Goal: Task Accomplishment & Management: Use online tool/utility

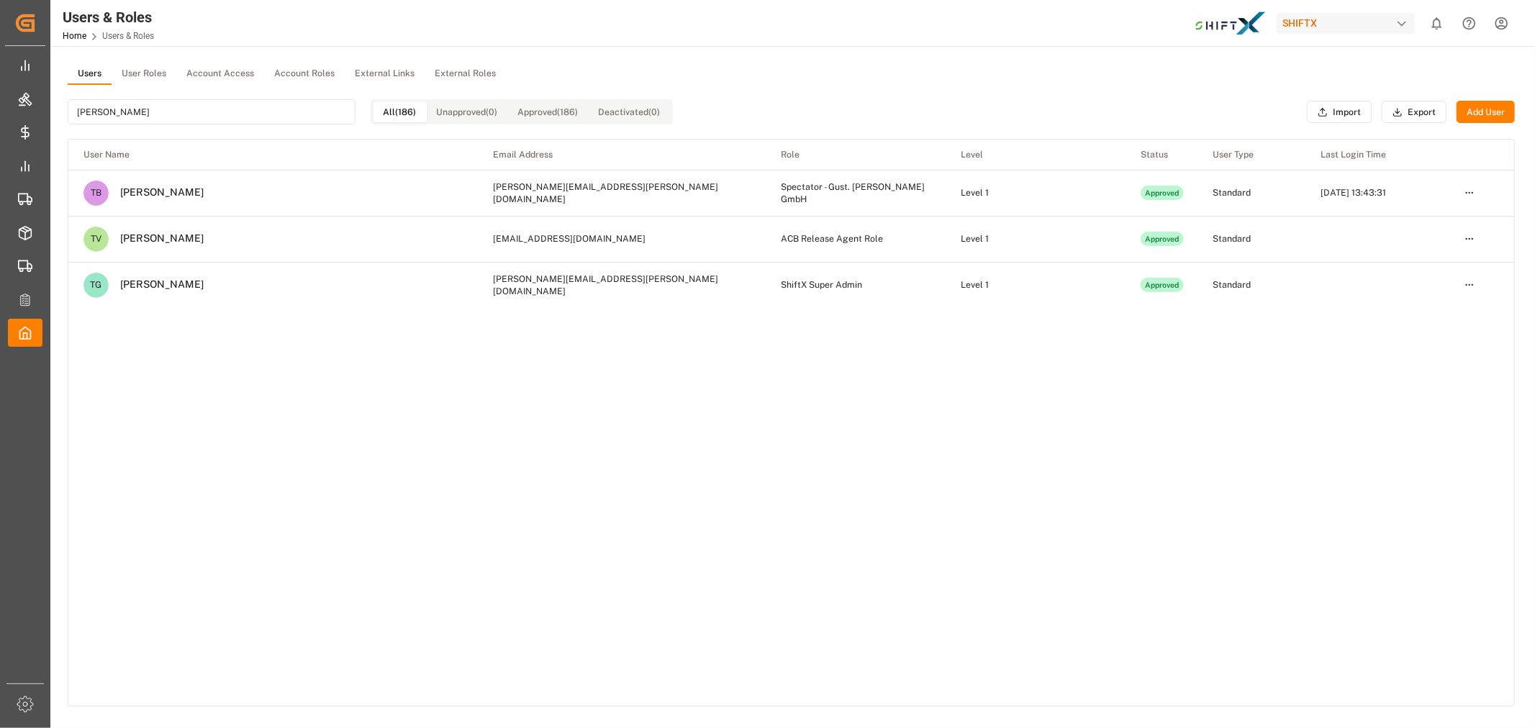
click at [328, 348] on div "User Name Email Address Role Level Status User Type Last Login Time TB [PERSON_…" at bounding box center [790, 423] width 1445 height 566
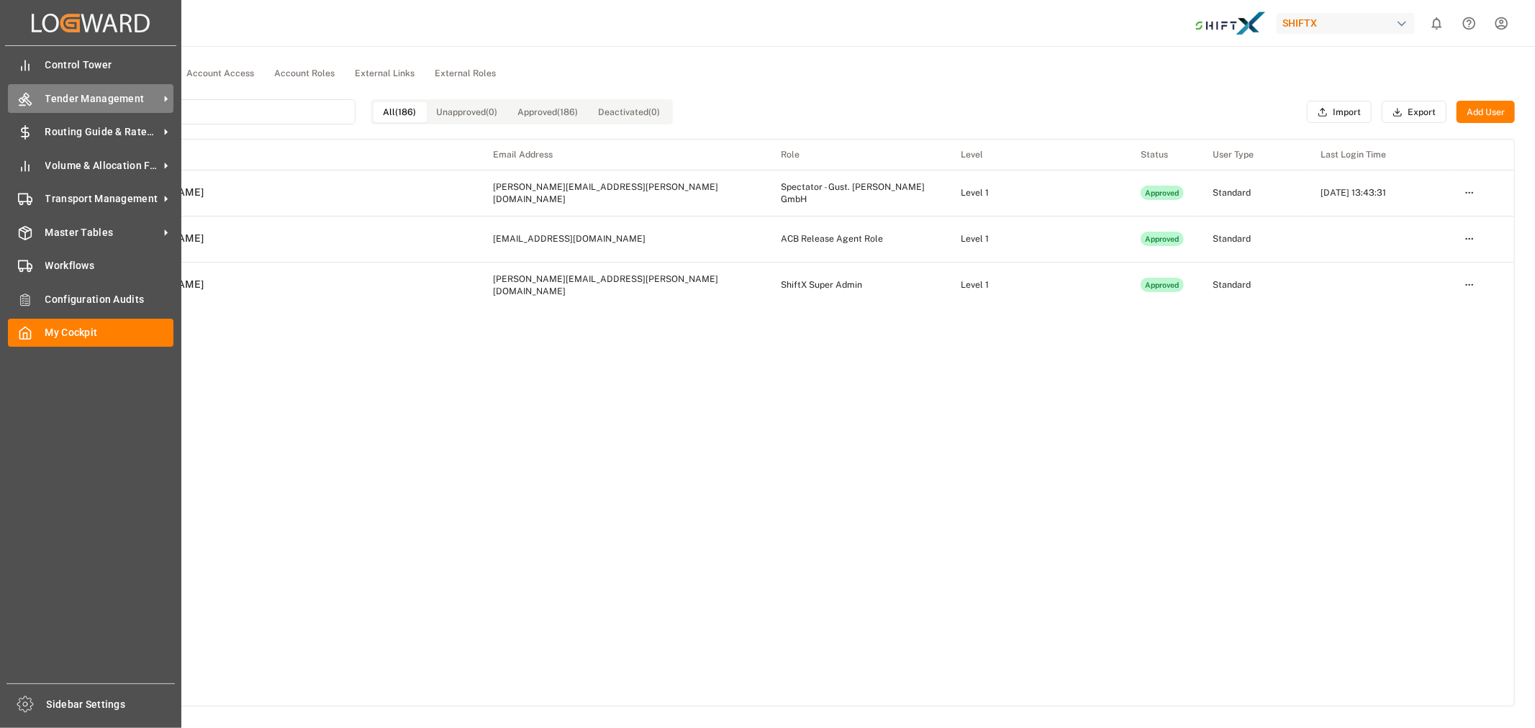
click at [22, 105] on icon at bounding box center [25, 99] width 14 height 14
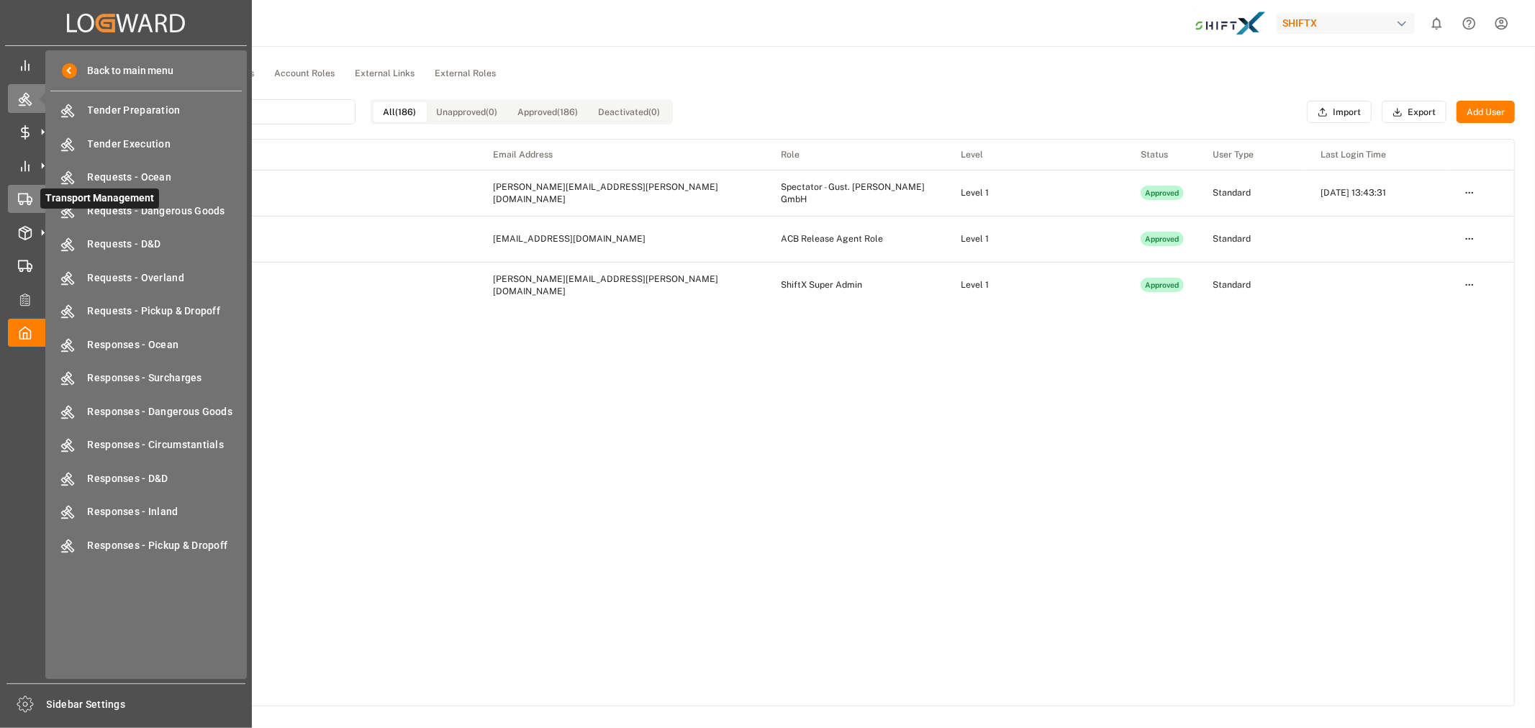
click at [27, 199] on polygon at bounding box center [29, 199] width 4 height 5
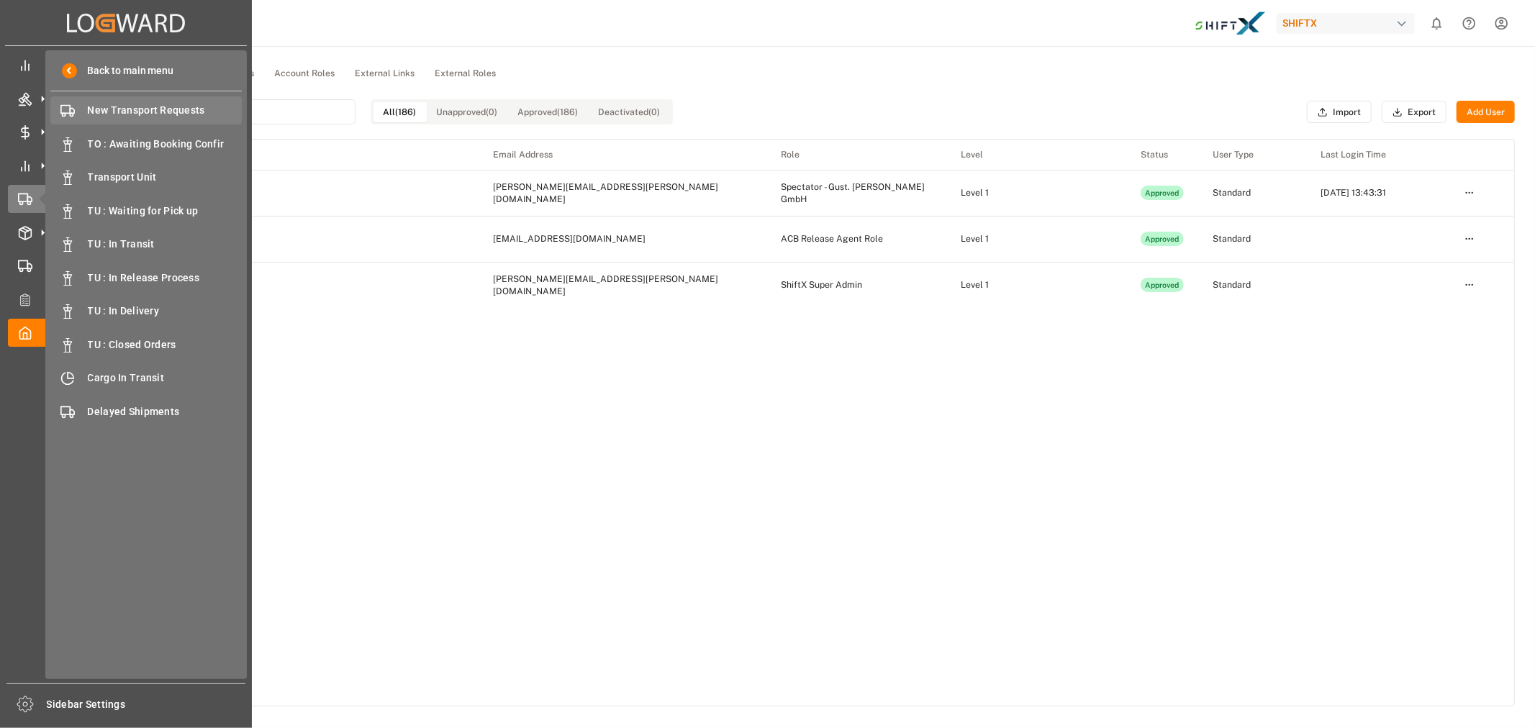
click at [130, 103] on span "New Transport Requests" at bounding box center [165, 110] width 155 height 15
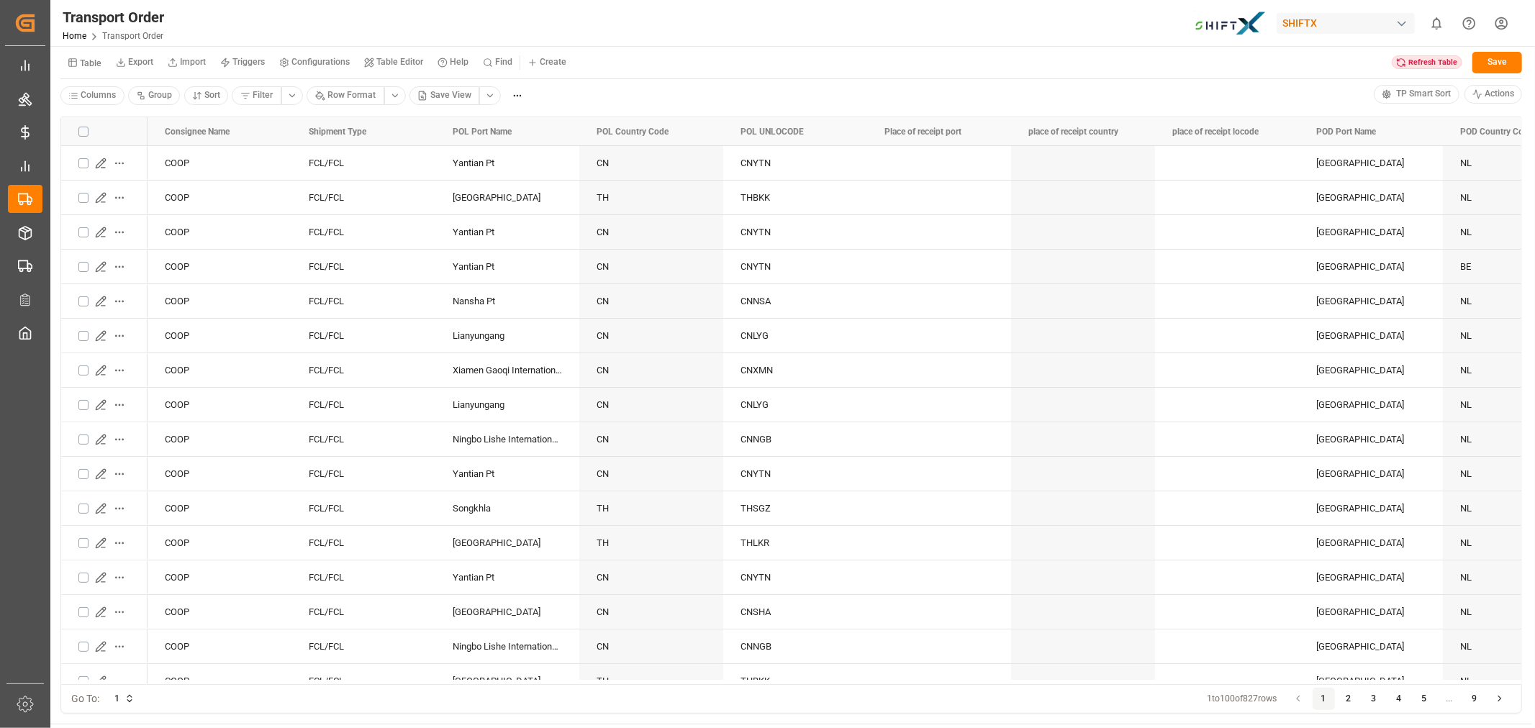
click at [484, 94] on html "Created by potrace 1.15, written by Peter Selinger 2001-2017 Created by potrace…" at bounding box center [767, 364] width 1535 height 728
click at [507, 195] on div "PBA Test View" at bounding box center [571, 201] width 155 height 20
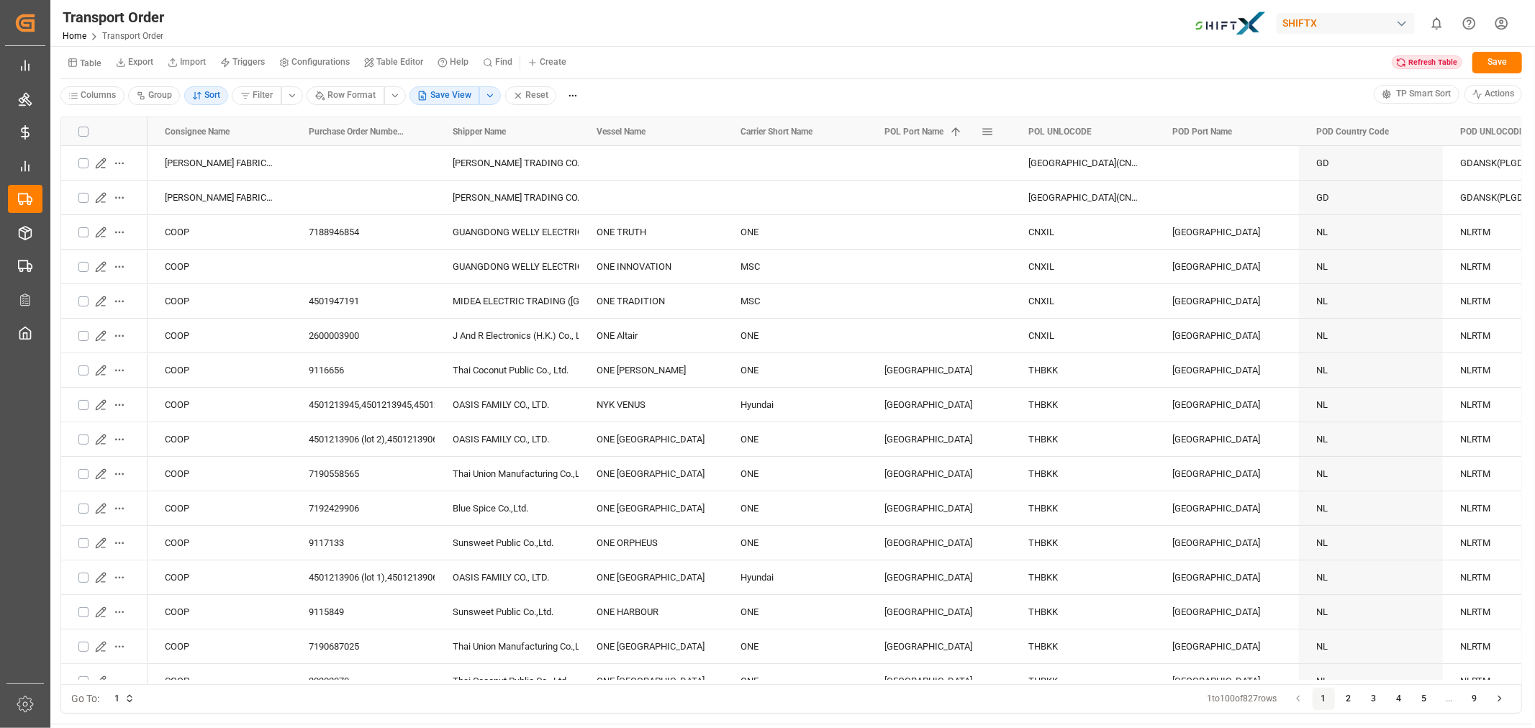
click at [909, 134] on span "POL Port Name" at bounding box center [913, 132] width 59 height 10
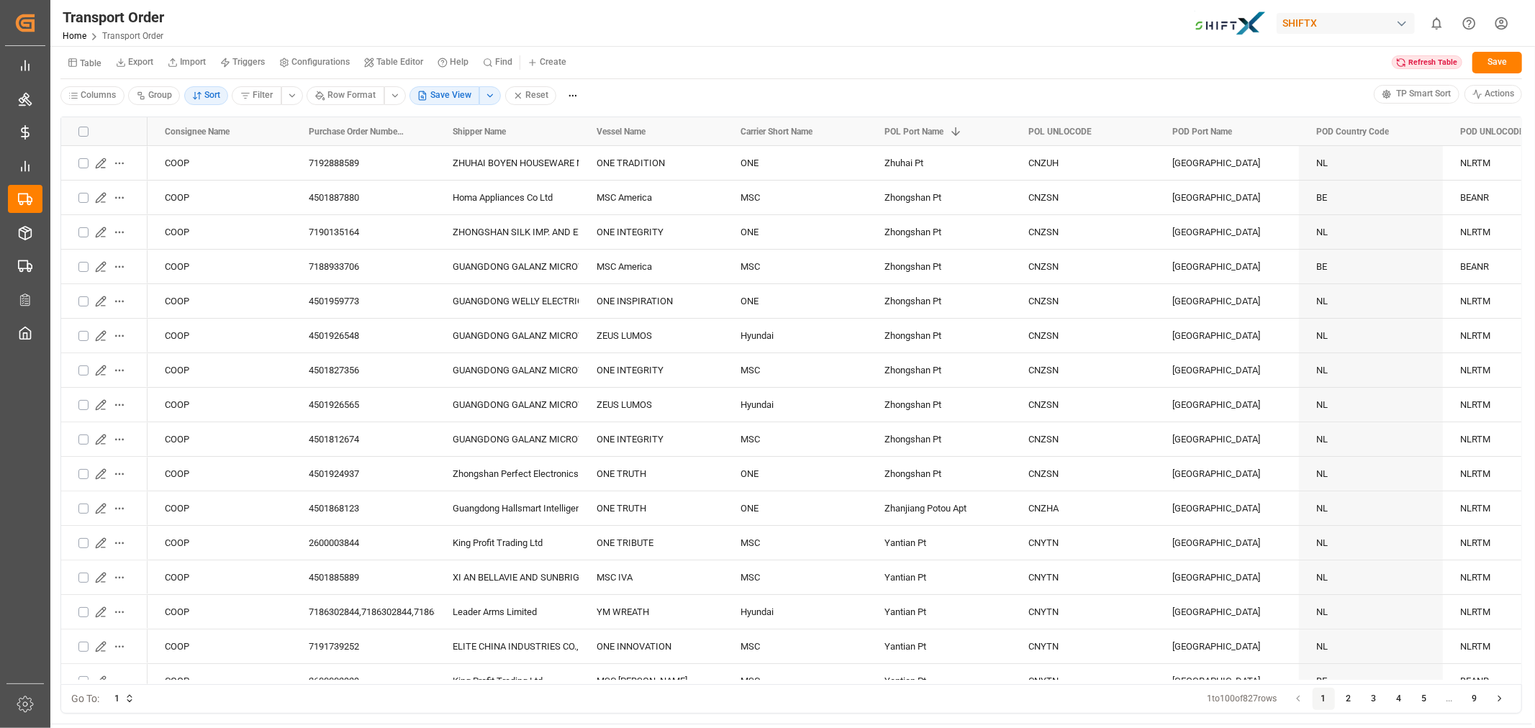
click at [487, 99] on html "Created by potrace 1.15, written by Peter Selinger 2001-2017 Created by potrace…" at bounding box center [767, 364] width 1535 height 728
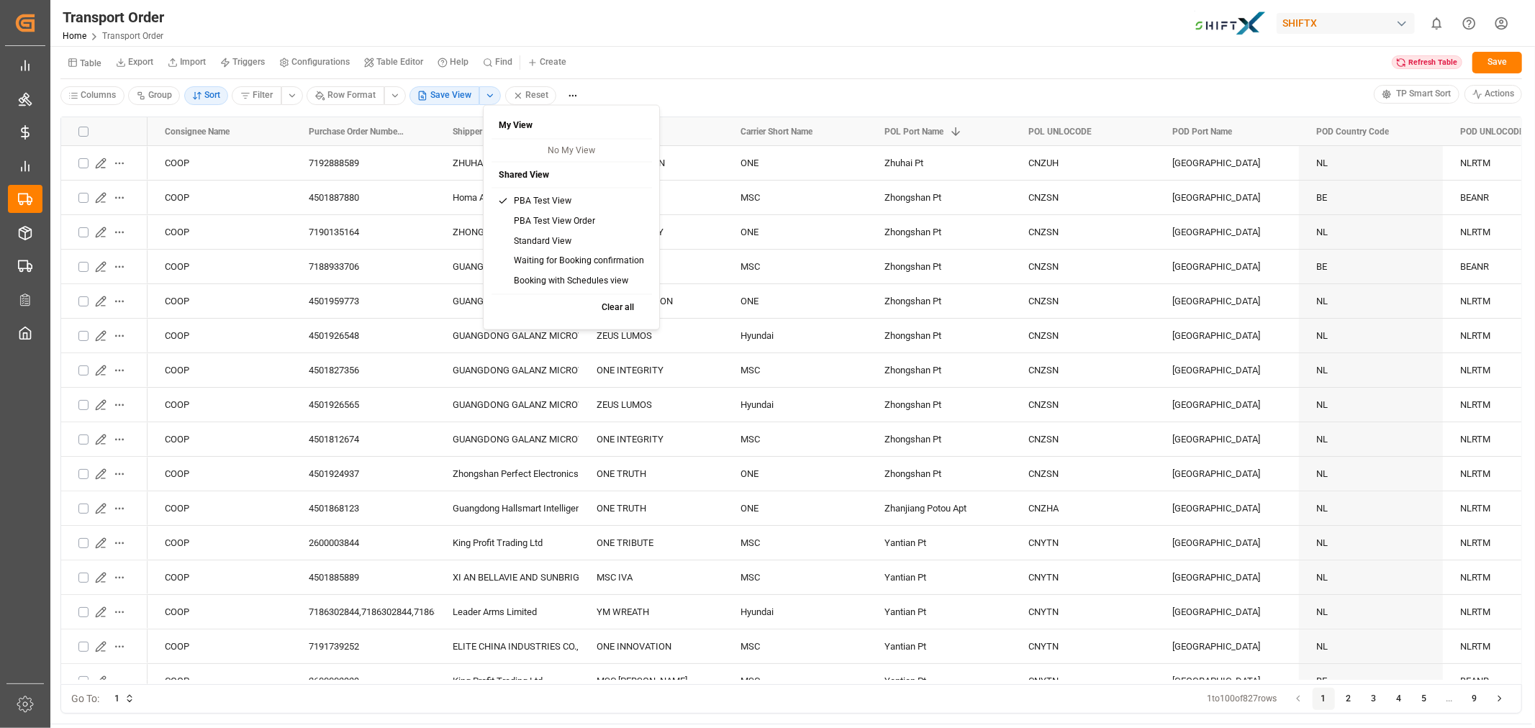
click at [554, 202] on div "PBA Test View" at bounding box center [571, 201] width 155 height 20
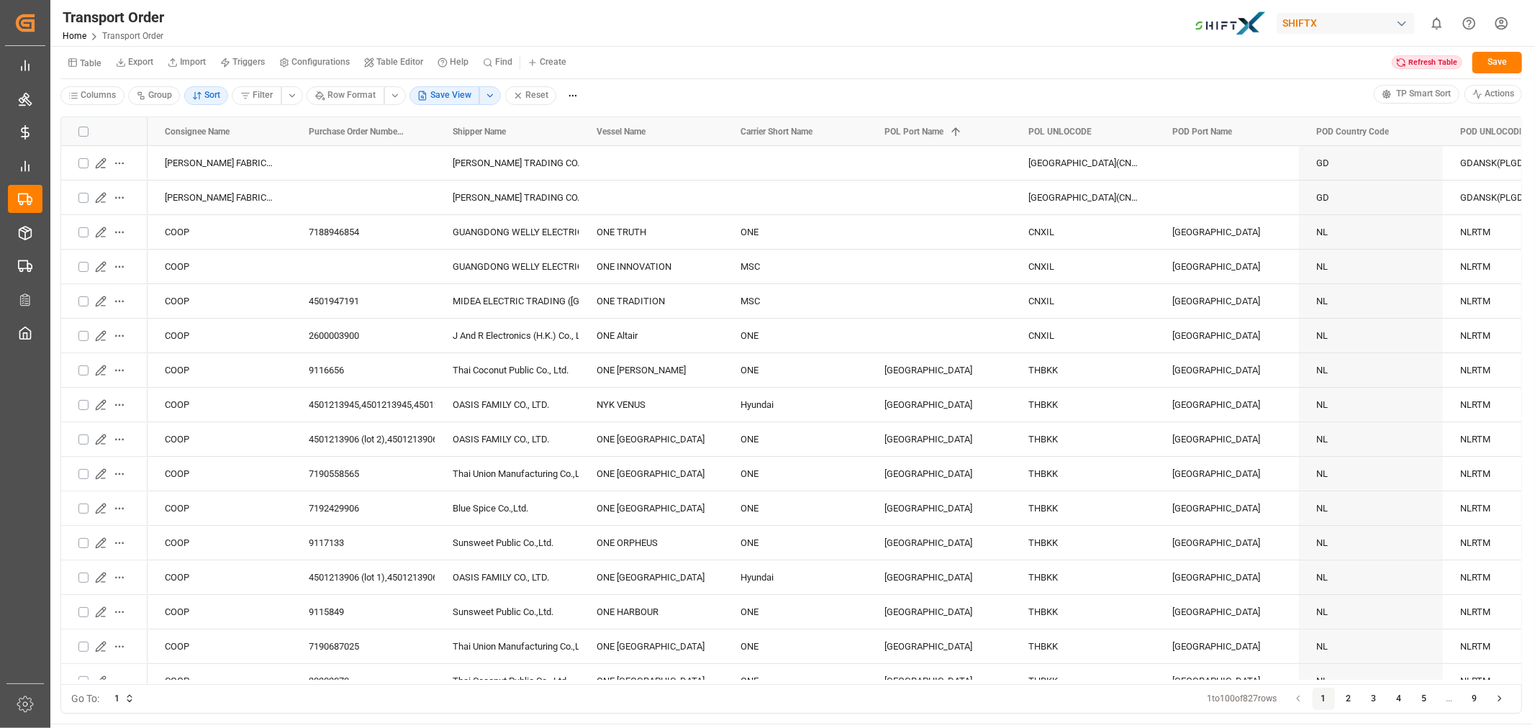
click at [318, 61] on small "Configurations" at bounding box center [320, 62] width 58 height 9
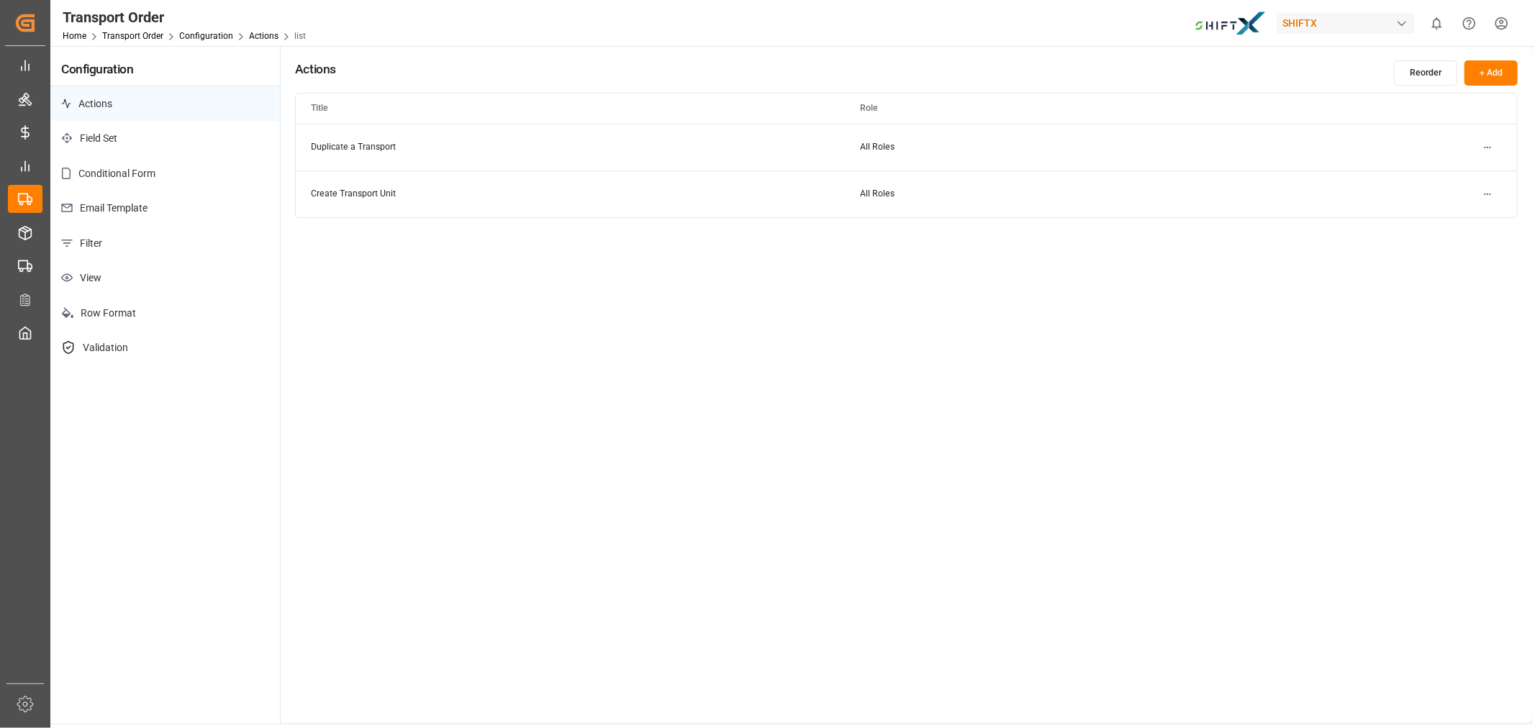
click at [140, 289] on p "View" at bounding box center [165, 277] width 230 height 35
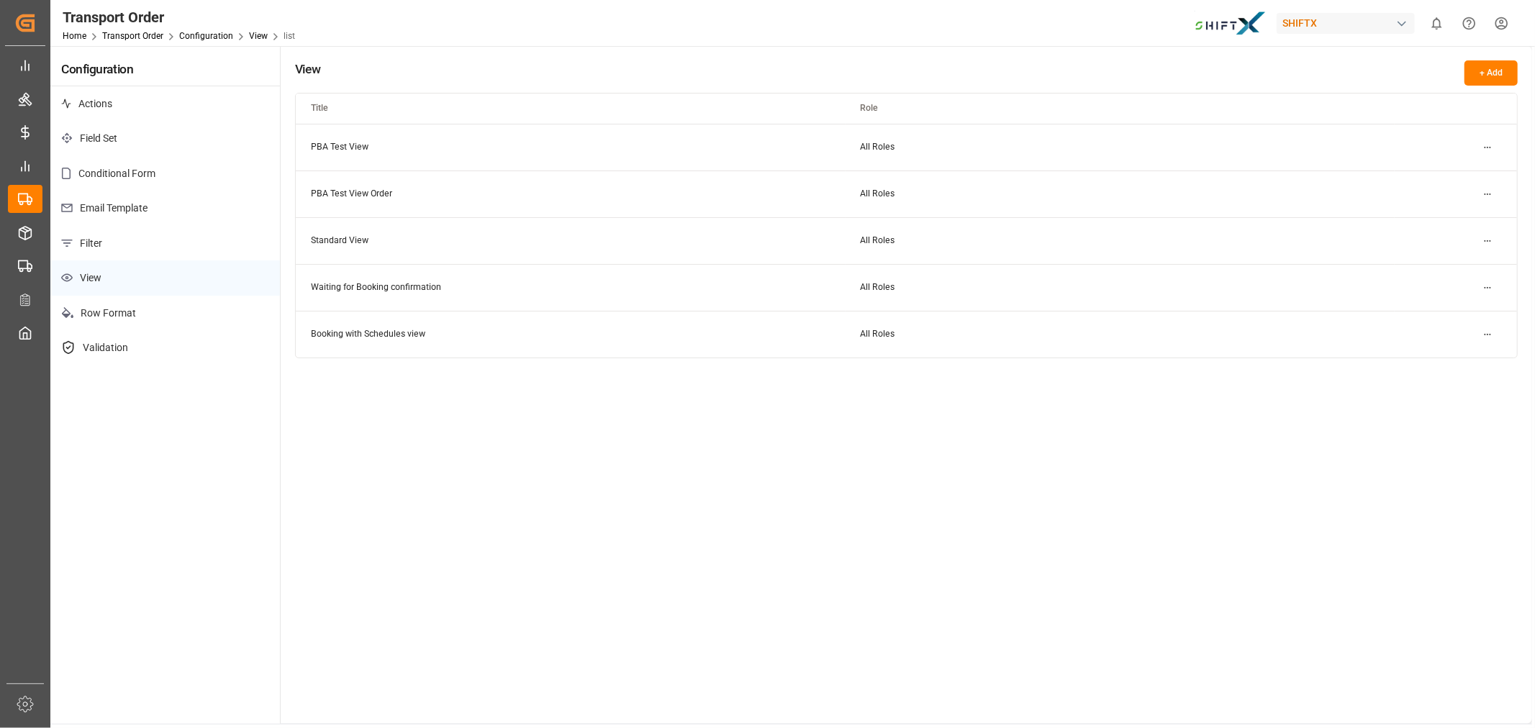
click at [1485, 144] on html "Created by potrace 1.15, written by Peter Selinger 2001-2017 Created by potrace…" at bounding box center [767, 364] width 1535 height 728
click at [1438, 173] on small "Edit" at bounding box center [1437, 175] width 15 height 9
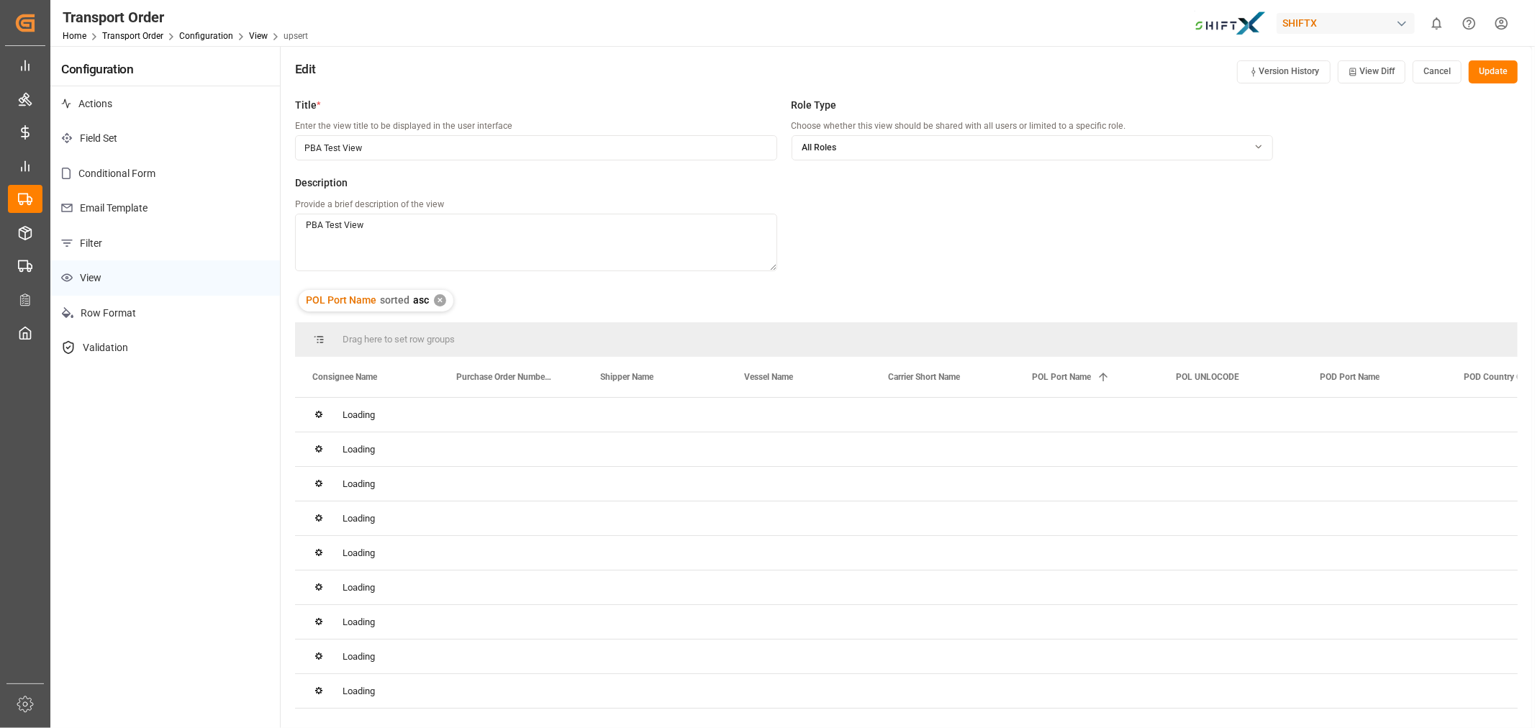
click at [440, 300] on div "✕" at bounding box center [440, 300] width 12 height 12
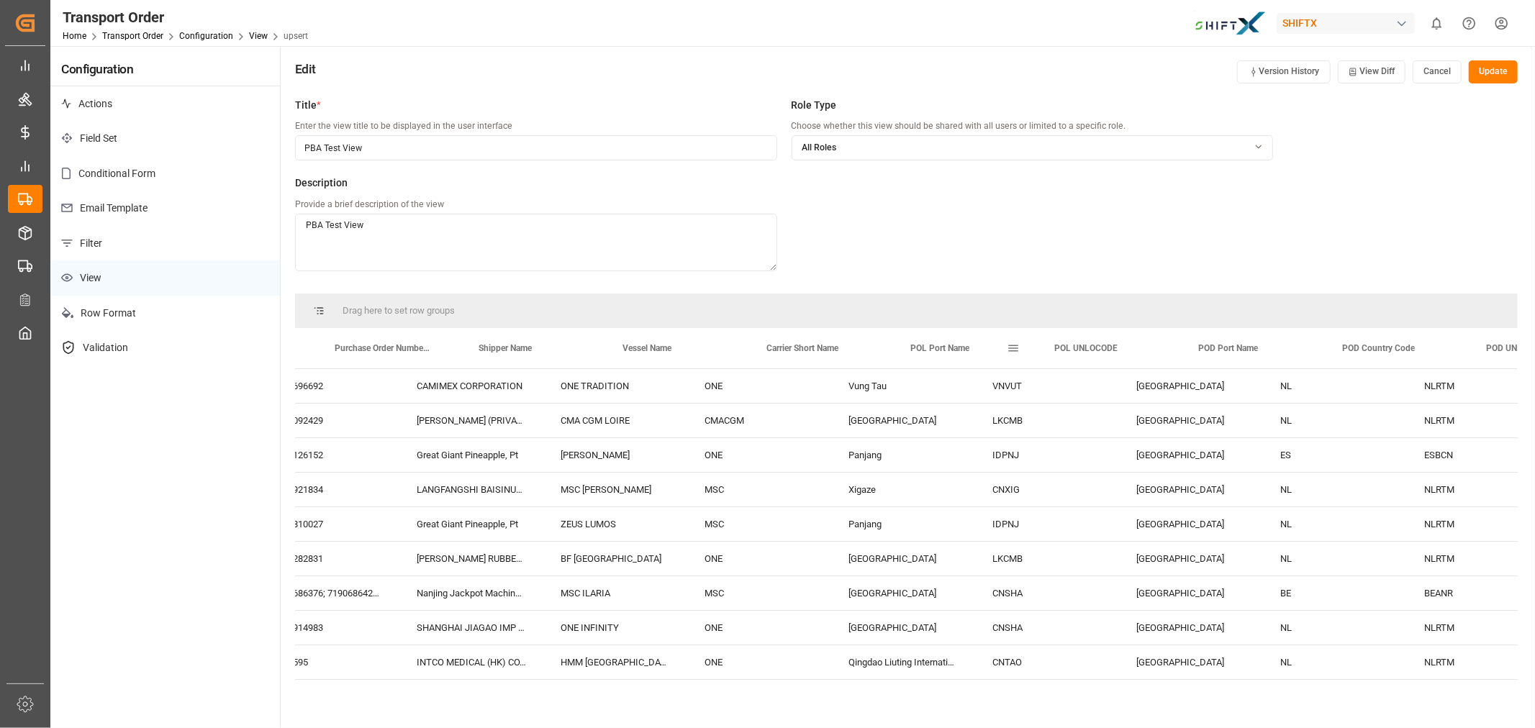
scroll to position [0, 591]
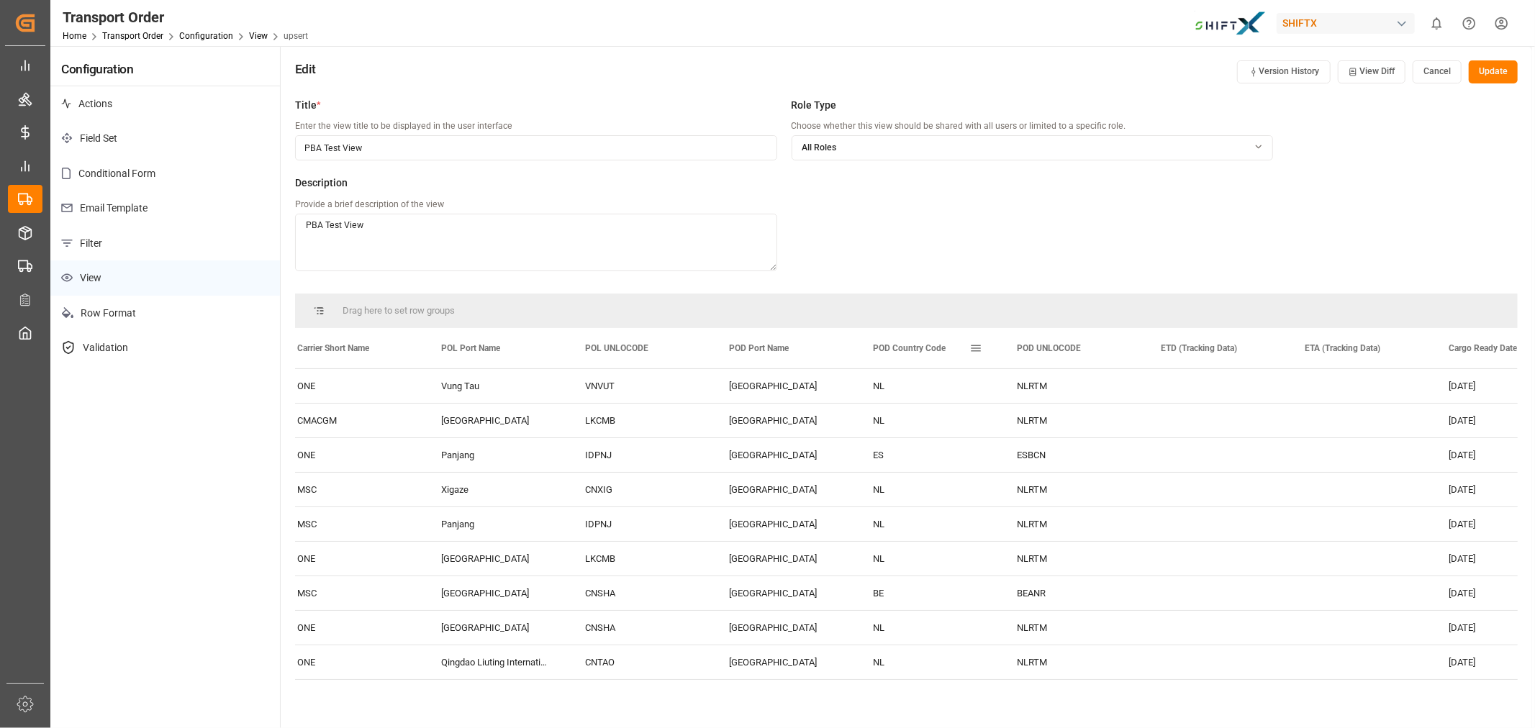
drag, startPoint x: 893, startPoint y: 356, endPoint x: 1012, endPoint y: 356, distance: 119.4
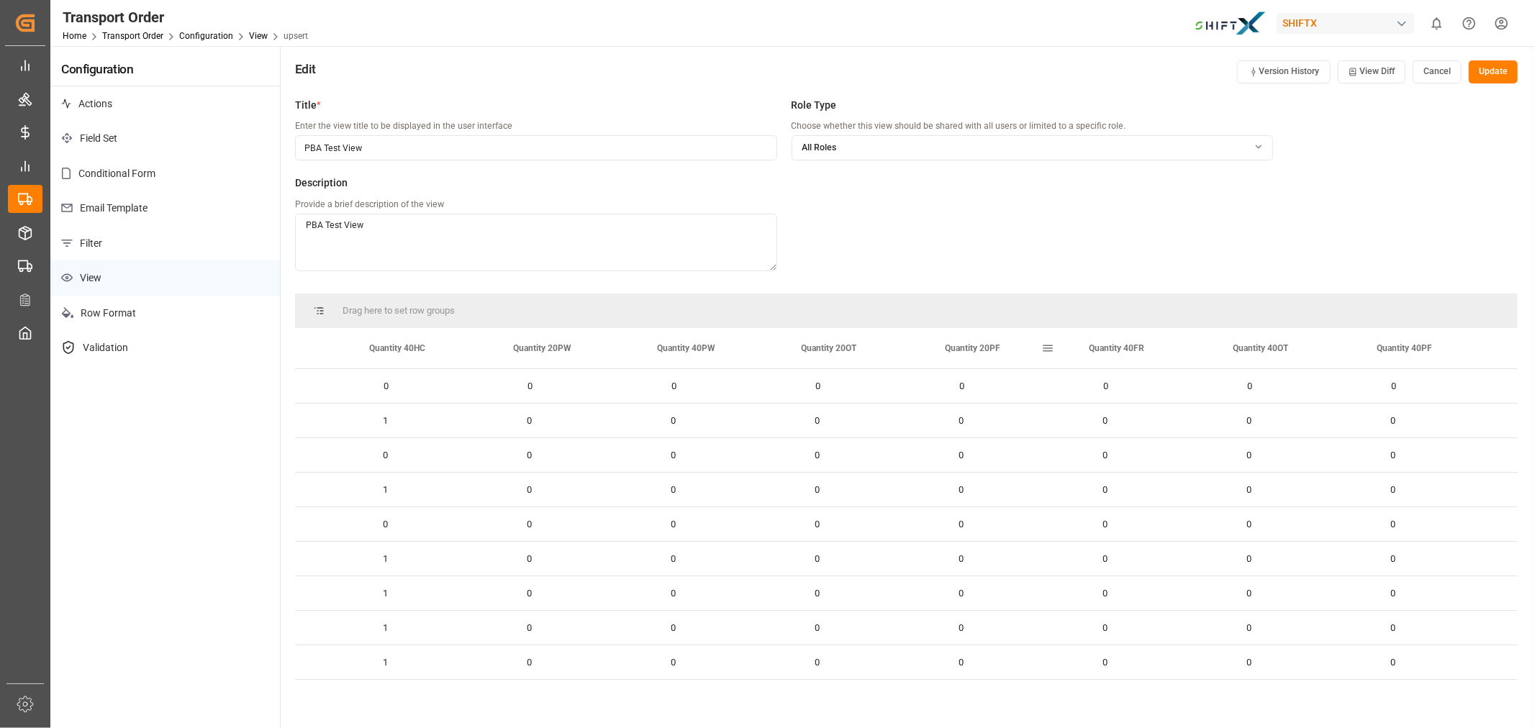
scroll to position [0, 2246]
drag, startPoint x: 888, startPoint y: 356, endPoint x: 1207, endPoint y: 362, distance: 319.5
click at [1479, 348] on span at bounding box center [1479, 348] width 13 height 13
click at [1499, 353] on span "columns" at bounding box center [1498, 349] width 13 height 13
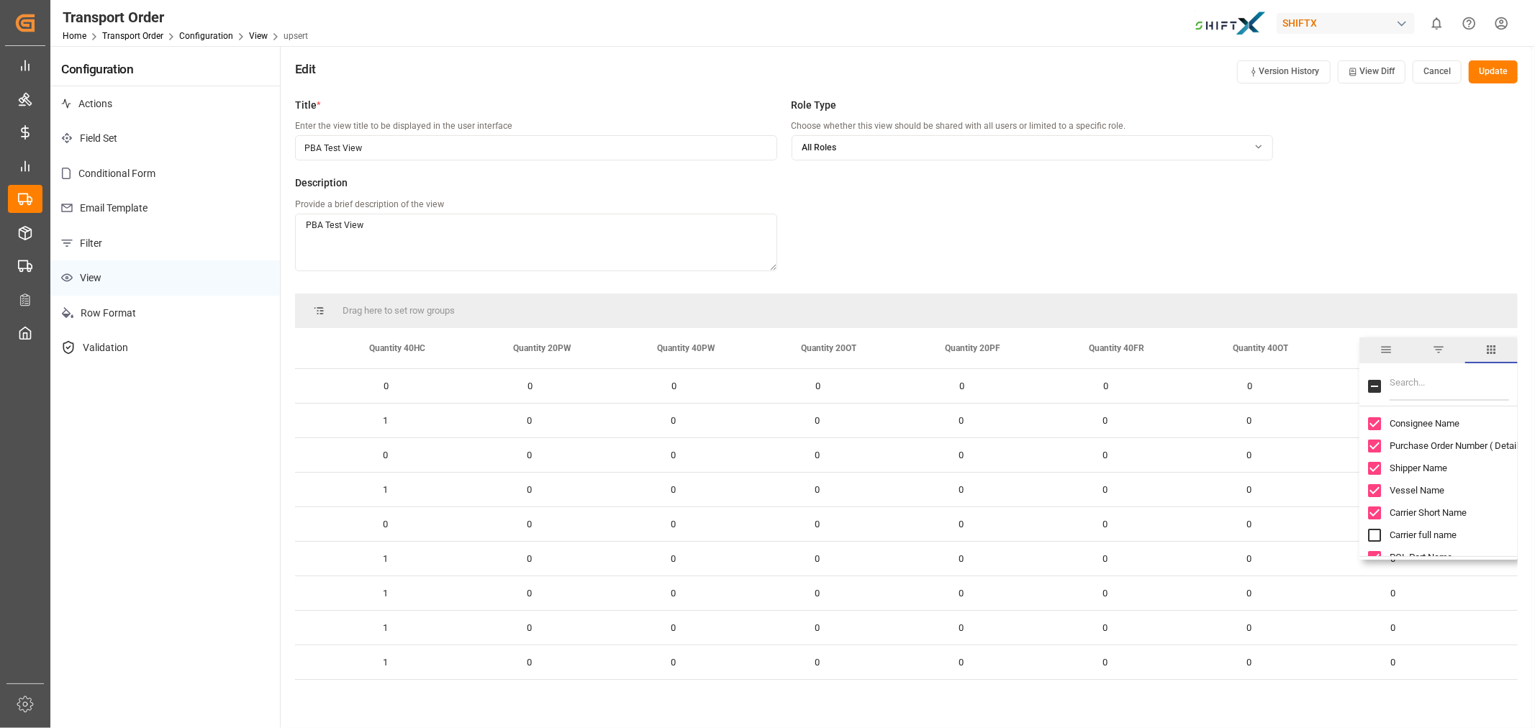
click at [1399, 381] on input "Filter Columns Input" at bounding box center [1448, 386] width 119 height 29
type input "cre"
click at [1378, 421] on input "Created column toggle visibility (hidden)" at bounding box center [1374, 423] width 13 height 13
checkbox input "true"
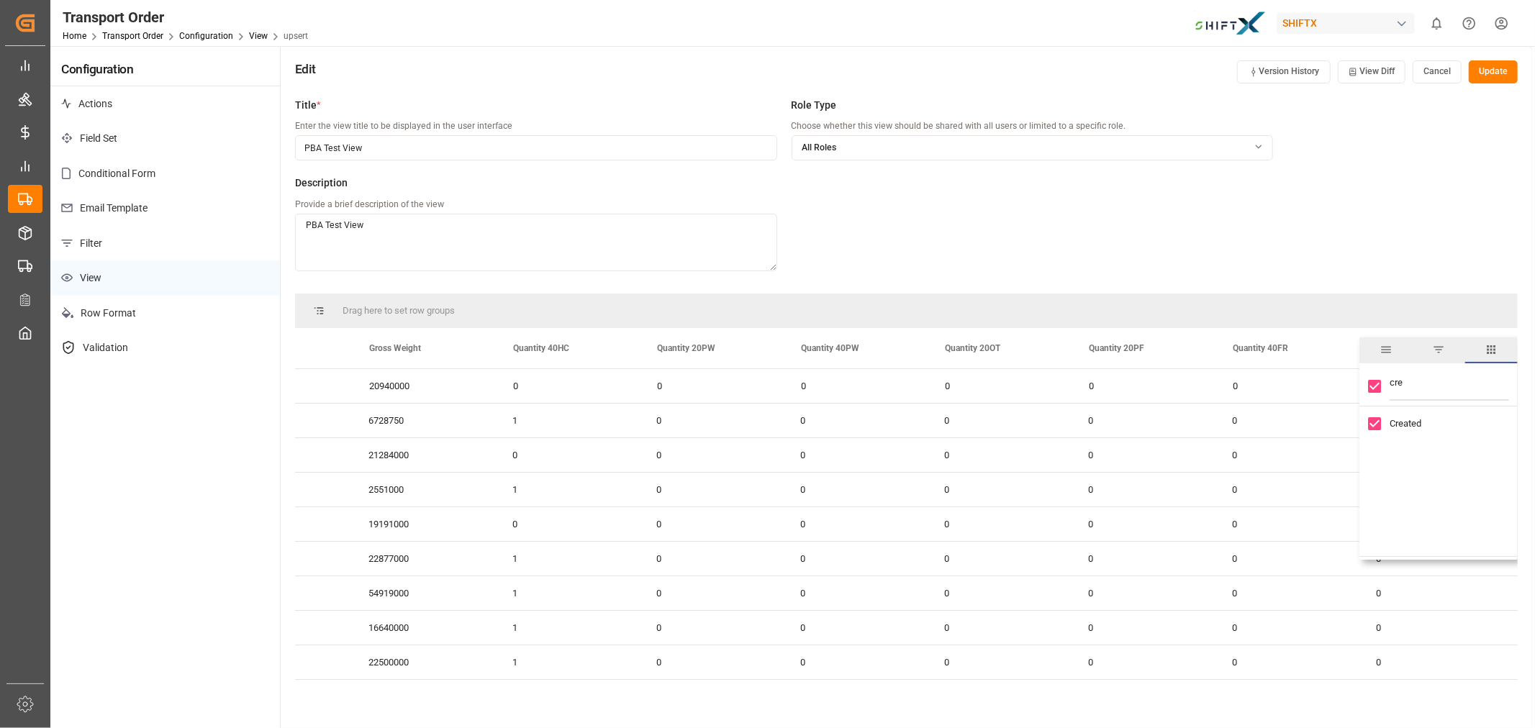
click at [1217, 248] on div "Title * Enter the view title to be displayed in the user interface PBA Test Vie…" at bounding box center [784, 192] width 978 height 189
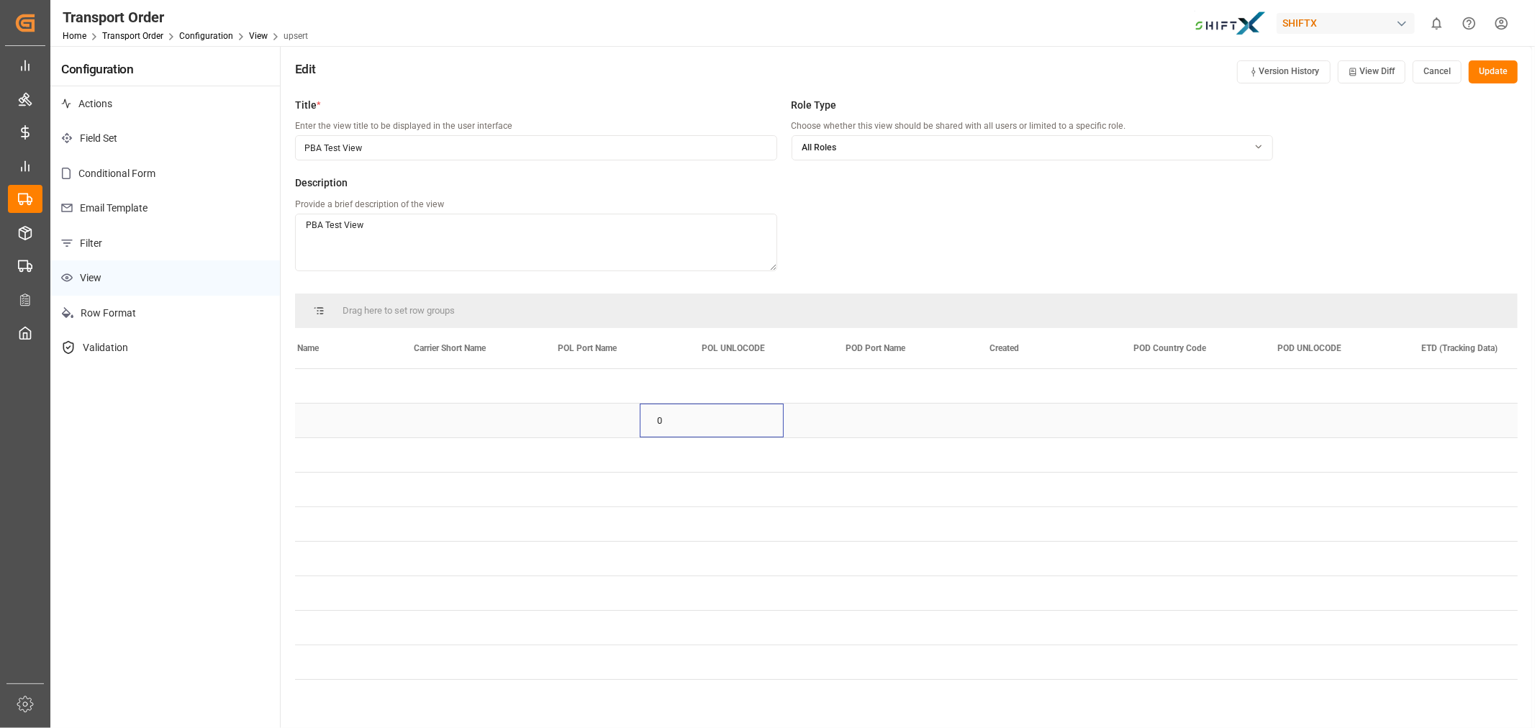
scroll to position [0, 0]
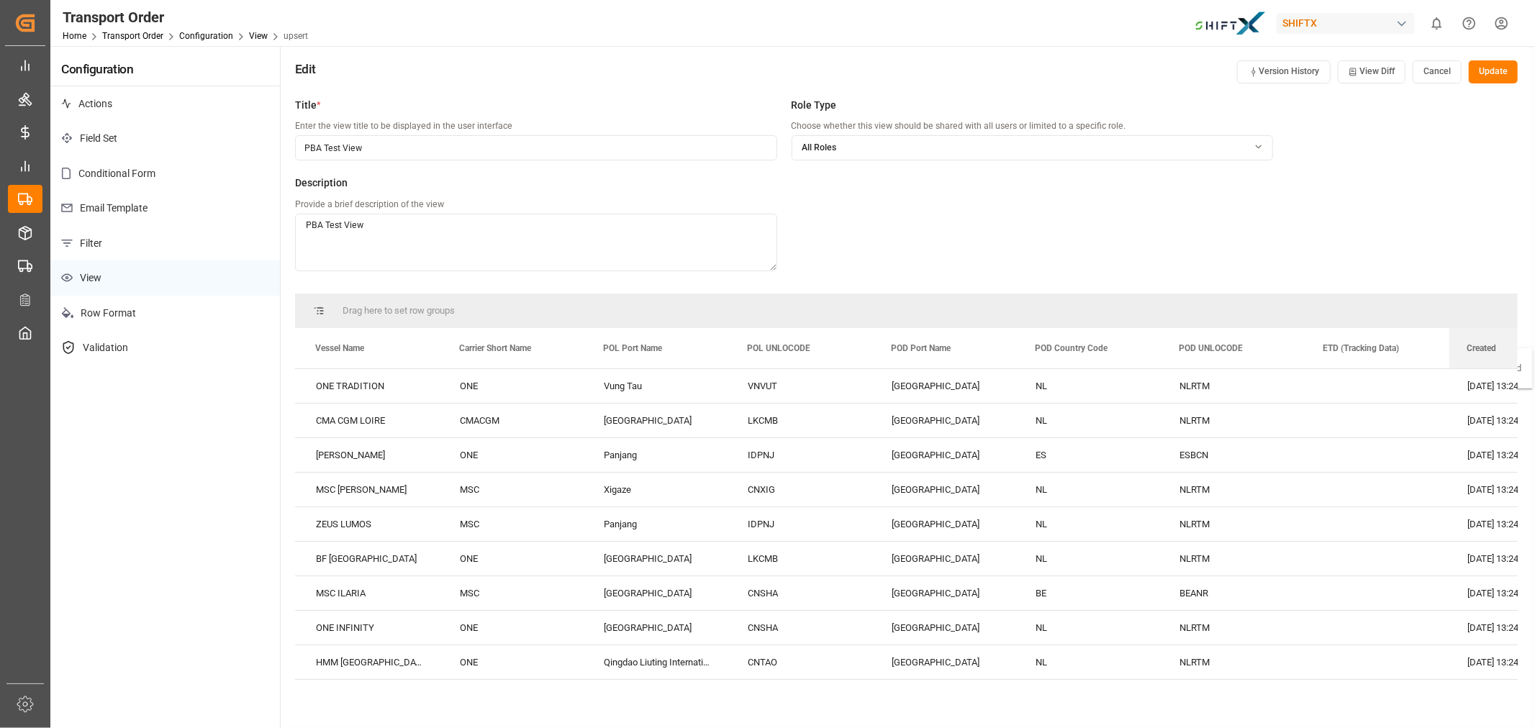
drag, startPoint x: 1156, startPoint y: 349, endPoint x: 1534, endPoint y: 357, distance: 377.8
click at [1532, 357] on div "Transport Order Home Transport Order Configuration View upsert SHIFTX 0 Notific…" at bounding box center [790, 364] width 1481 height 728
drag, startPoint x: 1263, startPoint y: 564, endPoint x: 1256, endPoint y: 427, distance: 136.9
click at [1205, 255] on div "Title * Enter the view title to be displayed in the user interface PBA Test Vie…" at bounding box center [784, 192] width 978 height 189
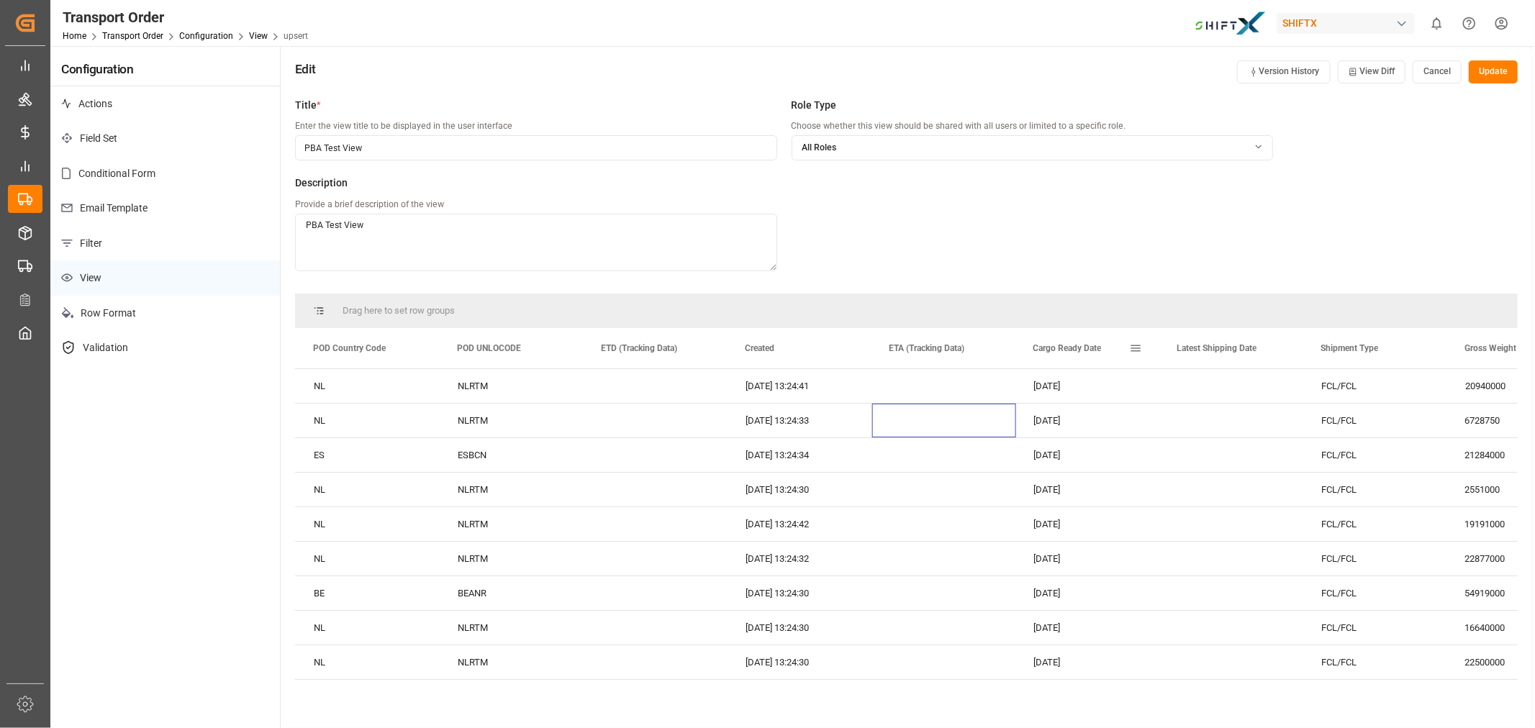
click at [1024, 268] on div "Title * Enter the view title to be displayed in the user interface PBA Test Vie…" at bounding box center [784, 192] width 978 height 189
click at [790, 348] on div "Created" at bounding box center [793, 348] width 96 height 40
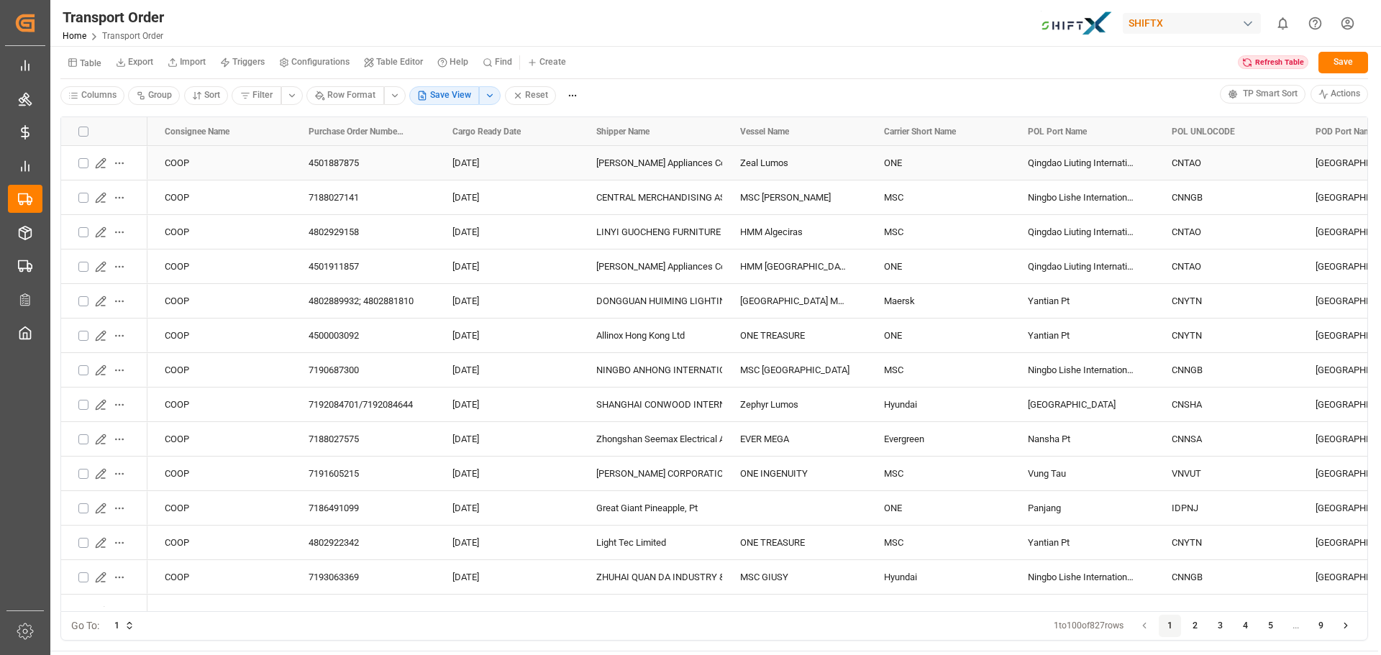
click at [104, 163] on icon "Press SPACE to select this row." at bounding box center [101, 164] width 12 height 12
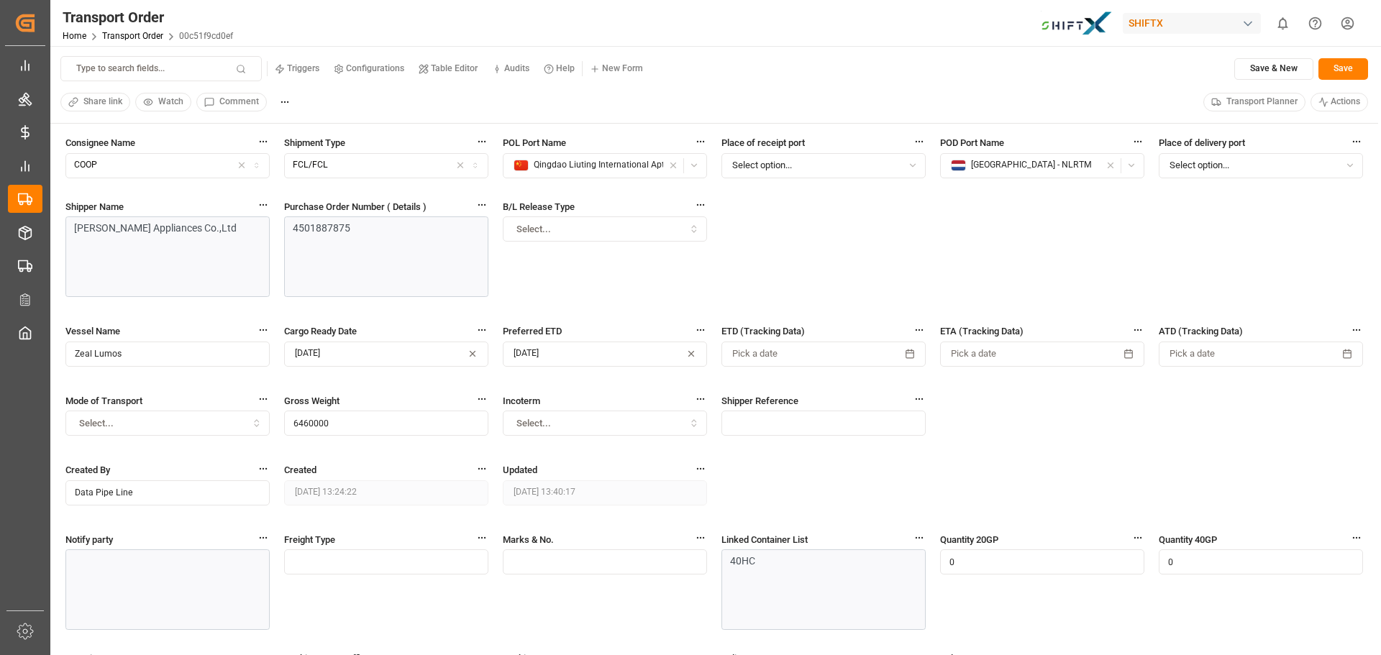
click at [275, 186] on div "Consignee Name COOP Shipment Type FCL/FCL POL Port Name Qingdao Liuting Interna…" at bounding box center [714, 453] width 1298 height 637
click at [276, 189] on div "Consignee Name COOP Shipment Type FCL/FCL POL Port Name Qingdao Liuting Interna…" at bounding box center [714, 453] width 1298 height 637
click at [560, 257] on div "B/L Release Type Select..." at bounding box center [605, 256] width 204 height 114
click at [560, 243] on div "B/L Release Type Select..." at bounding box center [605, 228] width 204 height 58
click at [560, 235] on div "Select..." at bounding box center [606, 229] width 198 height 13
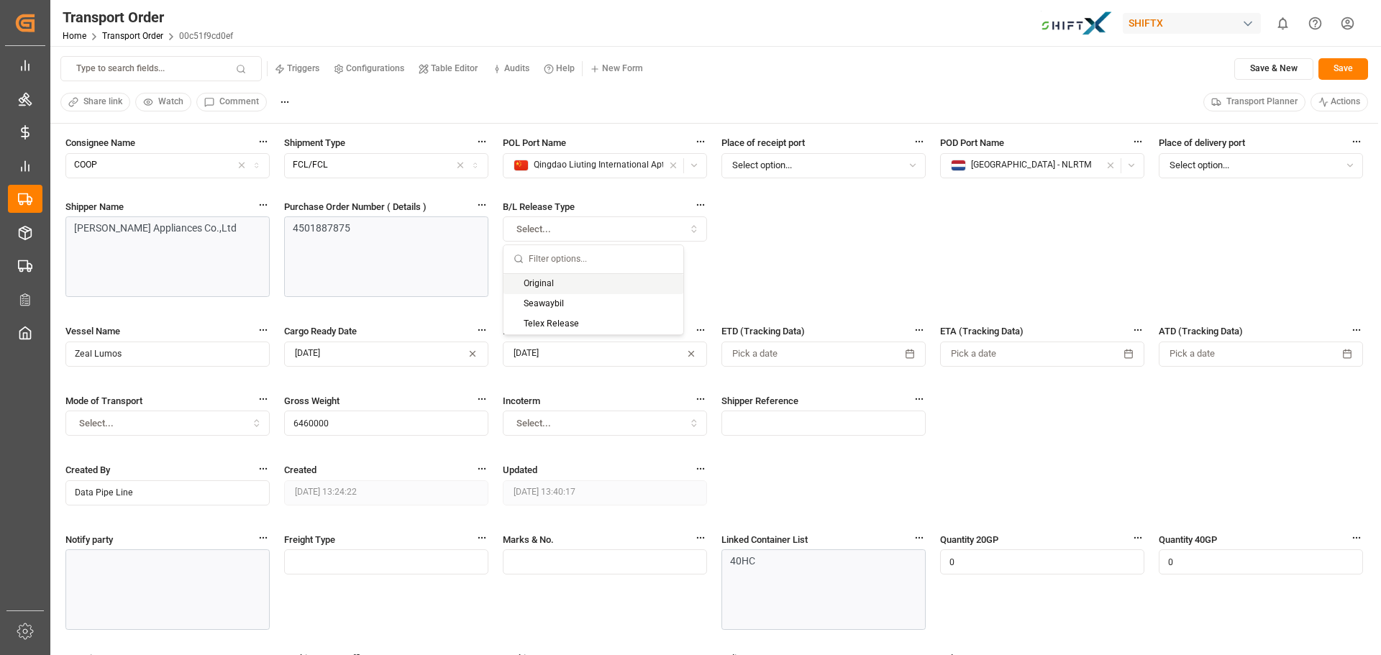
click at [560, 230] on div "Select..." at bounding box center [606, 229] width 198 height 13
click at [560, 263] on div "B/L Release Type Select..." at bounding box center [605, 256] width 204 height 114
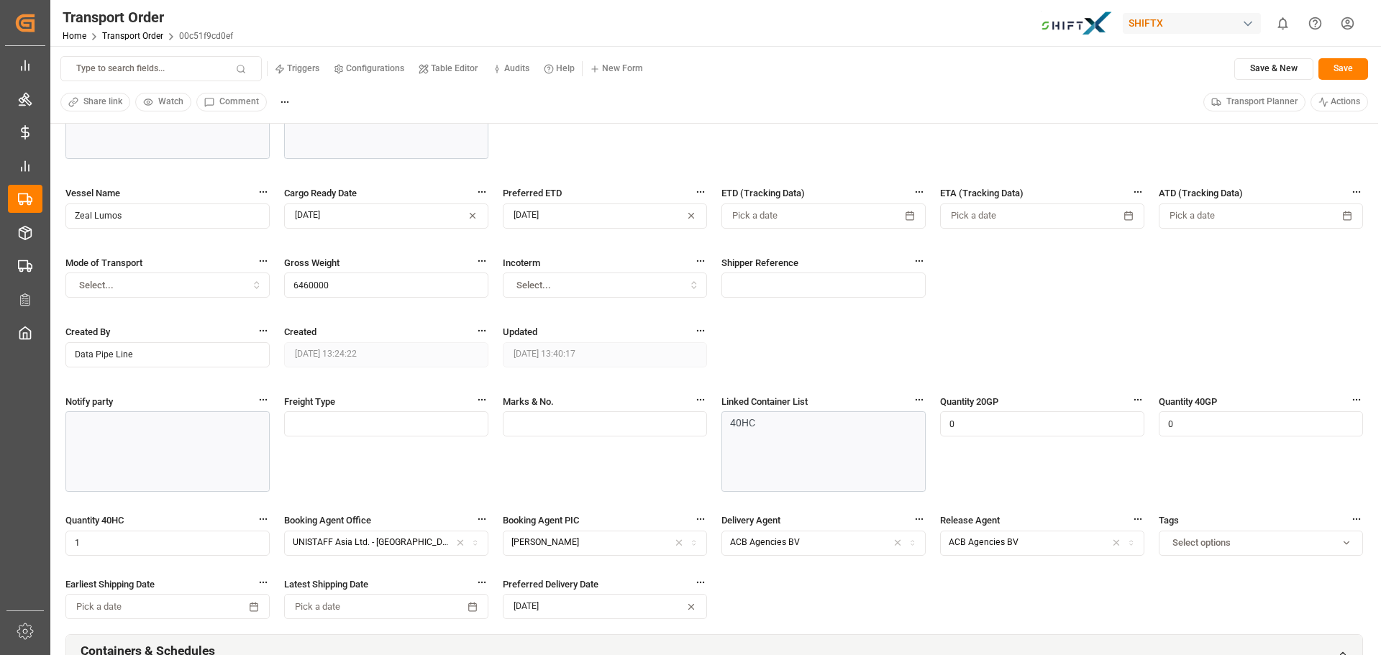
scroll to position [144, 0]
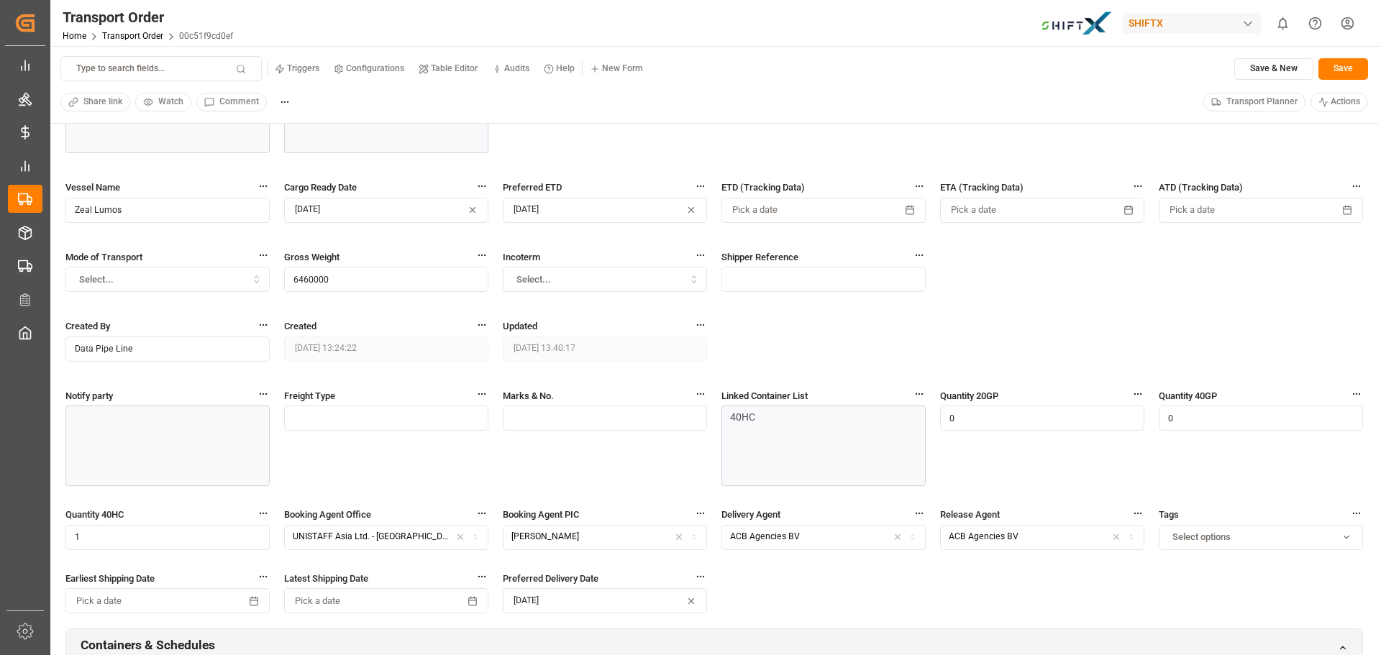
click at [740, 283] on input "text" at bounding box center [824, 279] width 204 height 25
click at [735, 312] on div "Consignee Name COOP Shipment Type FCL/FCL POL Port Name Qingdao Liuting Interna…" at bounding box center [714, 309] width 1298 height 637
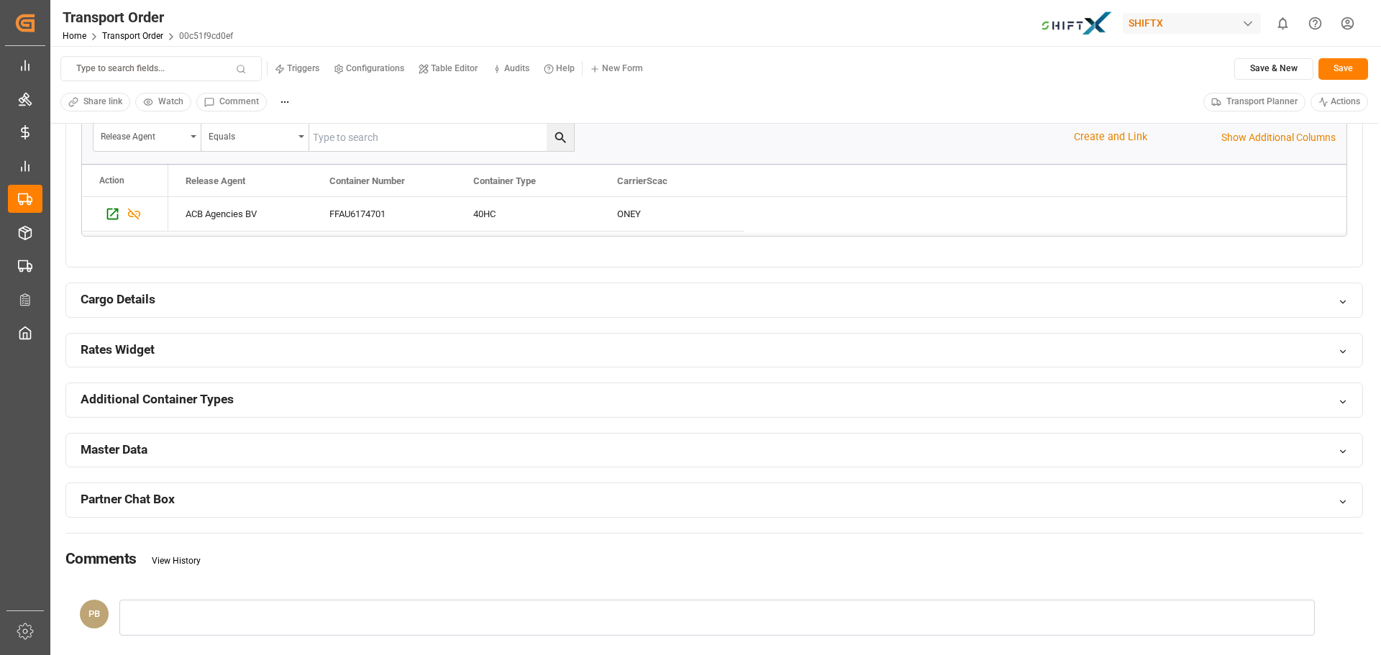
scroll to position [863, 0]
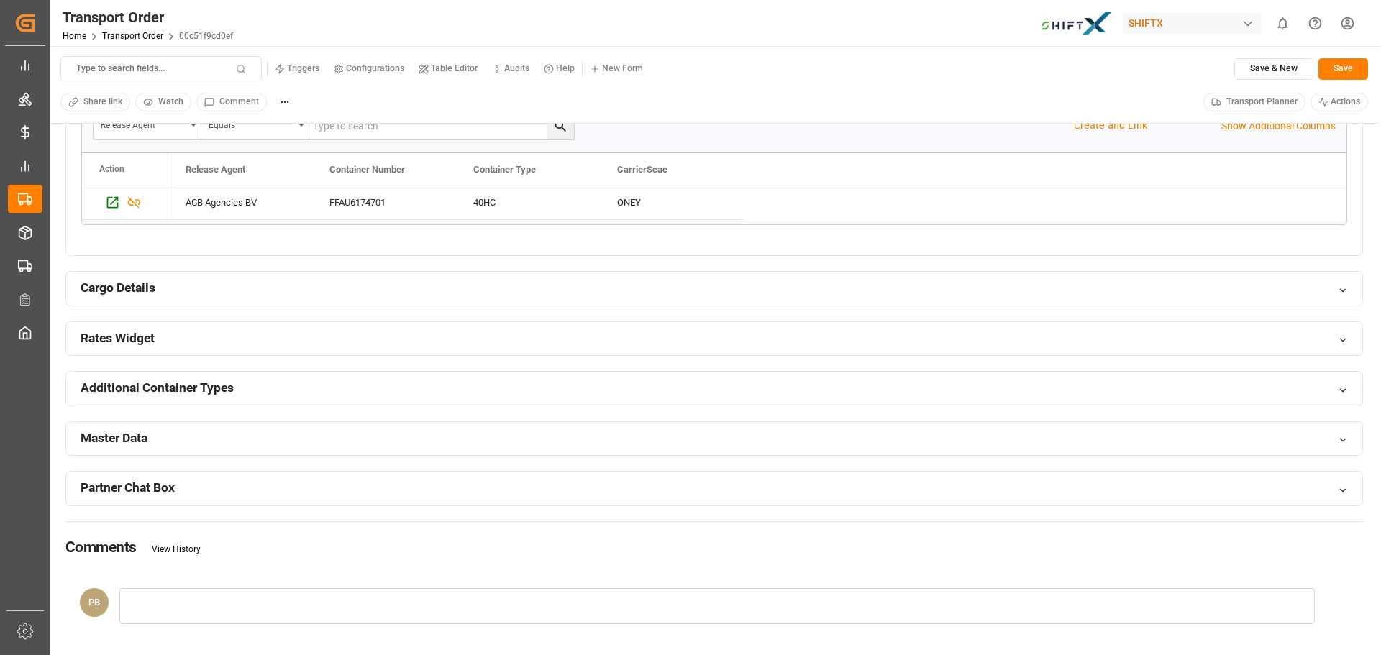
click at [733, 298] on div "Cargo Details" at bounding box center [714, 289] width 1297 height 34
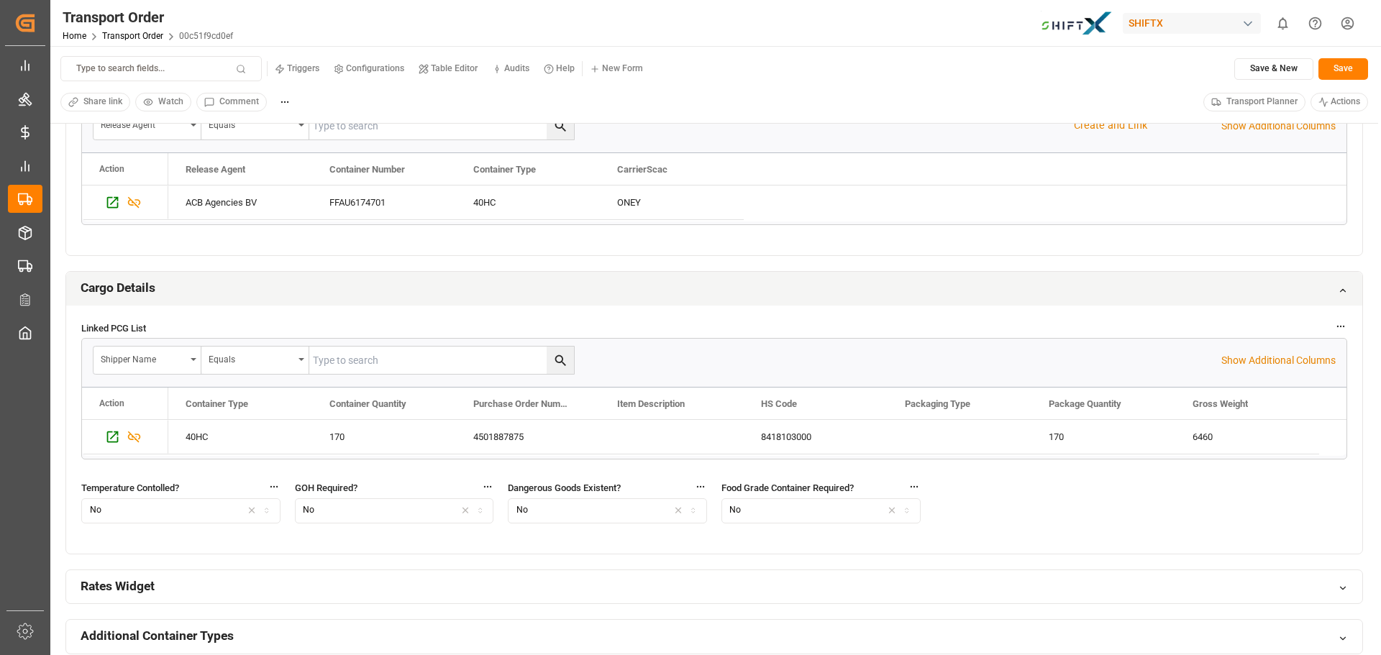
click at [733, 298] on div "Cargo Details" at bounding box center [714, 289] width 1297 height 34
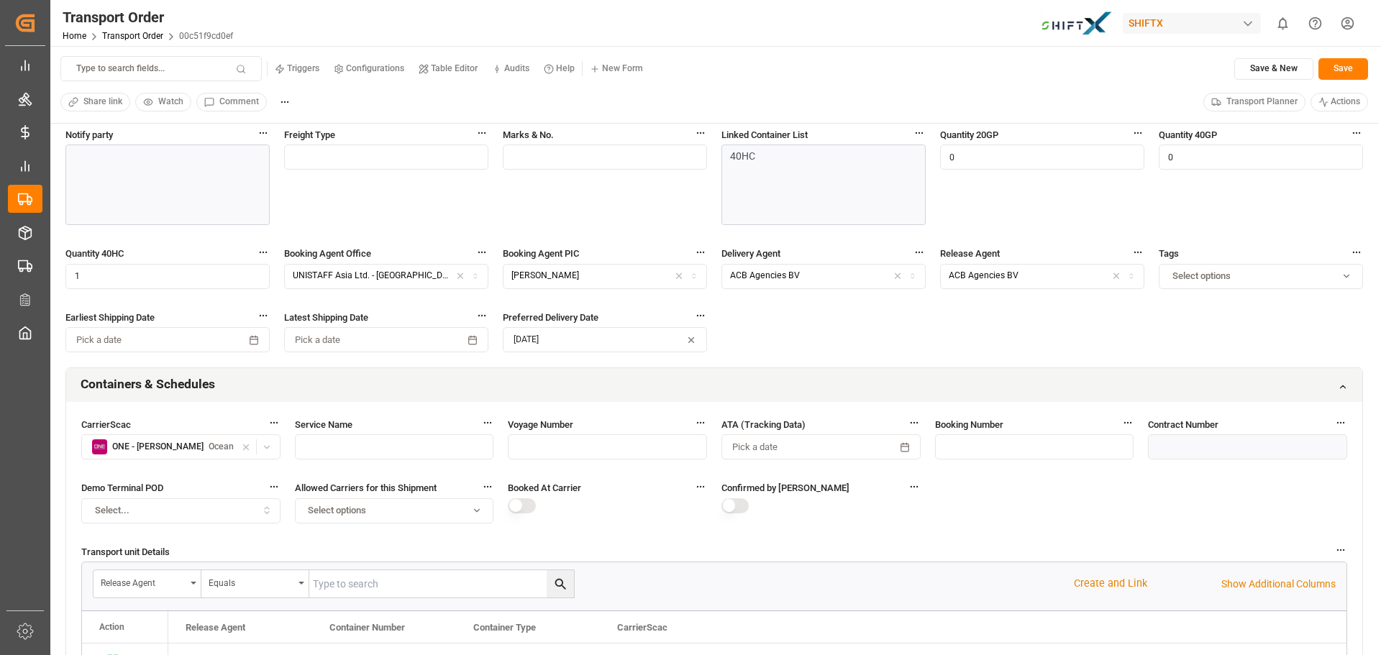
scroll to position [576, 0]
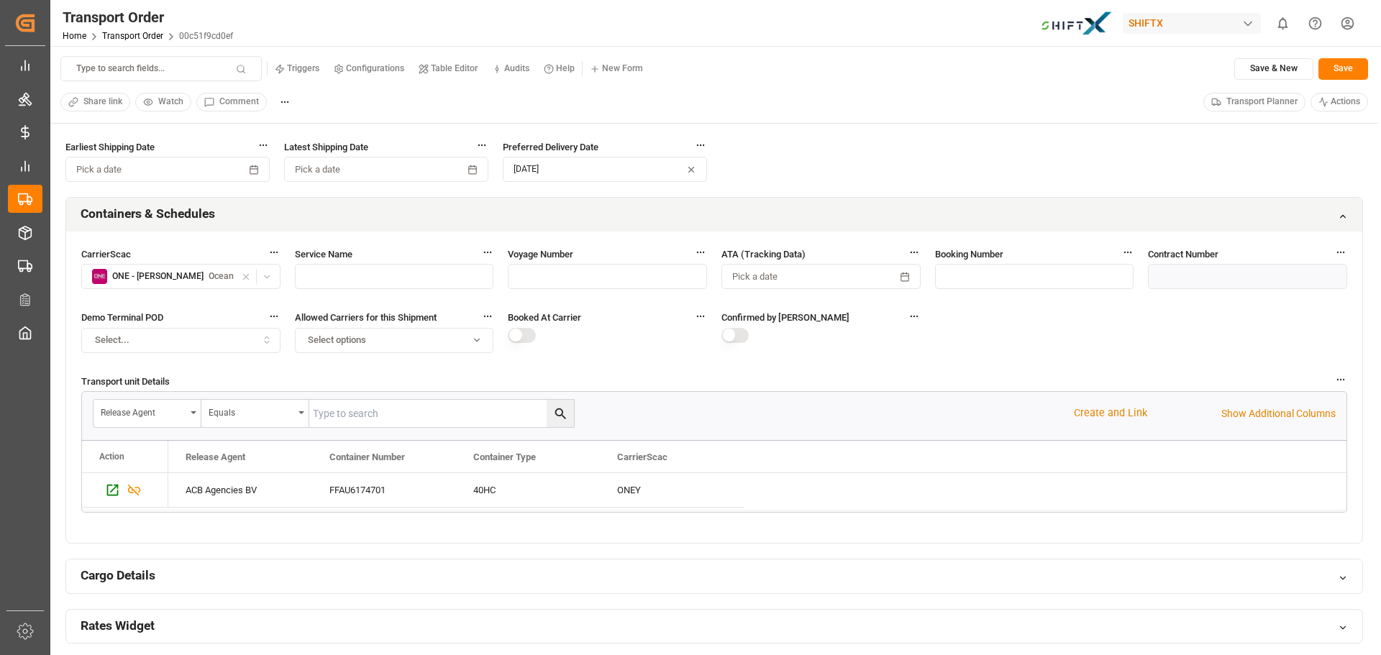
click at [747, 216] on div "Containers & Schedules" at bounding box center [714, 215] width 1297 height 34
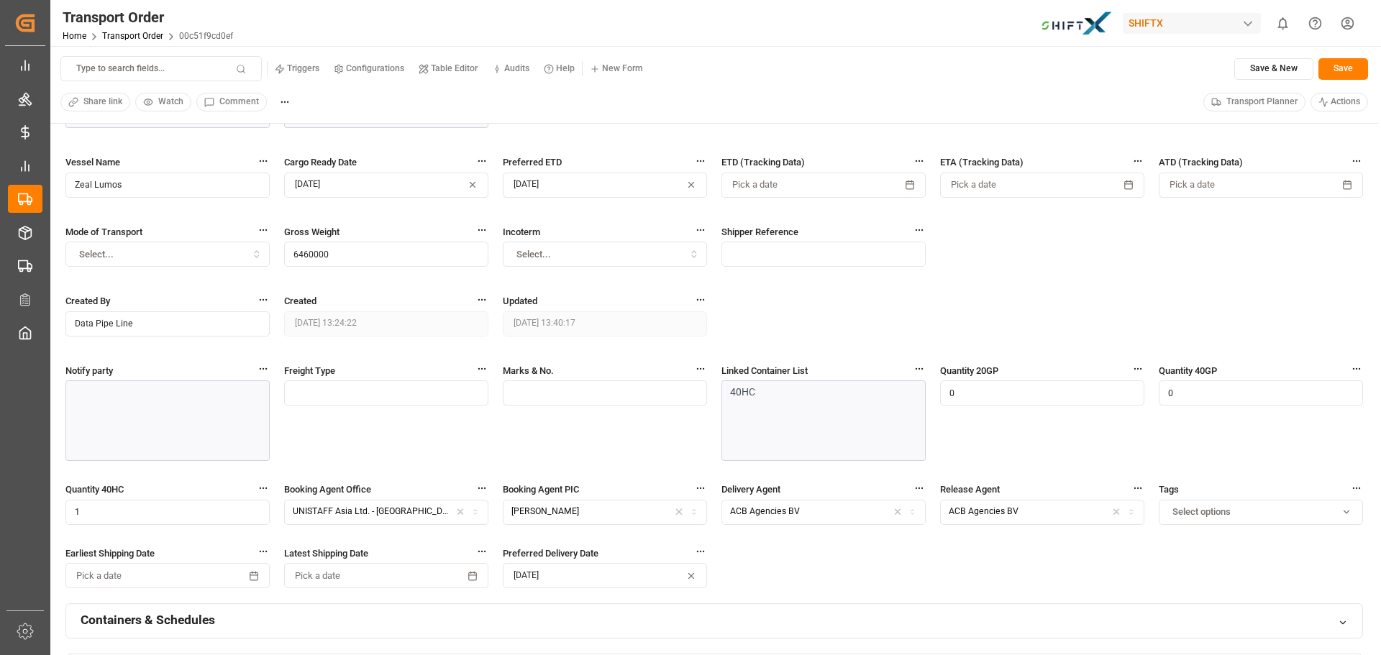
scroll to position [0, 0]
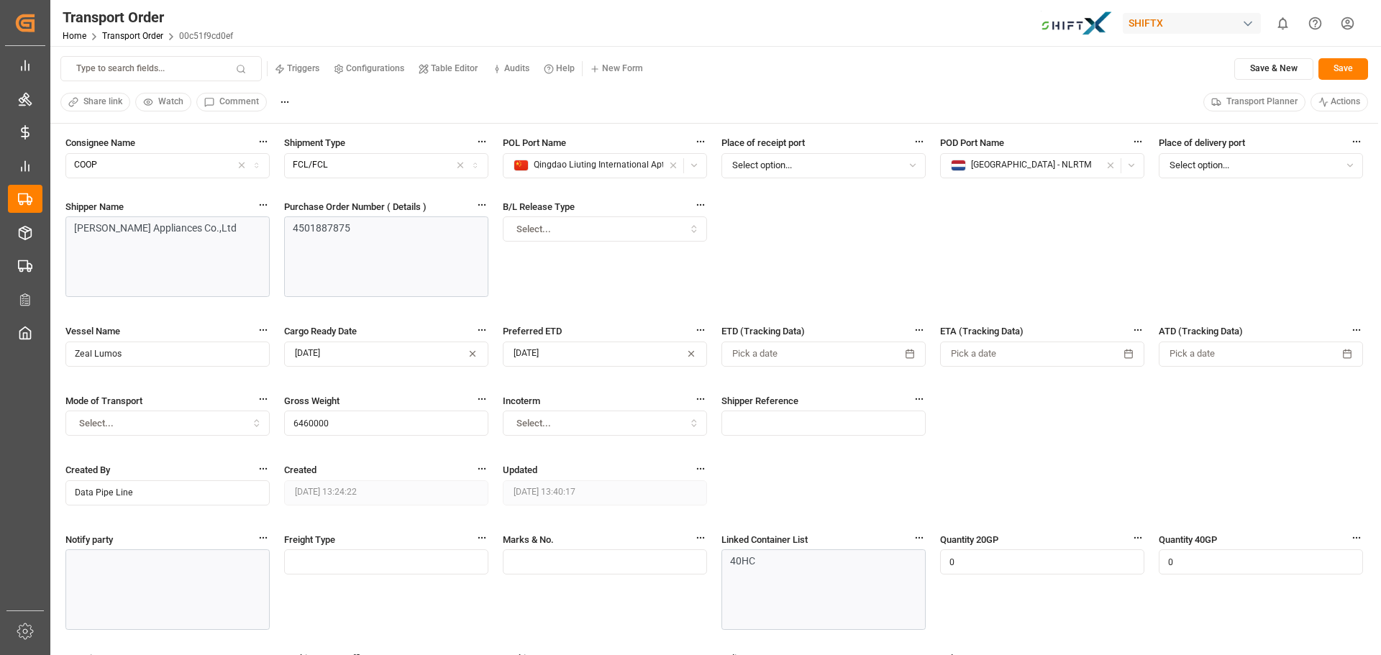
click at [740, 219] on div "Consignee Name COOP Shipment Type FCL/FCL POL Port Name Qingdao Liuting Interna…" at bounding box center [714, 453] width 1298 height 637
click at [453, 69] on small "Table Editor" at bounding box center [454, 68] width 47 height 9
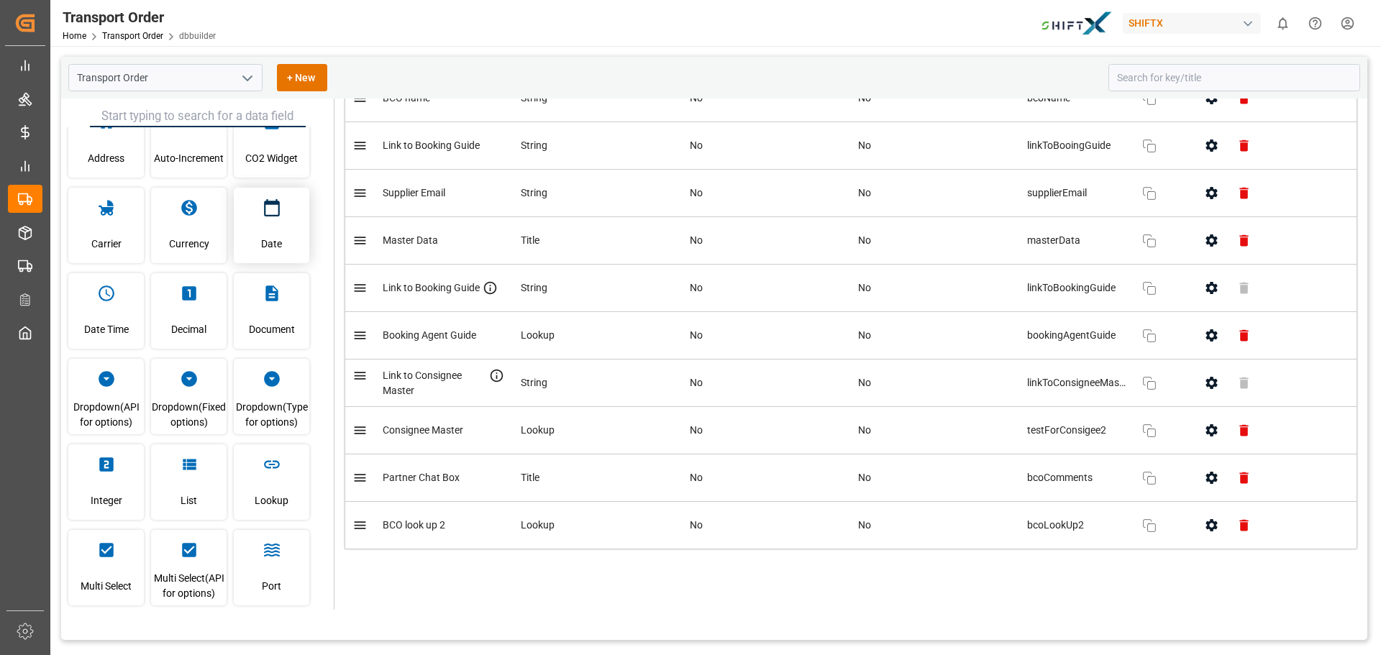
scroll to position [32, 0]
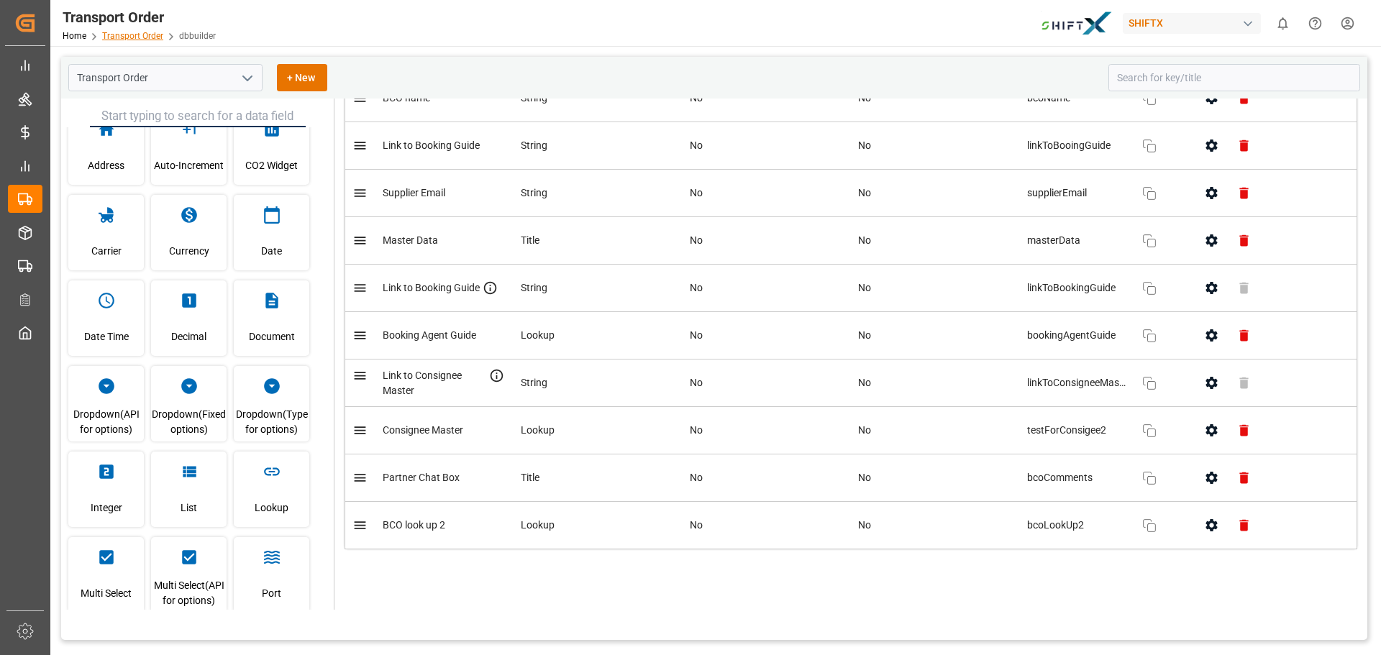
click at [149, 37] on link "Transport Order" at bounding box center [132, 36] width 61 height 10
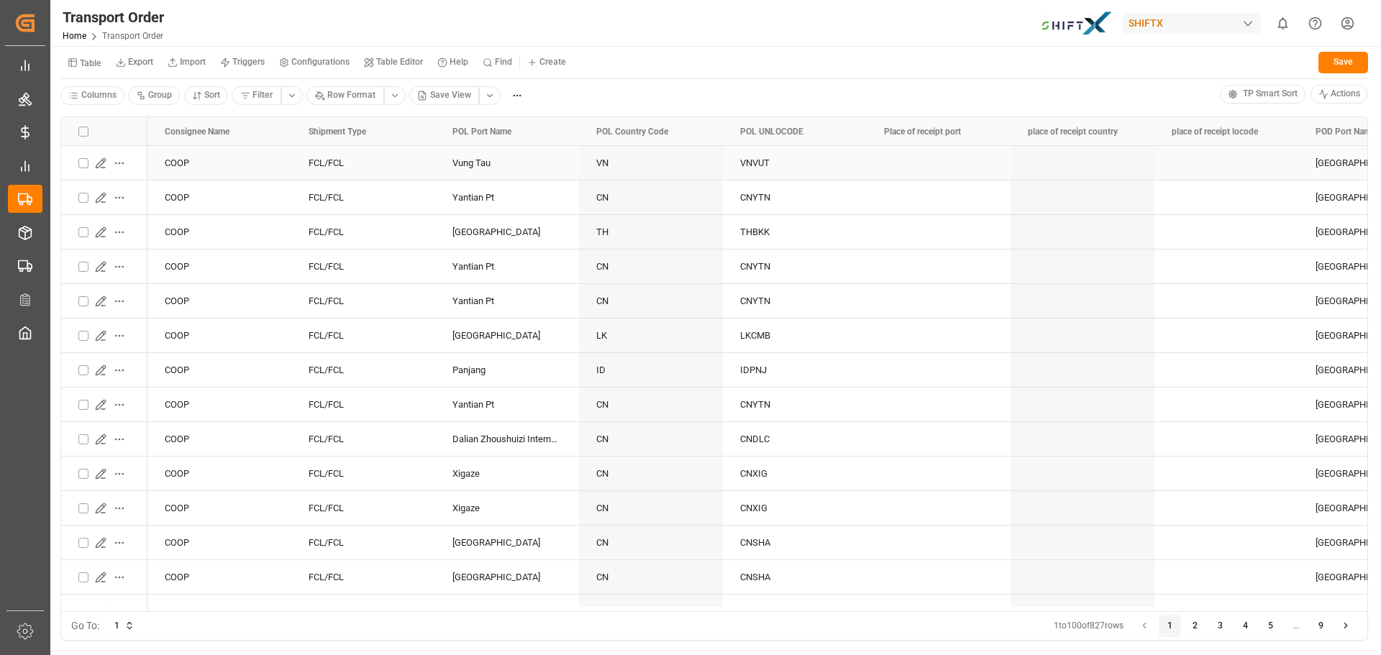
click at [101, 160] on icon "Press SPACE to select this row." at bounding box center [100, 162] width 9 height 9
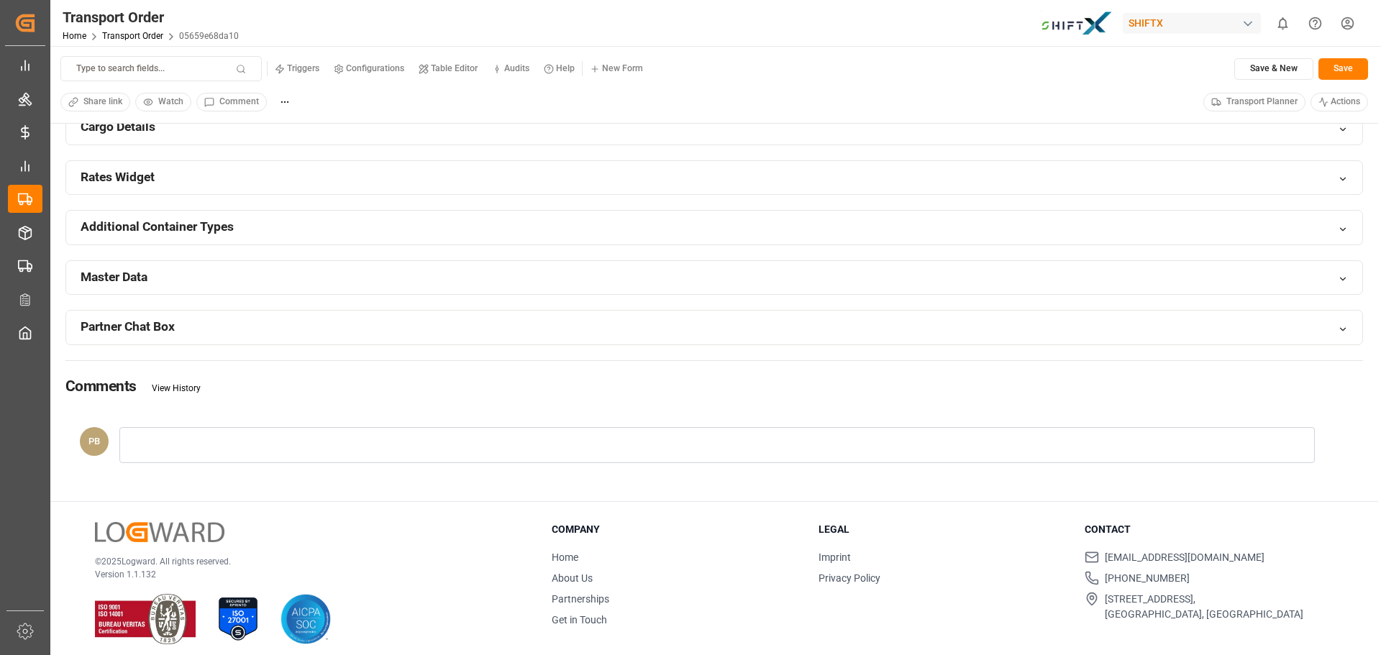
scroll to position [1034, 0]
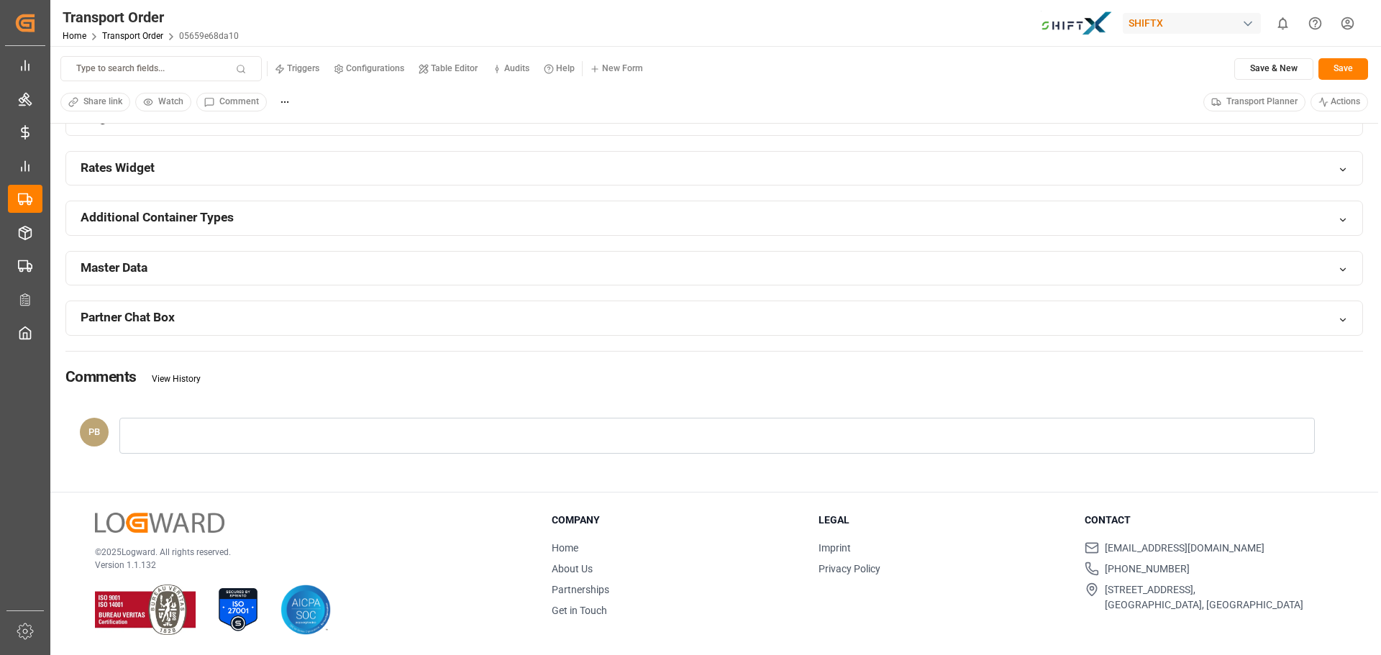
click at [355, 310] on div "Partner Chat Box" at bounding box center [714, 318] width 1297 height 34
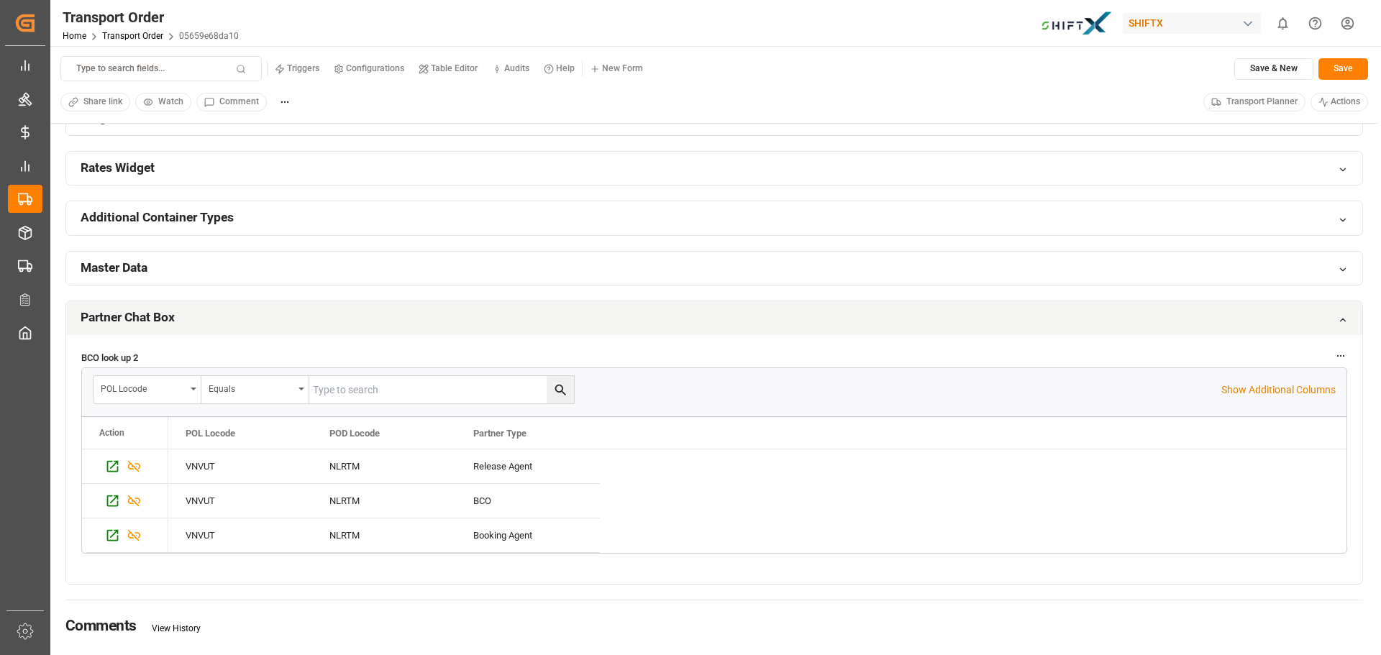
click at [355, 313] on div "Partner Chat Box" at bounding box center [714, 318] width 1297 height 34
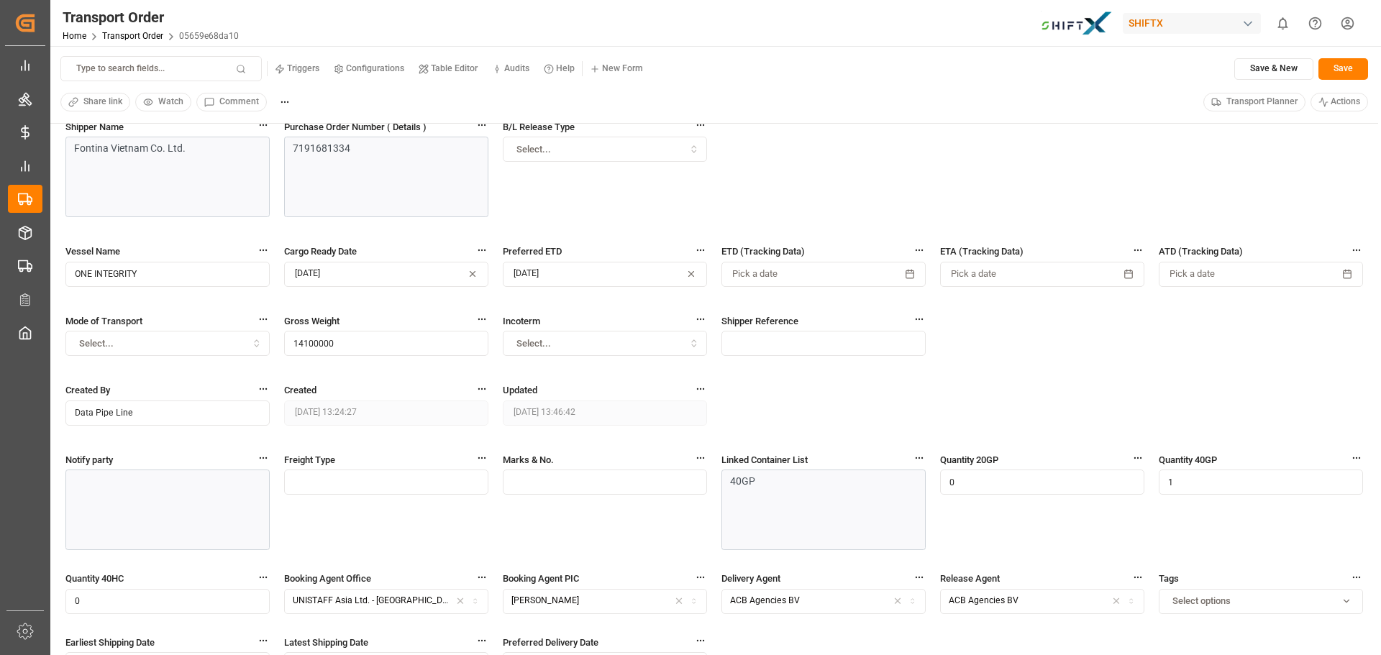
scroll to position [0, 0]
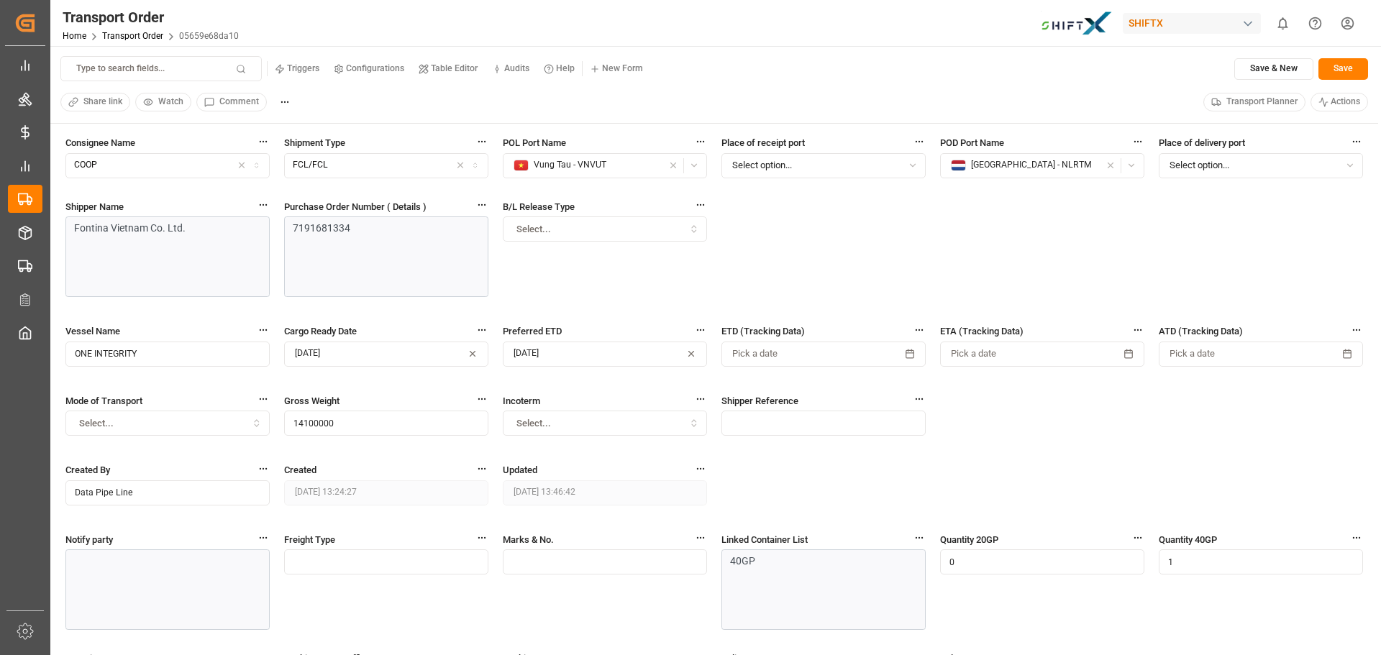
click at [427, 73] on icon at bounding box center [424, 69] width 10 height 10
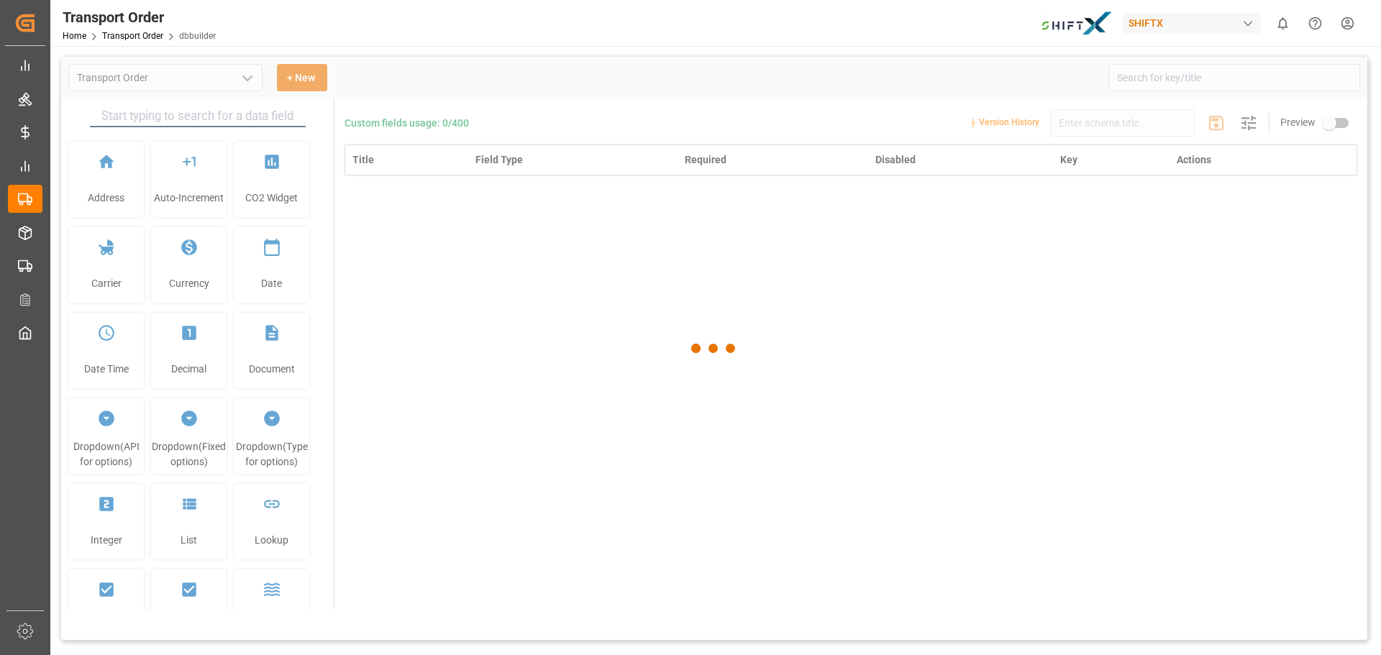
type input "Transport Order"
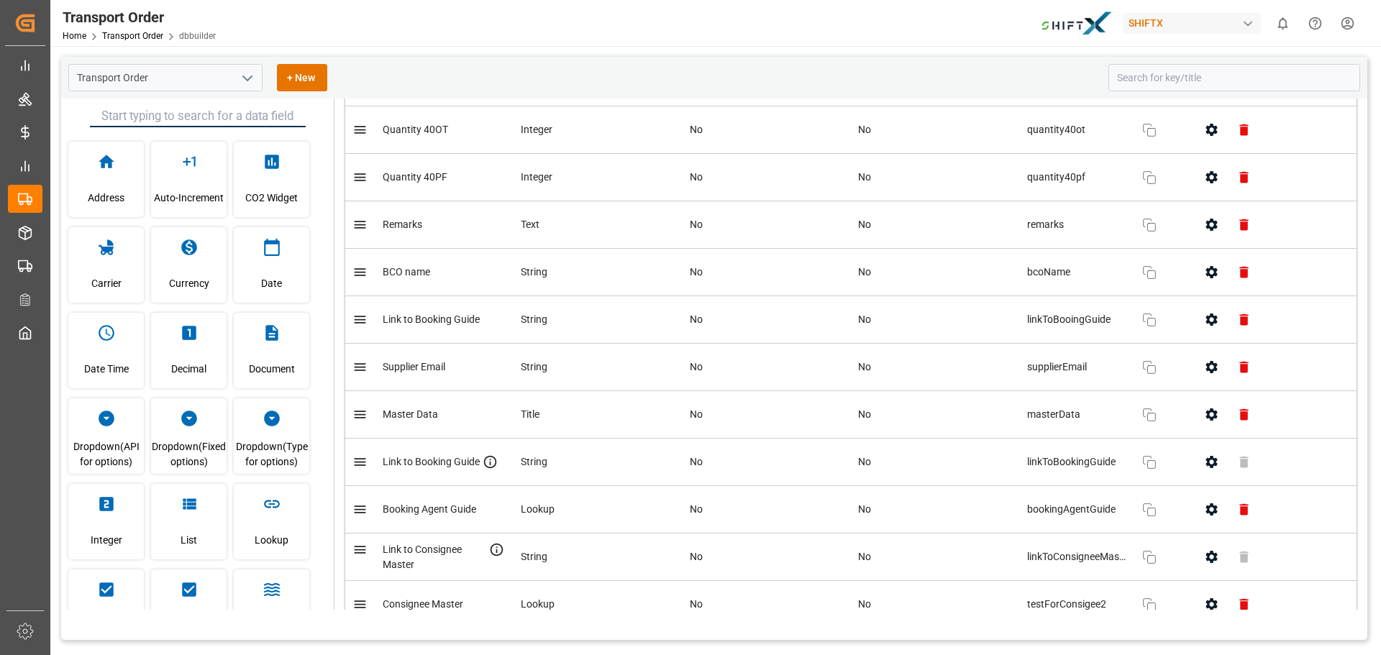
scroll to position [4990, 0]
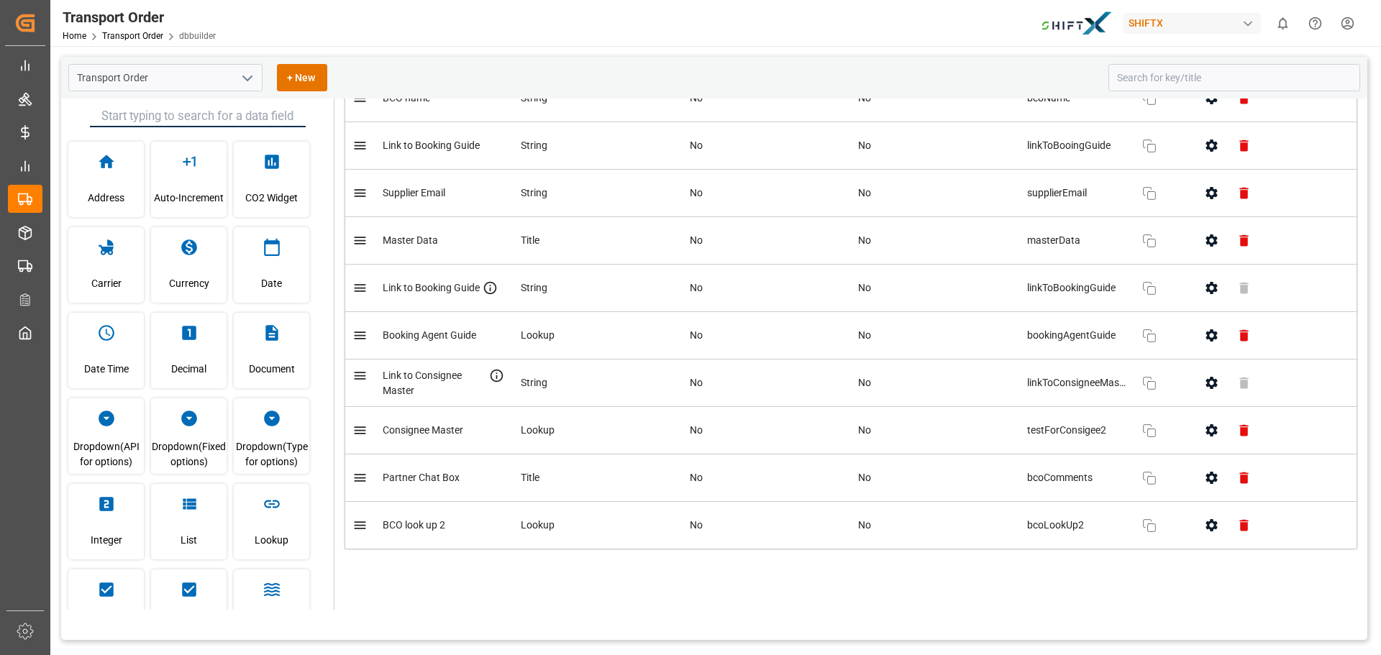
click at [438, 532] on span "BCO look up 2" at bounding box center [414, 525] width 63 height 15
click at [1207, 527] on icon "button" at bounding box center [1211, 525] width 15 height 15
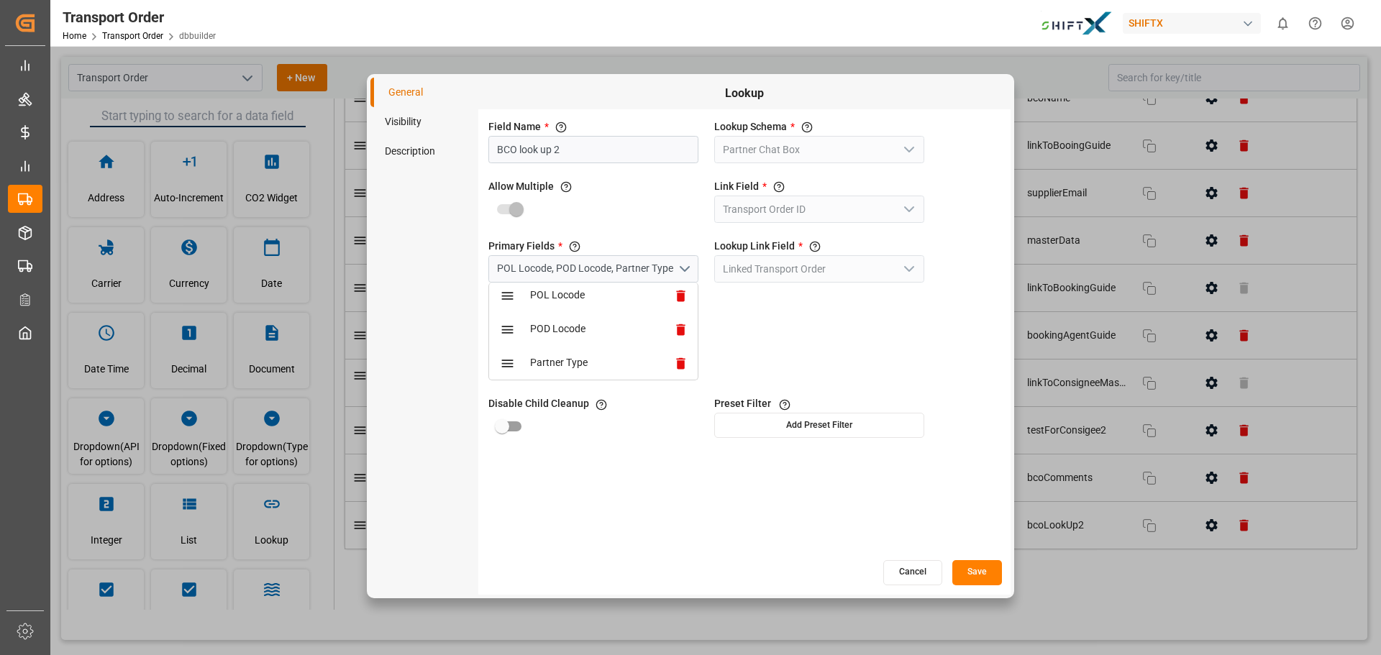
scroll to position [0, 0]
click at [911, 579] on button "Cancel" at bounding box center [913, 572] width 59 height 25
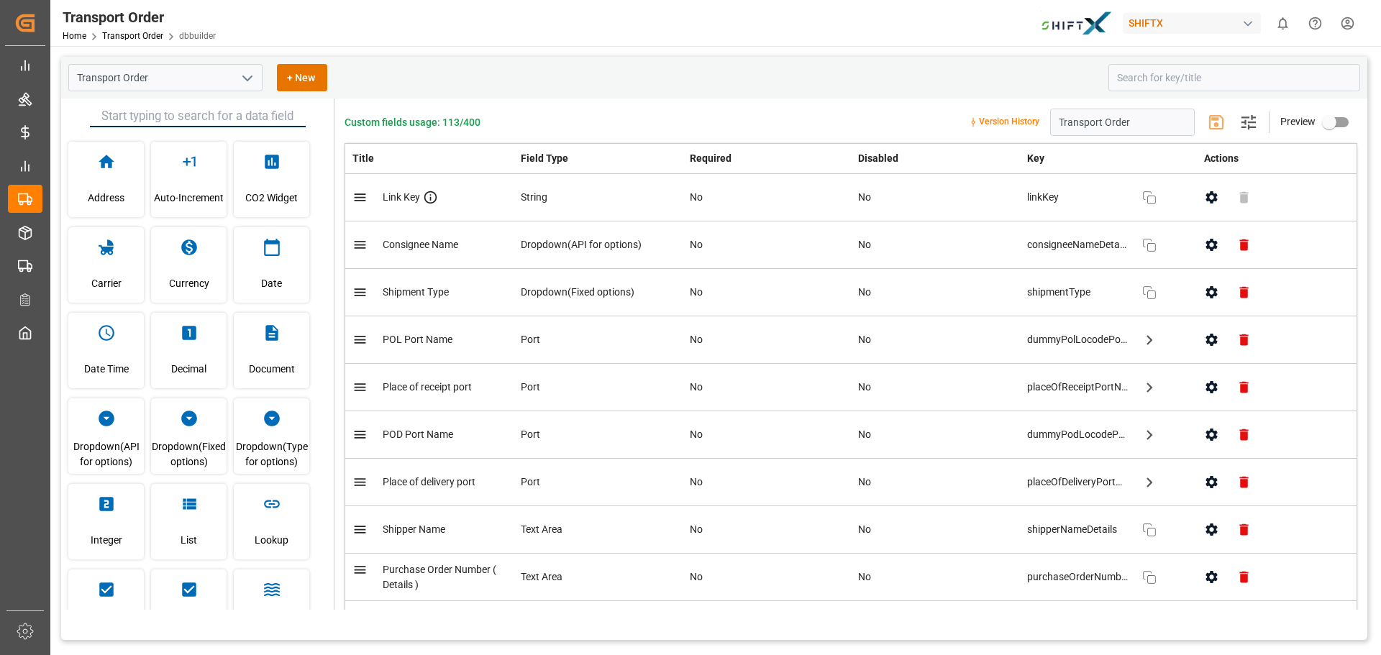
click at [446, 55] on div "Transport Order + New Address Auto-Increment CO2 Widget Carrier Currency Date D…" at bounding box center [714, 434] width 1328 height 776
click at [470, 67] on div "Transport Order + New" at bounding box center [583, 77] width 1030 height 27
click at [517, 109] on div "Custom fields usage: 113/400 Version History Transport Order Settings Preview" at bounding box center [851, 122] width 1013 height 27
click at [431, 199] on icon at bounding box center [430, 197] width 15 height 15
click at [1212, 203] on icon "button" at bounding box center [1211, 197] width 15 height 15
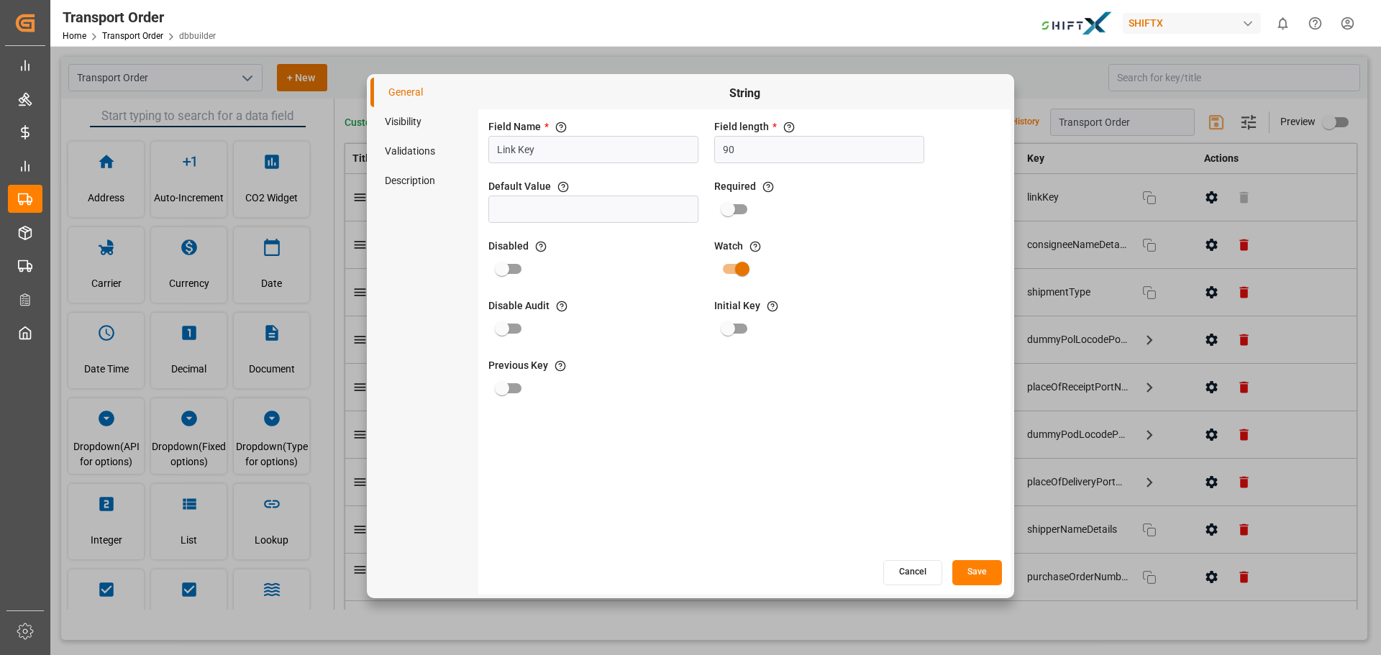
click at [748, 265] on input "primary checkbox" at bounding box center [743, 268] width 82 height 27
checkbox input "false"
click at [976, 574] on button "Save" at bounding box center [978, 572] width 50 height 25
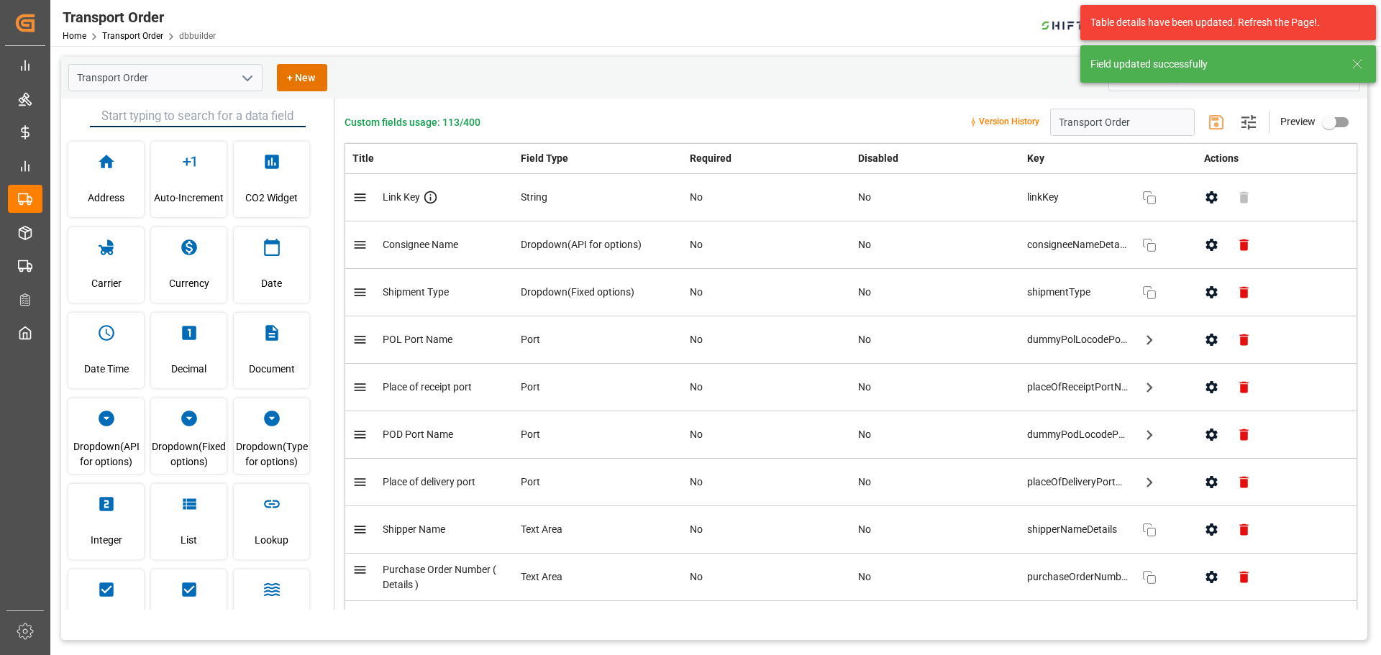
click at [1208, 252] on icon "button" at bounding box center [1211, 244] width 15 height 15
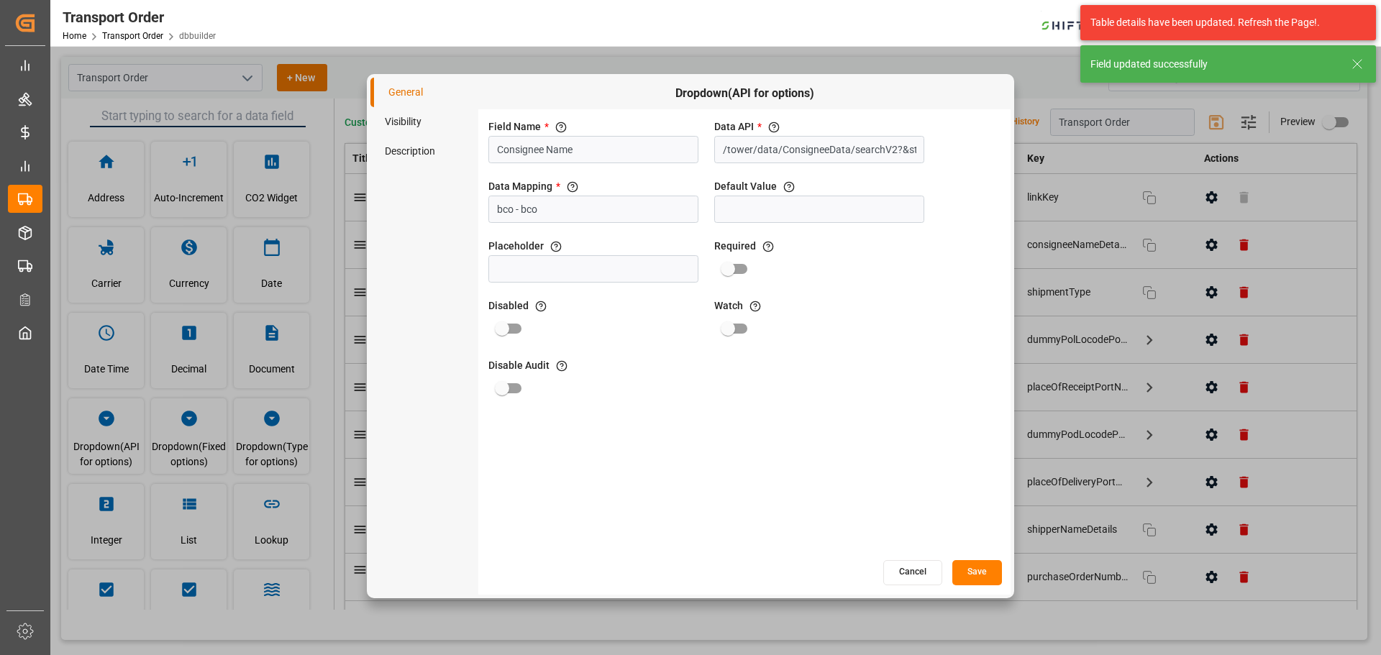
click at [1208, 252] on div "General Visibility Description Dropdown(API for options) Field Name * The title…" at bounding box center [690, 327] width 1381 height 655
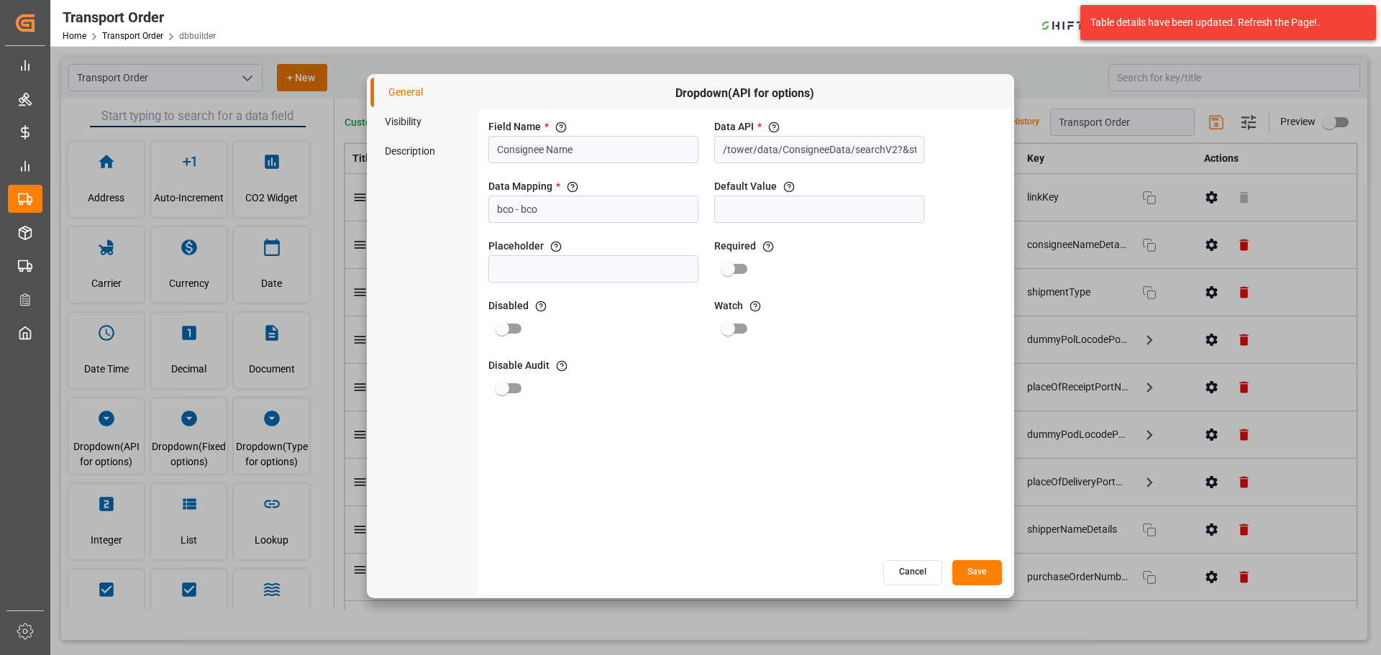
click at [1068, 73] on div "General Visibility Description Dropdown(API for options) Field Name * The title…" at bounding box center [690, 327] width 1381 height 655
click at [921, 576] on button "Cancel" at bounding box center [913, 572] width 59 height 25
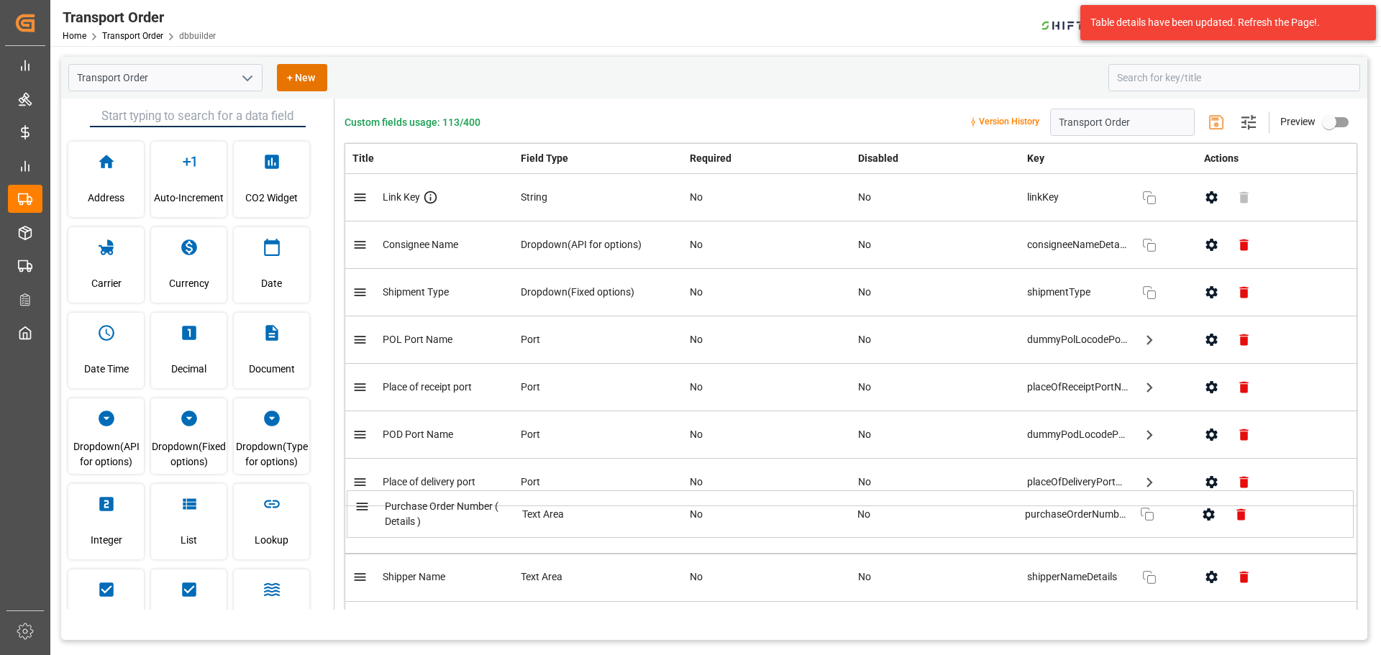
scroll to position [6, 0]
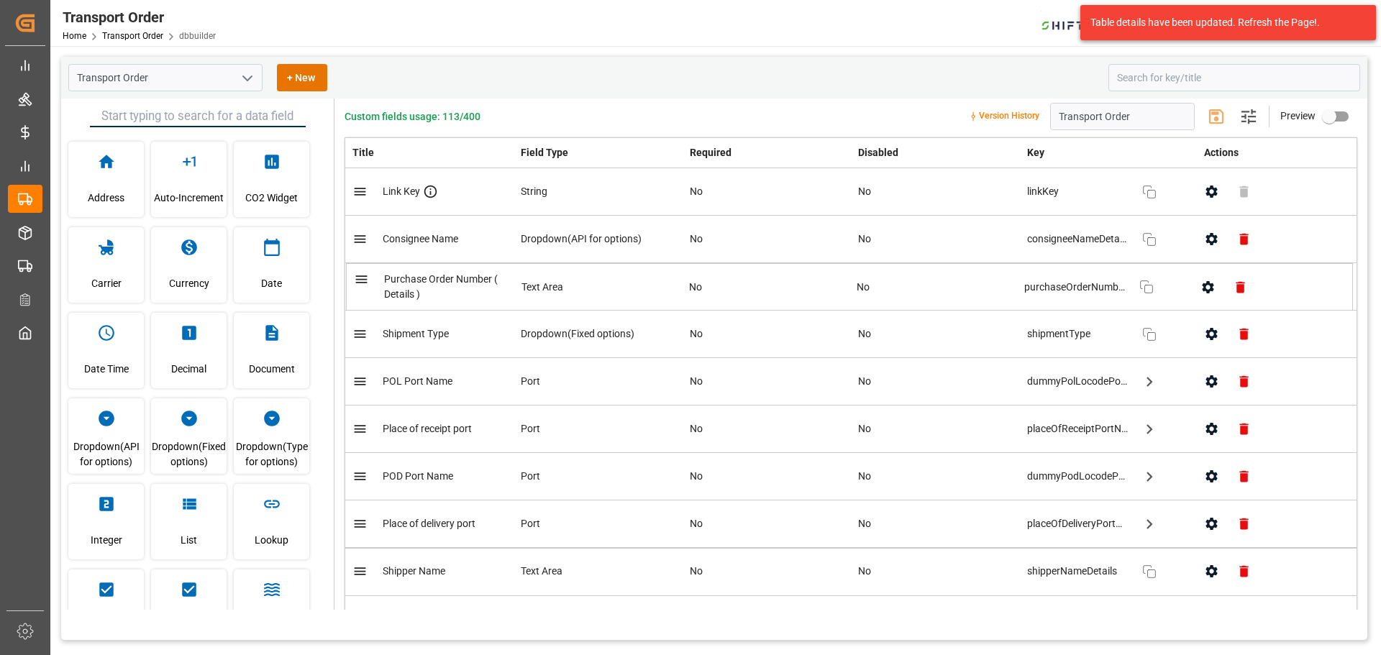
drag, startPoint x: 364, startPoint y: 577, endPoint x: 364, endPoint y: 280, distance: 297.2
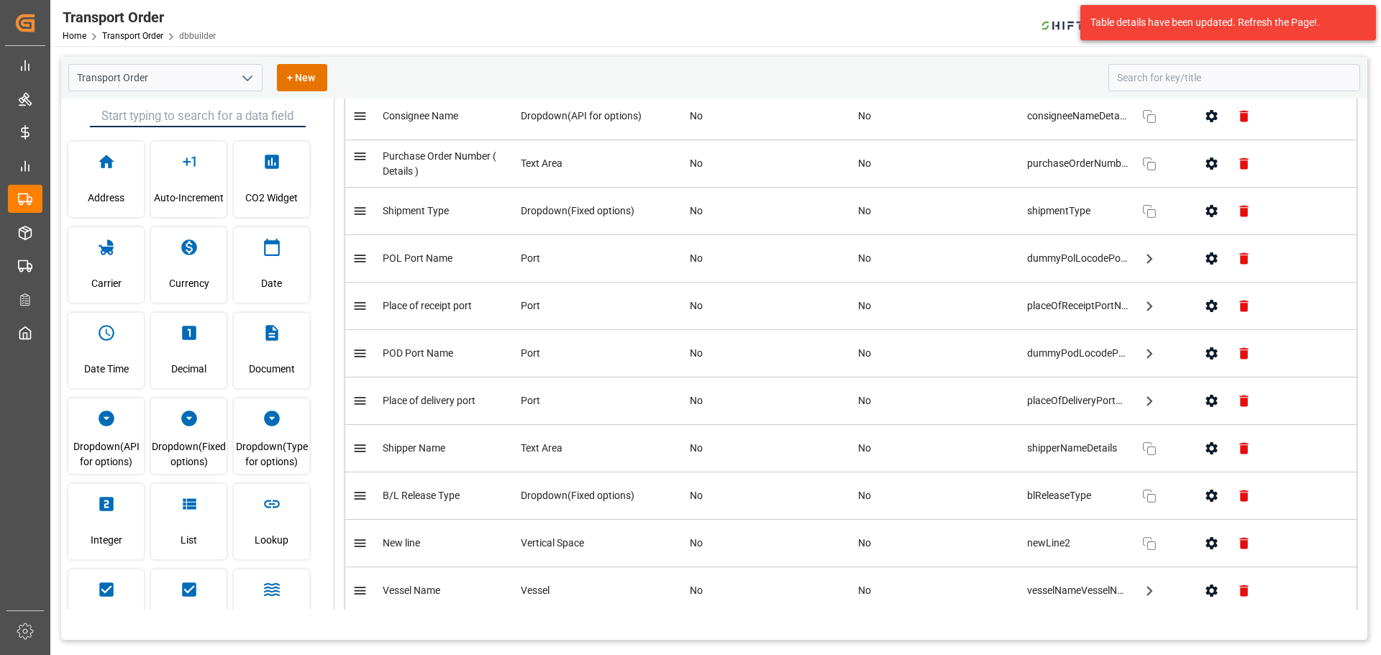
scroll to position [150, 0]
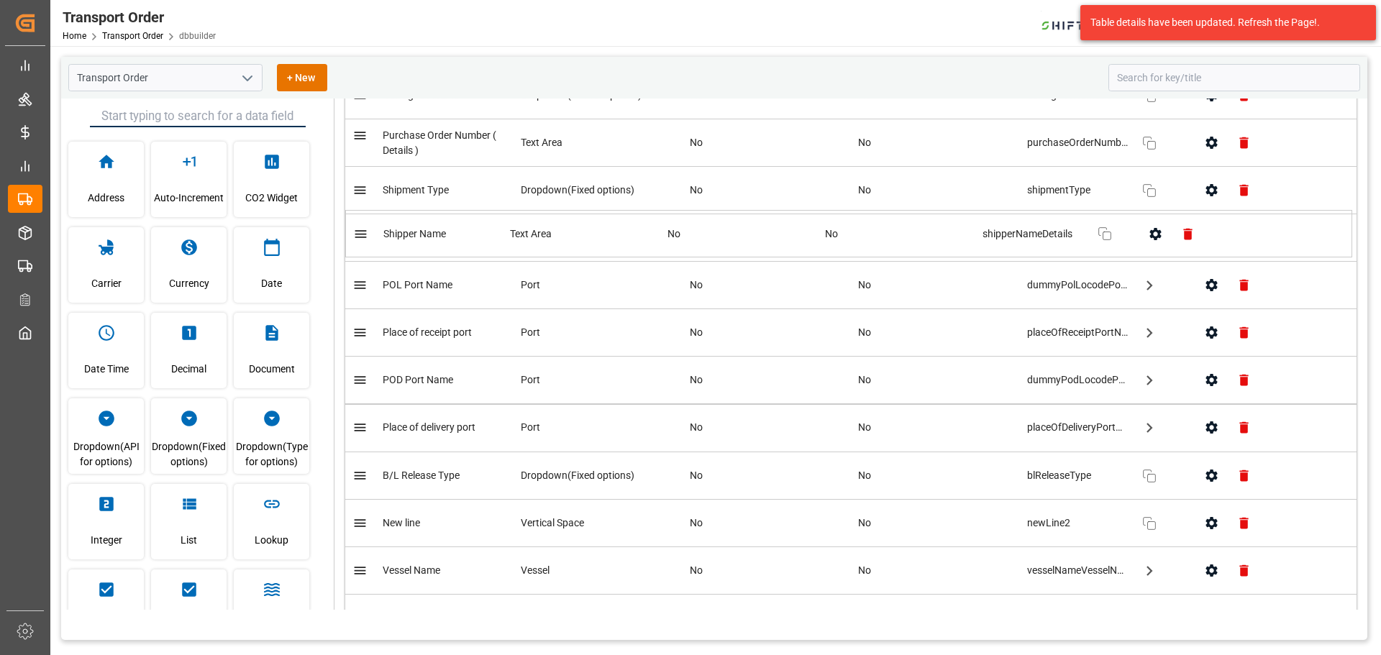
drag, startPoint x: 368, startPoint y: 437, endPoint x: 369, endPoint y: 236, distance: 200.7
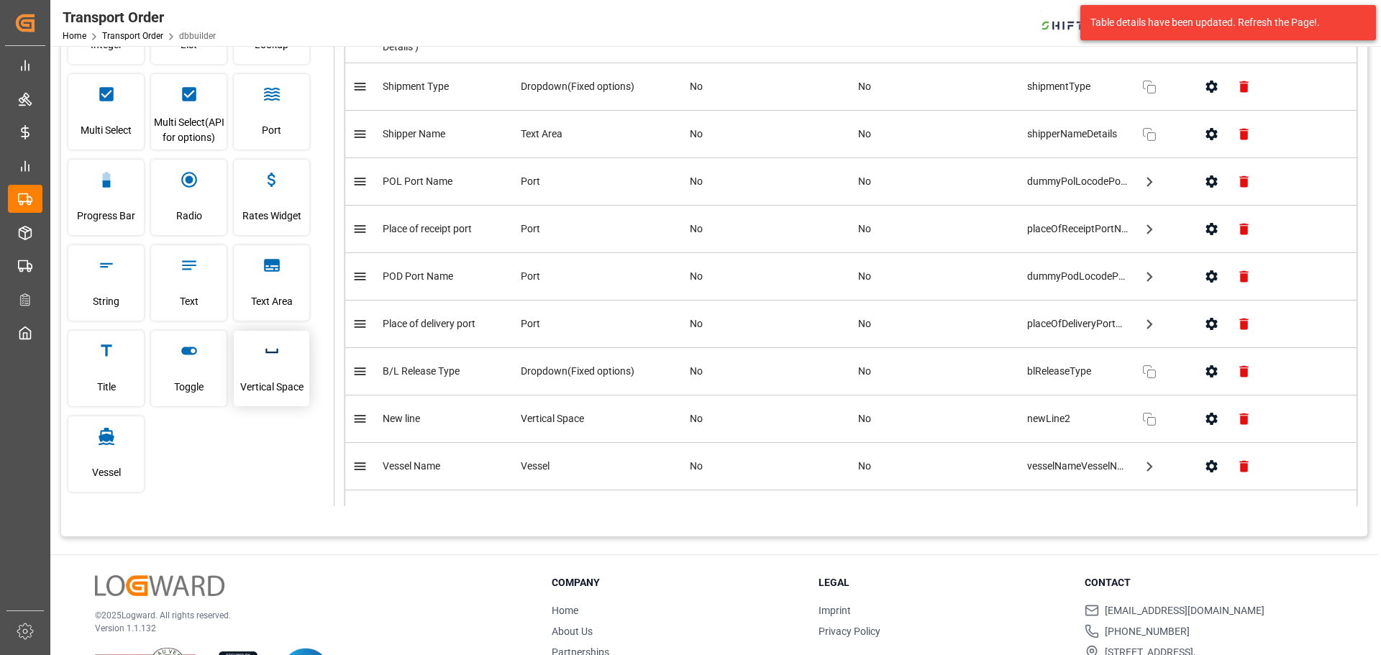
scroll to position [167, 0]
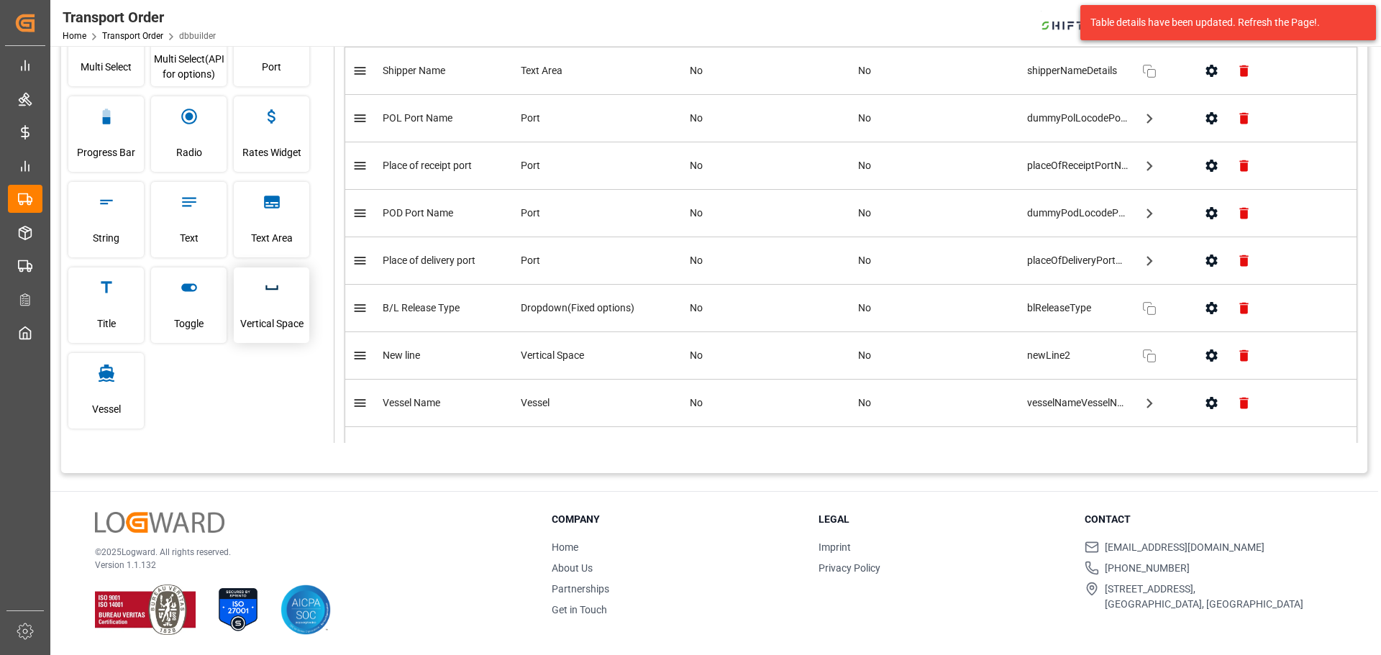
click at [277, 301] on div "Vertical Space" at bounding box center [272, 306] width 76 height 76
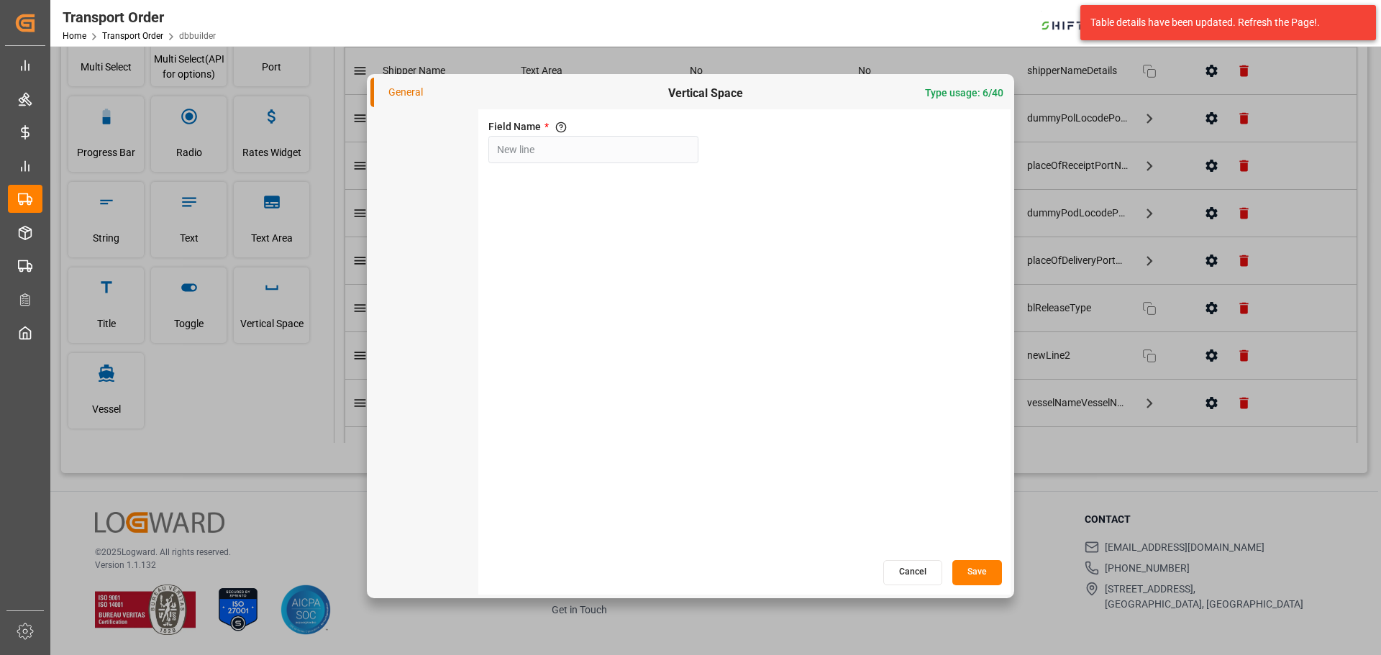
click at [990, 572] on button "Save" at bounding box center [978, 572] width 50 height 25
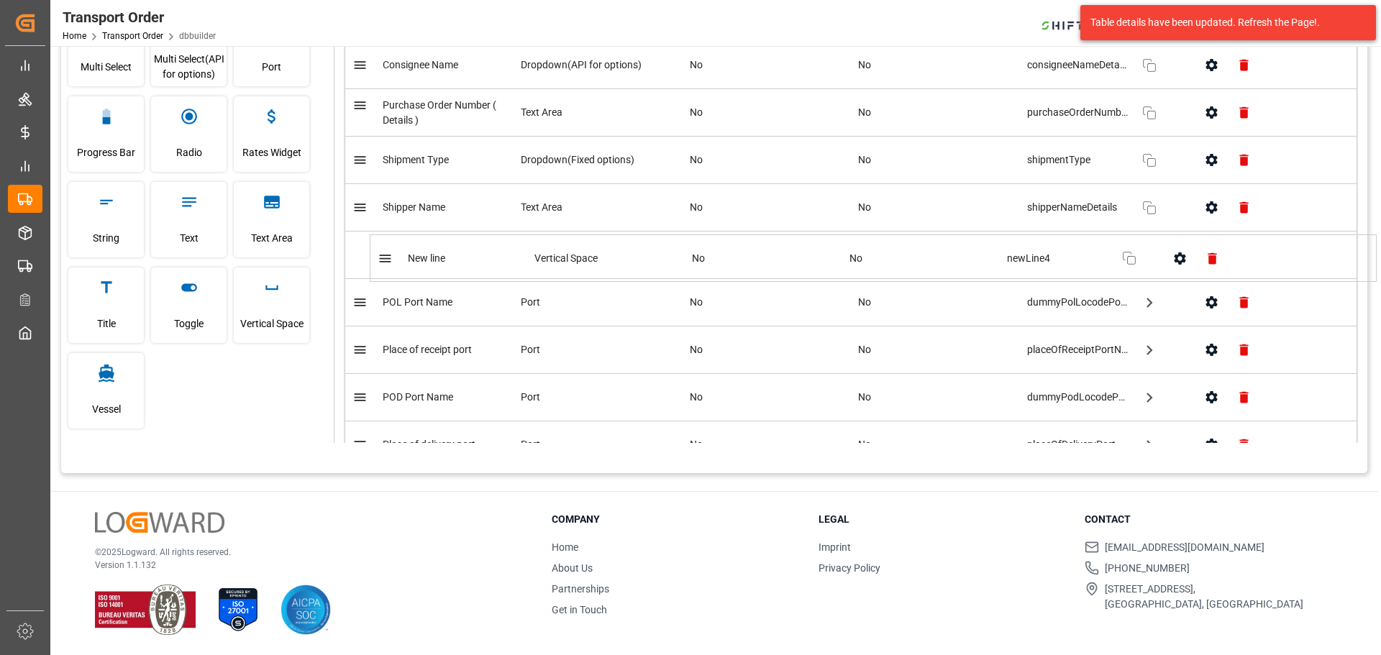
scroll to position [0, 0]
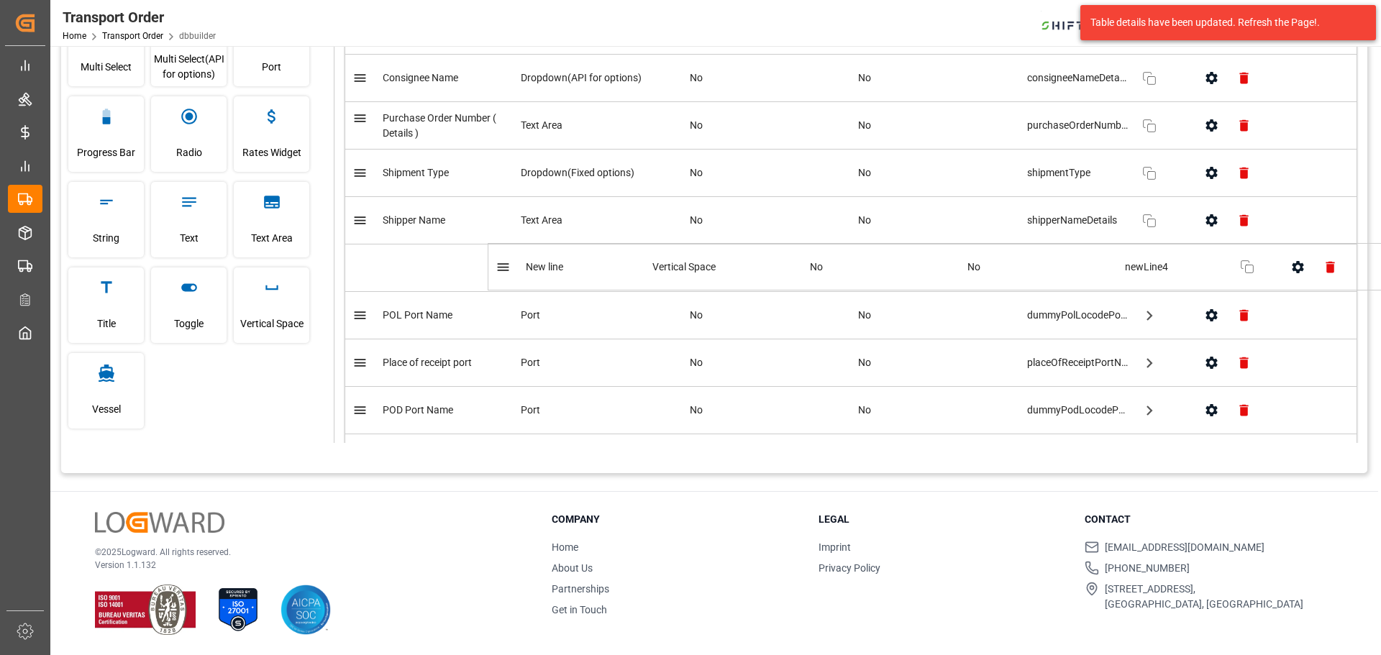
drag, startPoint x: 361, startPoint y: 361, endPoint x: 505, endPoint y: 259, distance: 176.5
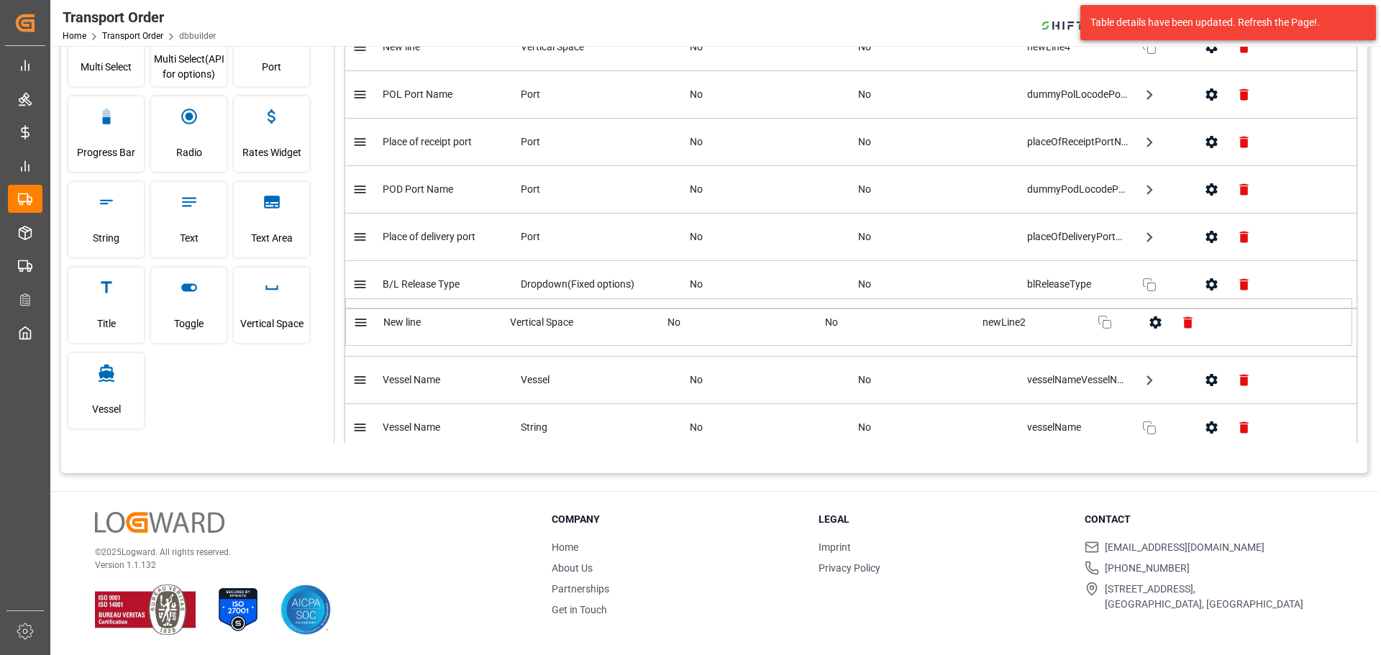
scroll to position [223, 0]
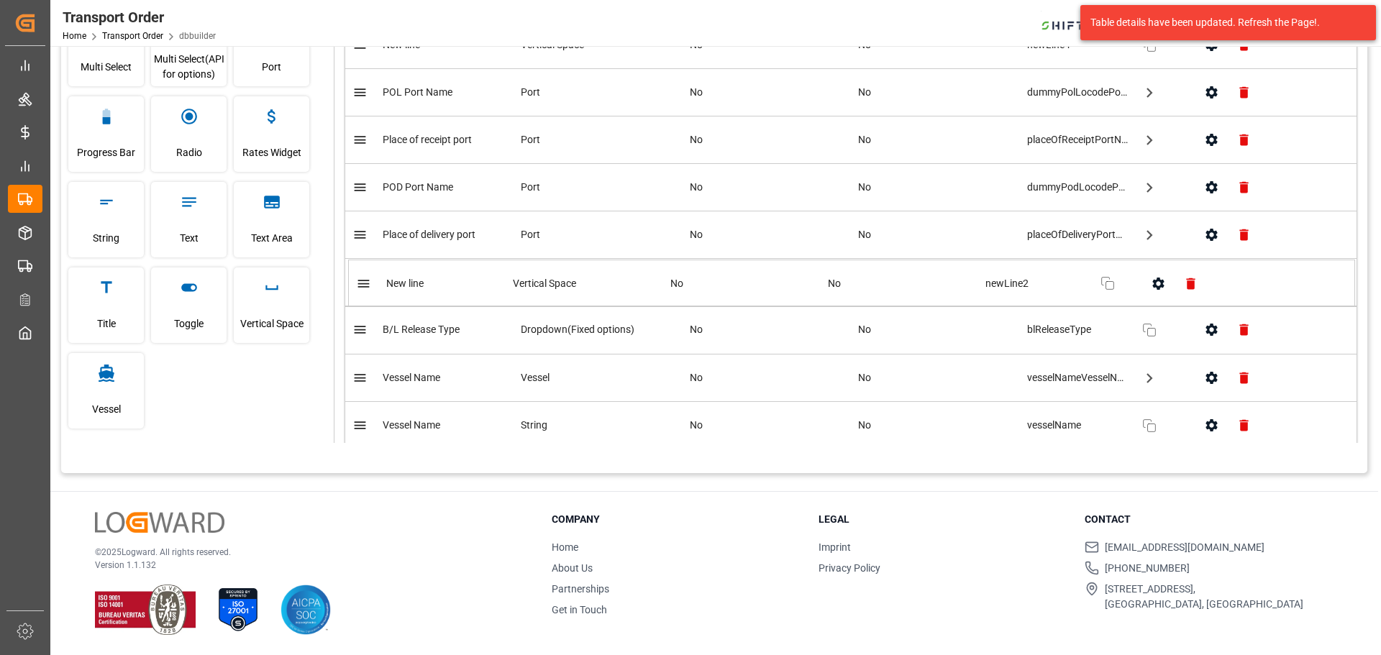
drag, startPoint x: 362, startPoint y: 340, endPoint x: 365, endPoint y: 281, distance: 59.1
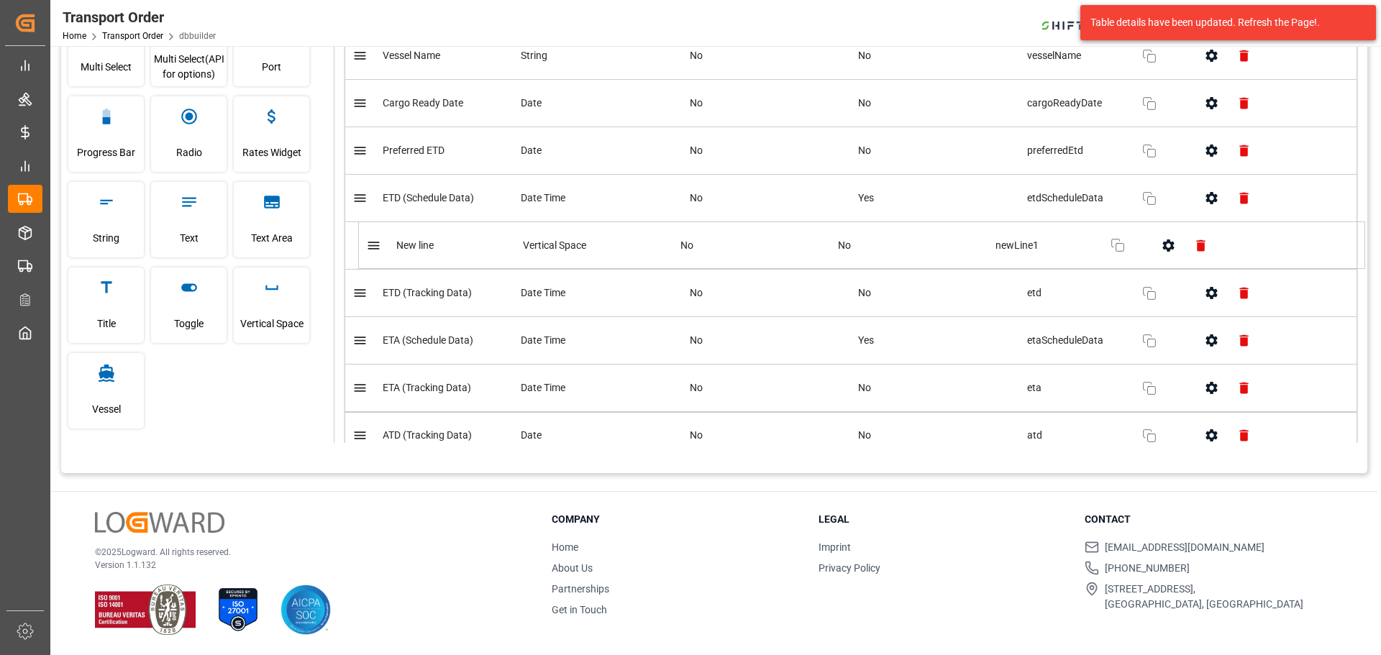
scroll to position [448, 0]
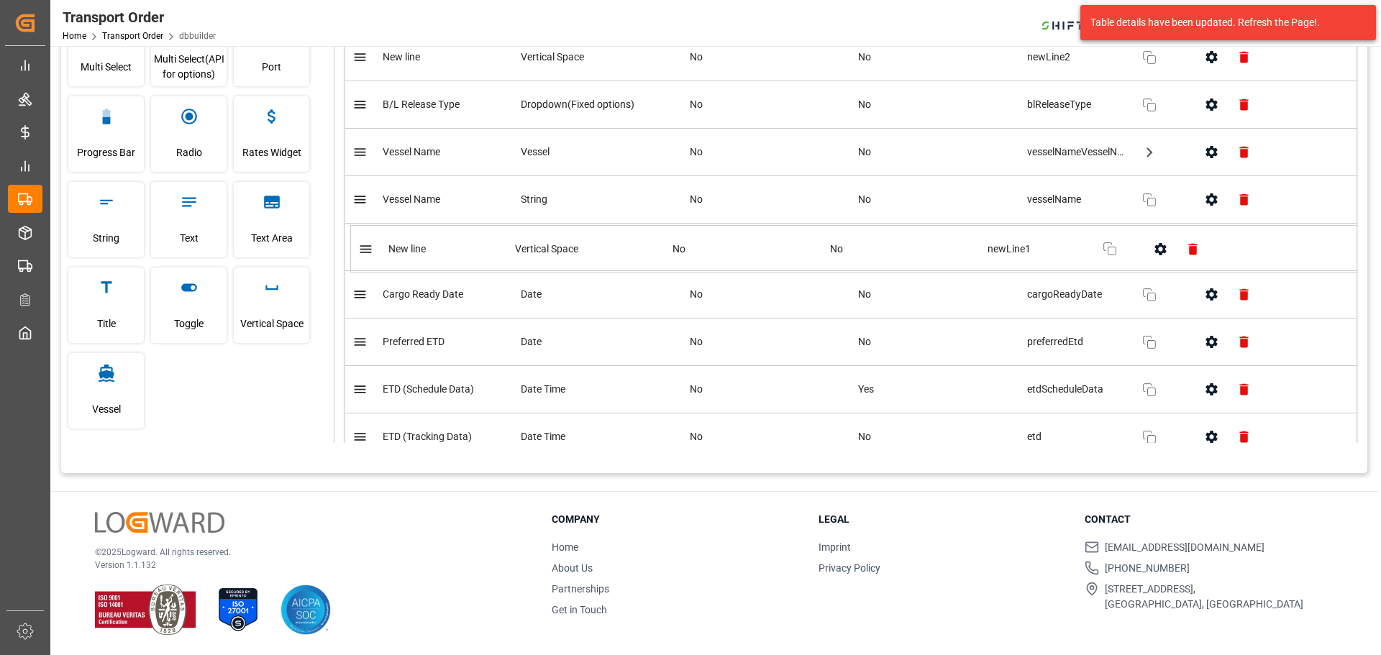
drag, startPoint x: 366, startPoint y: 306, endPoint x: 372, endPoint y: 178, distance: 128.2
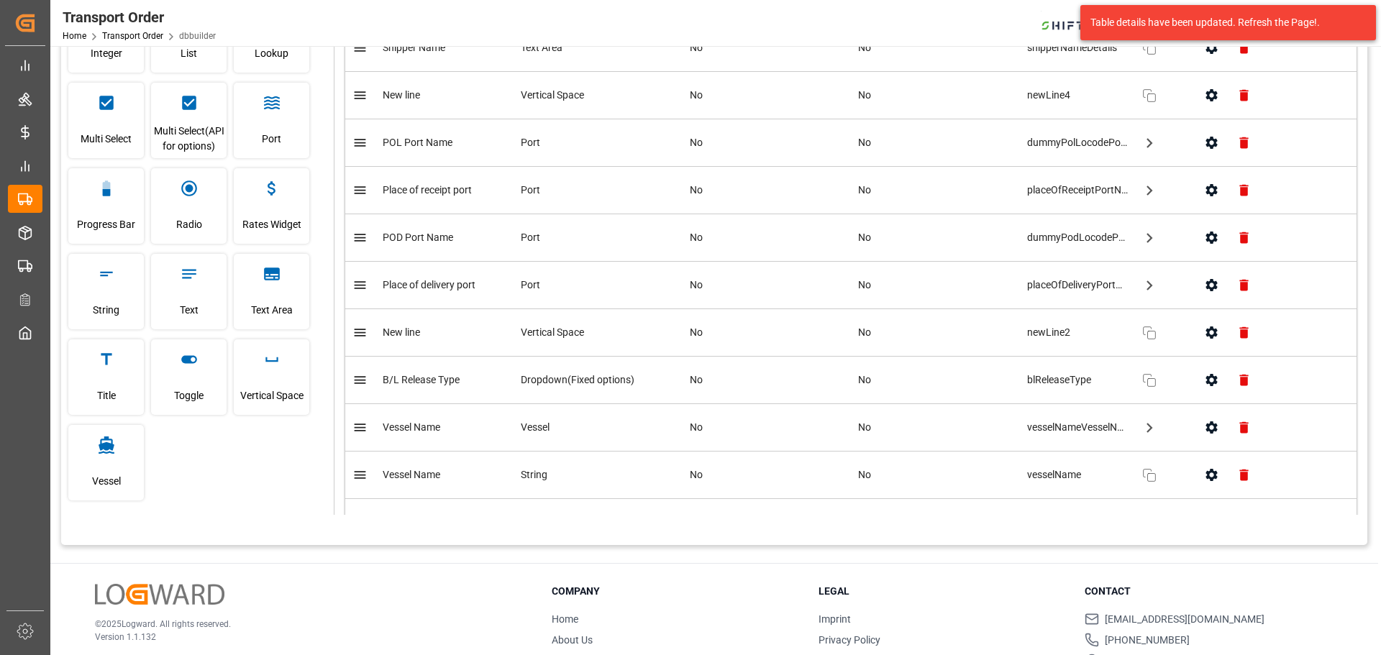
scroll to position [288, 0]
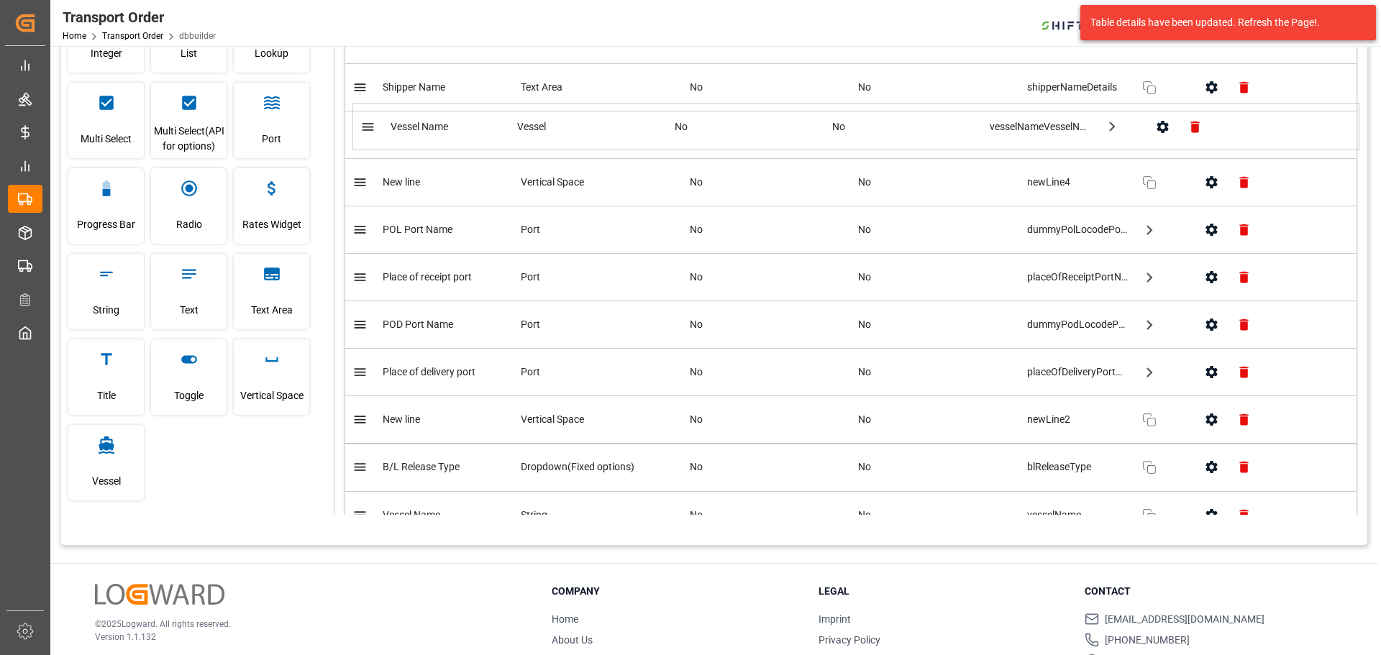
drag, startPoint x: 364, startPoint y: 391, endPoint x: 371, endPoint y: 127, distance: 263.4
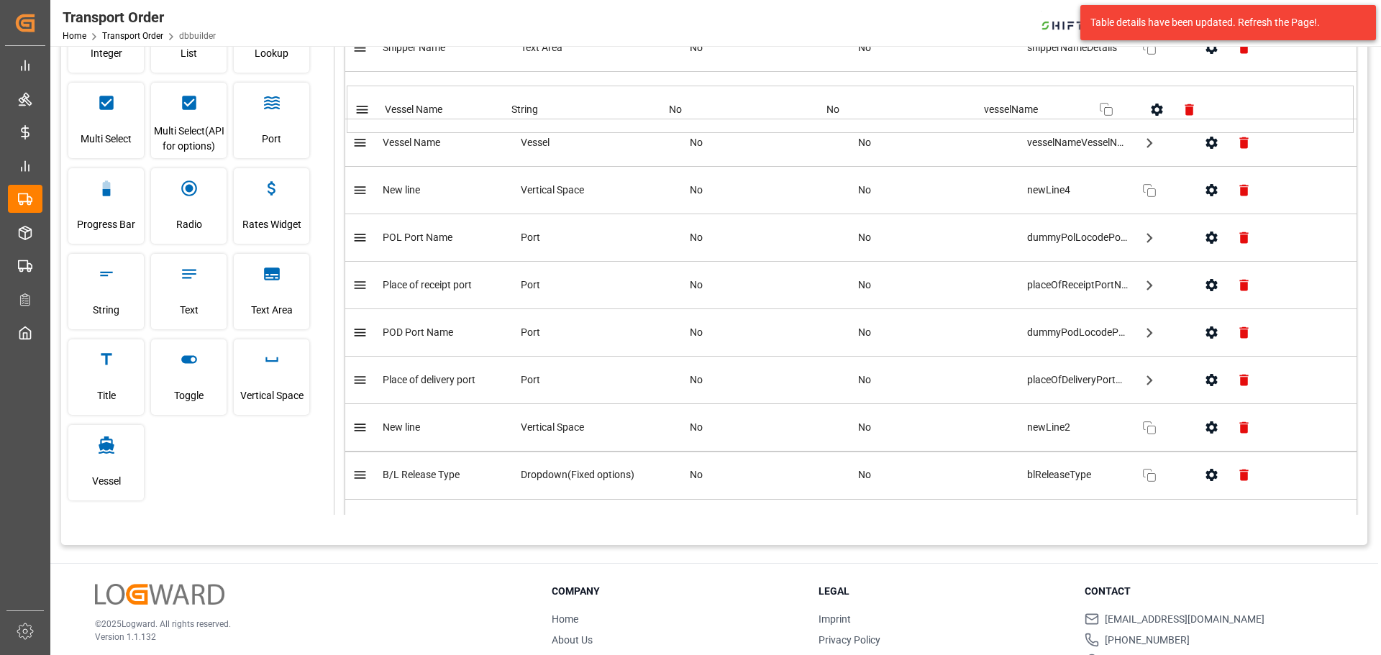
scroll to position [245, 0]
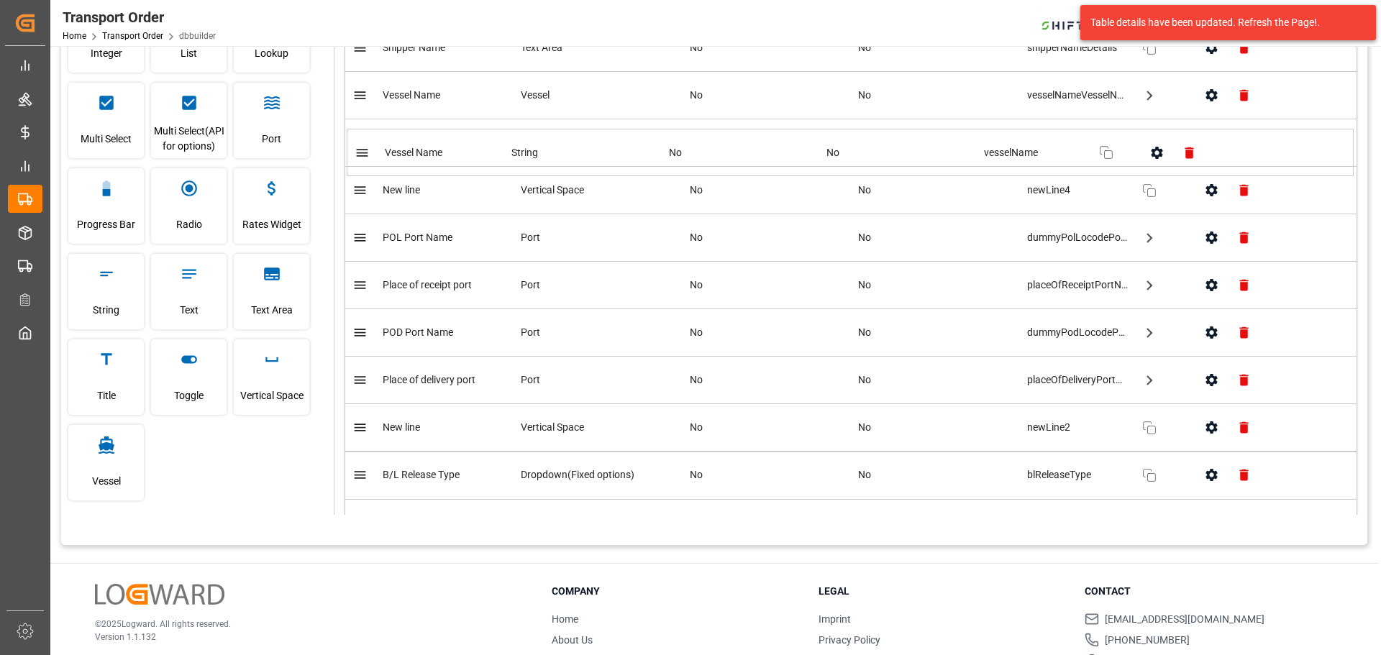
drag, startPoint x: 364, startPoint y: 305, endPoint x: 370, endPoint y: 155, distance: 150.5
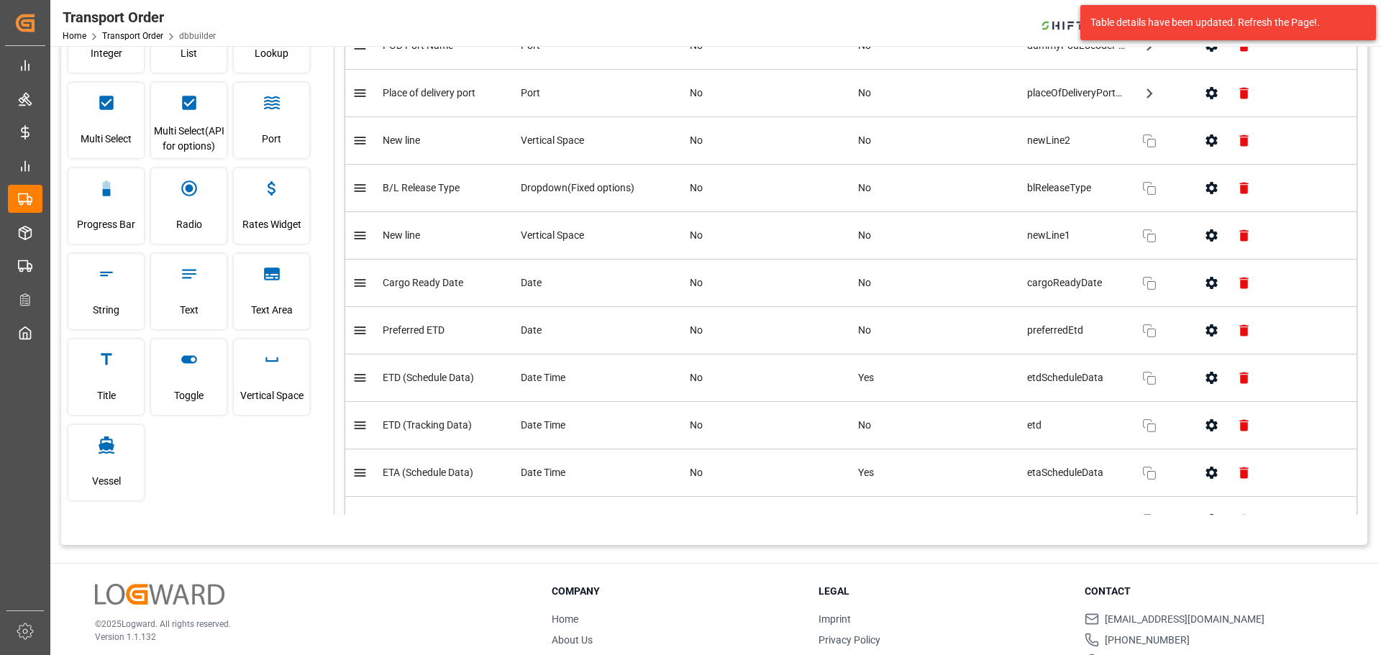
scroll to position [532, 0]
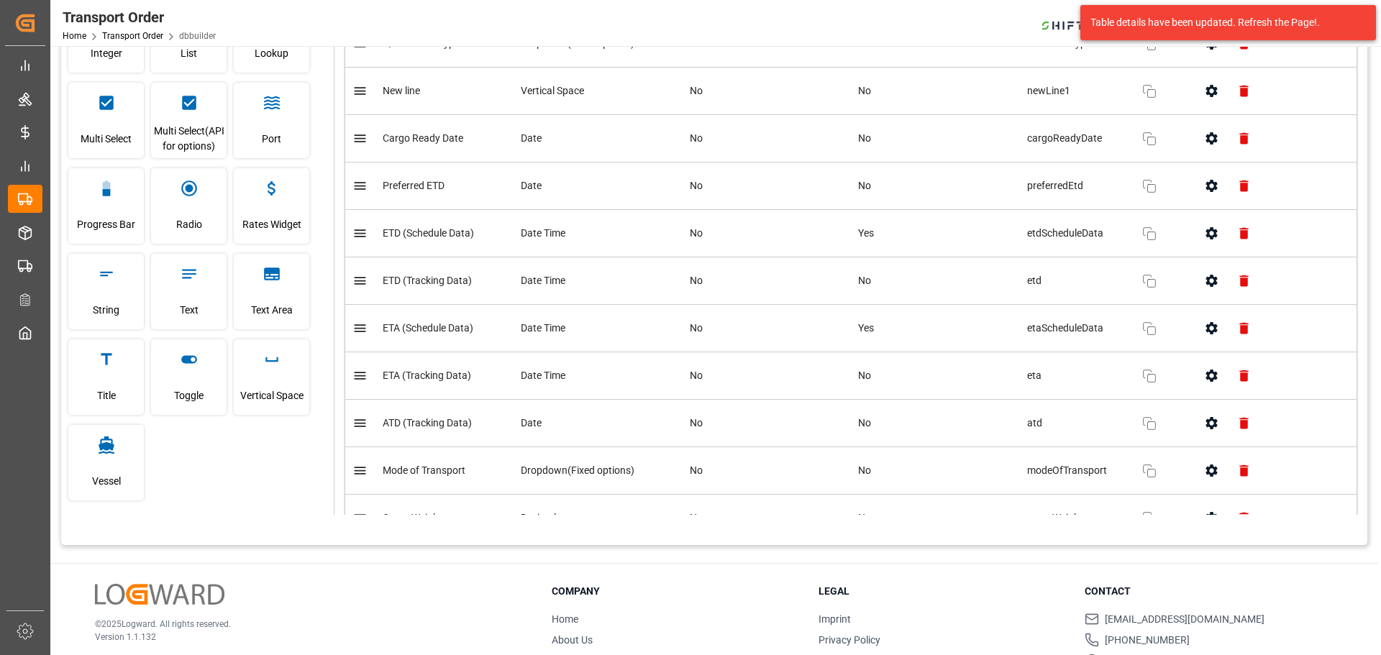
scroll to position [604, 0]
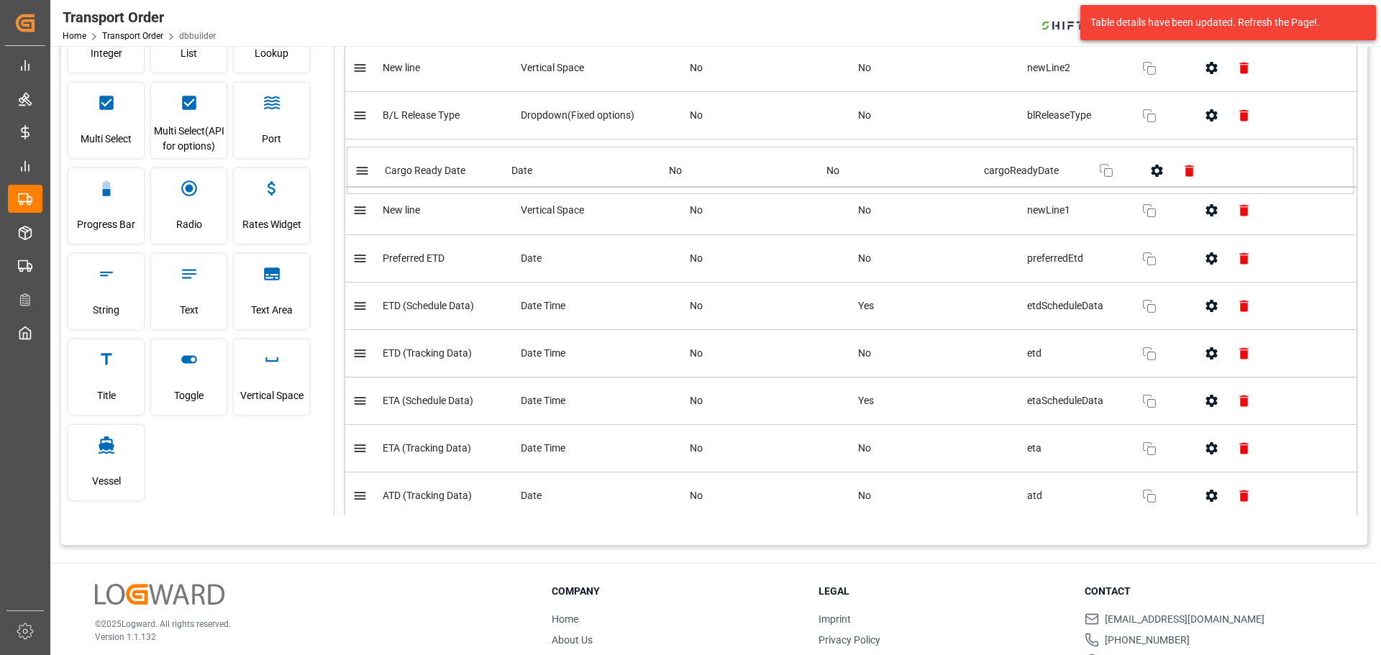
drag, startPoint x: 362, startPoint y: 213, endPoint x: 362, endPoint y: 163, distance: 50.4
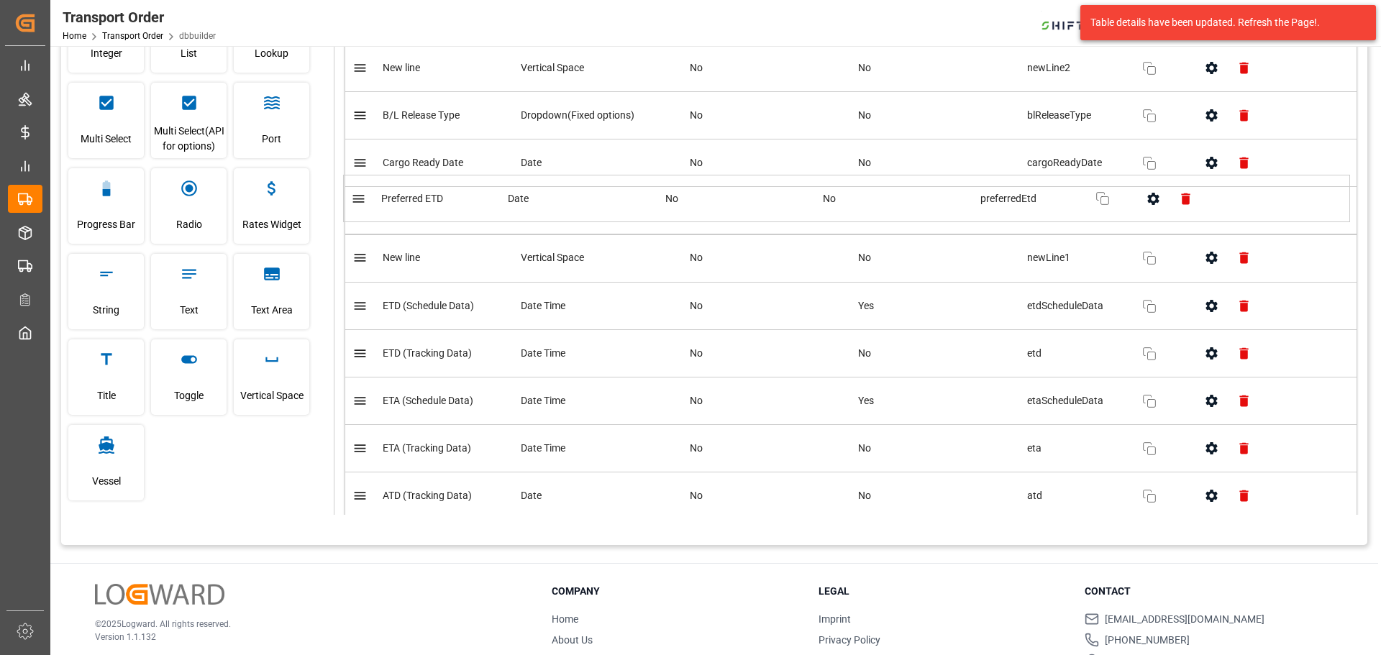
drag, startPoint x: 365, startPoint y: 255, endPoint x: 363, endPoint y: 217, distance: 37.5
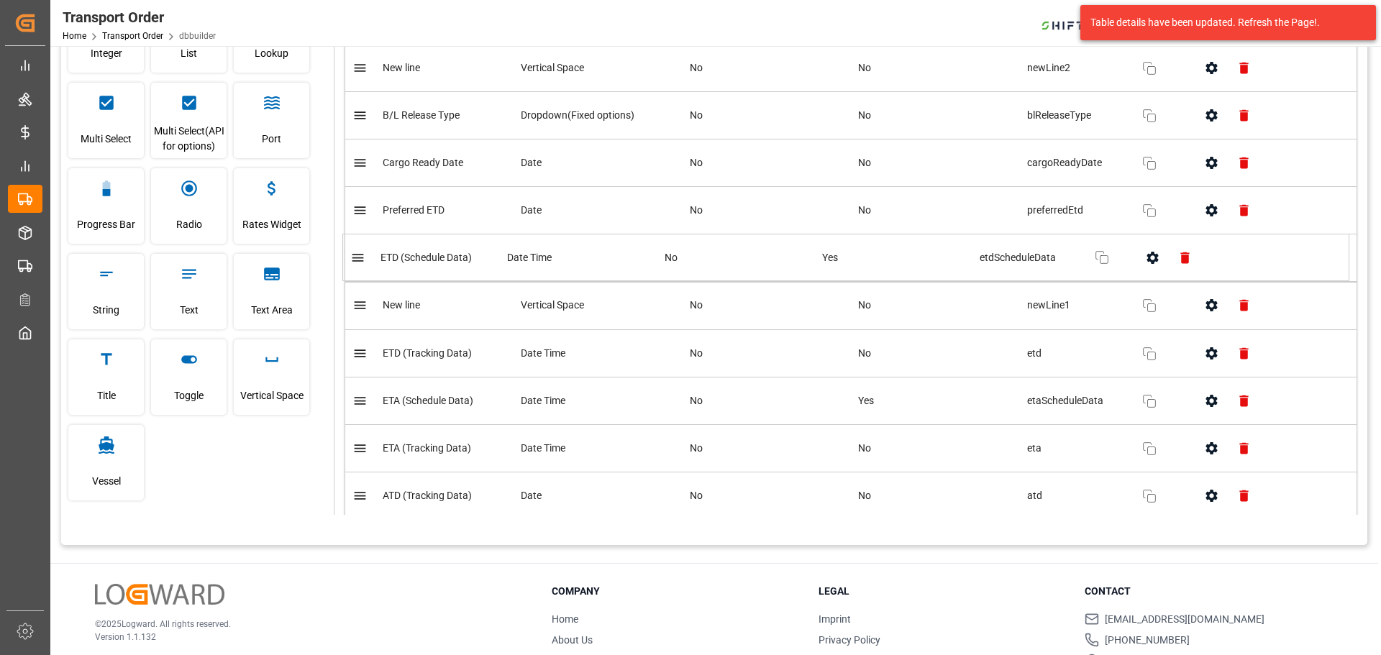
drag, startPoint x: 372, startPoint y: 305, endPoint x: 371, endPoint y: 265, distance: 40.3
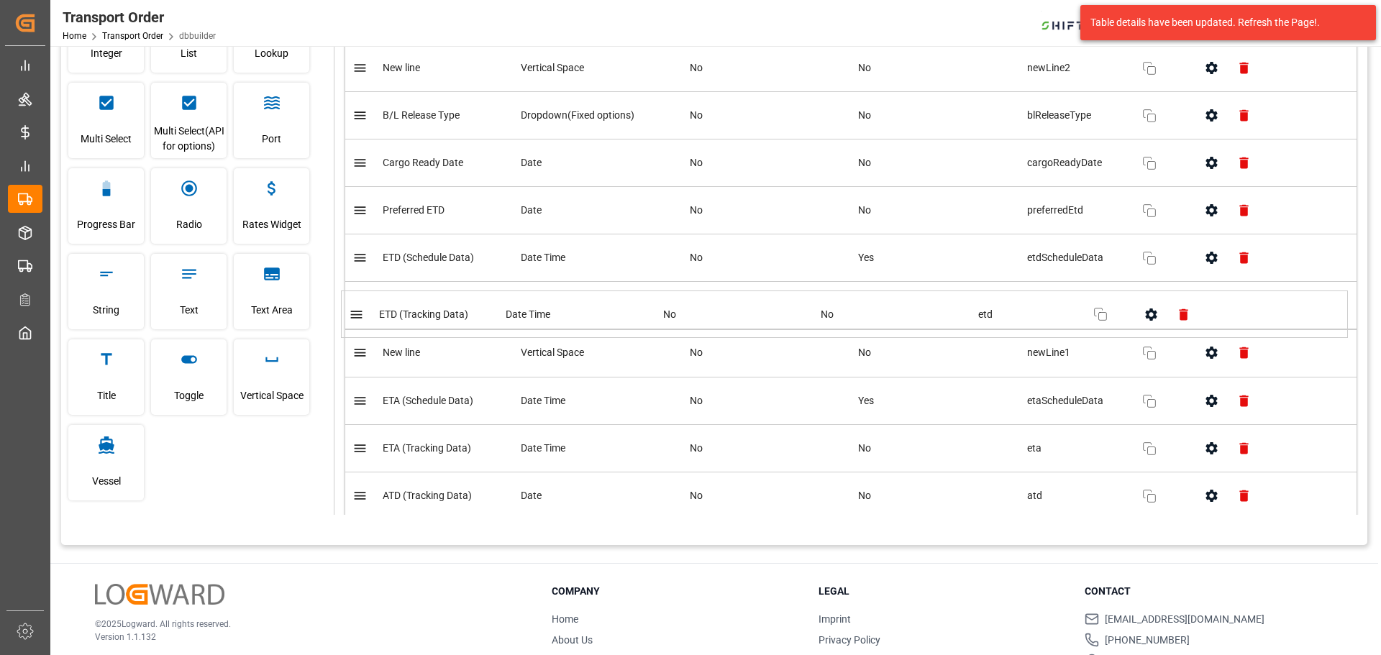
drag, startPoint x: 376, startPoint y: 352, endPoint x: 373, endPoint y: 309, distance: 42.5
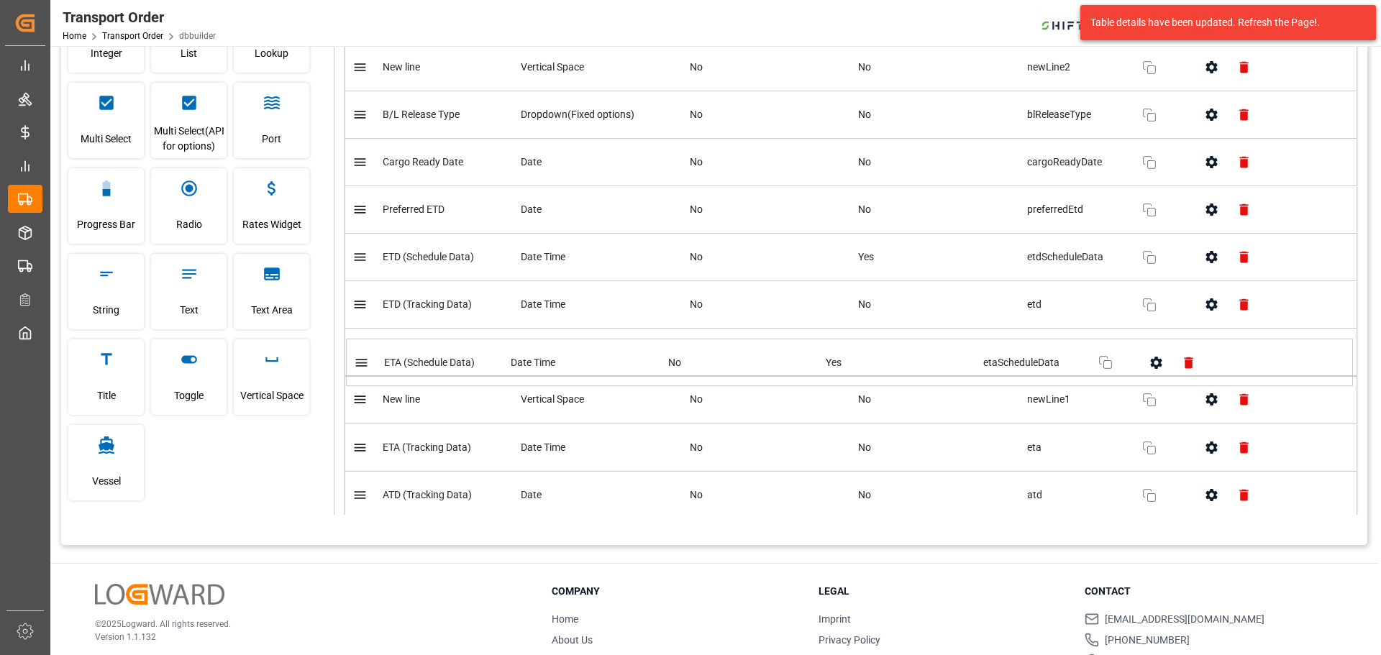
drag, startPoint x: 372, startPoint y: 411, endPoint x: 374, endPoint y: 354, distance: 56.9
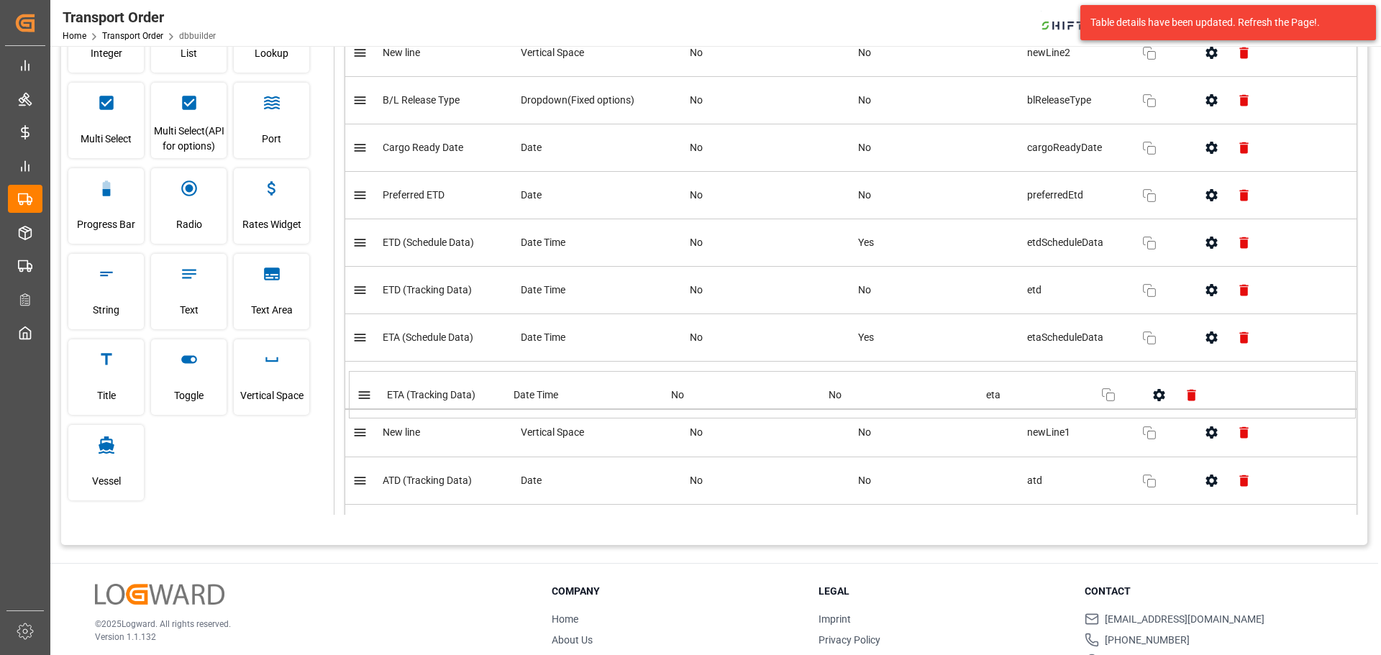
drag, startPoint x: 368, startPoint y: 450, endPoint x: 373, endPoint y: 388, distance: 62.7
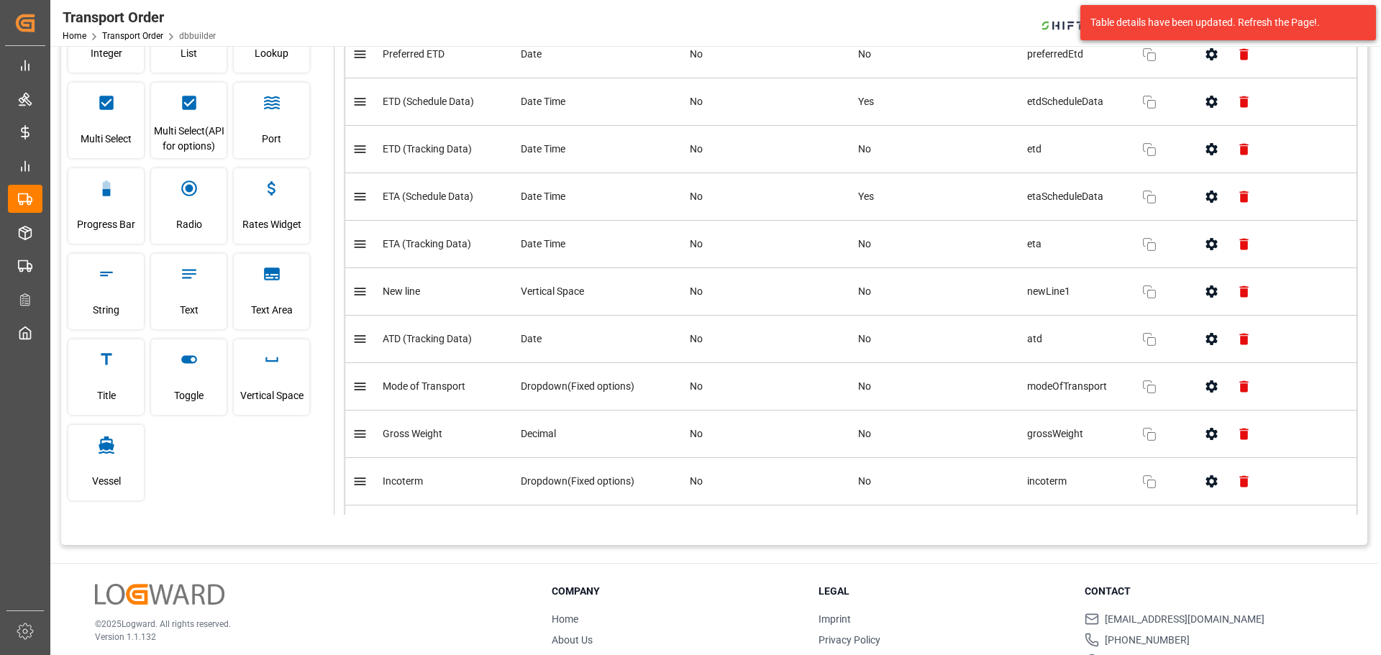
scroll to position [766, 0]
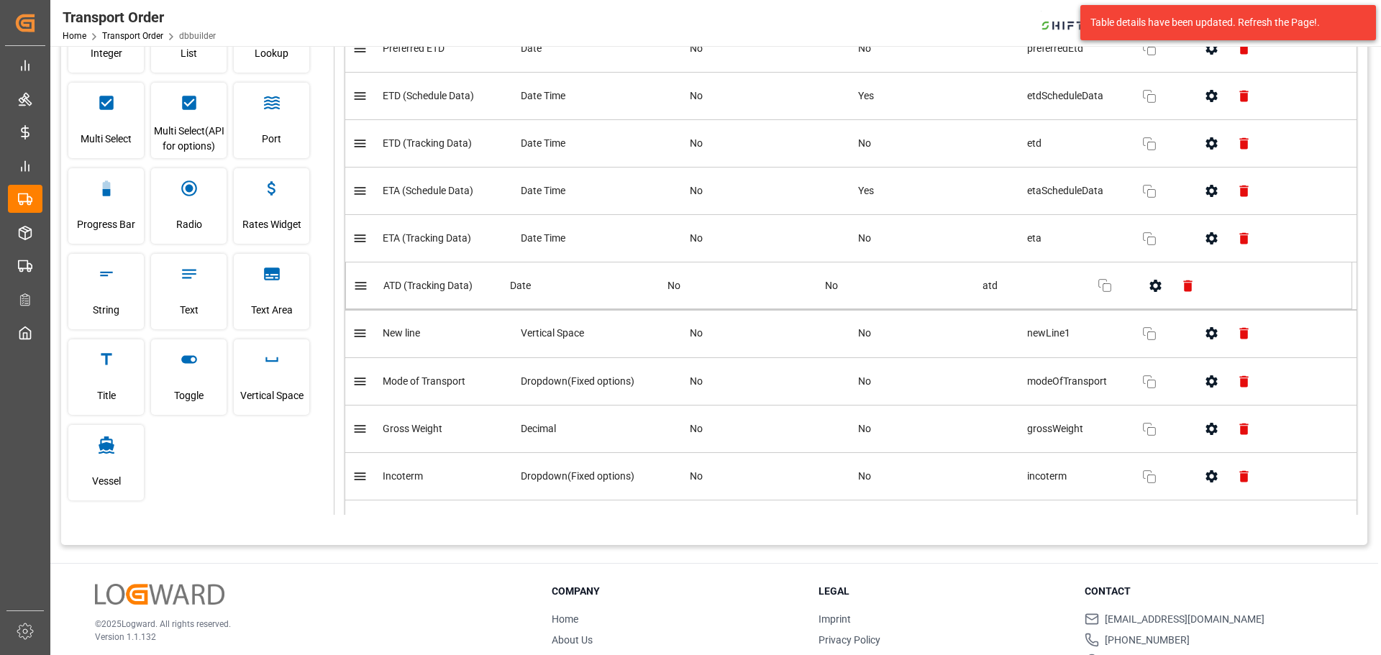
drag, startPoint x: 367, startPoint y: 333, endPoint x: 367, endPoint y: 281, distance: 51.8
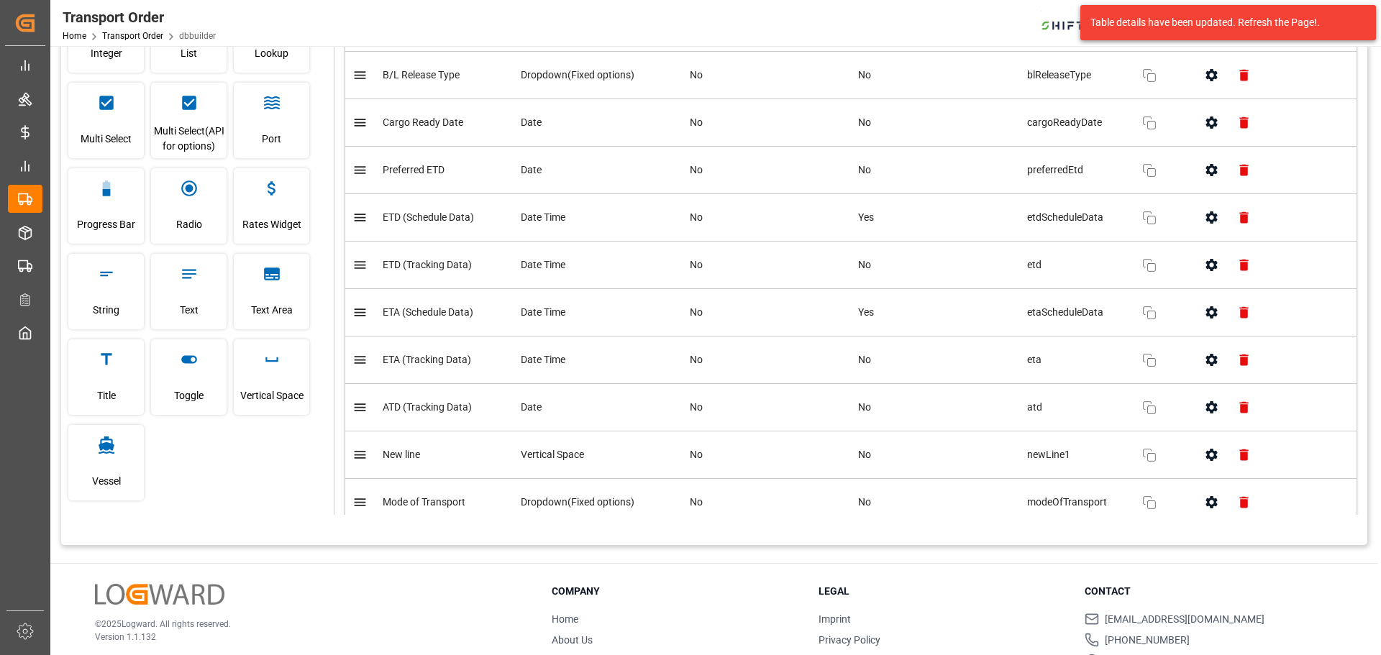
scroll to position [622, 0]
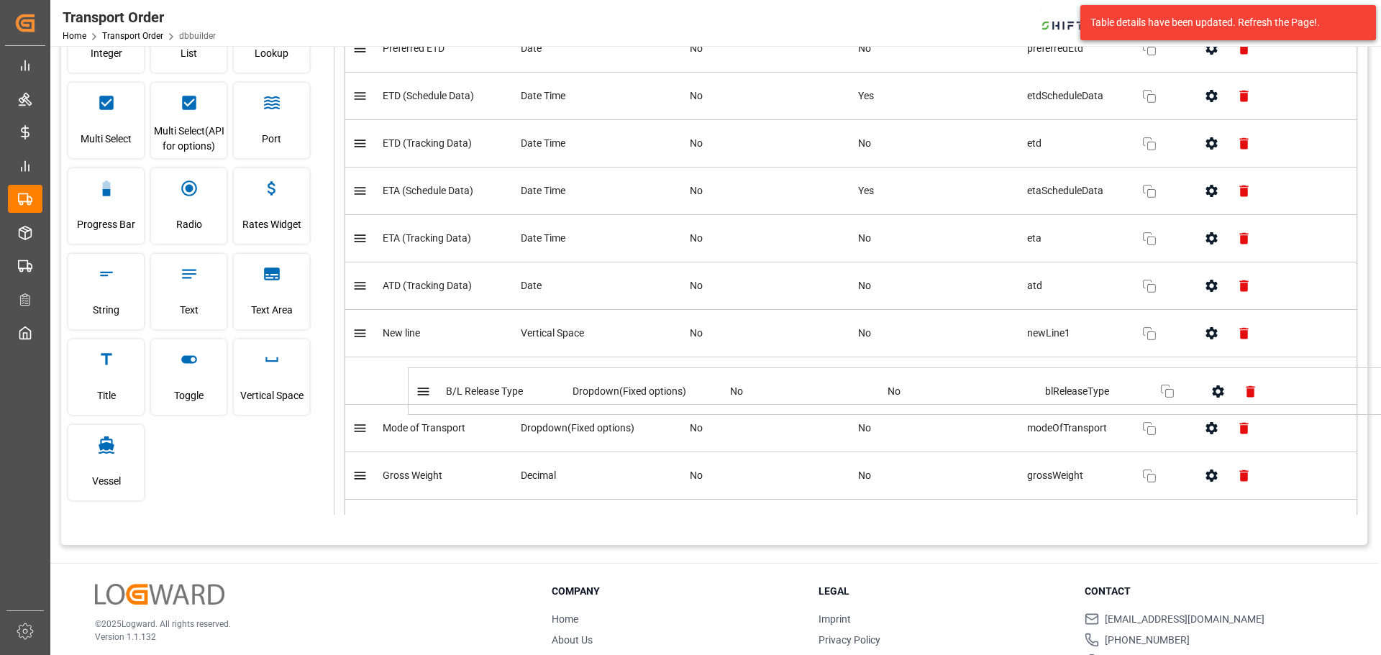
drag, startPoint x: 363, startPoint y: 105, endPoint x: 427, endPoint y: 400, distance: 301.7
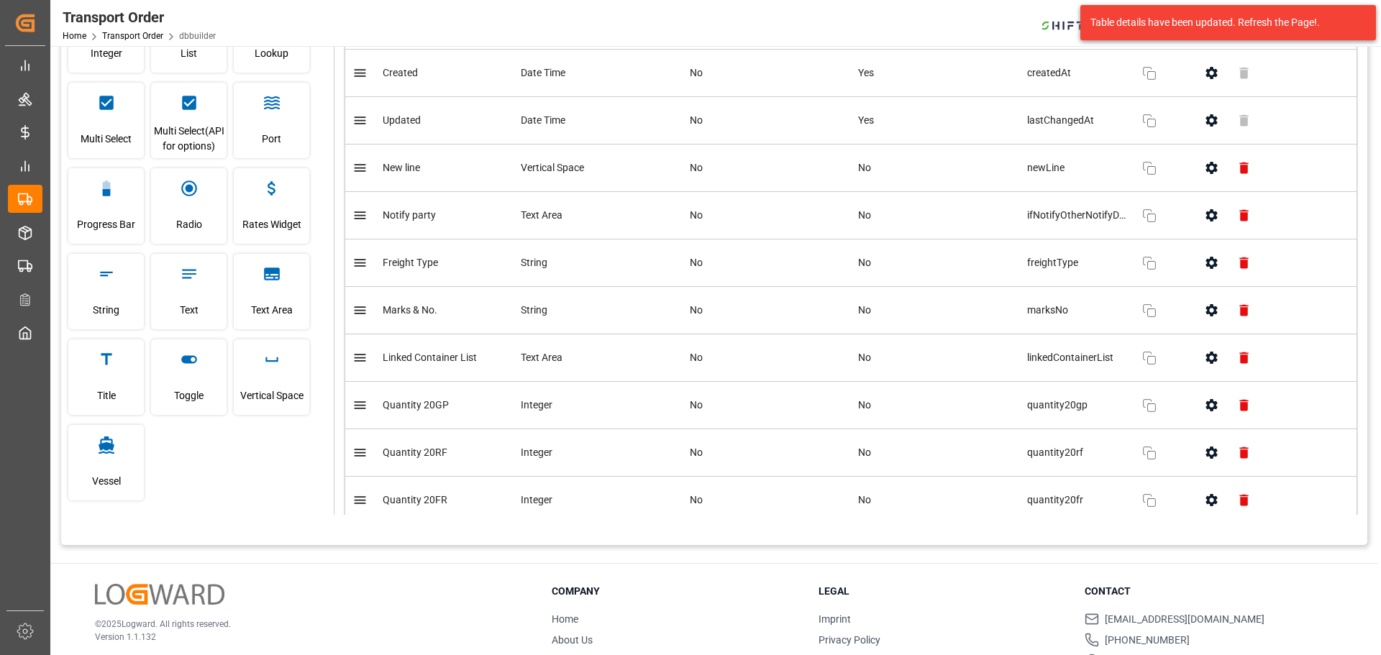
scroll to position [1439, 0]
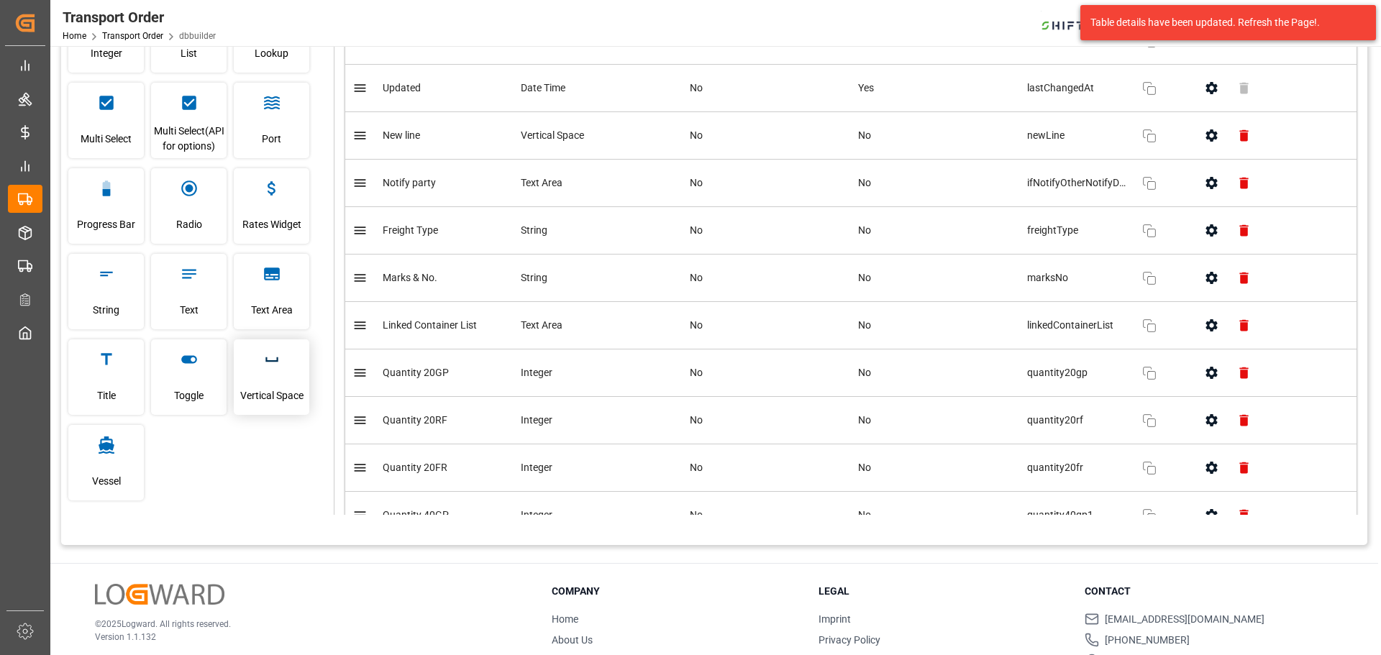
click at [280, 381] on span "Vertical Space" at bounding box center [271, 395] width 63 height 39
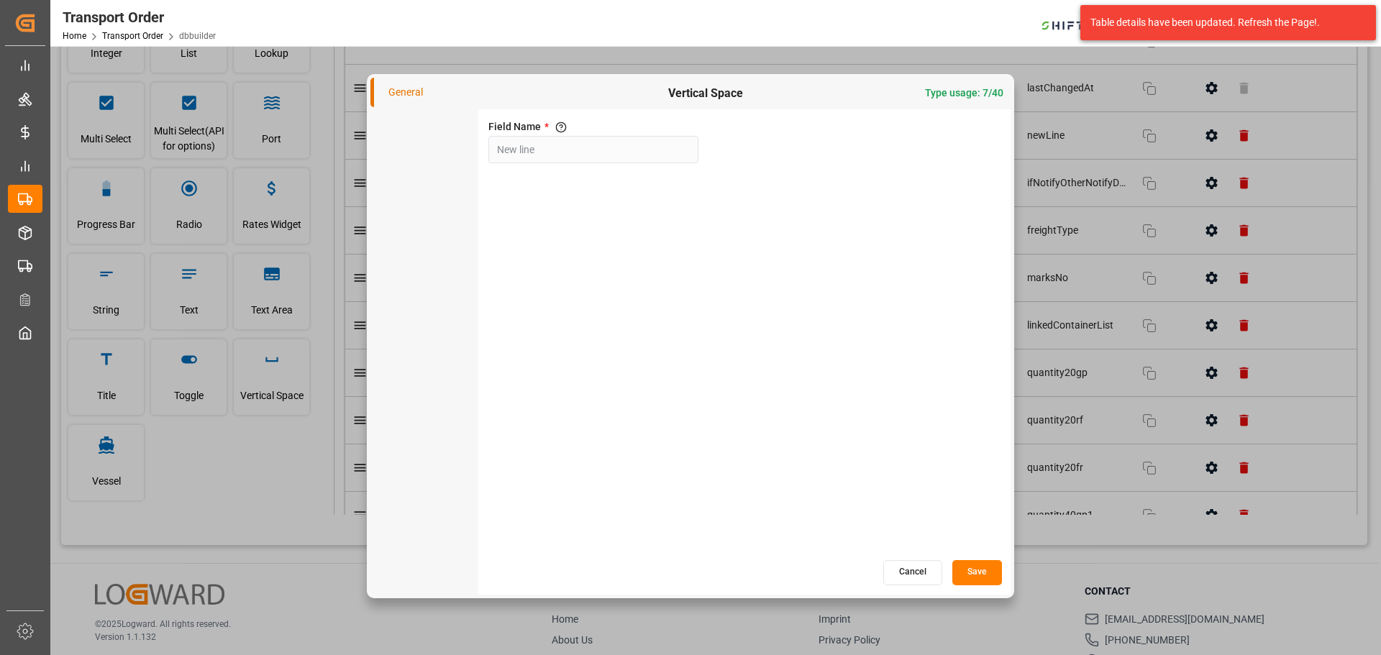
click at [979, 581] on button "Save" at bounding box center [978, 572] width 50 height 25
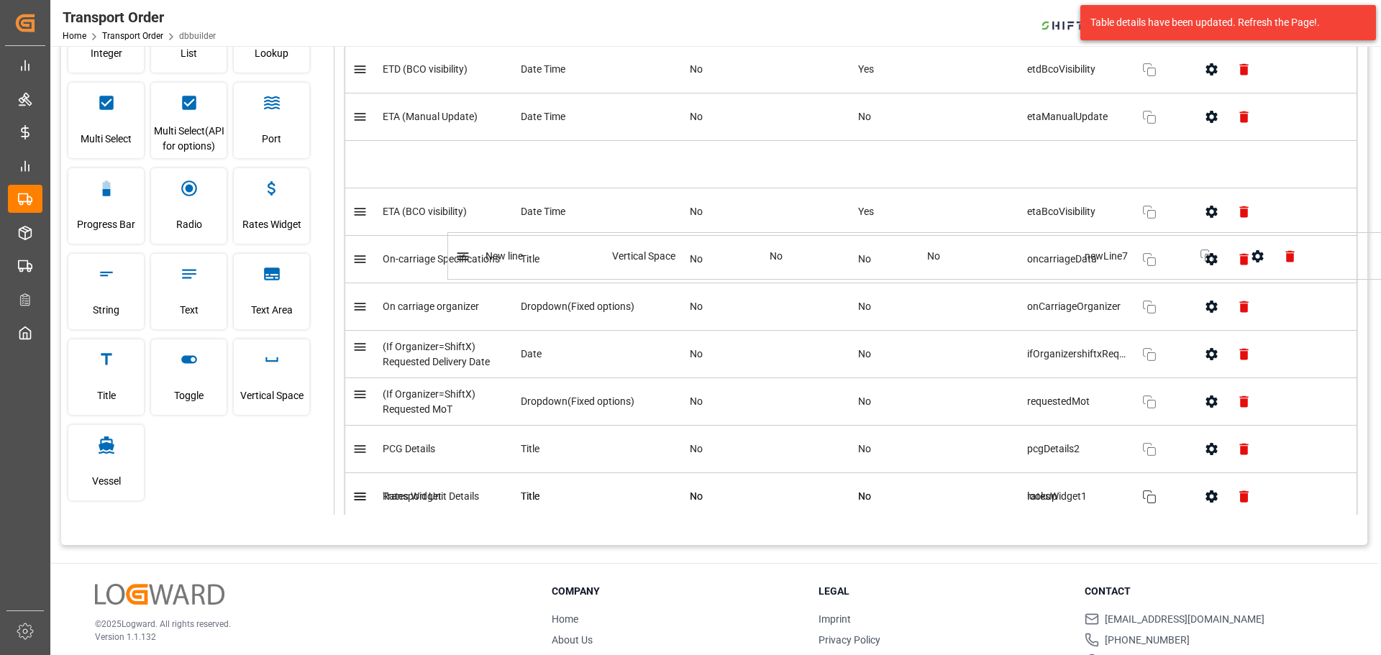
scroll to position [3790, 0]
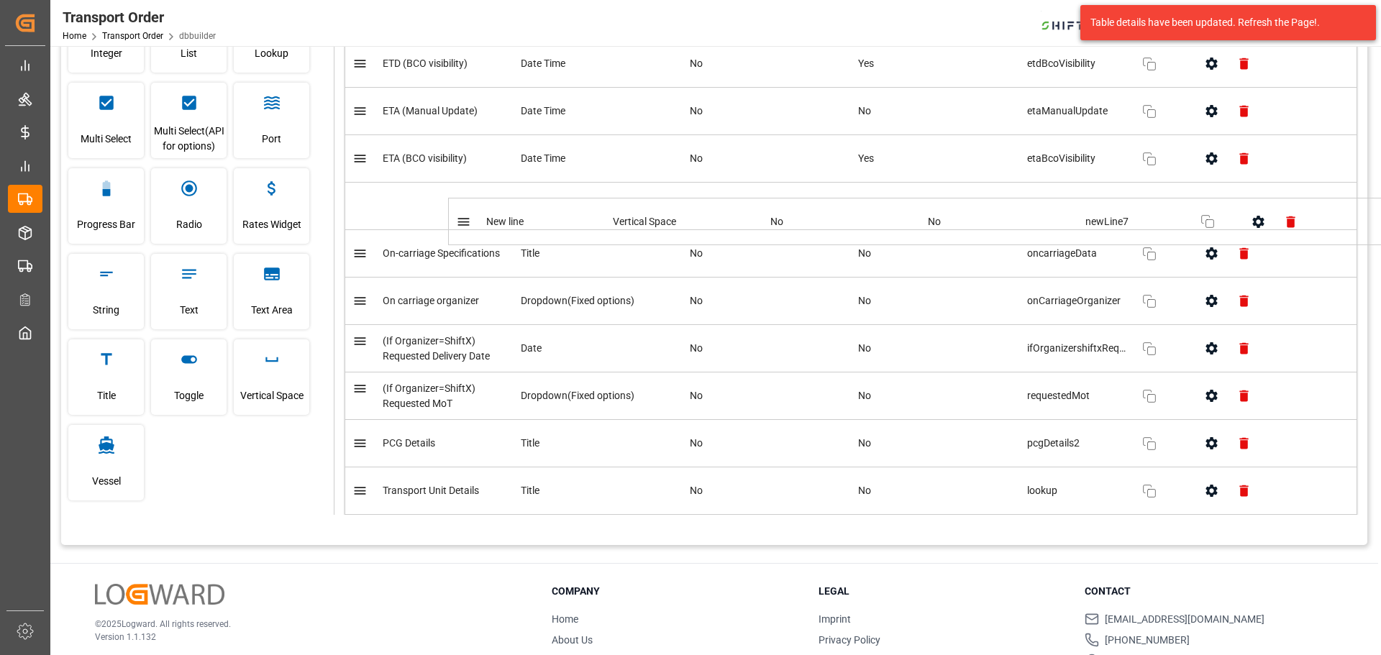
drag, startPoint x: 361, startPoint y: 438, endPoint x: 466, endPoint y: 221, distance: 241.0
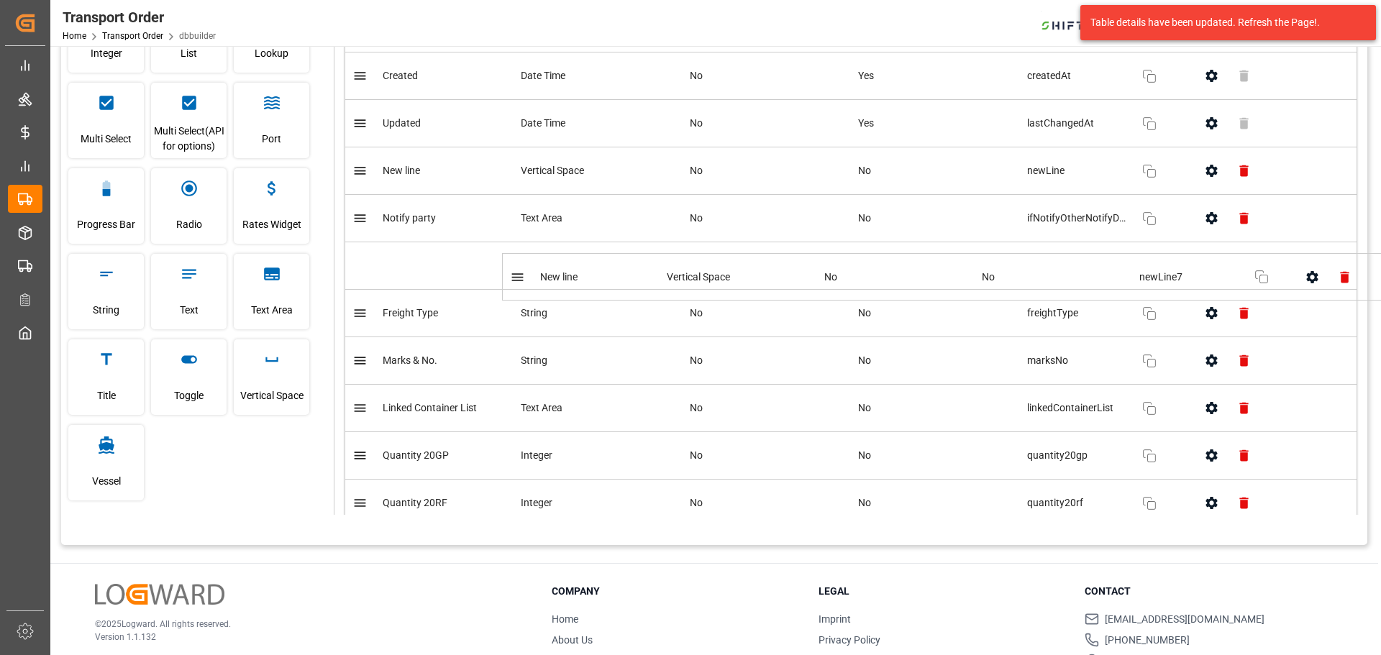
scroll to position [1417, 0]
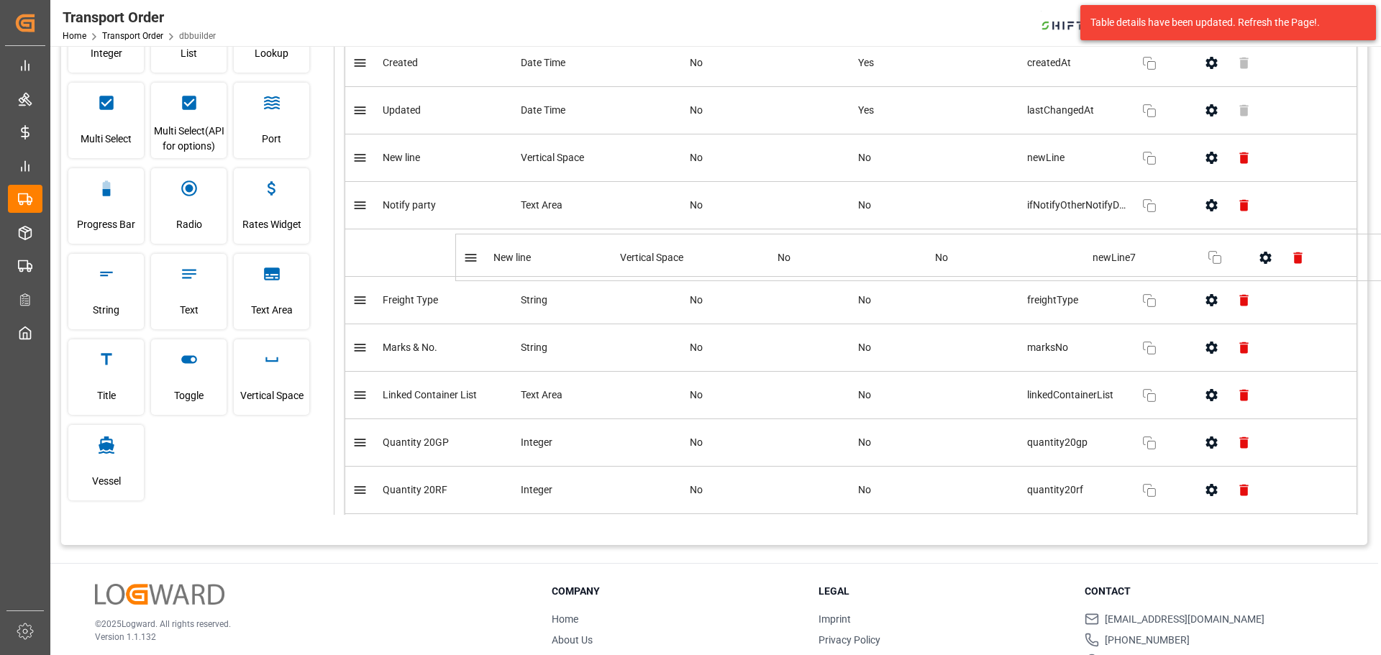
drag, startPoint x: 361, startPoint y: 427, endPoint x: 466, endPoint y: 253, distance: 202.4
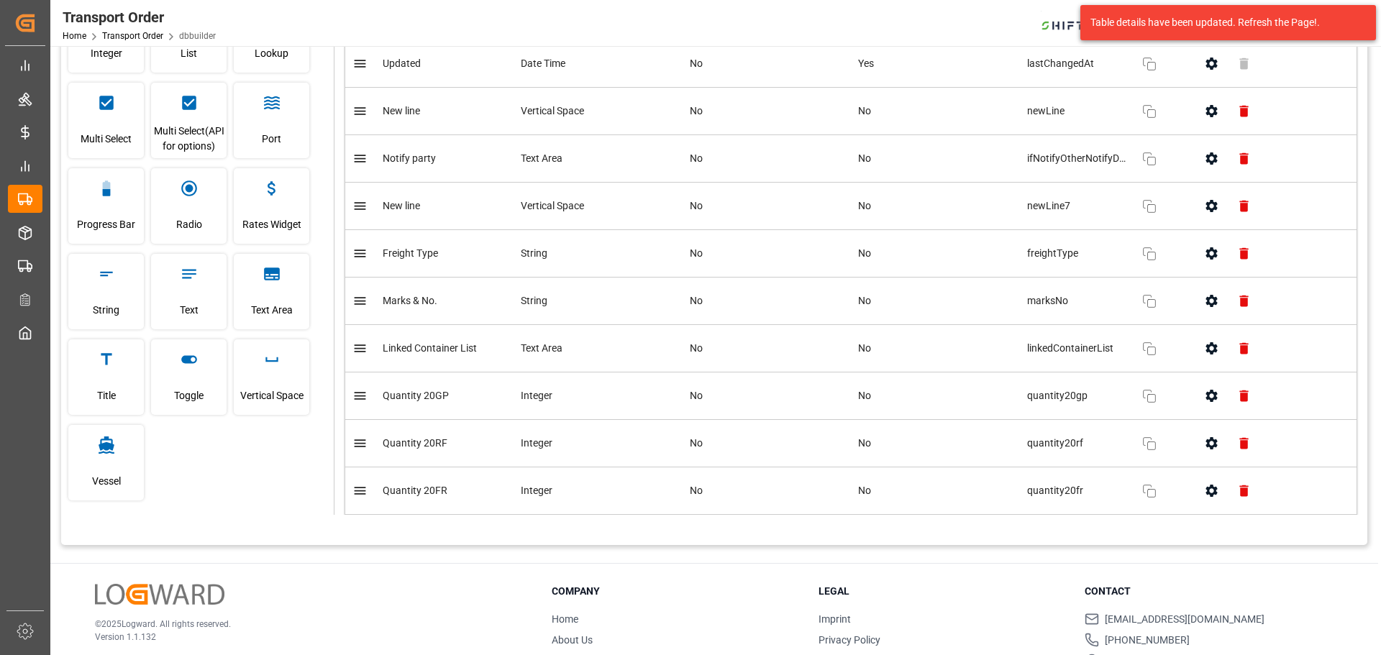
scroll to position [1489, 0]
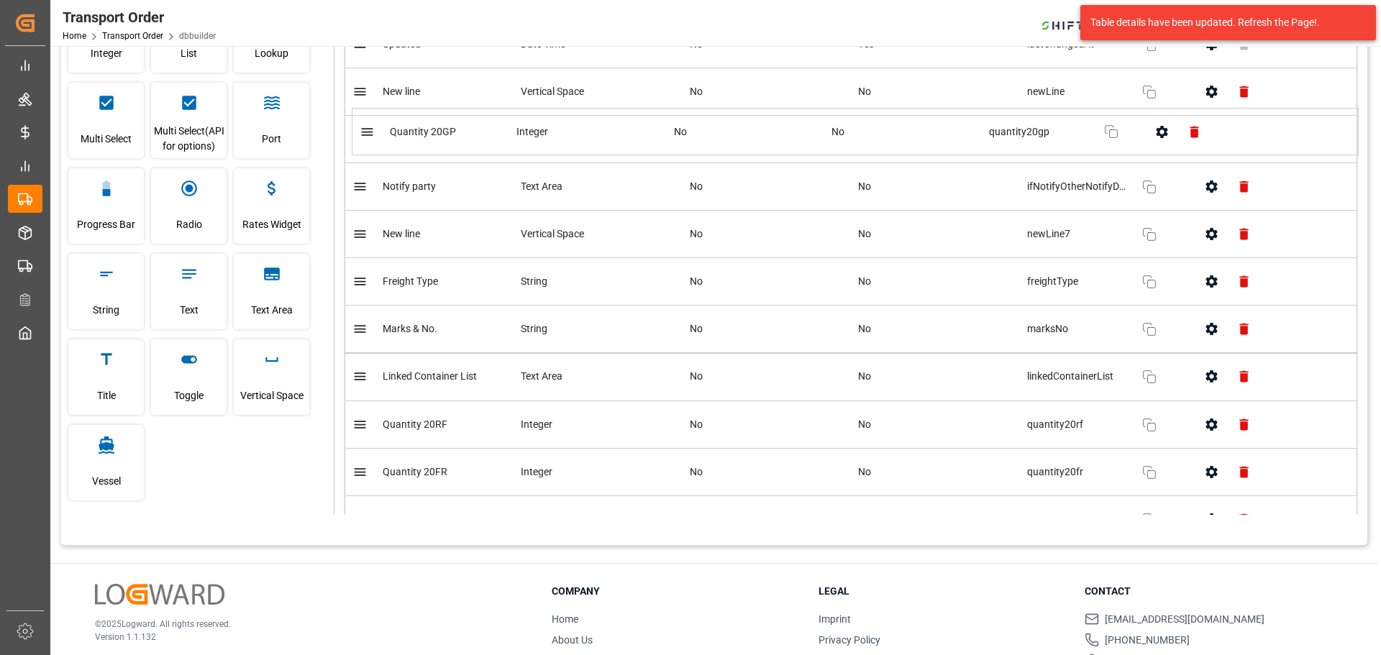
drag, startPoint x: 365, startPoint y: 380, endPoint x: 371, endPoint y: 135, distance: 244.7
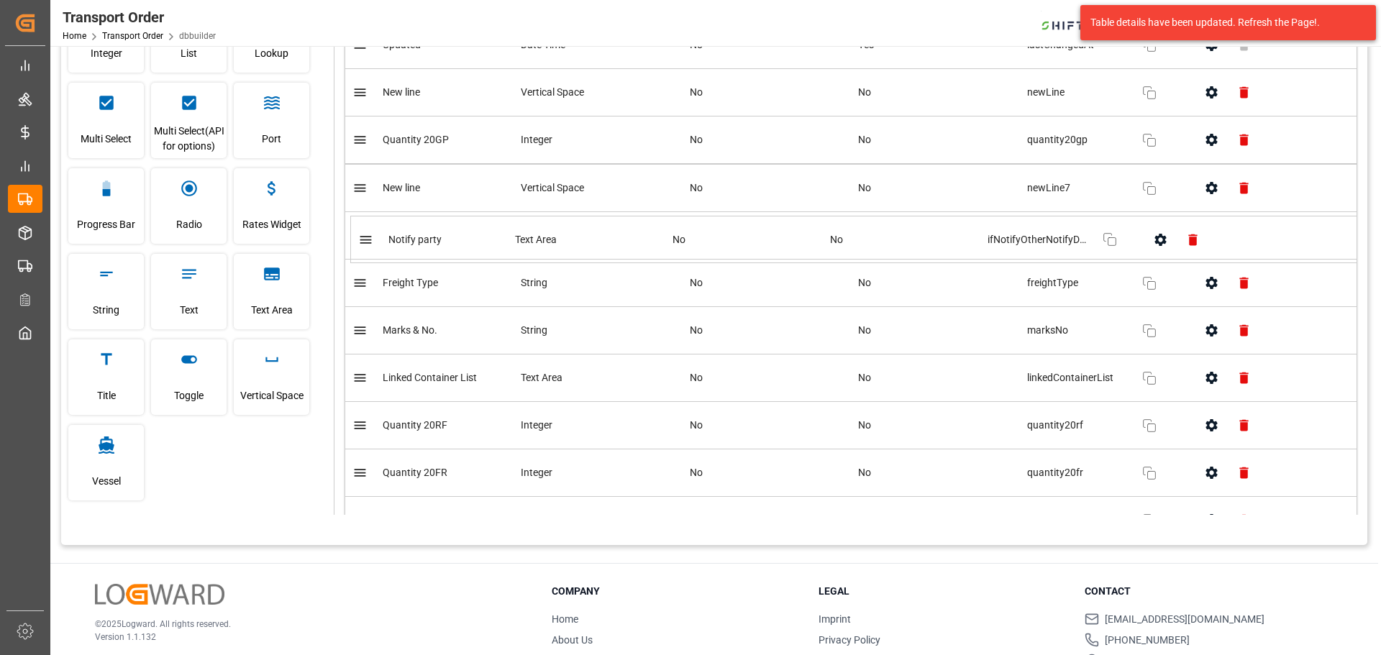
drag, startPoint x: 359, startPoint y: 192, endPoint x: 364, endPoint y: 247, distance: 54.9
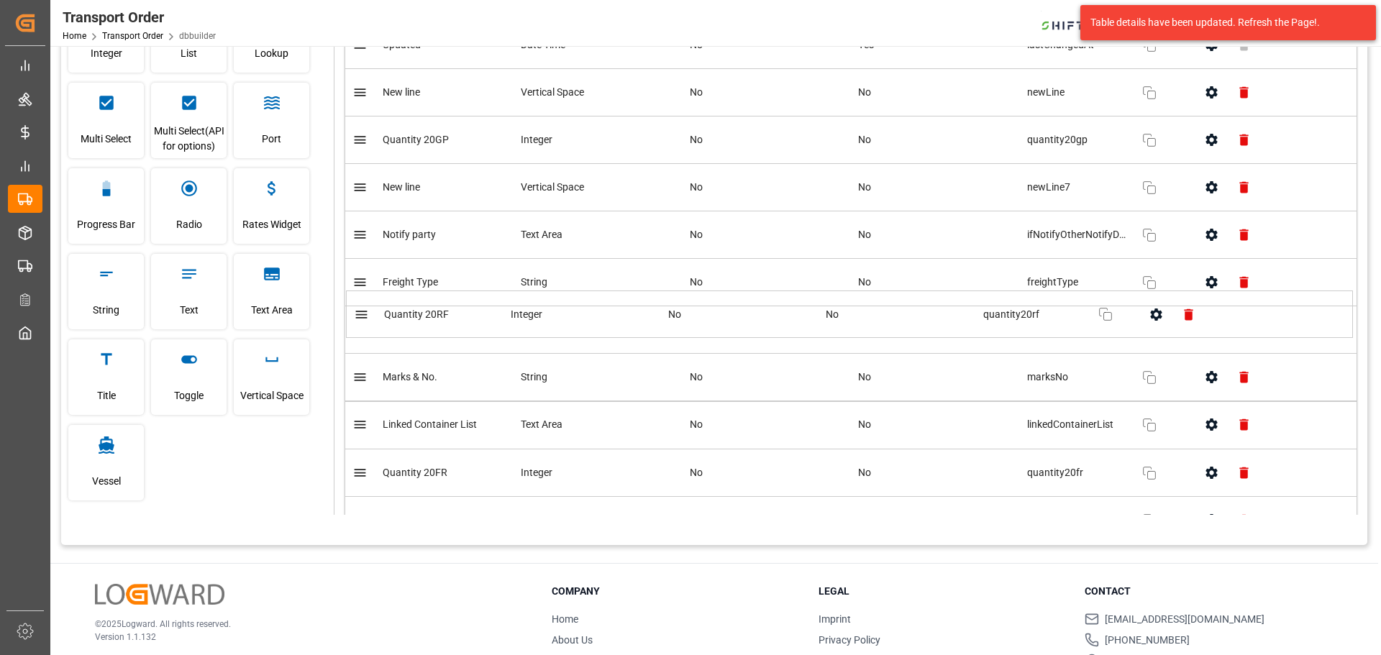
scroll to position [1483, 0]
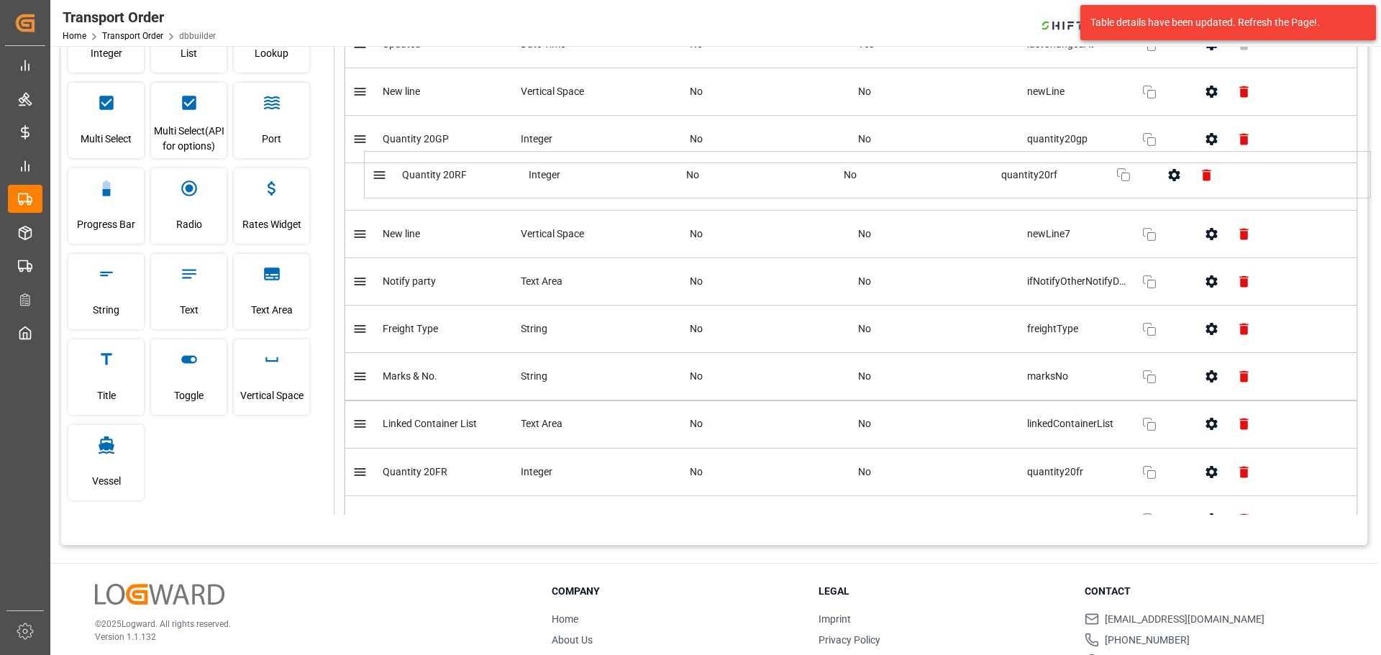
drag, startPoint x: 363, startPoint y: 431, endPoint x: 373, endPoint y: 187, distance: 244.1
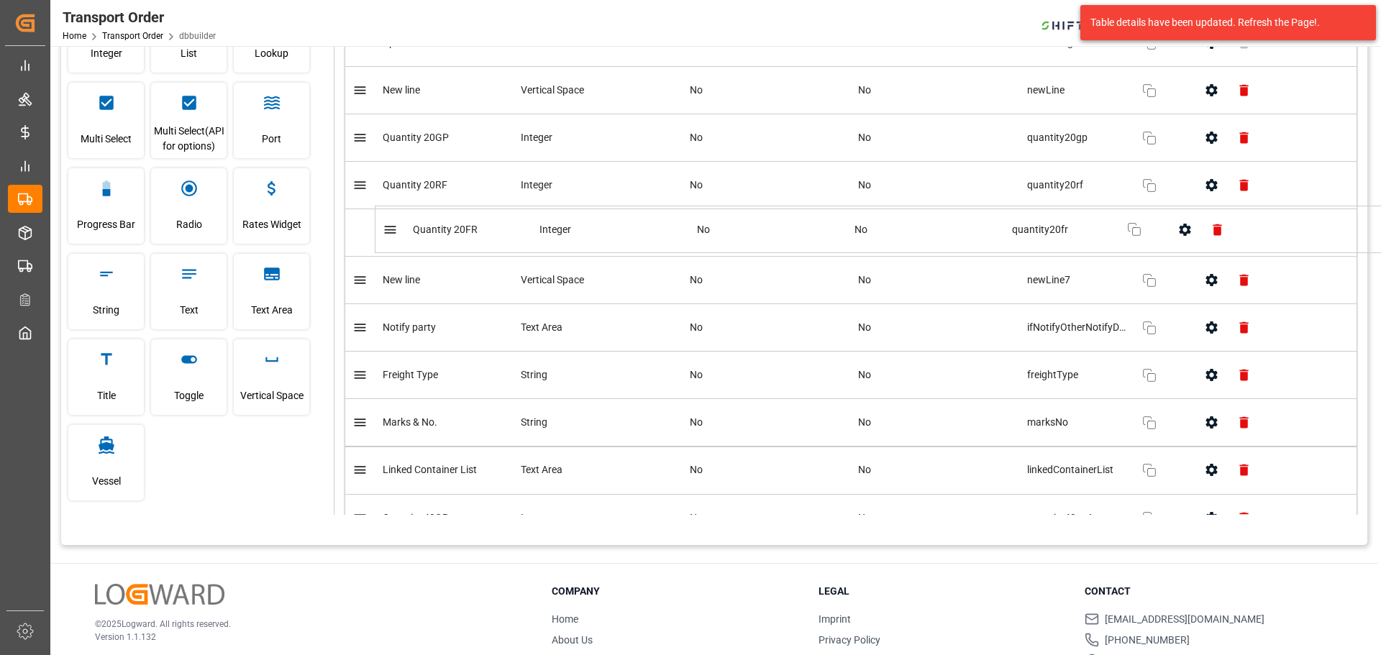
drag, startPoint x: 360, startPoint y: 480, endPoint x: 389, endPoint y: 249, distance: 232.7
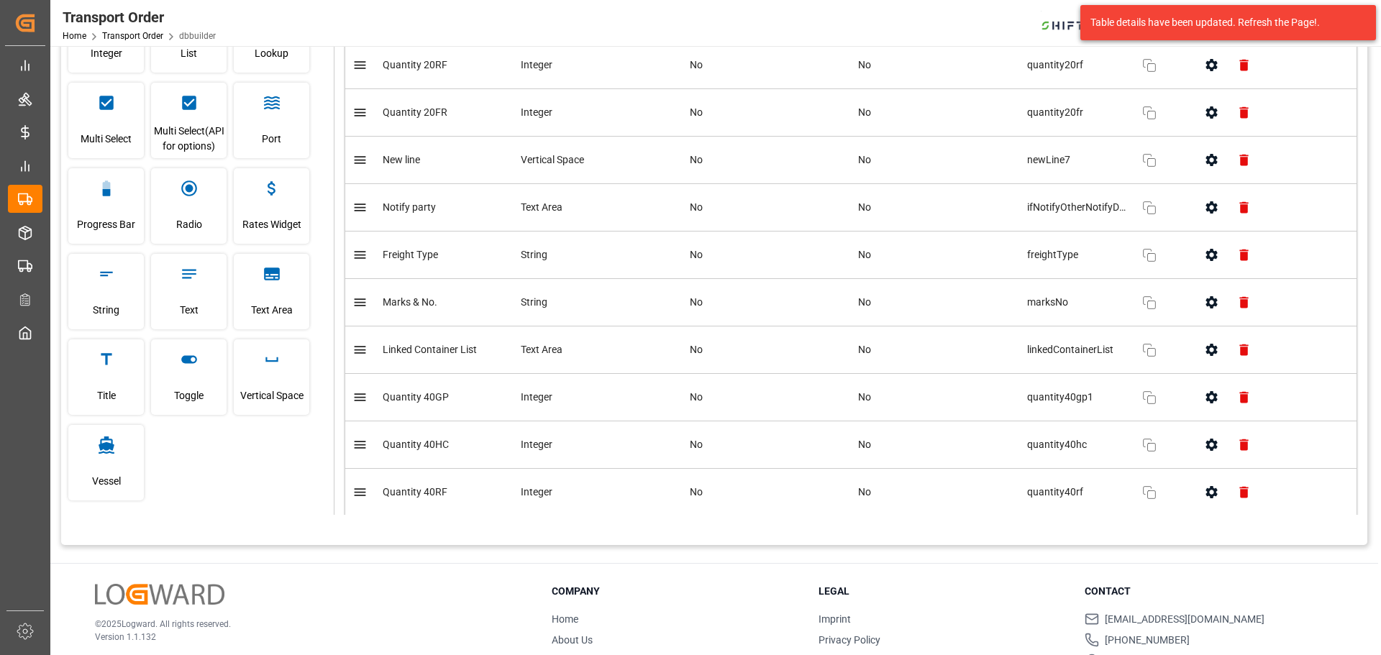
scroll to position [1628, 0]
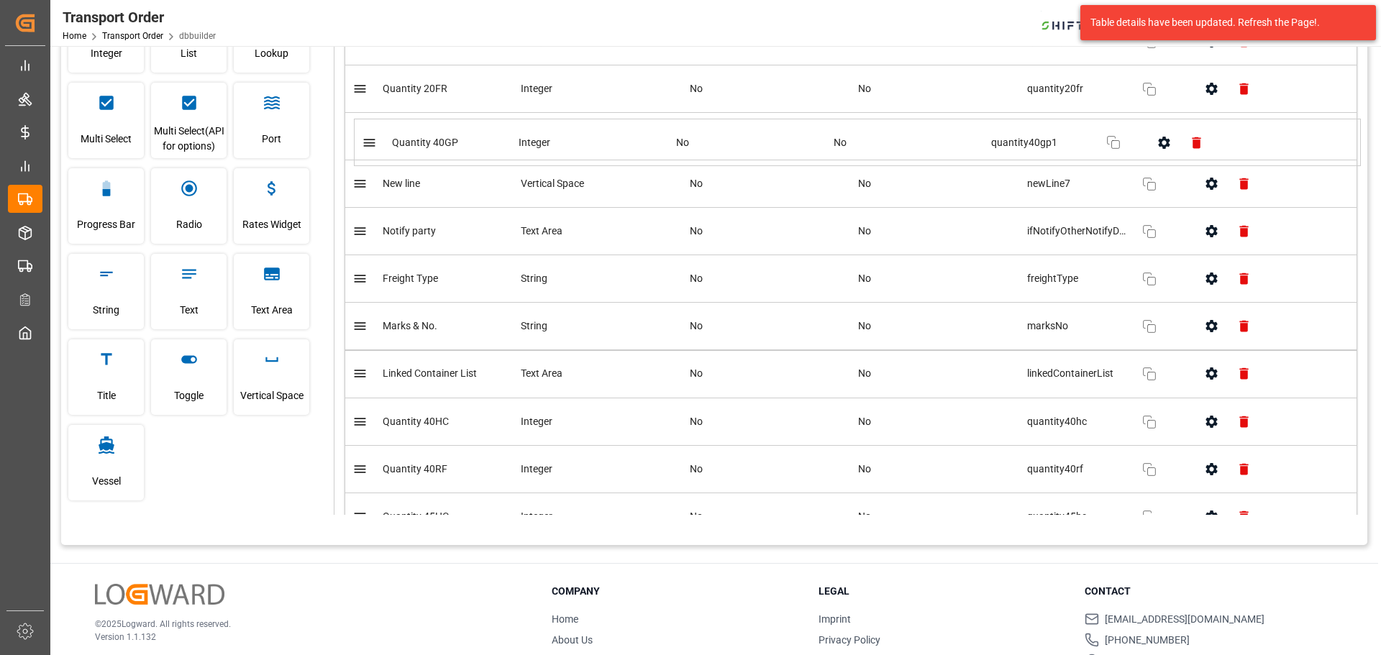
drag, startPoint x: 363, startPoint y: 381, endPoint x: 373, endPoint y: 138, distance: 242.7
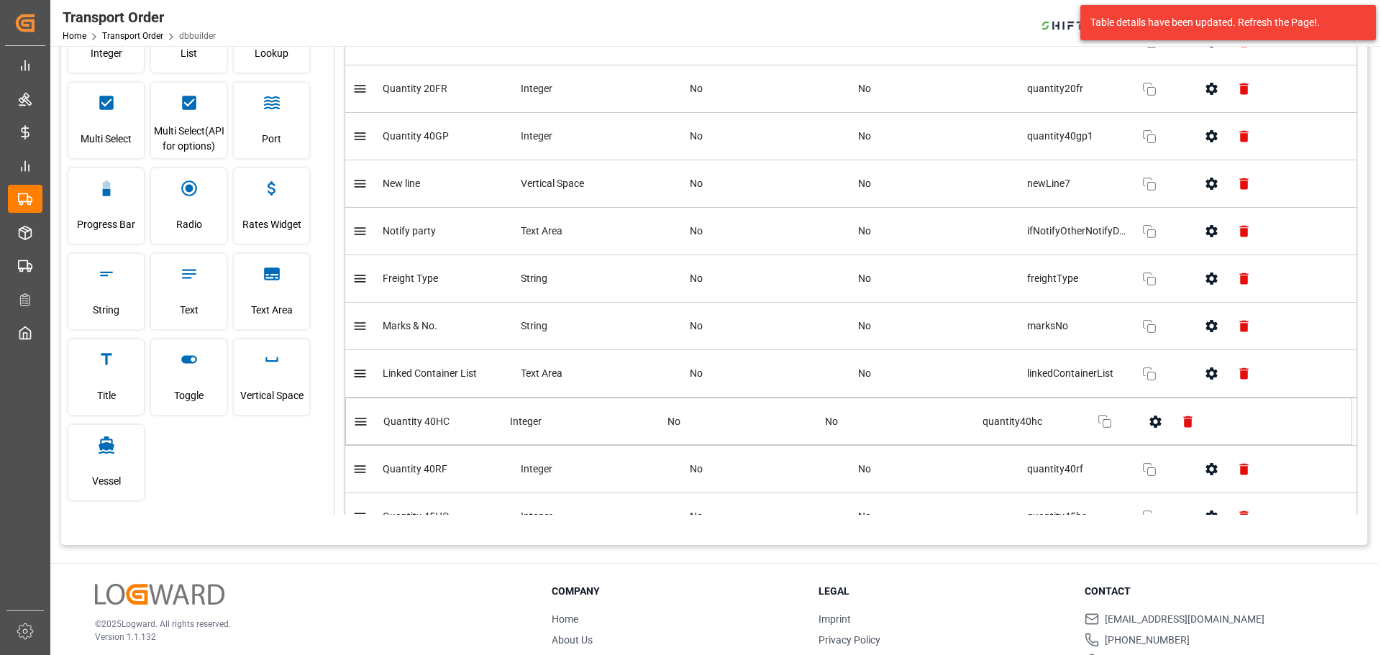
scroll to position [1629, 0]
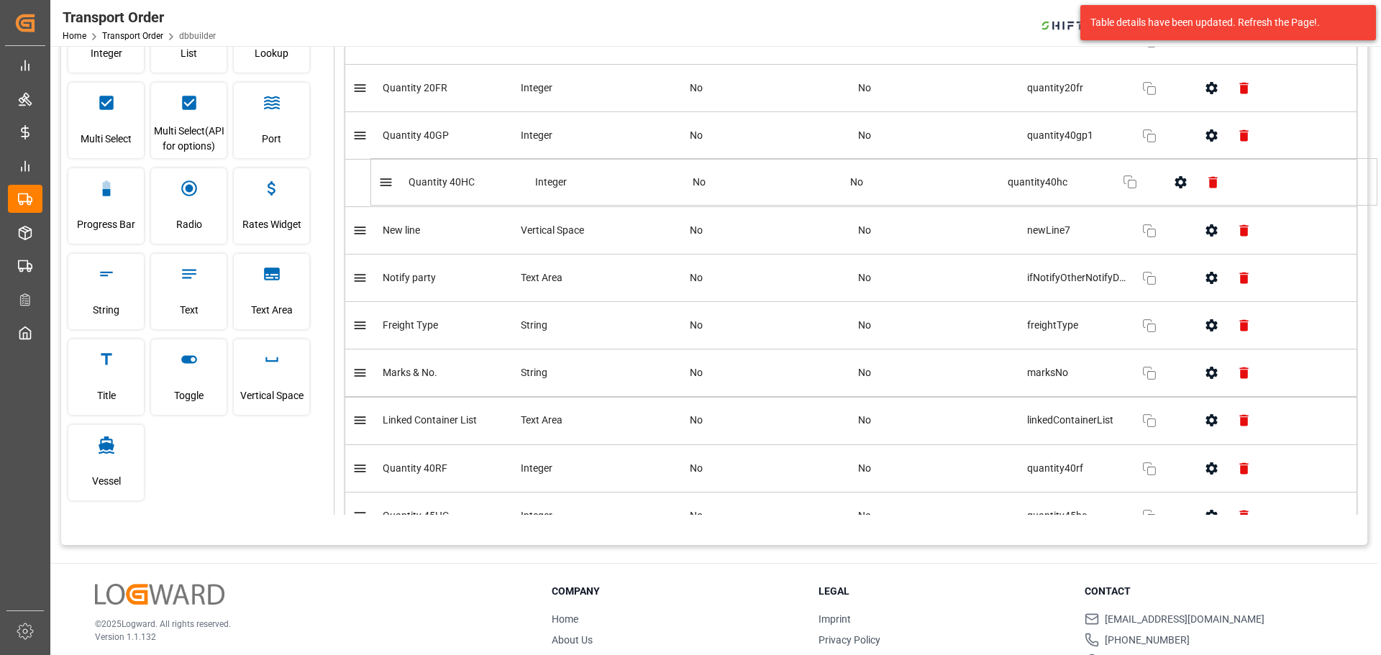
drag, startPoint x: 372, startPoint y: 311, endPoint x: 382, endPoint y: 224, distance: 87.6
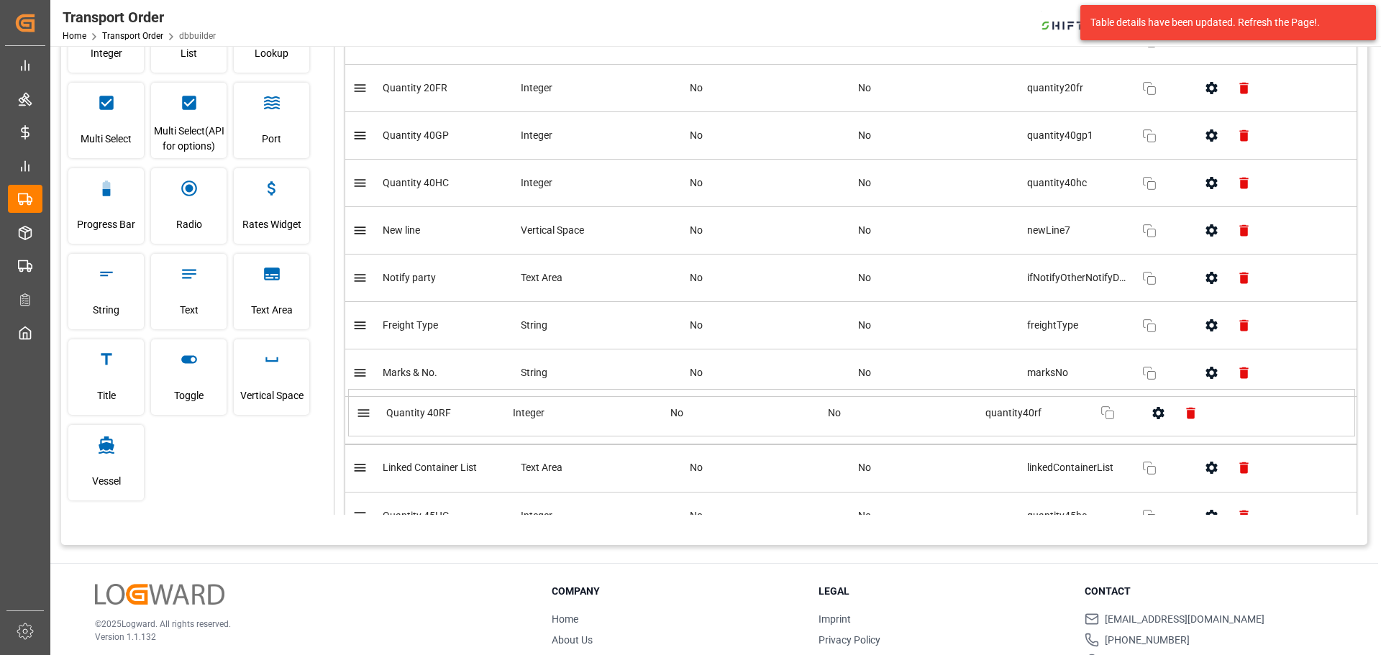
scroll to position [1630, 0]
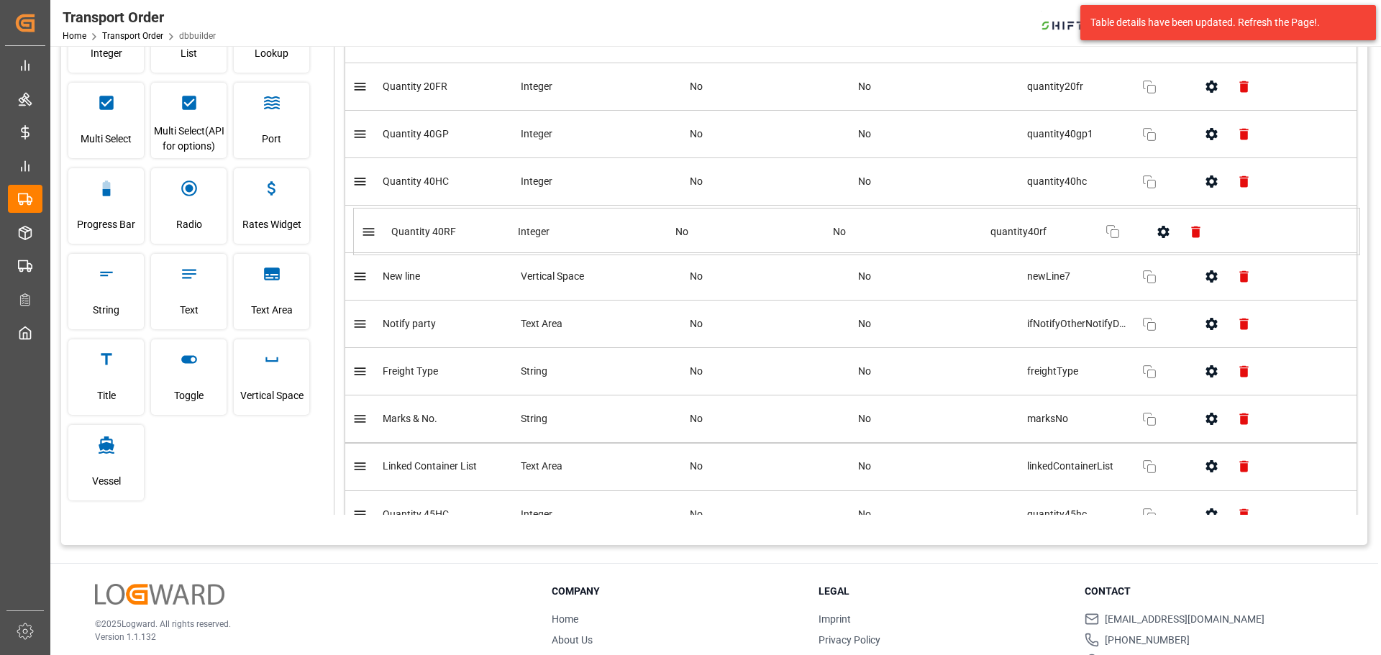
drag, startPoint x: 368, startPoint y: 342, endPoint x: 374, endPoint y: 307, distance: 35.8
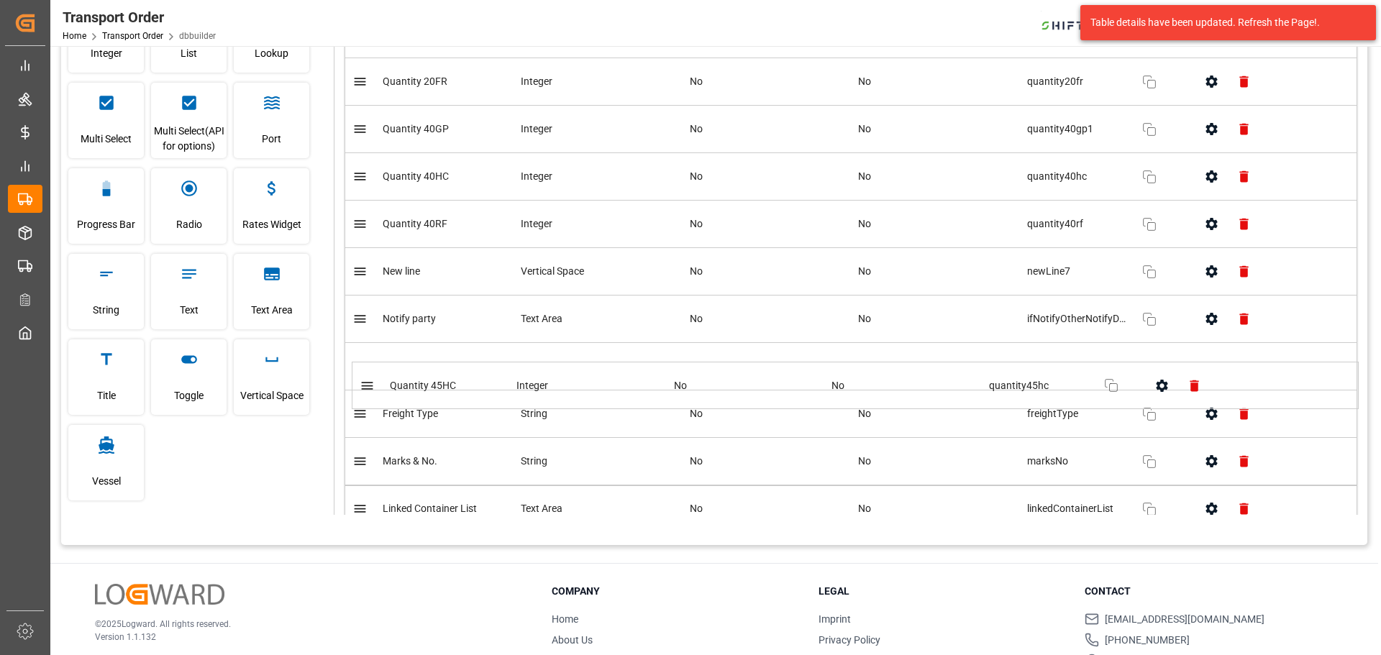
scroll to position [1635, 0]
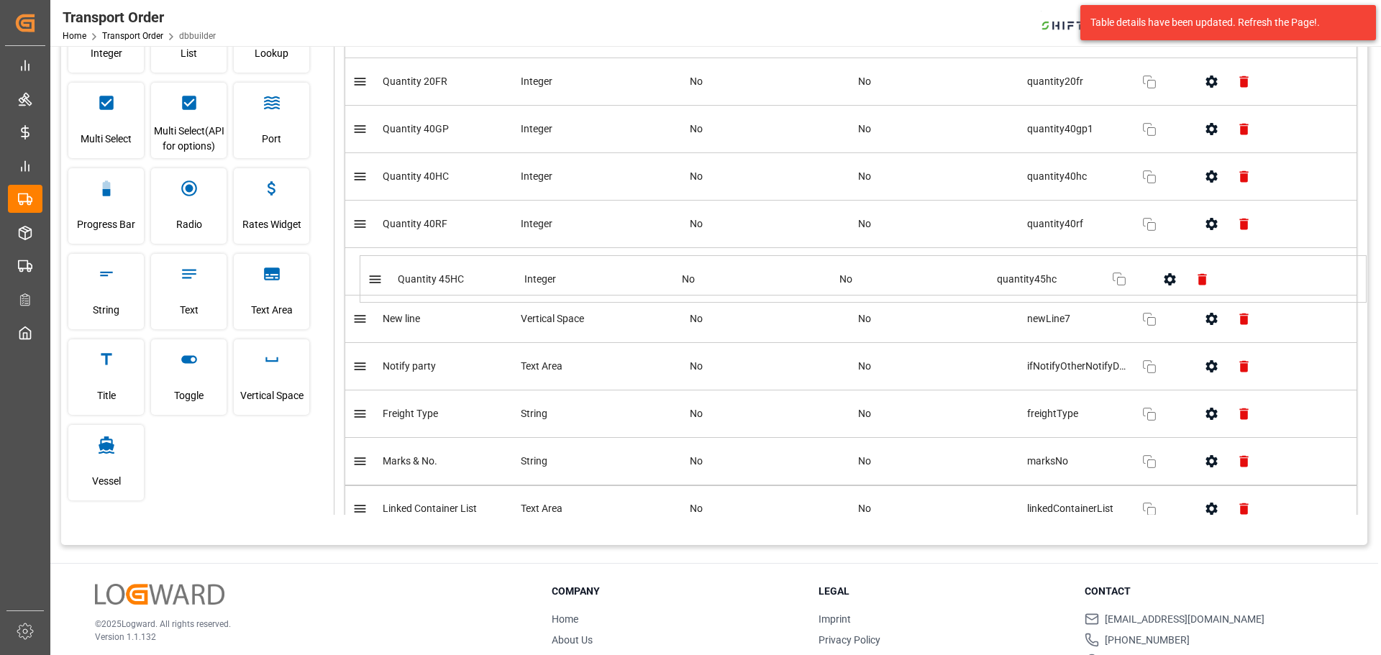
drag, startPoint x: 366, startPoint y: 514, endPoint x: 381, endPoint y: 272, distance: 242.9
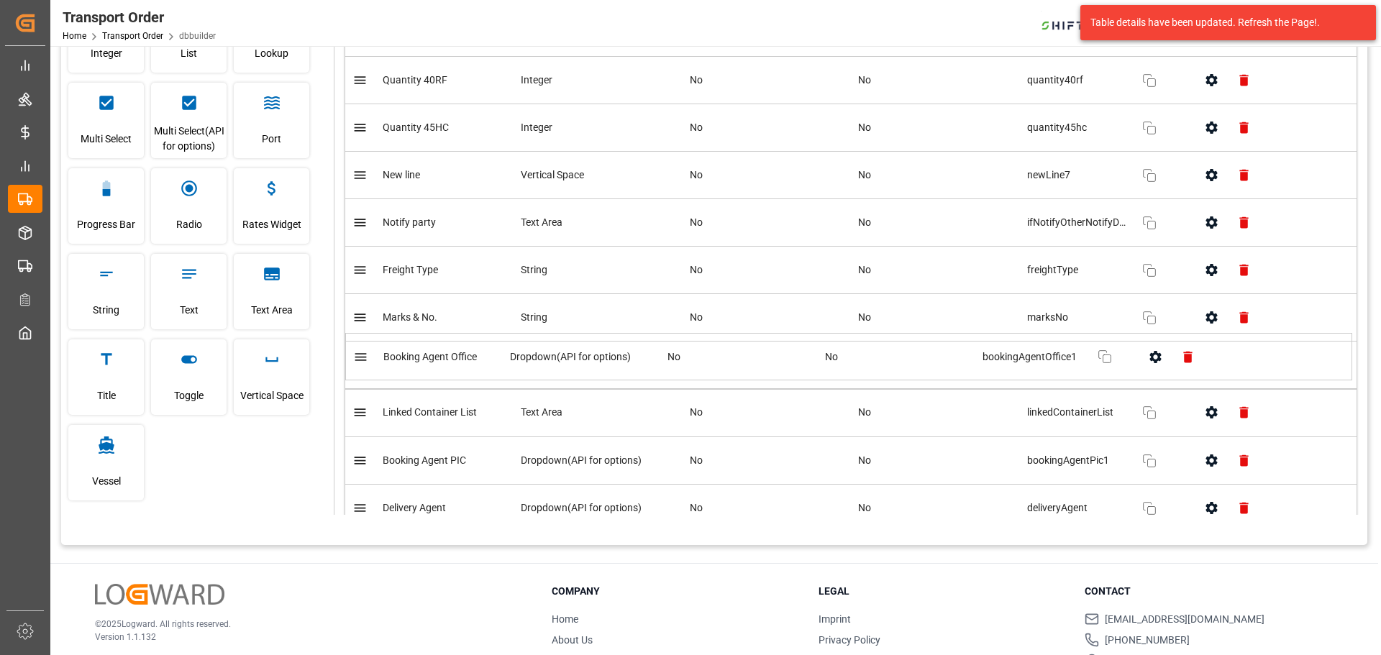
scroll to position [1780, 0]
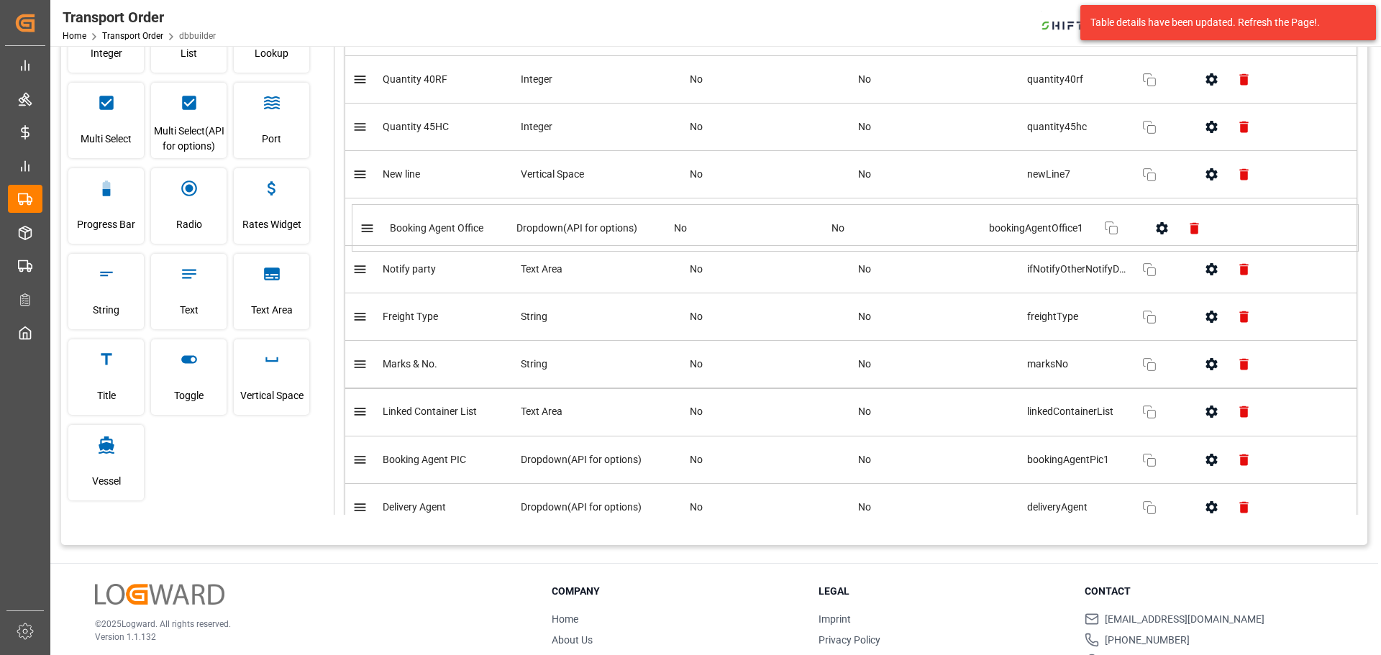
drag, startPoint x: 372, startPoint y: 416, endPoint x: 378, endPoint y: 222, distance: 194.4
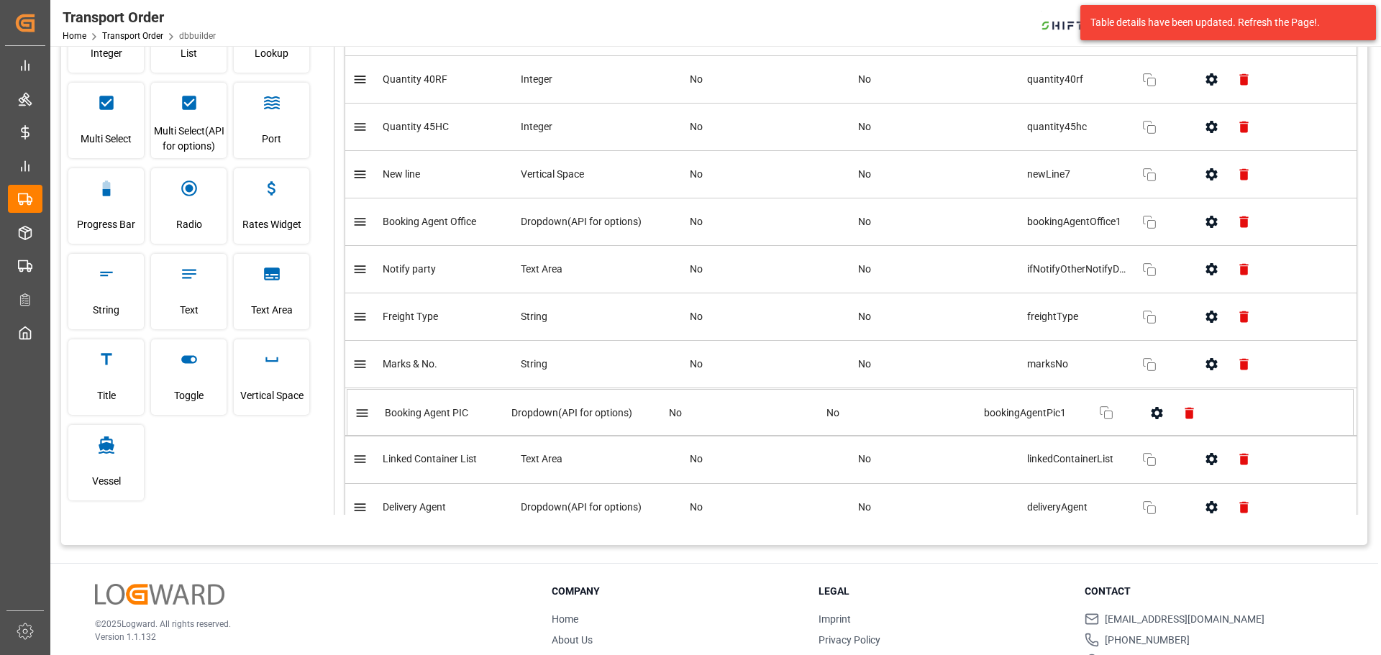
scroll to position [1781, 0]
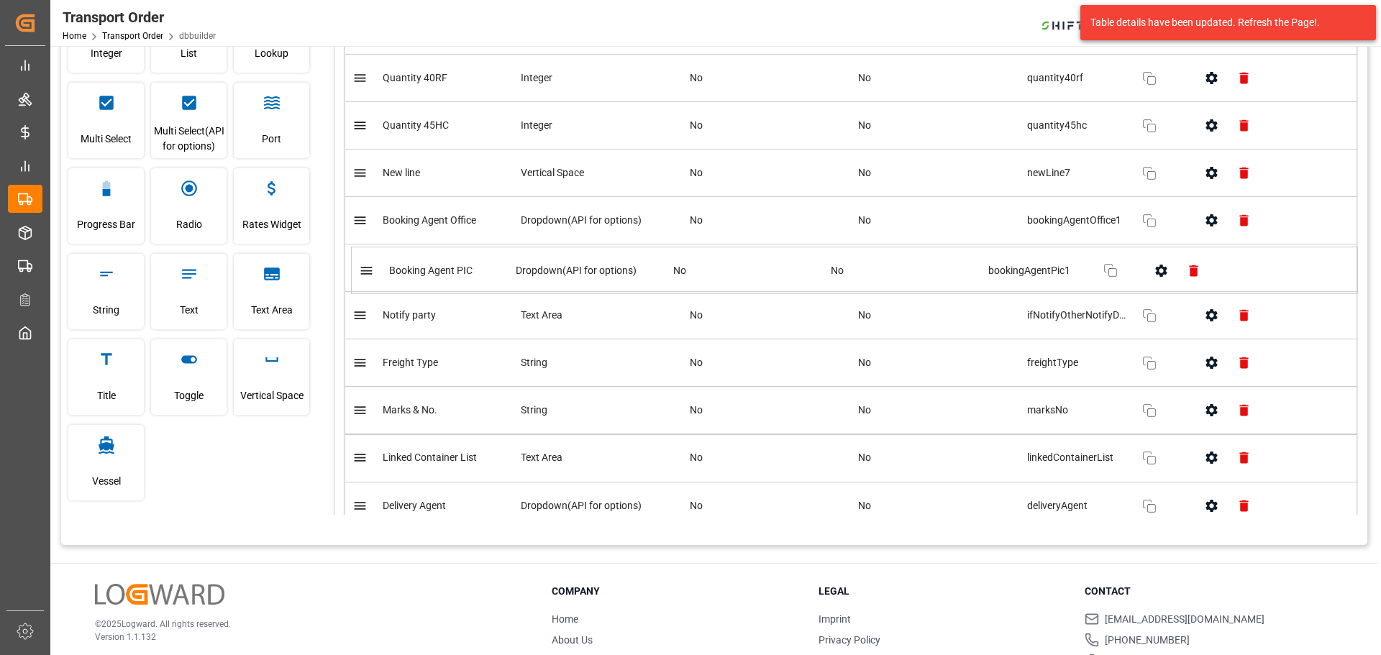
drag, startPoint x: 371, startPoint y: 463, endPoint x: 376, endPoint y: 260, distance: 202.3
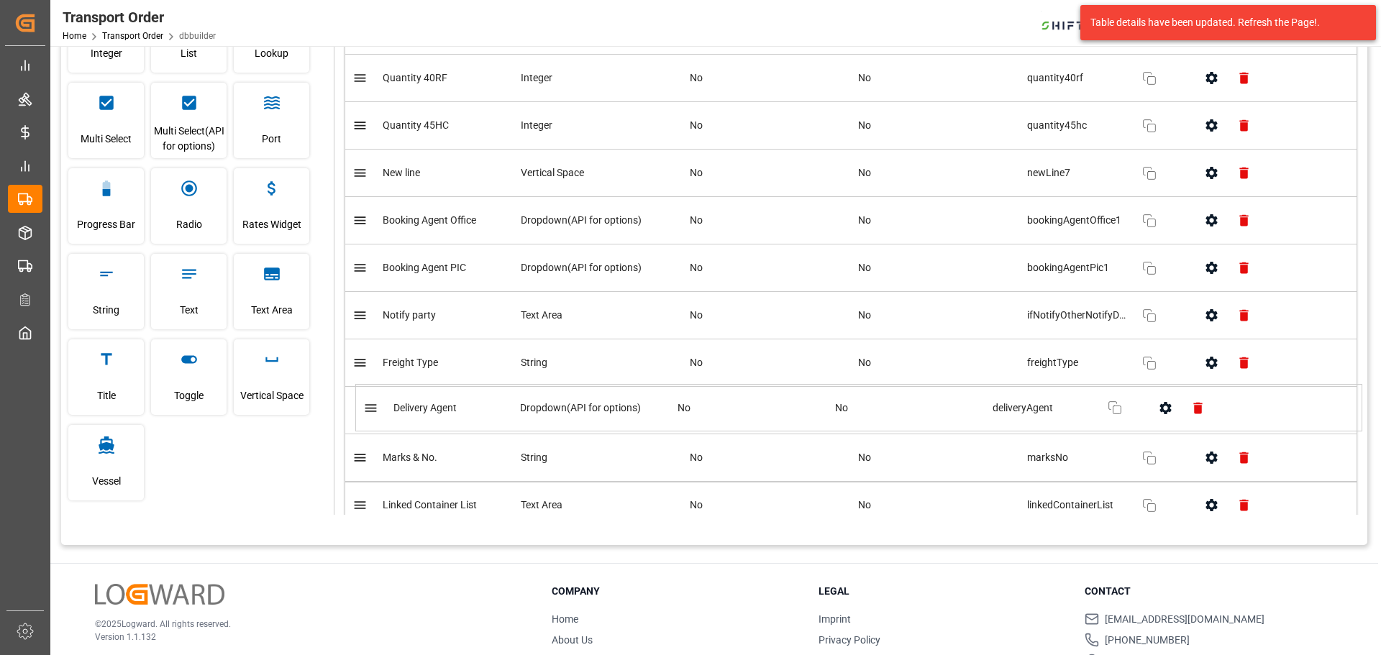
scroll to position [1787, 0]
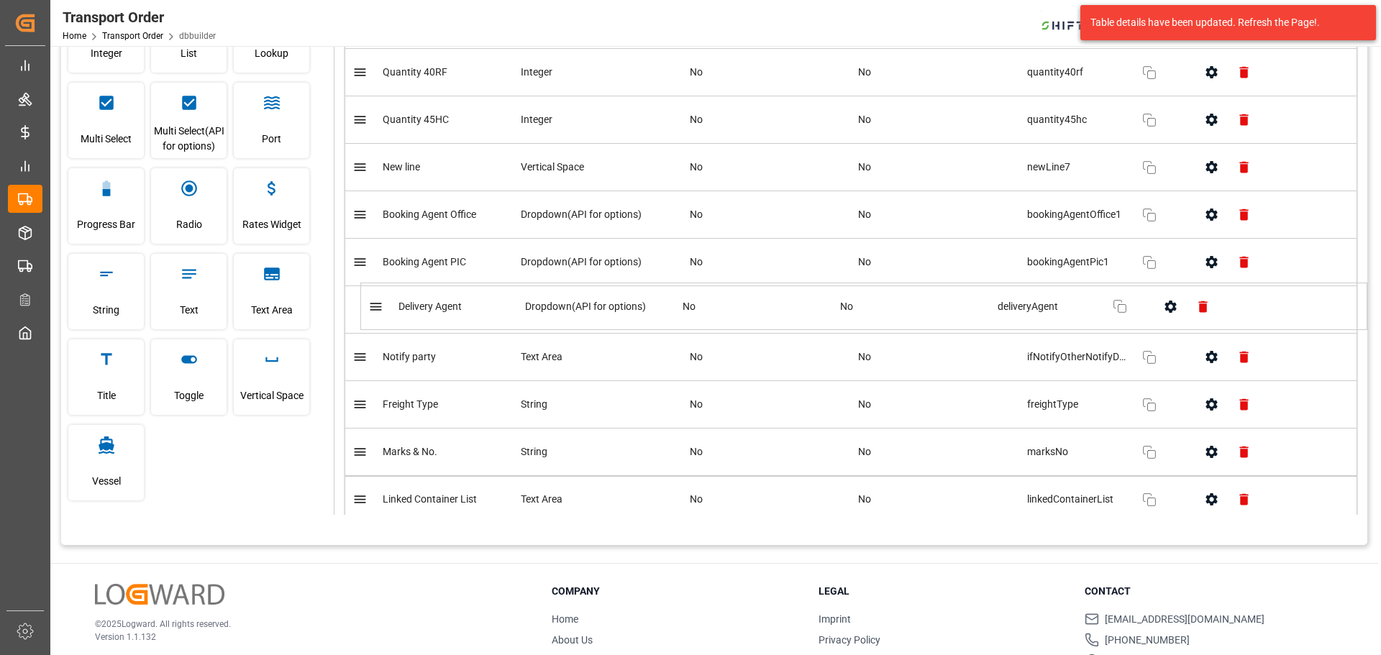
drag, startPoint x: 366, startPoint y: 507, endPoint x: 381, endPoint y: 300, distance: 207.0
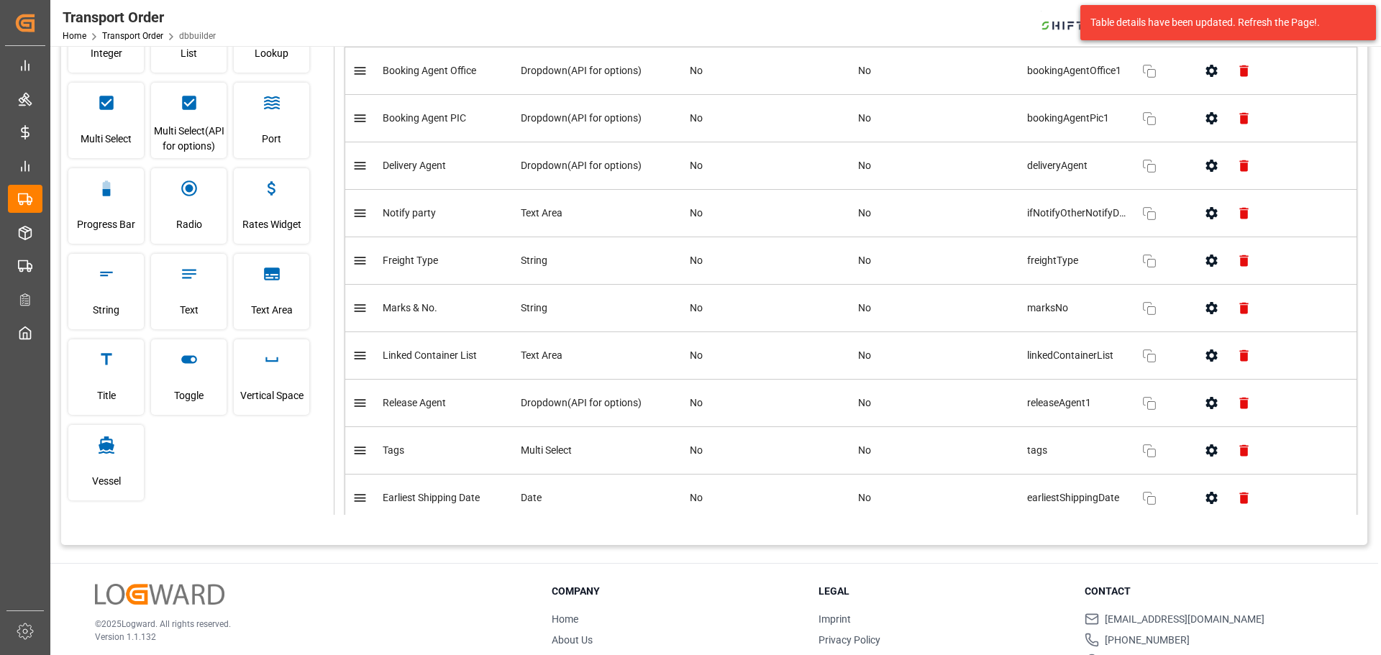
scroll to position [1932, 0]
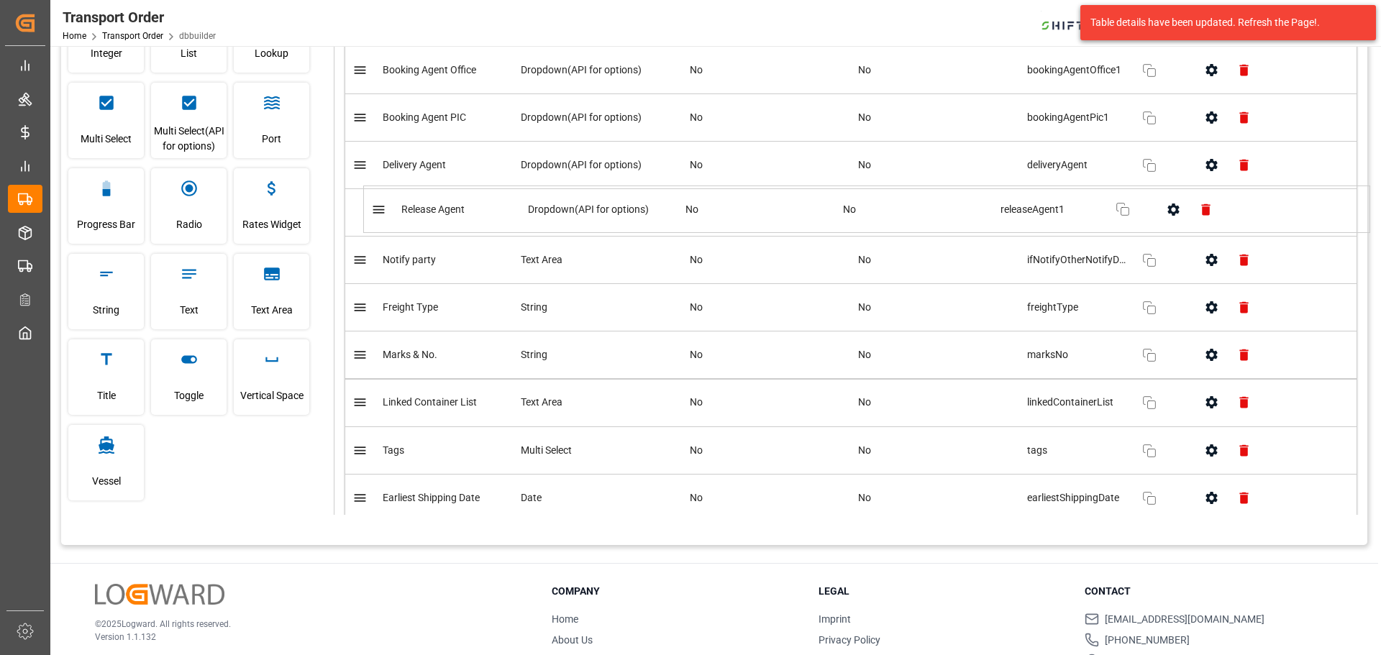
drag, startPoint x: 367, startPoint y: 412, endPoint x: 386, endPoint y: 212, distance: 201.0
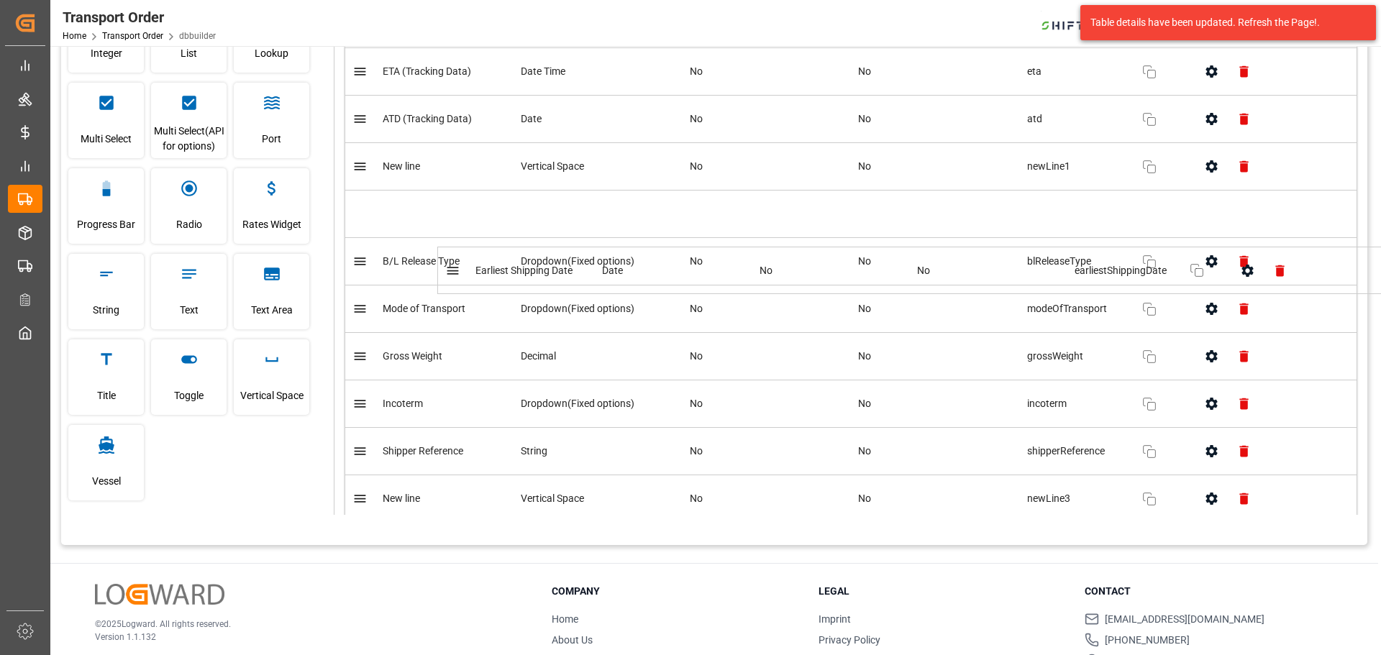
scroll to position [738, 0]
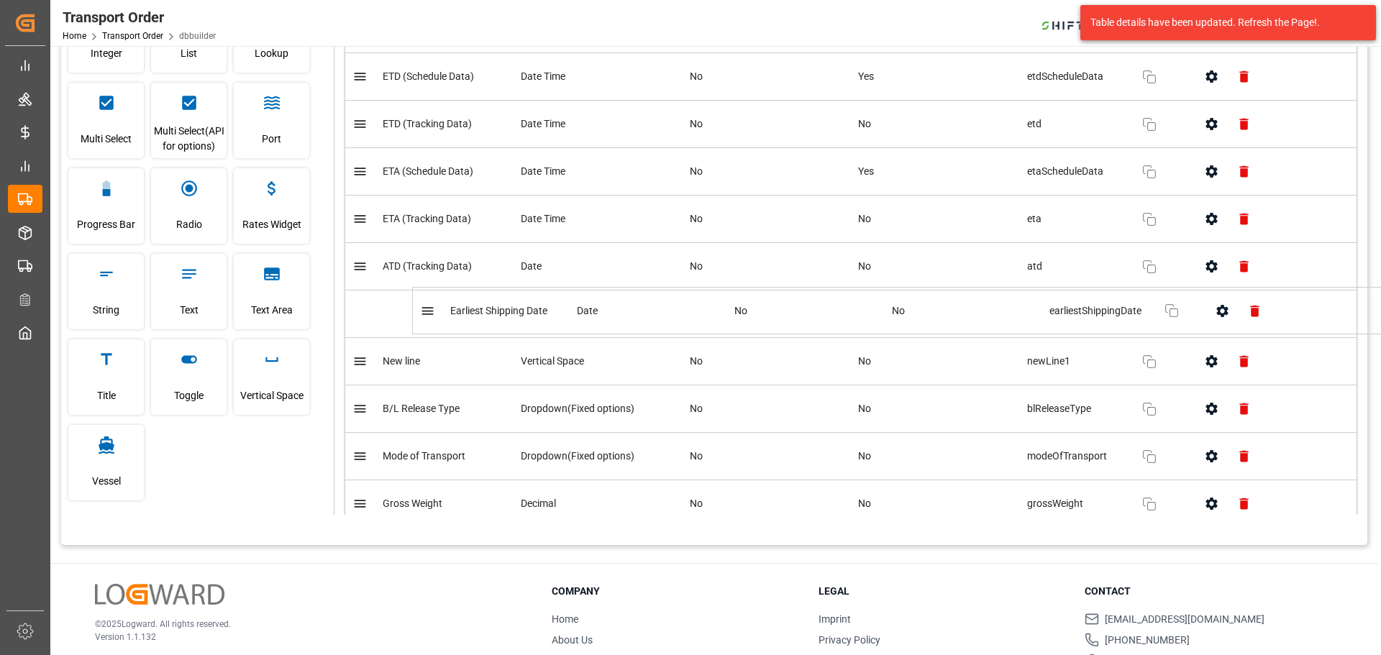
drag, startPoint x: 365, startPoint y: 432, endPoint x: 432, endPoint y: 312, distance: 137.3
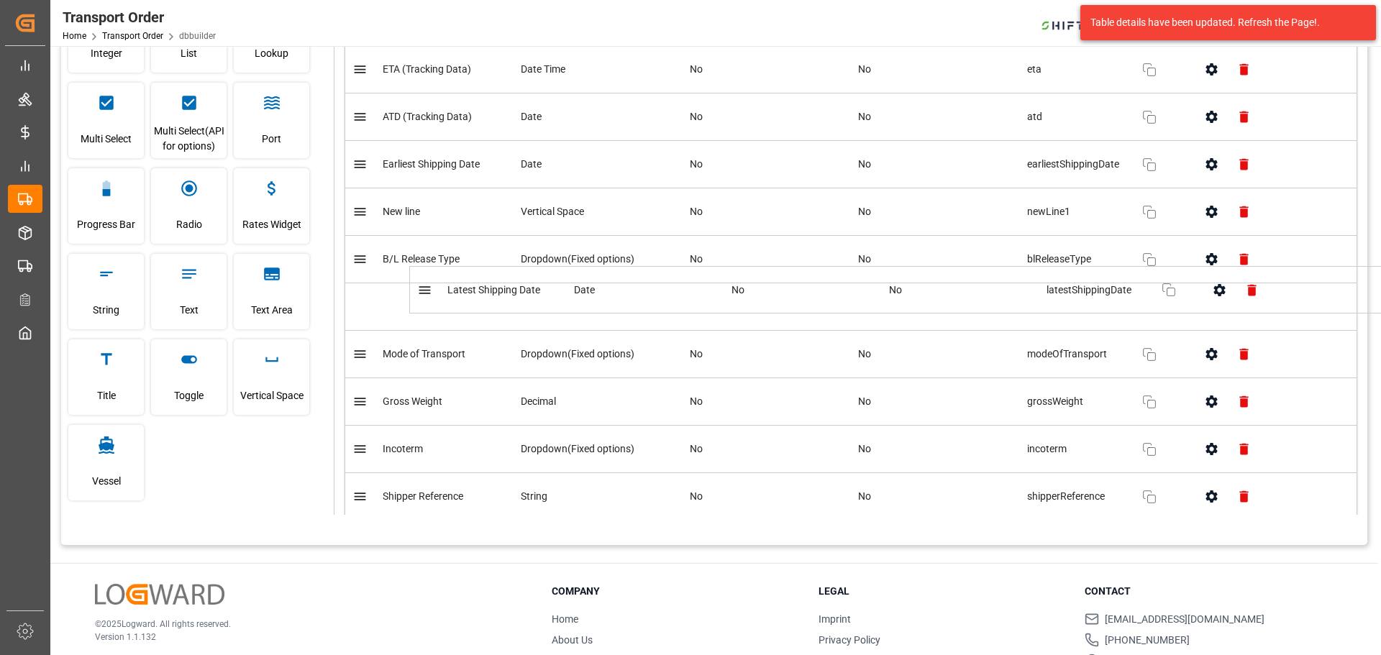
scroll to position [882, 0]
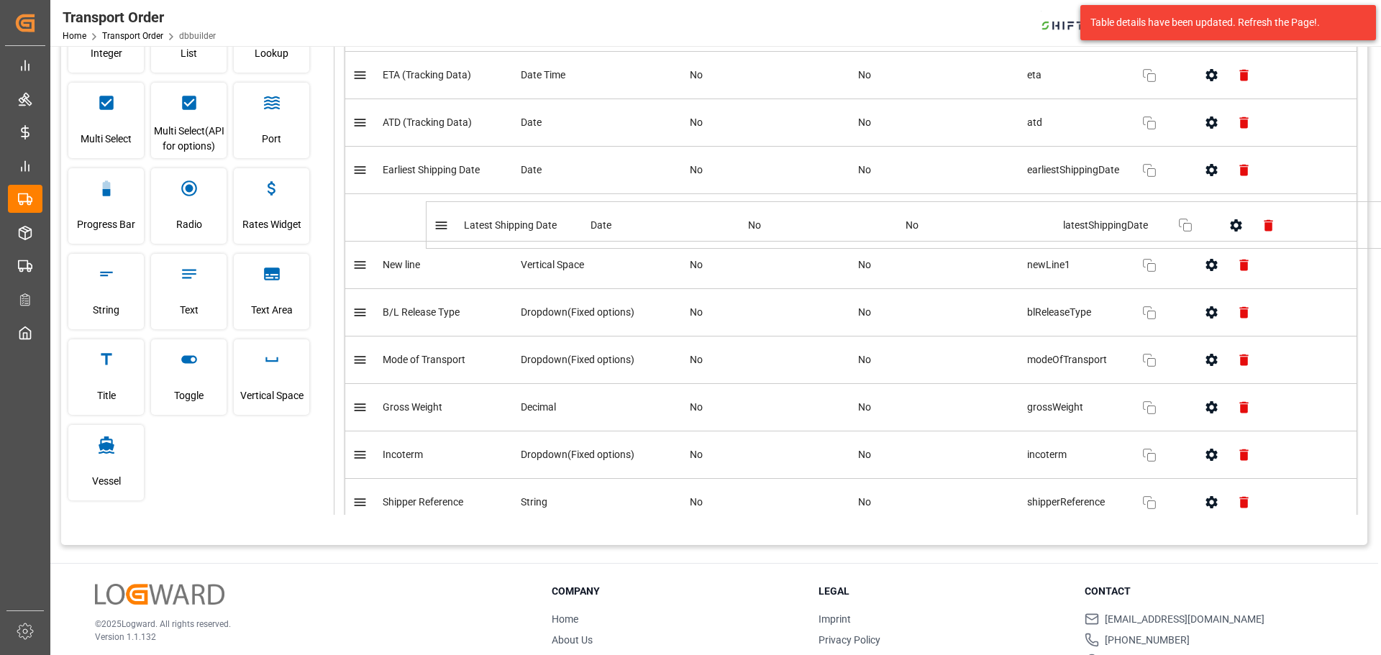
drag, startPoint x: 360, startPoint y: 373, endPoint x: 442, endPoint y: 221, distance: 172.6
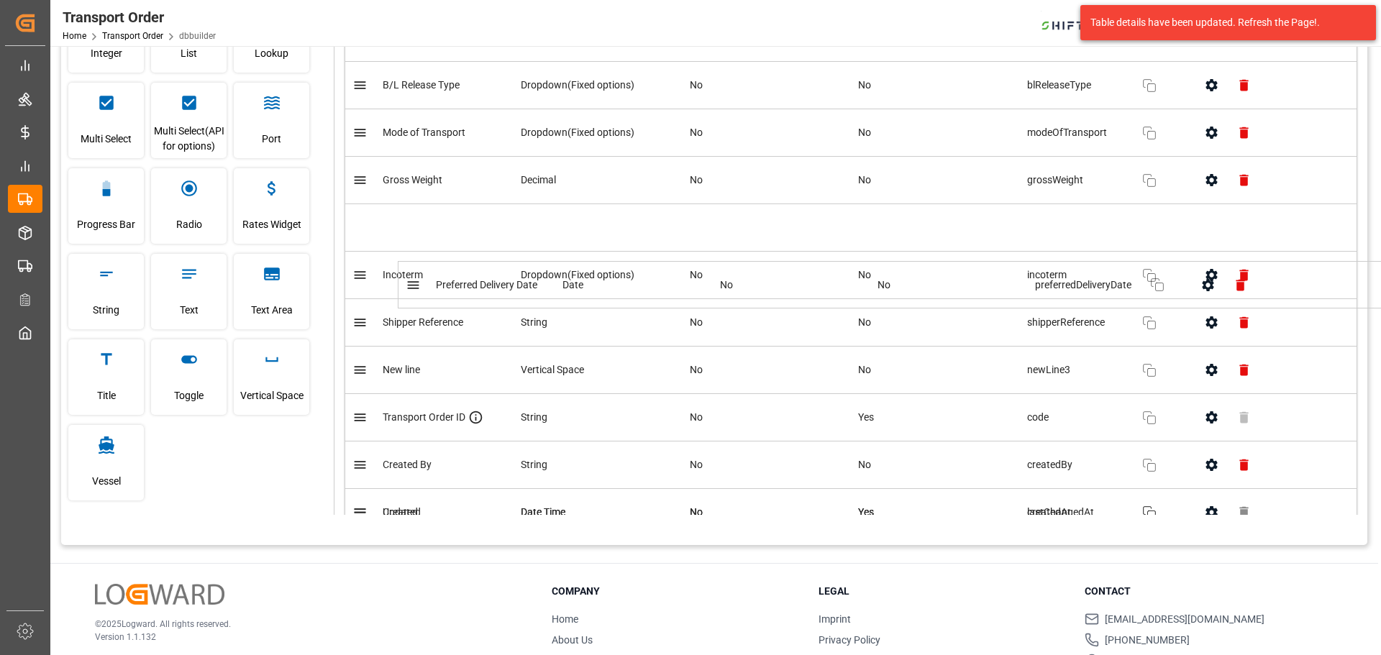
scroll to position [1027, 0]
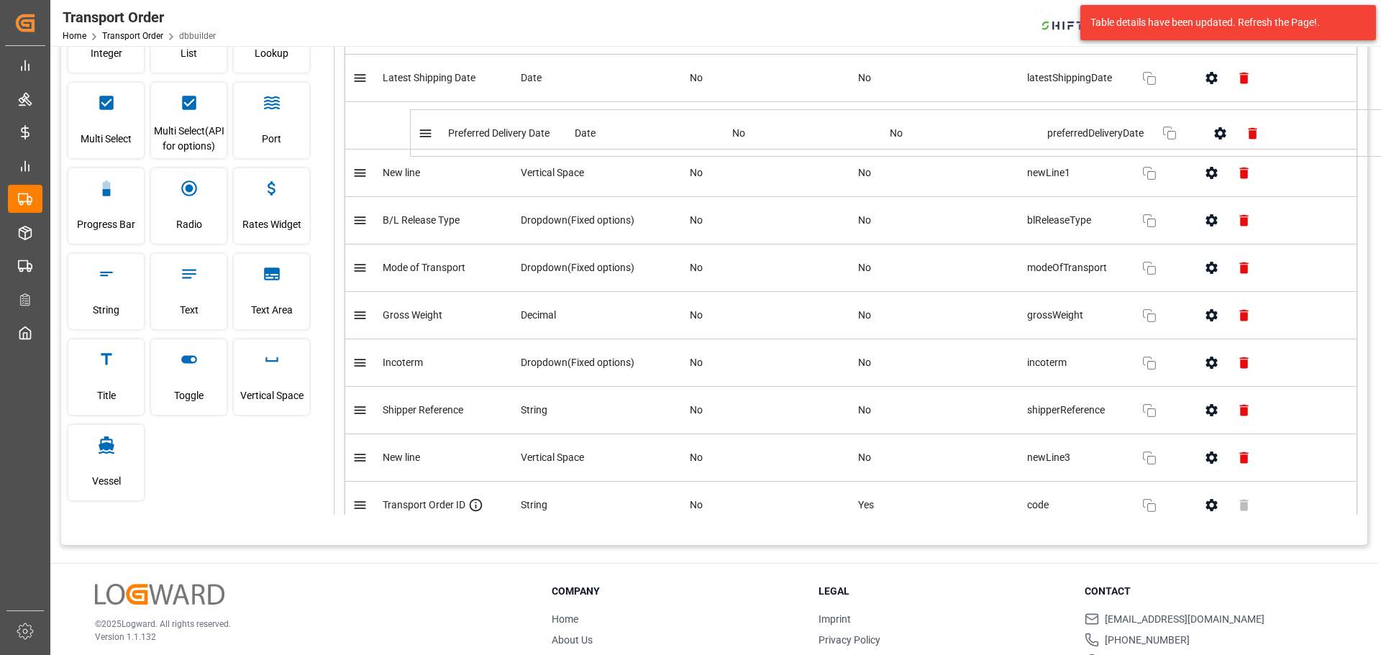
drag, startPoint x: 363, startPoint y: 401, endPoint x: 432, endPoint y: 153, distance: 257.9
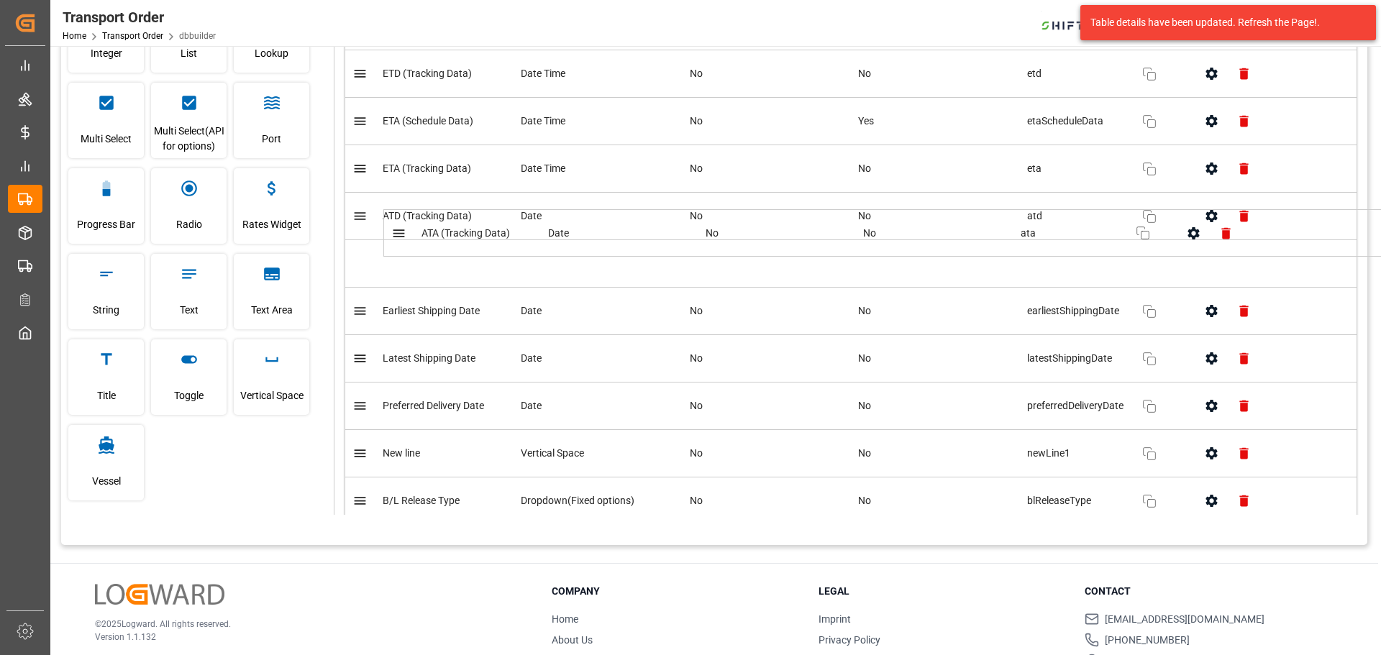
scroll to position [804, 0]
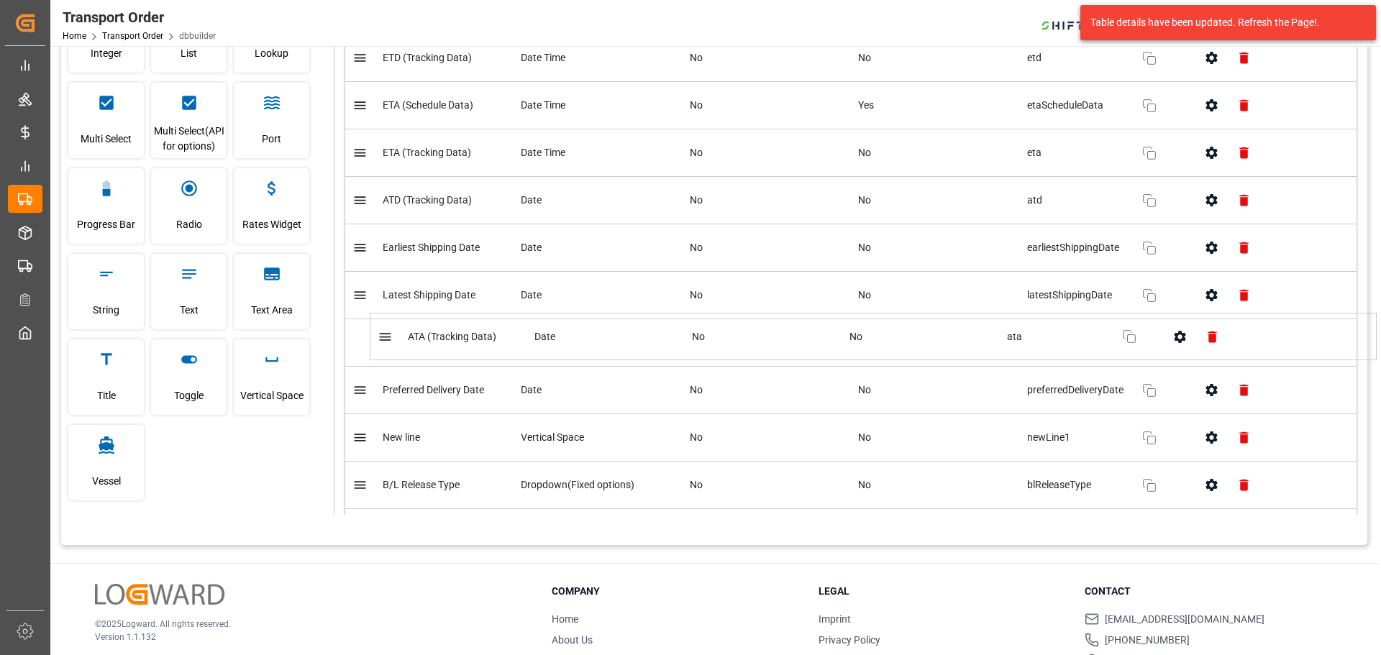
drag, startPoint x: 358, startPoint y: 206, endPoint x: 388, endPoint y: 337, distance: 134.2
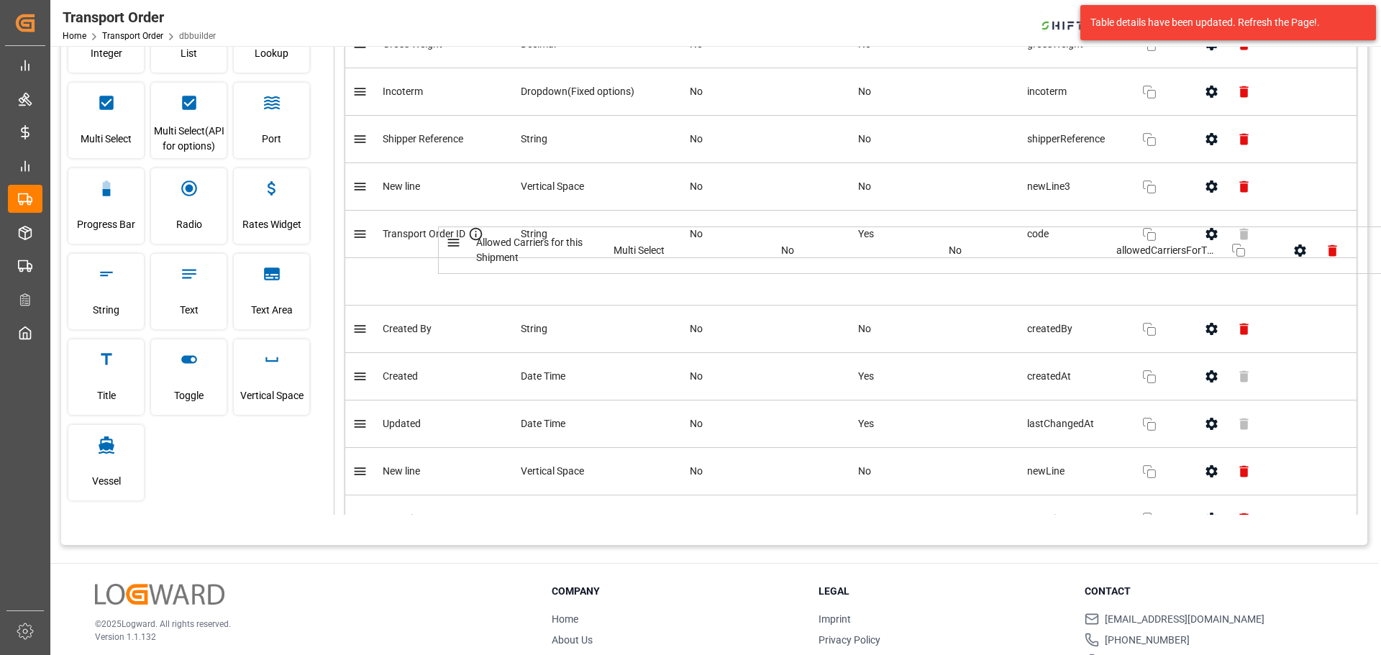
scroll to position [1308, 0]
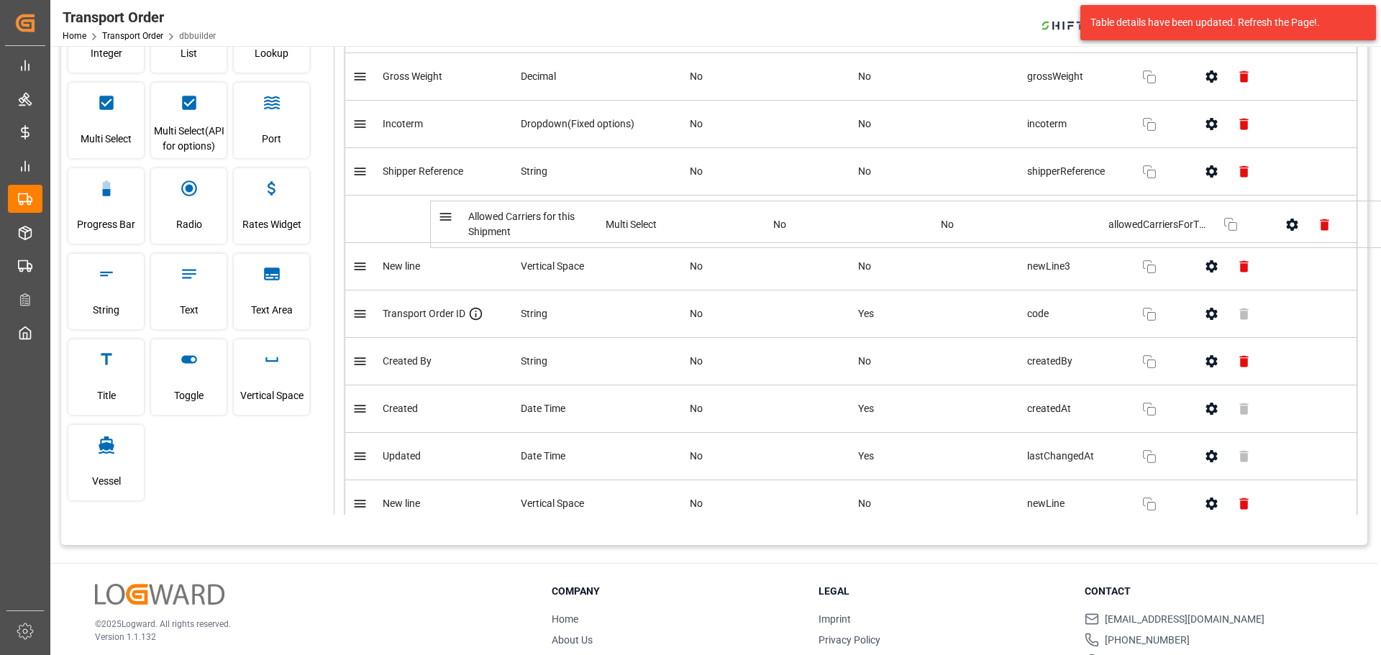
drag, startPoint x: 365, startPoint y: 203, endPoint x: 450, endPoint y: 219, distance: 87.2
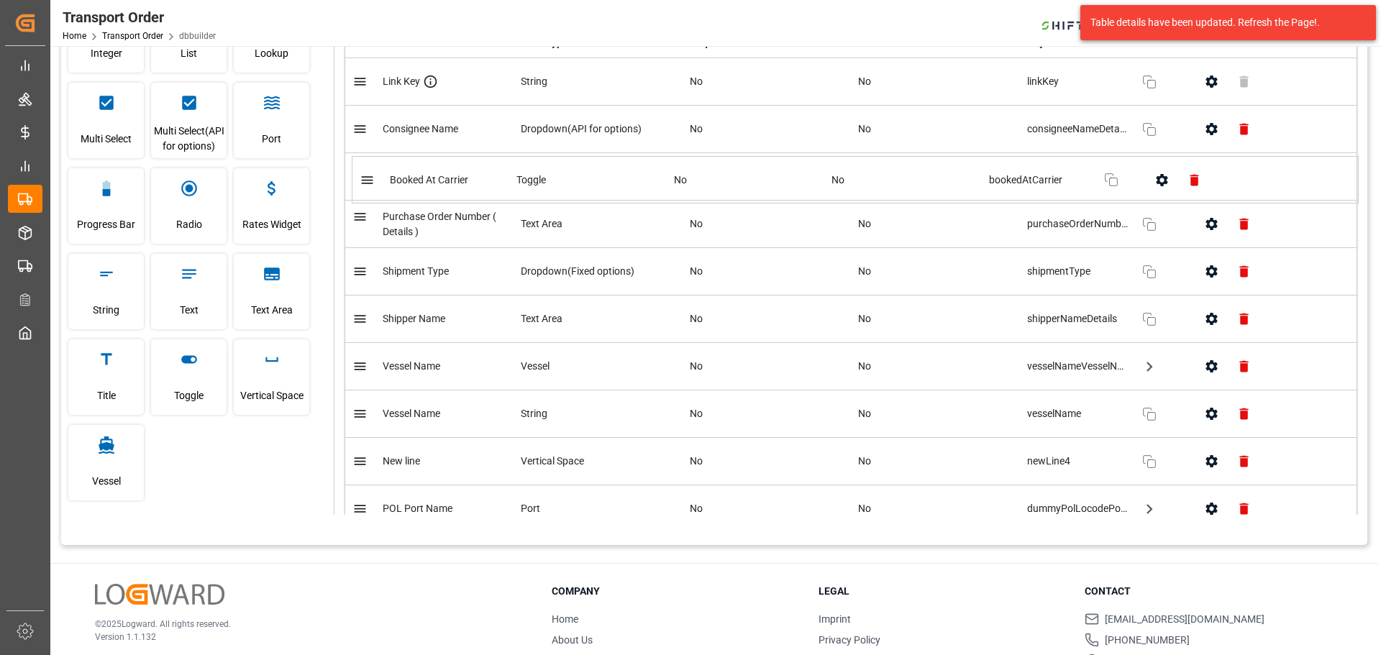
scroll to position [0, 0]
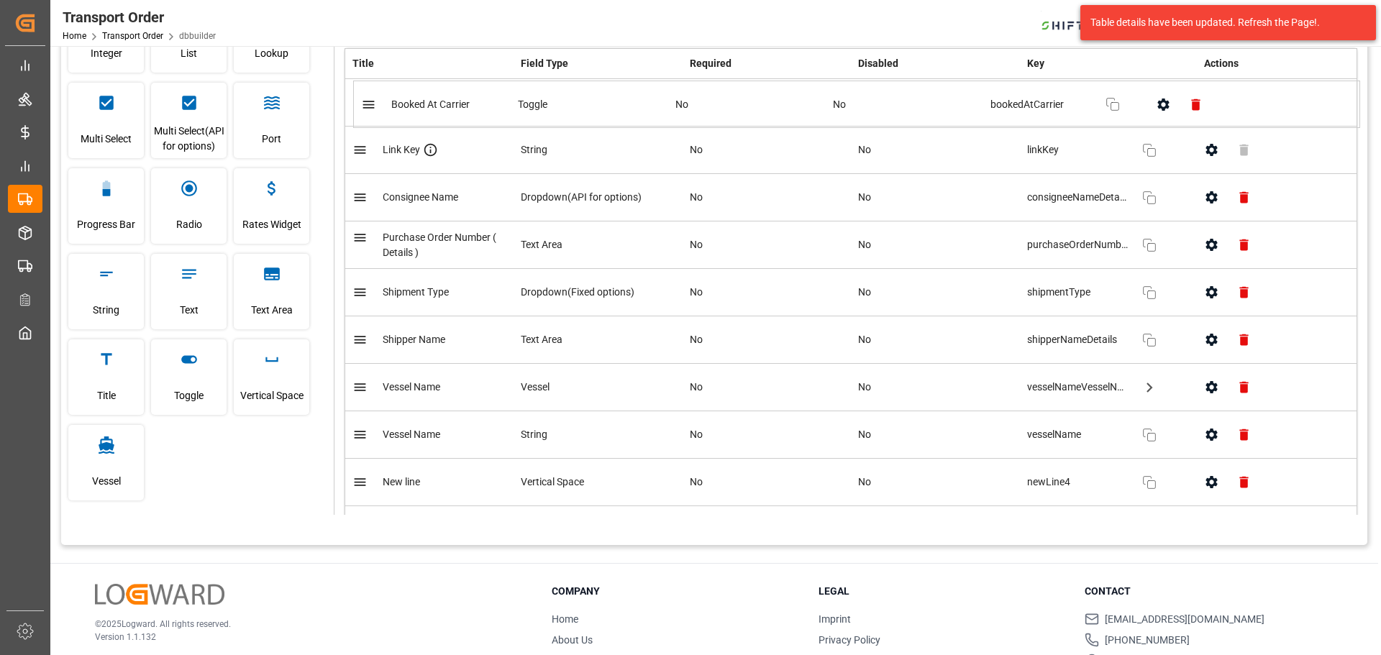
drag, startPoint x: 362, startPoint y: 181, endPoint x: 371, endPoint y: 102, distance: 79.6
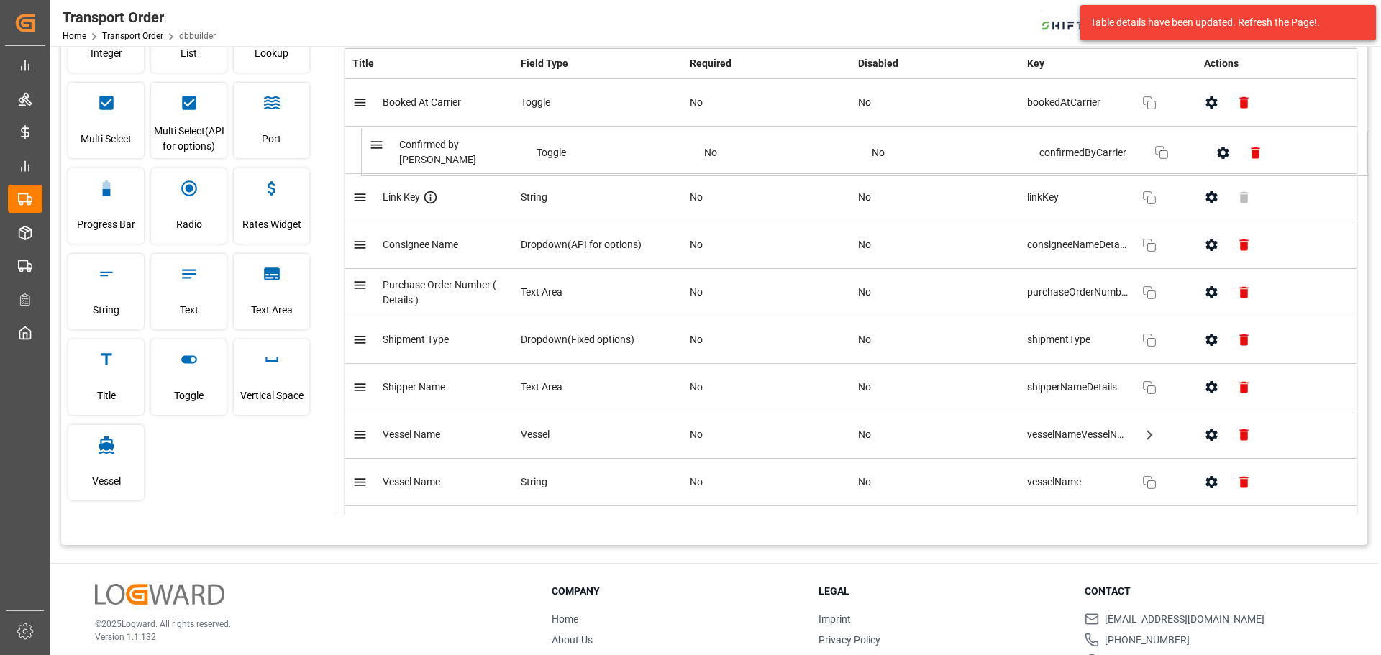
drag, startPoint x: 361, startPoint y: 314, endPoint x: 377, endPoint y: 145, distance: 169.1
click at [271, 363] on icon "button" at bounding box center [272, 359] width 19 height 19
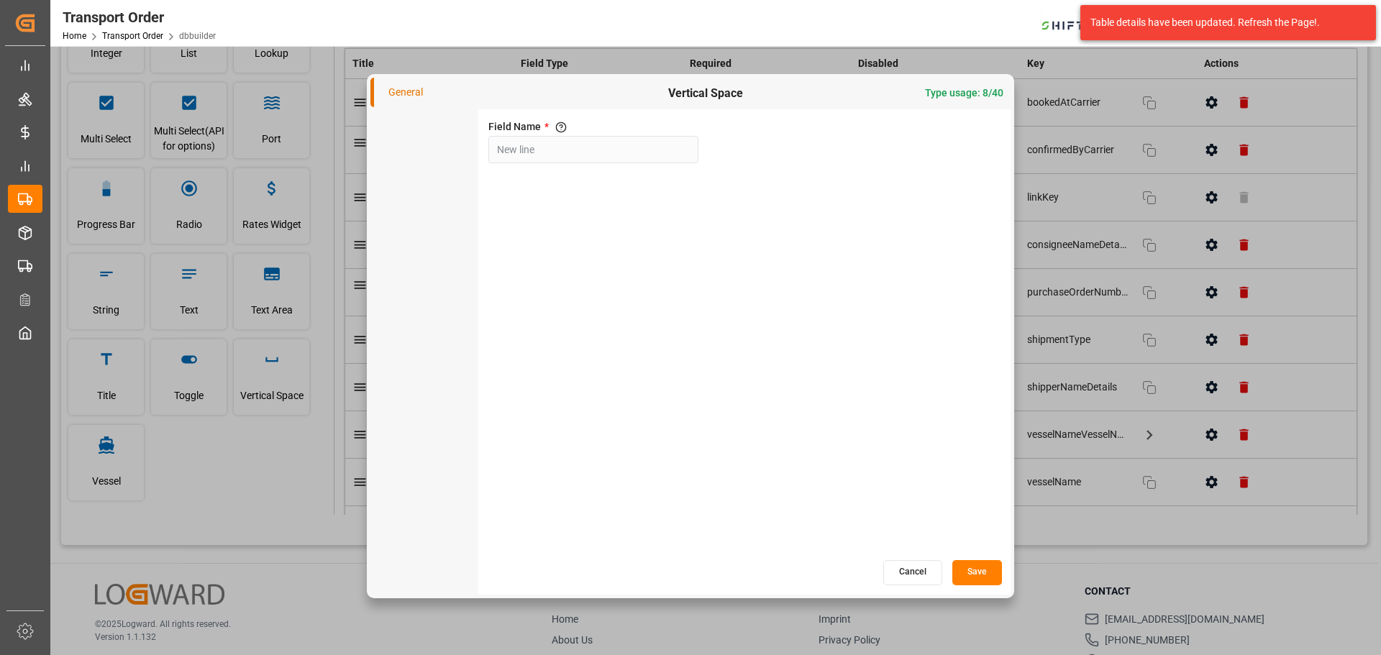
click at [980, 569] on button "Save" at bounding box center [978, 572] width 50 height 25
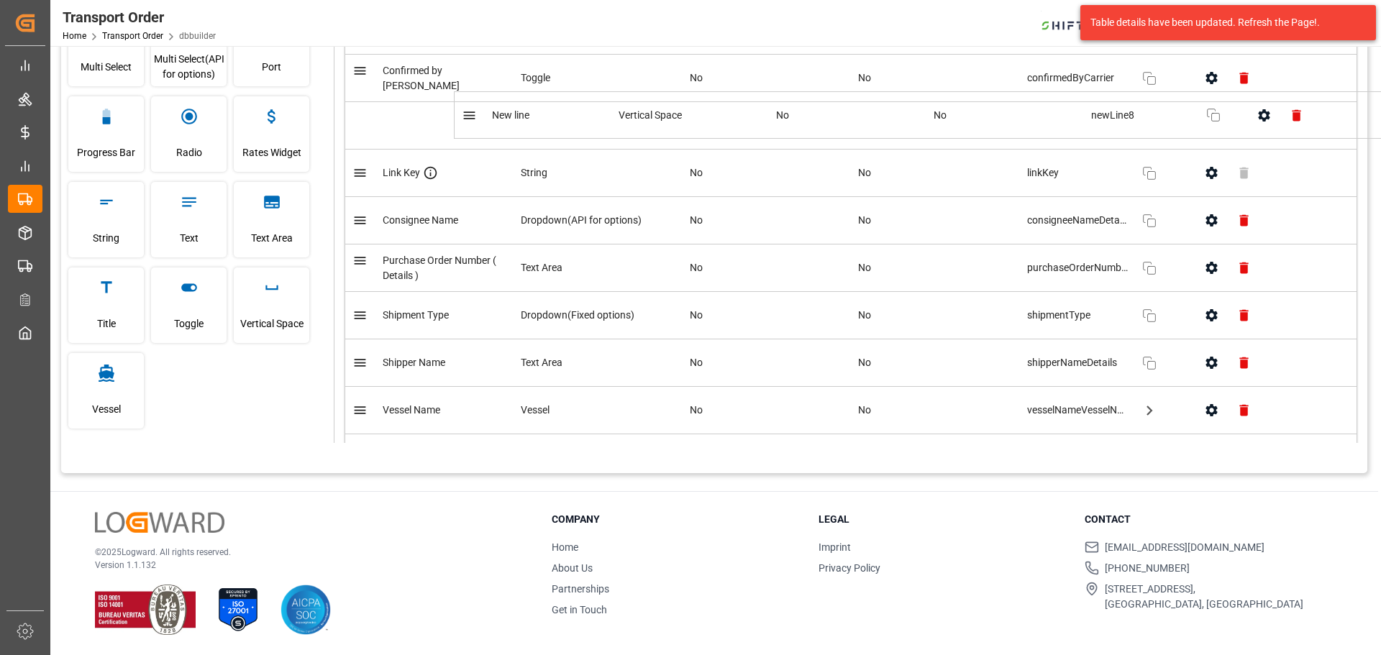
drag, startPoint x: 367, startPoint y: 358, endPoint x: 476, endPoint y: 112, distance: 269.0
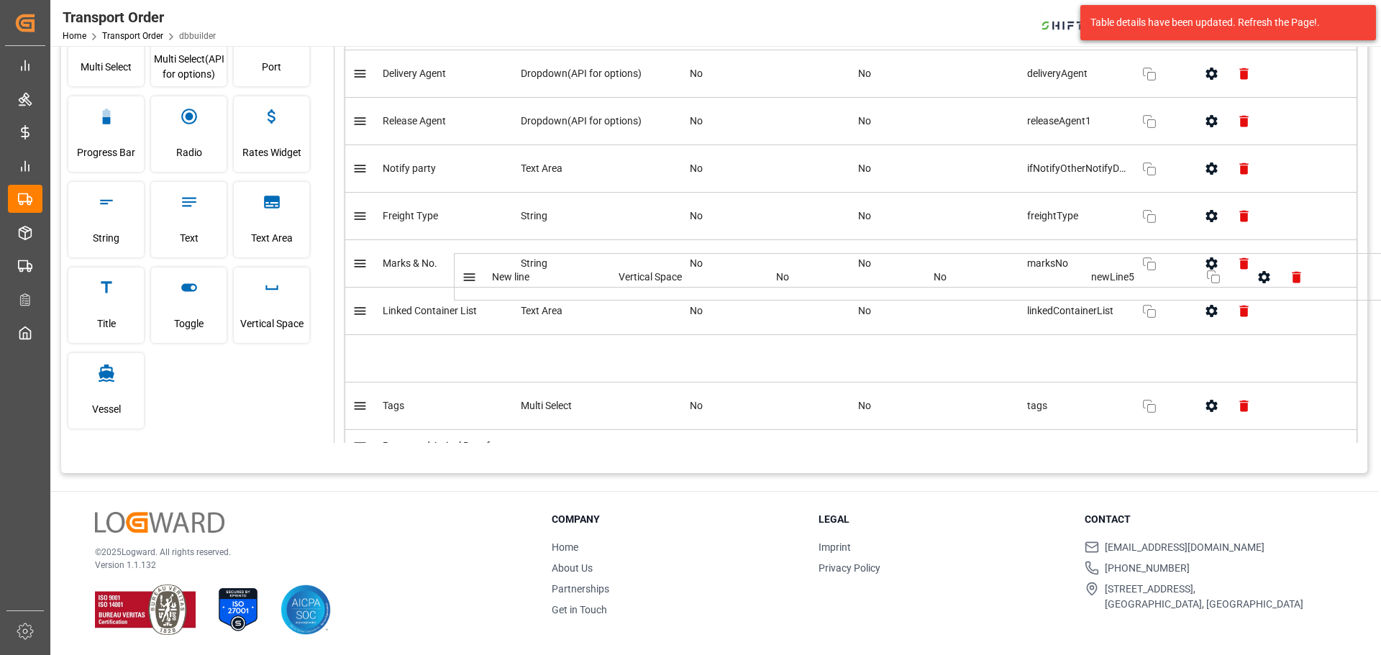
scroll to position [2302, 0]
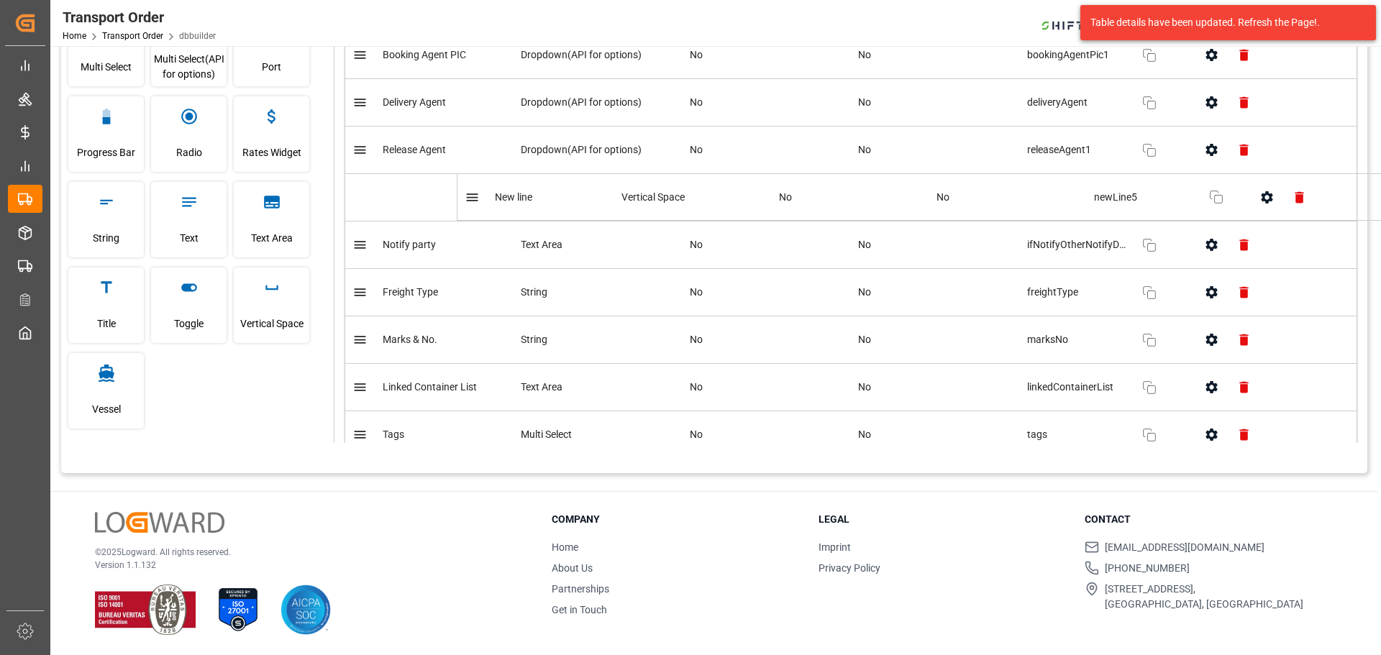
drag, startPoint x: 368, startPoint y: 274, endPoint x: 476, endPoint y: 196, distance: 133.4
click at [476, 196] on table "Title Field Type Required Disabled Key Actions Booked At Carrier Toggle No No b…" at bounding box center [851, 444] width 1013 height 5540
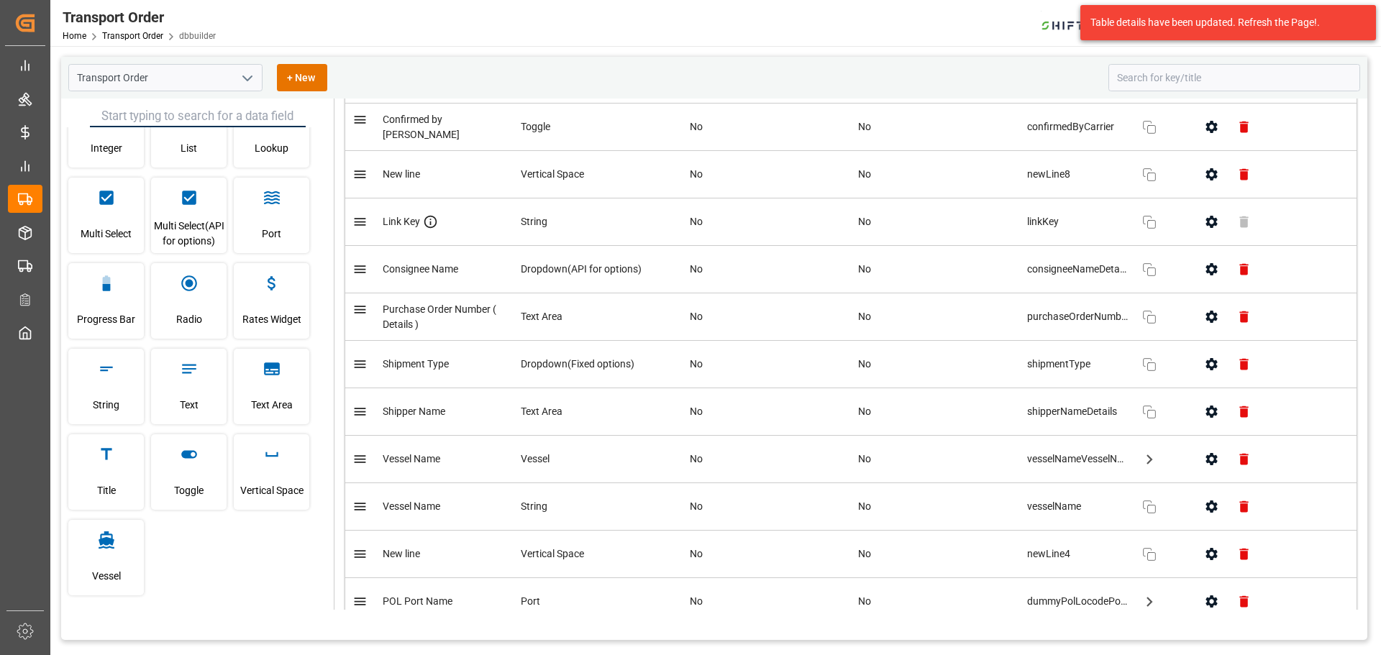
scroll to position [0, 0]
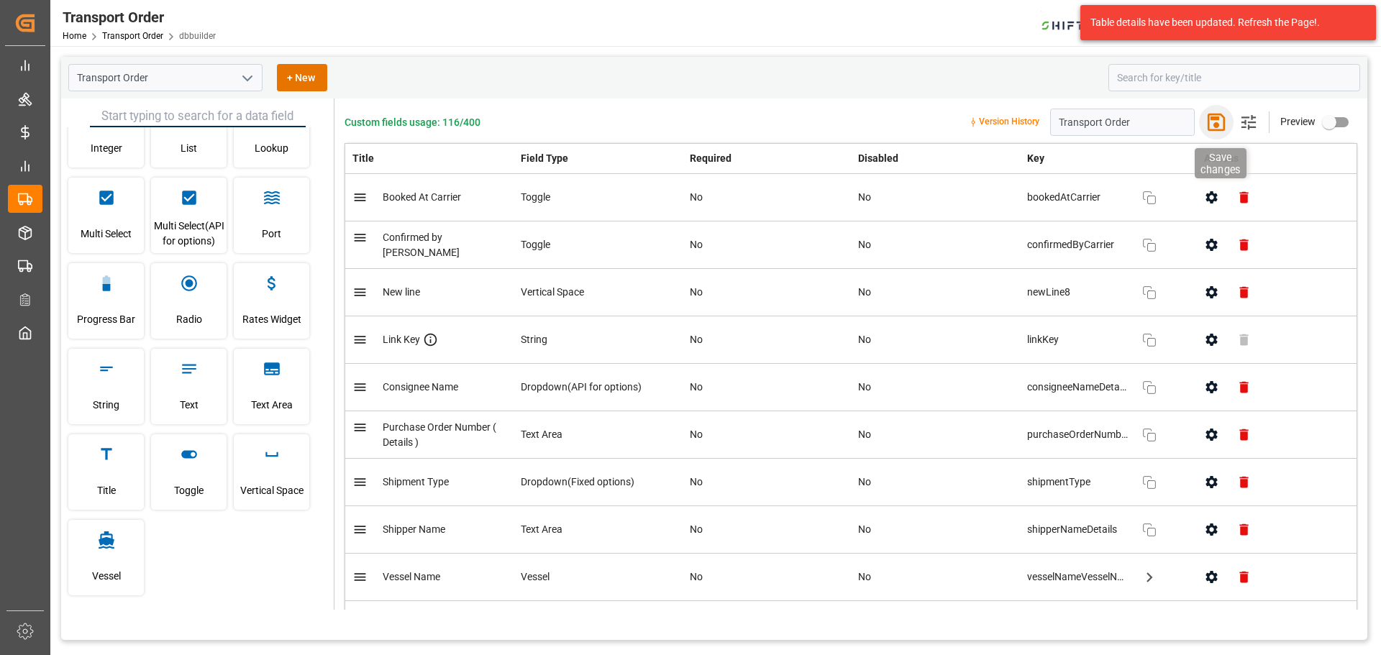
click at [1212, 120] on icon "button" at bounding box center [1216, 122] width 17 height 17
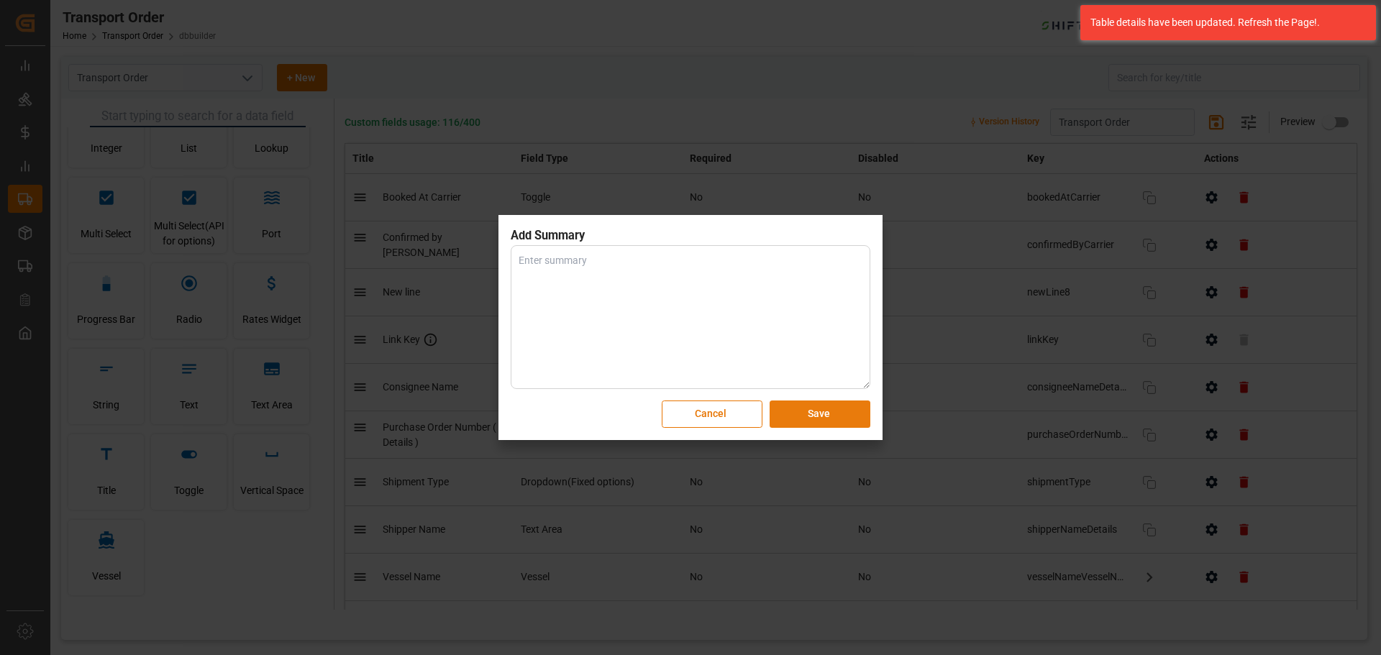
click at [822, 407] on button "Save" at bounding box center [820, 414] width 101 height 27
click at [663, 332] on textarea at bounding box center [691, 317] width 360 height 144
click at [741, 416] on button "Cancel" at bounding box center [712, 414] width 101 height 27
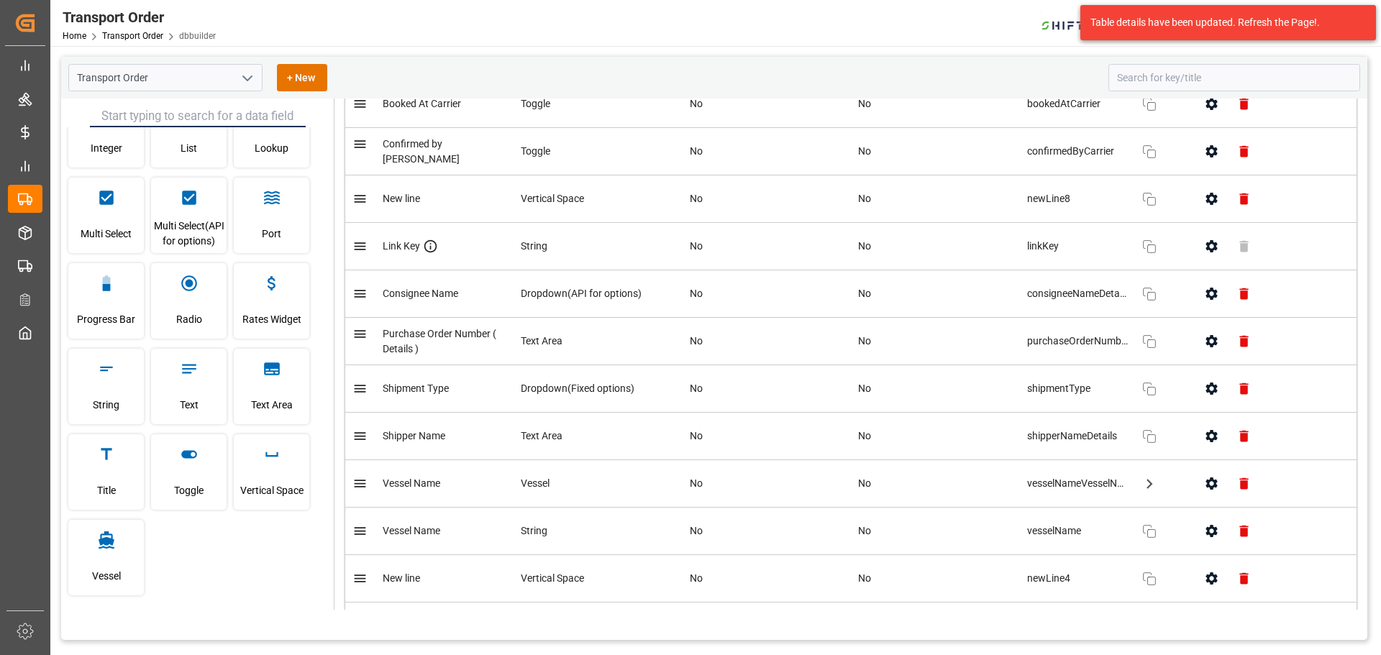
scroll to position [72, 0]
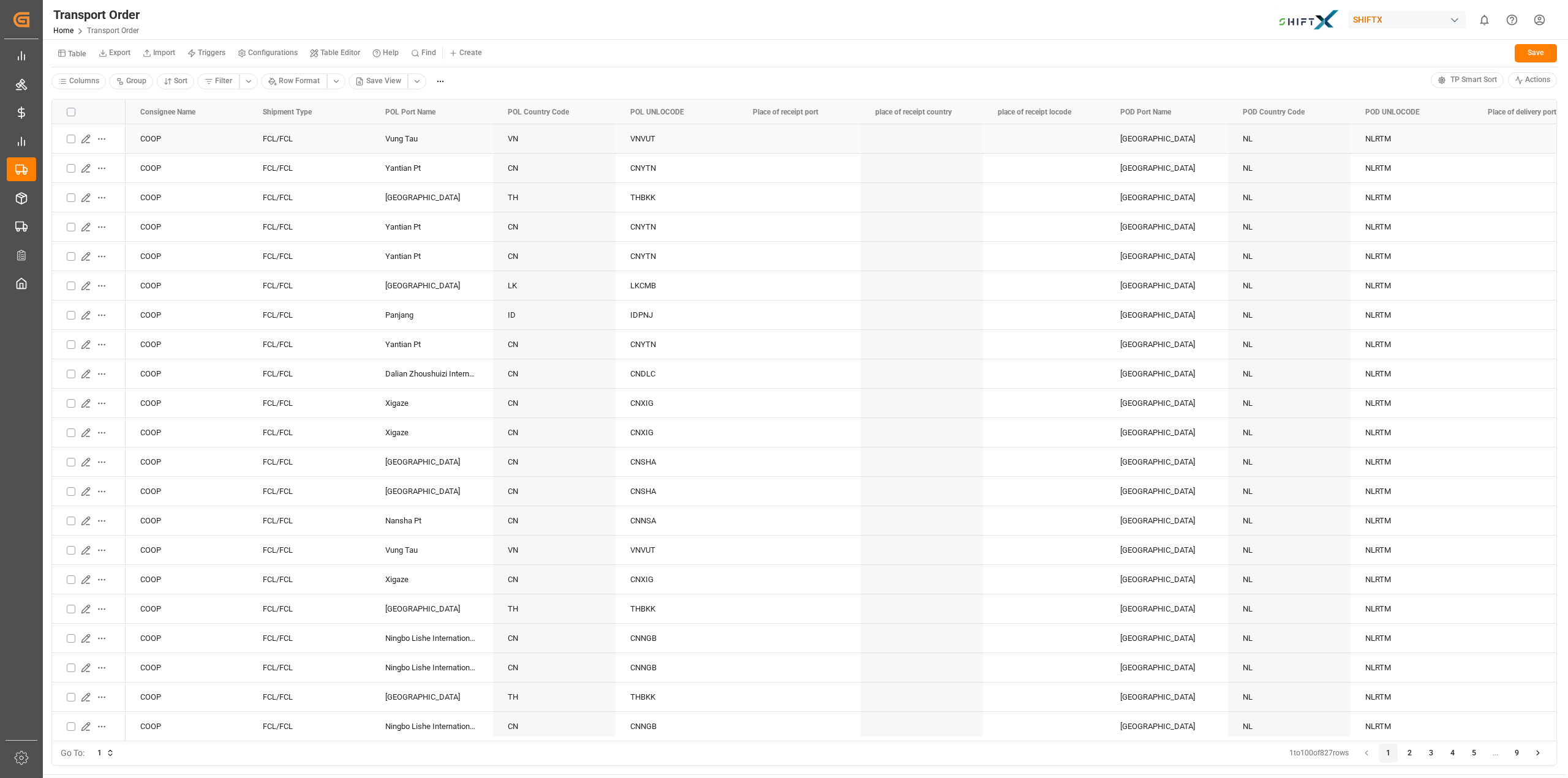
click at [86, 143] on icon "Press SPACE to select this row." at bounding box center [86, 140] width 10 height 10
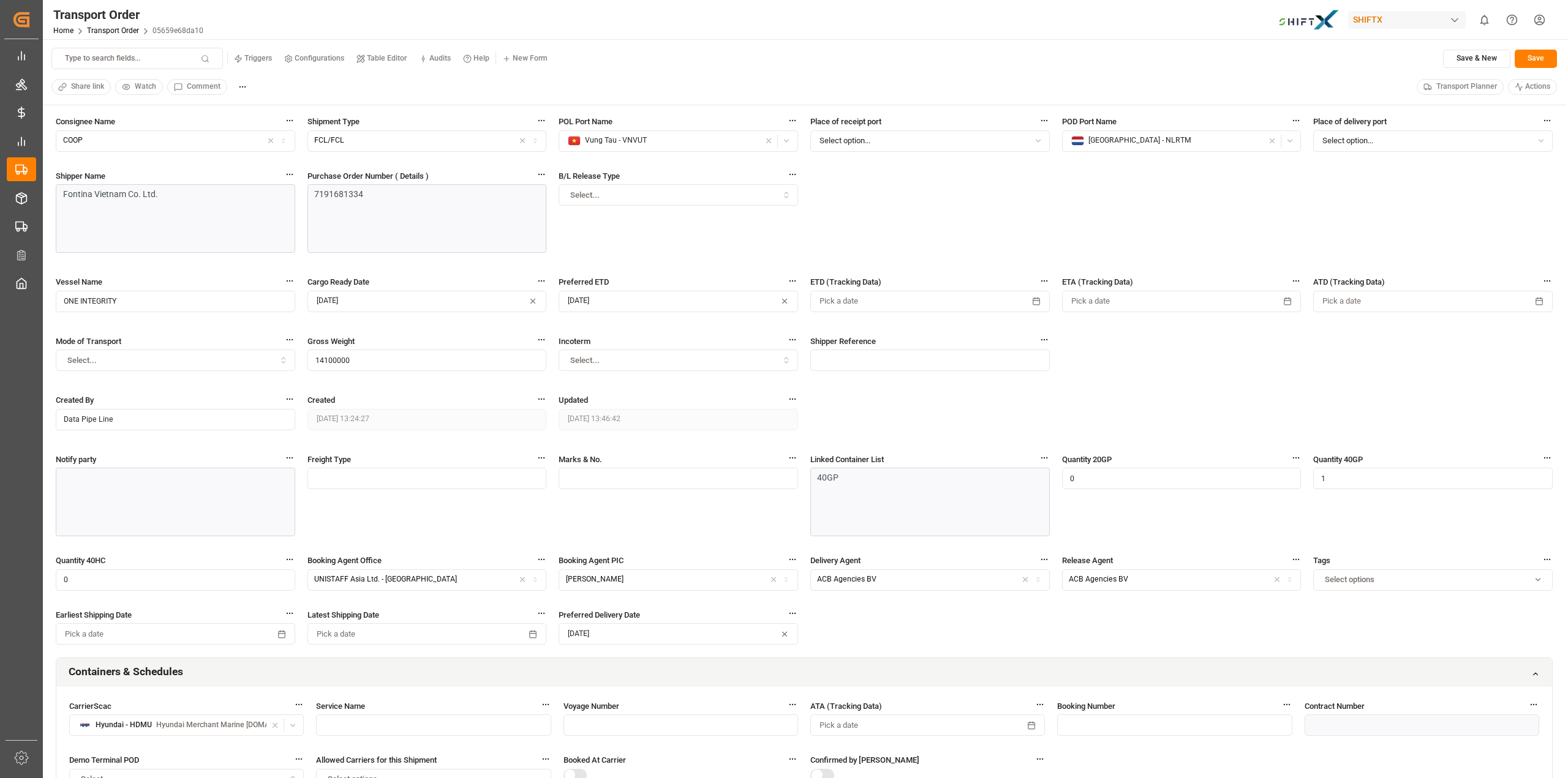
click at [896, 208] on div "Consignee Name COOP Shipment Type FCL/FCL POL Port Name Vung Tau - VNVUT Place …" at bounding box center [804, 386] width 1496 height 542
click at [1364, 140] on span "Select option..." at bounding box center [1348, 140] width 51 height 11
click at [959, 135] on button "Select option..." at bounding box center [930, 140] width 239 height 21
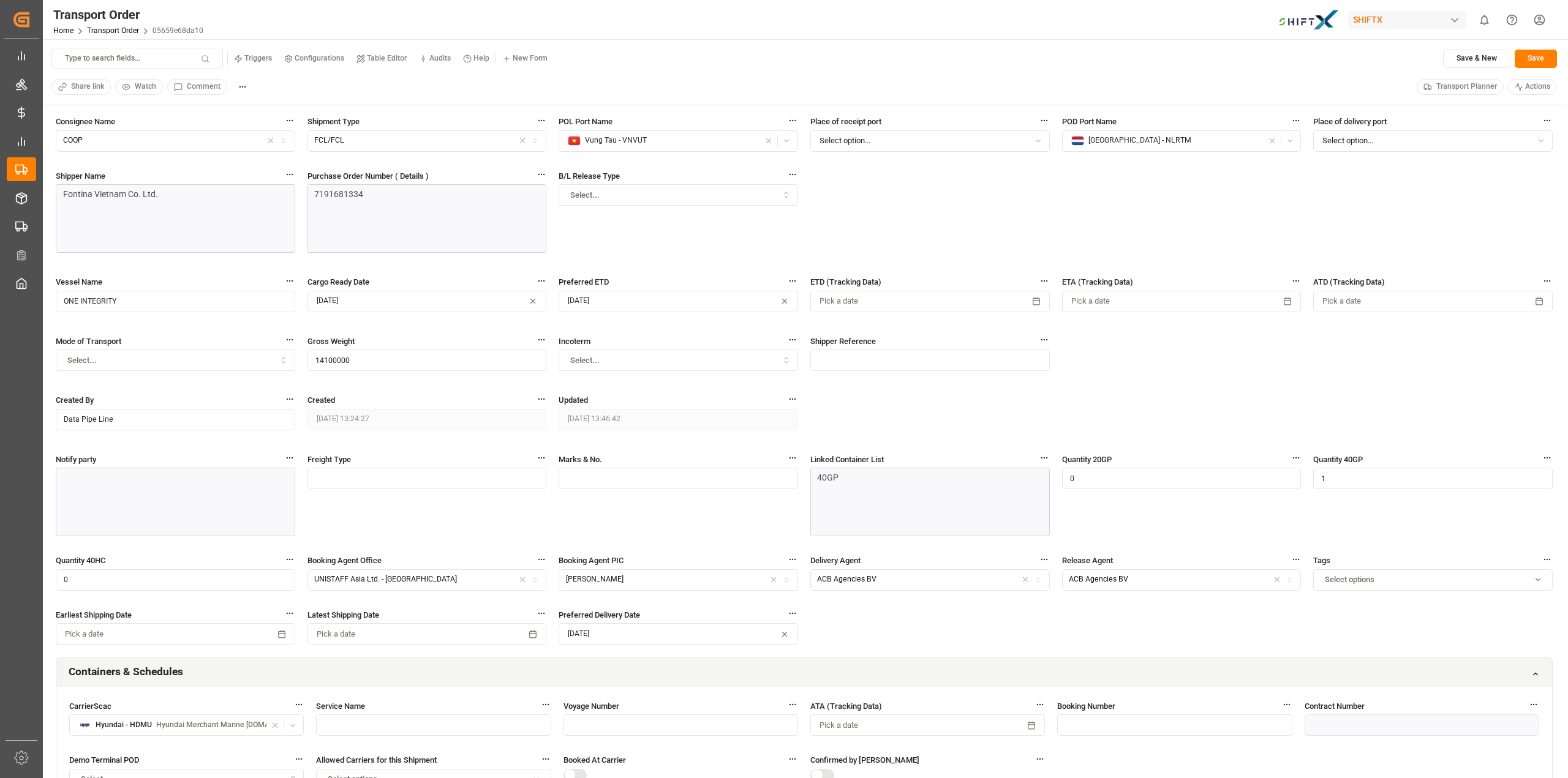
click at [958, 135] on button "Select option..." at bounding box center [930, 140] width 239 height 21
click at [527, 137] on div "button" at bounding box center [529, 140] width 30 height 11
click at [990, 207] on div "Consignee Name COOP Shipment Type FCL/FCL POL Port Name Vung Tau - VNVUT Place …" at bounding box center [804, 386] width 1496 height 542
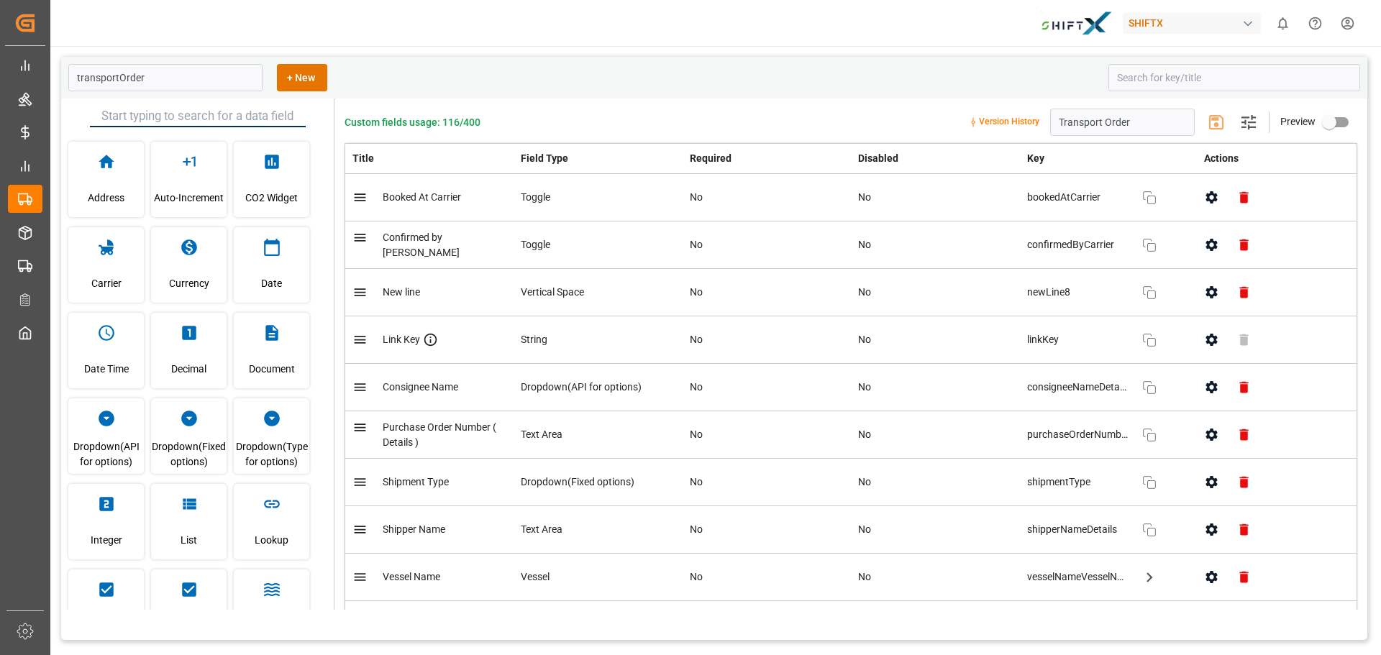
type input "Transport Order"
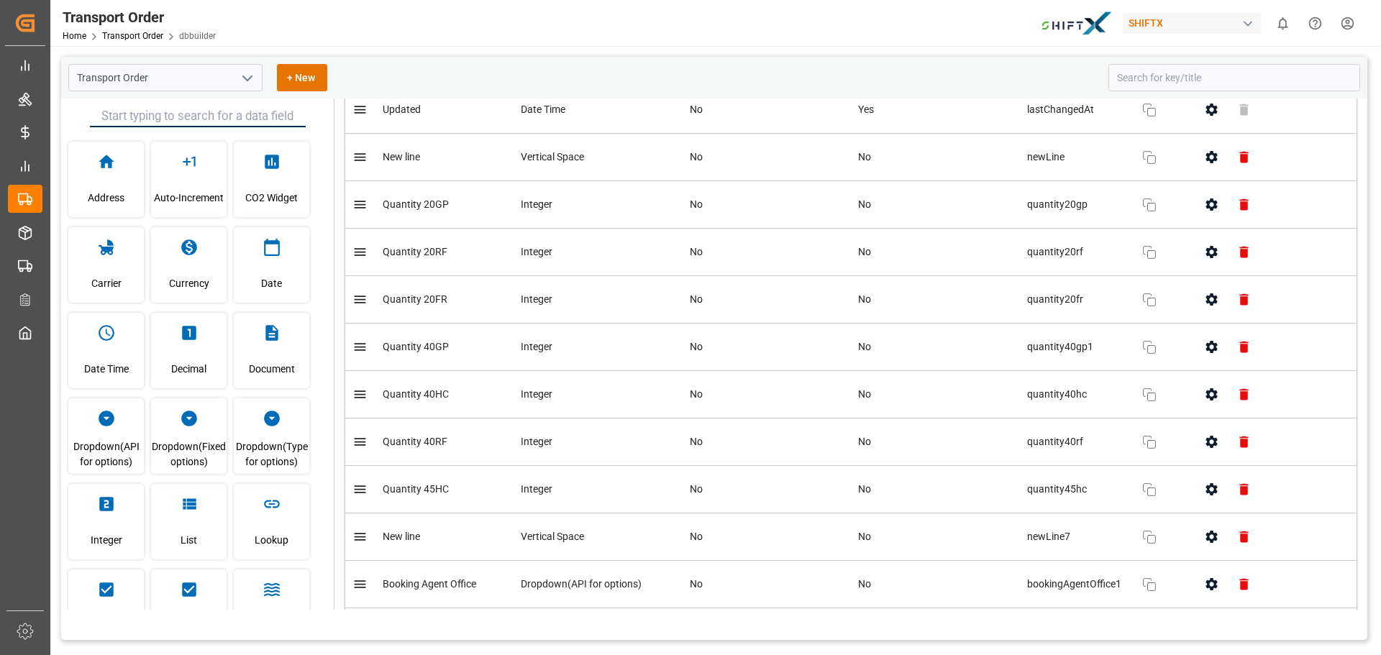
scroll to position [1871, 0]
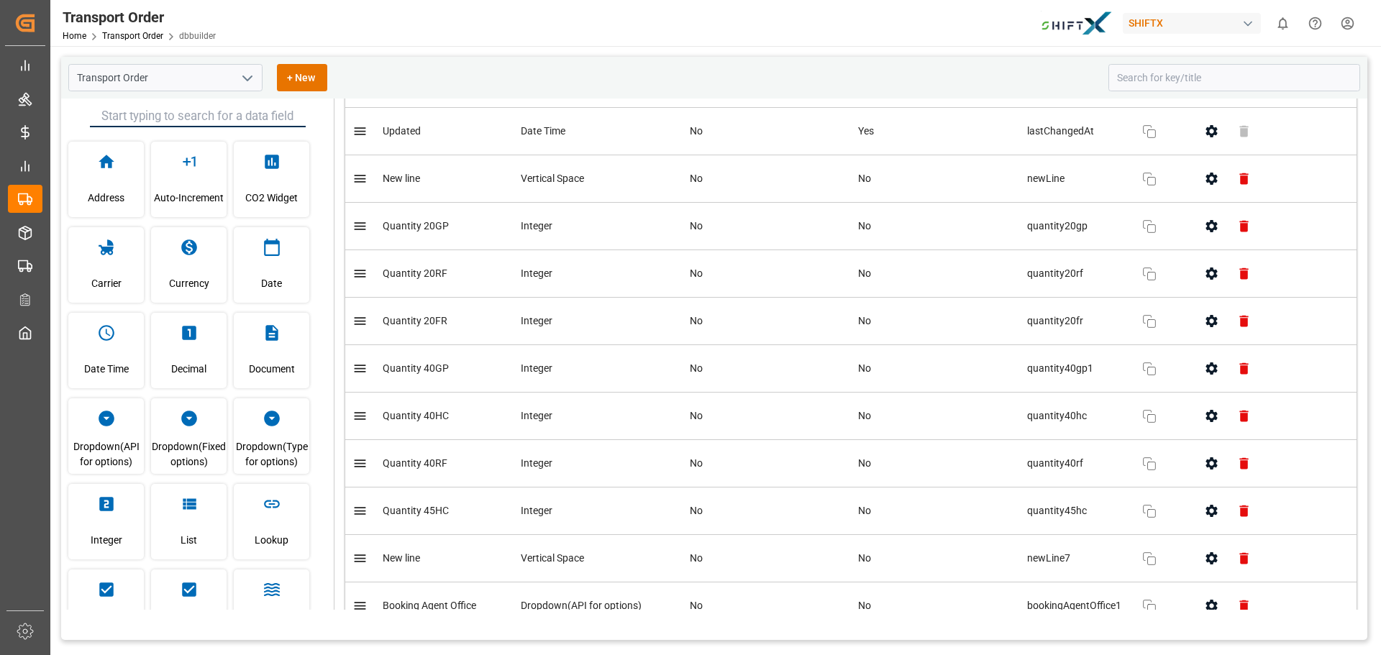
click at [1213, 234] on button "button" at bounding box center [1212, 226] width 32 height 32
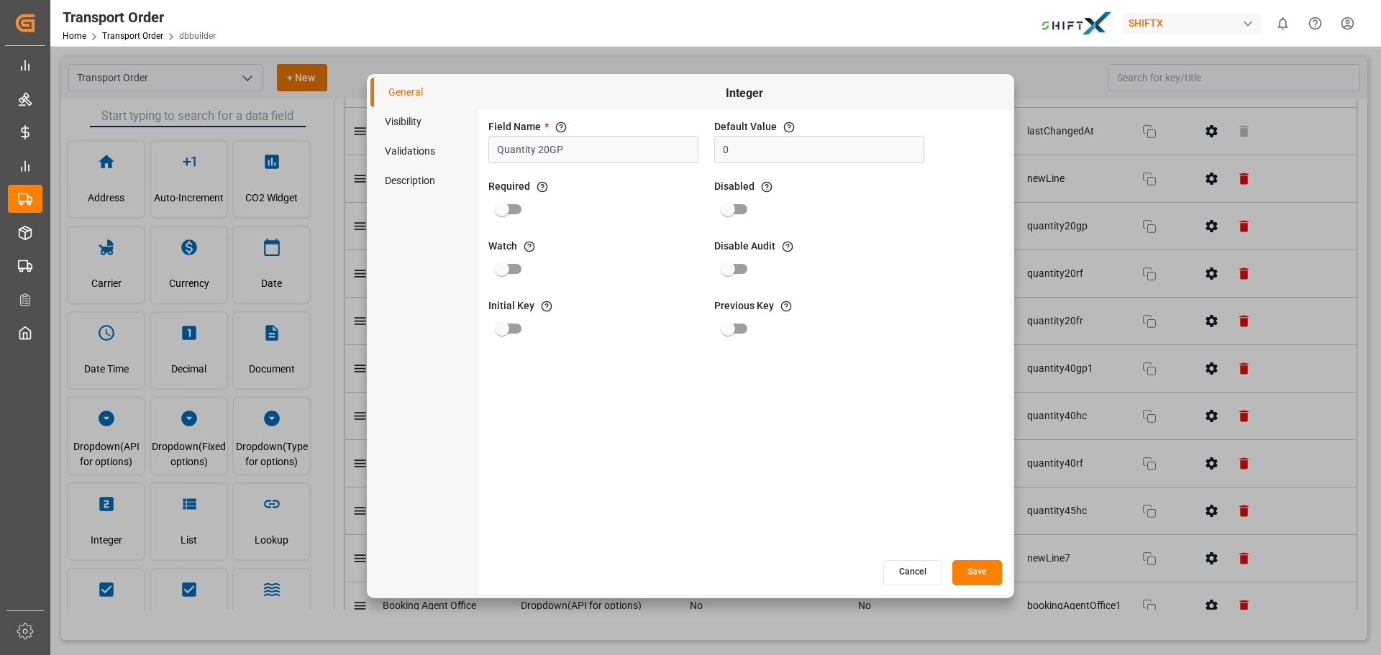
click at [1205, 274] on div "General Visibility Validations Description Integer Field Name * The title of th…" at bounding box center [690, 327] width 1381 height 655
click at [1203, 276] on div "General Visibility Validations Description Integer Field Name * The title of th…" at bounding box center [690, 327] width 1381 height 655
click at [908, 573] on button "Cancel" at bounding box center [913, 572] width 59 height 25
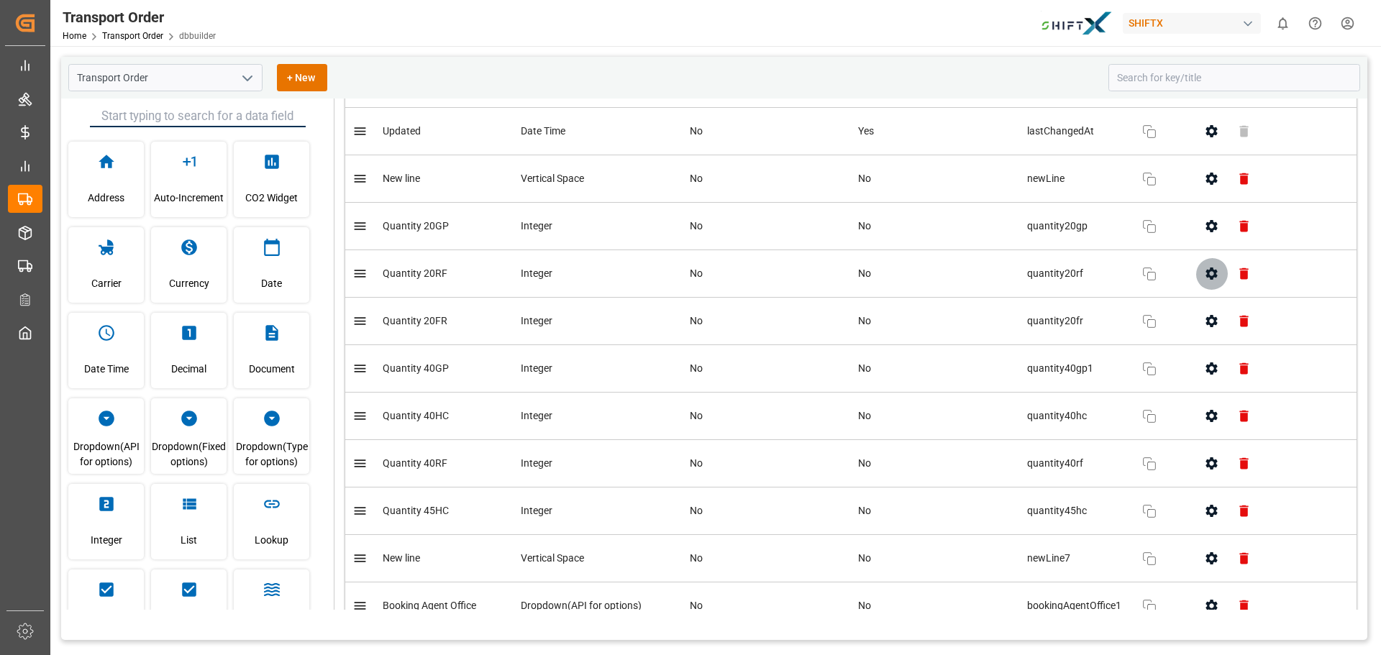
click at [1206, 276] on icon "button" at bounding box center [1212, 274] width 12 height 12
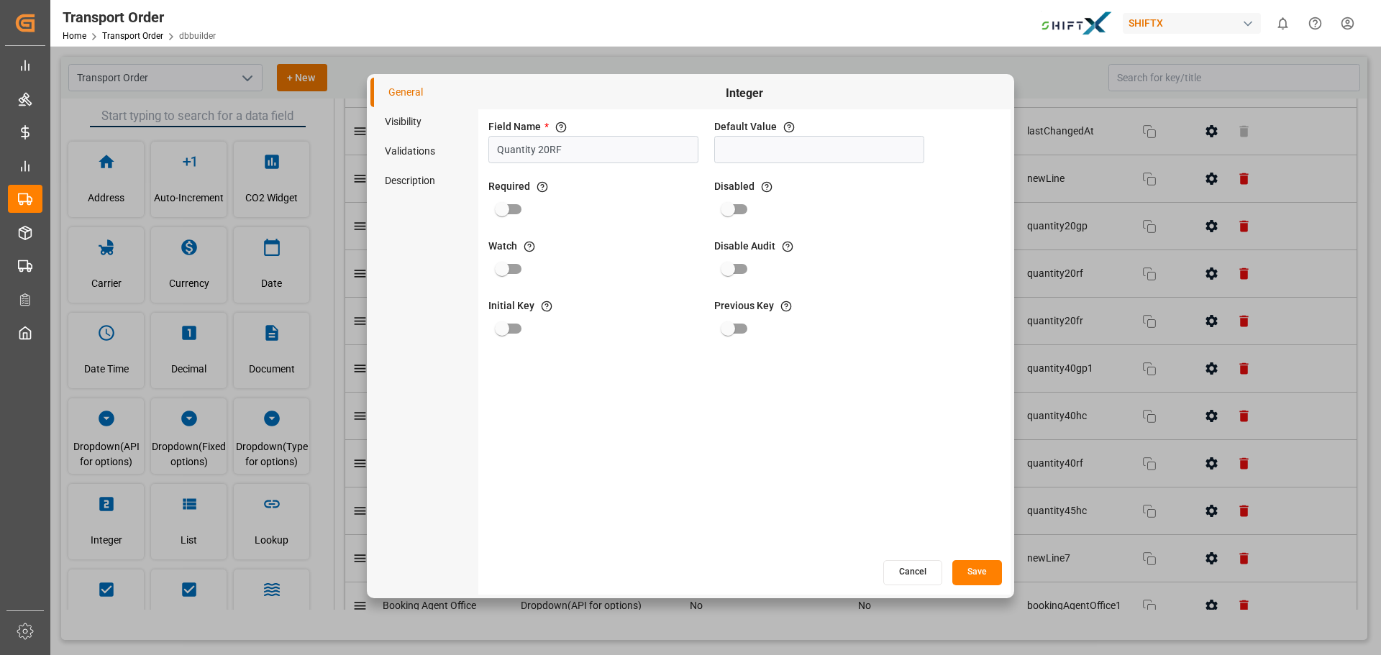
click at [920, 569] on button "Cancel" at bounding box center [913, 572] width 59 height 25
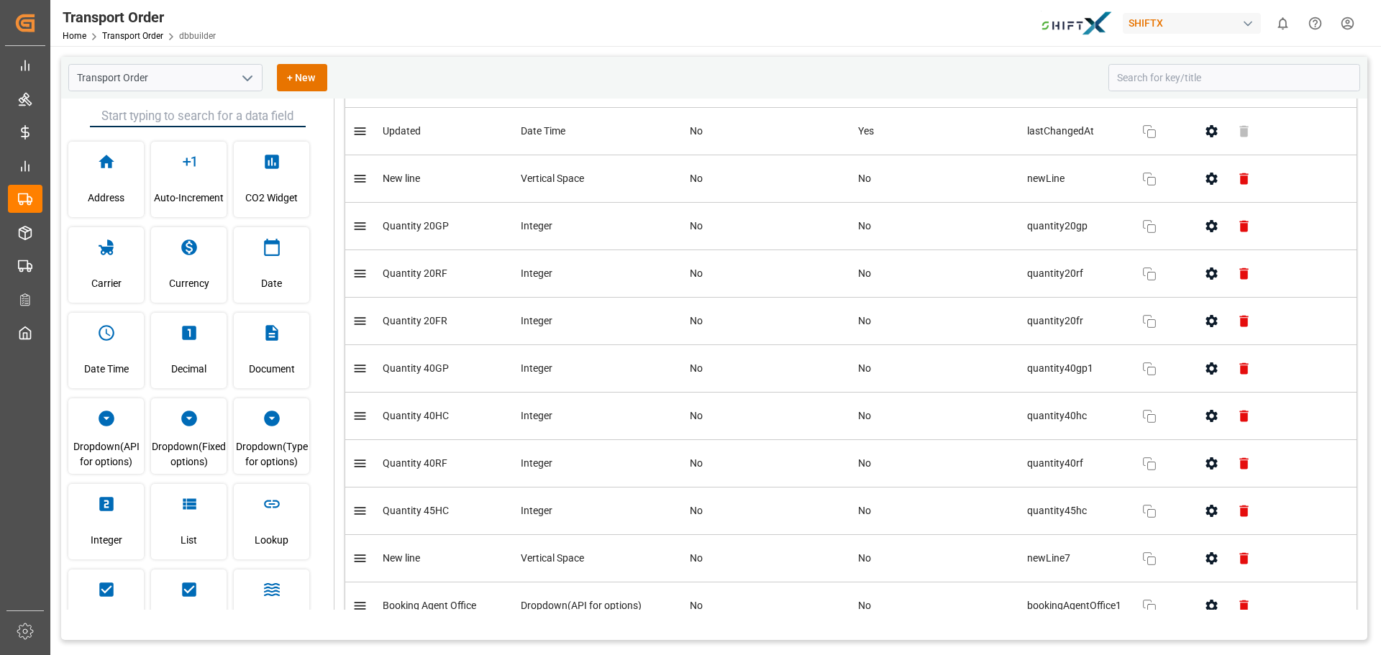
click at [1209, 319] on icon "button" at bounding box center [1212, 321] width 12 height 12
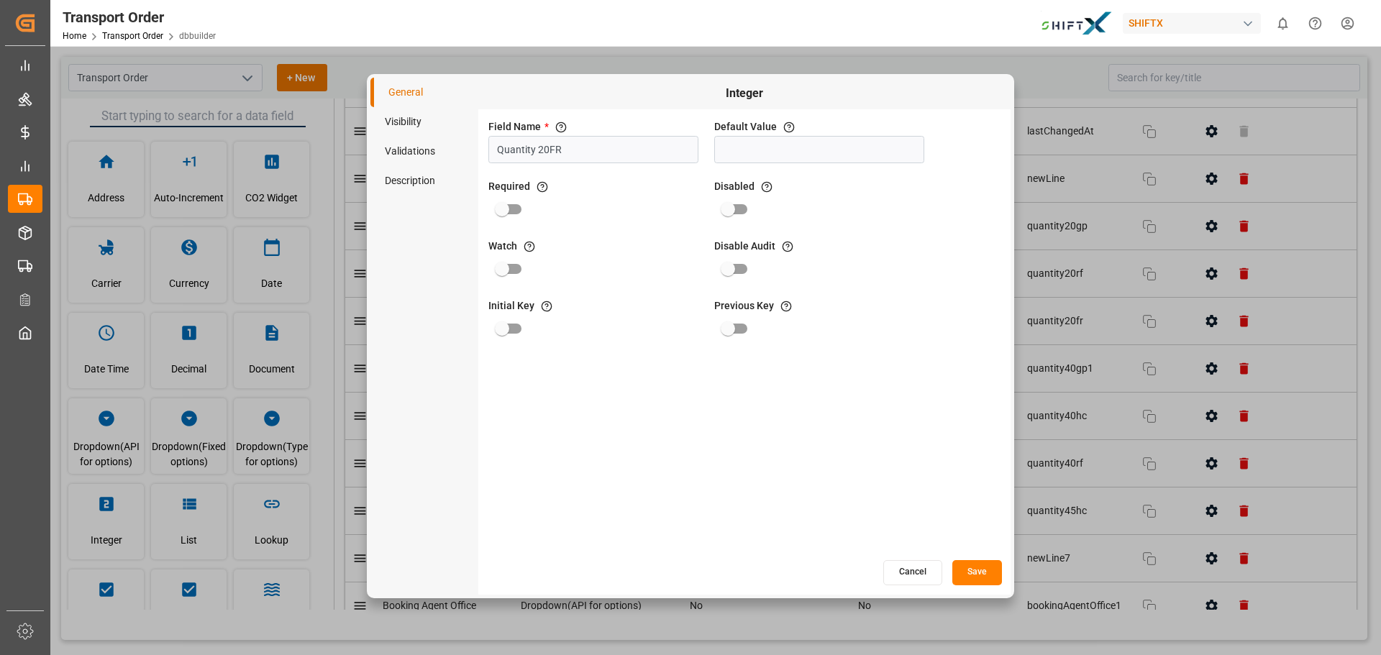
click at [895, 579] on button "Cancel" at bounding box center [913, 572] width 59 height 25
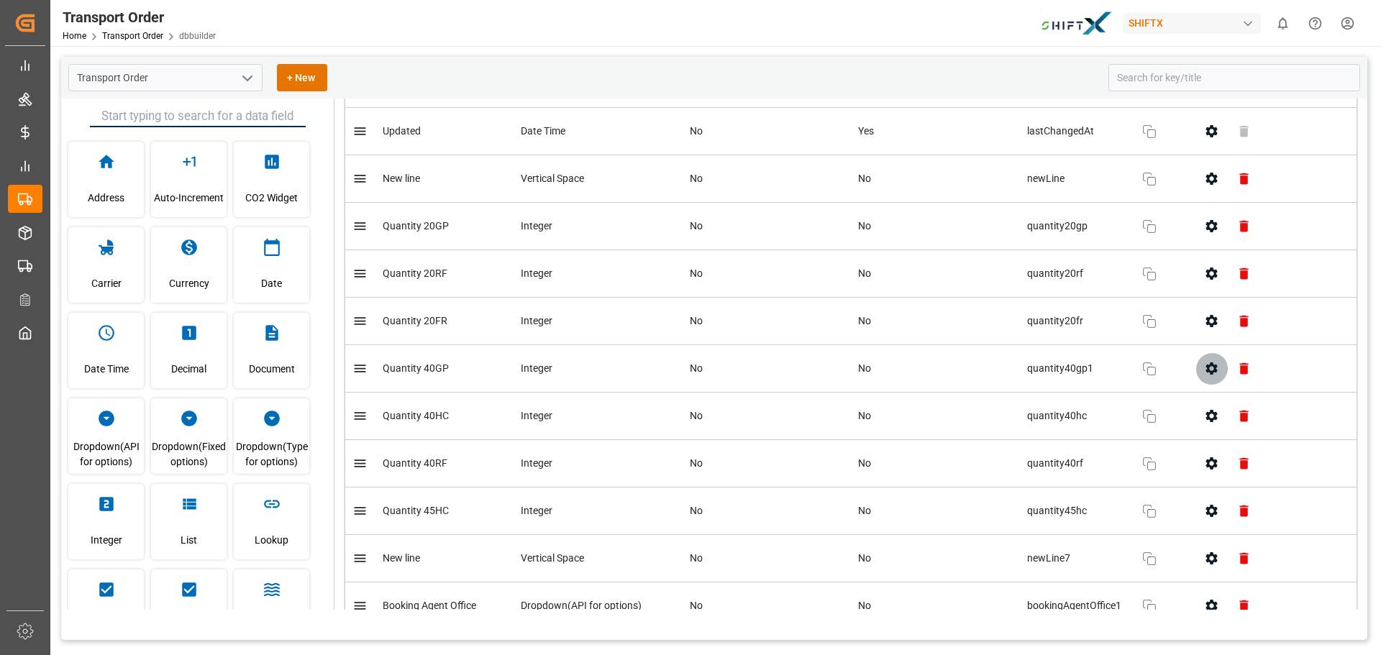
click at [1204, 368] on icon "button" at bounding box center [1211, 368] width 15 height 15
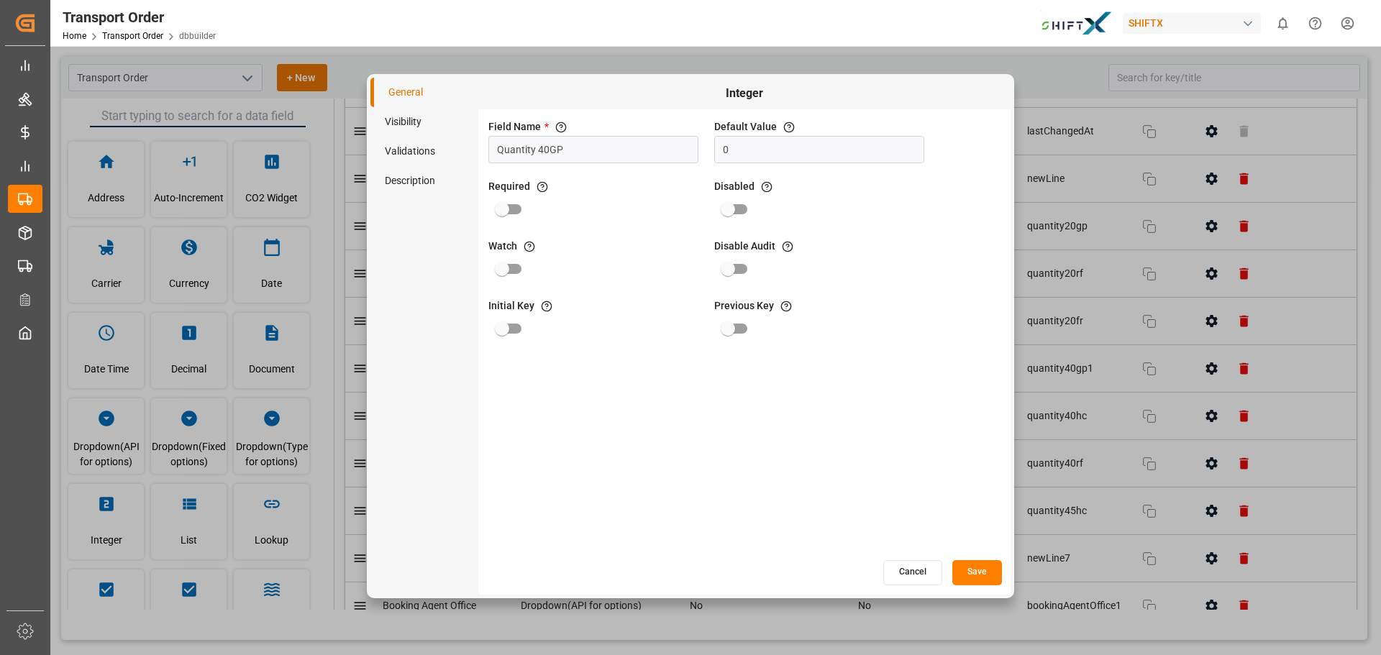
click at [419, 123] on li "Visibility" at bounding box center [425, 121] width 108 height 29
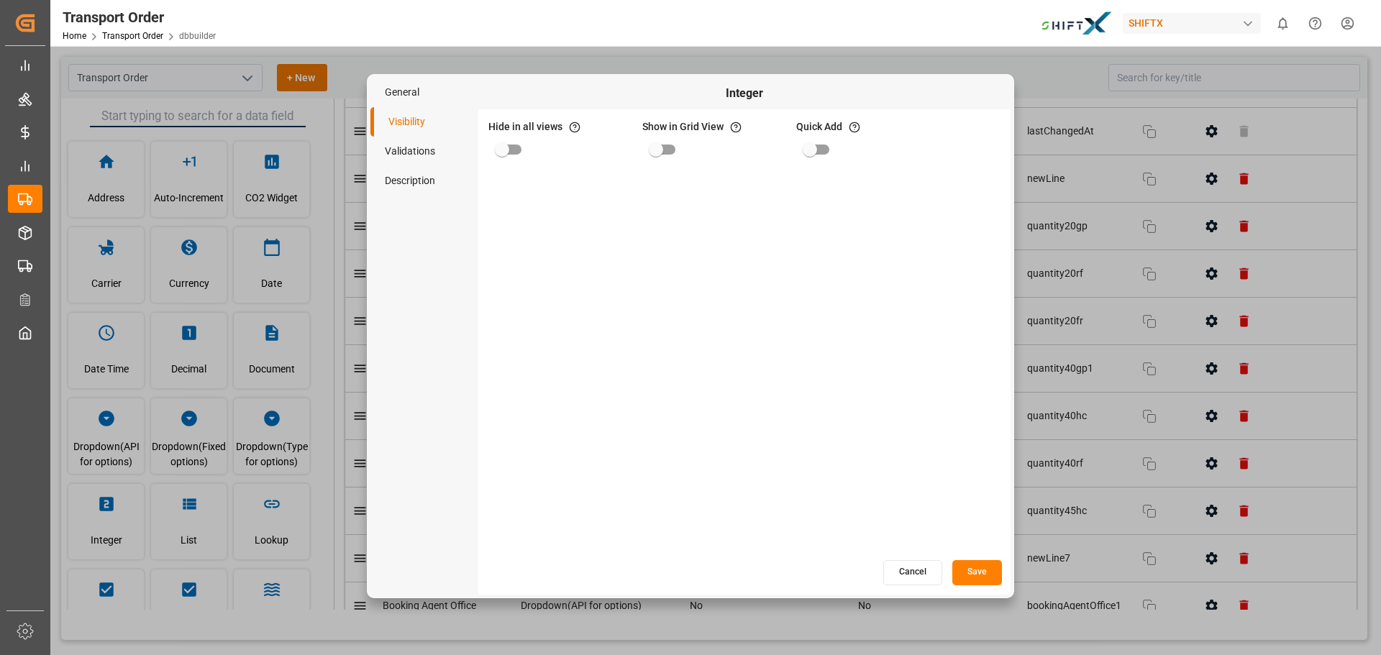
click at [1114, 308] on div "General Visibility Validations Description Integer Hide in all views If hide is…" at bounding box center [690, 327] width 1381 height 655
click at [1196, 404] on div "General Visibility Validations Description Integer Hide in all views If hide is…" at bounding box center [690, 327] width 1381 height 655
click at [922, 572] on button "Cancel" at bounding box center [913, 572] width 59 height 25
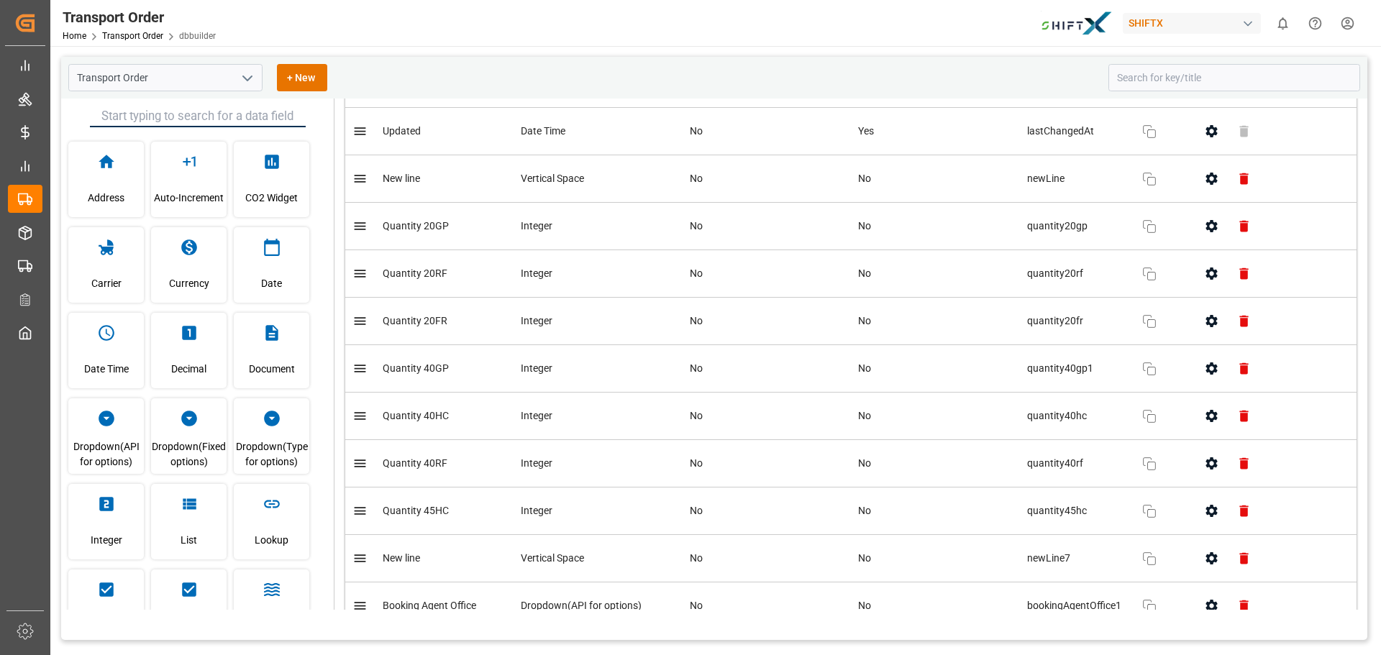
click at [1207, 373] on icon "button" at bounding box center [1212, 369] width 12 height 12
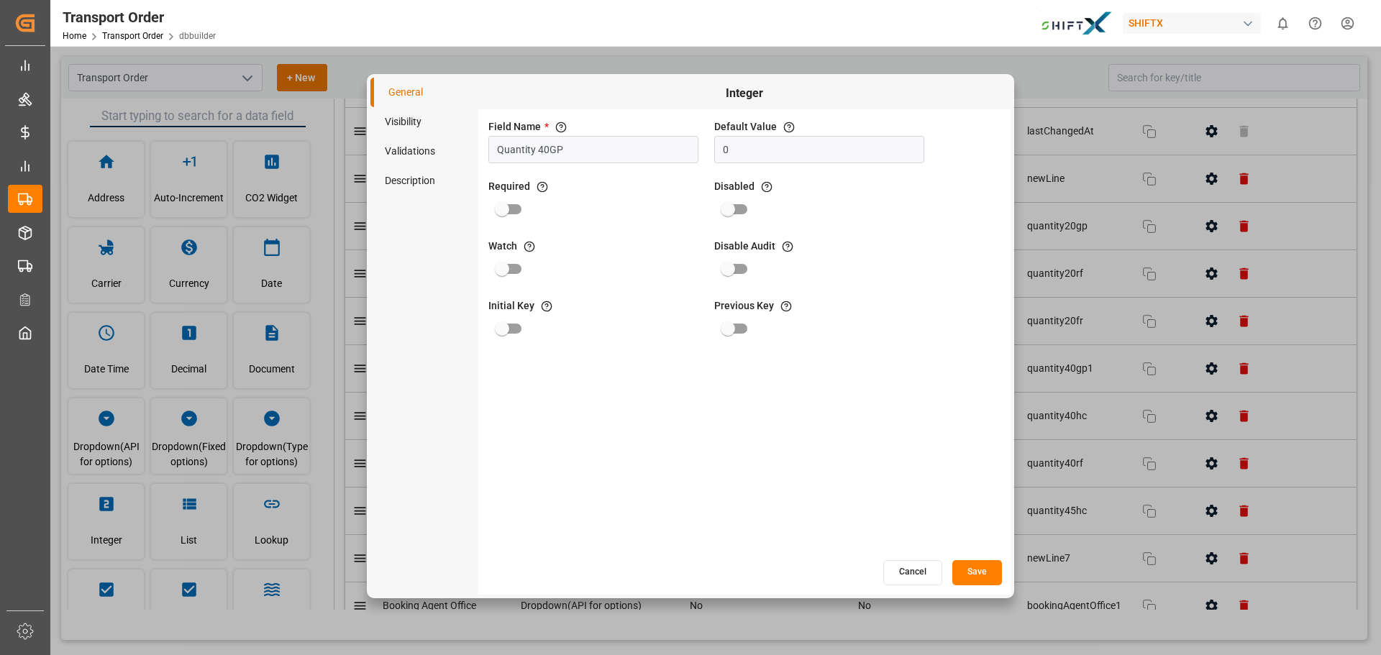
click at [422, 150] on li "Validations" at bounding box center [425, 151] width 108 height 29
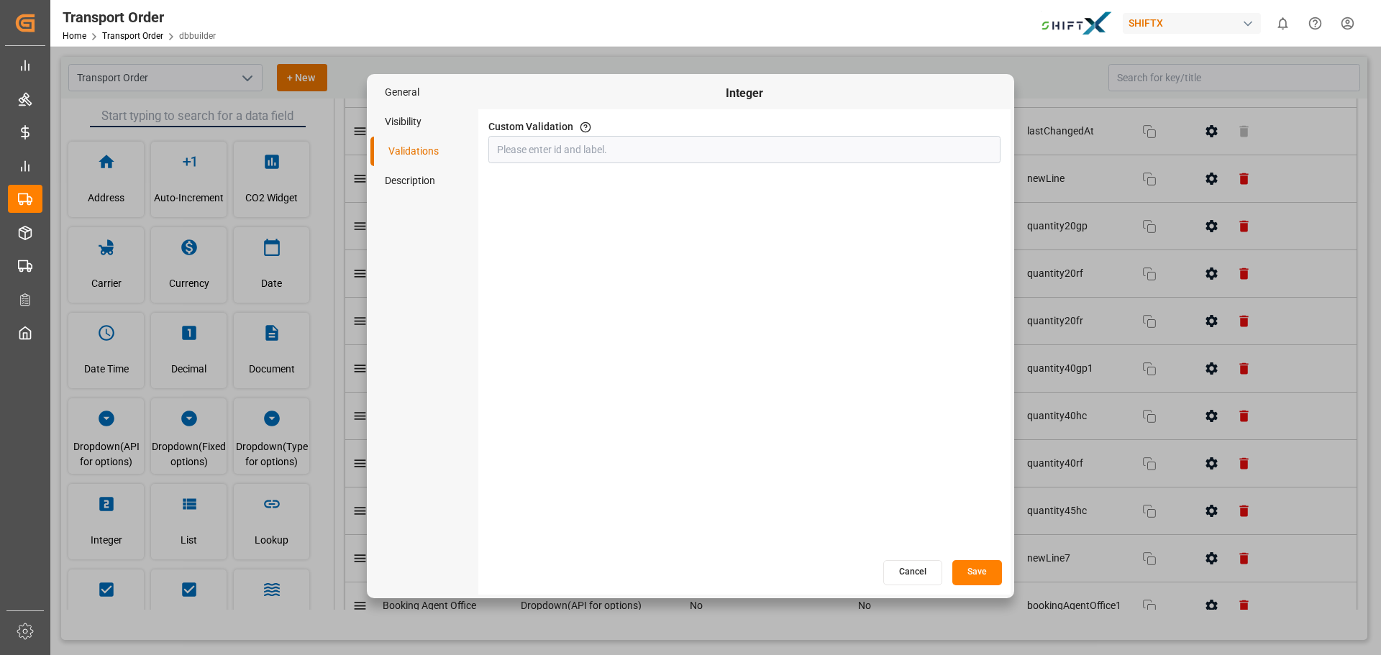
click at [414, 123] on li "Visibility" at bounding box center [425, 121] width 108 height 29
click at [412, 179] on li "Description" at bounding box center [425, 180] width 108 height 29
click at [407, 114] on li "Visibility" at bounding box center [425, 121] width 108 height 29
click at [907, 571] on button "Cancel" at bounding box center [913, 572] width 59 height 25
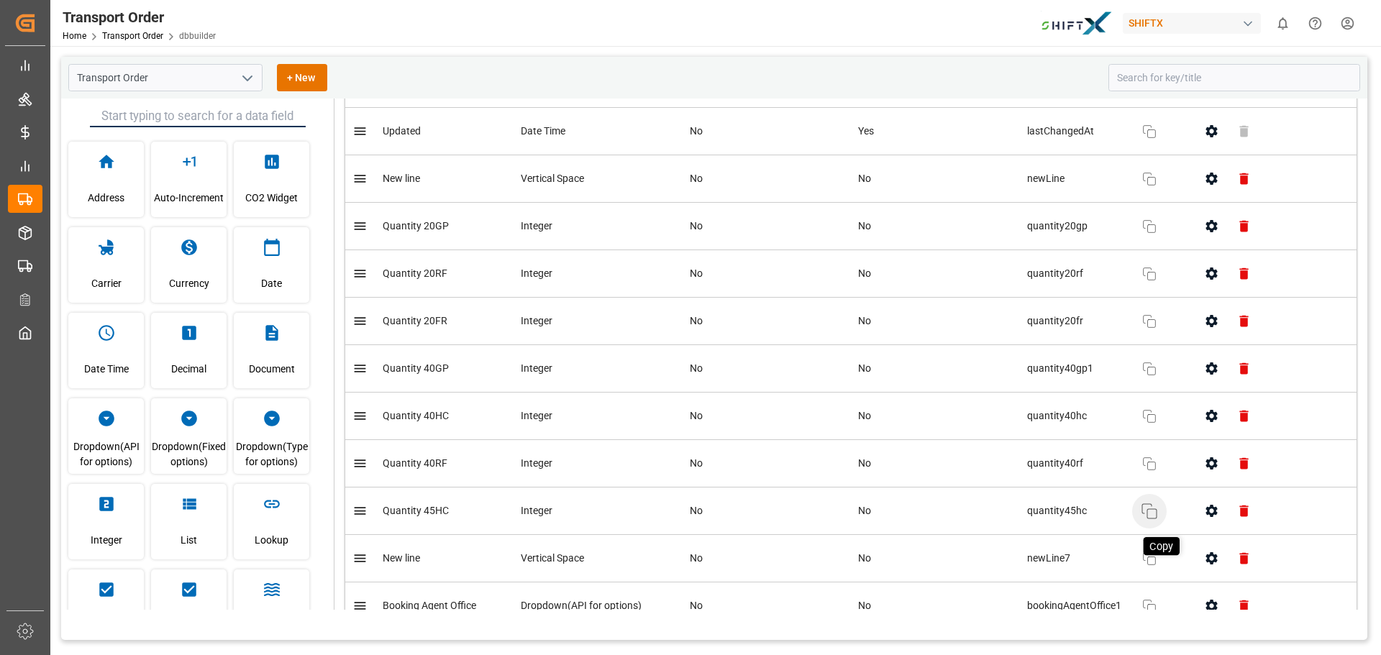
click at [1141, 506] on icon "button" at bounding box center [1149, 511] width 17 height 17
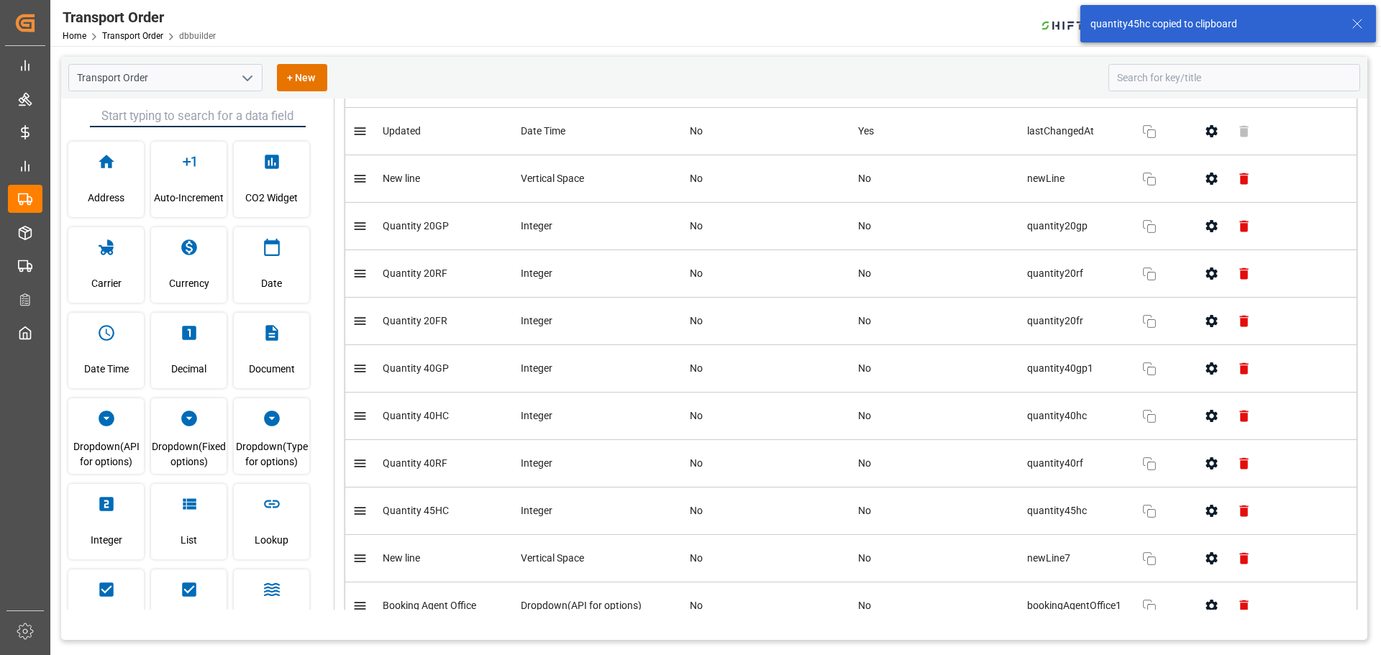
click at [1198, 505] on button "button" at bounding box center [1212, 511] width 32 height 32
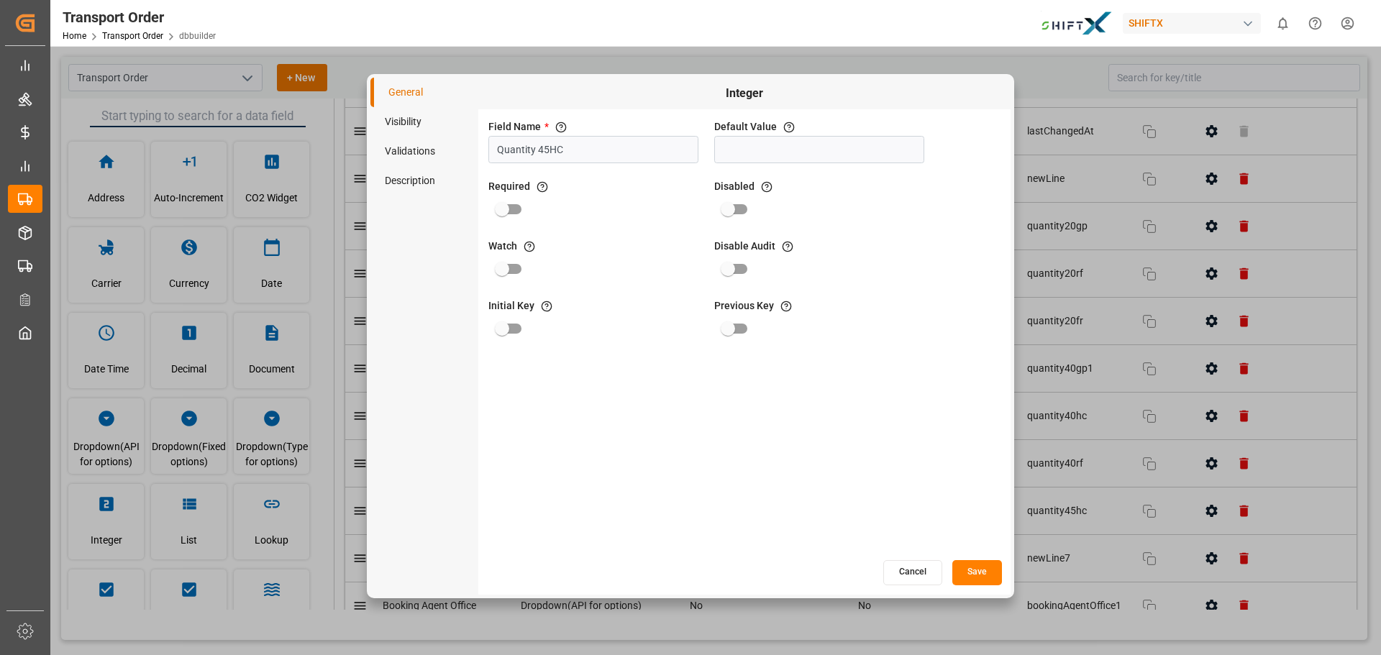
click at [896, 569] on button "Cancel" at bounding box center [913, 572] width 59 height 25
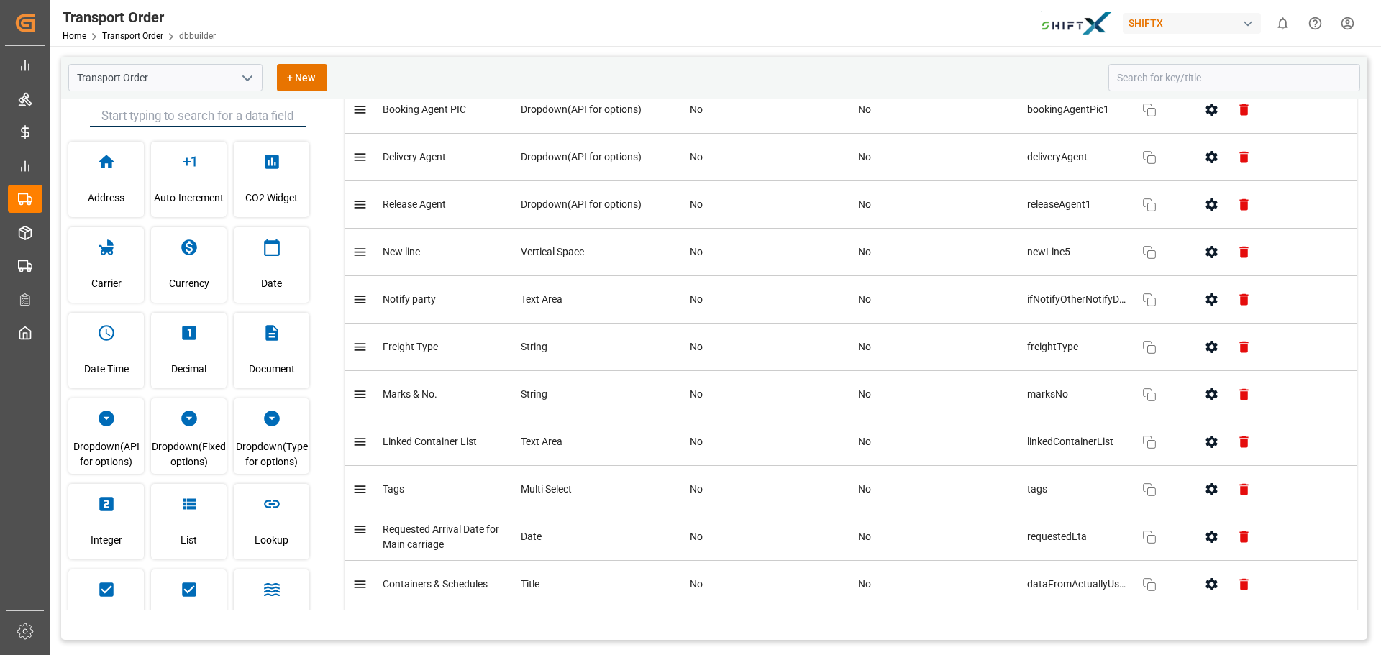
scroll to position [2446, 0]
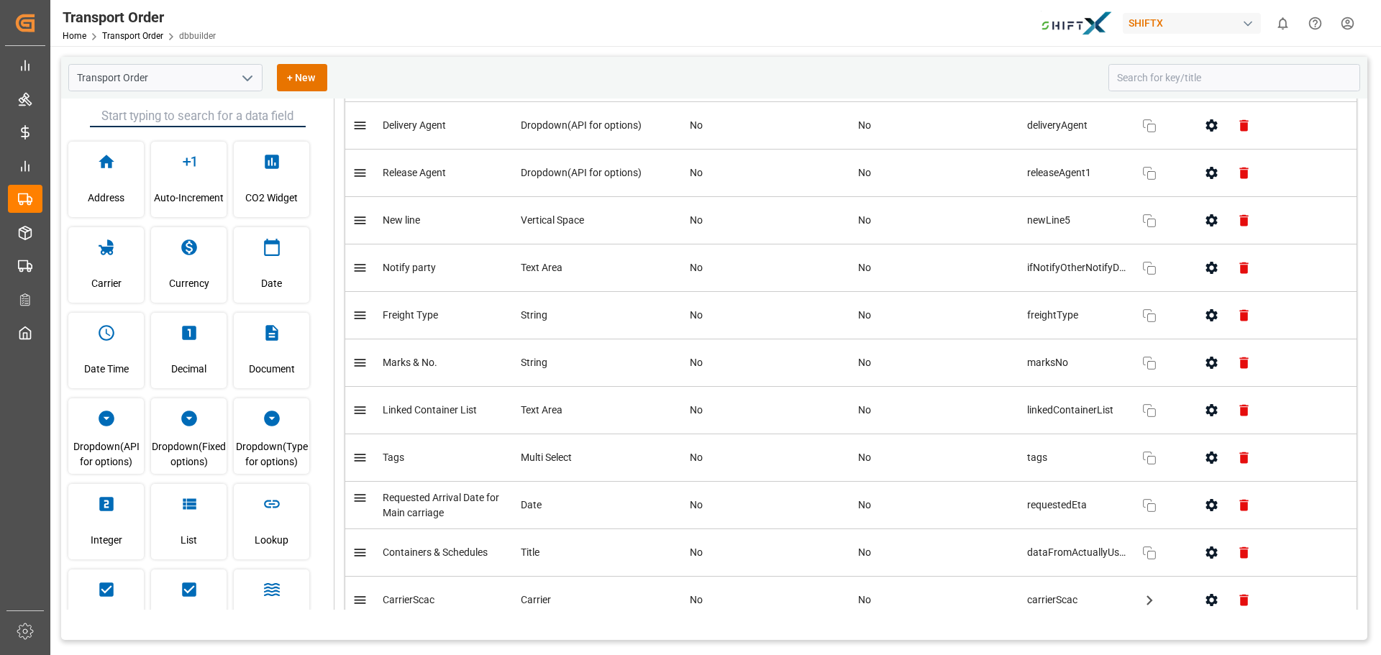
click at [650, 281] on td "Text Area" at bounding box center [598, 268] width 169 height 47
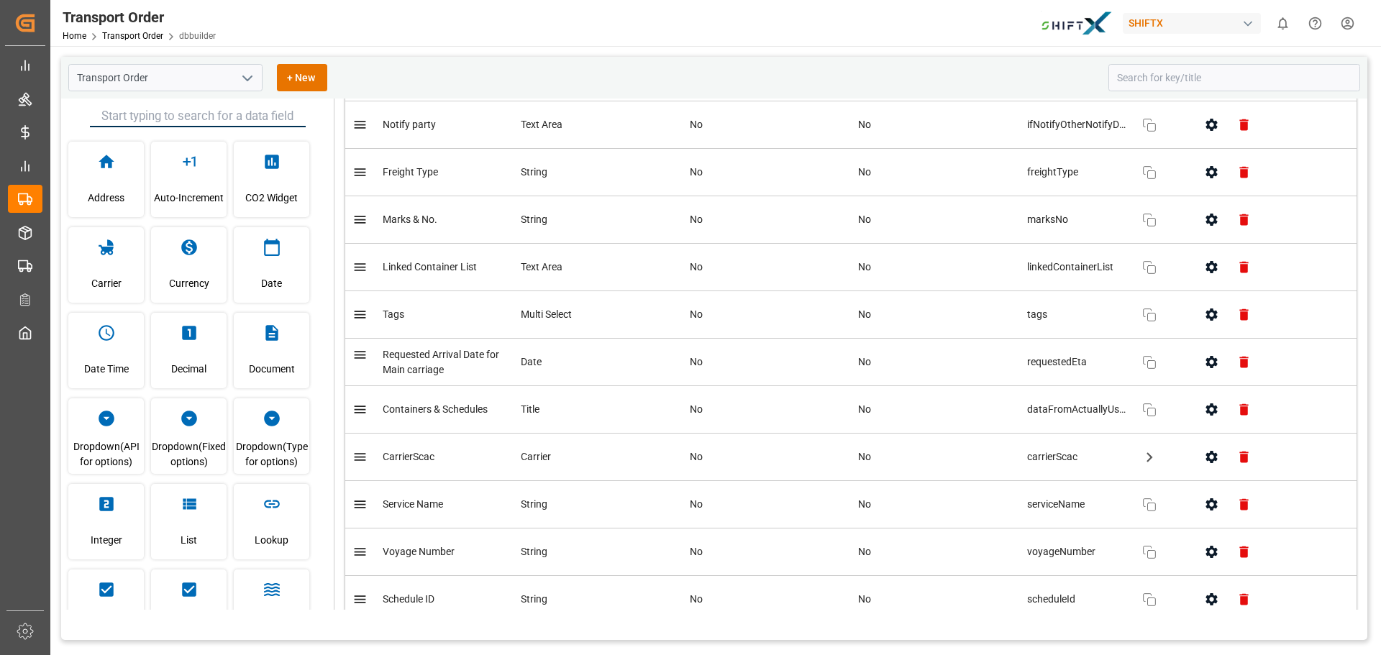
scroll to position [2590, 0]
click at [1204, 362] on icon "button" at bounding box center [1211, 361] width 15 height 15
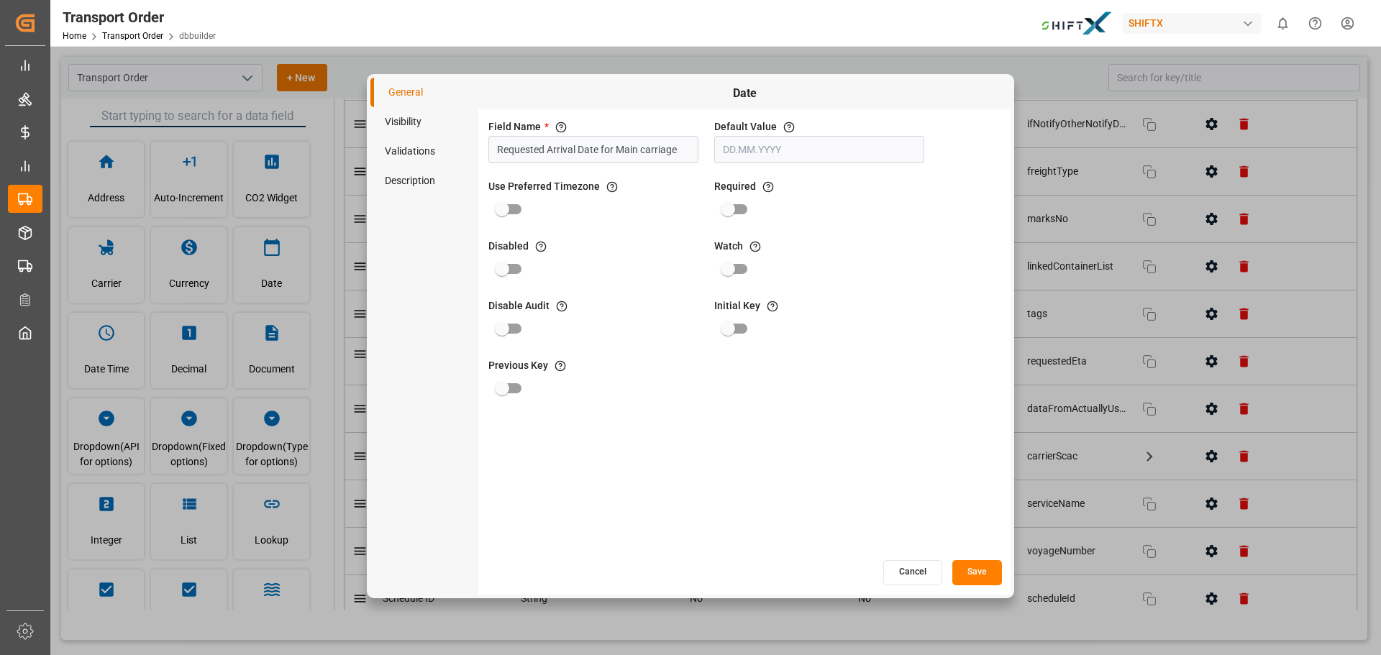
click at [433, 156] on li "Validations" at bounding box center [425, 151] width 108 height 29
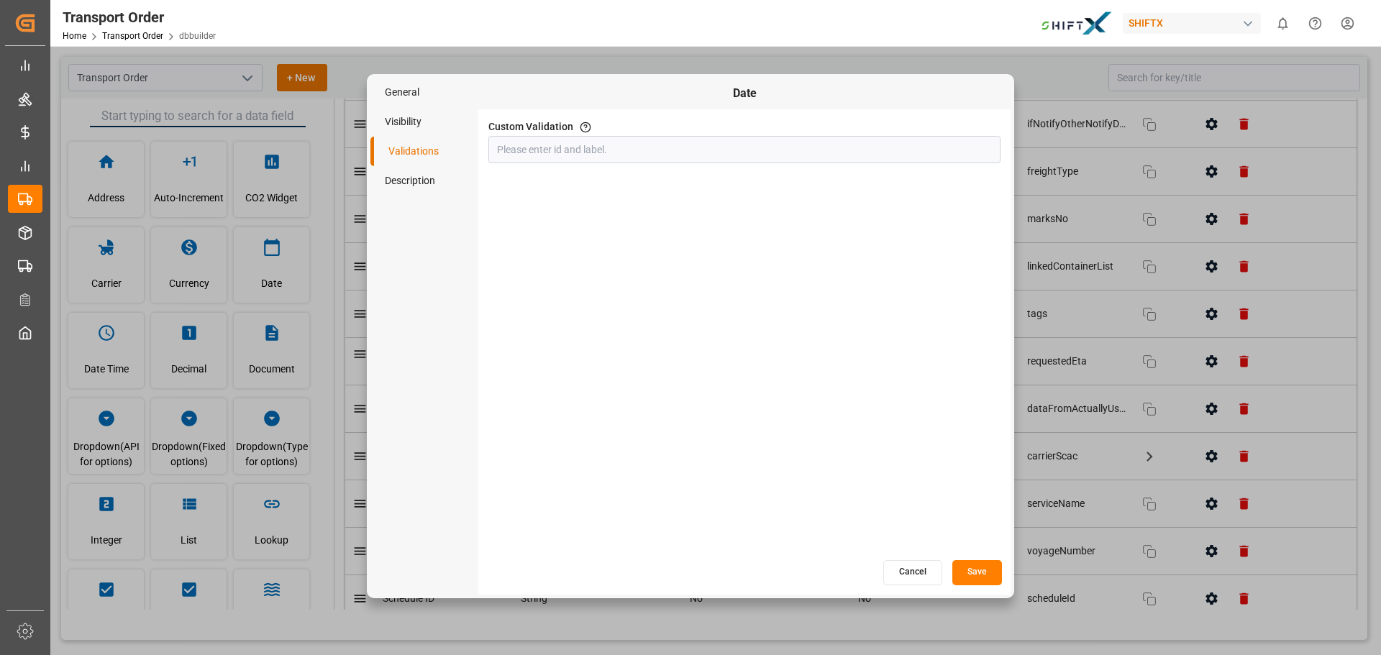
click at [413, 127] on li "Visibility" at bounding box center [425, 121] width 108 height 29
click at [935, 568] on button "Cancel" at bounding box center [913, 572] width 59 height 25
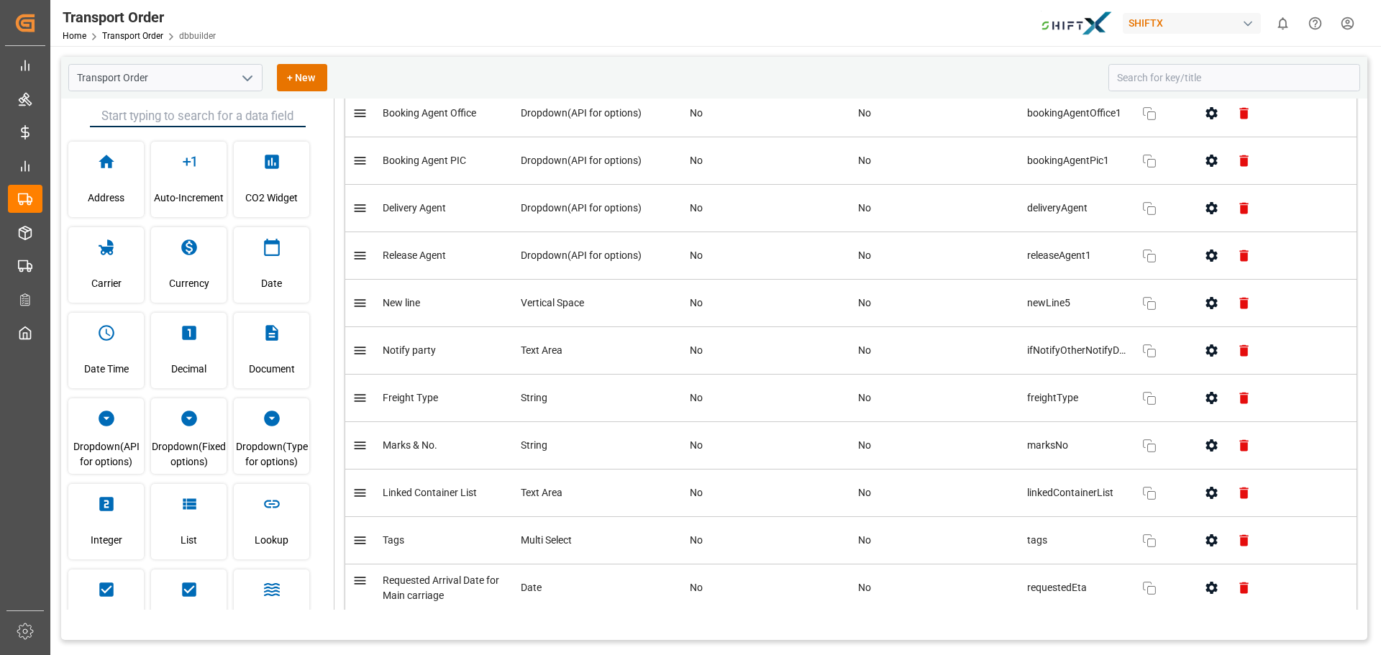
scroll to position [2387, 0]
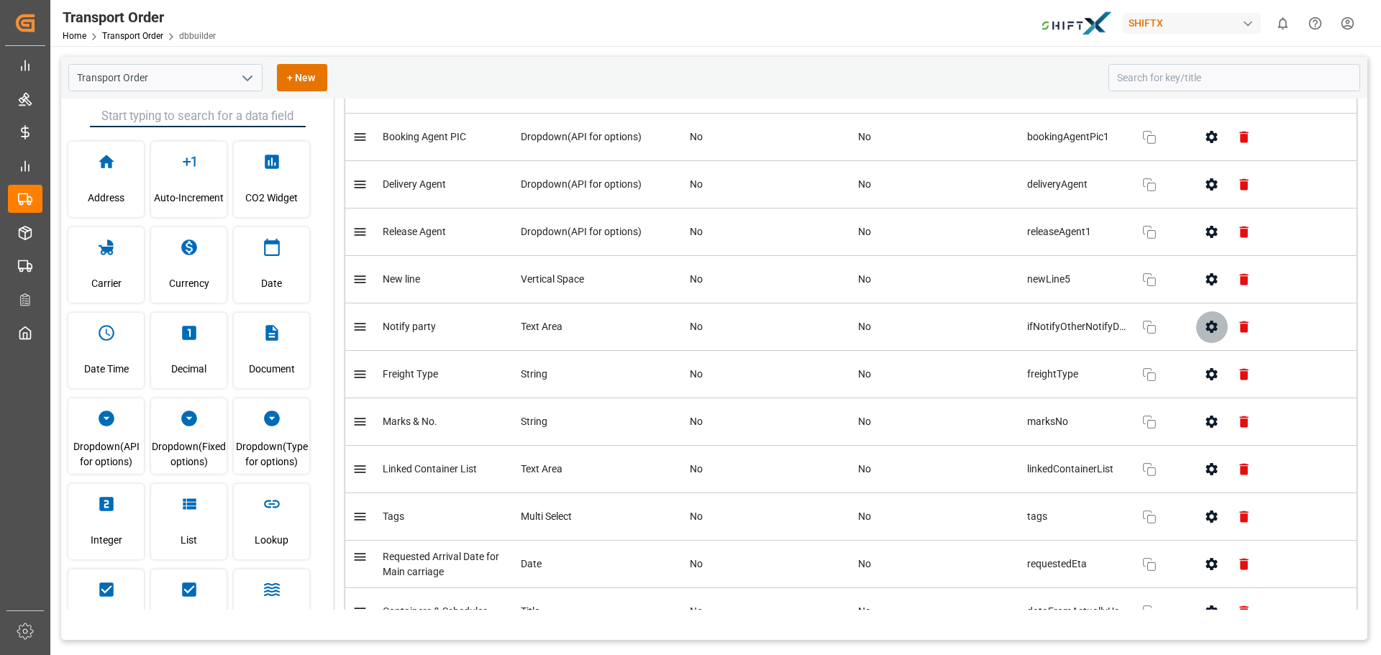
click at [1204, 336] on button "button" at bounding box center [1212, 327] width 32 height 32
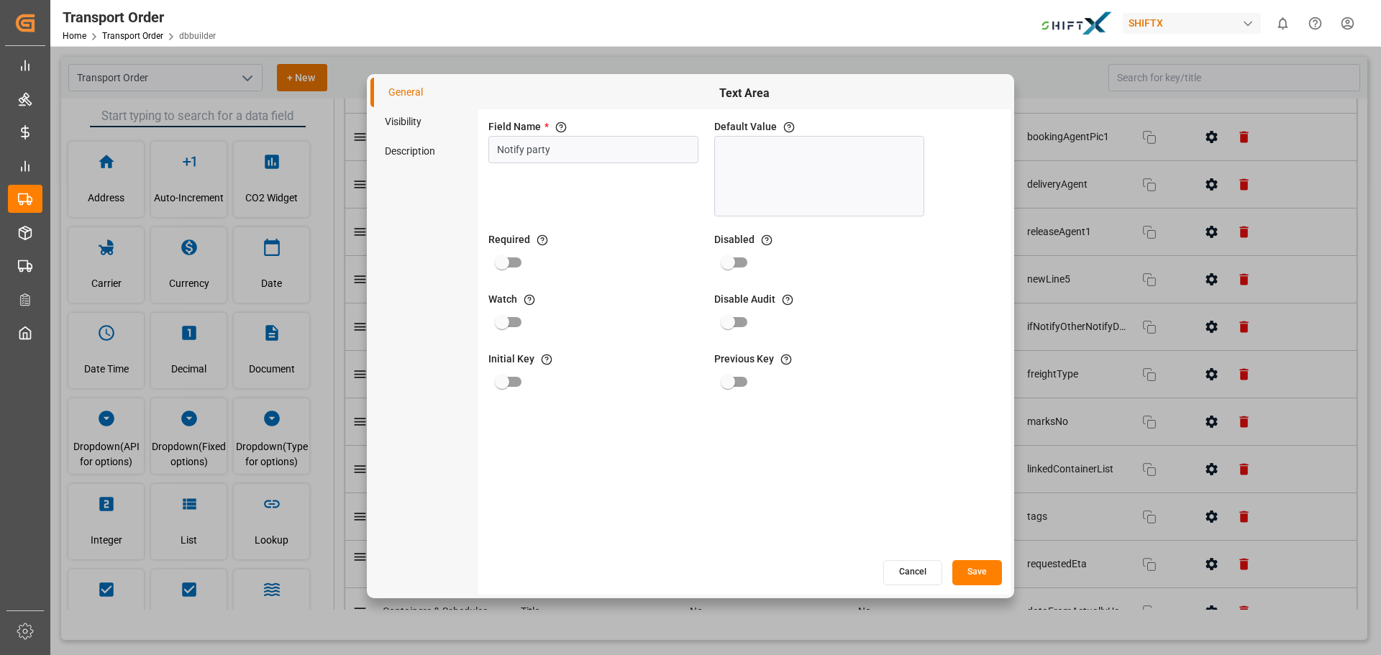
click at [383, 119] on li "Visibility" at bounding box center [425, 121] width 108 height 29
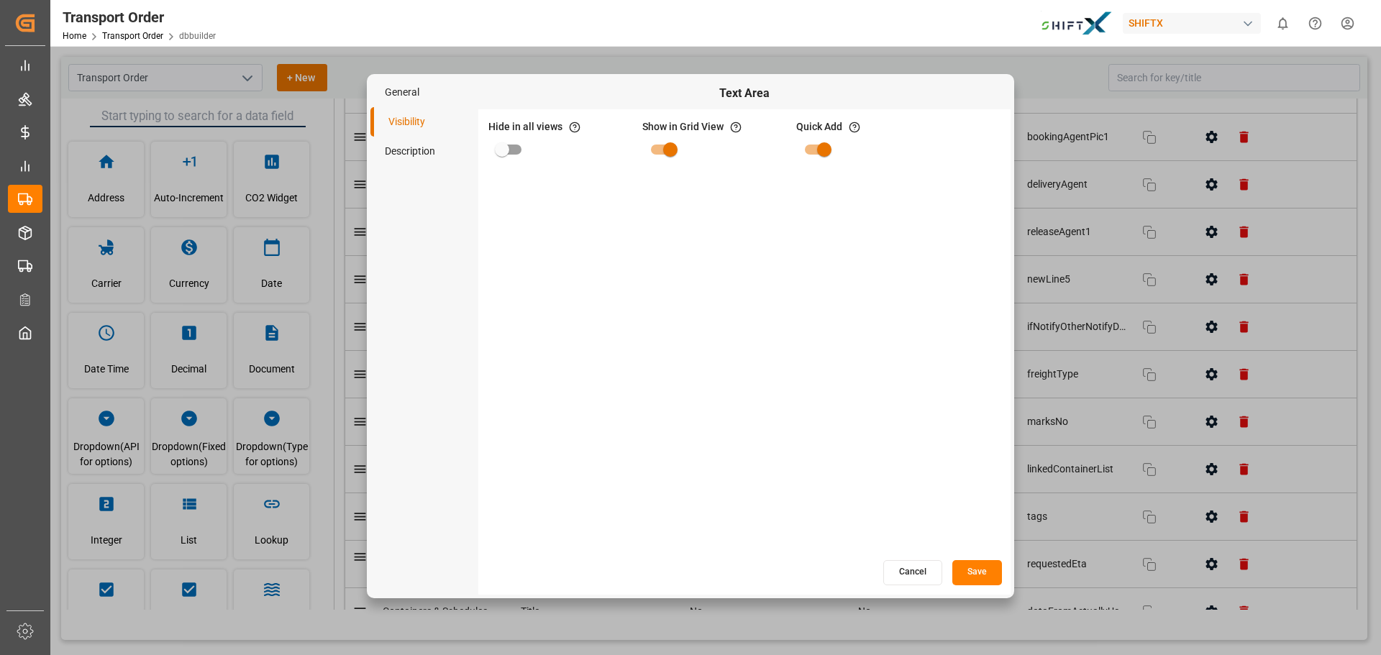
click at [500, 150] on input "primary checkbox" at bounding box center [502, 149] width 82 height 27
checkbox input "true"
click at [994, 571] on button "Save" at bounding box center [978, 572] width 50 height 25
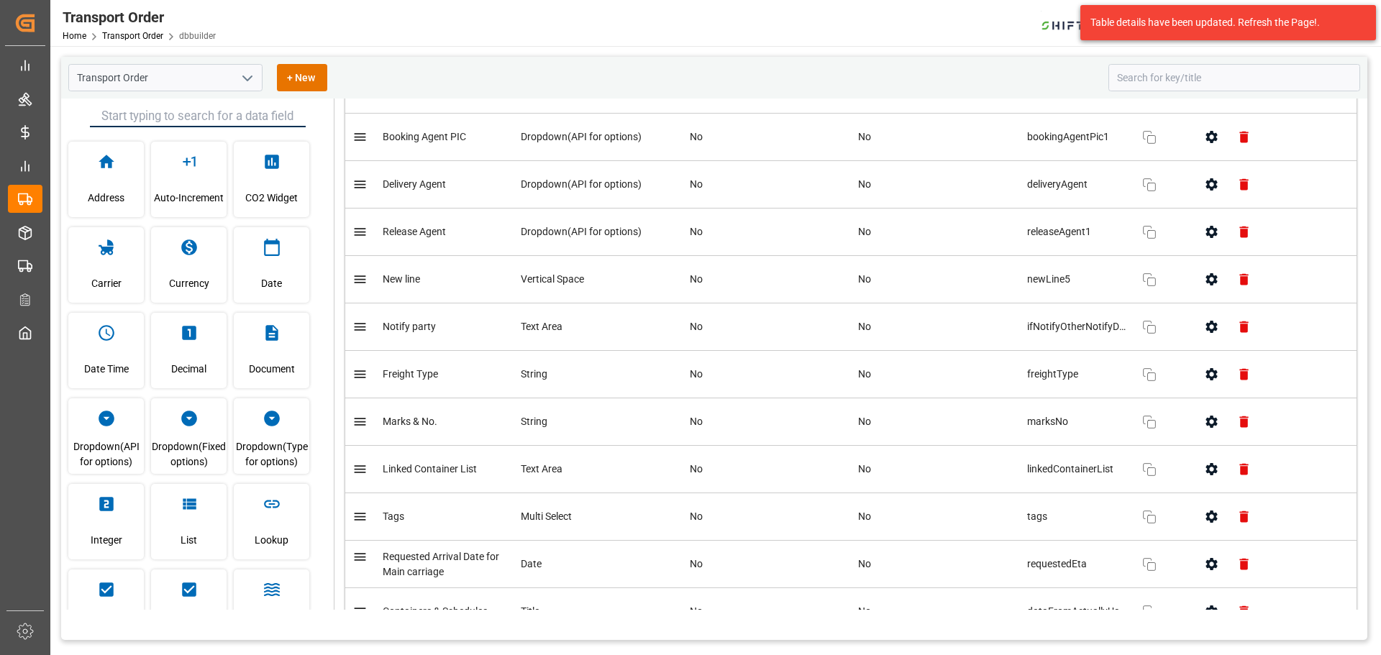
click at [1206, 375] on icon "button" at bounding box center [1211, 374] width 15 height 15
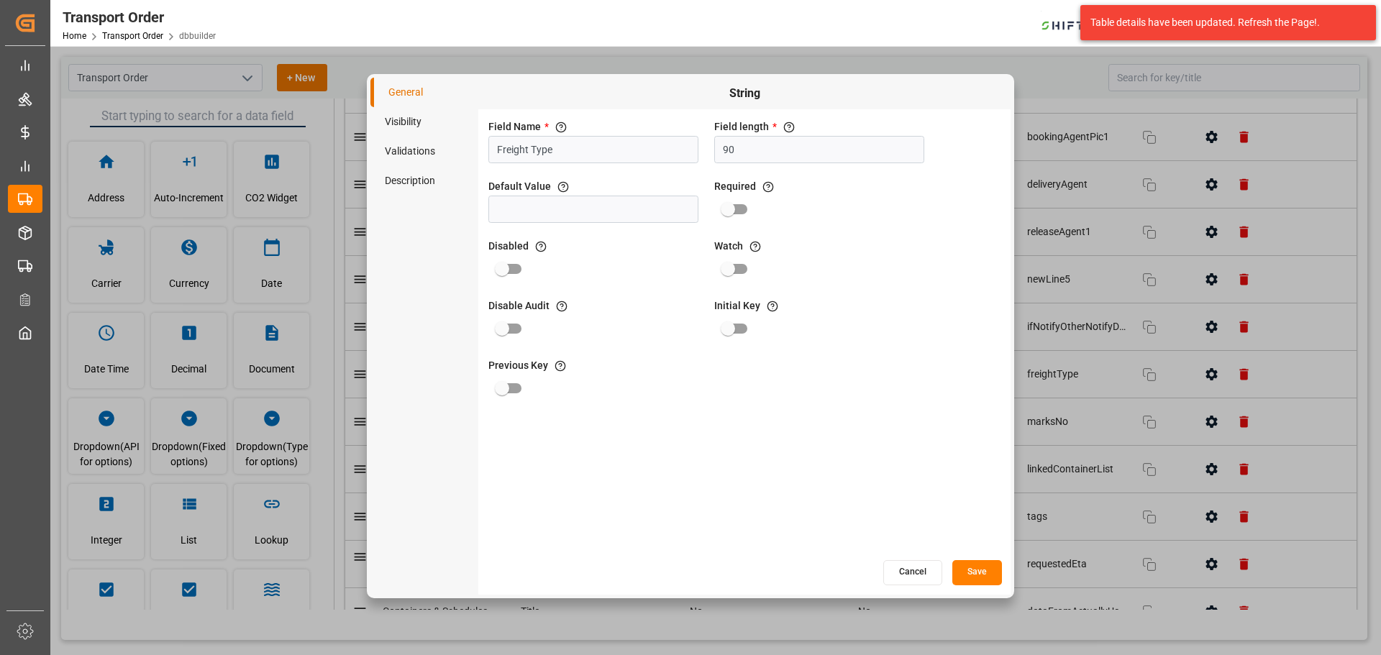
click at [429, 132] on li "Visibility" at bounding box center [425, 121] width 108 height 29
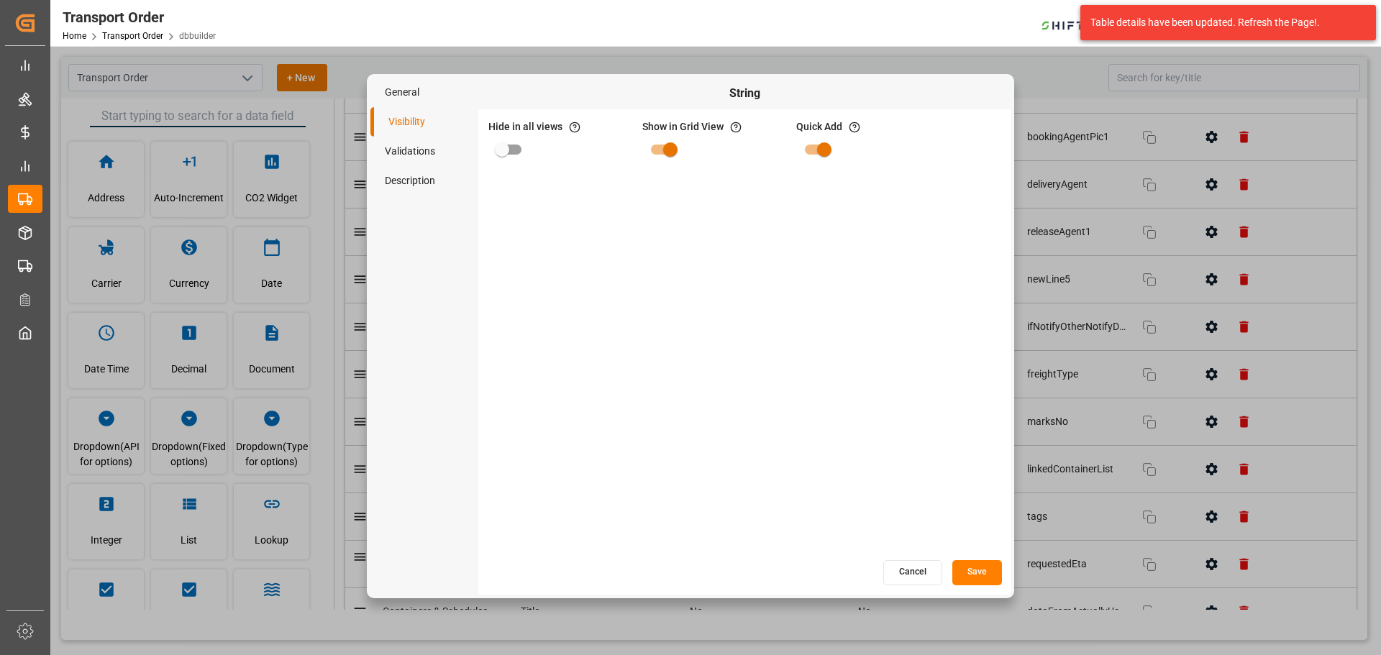
click at [501, 153] on input "primary checkbox" at bounding box center [502, 149] width 82 height 27
checkbox input "true"
click at [989, 555] on div "Hide in all views If hide is set to true, field is hidden in both App and Admin…" at bounding box center [744, 334] width 532 height 450
click at [989, 566] on button "Save" at bounding box center [978, 572] width 50 height 25
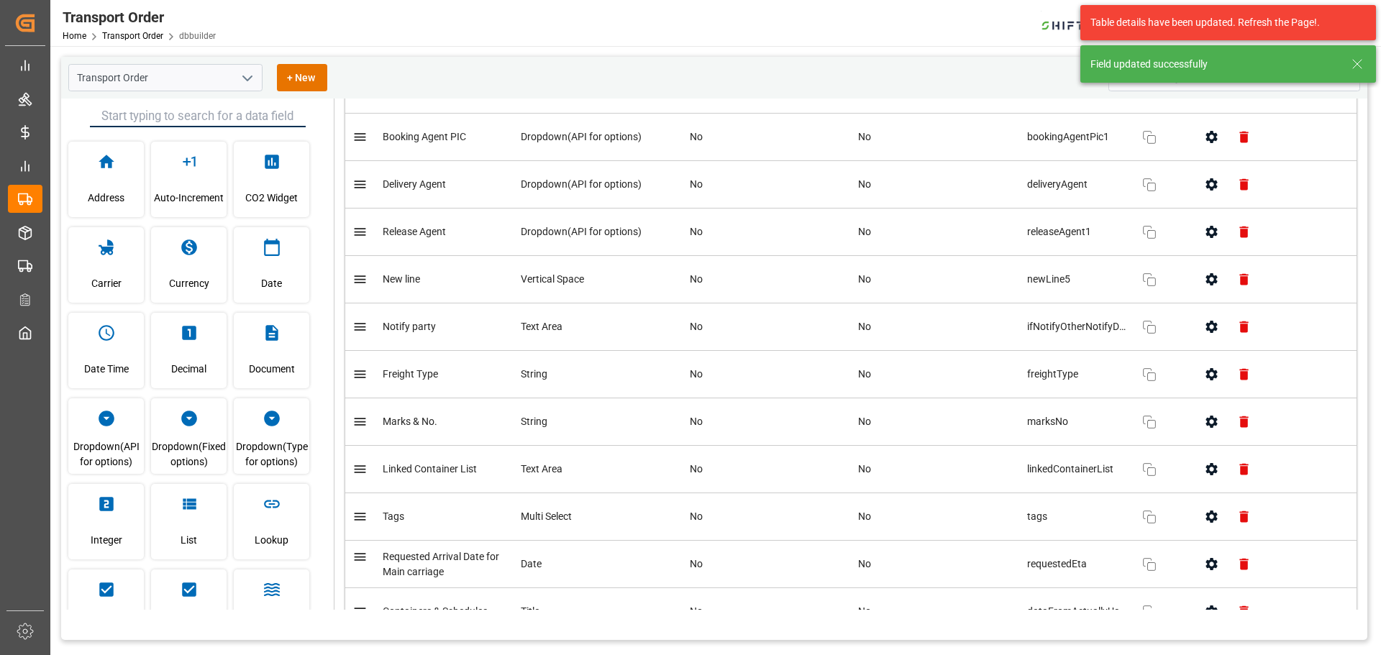
click at [1207, 422] on icon "button" at bounding box center [1211, 421] width 15 height 15
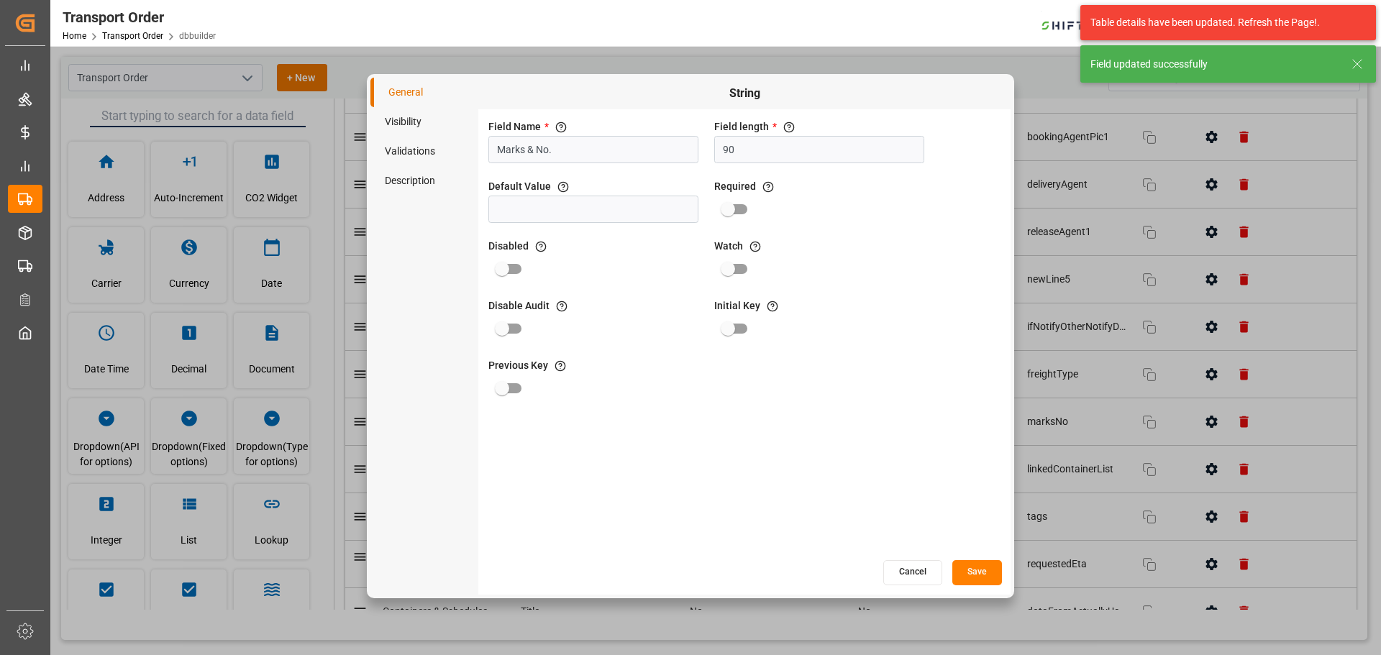
click at [426, 150] on li "Validations" at bounding box center [425, 151] width 108 height 29
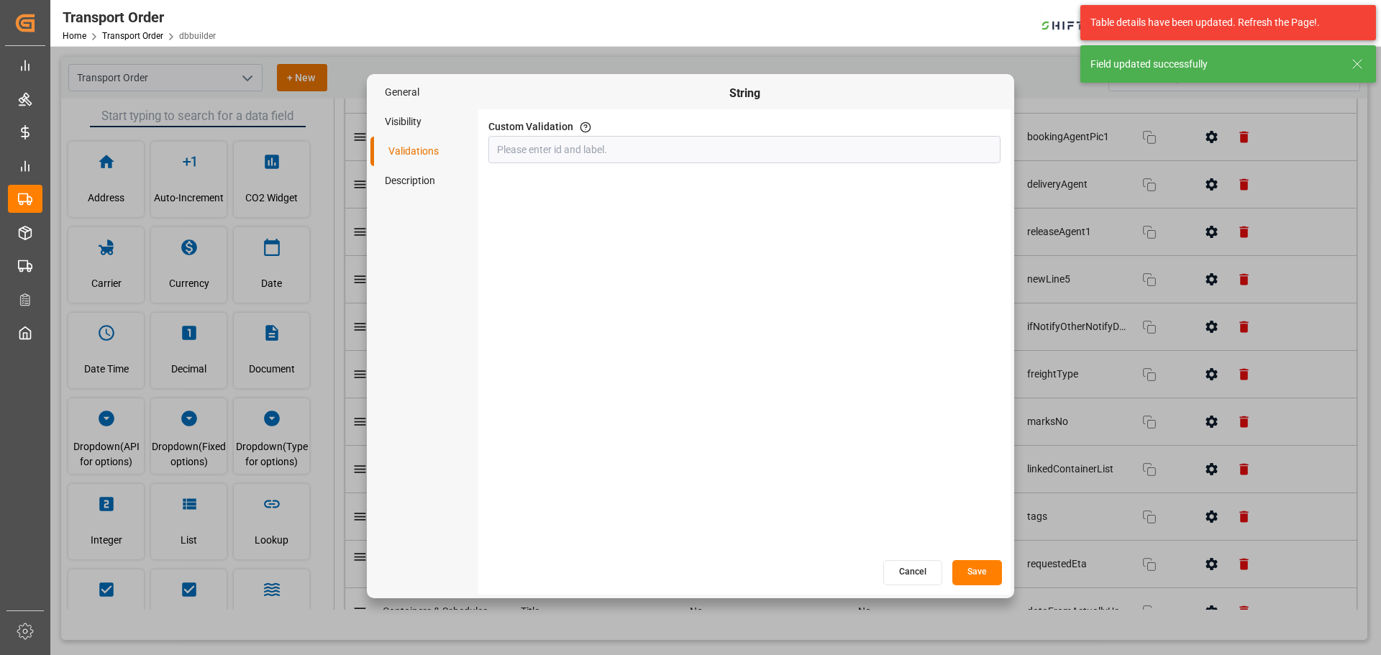
click at [418, 129] on li "Visibility" at bounding box center [425, 121] width 108 height 29
click at [525, 142] on input "primary checkbox" at bounding box center [502, 149] width 82 height 27
checkbox input "true"
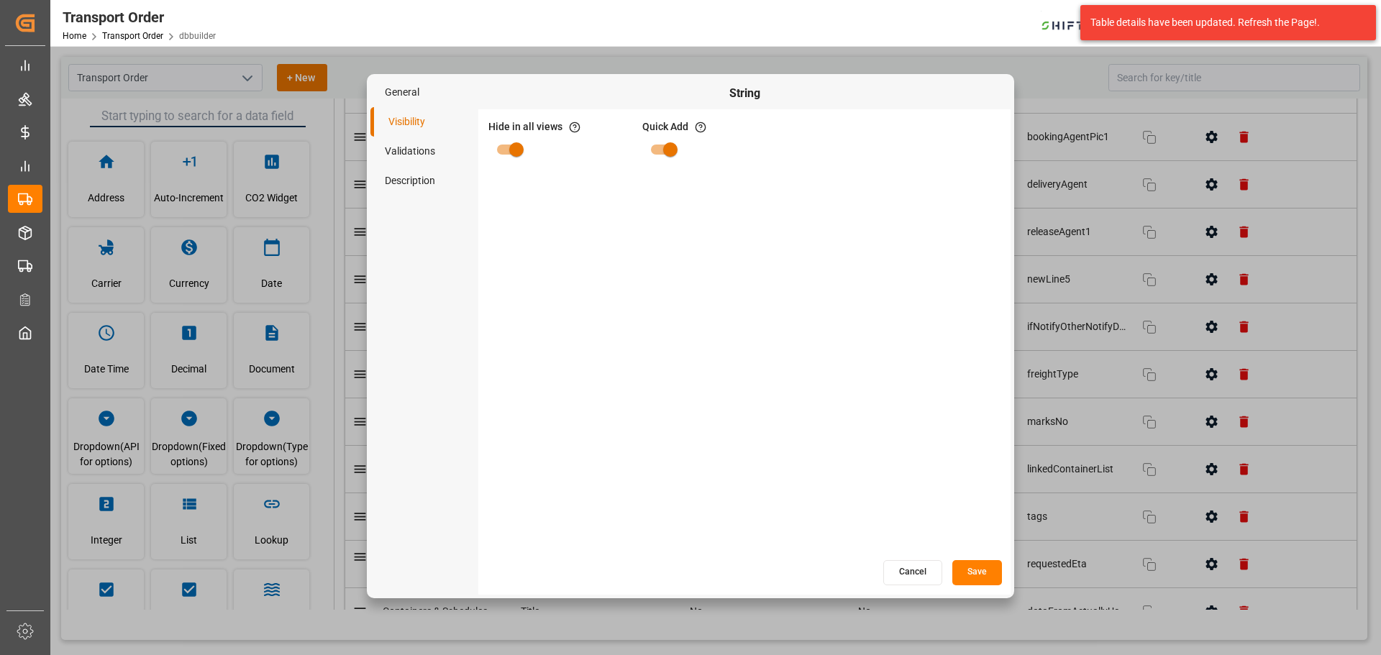
click at [984, 568] on button "Save" at bounding box center [978, 572] width 50 height 25
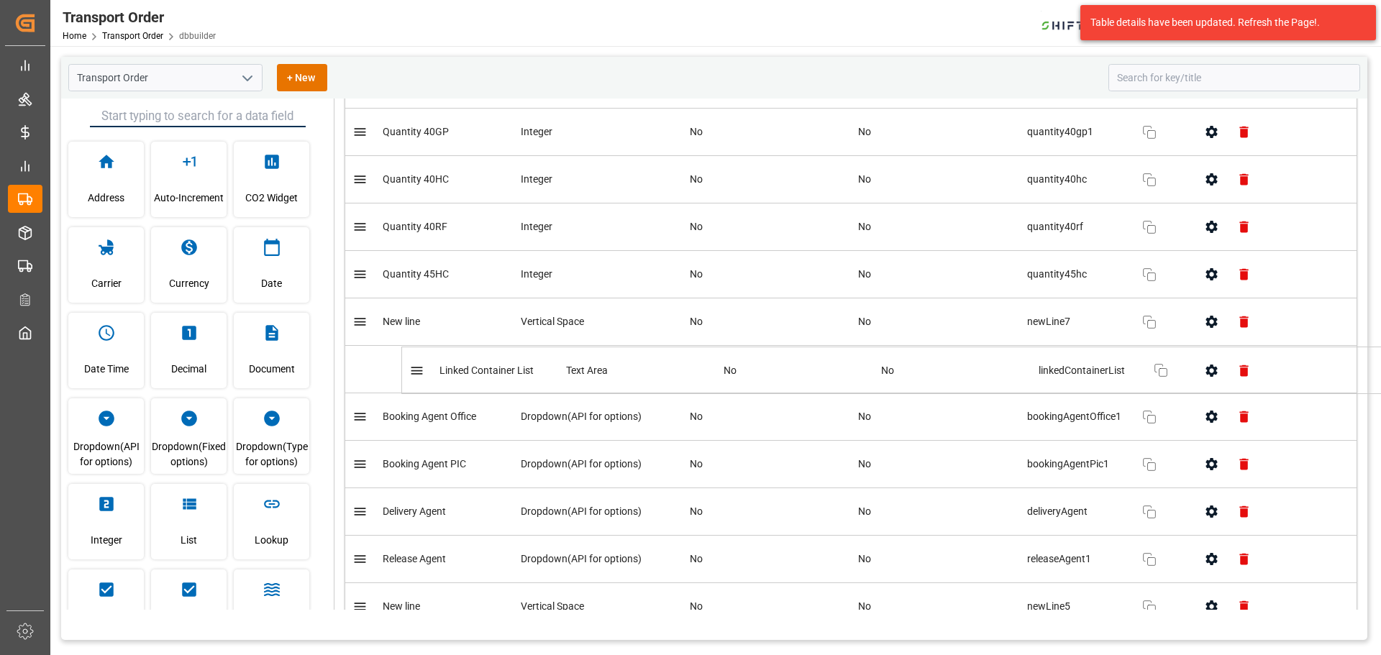
scroll to position [2100, 0]
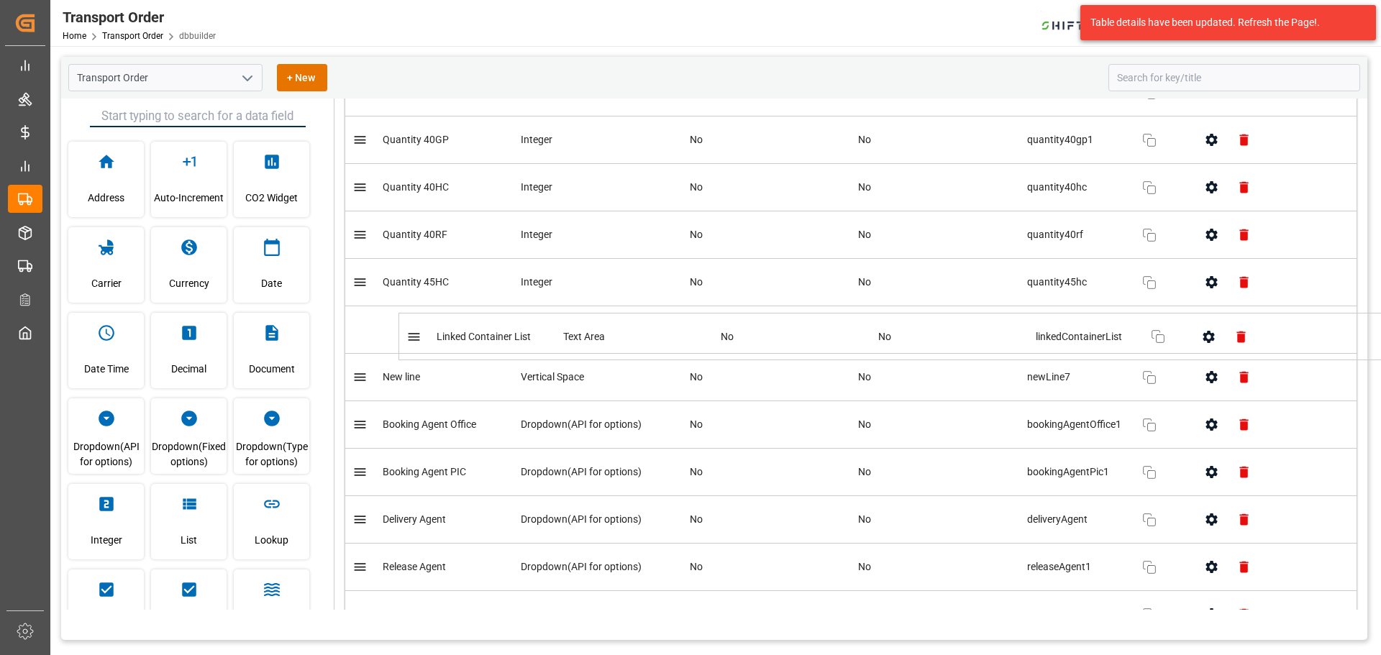
drag, startPoint x: 363, startPoint y: 474, endPoint x: 422, endPoint y: 332, distance: 153.3
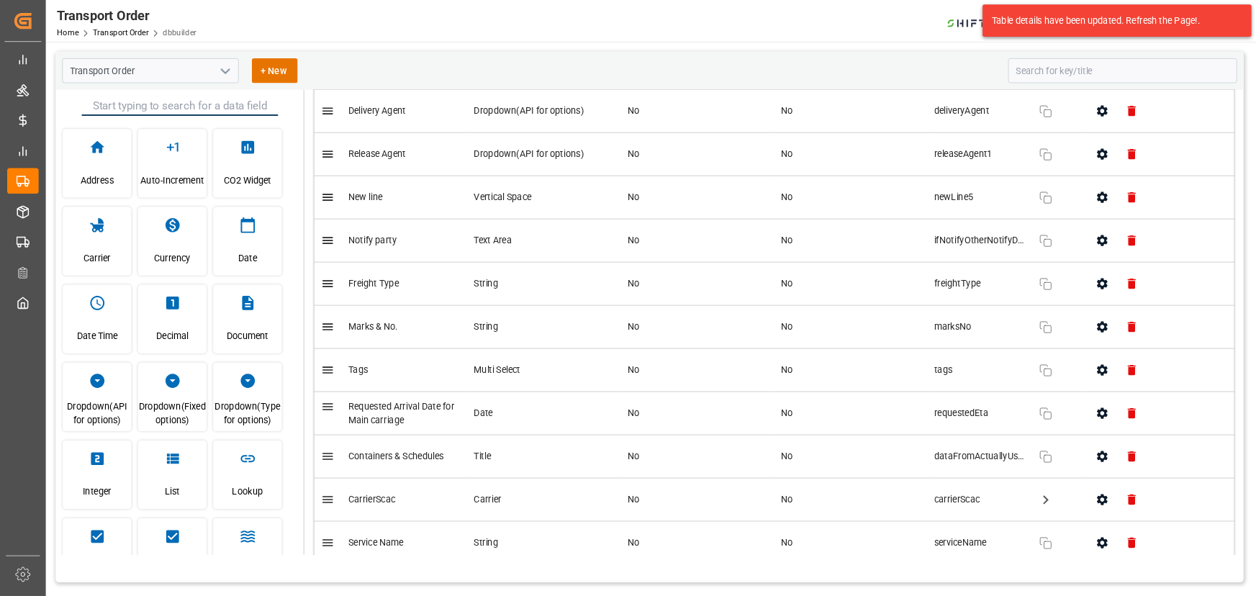
scroll to position [2531, 0]
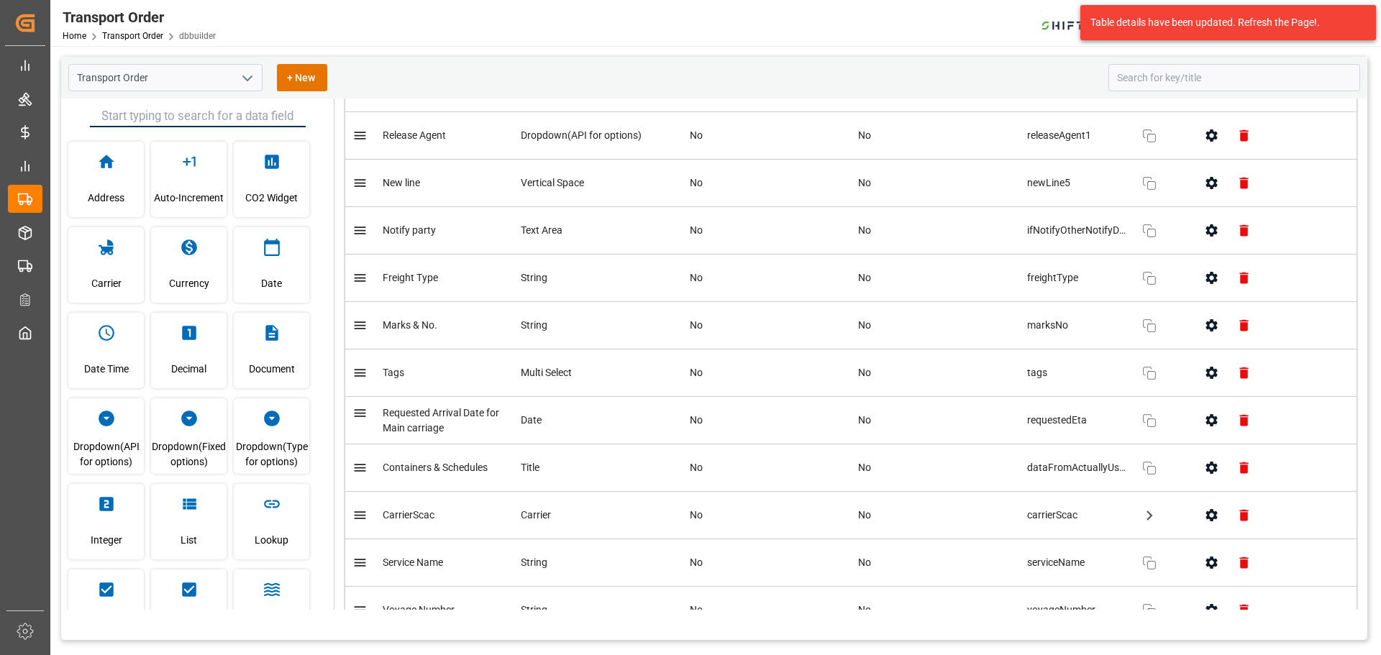
click at [1207, 378] on icon "button" at bounding box center [1212, 373] width 12 height 12
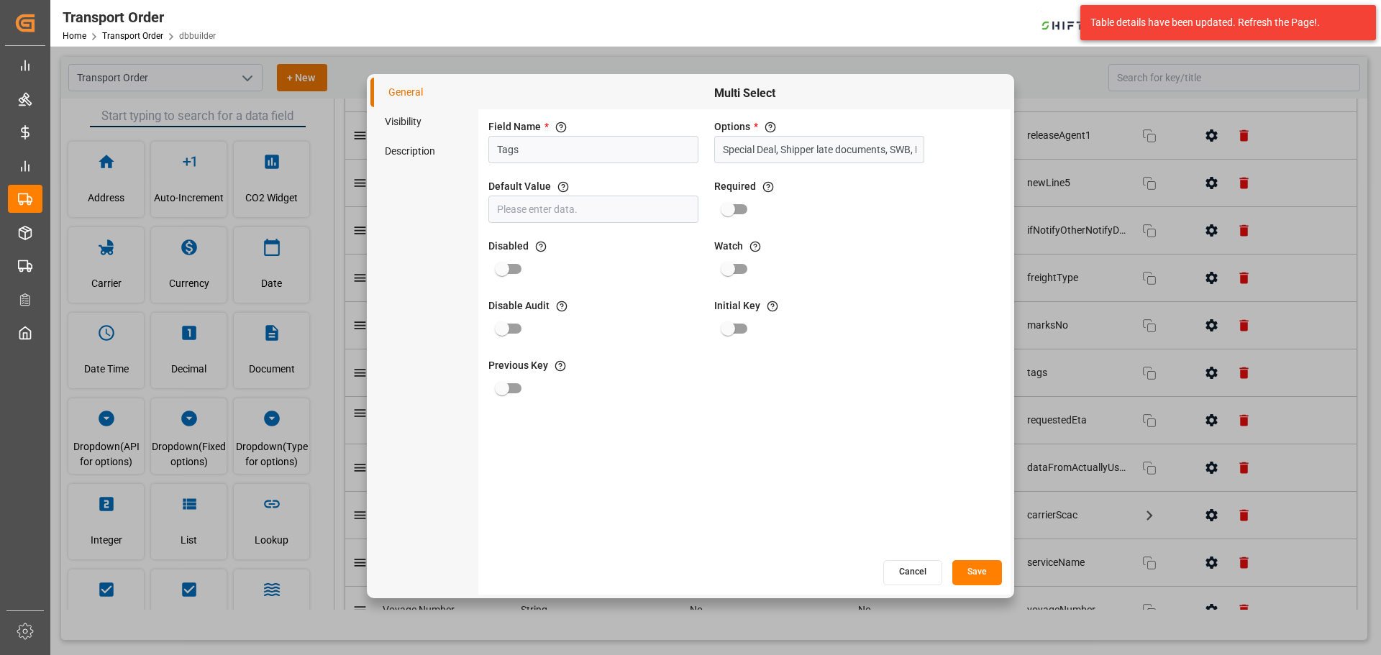
click at [387, 120] on li "Visibility" at bounding box center [425, 121] width 108 height 29
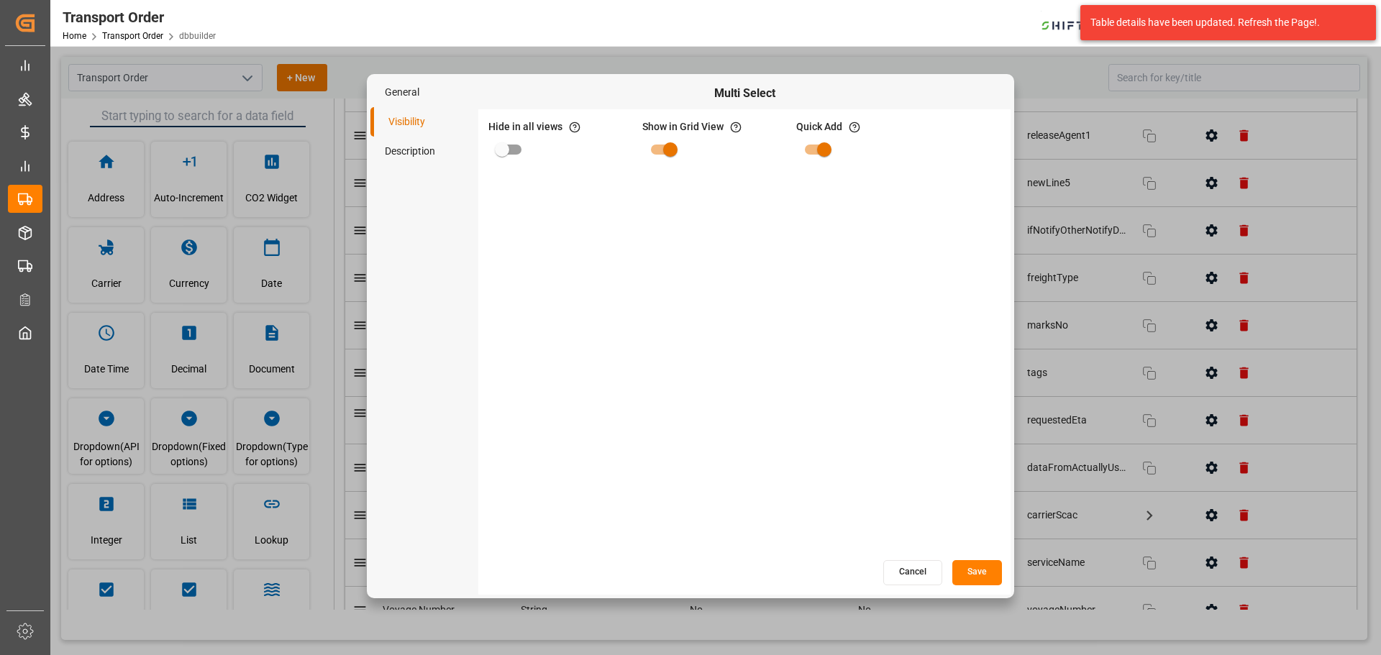
click at [504, 140] on input "primary checkbox" at bounding box center [502, 149] width 82 height 27
checkbox input "true"
click at [983, 573] on button "Save" at bounding box center [978, 572] width 50 height 25
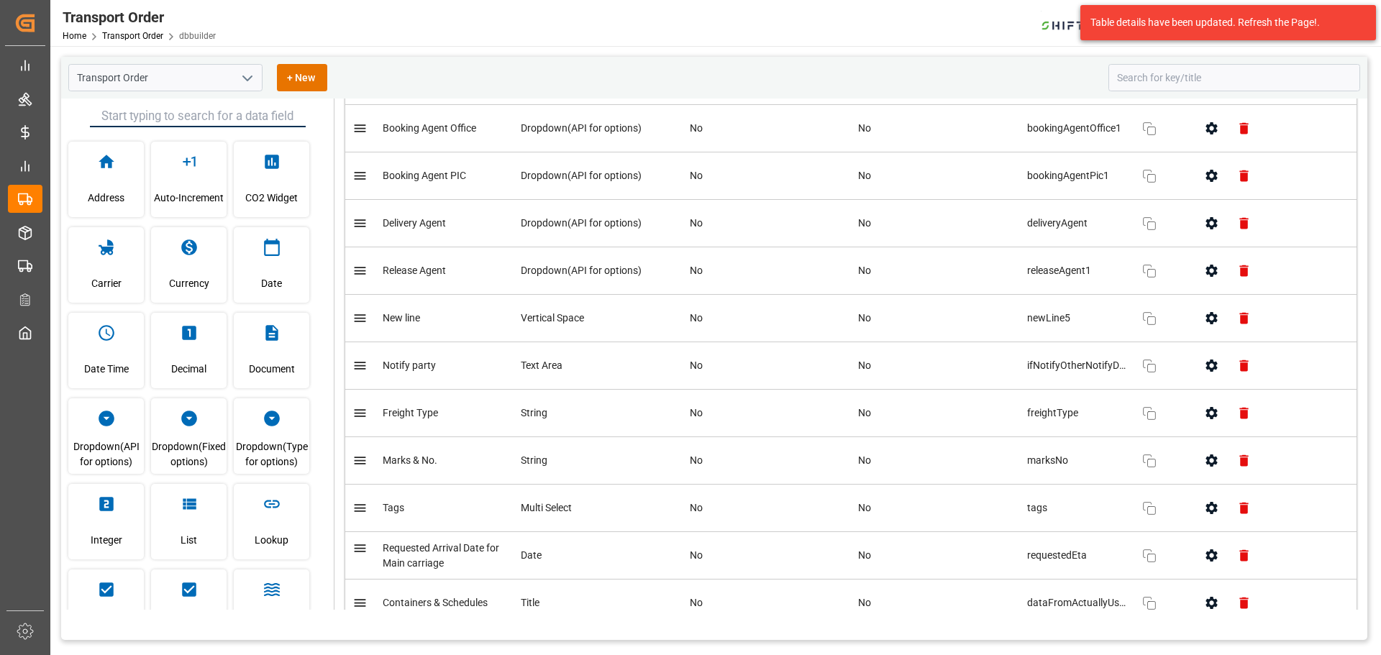
scroll to position [2316, 0]
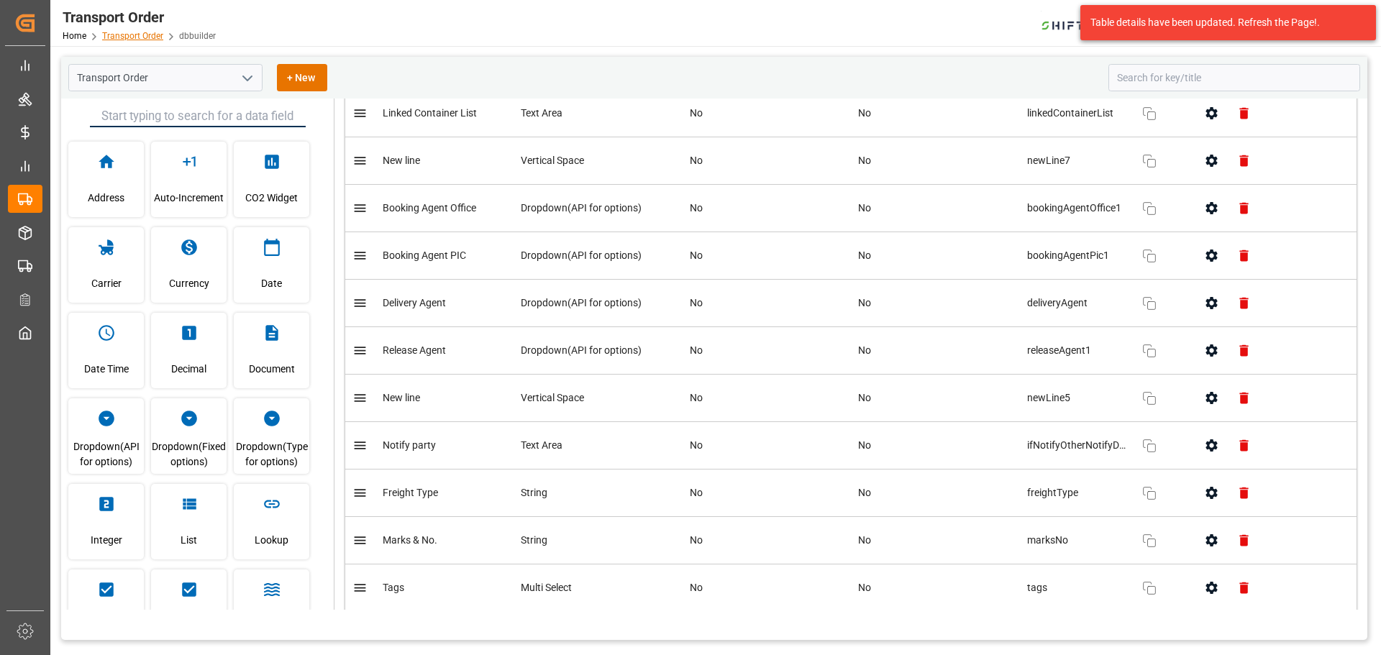
click at [132, 34] on link "Transport Order" at bounding box center [132, 36] width 61 height 10
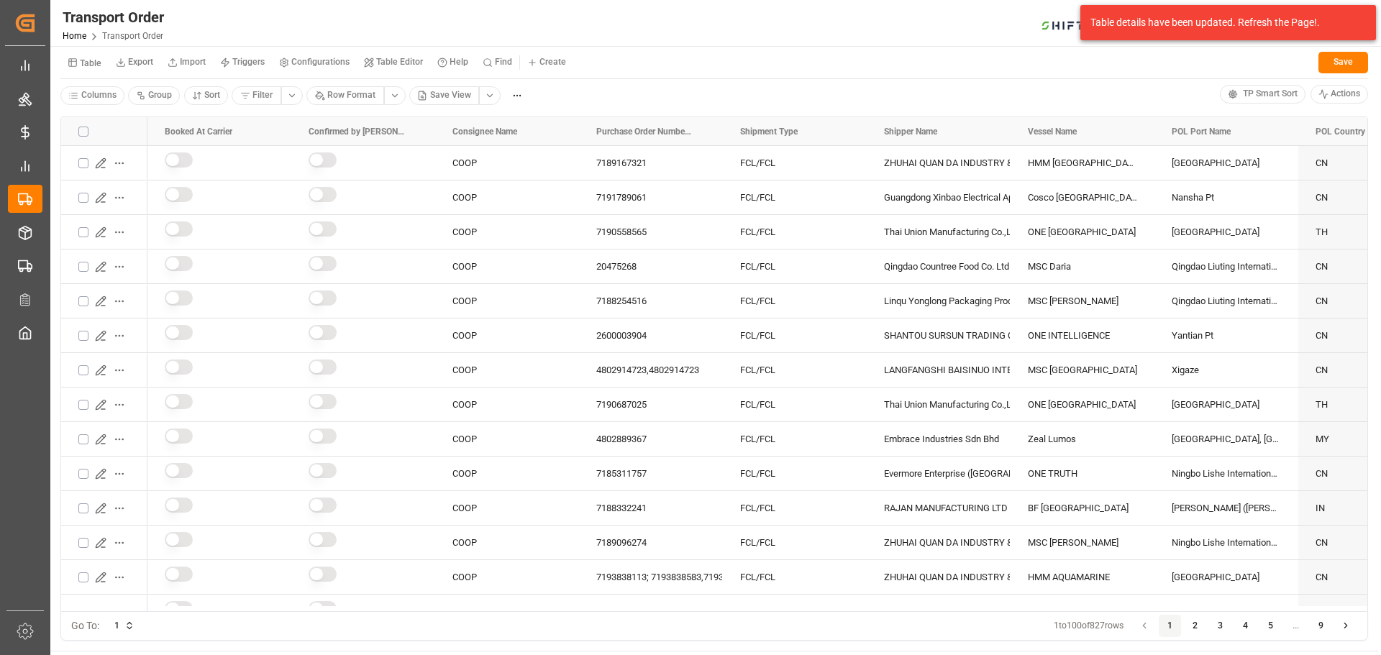
click at [244, 63] on small "Triggers" at bounding box center [248, 62] width 32 height 9
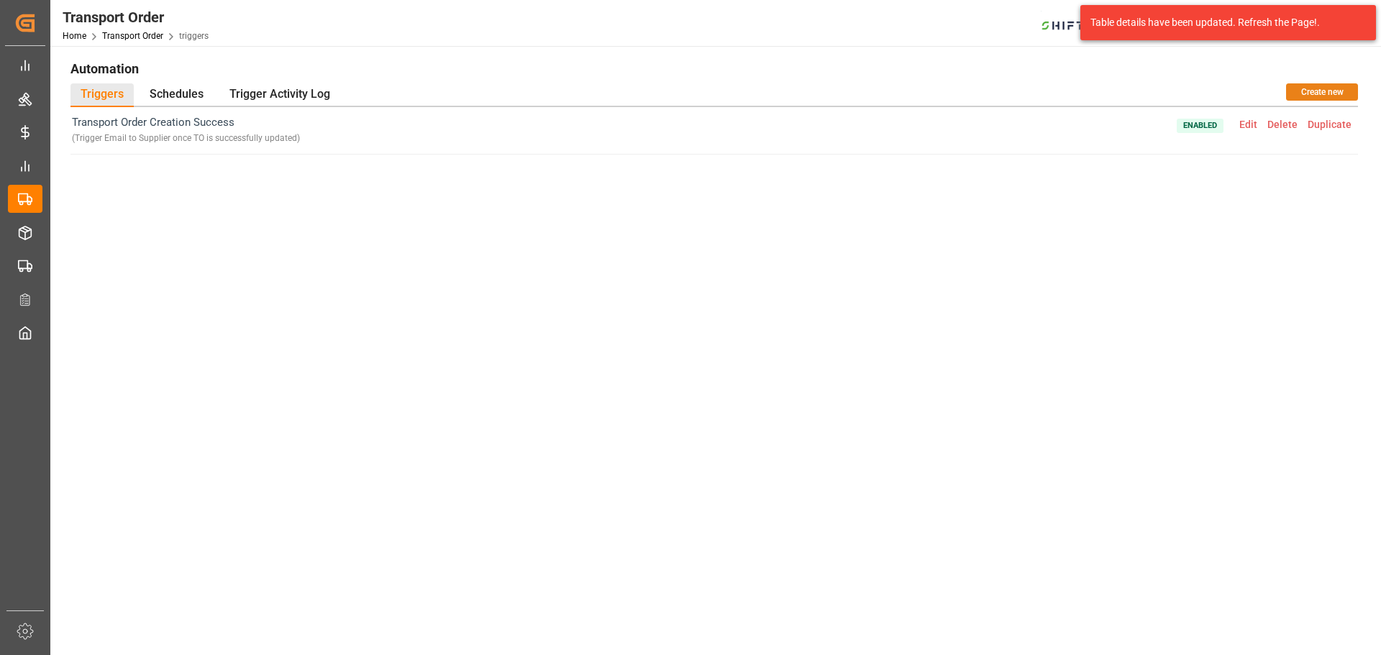
click at [1296, 89] on button "Create new" at bounding box center [1322, 91] width 72 height 17
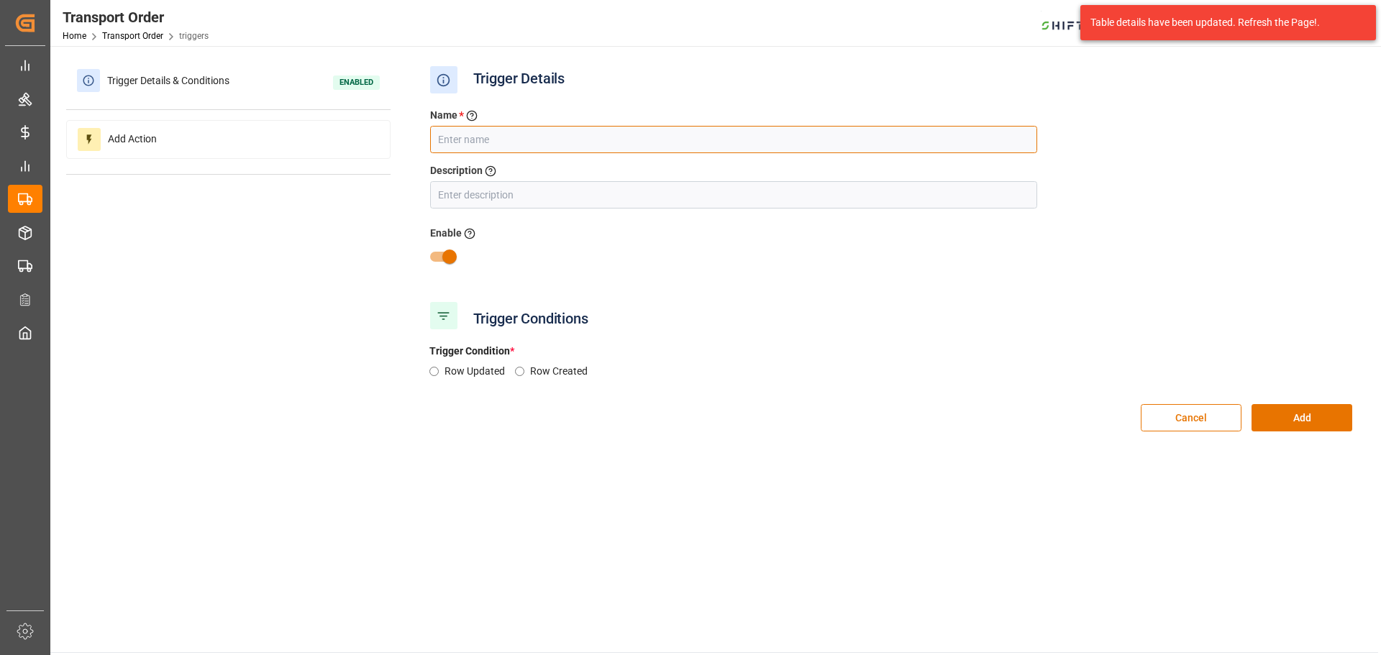
click at [453, 136] on input "text" at bounding box center [733, 139] width 607 height 27
click at [437, 145] on input "Message" at bounding box center [733, 139] width 607 height 27
type input "New Message"
click at [484, 189] on input "text" at bounding box center [733, 194] width 607 height 27
click at [489, 192] on input "text" at bounding box center [733, 194] width 607 height 27
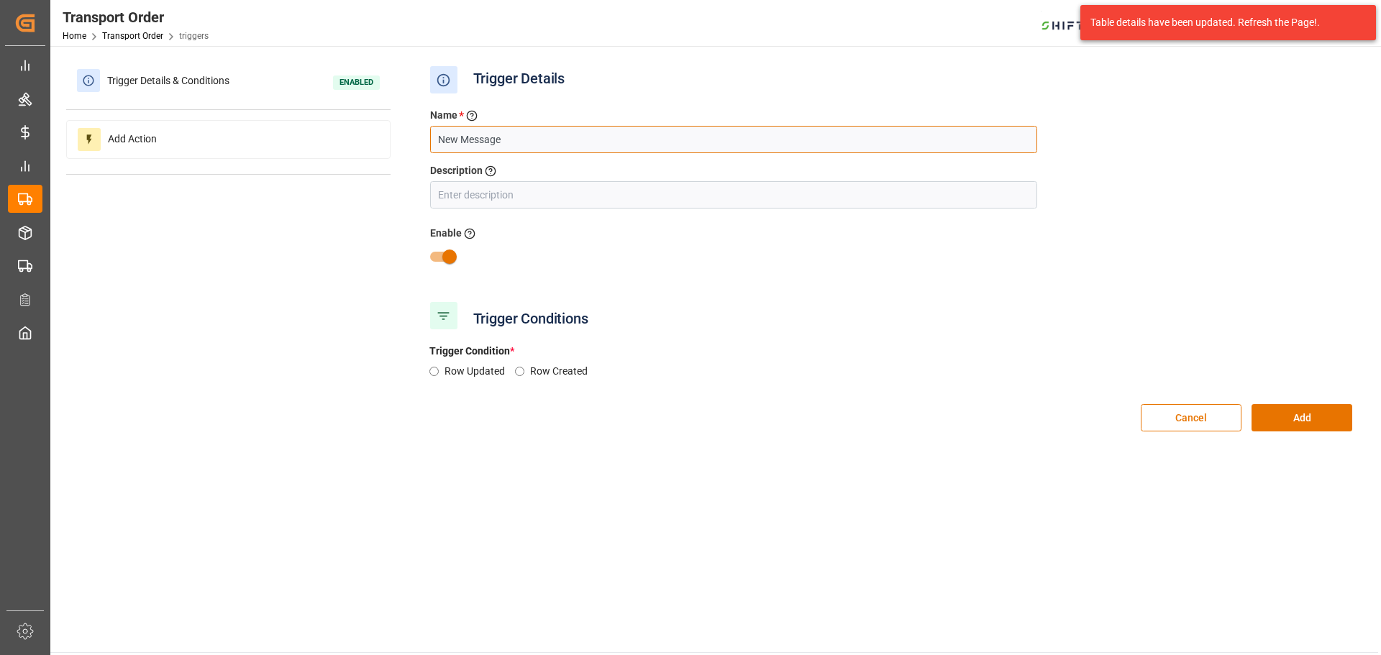
click at [498, 142] on input "New Message" at bounding box center [733, 139] width 607 height 27
click at [506, 204] on input "text" at bounding box center [733, 194] width 607 height 27
paste input "New Message"
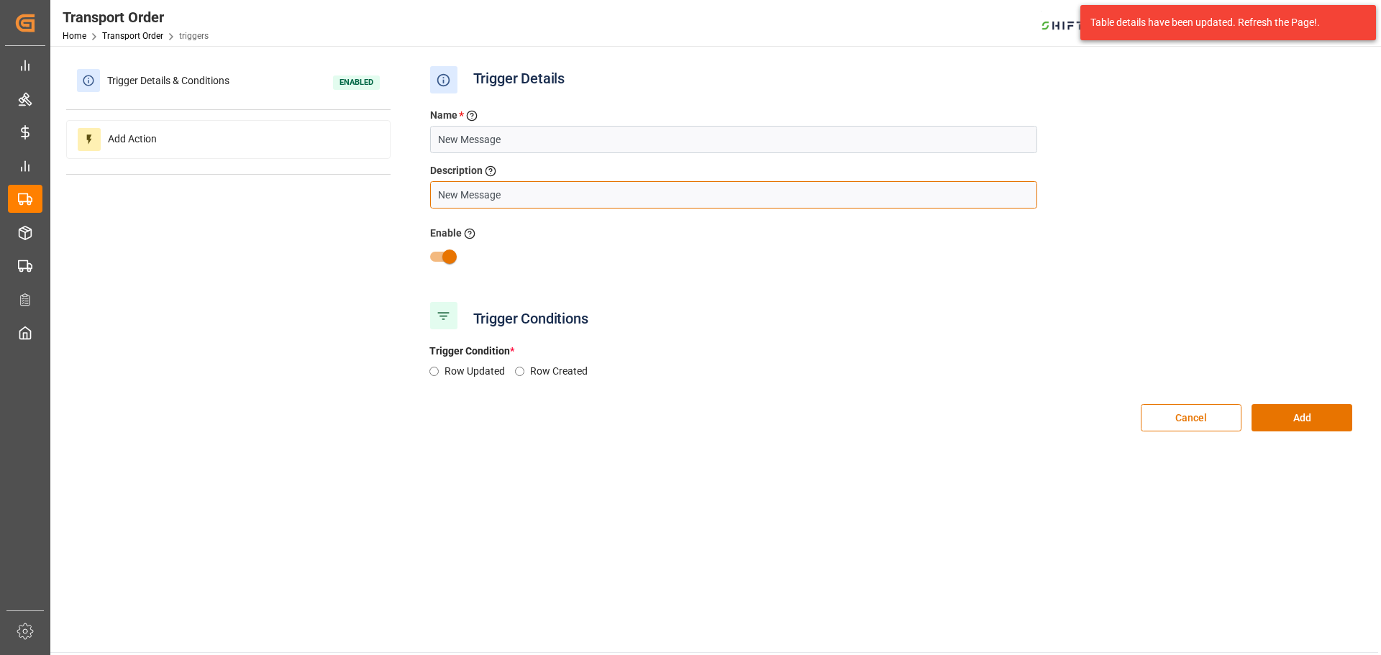
type input "New Message"
drag, startPoint x: 489, startPoint y: 252, endPoint x: 502, endPoint y: 254, distance: 13.1
click at [489, 253] on div at bounding box center [891, 256] width 944 height 27
click at [471, 369] on label "Row Updated" at bounding box center [480, 371] width 71 height 15
click at [439, 369] on input "Row Updated" at bounding box center [434, 371] width 9 height 9
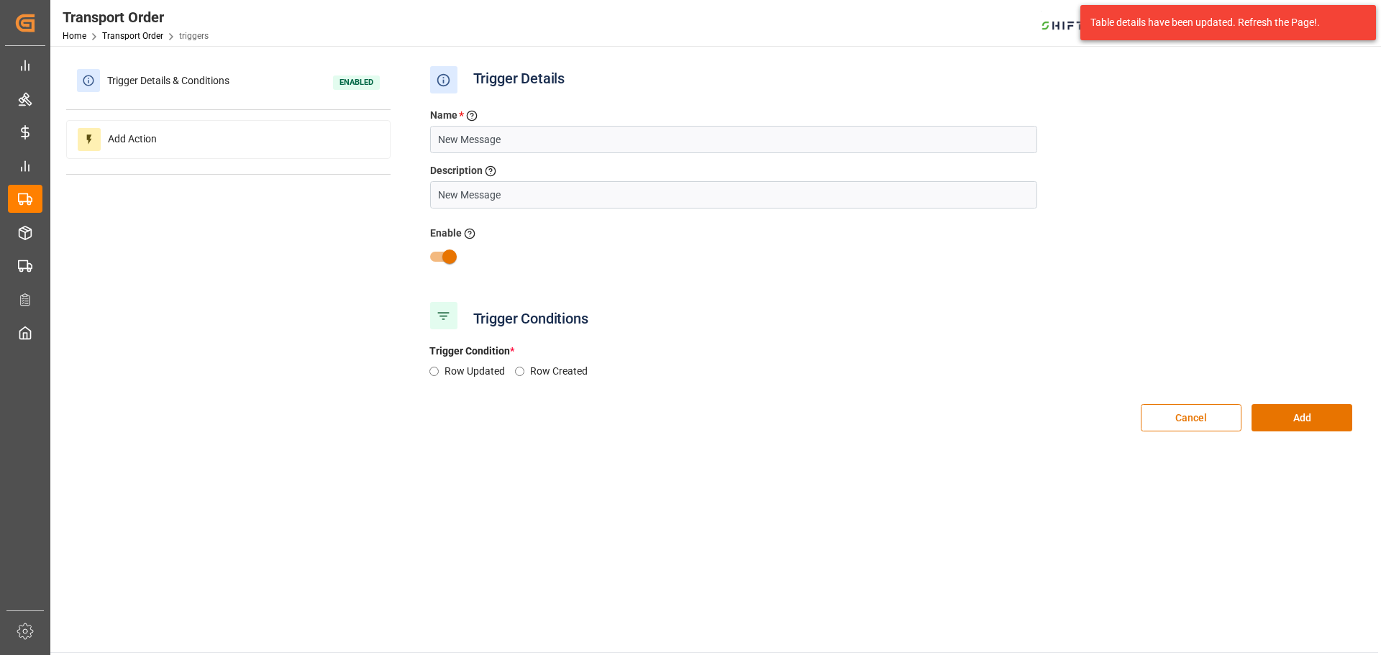
radio input "true"
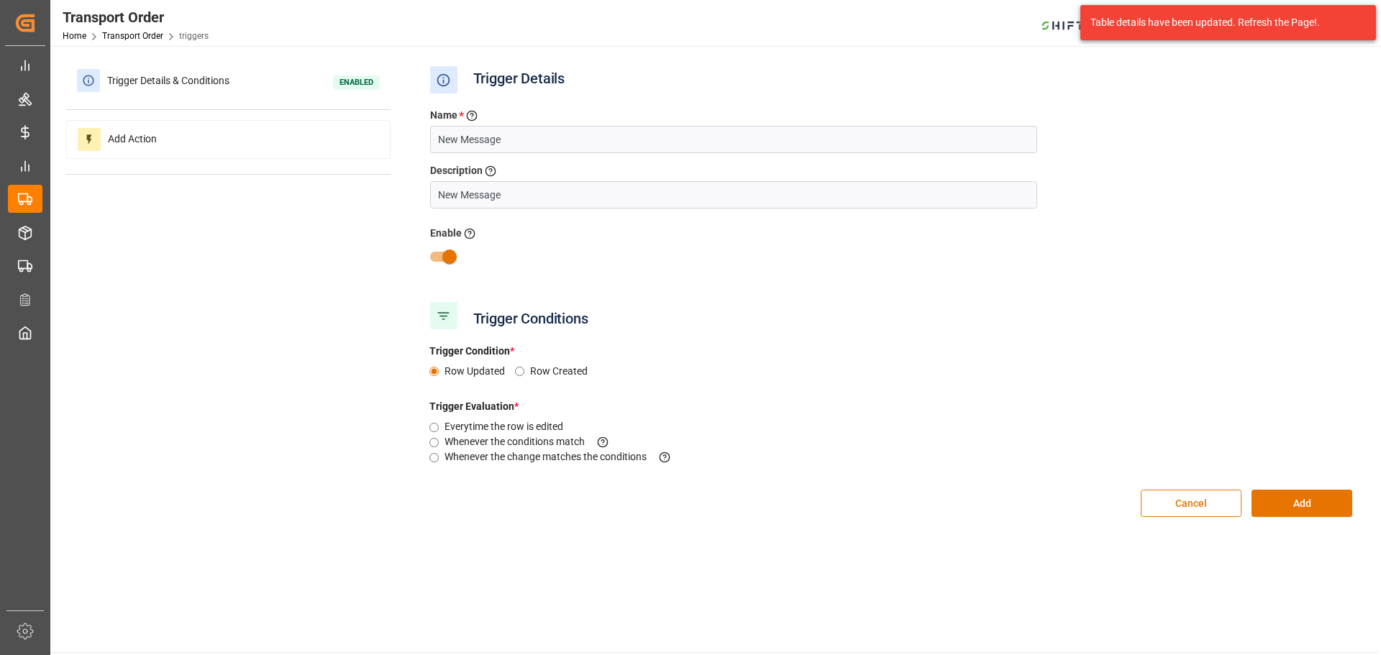
click at [430, 370] on input "Row Updated" at bounding box center [434, 371] width 9 height 9
click at [435, 371] on input "Row Updated" at bounding box center [434, 371] width 9 height 9
click at [436, 455] on input "Whenever the change matches the conditions This criteria is evaluated when a fi…" at bounding box center [434, 457] width 9 height 9
radio input "true"
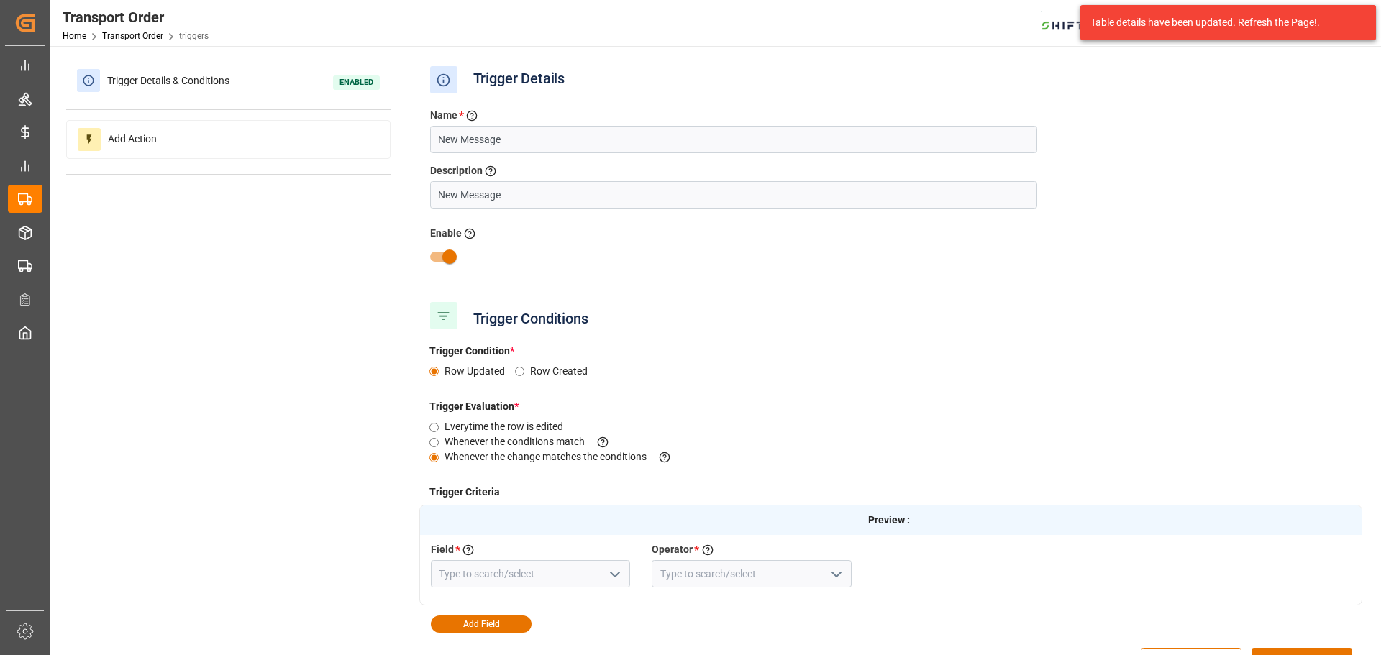
scroll to position [72, 0]
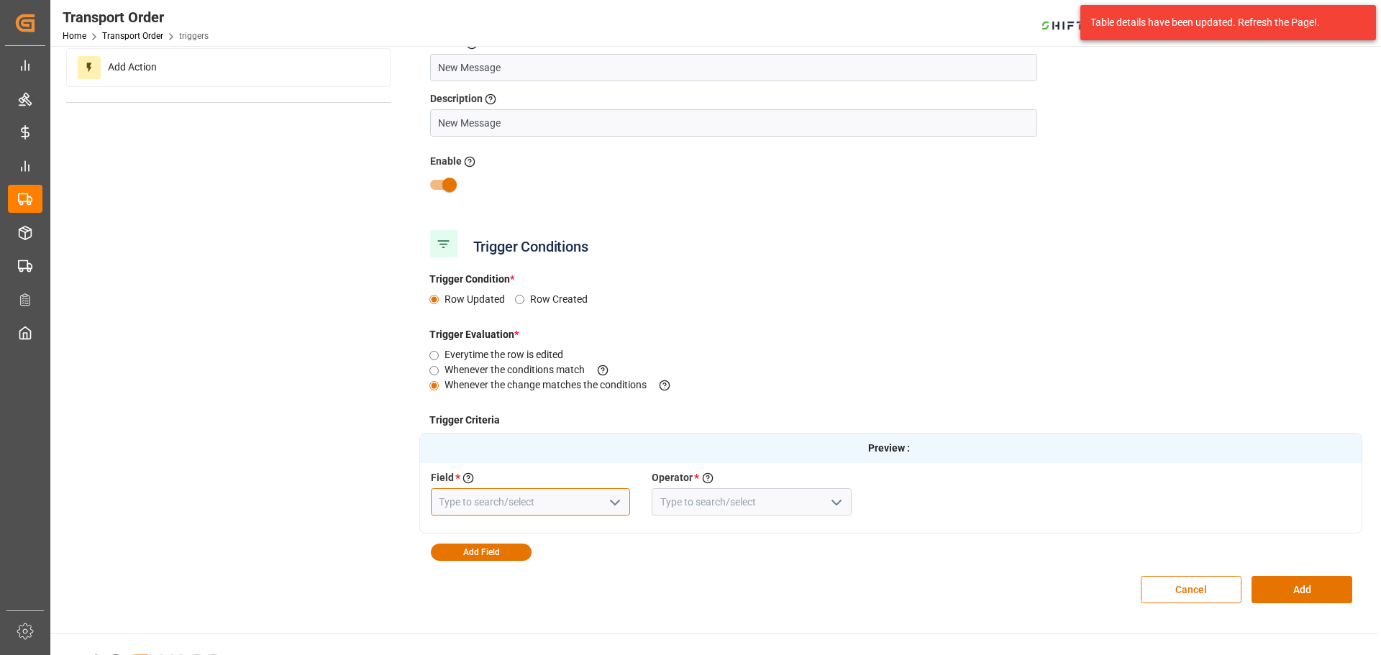
click at [473, 493] on input at bounding box center [531, 502] width 200 height 27
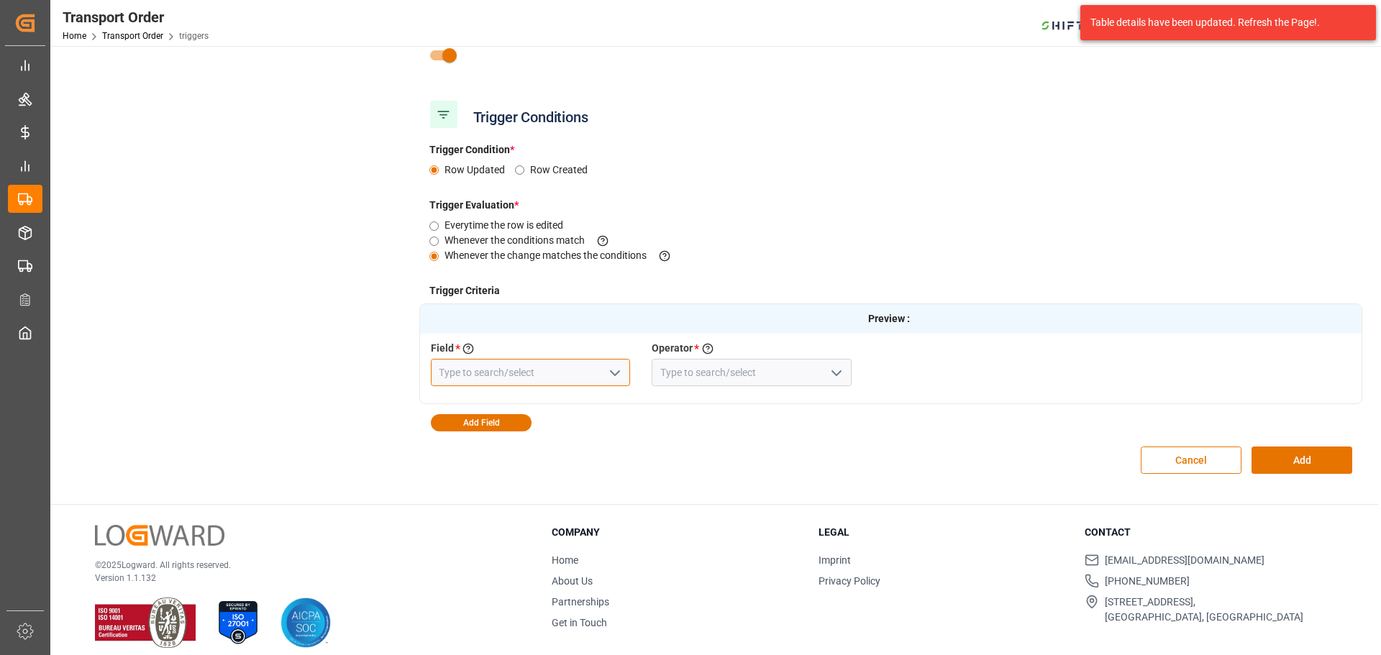
scroll to position [214, 0]
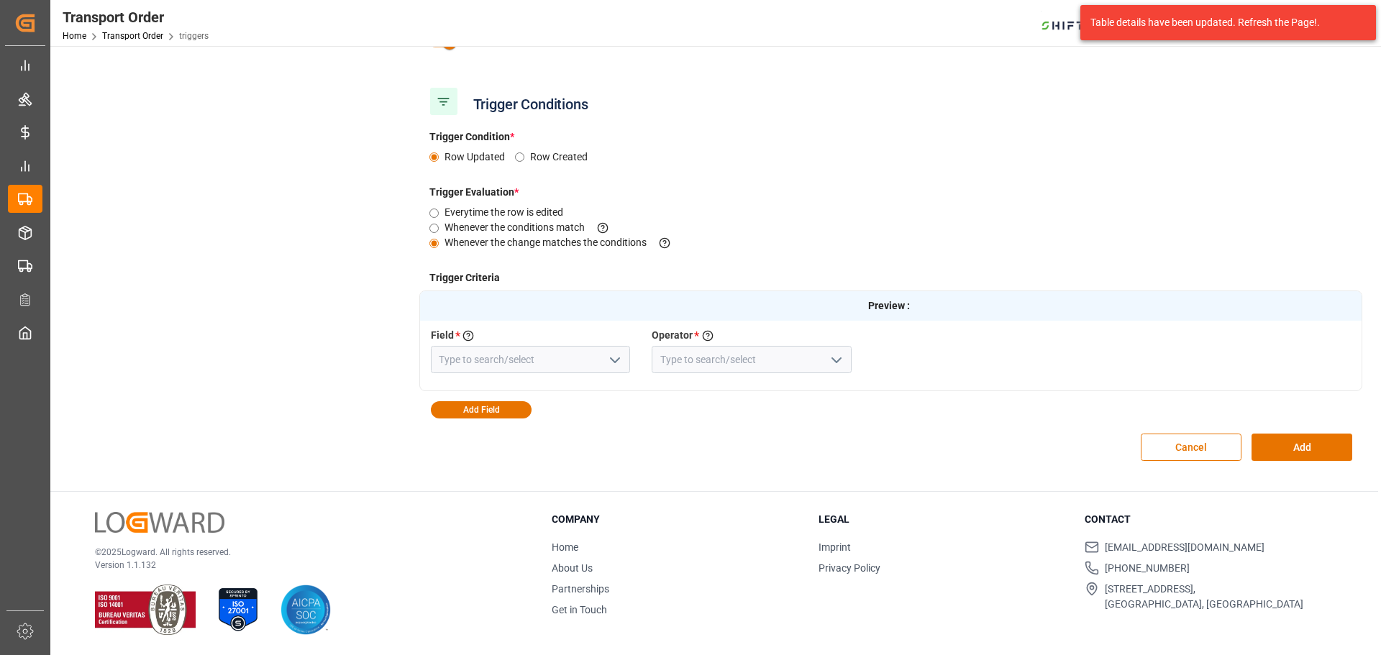
click at [614, 363] on icon "open menu" at bounding box center [615, 360] width 17 height 17
click at [539, 360] on input at bounding box center [531, 359] width 200 height 27
type input "chat"
click at [545, 329] on div "Field * Select a field to create a criteria" at bounding box center [531, 337] width 200 height 18
click at [635, 460] on div "Cancel Add" at bounding box center [891, 448] width 944 height 58
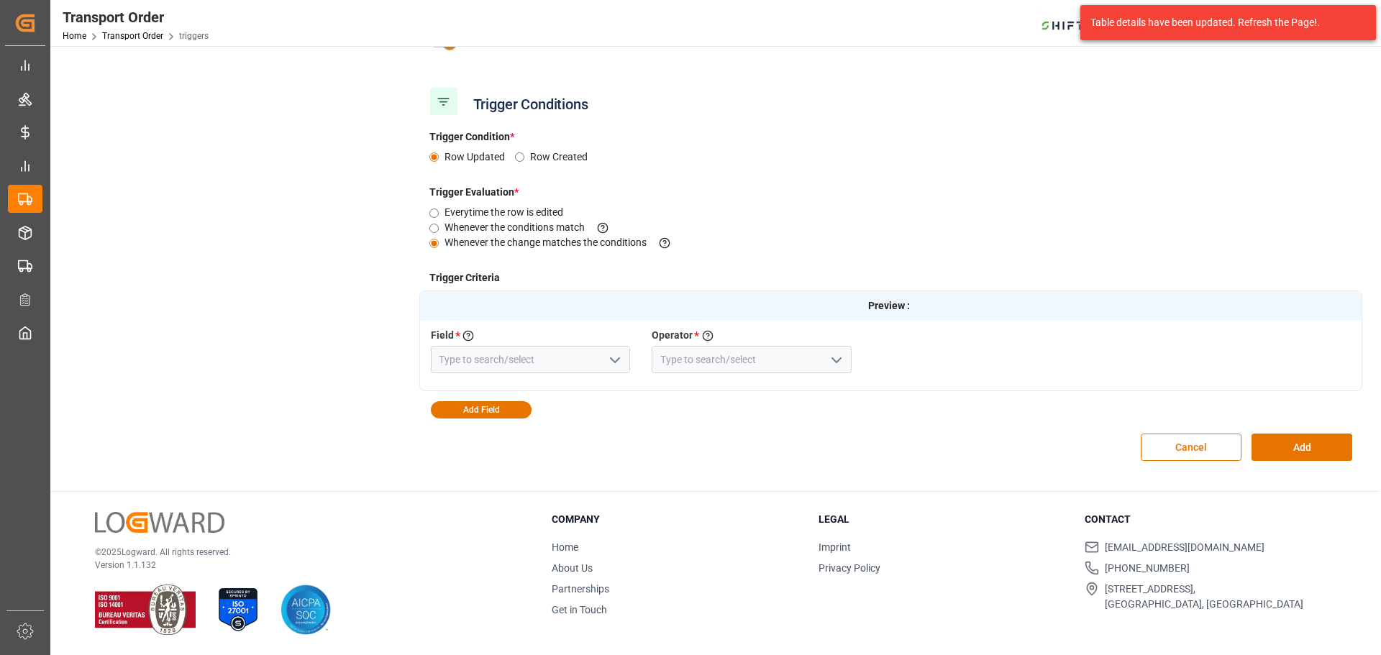
click at [615, 366] on icon "open menu" at bounding box center [615, 360] width 17 height 17
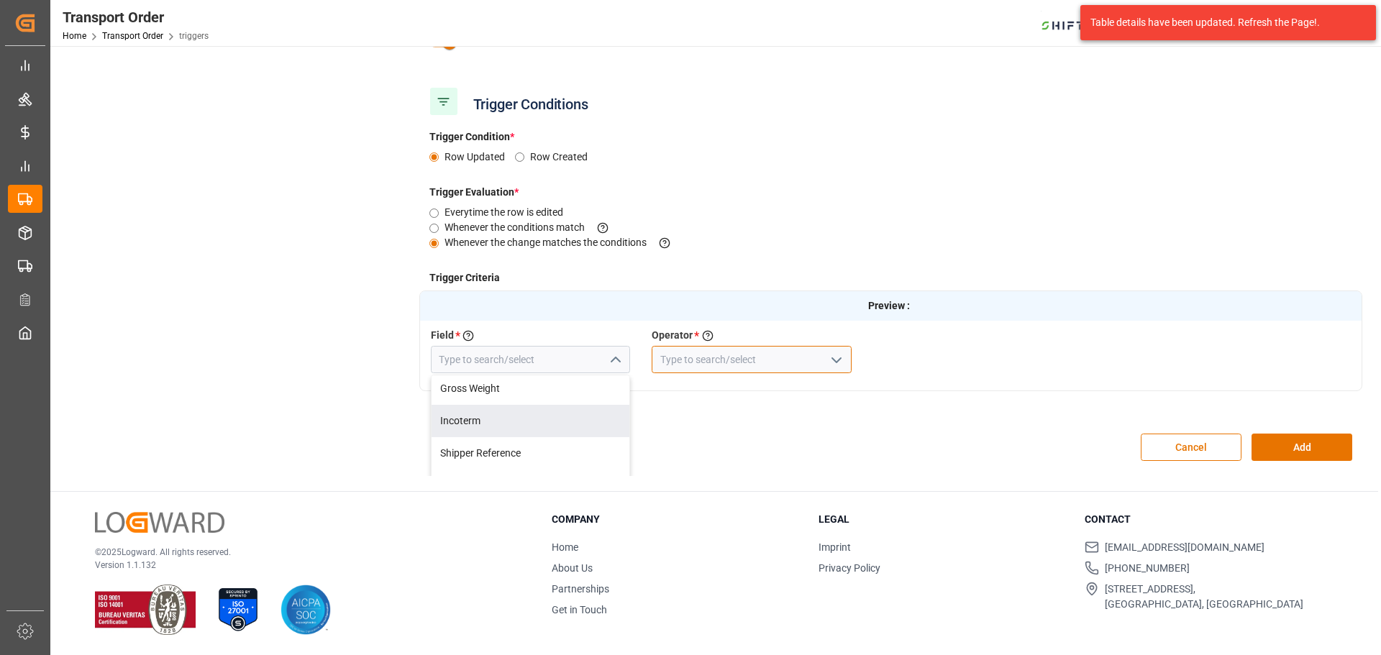
click at [687, 363] on input at bounding box center [752, 359] width 200 height 27
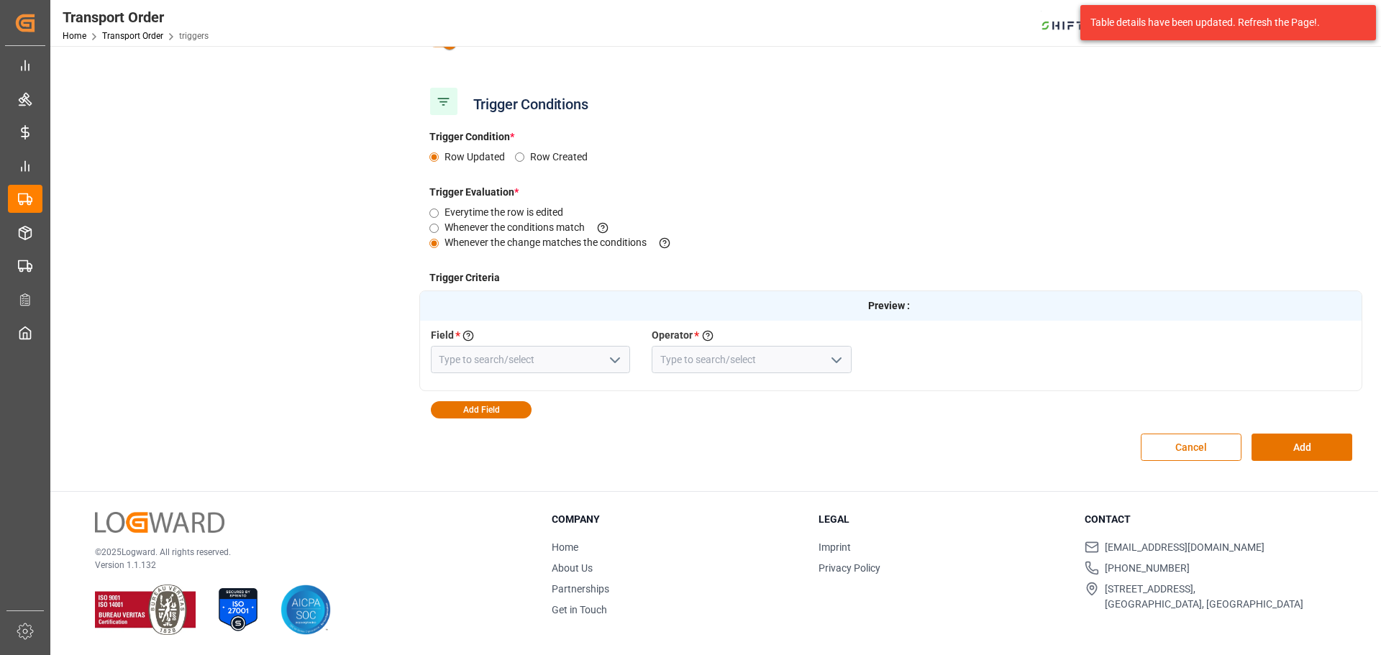
click at [842, 360] on icon "open menu" at bounding box center [836, 360] width 17 height 17
click at [430, 212] on input "Everytime the row is edited" at bounding box center [434, 213] width 9 height 9
radio input "true"
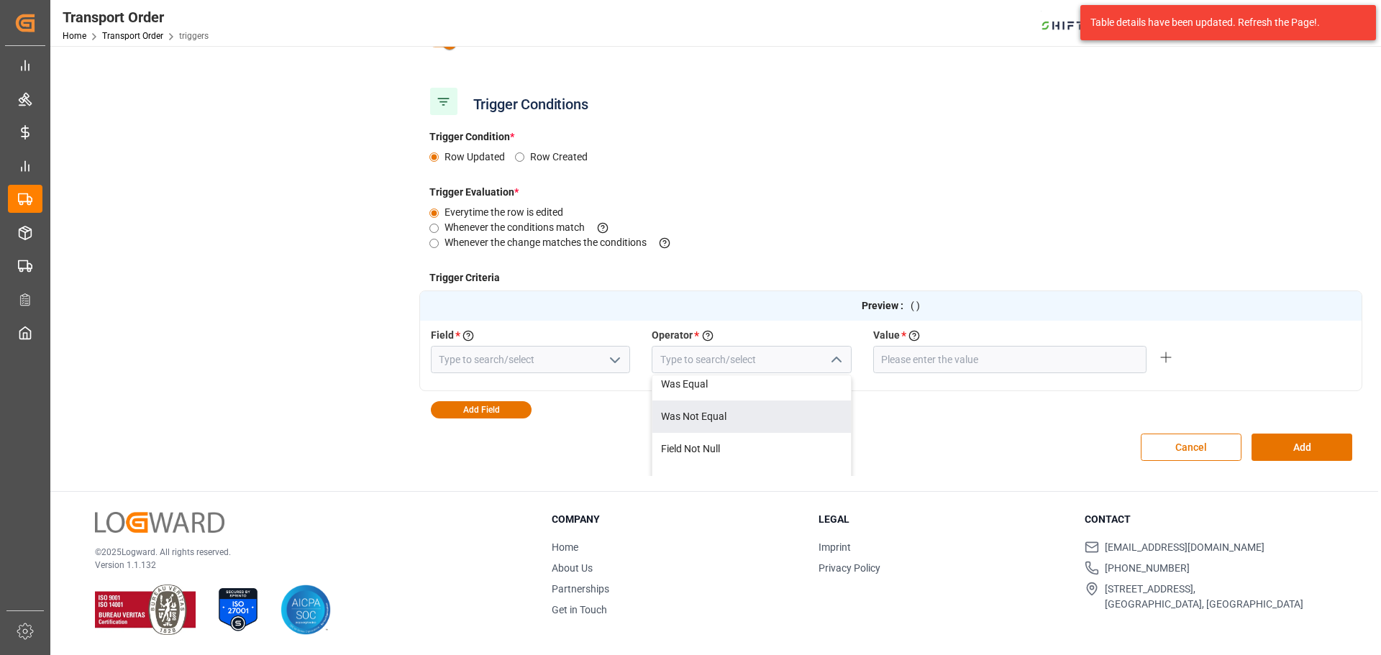
scroll to position [161, 0]
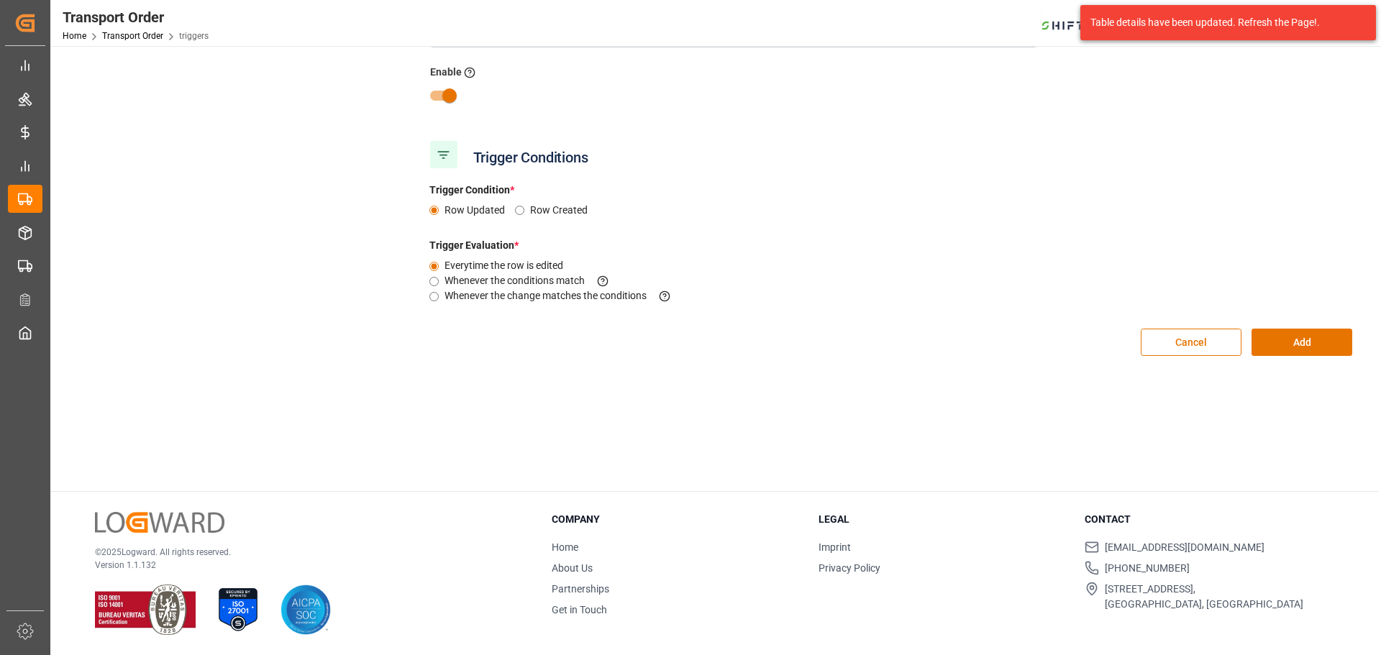
click at [436, 283] on input "Whenever the conditions match This criteria is evaluated when the changes made …" at bounding box center [434, 281] width 9 height 9
radio input "true"
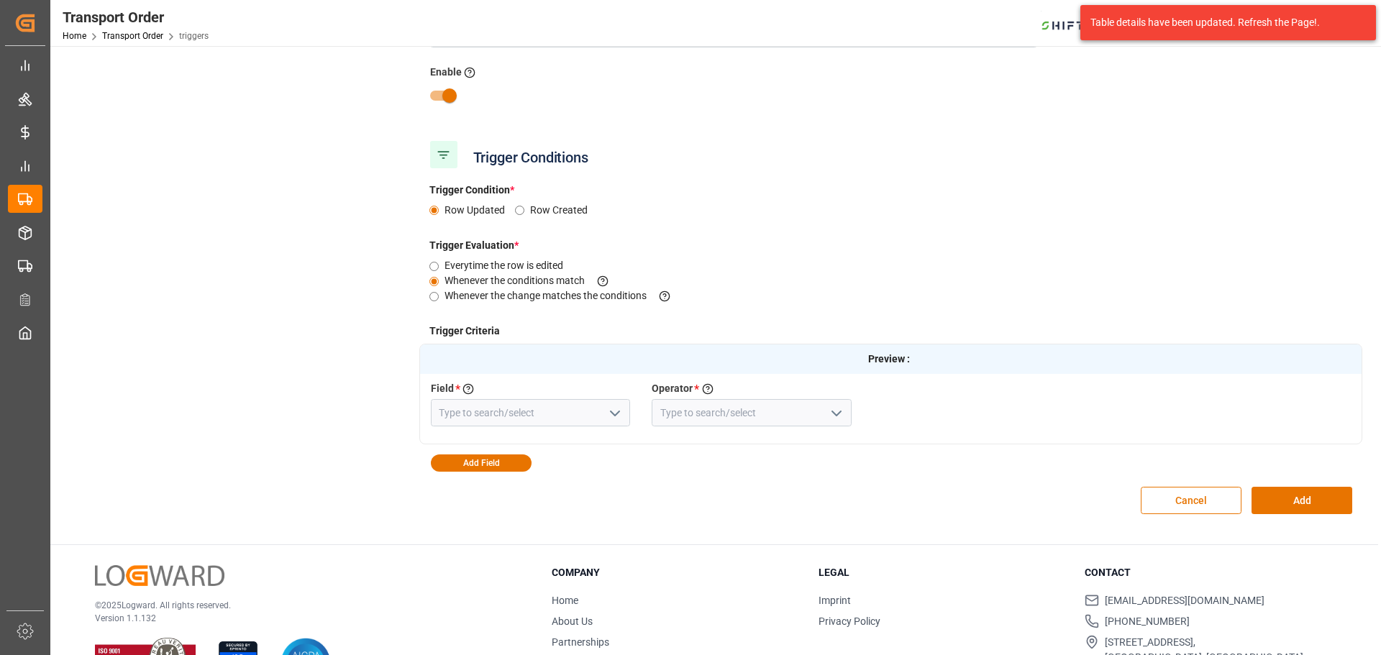
click at [622, 416] on icon "open menu" at bounding box center [615, 413] width 17 height 17
click at [673, 481] on div "Cancel Add" at bounding box center [891, 501] width 944 height 58
click at [1195, 498] on button "Cancel" at bounding box center [1191, 500] width 101 height 27
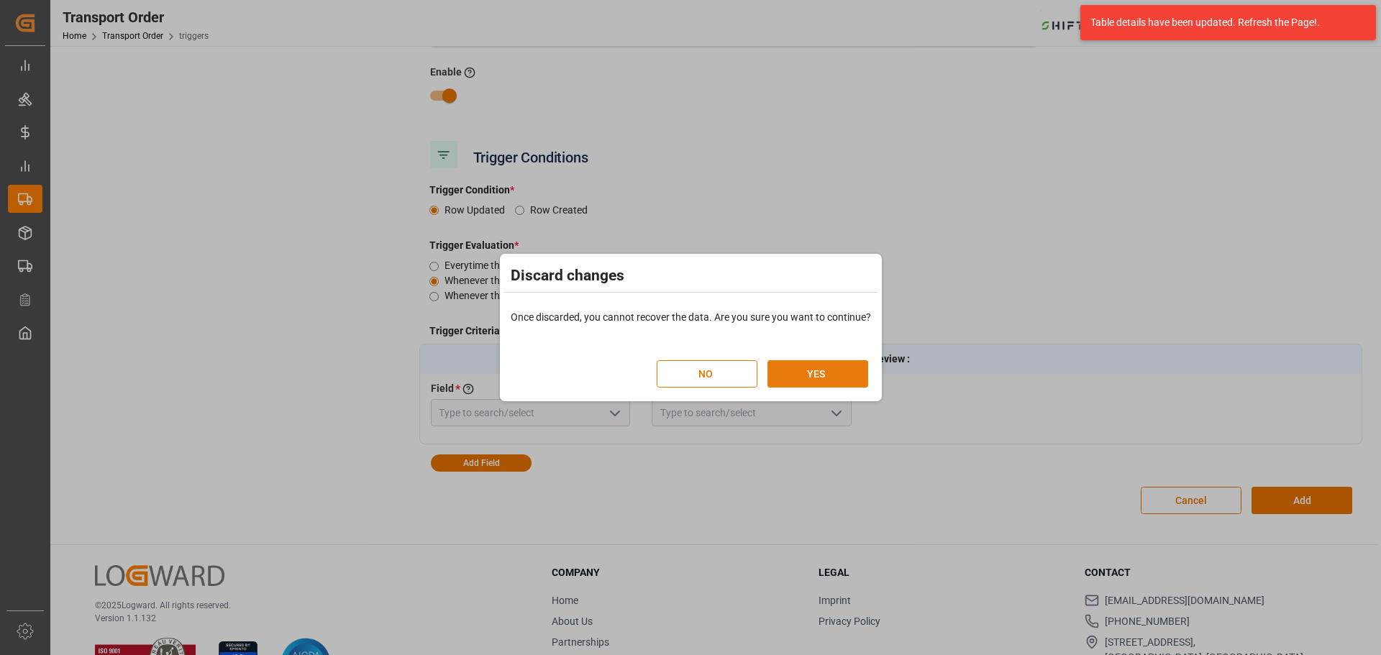
click at [808, 374] on button "YES" at bounding box center [818, 373] width 101 height 27
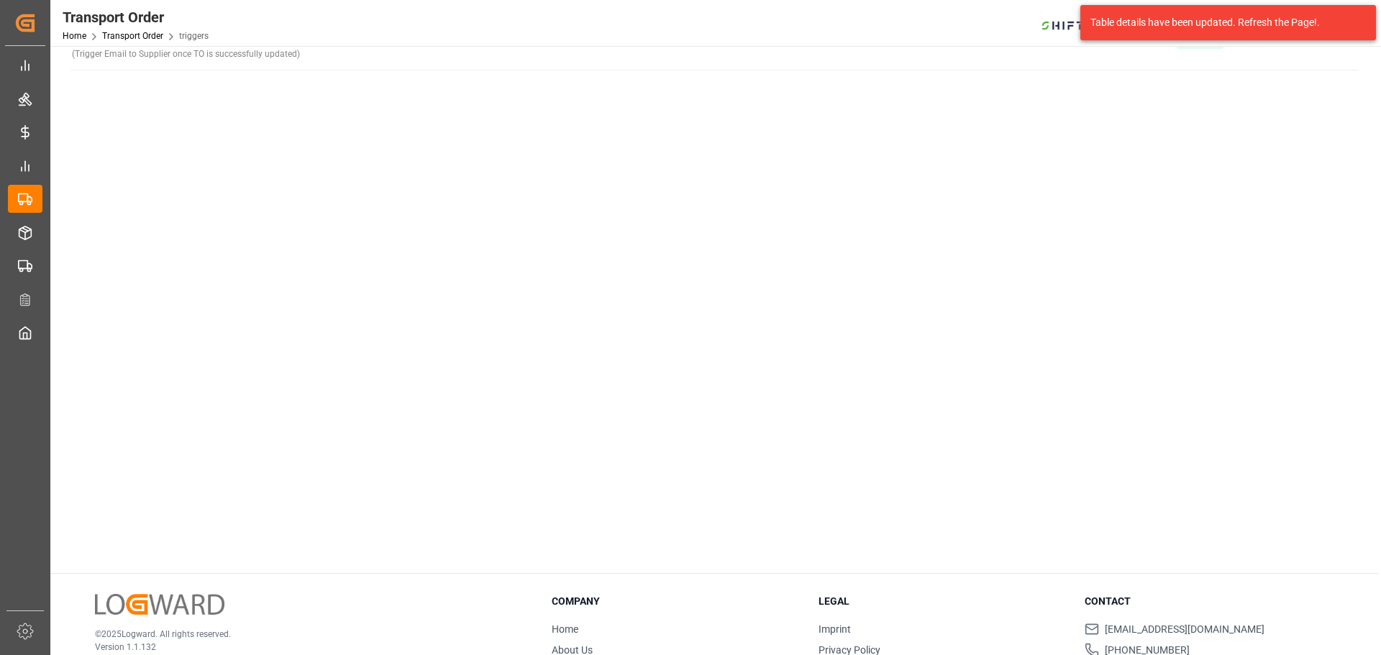
scroll to position [0, 0]
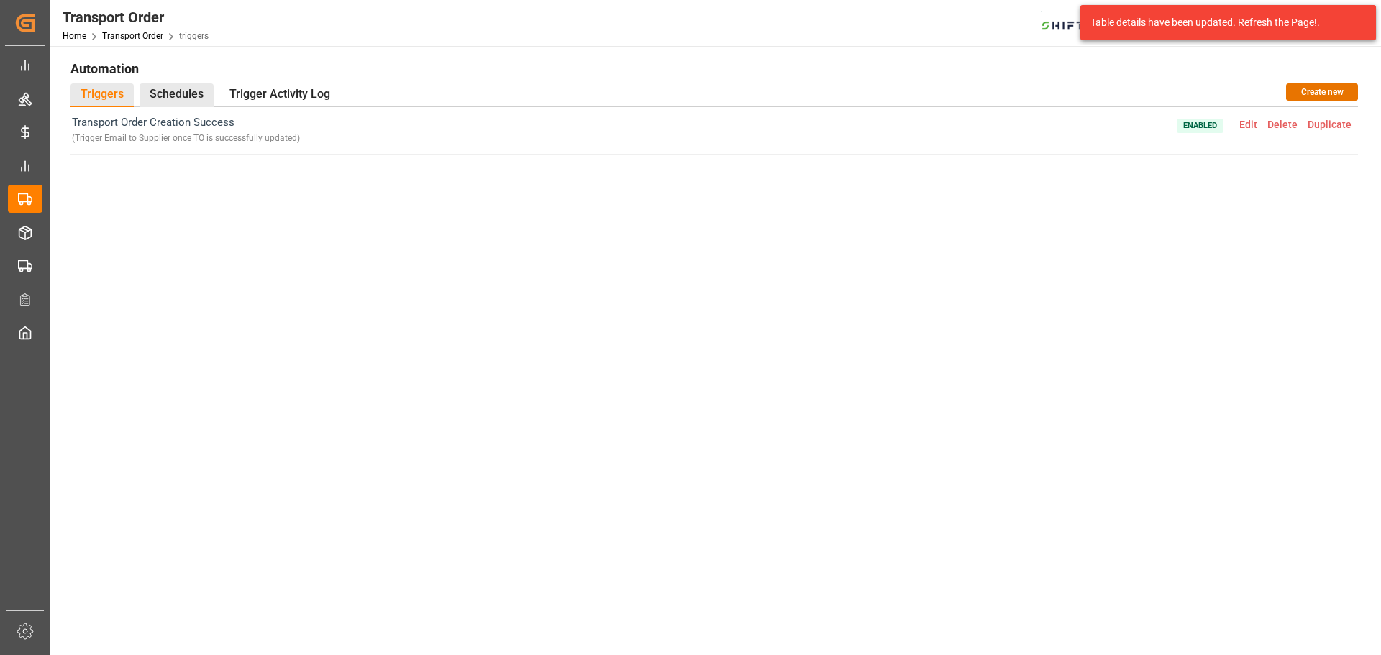
click at [165, 91] on div "Schedules" at bounding box center [177, 95] width 74 height 24
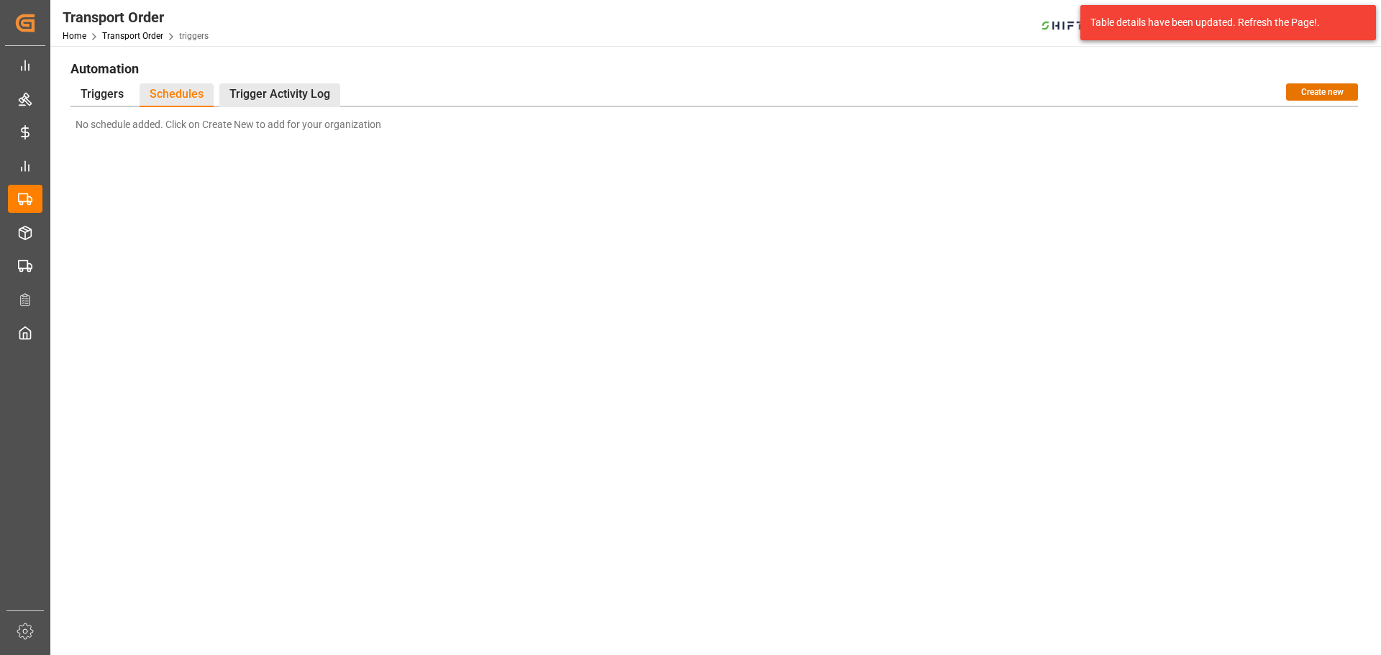
click at [271, 95] on div "Trigger Activity Log" at bounding box center [279, 95] width 121 height 24
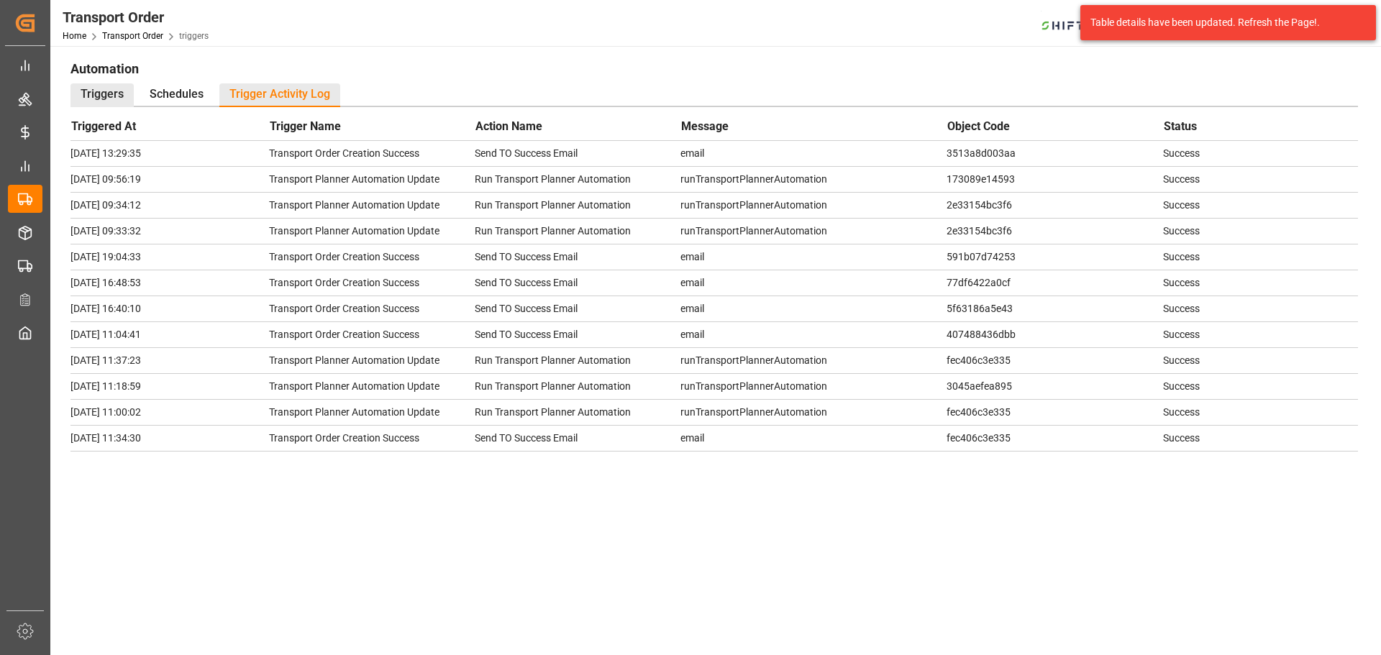
click at [117, 99] on div "Triggers" at bounding box center [102, 95] width 63 height 24
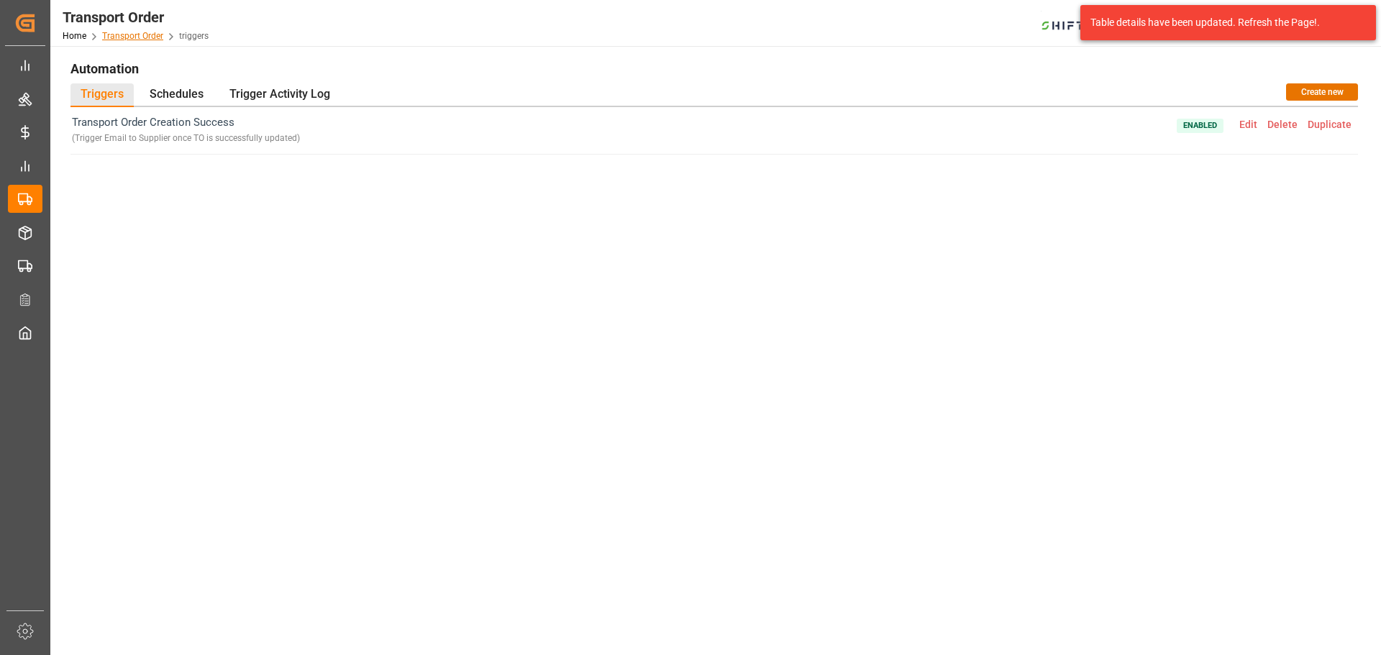
click at [132, 40] on link "Transport Order" at bounding box center [132, 36] width 61 height 10
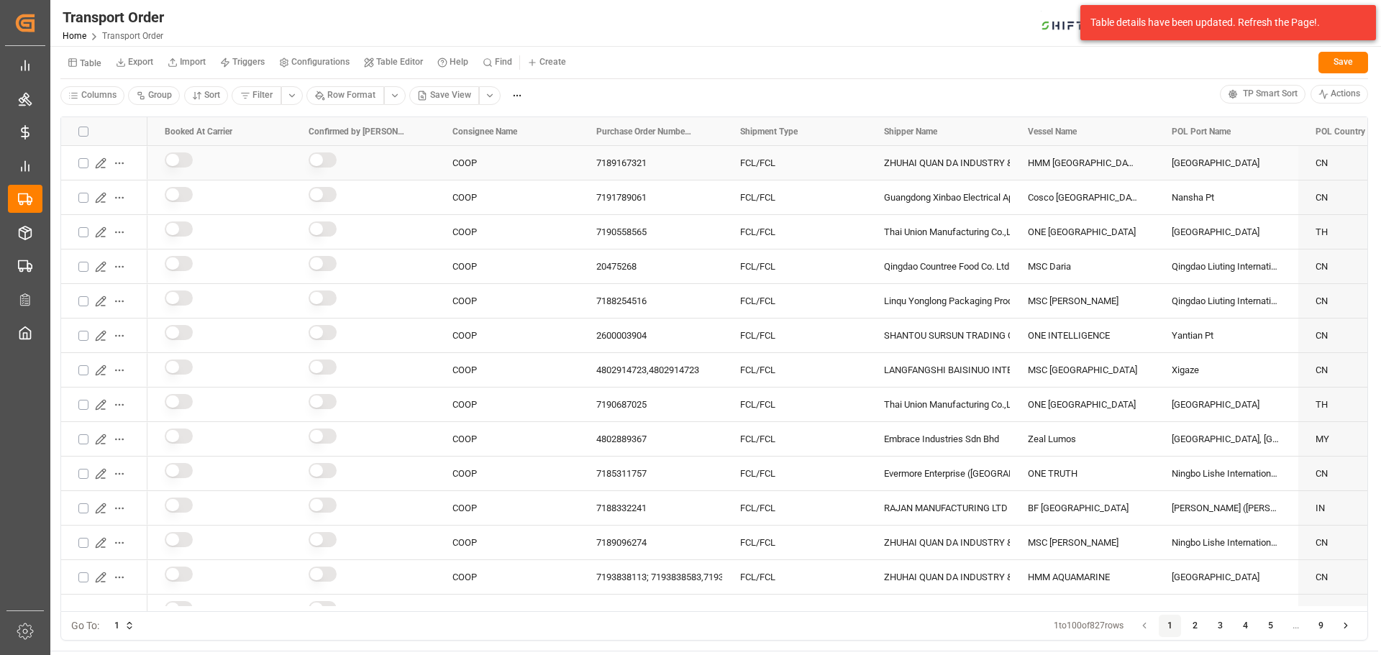
click at [103, 160] on icon "Press SPACE to select this row." at bounding box center [103, 161] width 2 height 2
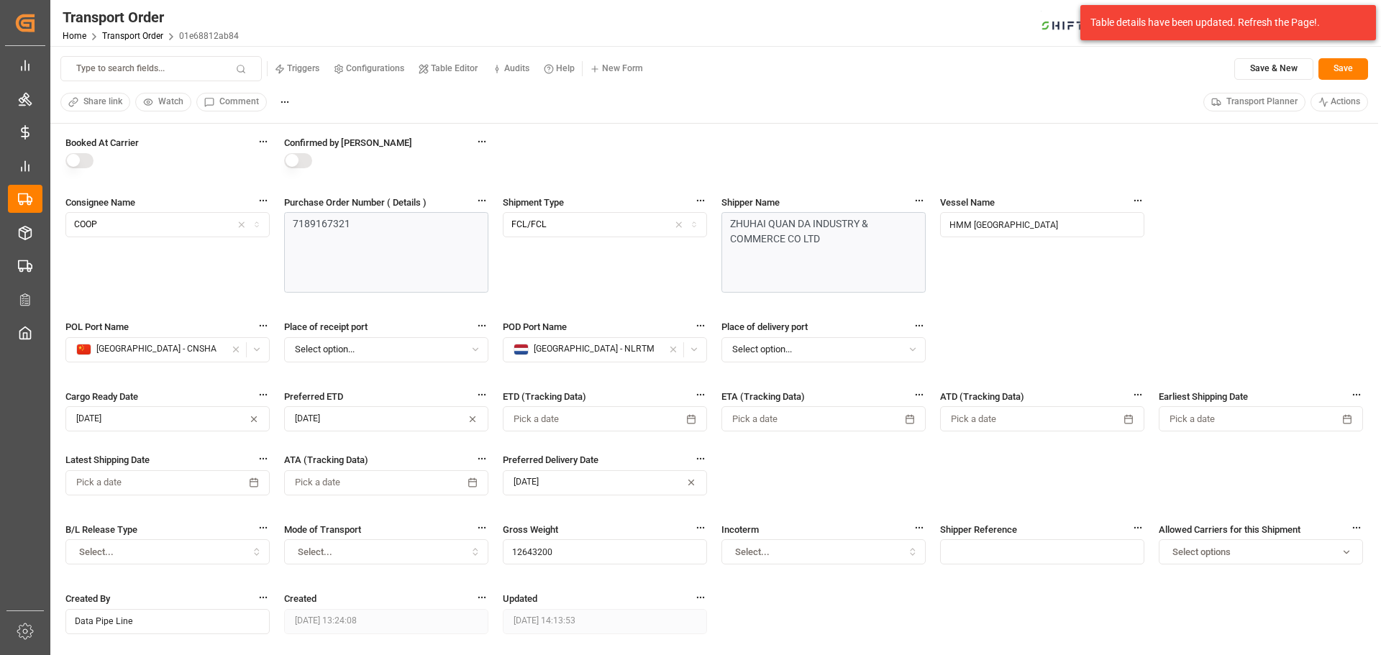
click at [301, 68] on small "Triggers" at bounding box center [303, 68] width 32 height 9
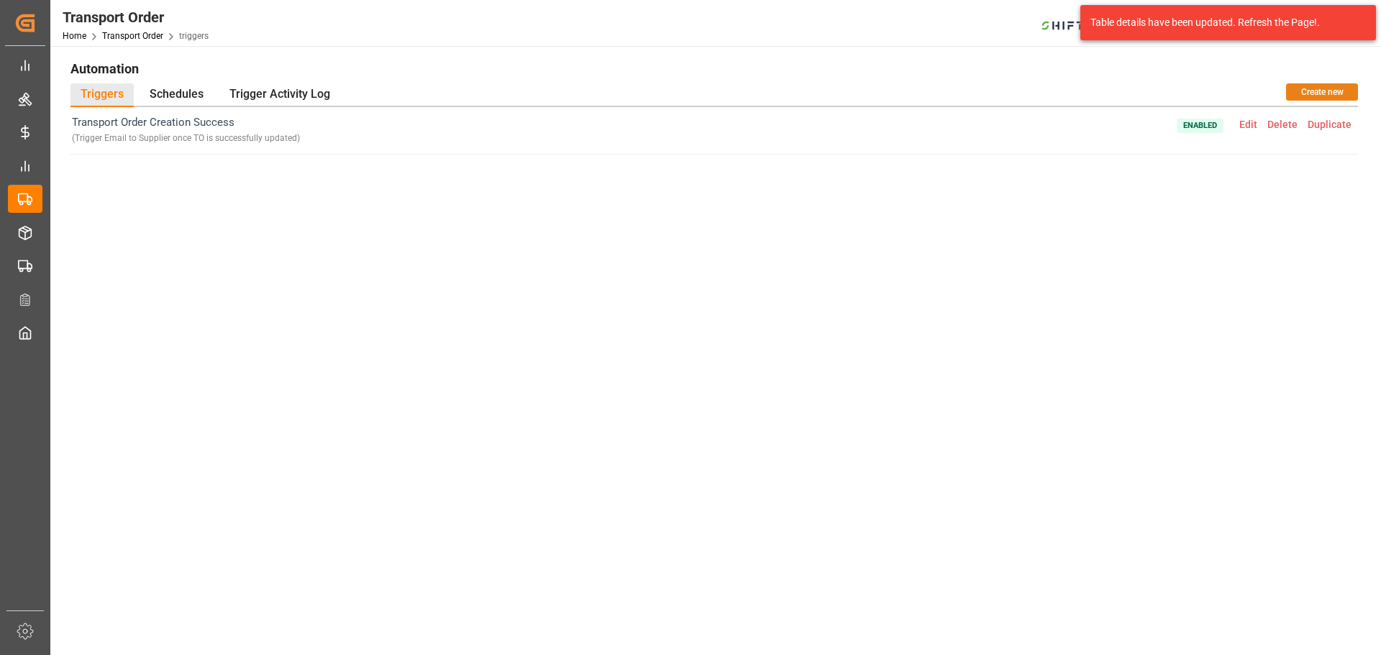
click at [1312, 94] on button "Create new" at bounding box center [1322, 91] width 72 height 17
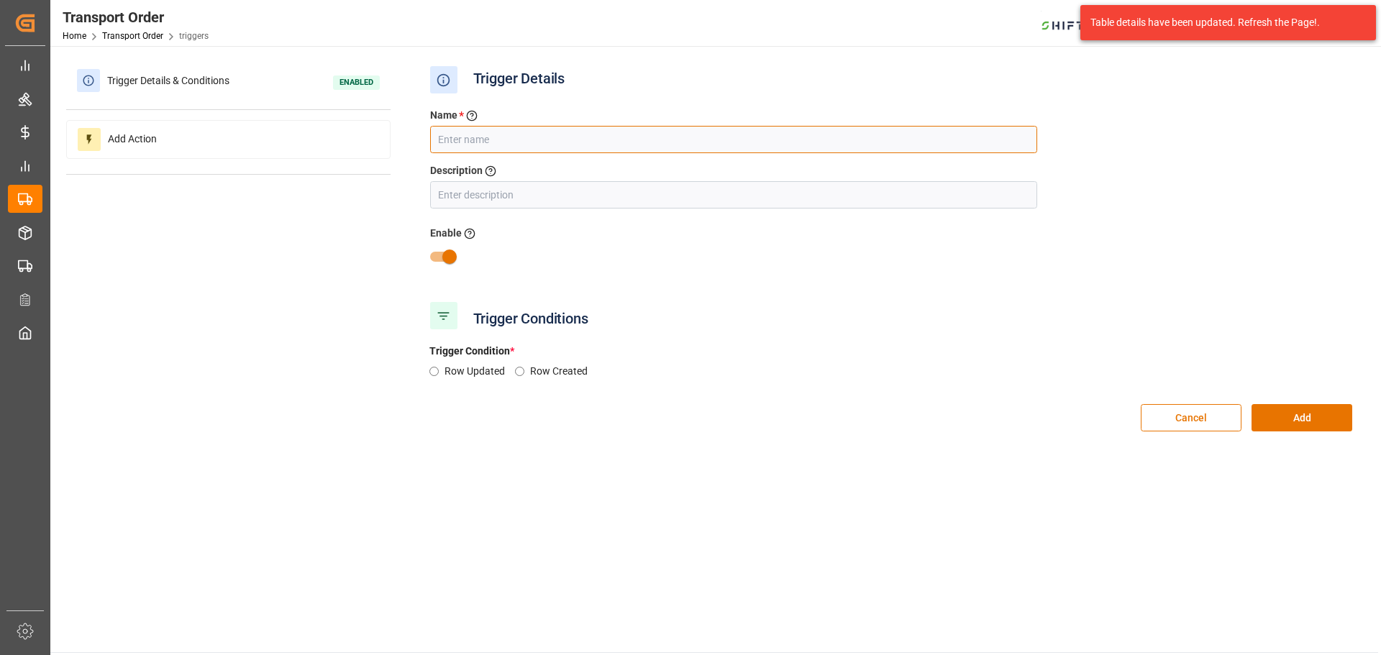
click at [484, 147] on input "text" at bounding box center [733, 139] width 607 height 27
type input "New Message"
click at [504, 196] on input "text" at bounding box center [733, 194] width 607 height 27
type input "New Message"
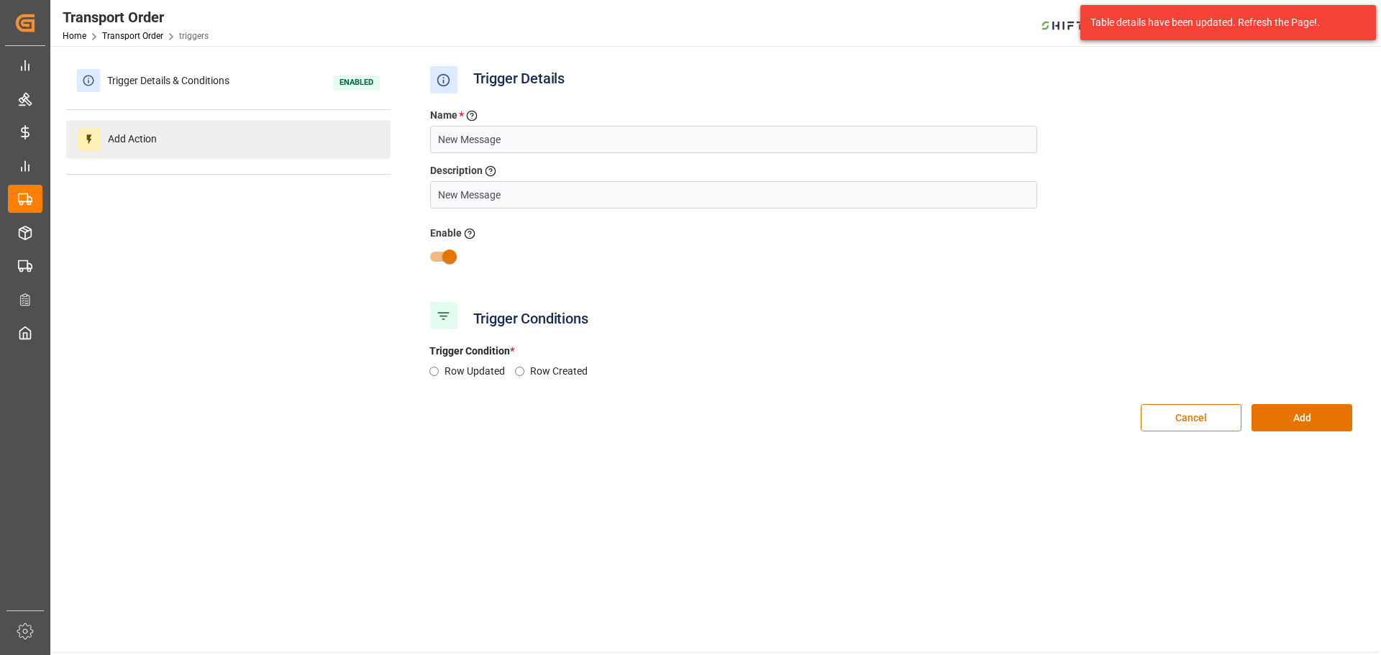
click at [237, 138] on div "Add Action" at bounding box center [228, 139] width 324 height 39
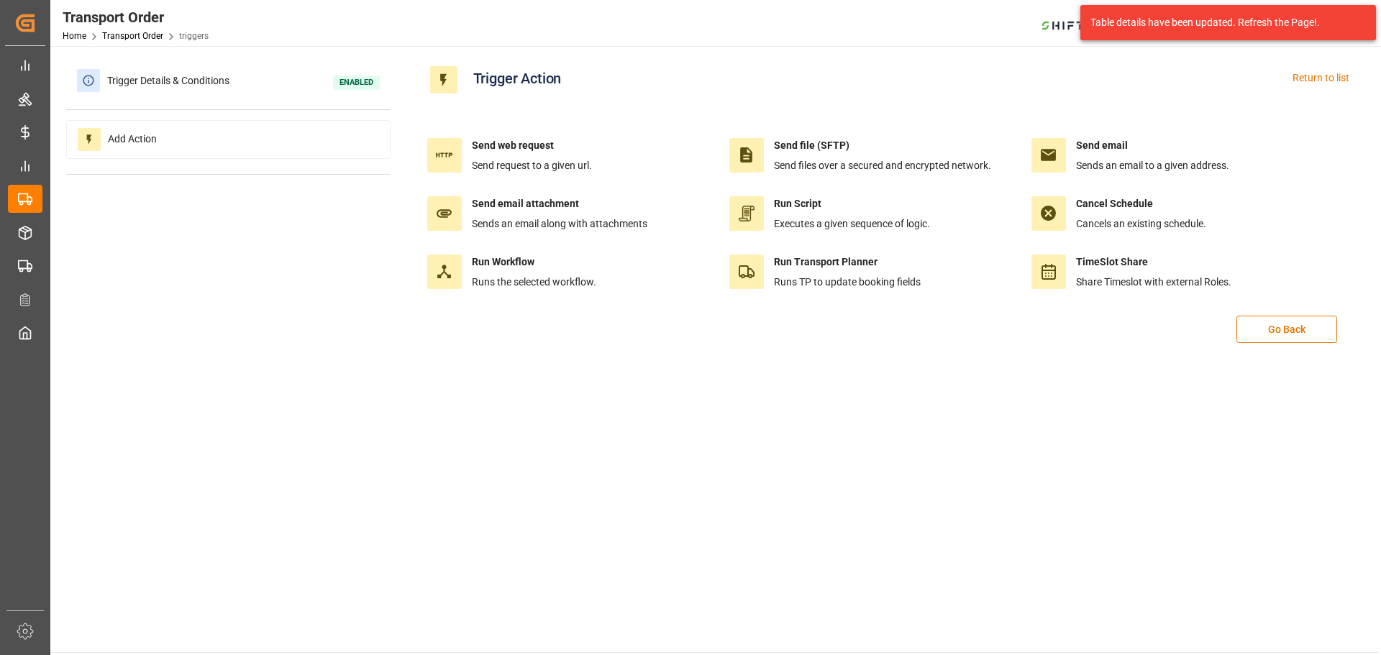
click at [232, 99] on div "Trigger Details & Conditions Enabled Add Action" at bounding box center [228, 126] width 324 height 128
click at [230, 83] on span "Trigger Details & Conditions" at bounding box center [168, 81] width 137 height 22
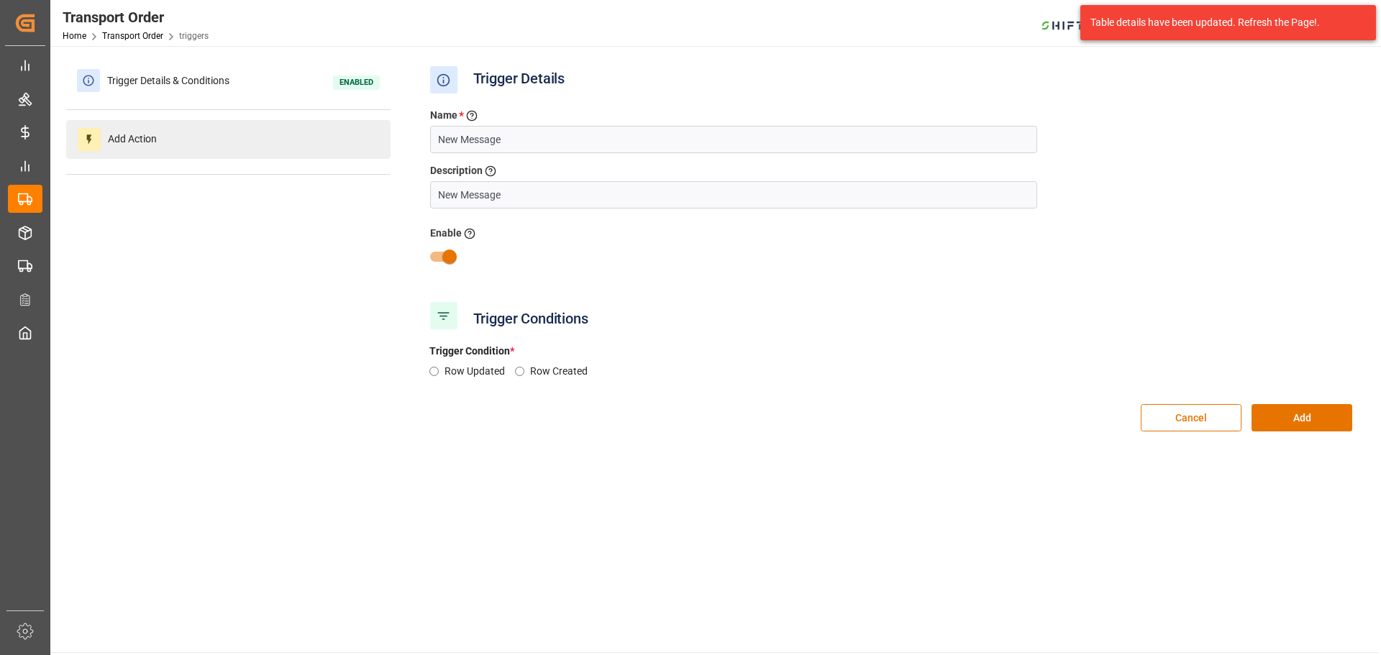
click at [227, 140] on div "Add Action" at bounding box center [228, 139] width 324 height 39
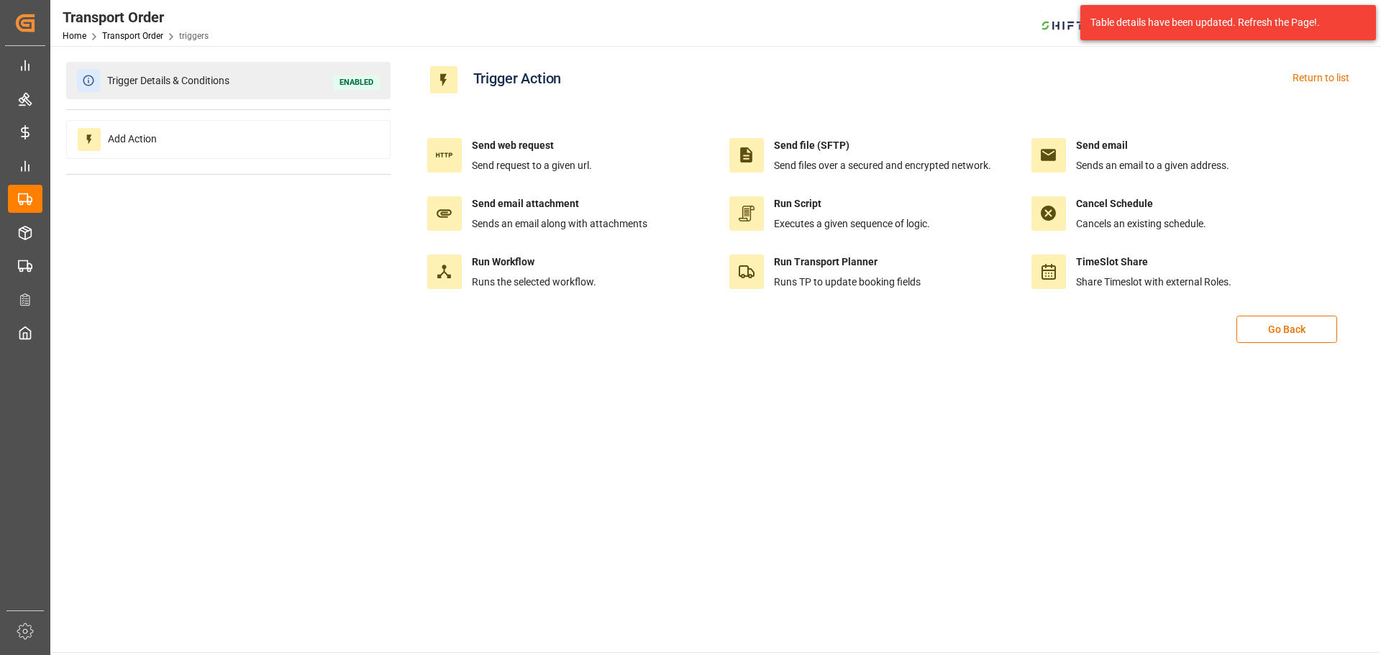
click at [319, 94] on div "Trigger Details & Conditions Enabled" at bounding box center [228, 80] width 324 height 37
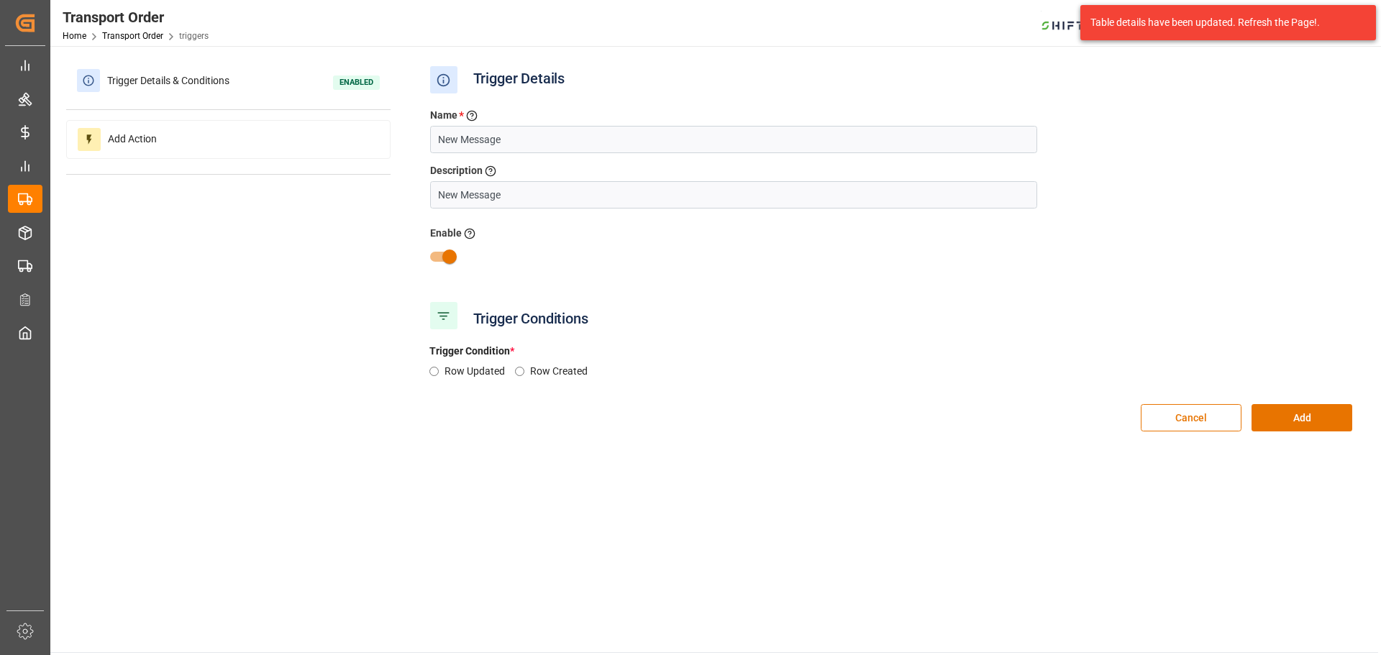
click at [470, 372] on label "Row Updated" at bounding box center [480, 371] width 71 height 15
click at [439, 372] on input "Row Updated" at bounding box center [434, 371] width 9 height 9
radio input "true"
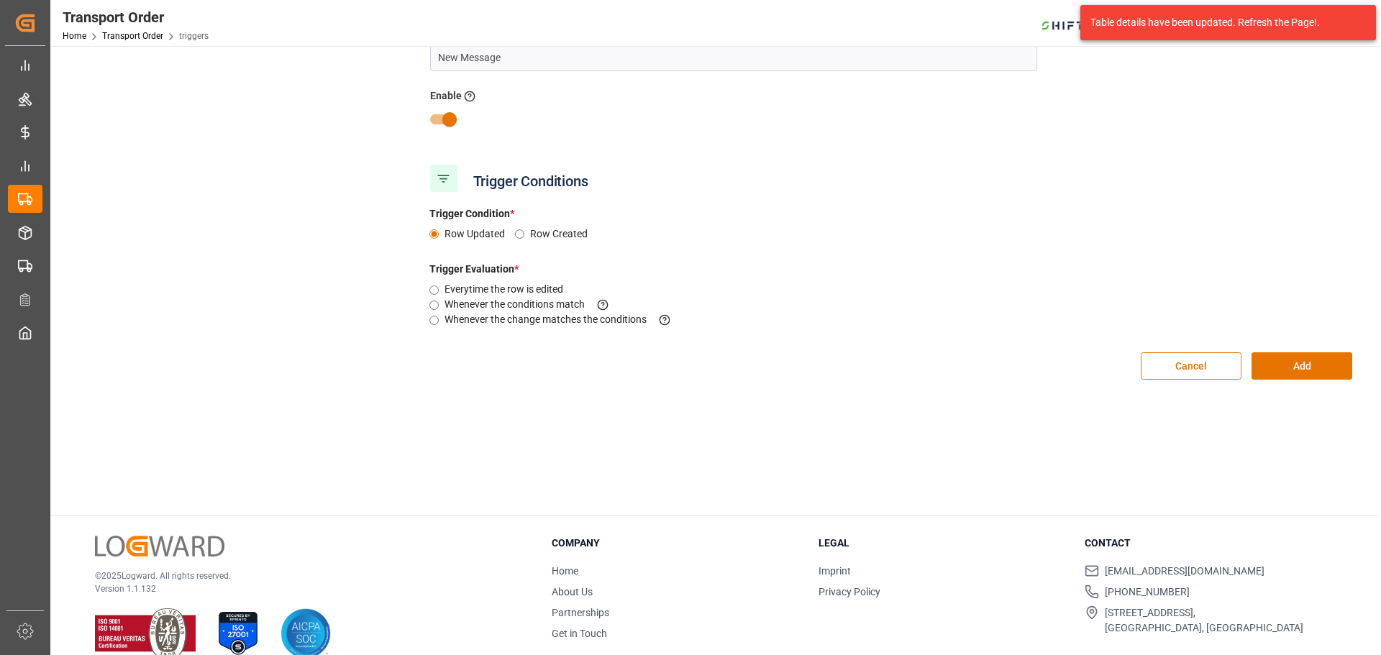
scroll to position [144, 0]
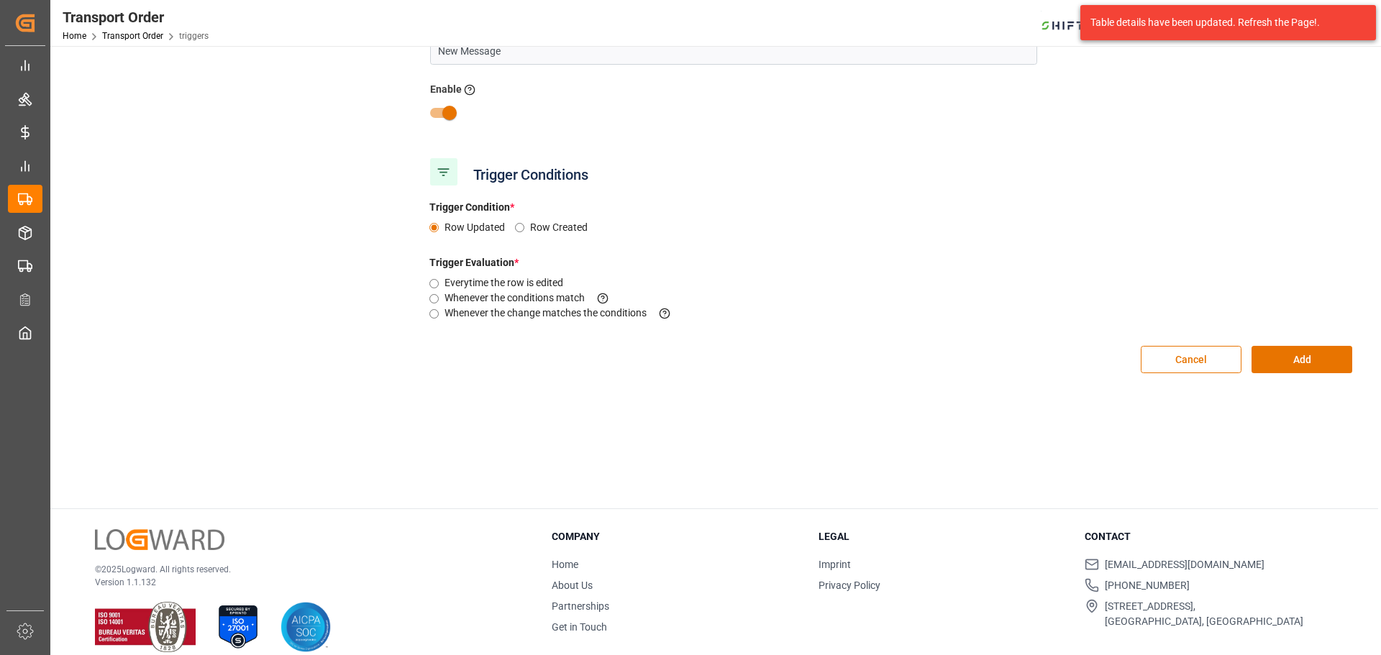
click at [433, 315] on input "Whenever the change matches the conditions This criteria is evaluated when a fi…" at bounding box center [434, 313] width 9 height 9
radio input "true"
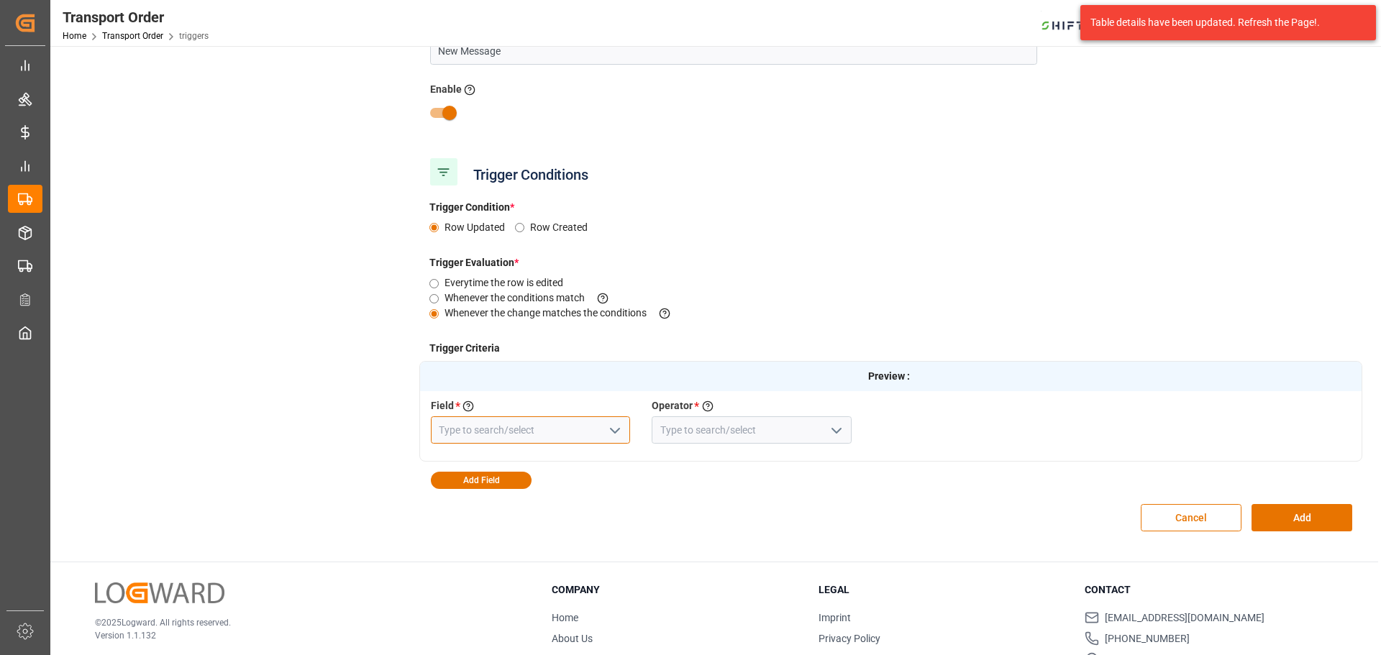
click at [537, 431] on input at bounding box center [531, 430] width 200 height 27
click at [616, 434] on icon "open menu" at bounding box center [615, 430] width 17 height 17
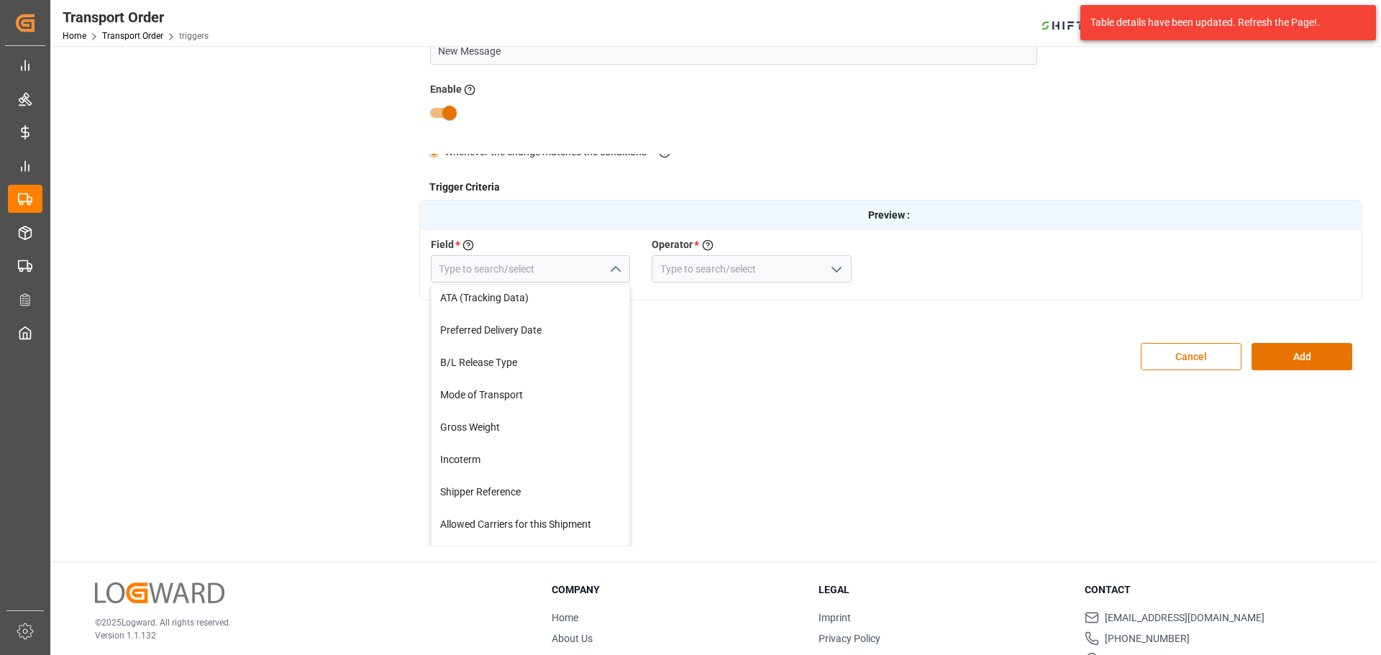
scroll to position [1007, 0]
click at [301, 232] on div "Trigger Details & Conditions Enabled Add Action Trigger Details Name * Enter a …" at bounding box center [714, 232] width 1297 height 629
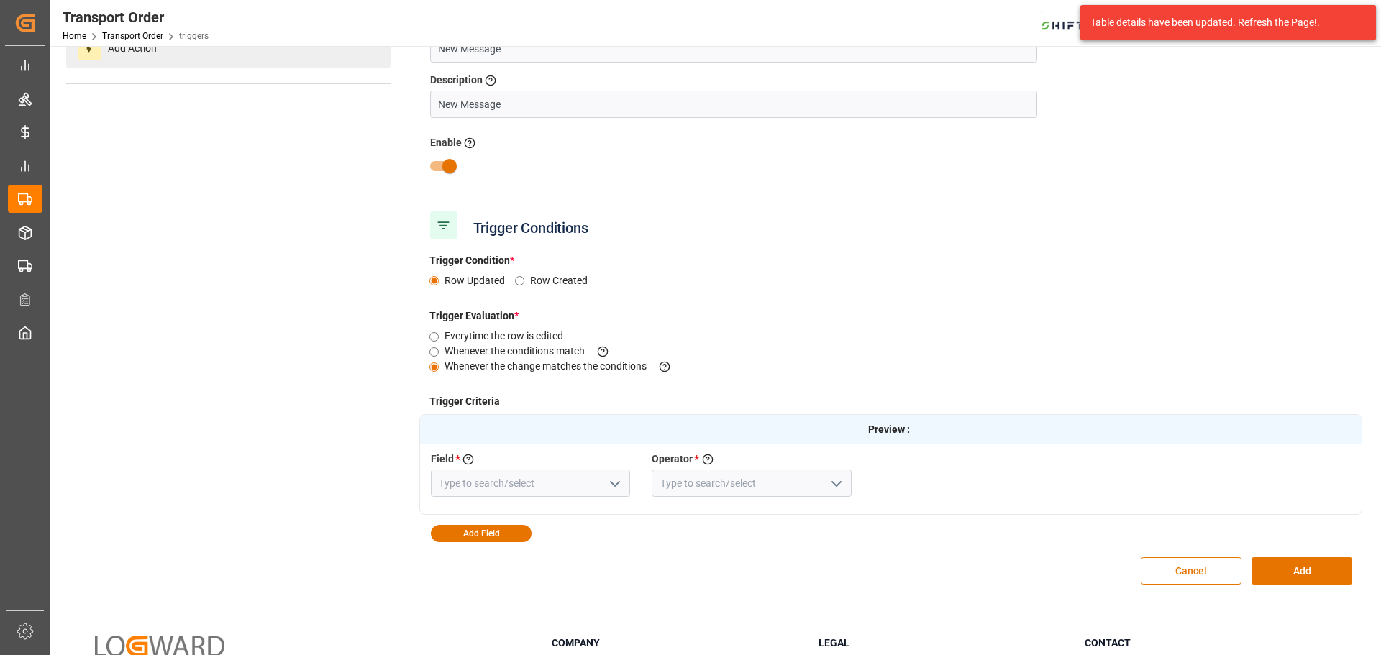
scroll to position [0, 0]
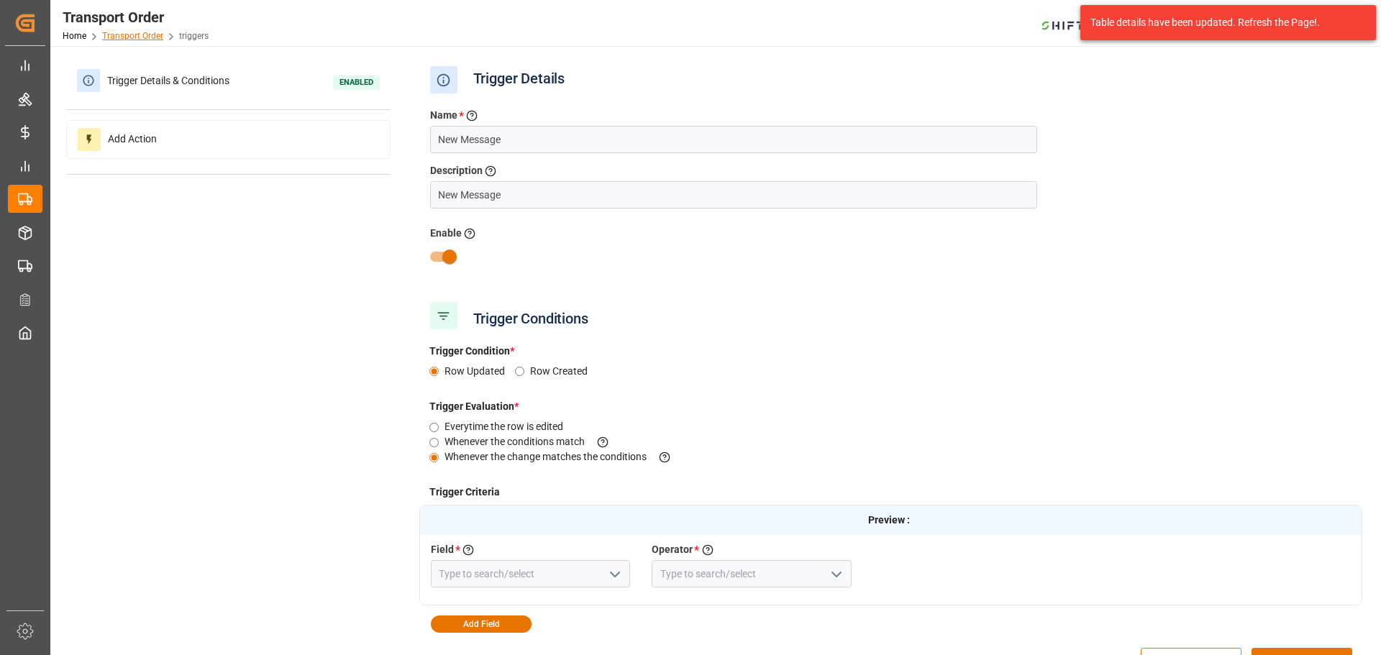
click at [152, 35] on link "Transport Order" at bounding box center [132, 36] width 61 height 10
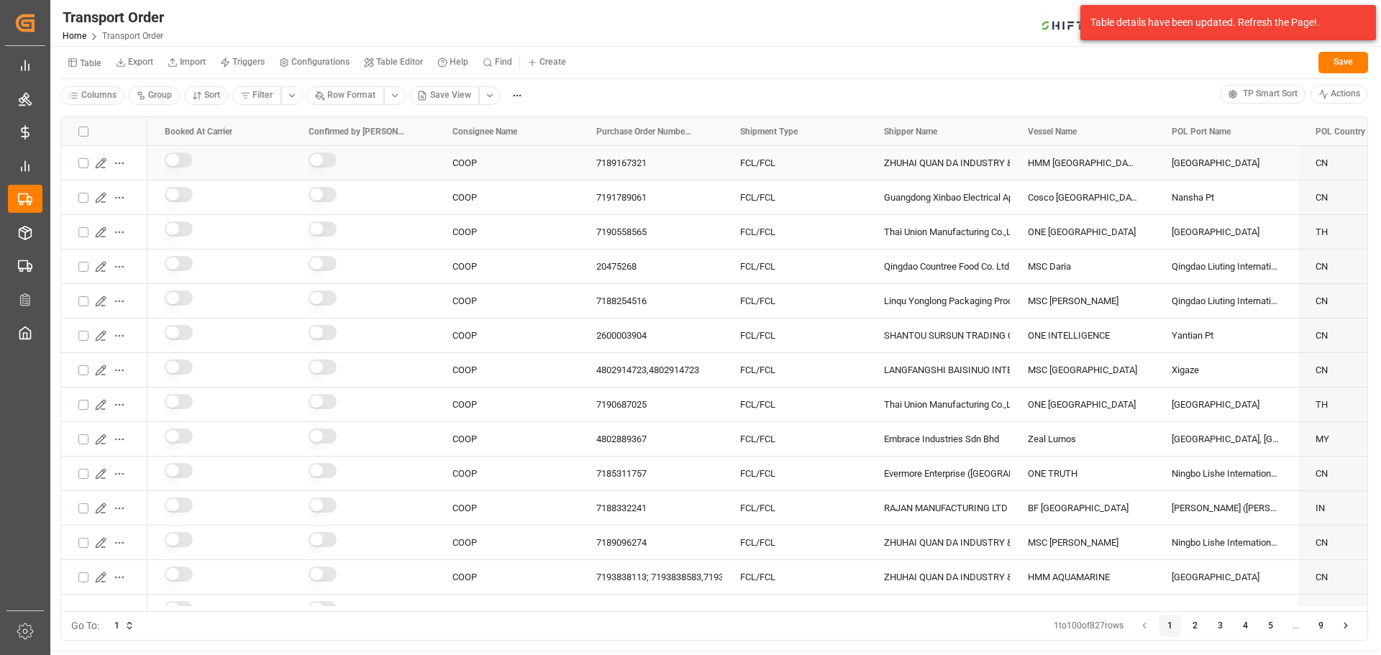
click at [101, 159] on icon "Press SPACE to select this row." at bounding box center [101, 164] width 12 height 12
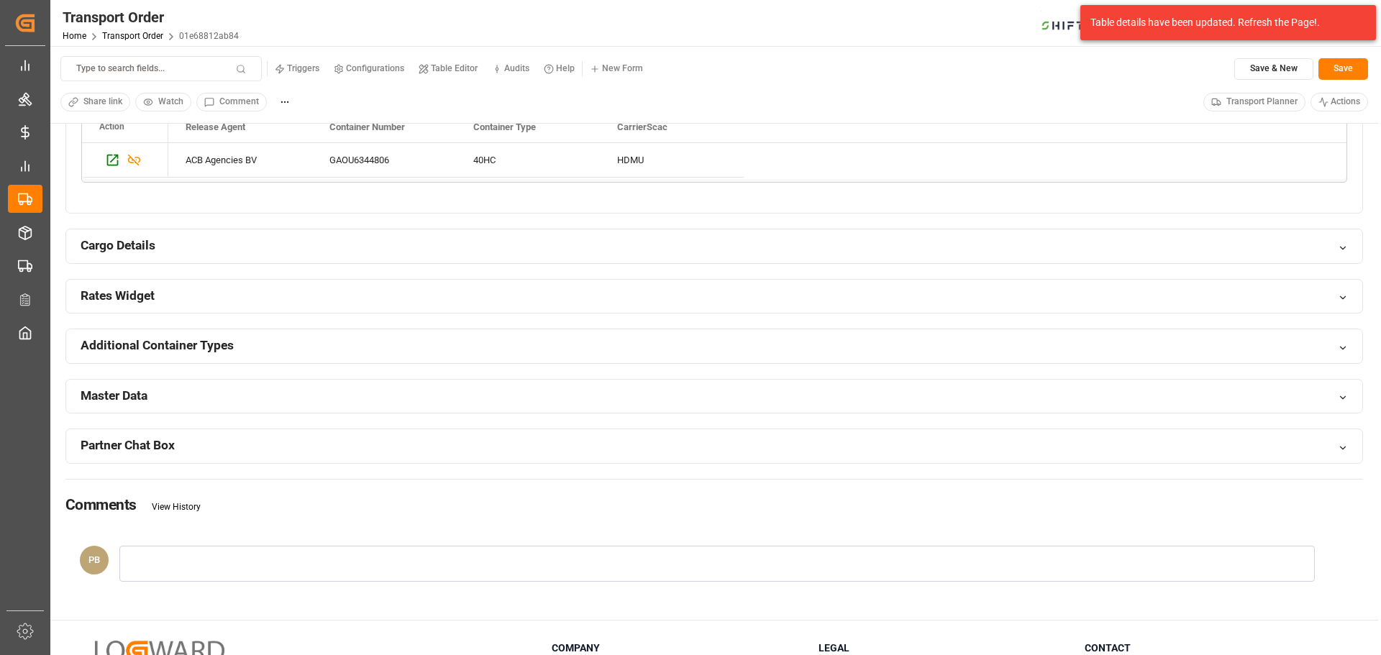
scroll to position [1047, 0]
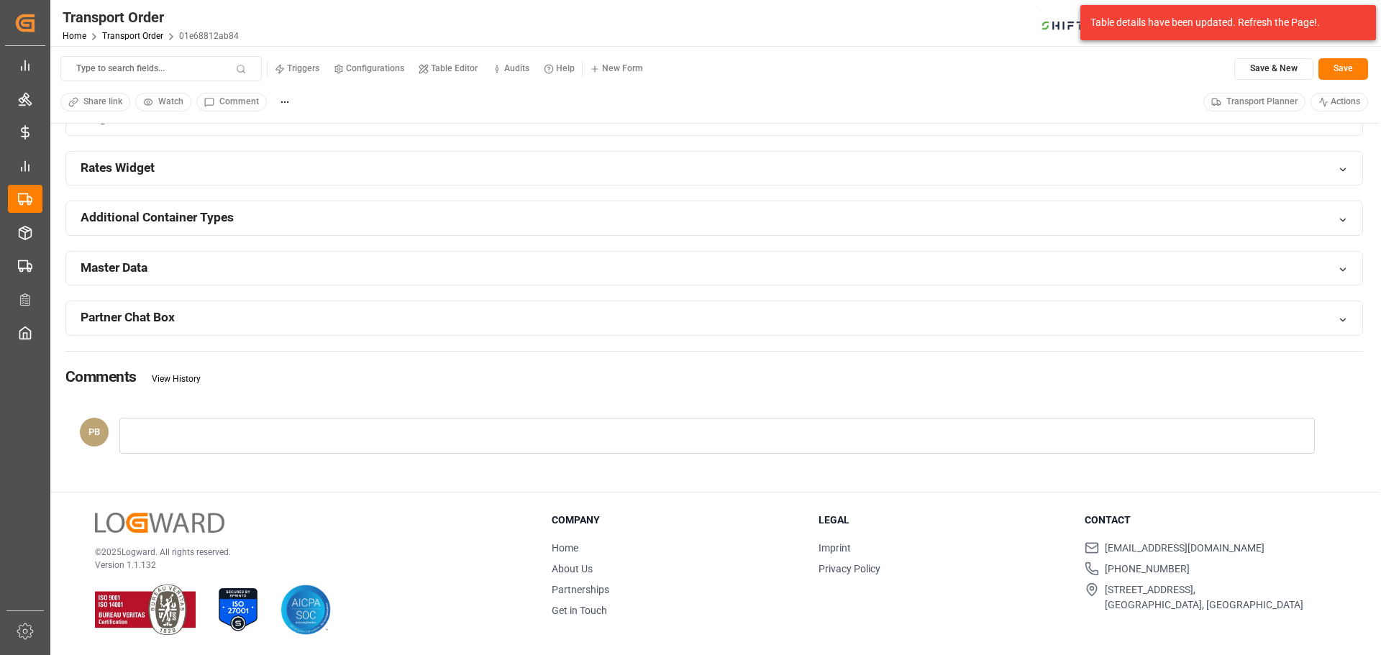
click at [288, 428] on div at bounding box center [717, 436] width 1196 height 36
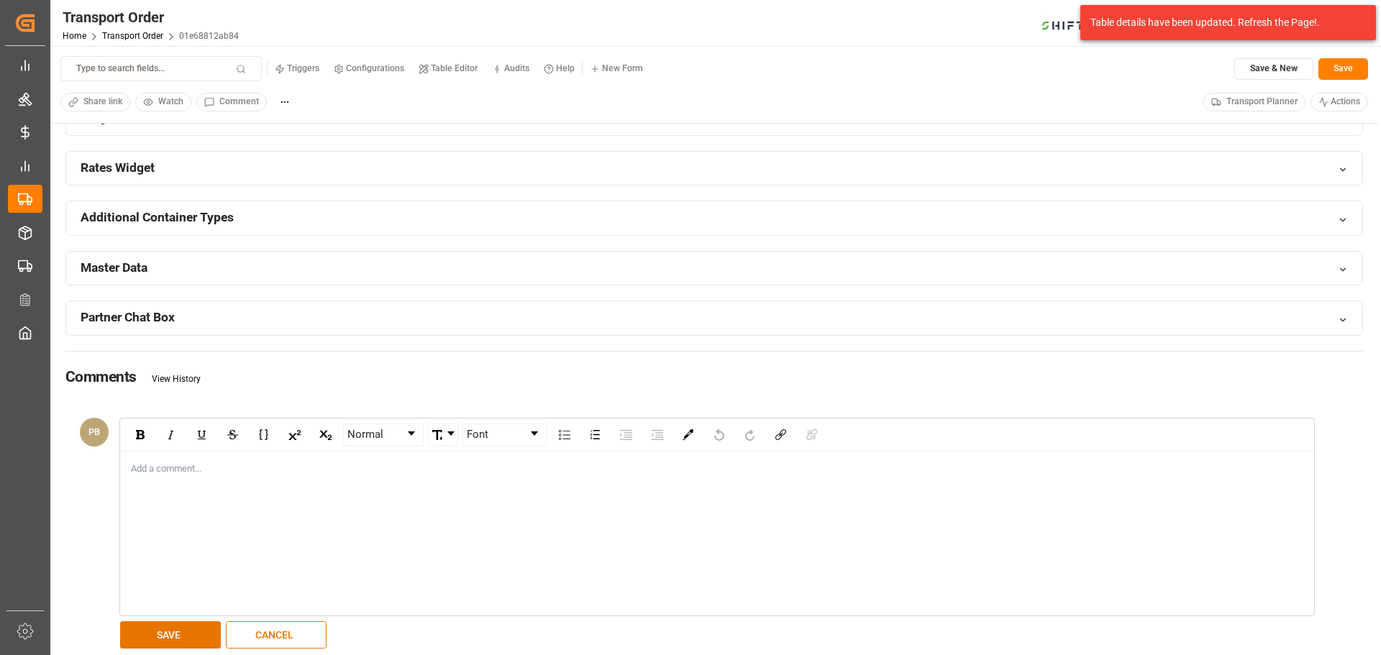
click at [299, 375] on div "Comments View History" at bounding box center [714, 377] width 1298 height 50
click at [189, 314] on div "Partner Chat Box" at bounding box center [714, 318] width 1297 height 34
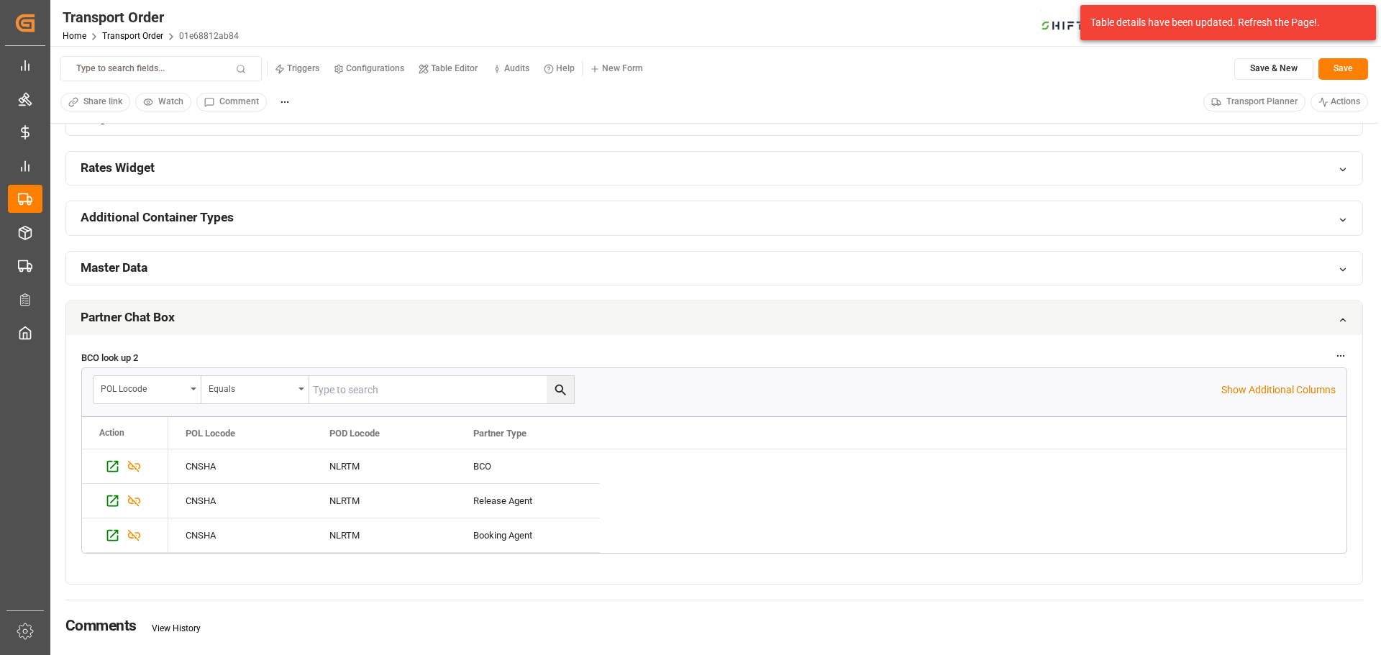
click at [162, 311] on h2 "Partner Chat Box" at bounding box center [128, 318] width 94 height 18
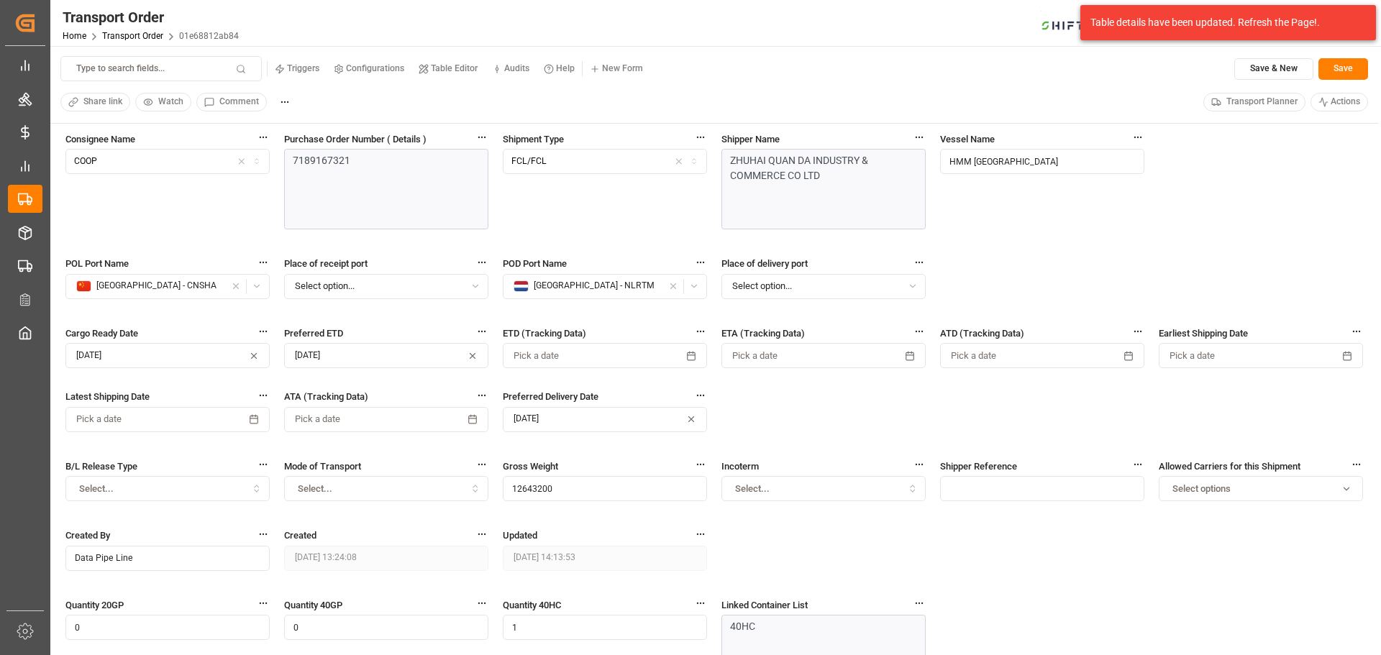
scroll to position [0, 0]
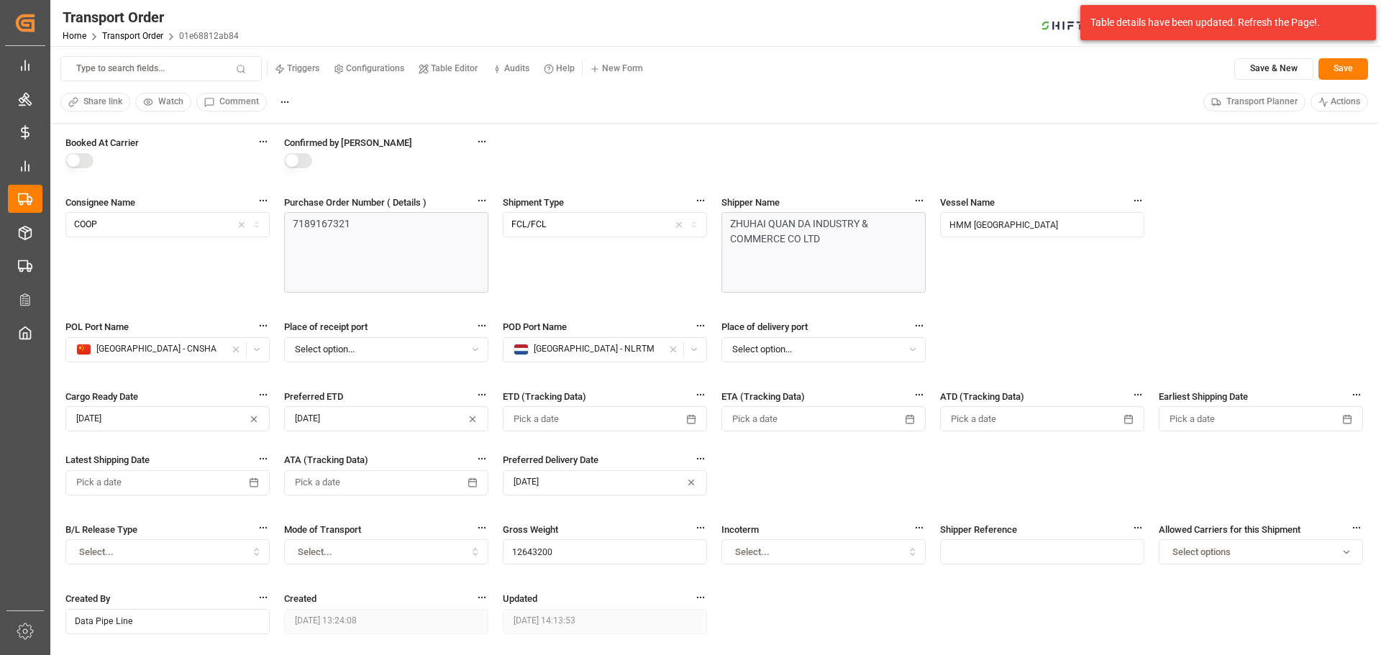
click at [267, 269] on div "Consignee Name COOP" at bounding box center [167, 252] width 204 height 114
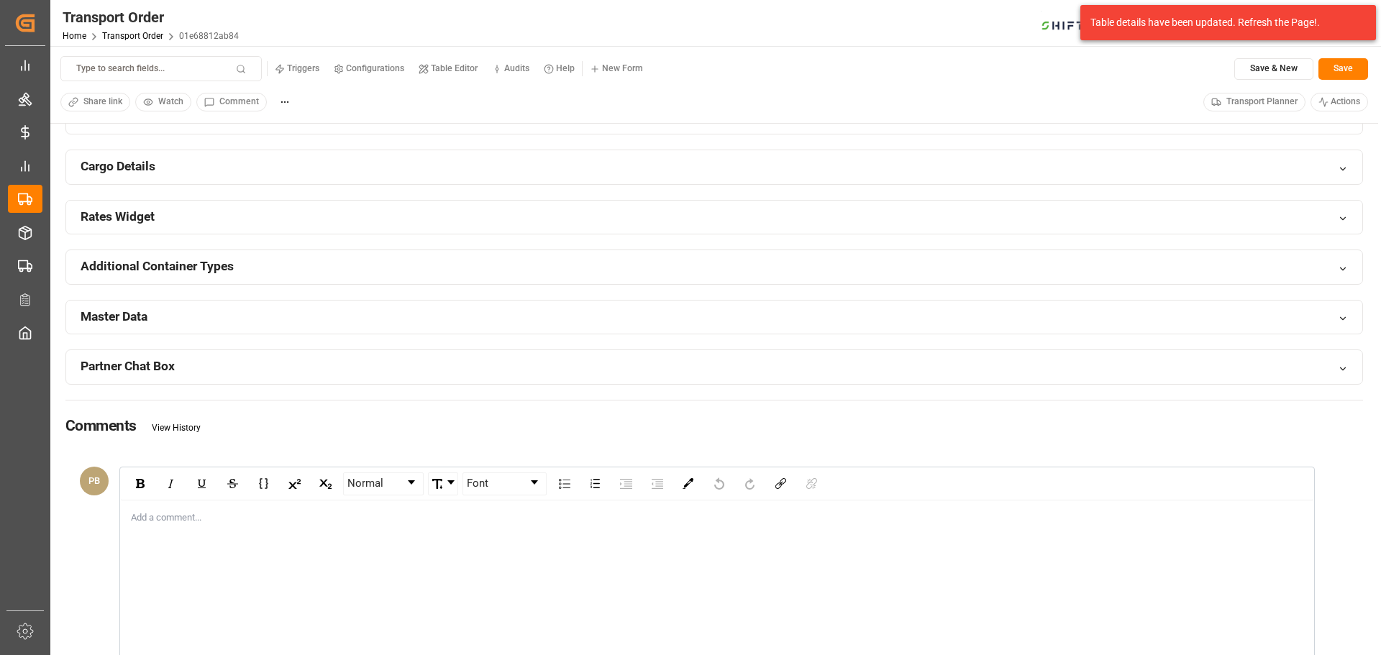
scroll to position [1251, 0]
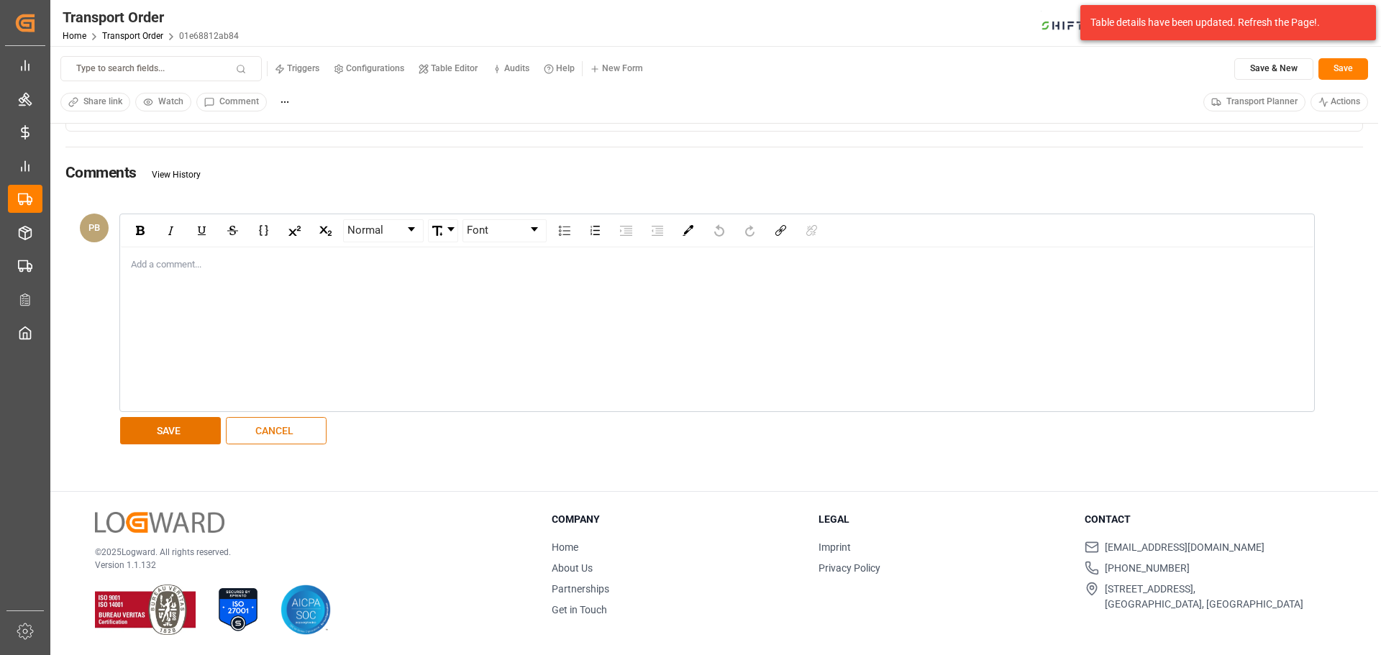
click at [295, 426] on button "CANCEL" at bounding box center [276, 430] width 101 height 27
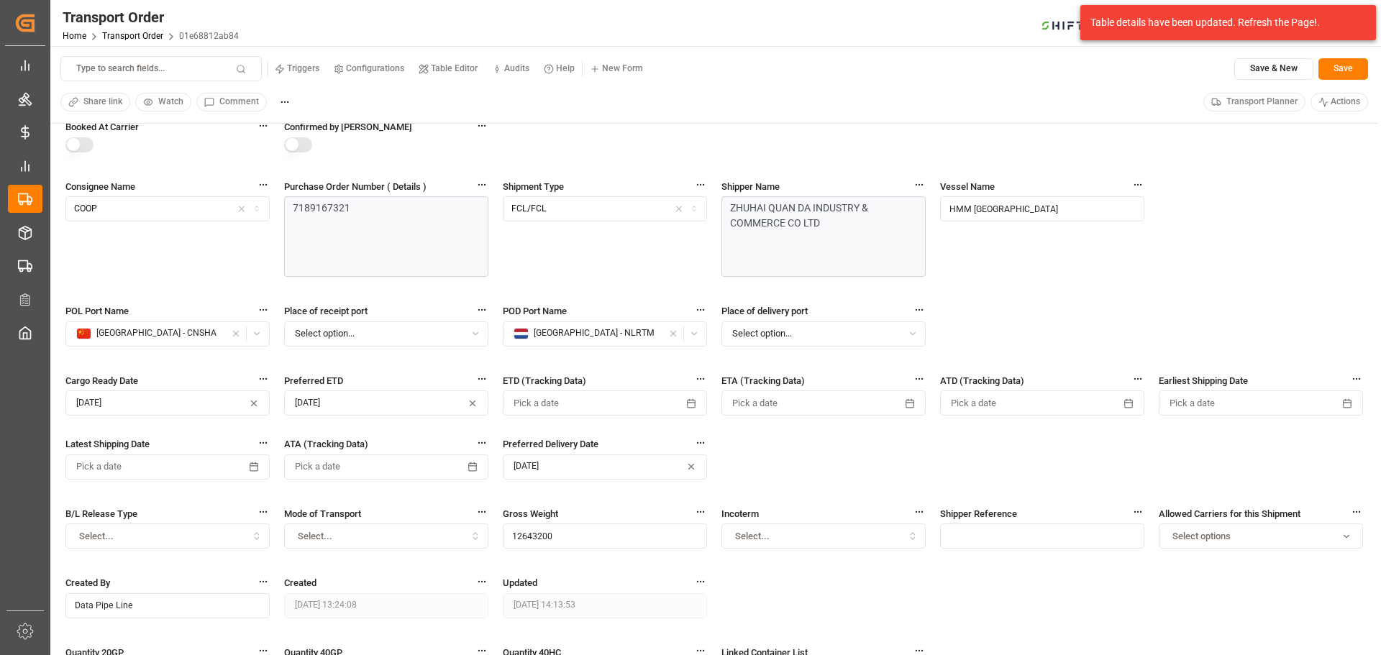
scroll to position [0, 0]
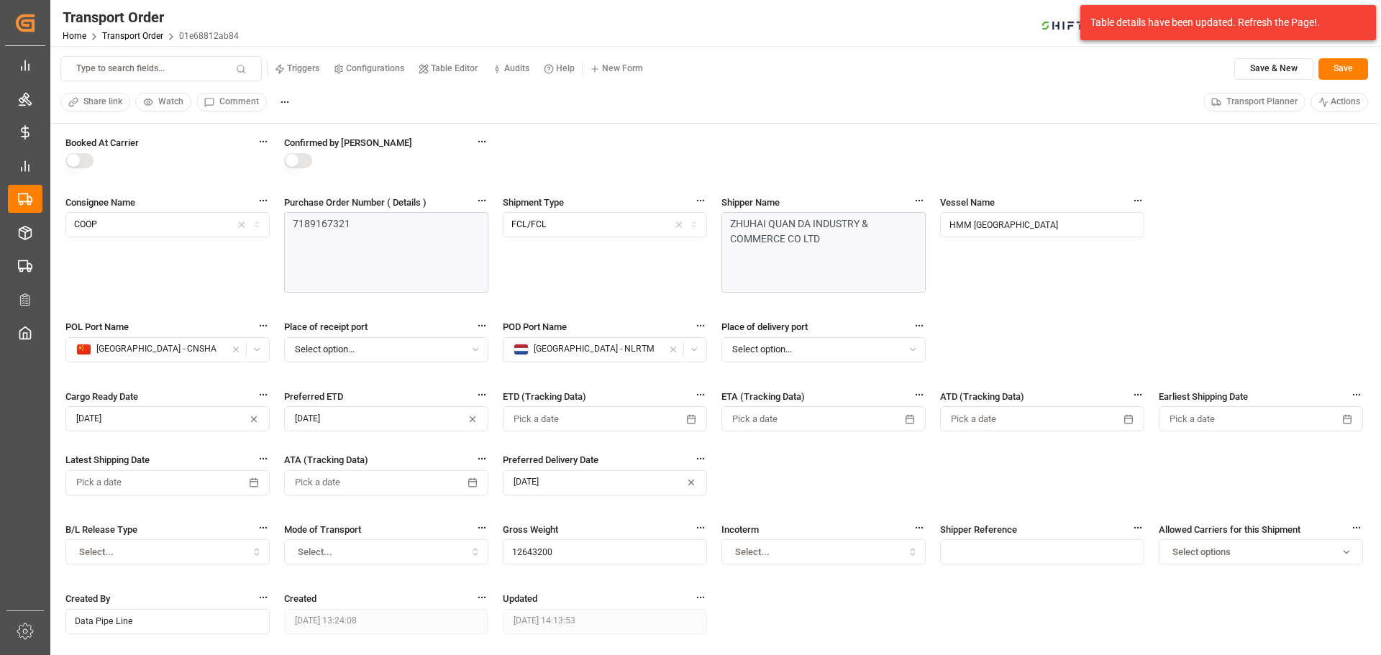
click at [296, 165] on button "button" at bounding box center [298, 160] width 28 height 15
click at [557, 144] on div "Booked At Carrier Confirmed by Carrier Consignee Name COOP Purchase Order Numbe…" at bounding box center [714, 492] width 1298 height 714
click at [1331, 71] on button "Save" at bounding box center [1344, 69] width 50 height 22
type input "[PERSON_NAME]"
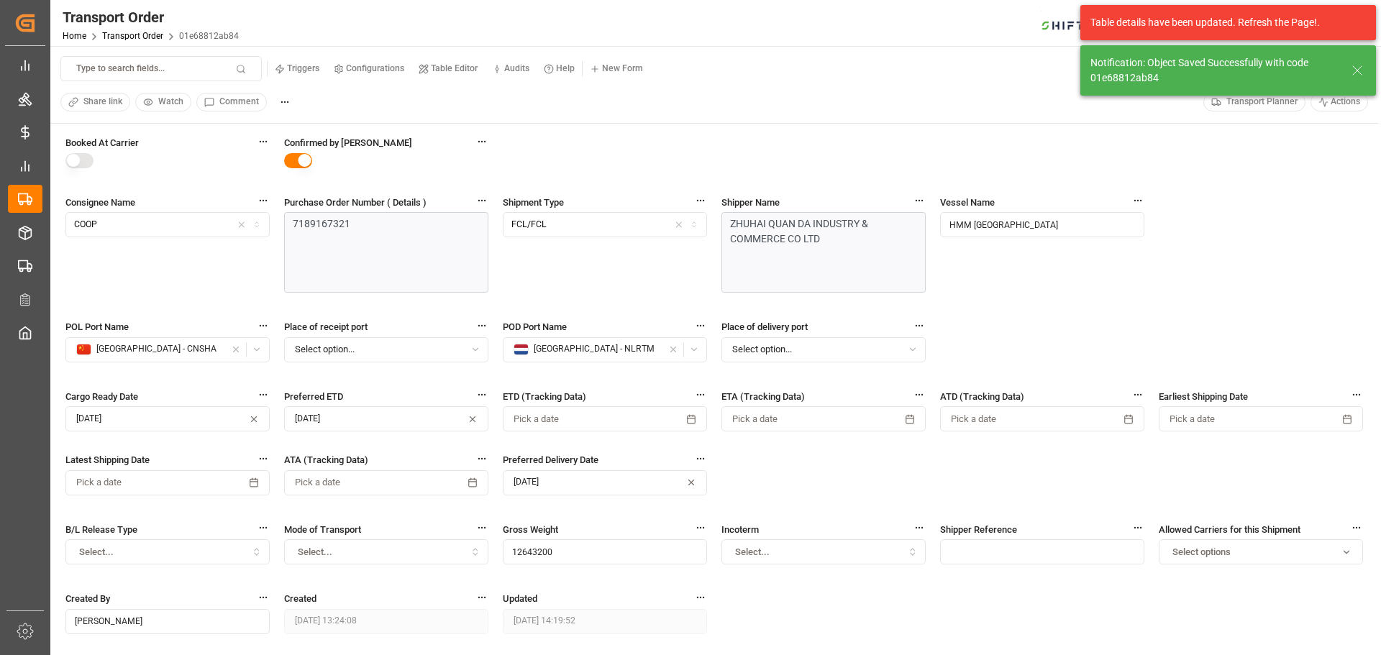
click at [1357, 71] on line at bounding box center [1357, 70] width 9 height 9
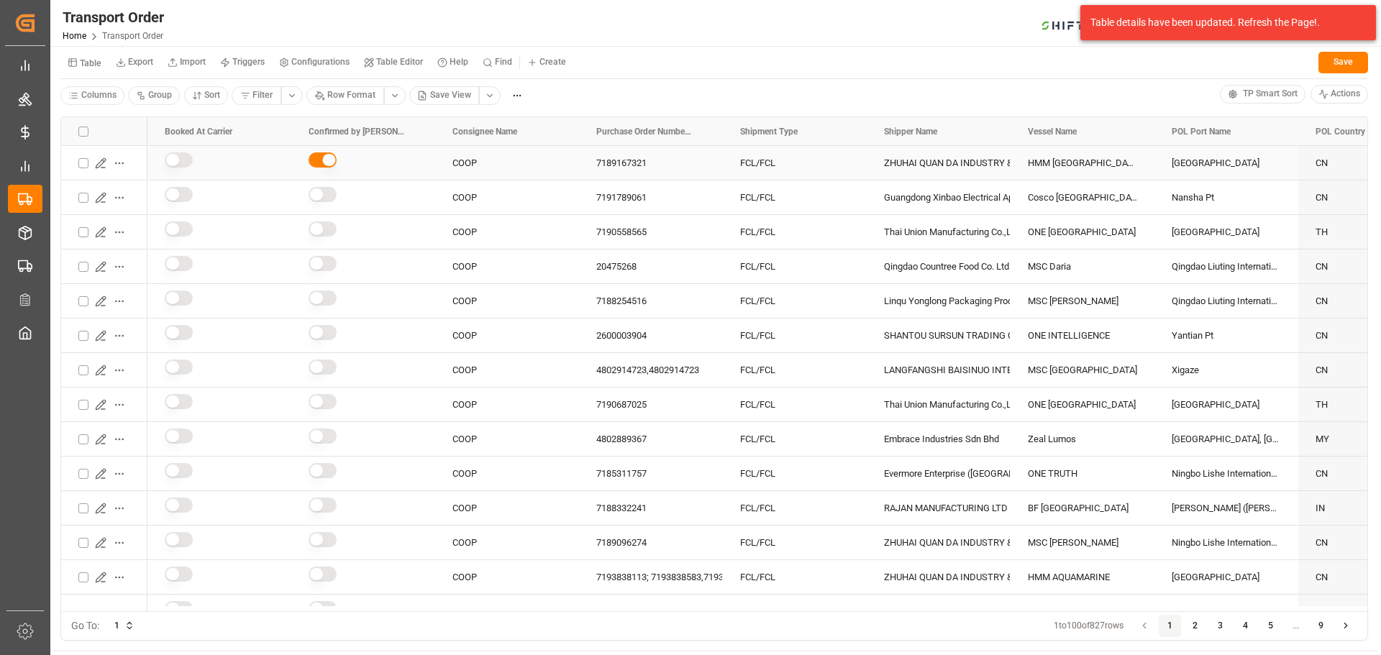
click at [318, 159] on button "Press SPACE to select this row." at bounding box center [323, 160] width 28 height 15
click at [1338, 59] on button "Save" at bounding box center [1344, 63] width 50 height 22
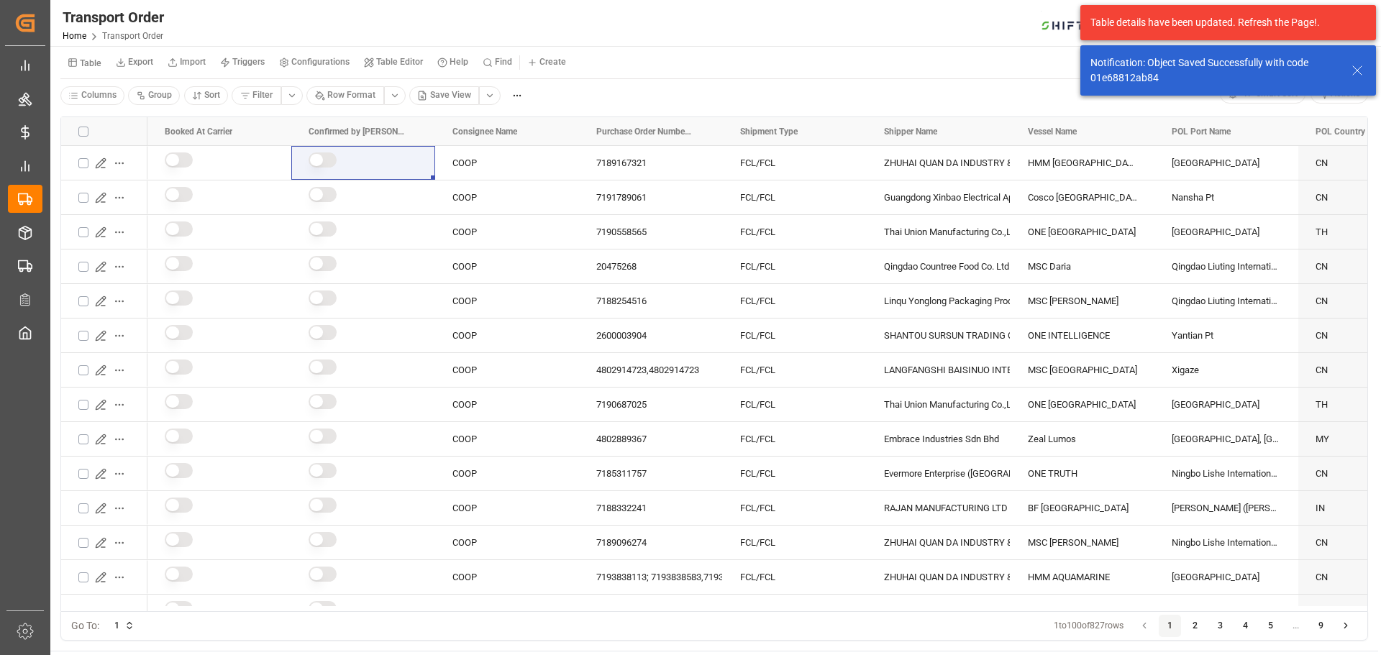
click at [1354, 65] on icon at bounding box center [1357, 70] width 17 height 17
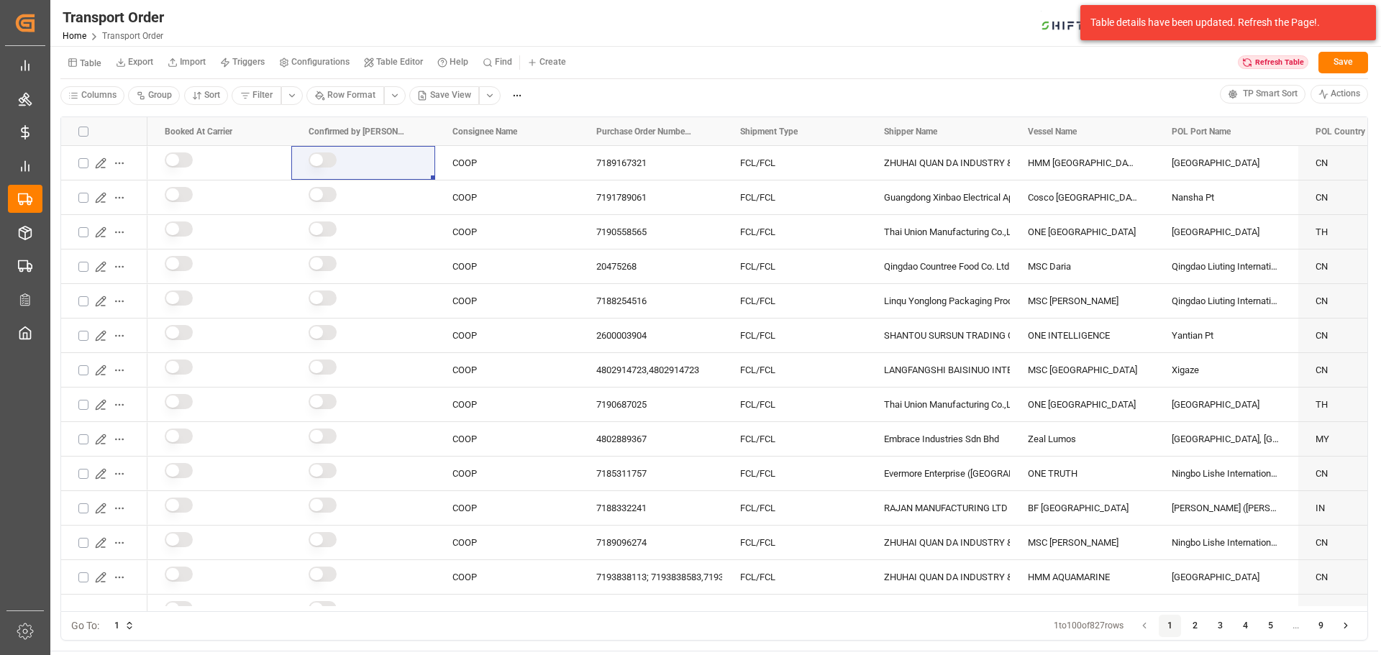
click at [643, 91] on div "Columns Group Sort Filter Row Format Save View" at bounding box center [640, 96] width 1160 height 22
click at [386, 194] on div "Press SPACE to select this row." at bounding box center [363, 197] width 109 height 32
click at [384, 168] on div "Press SPACE to select this row." at bounding box center [363, 163] width 109 height 32
click at [496, 165] on div "COOP" at bounding box center [507, 163] width 144 height 34
click at [577, 88] on div "Columns Group Sort Filter Row Format Save View" at bounding box center [640, 96] width 1160 height 22
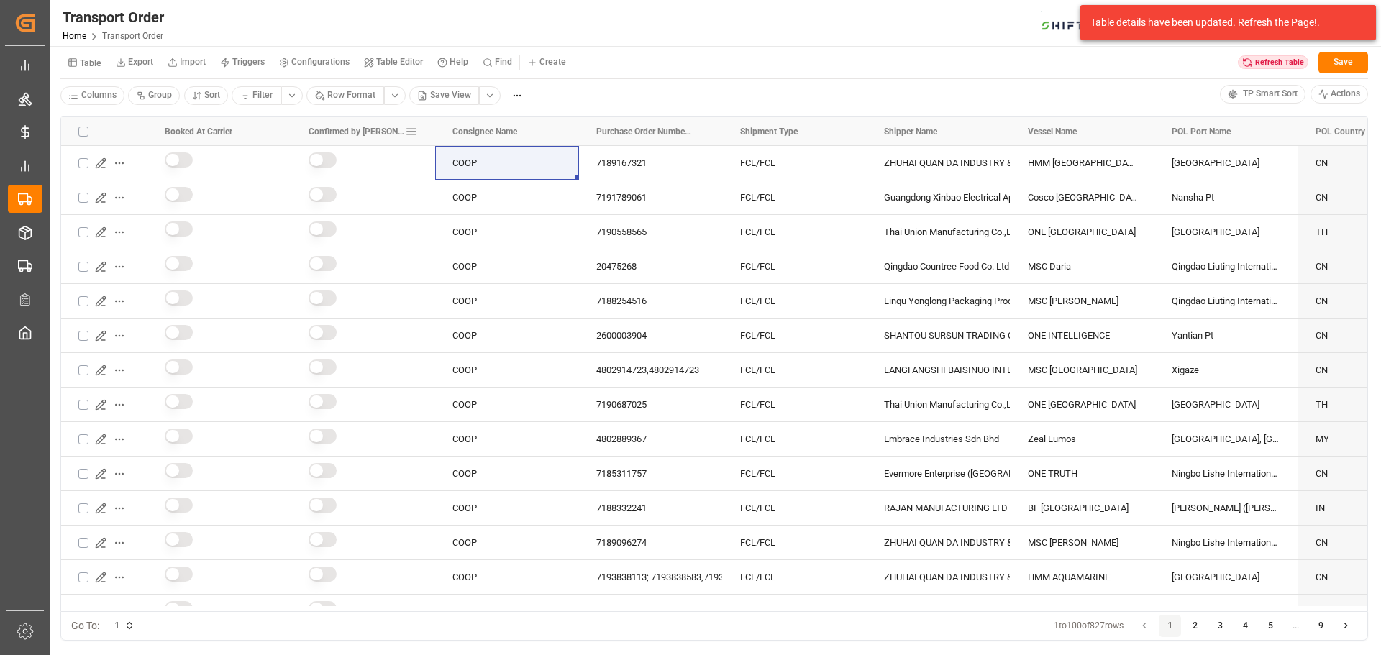
click at [415, 132] on span at bounding box center [411, 131] width 13 height 13
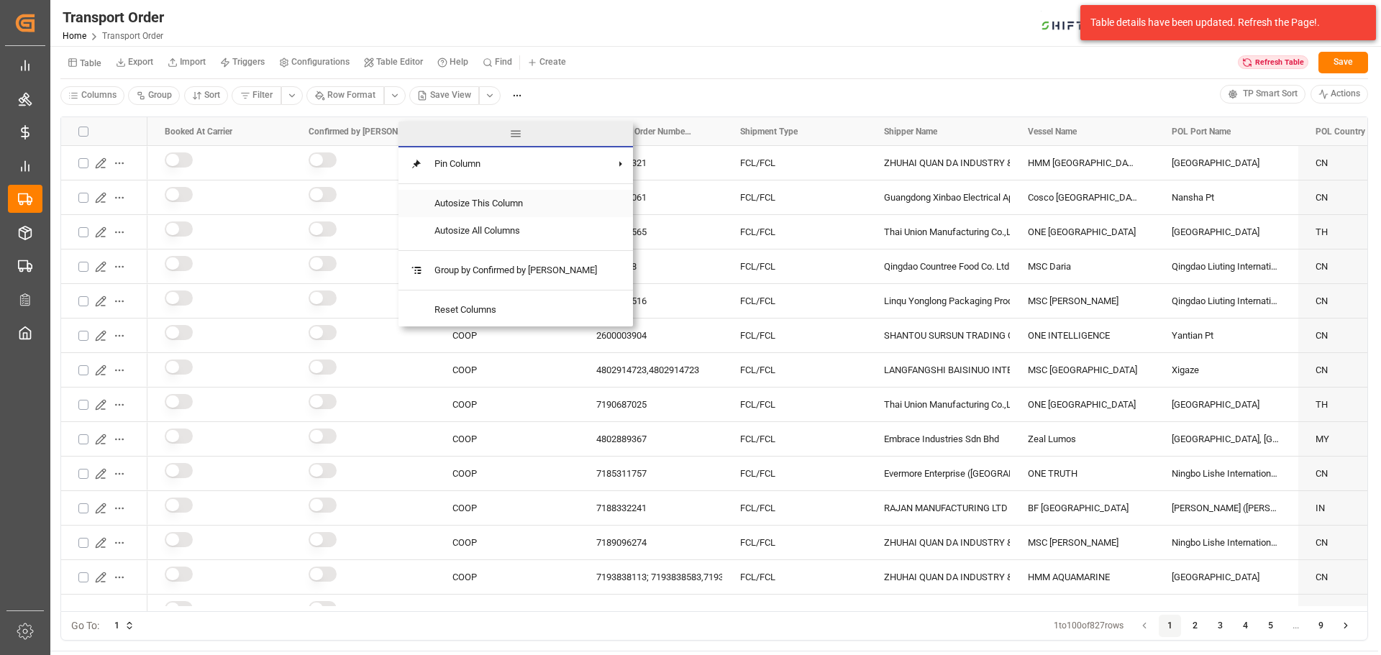
click at [439, 206] on span "Autosize This Column" at bounding box center [516, 203] width 186 height 27
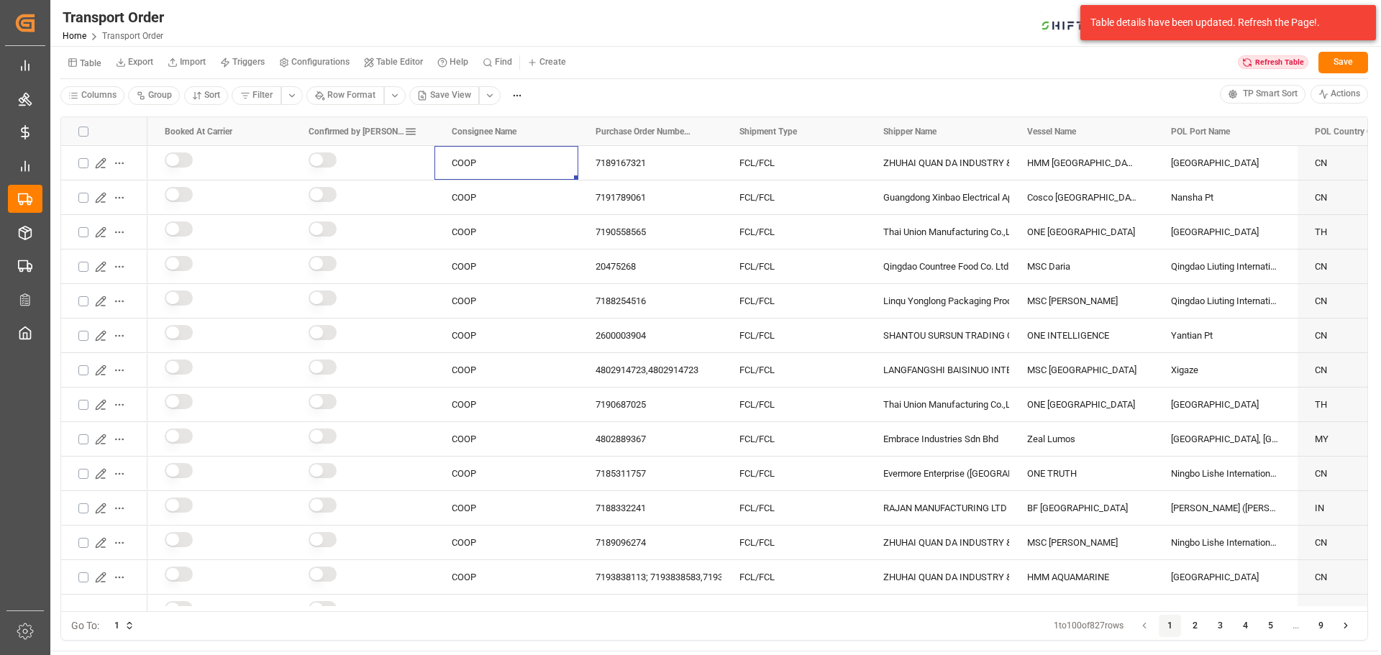
click at [414, 130] on span at bounding box center [410, 131] width 13 height 13
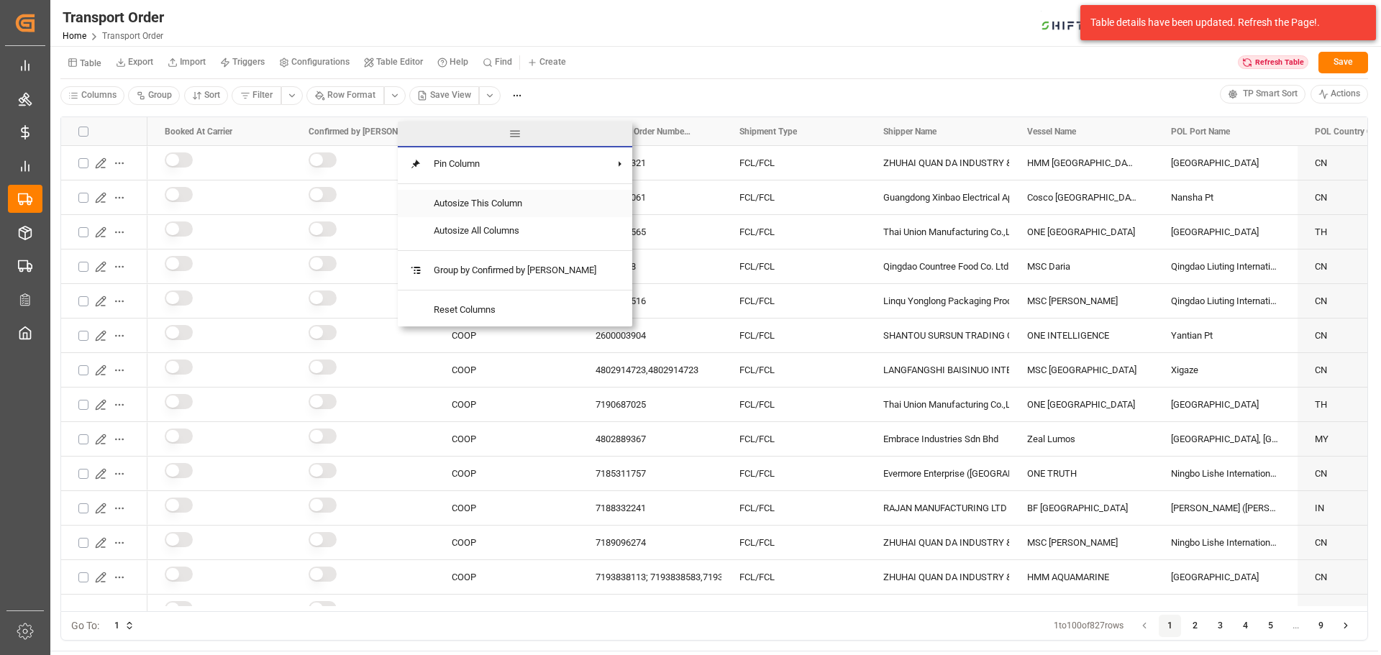
click at [426, 201] on span "Autosize This Column" at bounding box center [515, 203] width 186 height 27
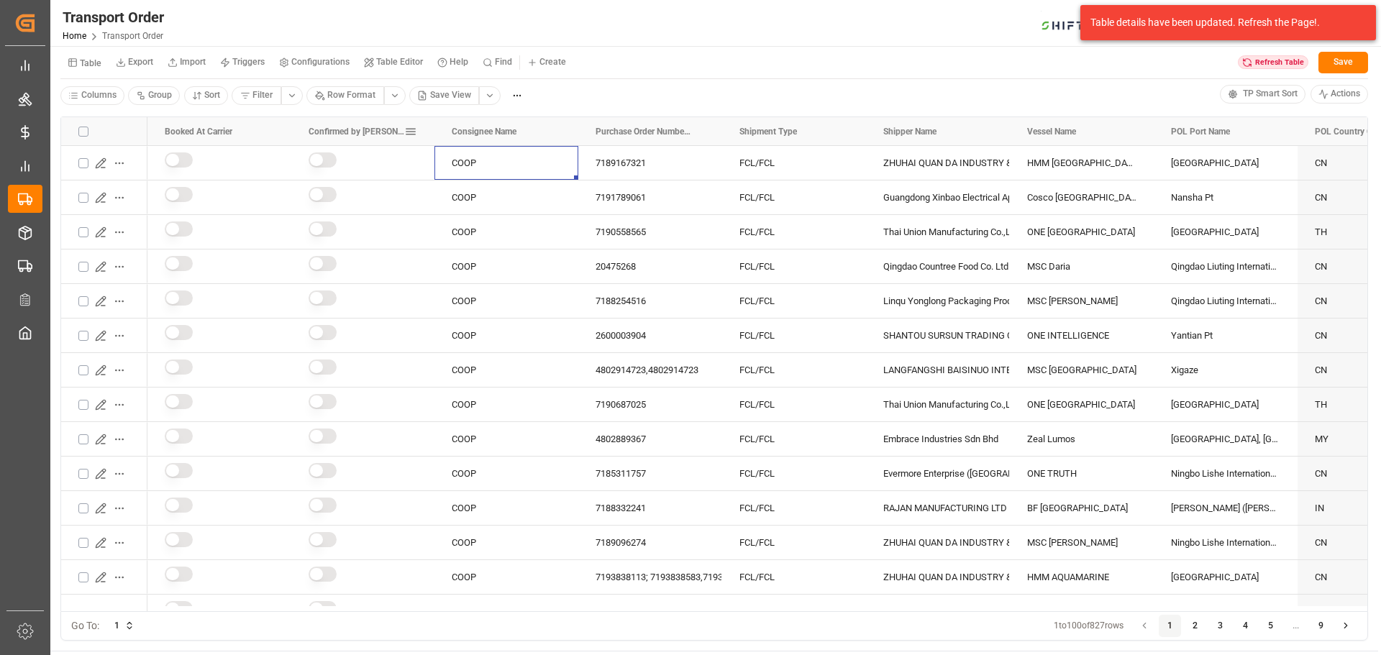
click at [407, 130] on span at bounding box center [410, 131] width 13 height 13
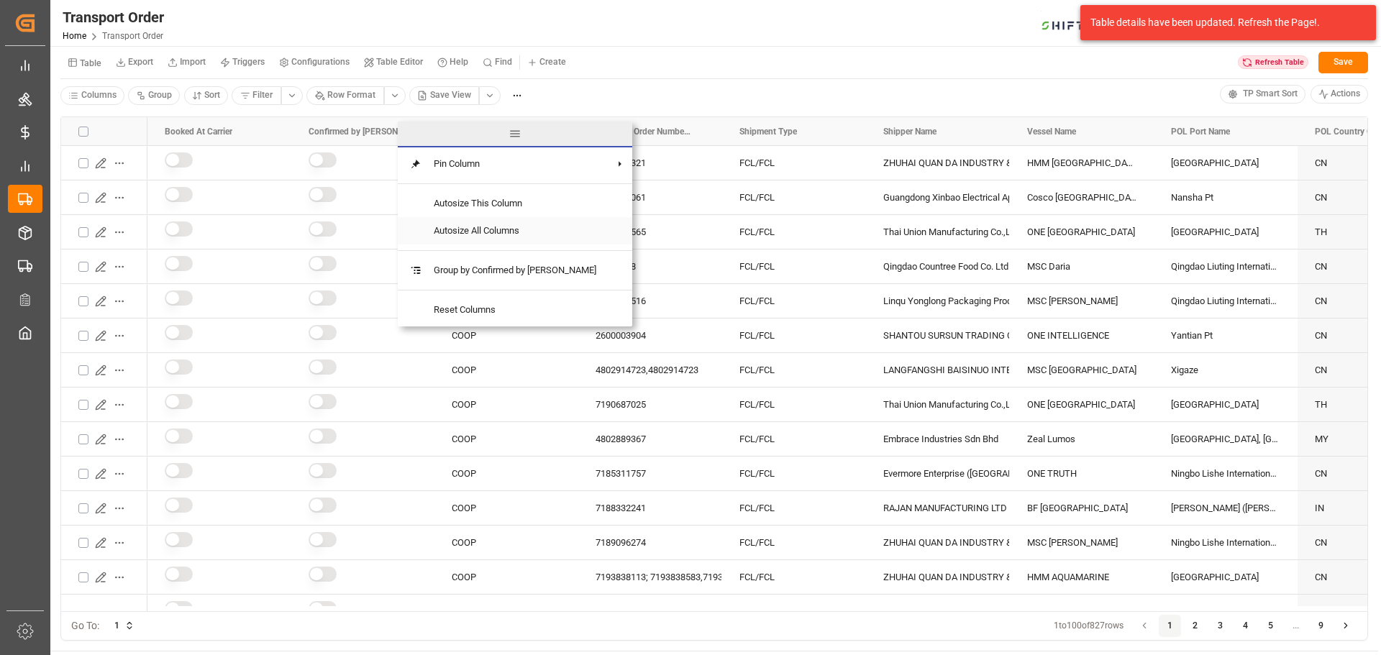
click at [434, 223] on span "Autosize All Columns" at bounding box center [515, 230] width 186 height 27
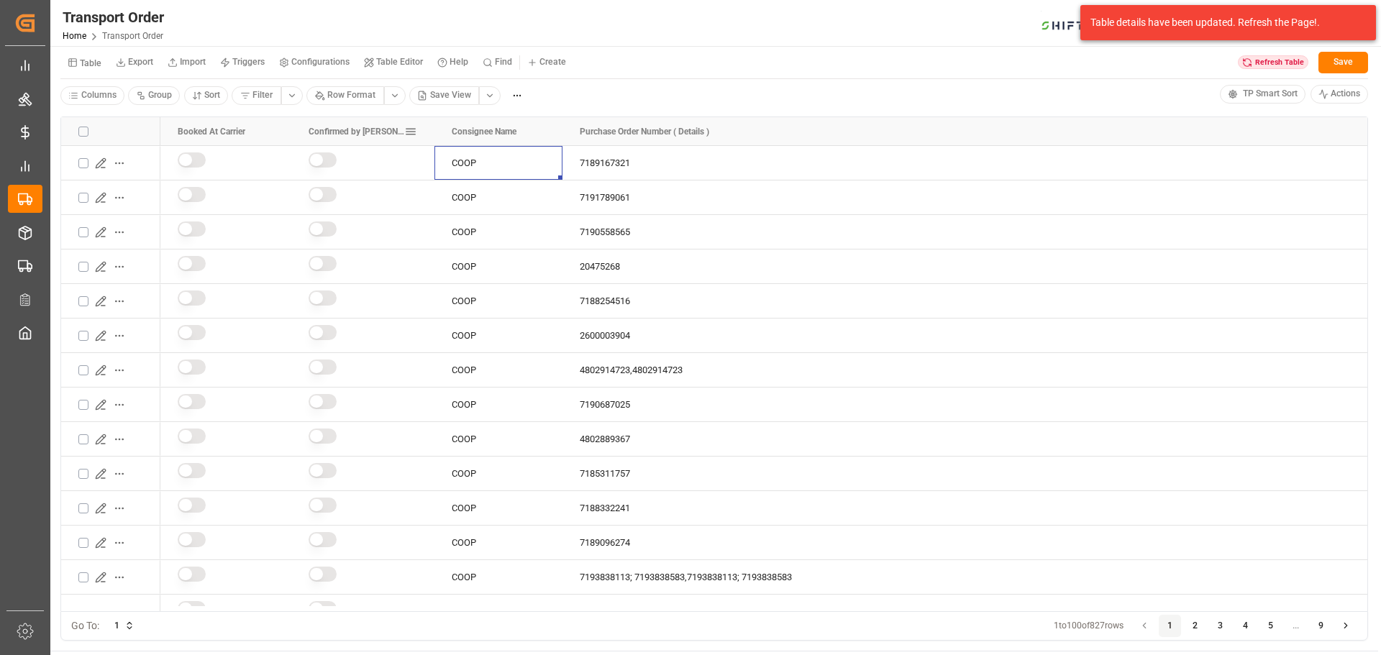
click at [410, 127] on span at bounding box center [410, 131] width 13 height 13
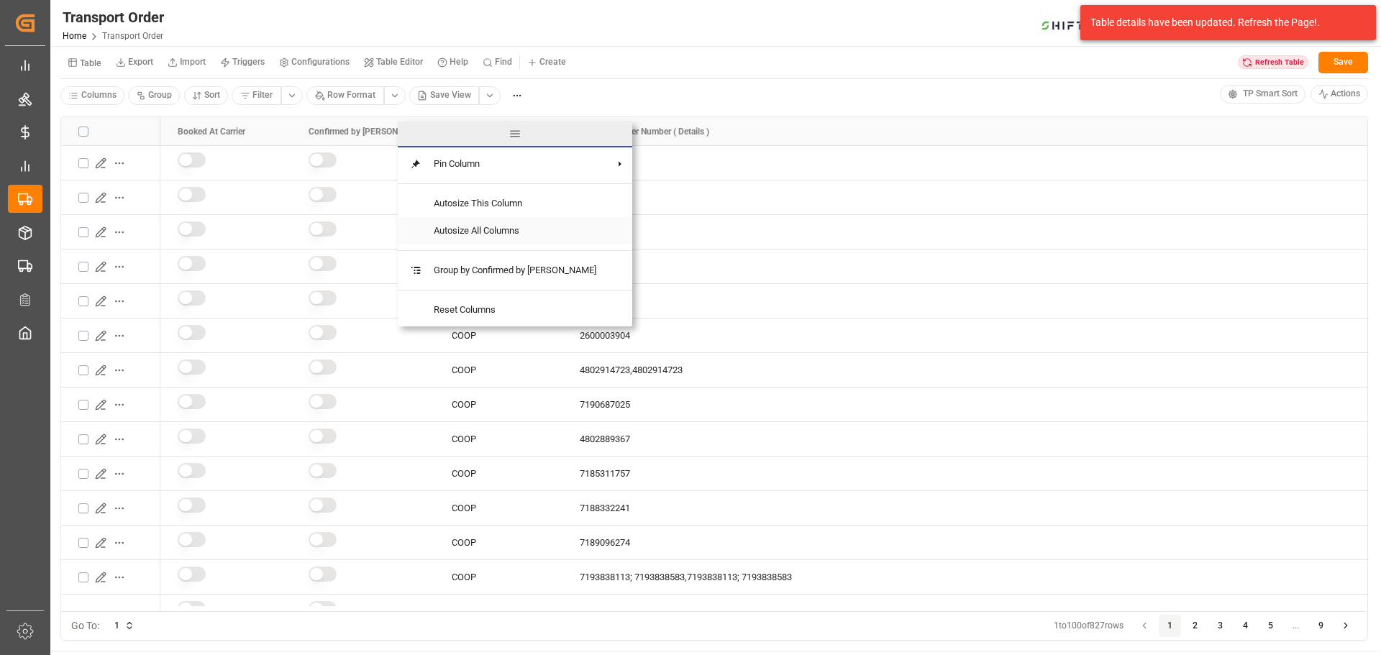
click at [430, 226] on span "Autosize All Columns" at bounding box center [515, 230] width 186 height 27
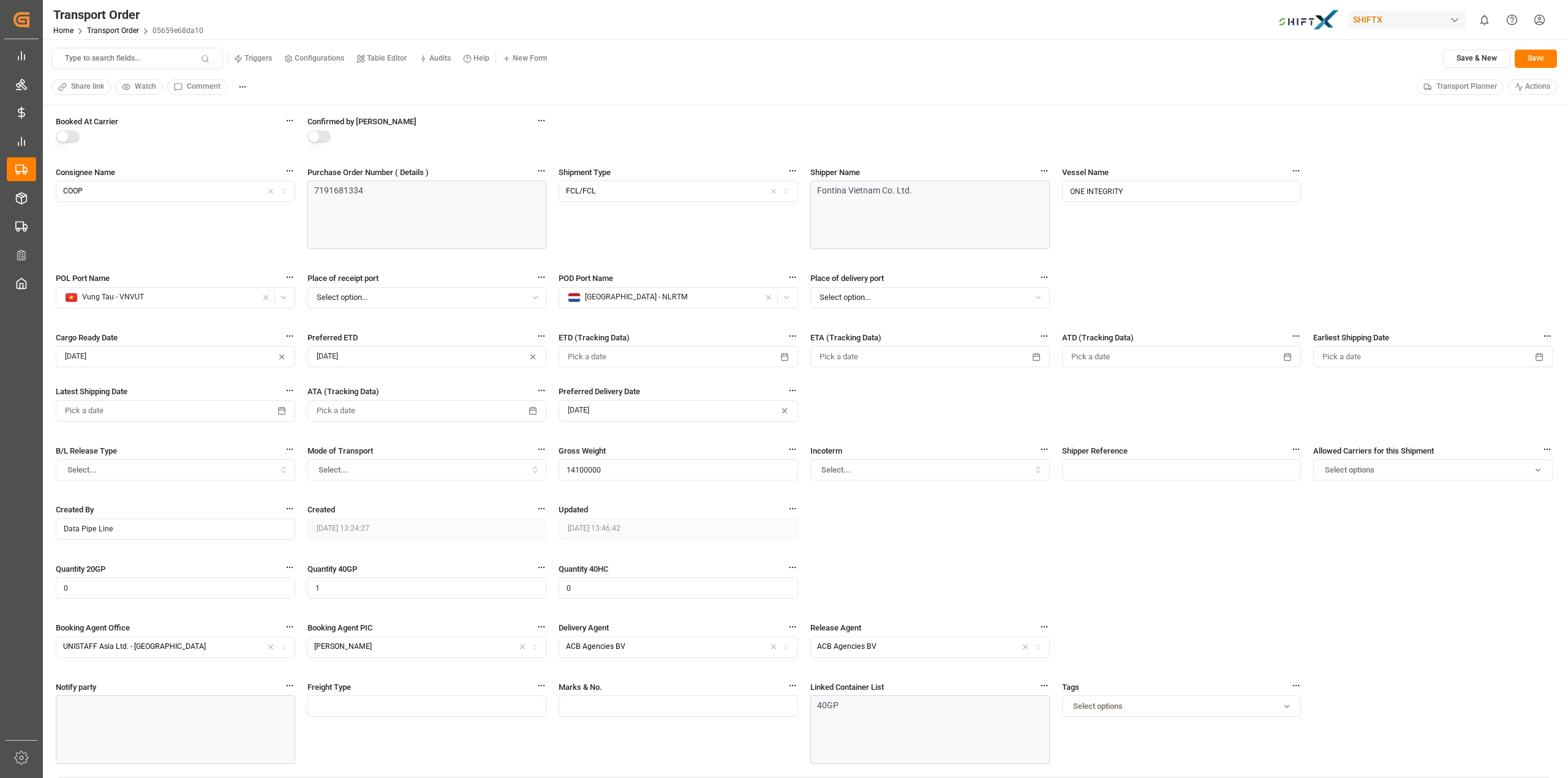
click at [955, 200] on div "Fontina Vietnam Co. Ltd." at bounding box center [930, 215] width 239 height 69
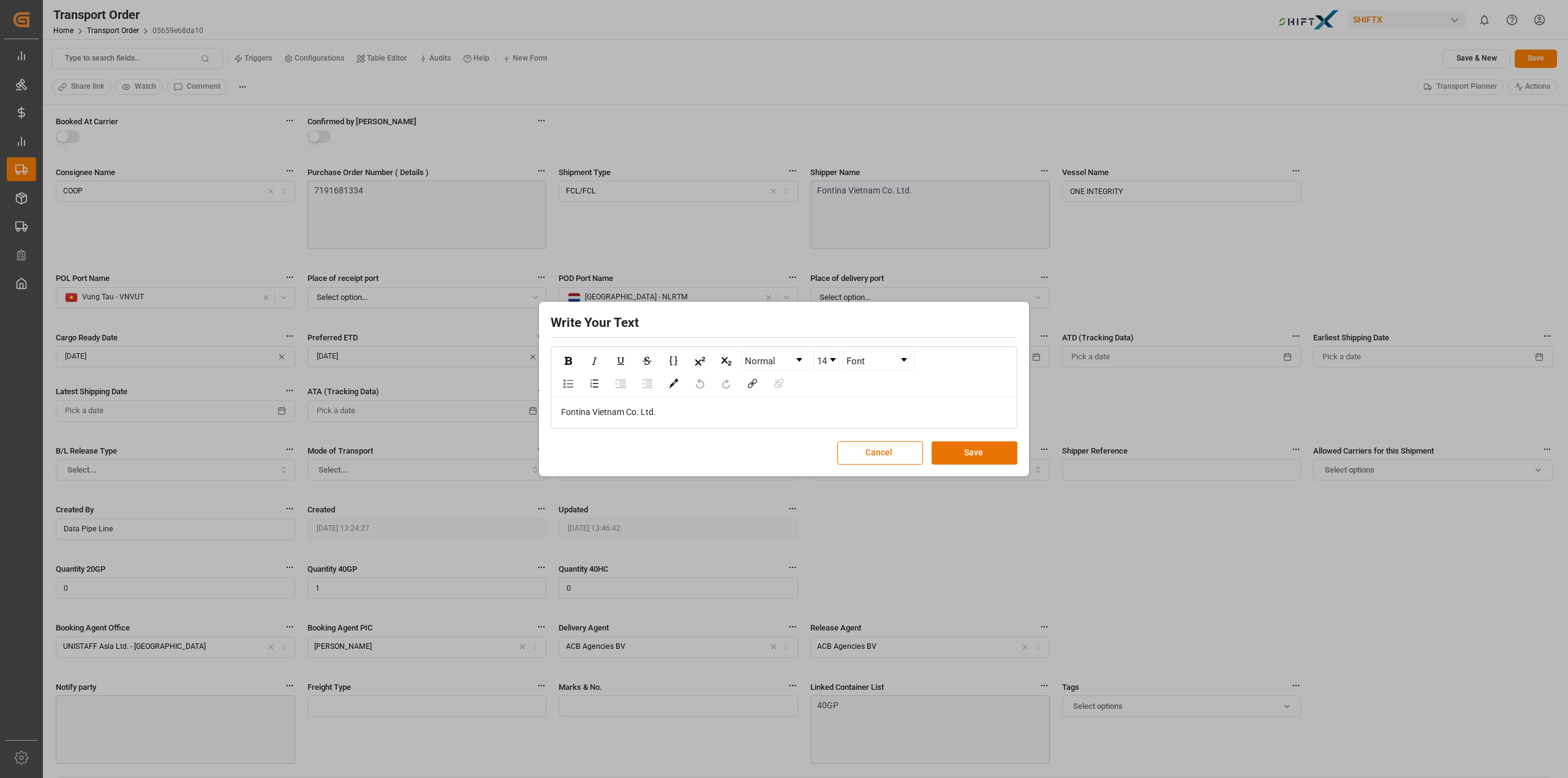
click at [1228, 270] on div "Write Your Text Normal 14 Font Fontina Vietnam Co. Ltd. Cancel Save" at bounding box center [784, 389] width 1568 height 778
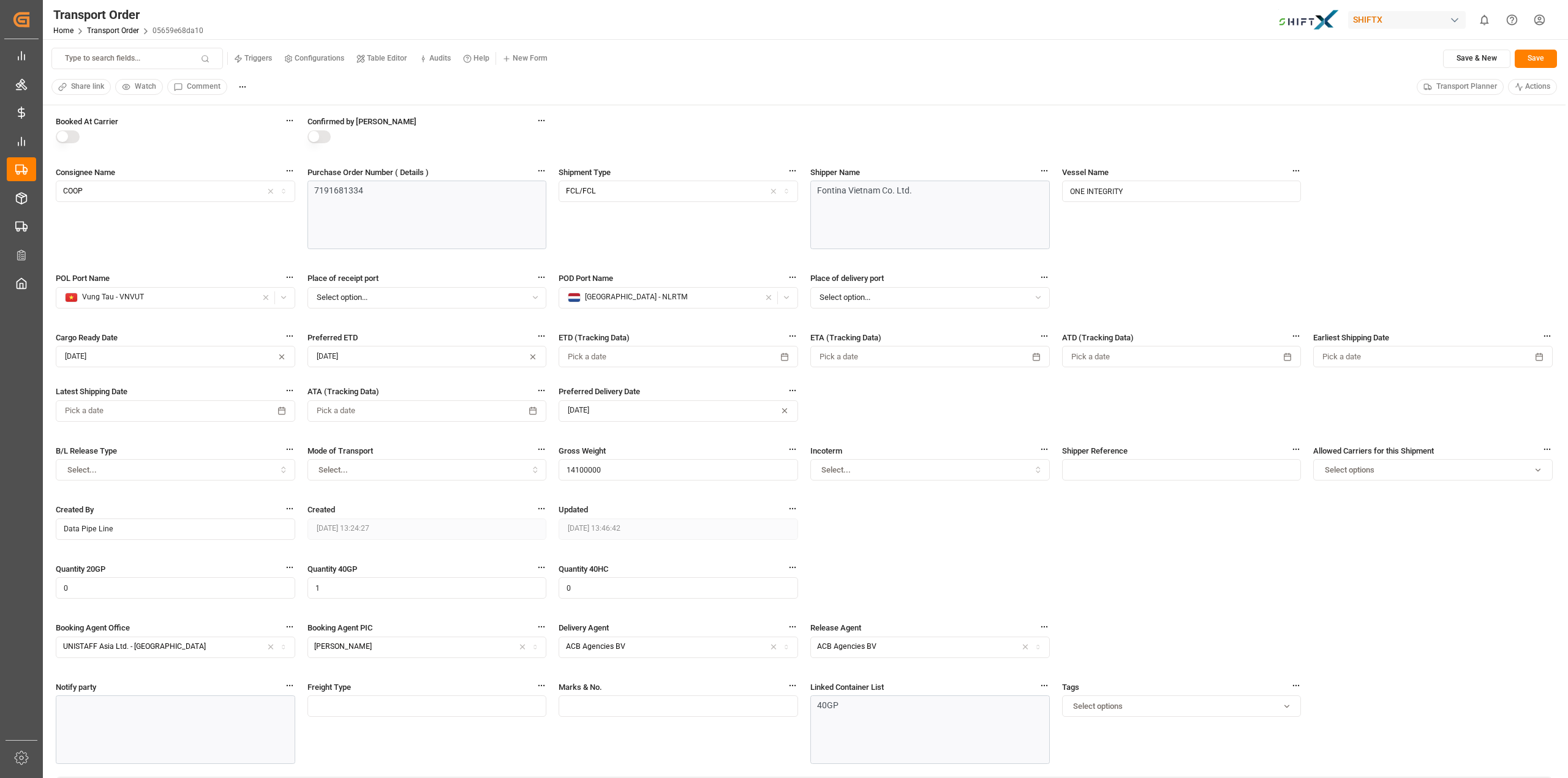
click at [852, 401] on div "Booked At Carrier Confirmed by Carrier Consignee Name COOP Purchase Order Numbe…" at bounding box center [804, 446] width 1496 height 662
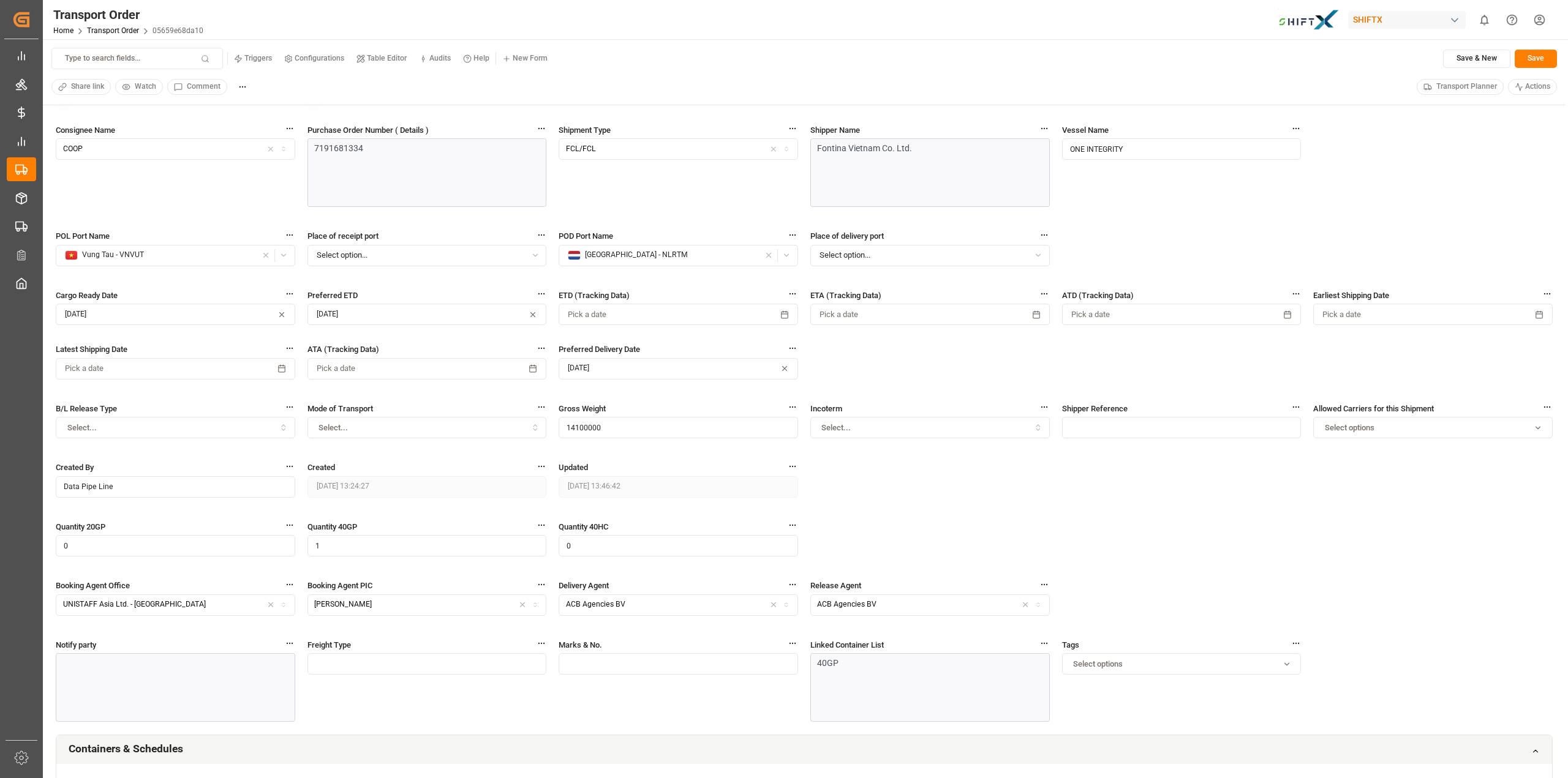
scroll to position [184, 0]
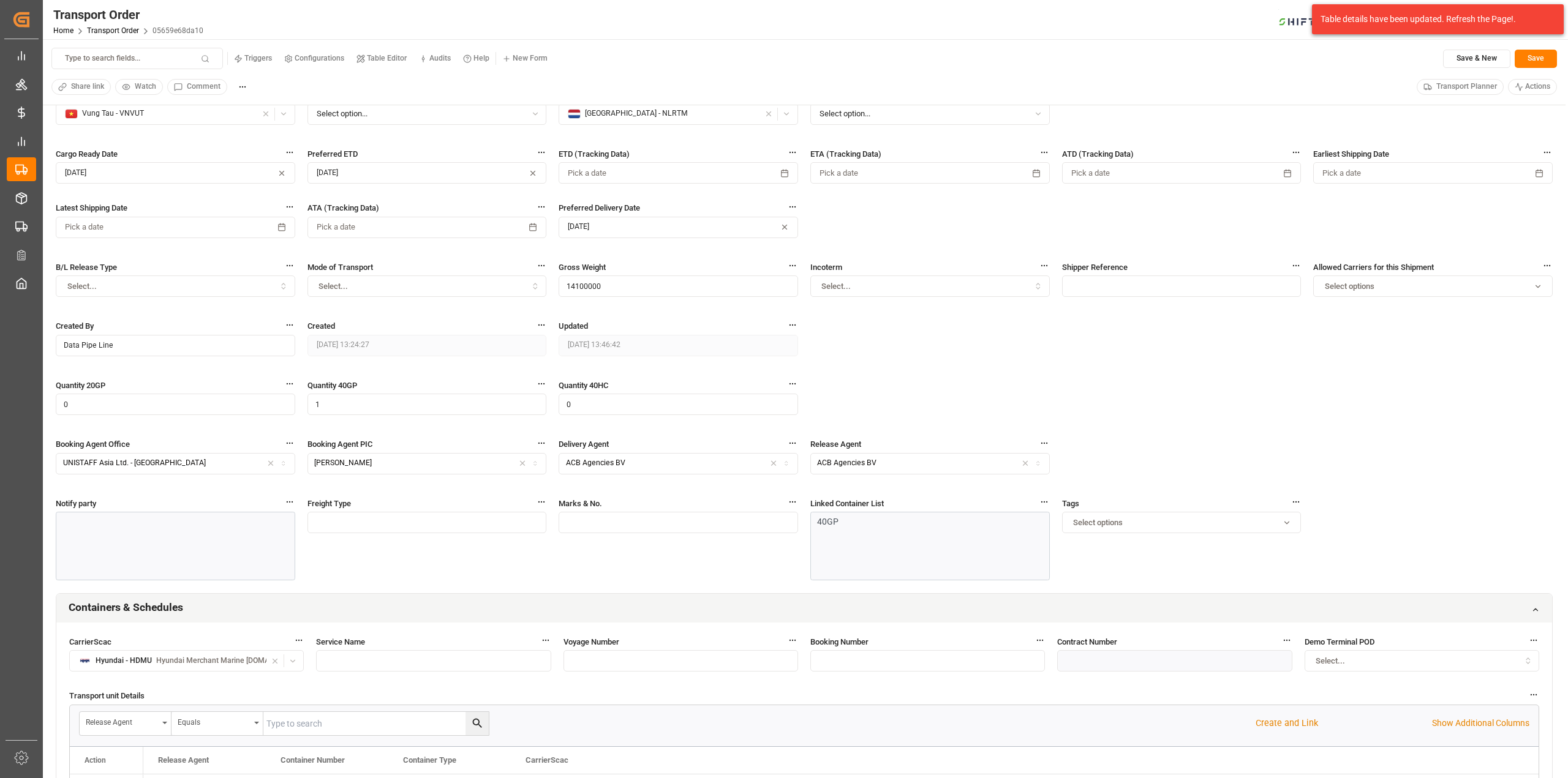
click at [1168, 537] on div "Tags Select options" at bounding box center [1182, 522] width 239 height 49
click at [1173, 522] on div "Select options" at bounding box center [1181, 523] width 234 height 11
click at [1274, 439] on div "Booked At Carrier Confirmed by Carrier Consignee Name COOP Purchase Order Numbe…" at bounding box center [804, 262] width 1496 height 662
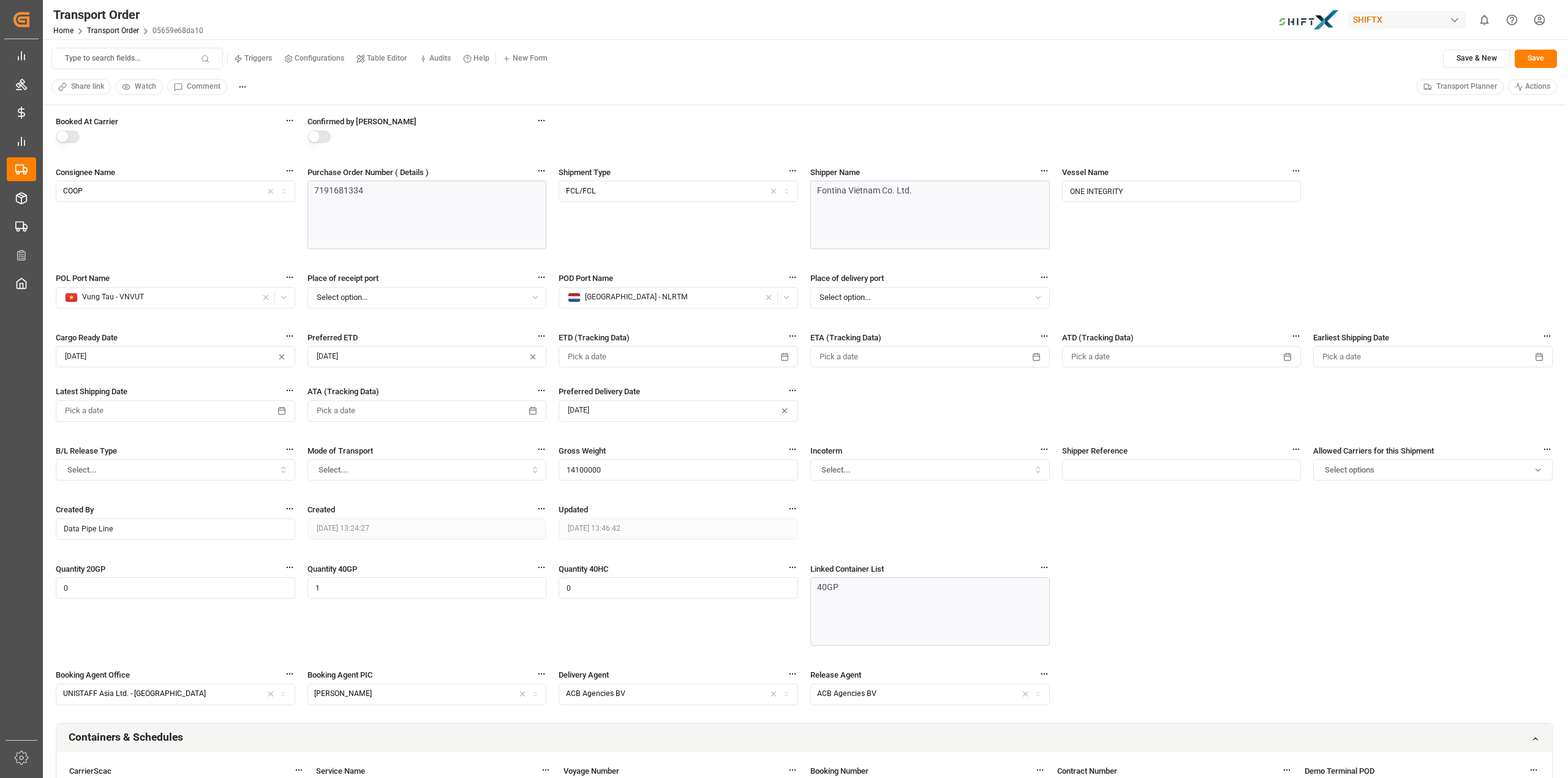
click at [1201, 567] on div "Booked At Carrier Confirmed by Carrier Consignee Name COOP Purchase Order Numbe…" at bounding box center [804, 419] width 1496 height 608
click at [1325, 86] on div "Share link Watch Comment Transport Planner Actions" at bounding box center [804, 87] width 1506 height 19
click at [1379, 197] on div "Booked At Carrier Confirmed by Carrier Consignee Name COOP Purchase Order Numbe…" at bounding box center [804, 419] width 1496 height 608
click at [1345, 267] on div "Booked At Carrier Confirmed by Carrier Consignee Name COOP Purchase Order Numbe…" at bounding box center [804, 419] width 1496 height 608
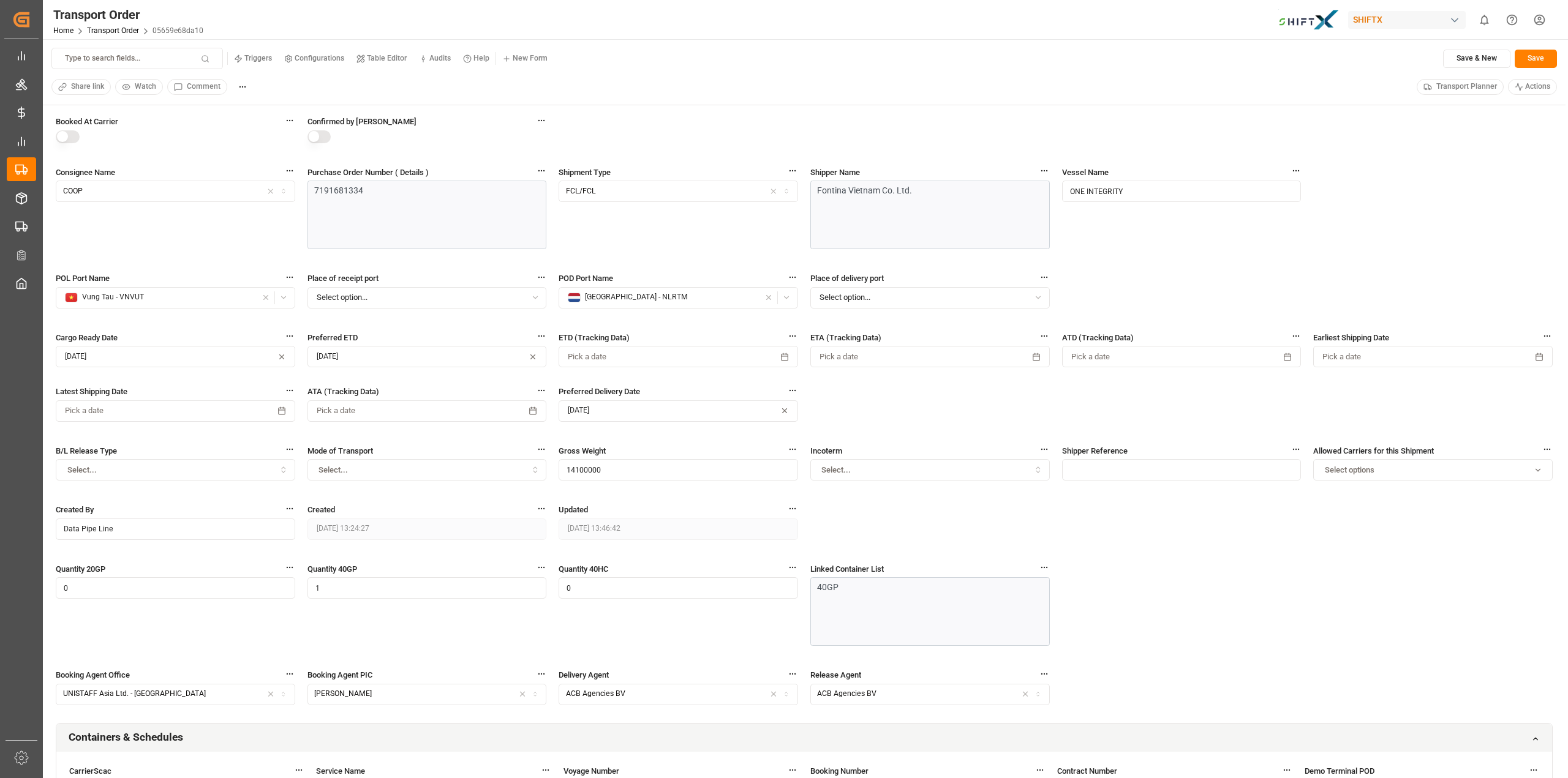
click at [1128, 119] on div "Booked At Carrier Confirmed by Carrier Consignee Name COOP Purchase Order Numbe…" at bounding box center [804, 419] width 1496 height 608
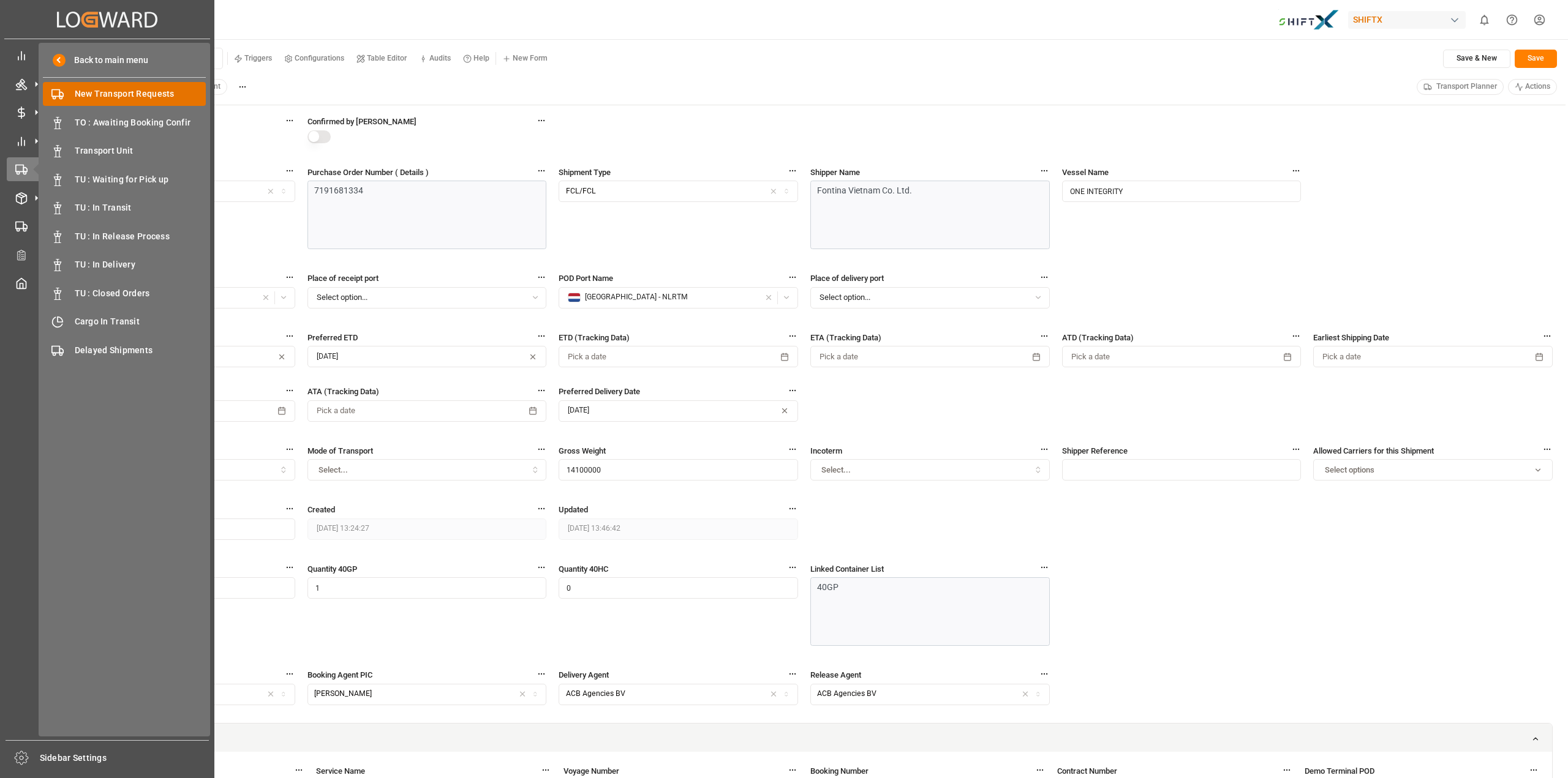
click at [100, 96] on span "New Transport Requests" at bounding box center [140, 94] width 132 height 13
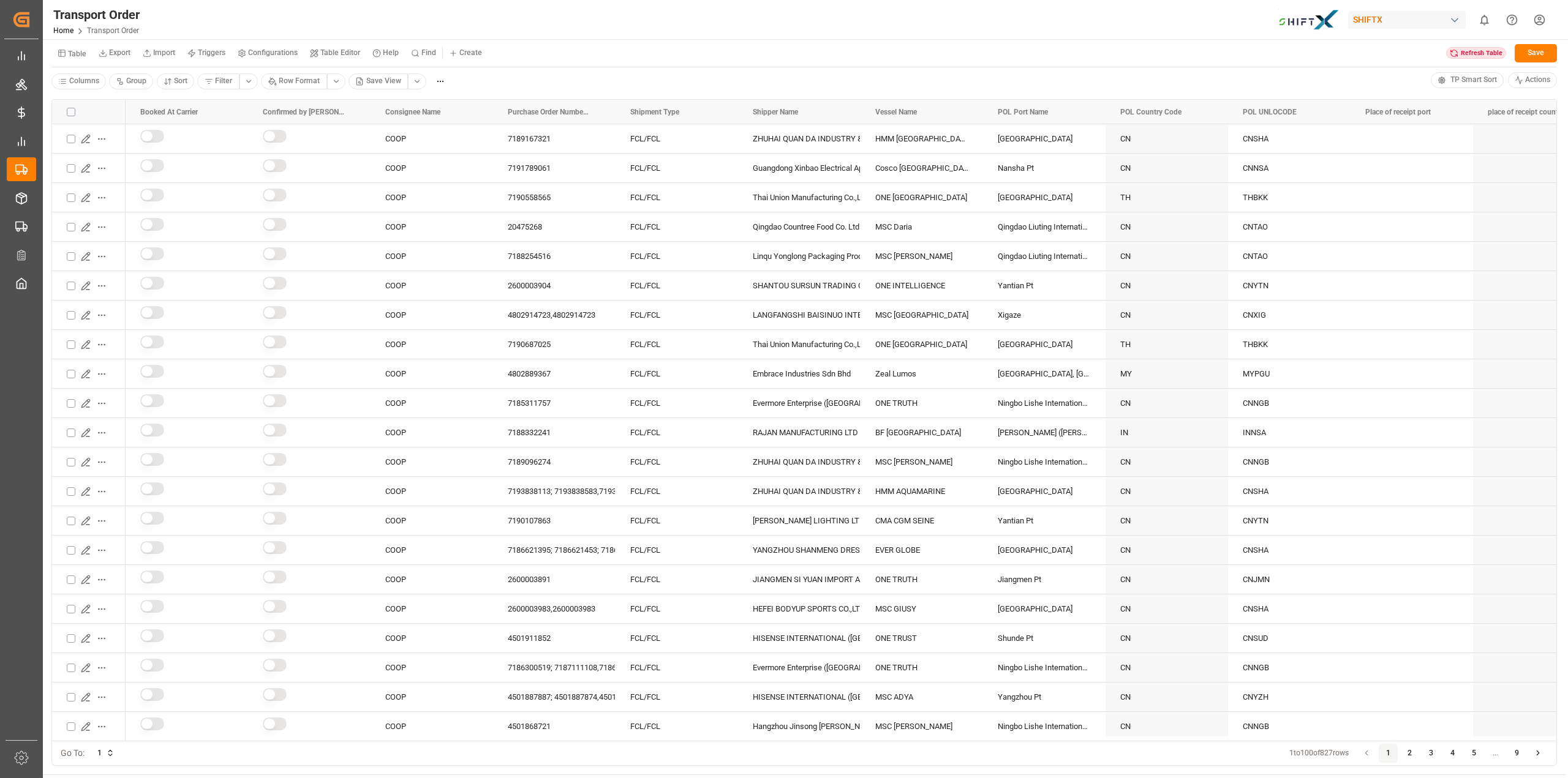
click at [1464, 60] on div "Refresh Table Save" at bounding box center [1502, 54] width 111 height 19
click at [1463, 55] on div "Refresh Table" at bounding box center [1476, 53] width 60 height 12
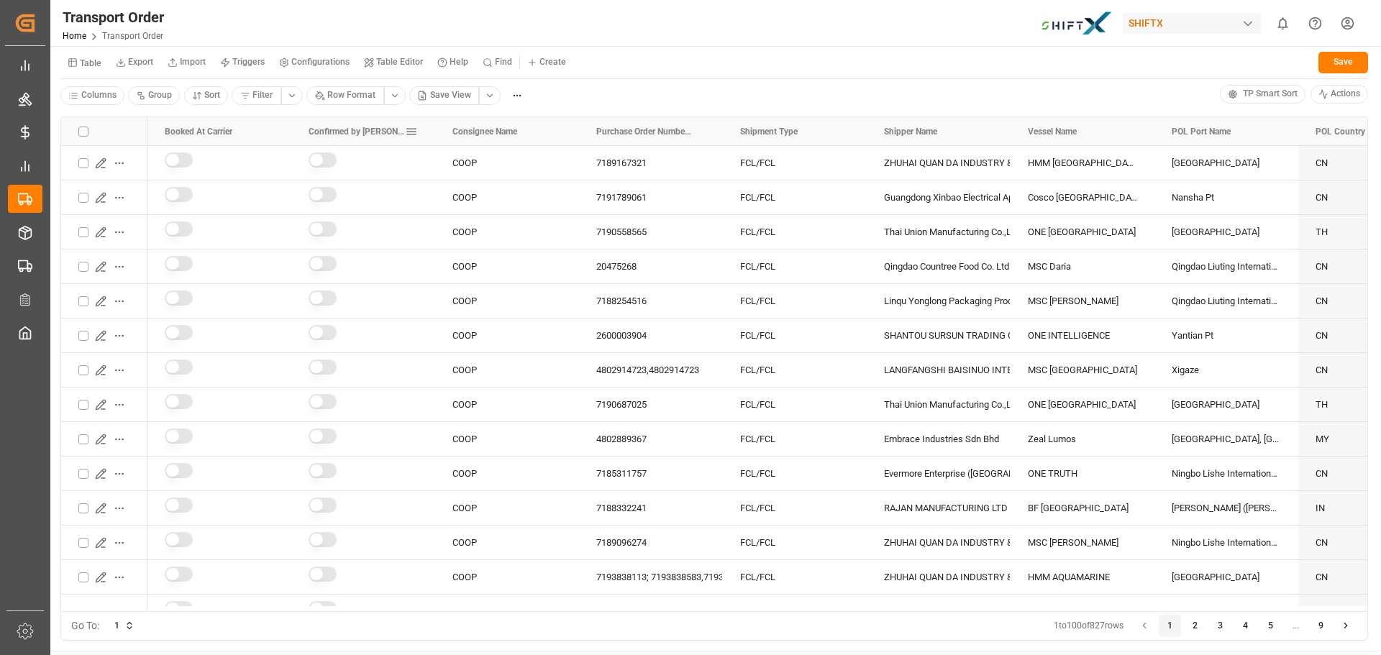
click at [412, 132] on span at bounding box center [411, 131] width 13 height 13
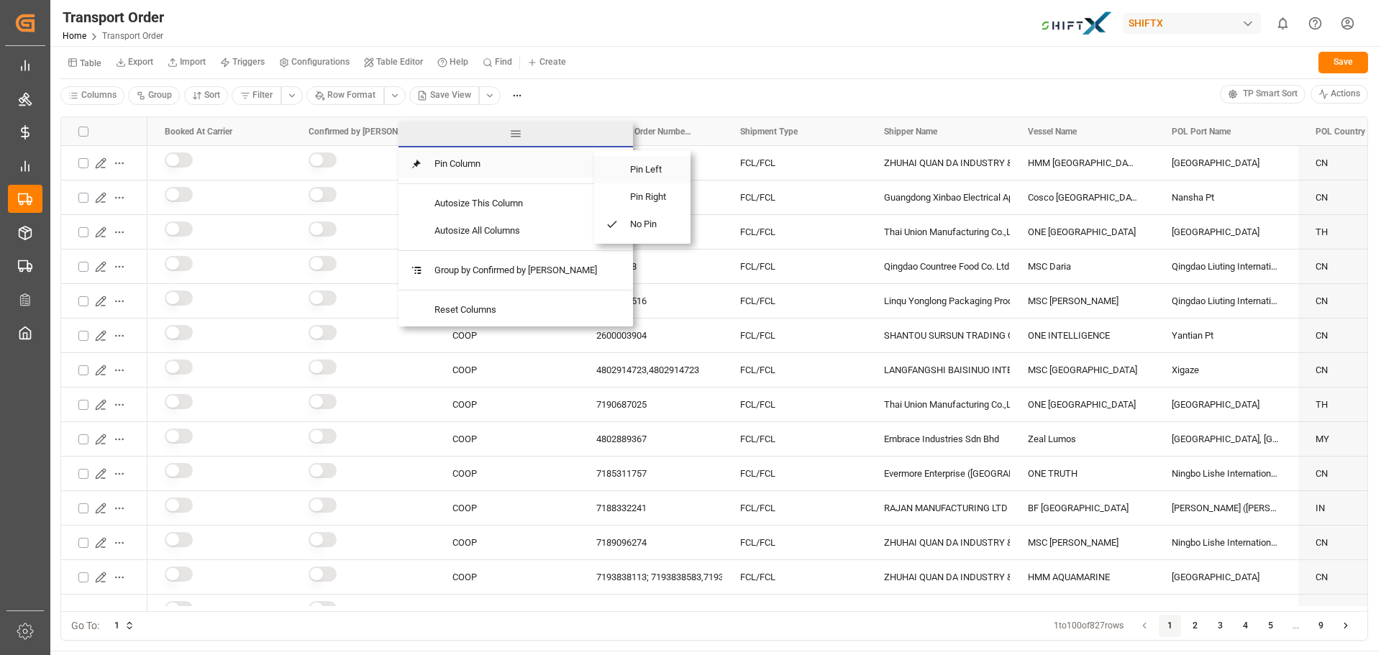
click at [622, 168] on span "Pin Left" at bounding box center [649, 169] width 60 height 27
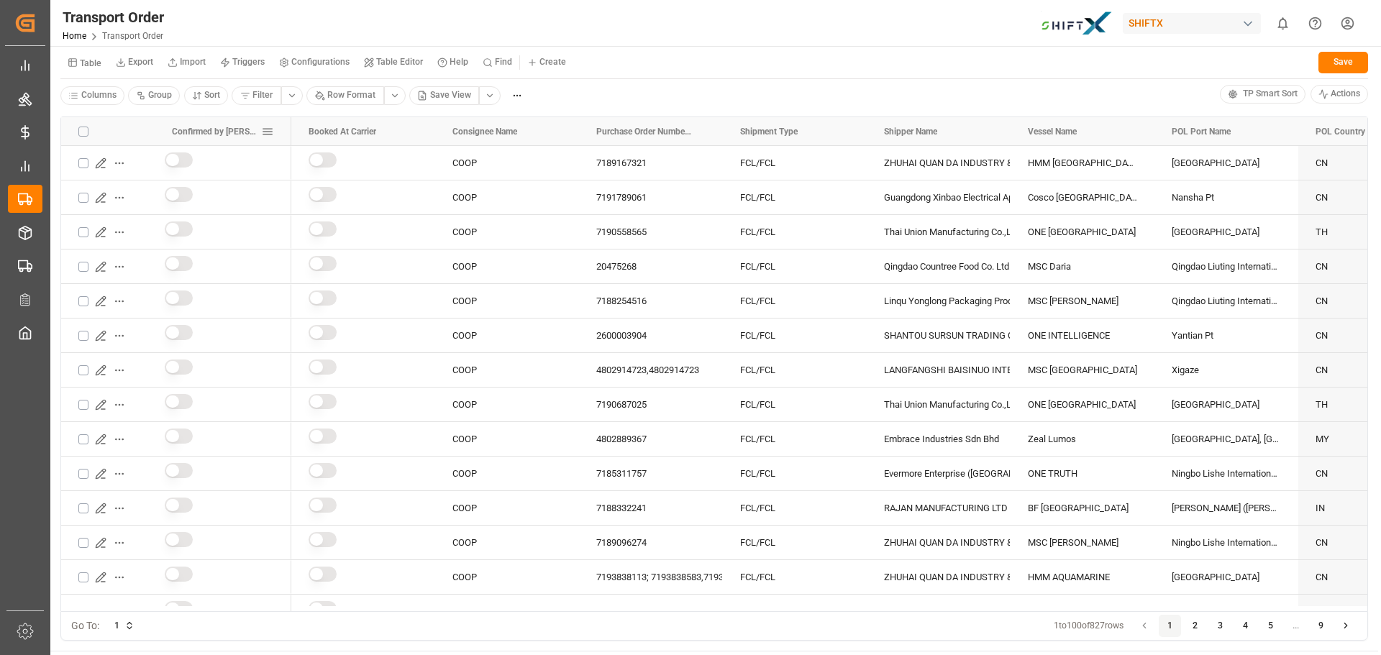
click at [268, 134] on span at bounding box center [267, 131] width 13 height 13
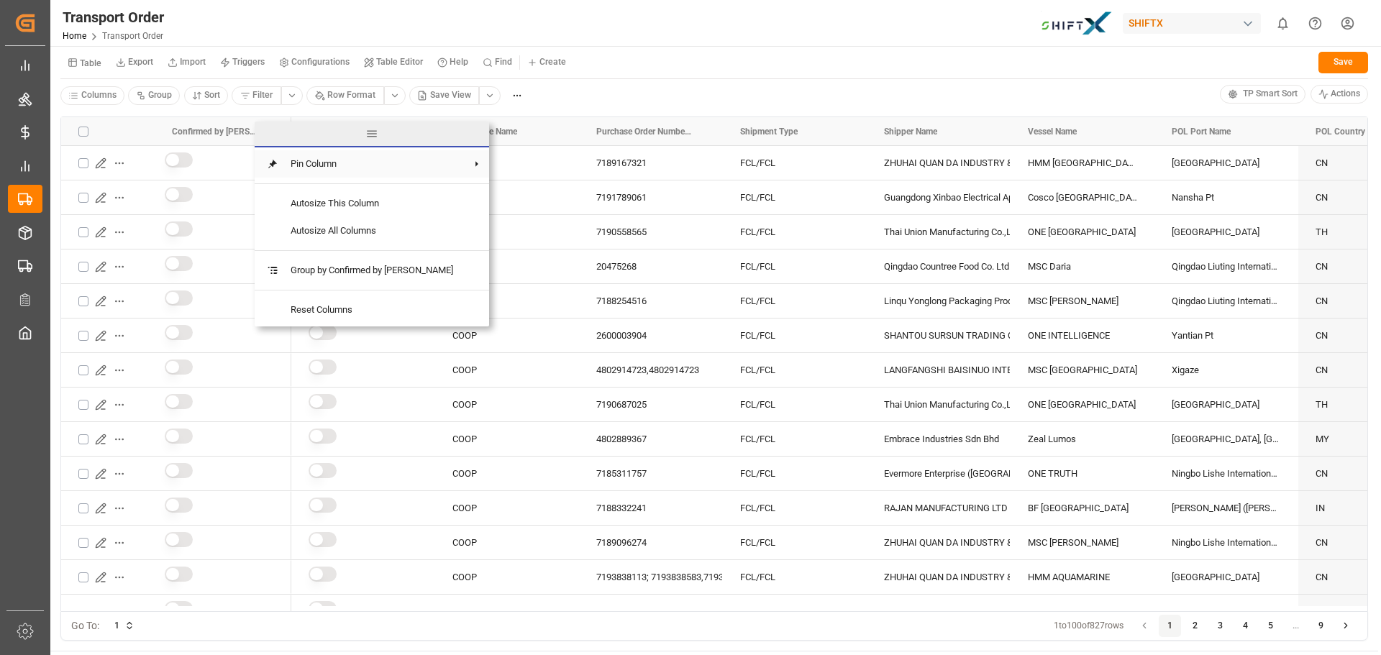
click at [276, 165] on span at bounding box center [272, 164] width 13 height 13
click at [478, 224] on span "No Pin" at bounding box center [505, 224] width 60 height 27
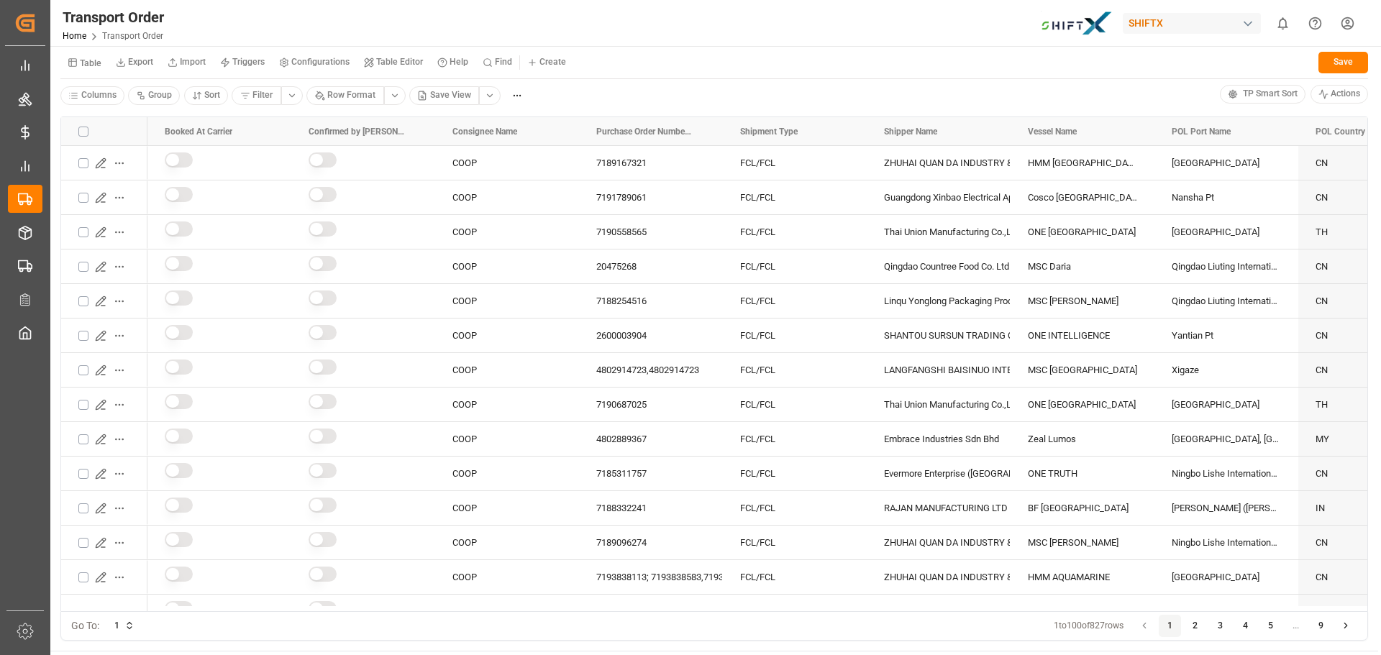
click at [592, 96] on div "Columns Group Sort Filter Row Format Save View" at bounding box center [640, 96] width 1160 height 22
click at [389, 98] on html "Created by potrace 1.15, written by [PERSON_NAME] [DATE]-[DATE] Created by potr…" at bounding box center [690, 327] width 1381 height 655
click at [293, 99] on html "Created by potrace 1.15, written by [PERSON_NAME] [DATE]-[DATE] Created by potr…" at bounding box center [690, 327] width 1381 height 655
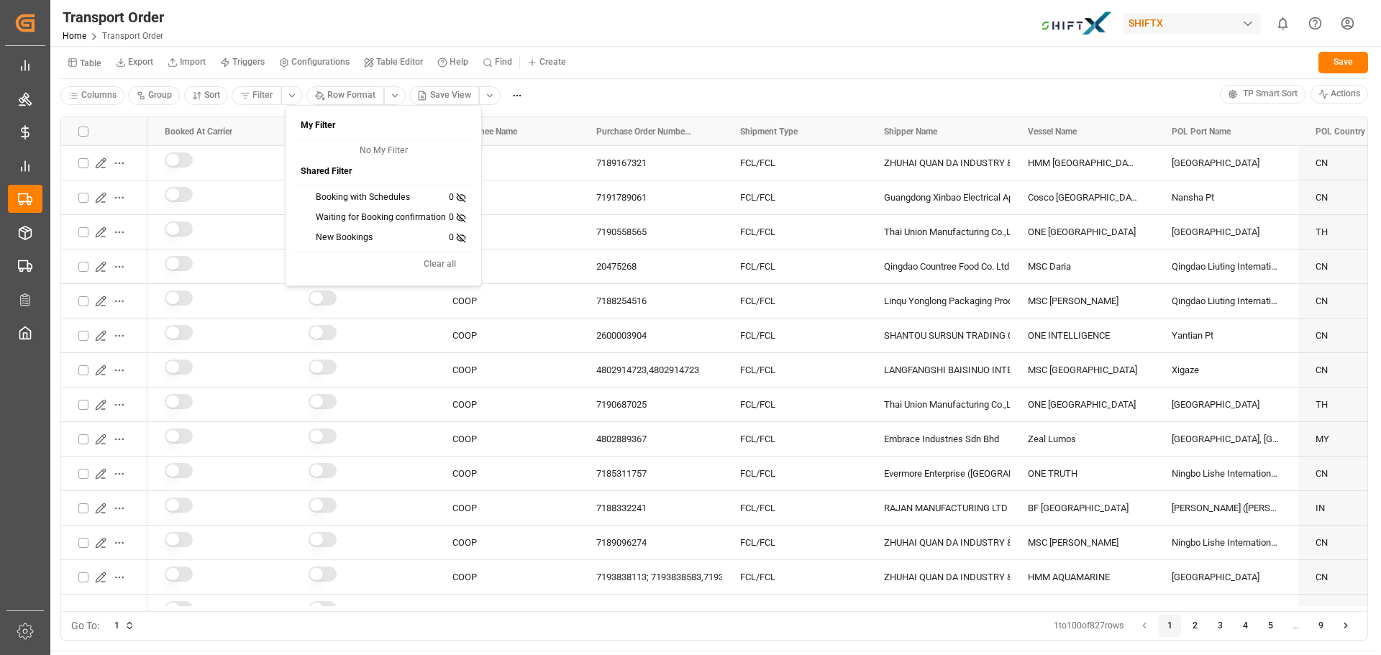
click at [315, 236] on div "New Bookings 0" at bounding box center [384, 238] width 176 height 20
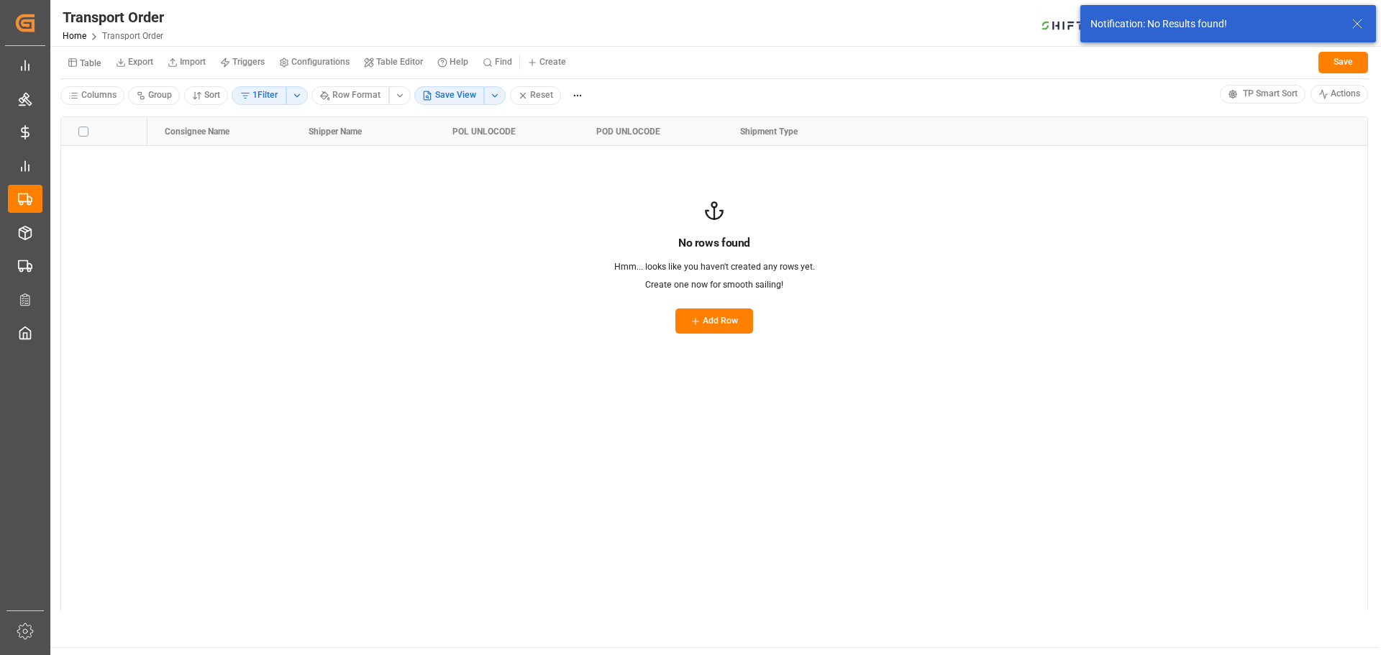
click at [302, 100] on html "Created by potrace 1.15, written by [PERSON_NAME] [DATE]-[DATE] Created by potr…" at bounding box center [690, 327] width 1381 height 655
click at [337, 239] on span "New Bookings" at bounding box center [388, 238] width 130 height 13
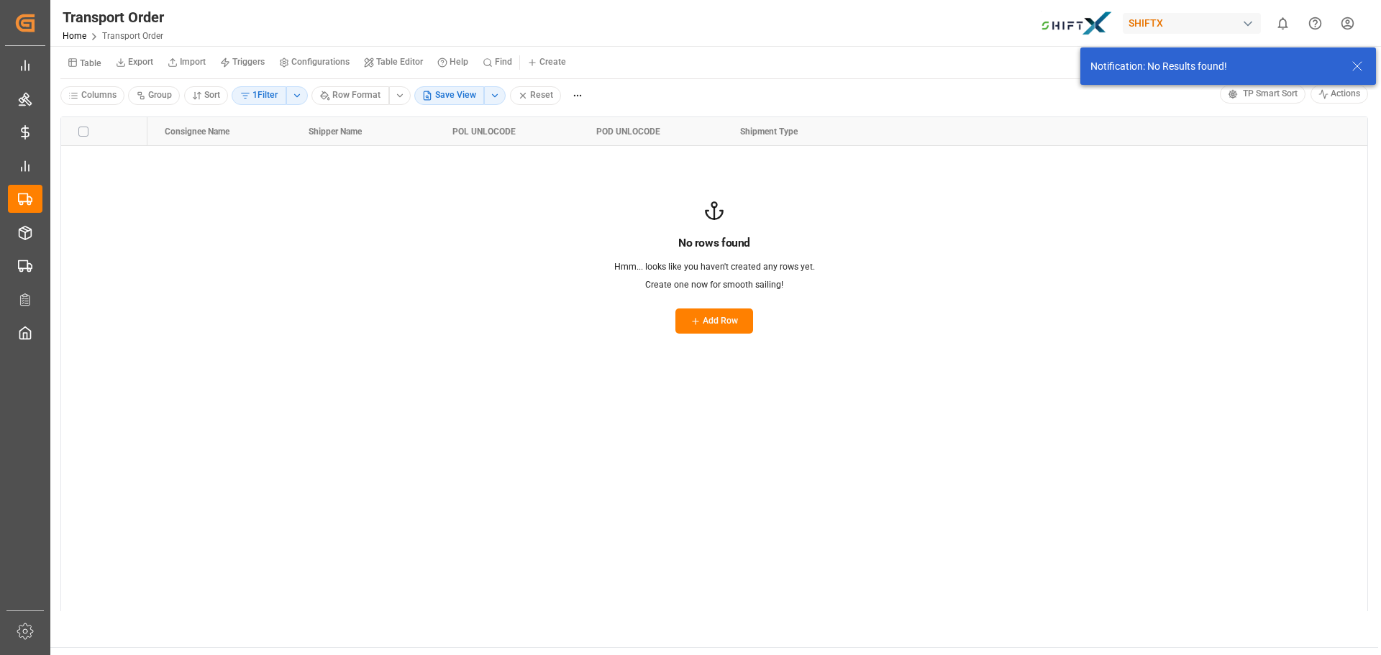
click at [292, 93] on html "Created by potrace 1.15, written by [PERSON_NAME] [DATE]-[DATE] Created by potr…" at bounding box center [690, 327] width 1381 height 655
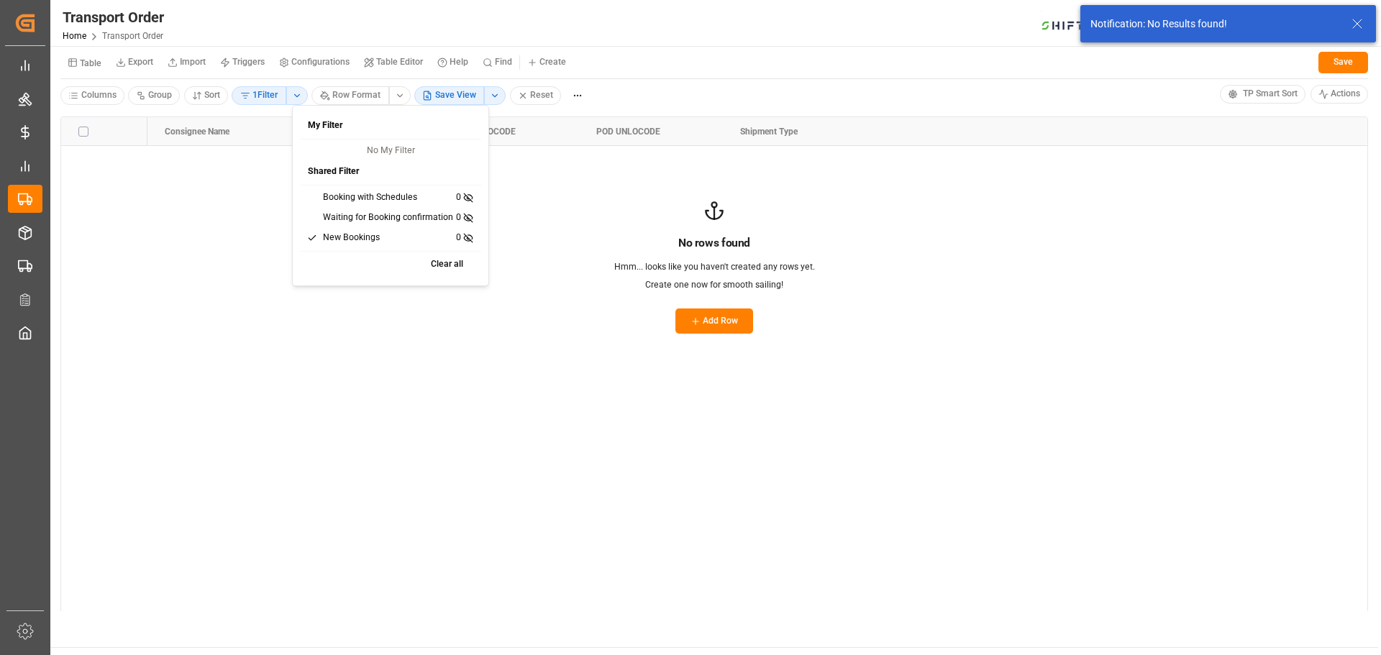
click at [457, 260] on button "Clear all" at bounding box center [447, 265] width 63 height 22
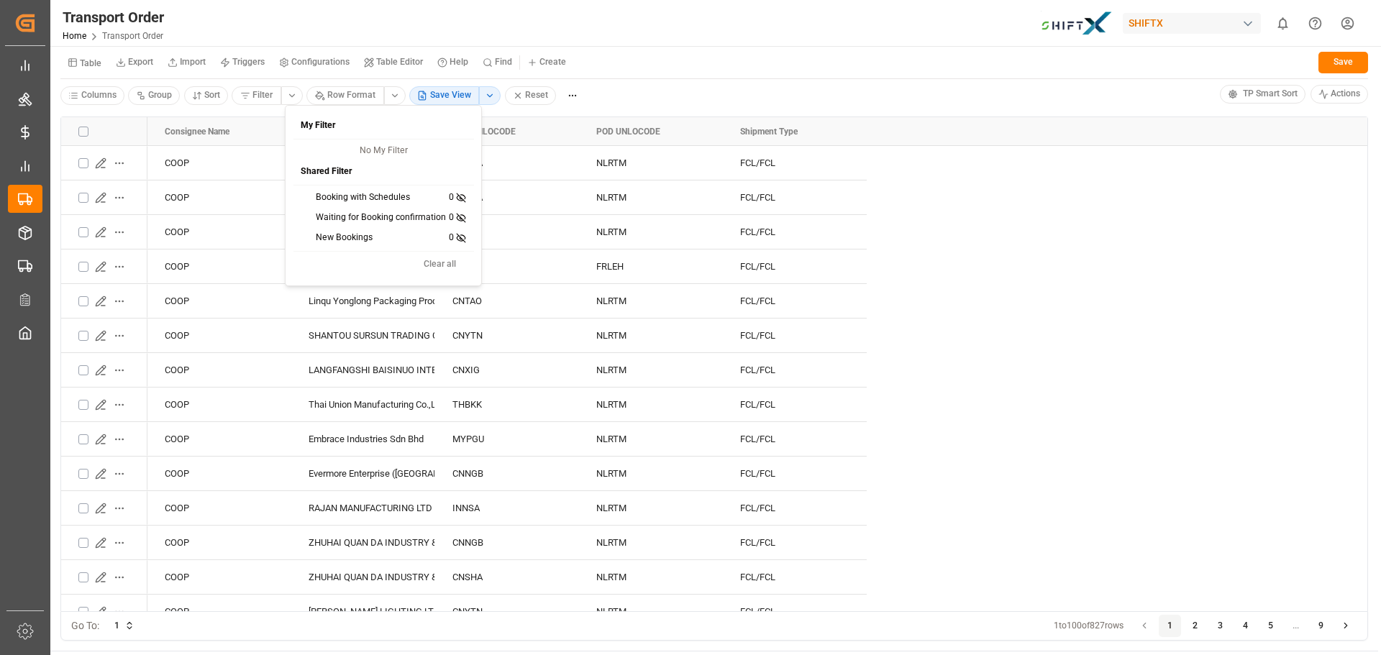
click at [234, 113] on html "Created by potrace 1.15, written by [PERSON_NAME] [DATE]-[DATE] Created by potr…" at bounding box center [690, 327] width 1381 height 655
click at [217, 97] on html "Created by potrace 1.15, written by [PERSON_NAME] [DATE]-[DATE] Created by potr…" at bounding box center [690, 327] width 1381 height 655
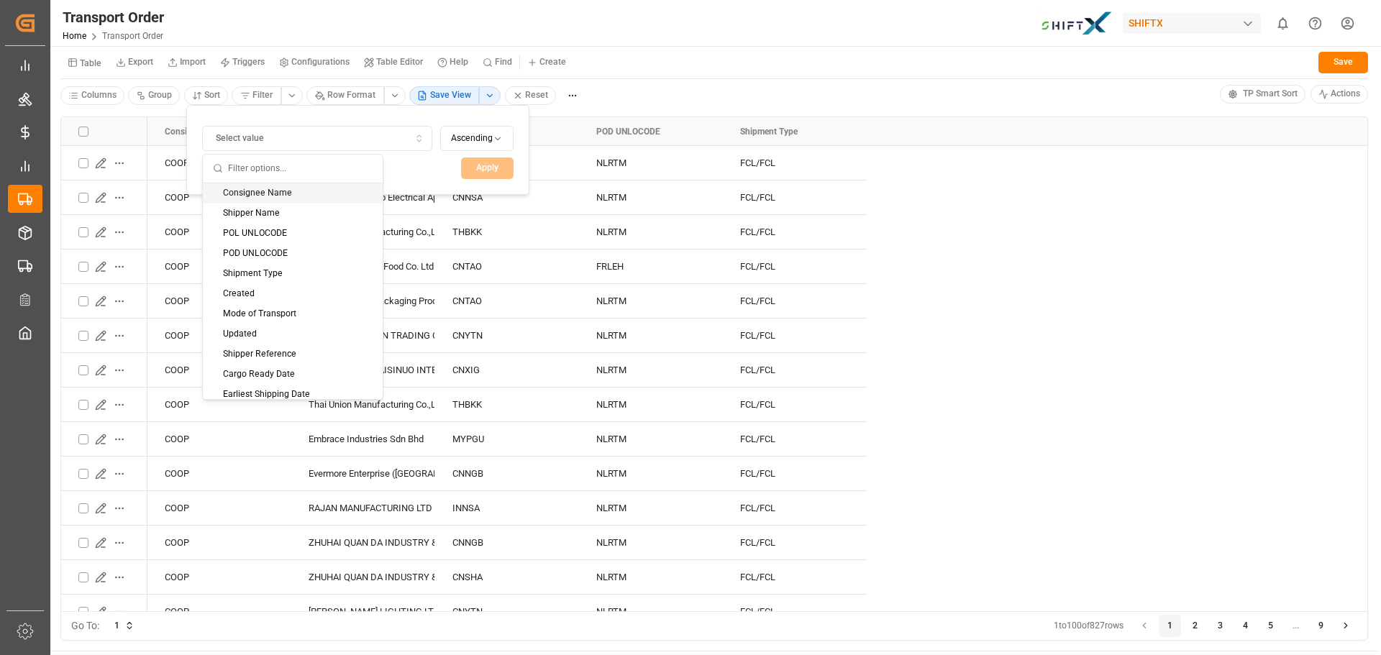
click at [217, 97] on html "Created by potrace 1.15, written by [PERSON_NAME] [DATE]-[DATE] Created by potr…" at bounding box center [690, 327] width 1381 height 655
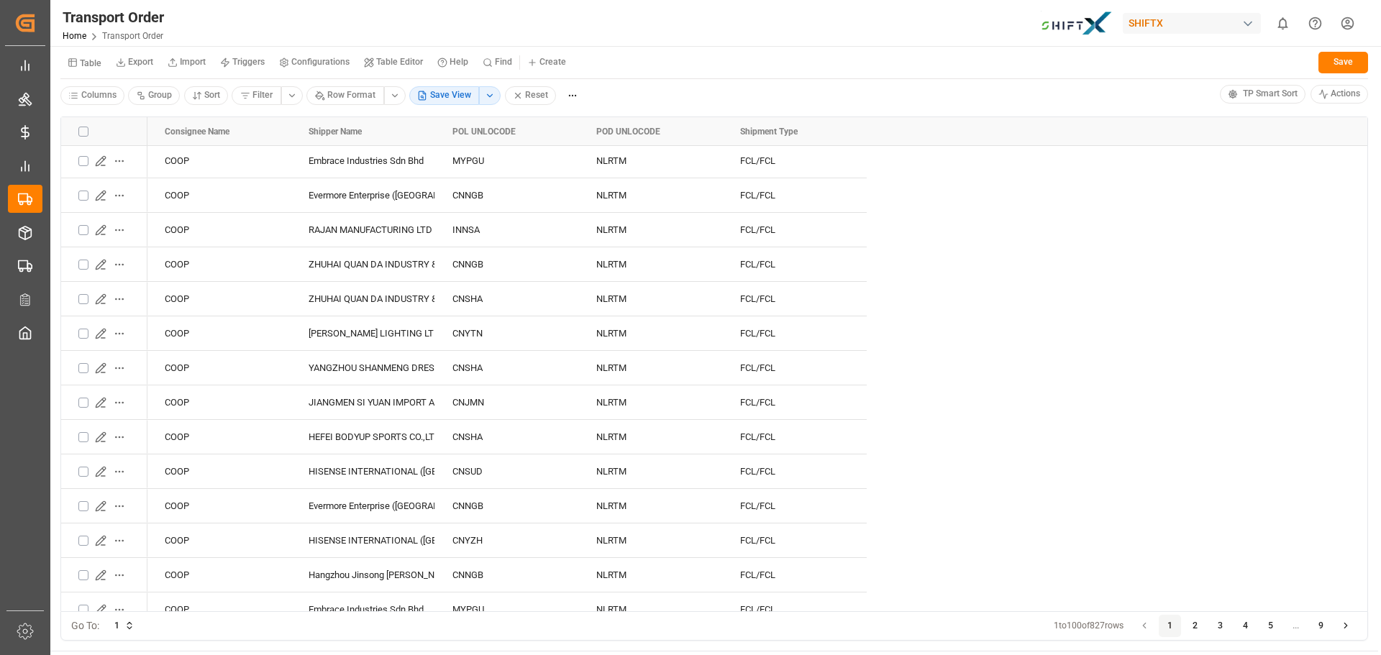
scroll to position [288, 0]
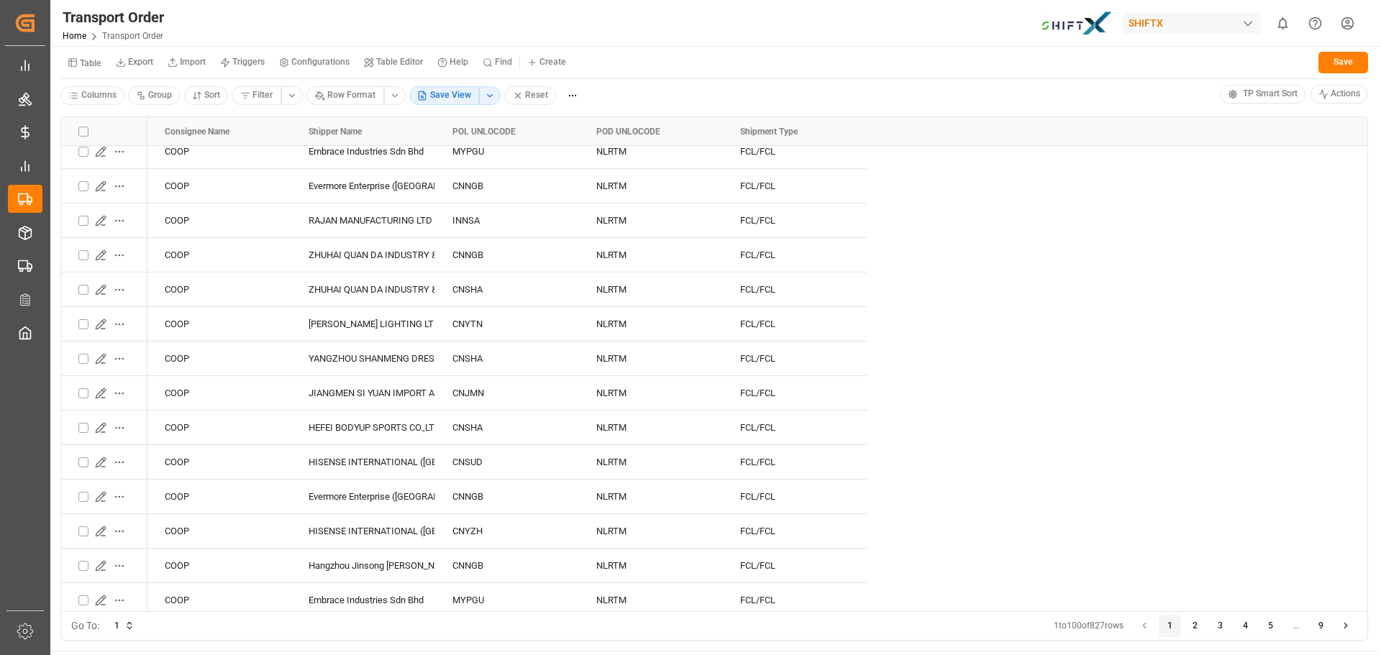
drag, startPoint x: 1009, startPoint y: 381, endPoint x: 1148, endPoint y: 392, distance: 140.0
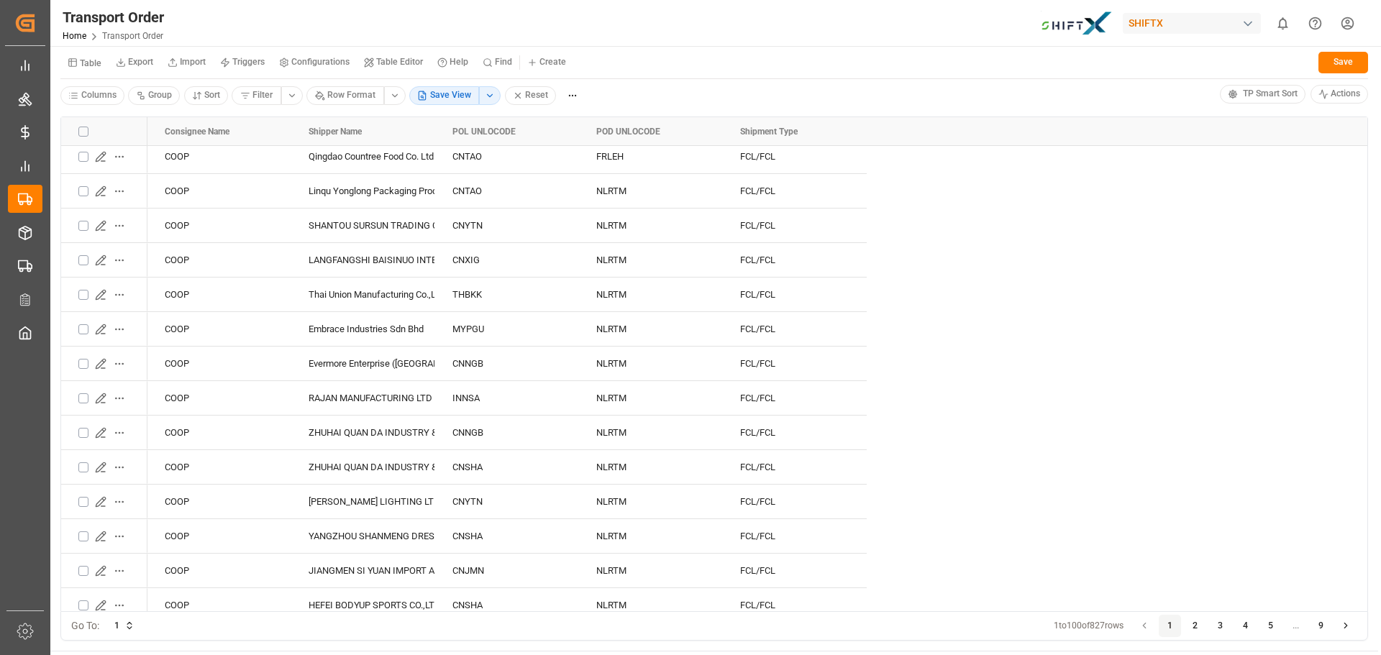
scroll to position [0, 0]
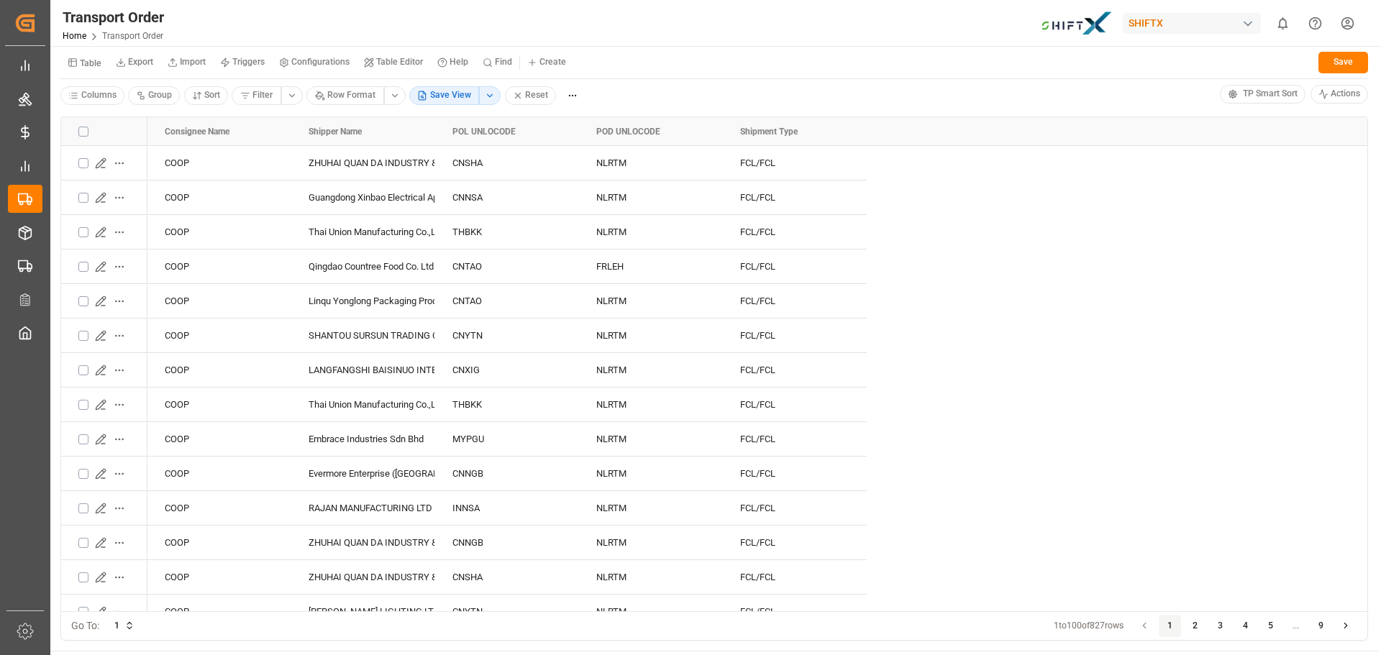
click at [497, 97] on html "Created by potrace 1.15, written by [PERSON_NAME] [DATE]-[DATE] Created by potr…" at bounding box center [690, 327] width 1381 height 655
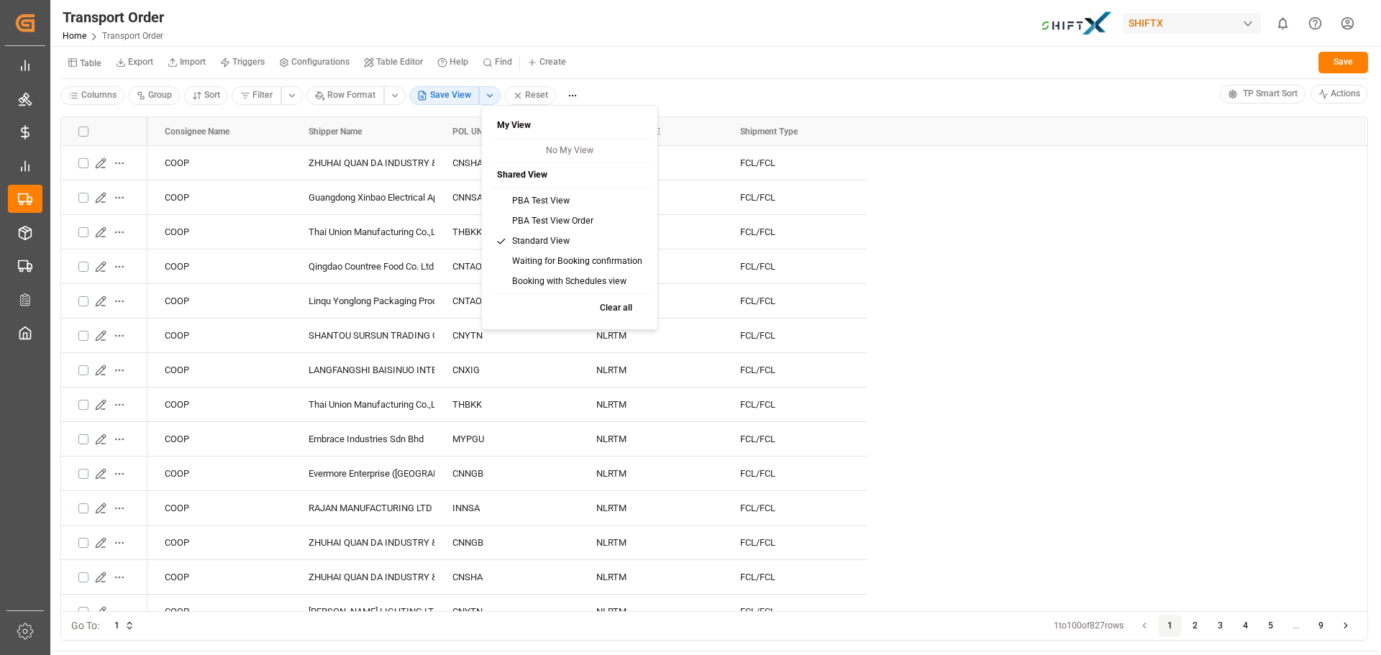
click at [508, 242] on div "Standard View" at bounding box center [569, 242] width 155 height 20
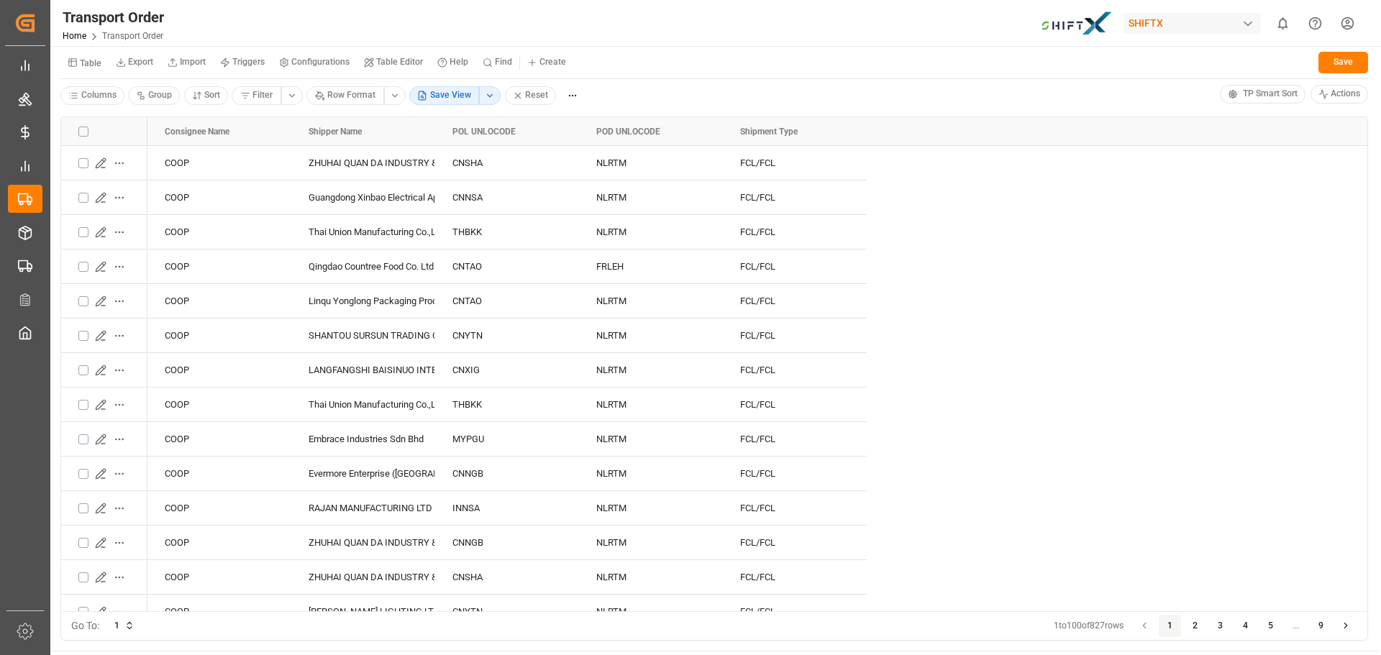
click at [489, 96] on html "Created by potrace 1.15, written by [PERSON_NAME] [DATE]-[DATE] Created by potr…" at bounding box center [690, 327] width 1381 height 655
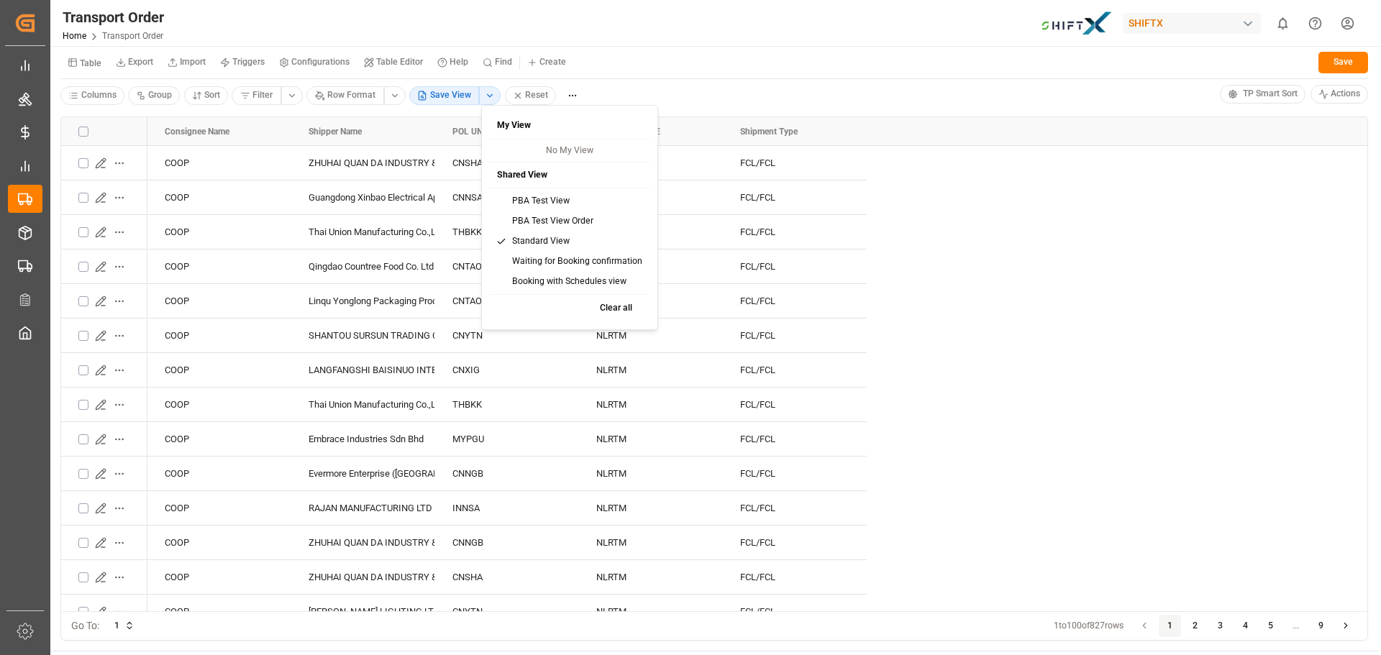
click at [501, 195] on div "PBA Test View" at bounding box center [569, 201] width 155 height 20
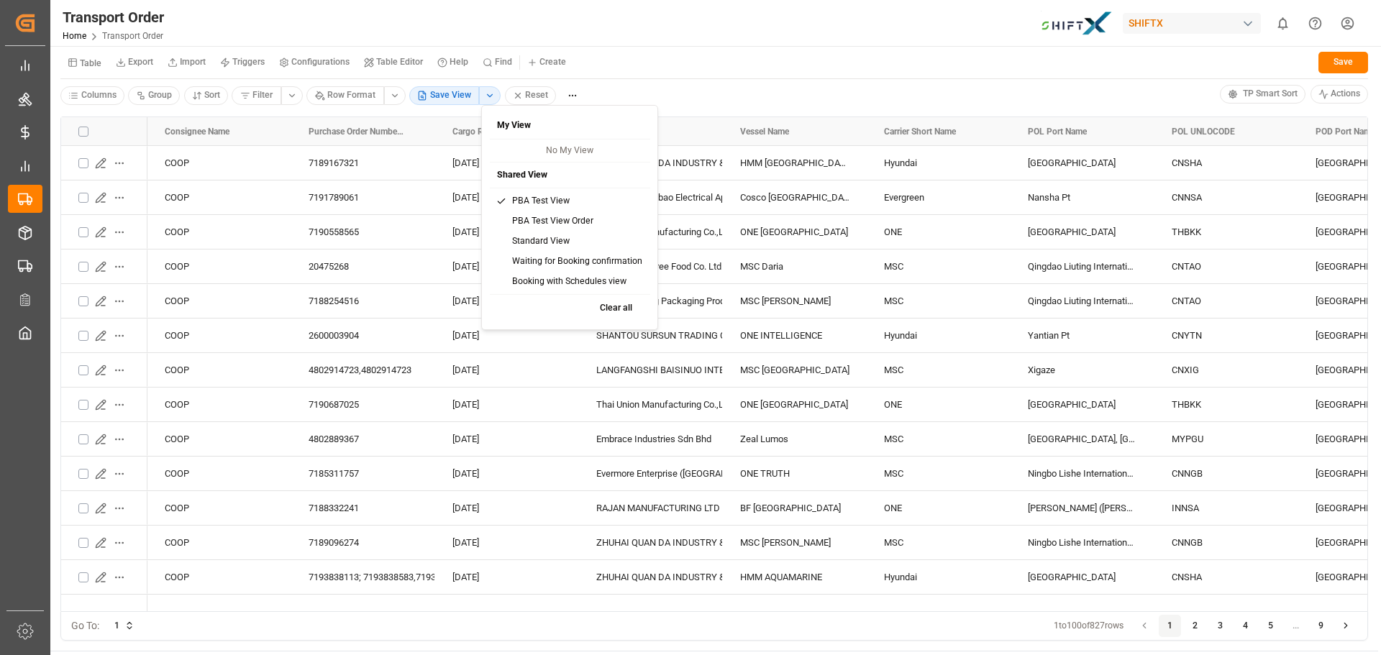
click at [486, 94] on html "Created by potrace 1.15, written by [PERSON_NAME] [DATE]-[DATE] Created by potr…" at bounding box center [690, 327] width 1381 height 655
click at [597, 286] on div "Booking with Schedules view" at bounding box center [569, 282] width 155 height 20
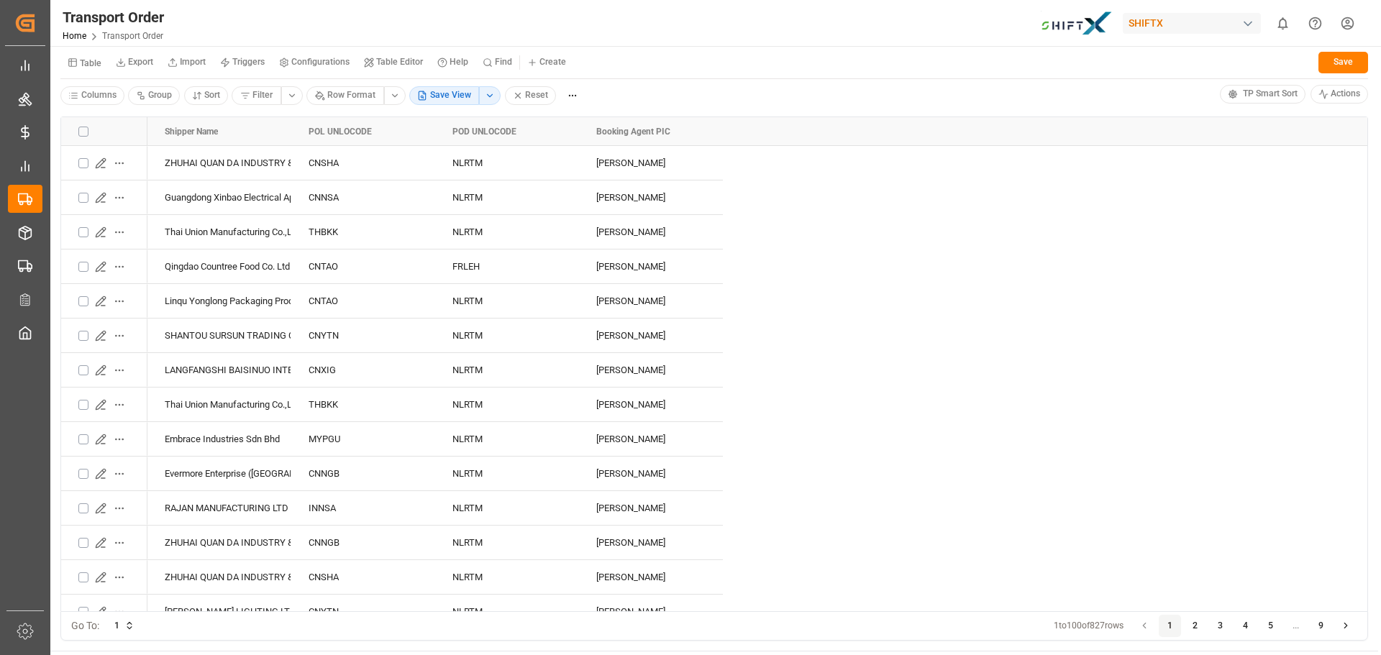
click at [490, 96] on html "Created by potrace 1.15, written by [PERSON_NAME] [DATE]-[DATE] Created by potr…" at bounding box center [690, 327] width 1381 height 655
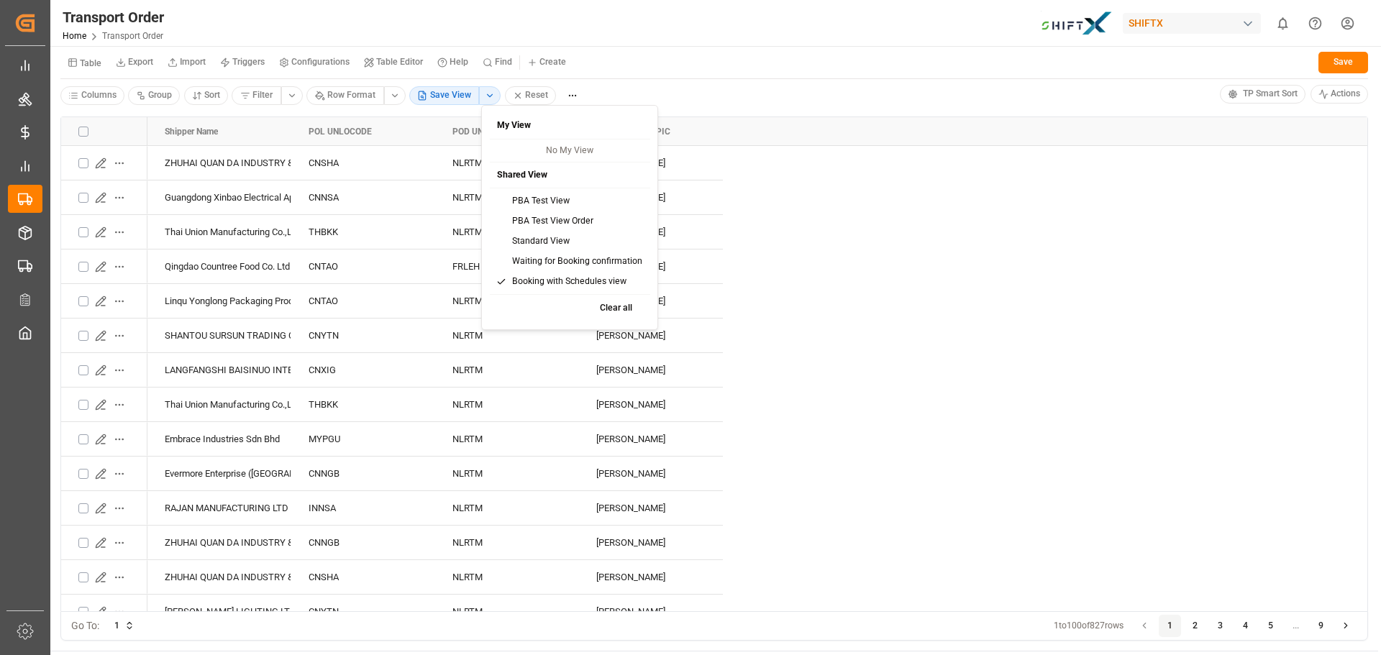
click at [568, 265] on div "Waiting for Booking confirmation" at bounding box center [569, 262] width 155 height 20
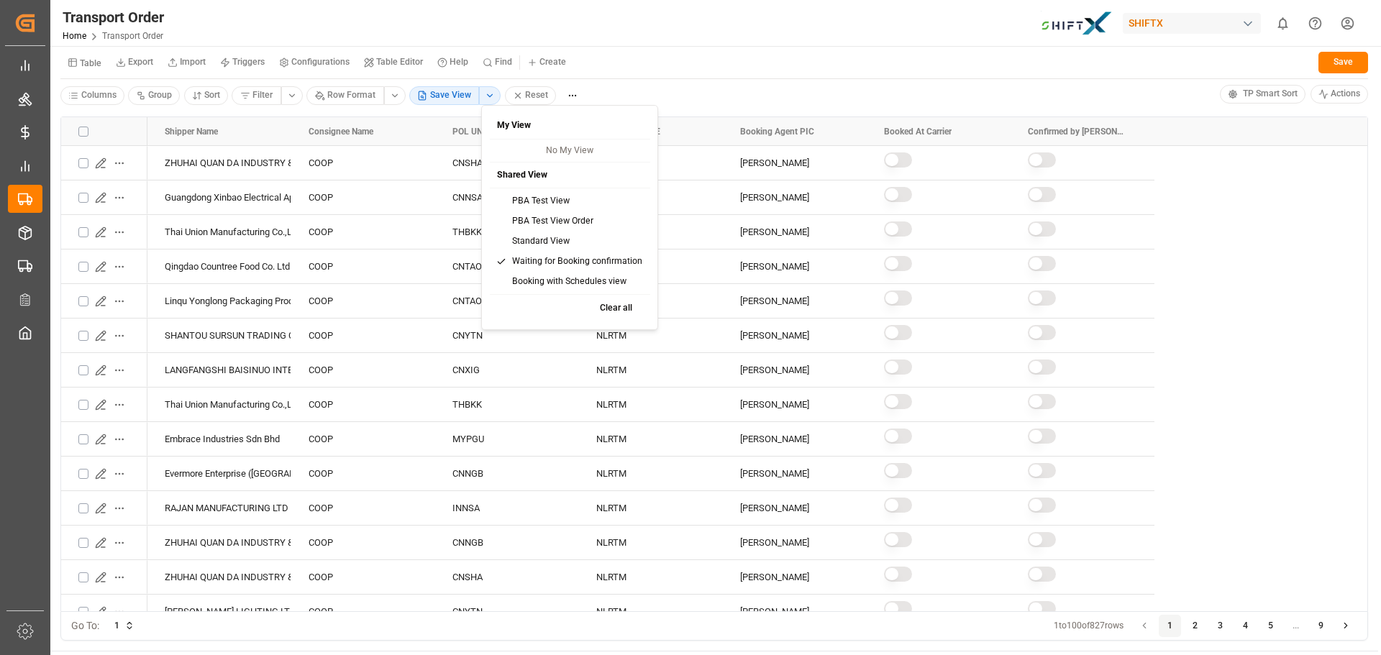
click at [493, 95] on html "Created by potrace 1.15, written by Peter Selinger 2001-2017 Created by potrace…" at bounding box center [690, 327] width 1381 height 655
click at [525, 199] on div "PBA Test View" at bounding box center [569, 201] width 155 height 20
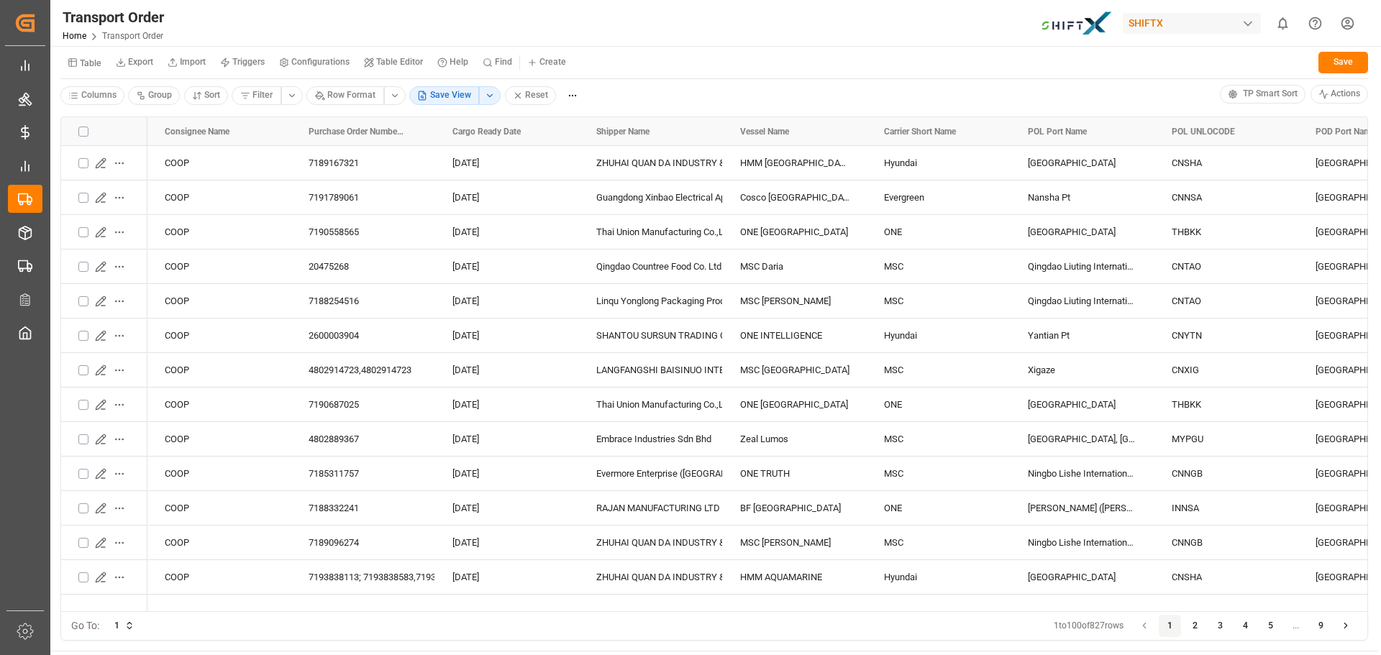
click at [110, 95] on html "Created by potrace 1.15, written by Peter Selinger 2001-2017 Created by potrace…" at bounding box center [690, 327] width 1381 height 655
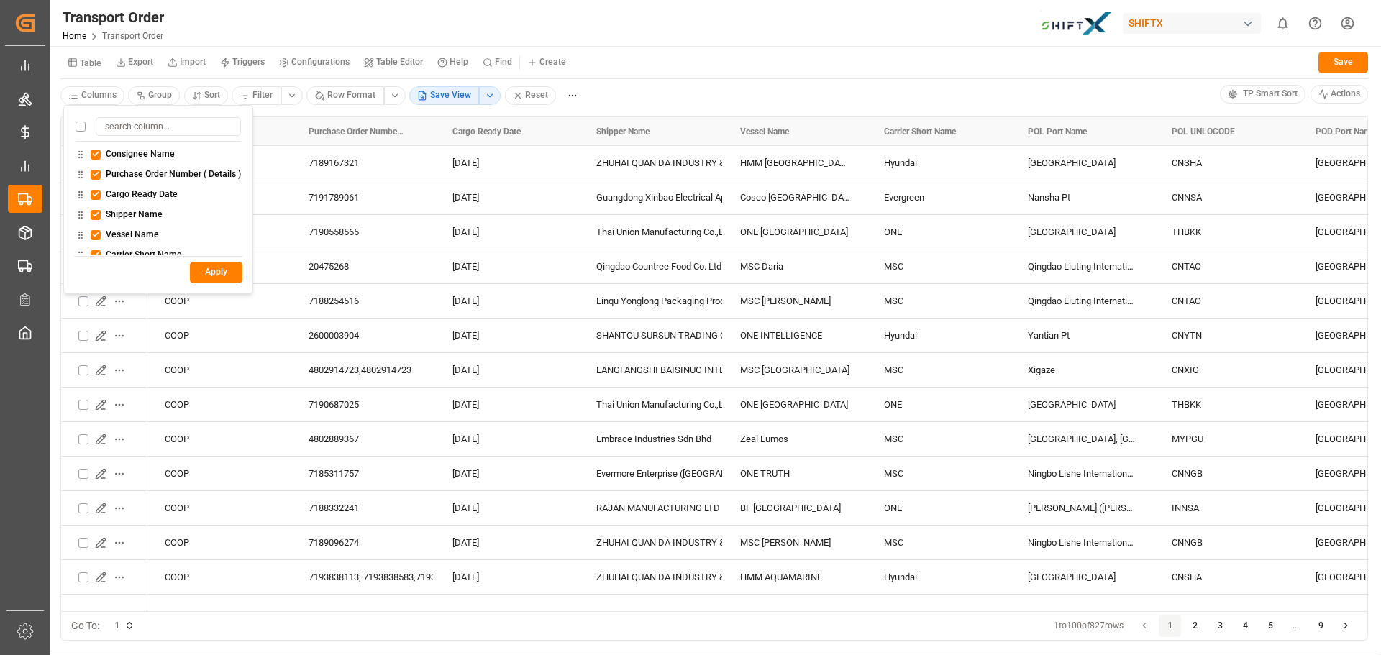
click at [110, 95] on html "Created by potrace 1.15, written by Peter Selinger 2001-2017 Created by potrace…" at bounding box center [690, 327] width 1381 height 655
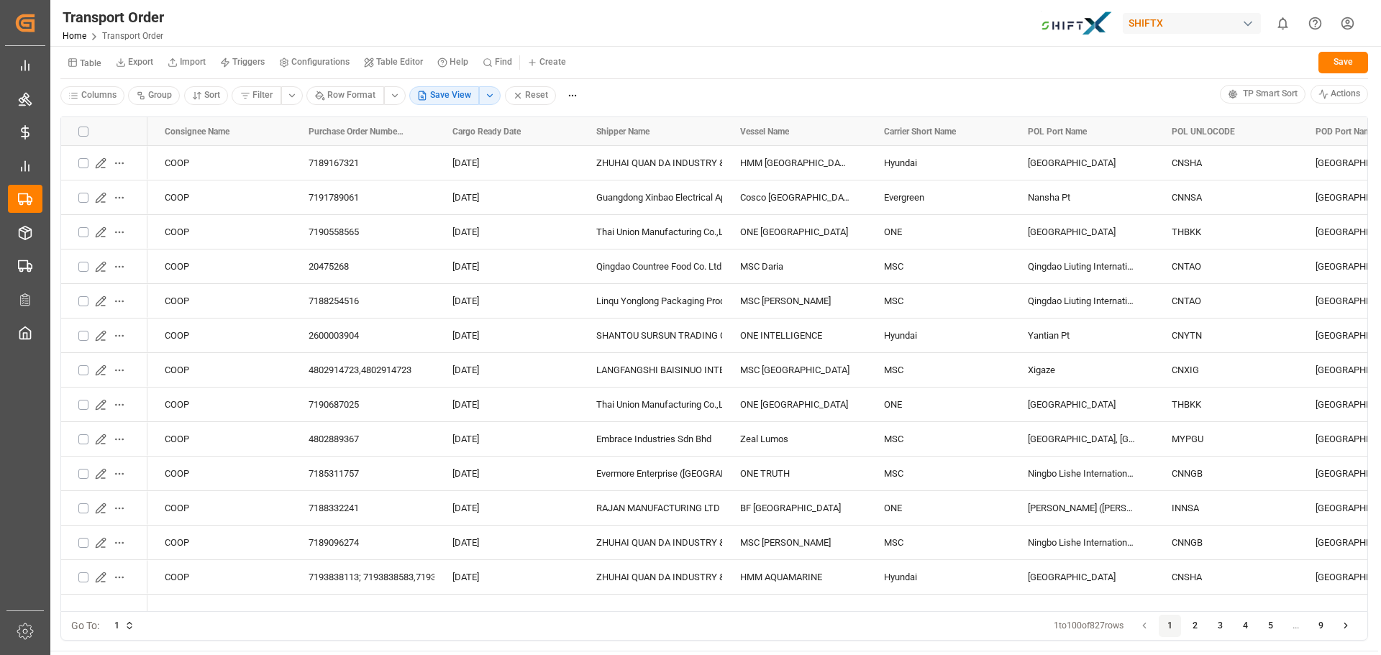
click at [741, 98] on div "Columns Group Sort Filter Row Format Save View Reset" at bounding box center [640, 96] width 1160 height 22
click at [325, 63] on small "Configurations" at bounding box center [320, 62] width 58 height 9
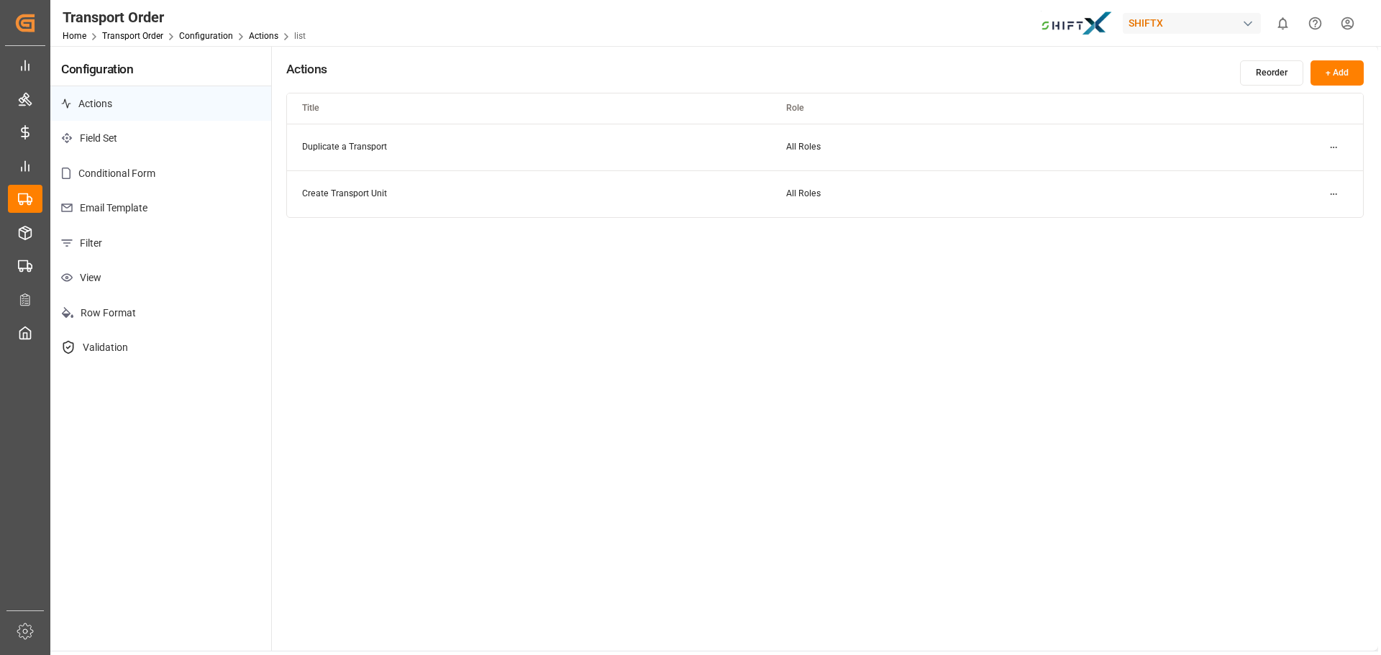
click at [145, 285] on p "View" at bounding box center [160, 277] width 221 height 35
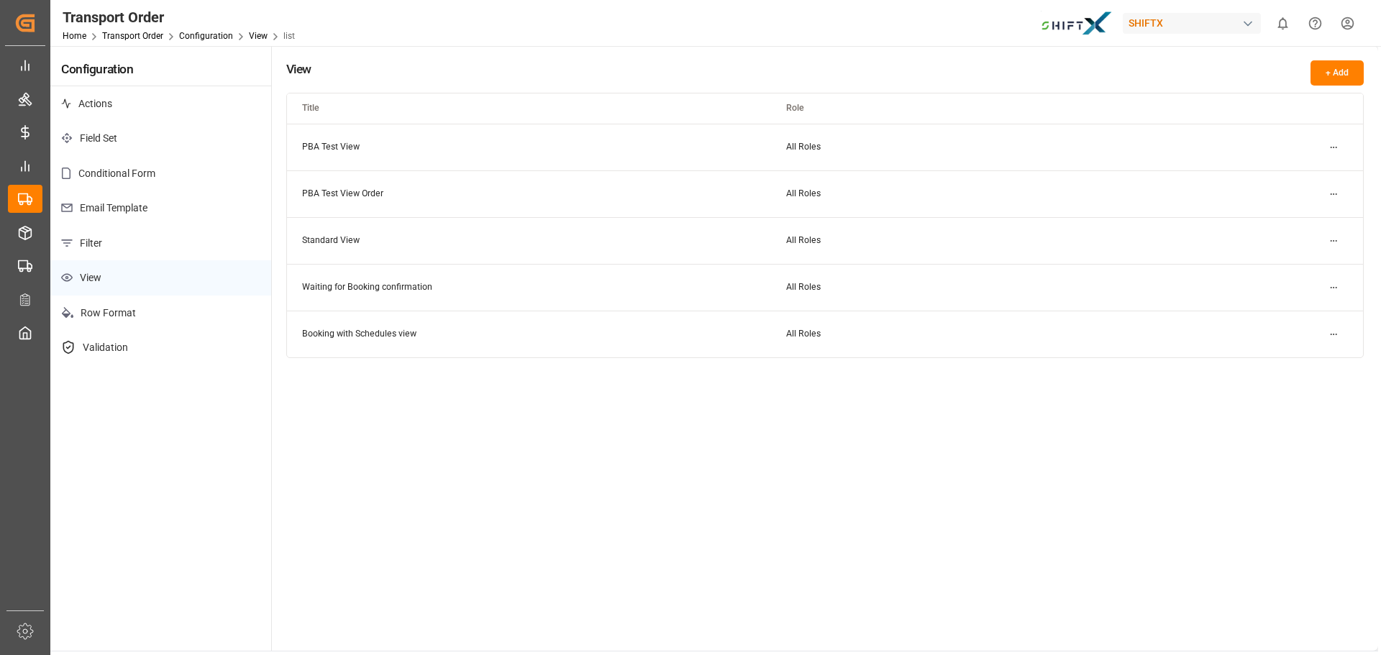
click at [1330, 194] on html "Created by potrace 1.15, written by Peter Selinger 2001-2017 Created by potrace…" at bounding box center [690, 327] width 1381 height 655
click at [1292, 260] on small "Delete" at bounding box center [1289, 263] width 26 height 9
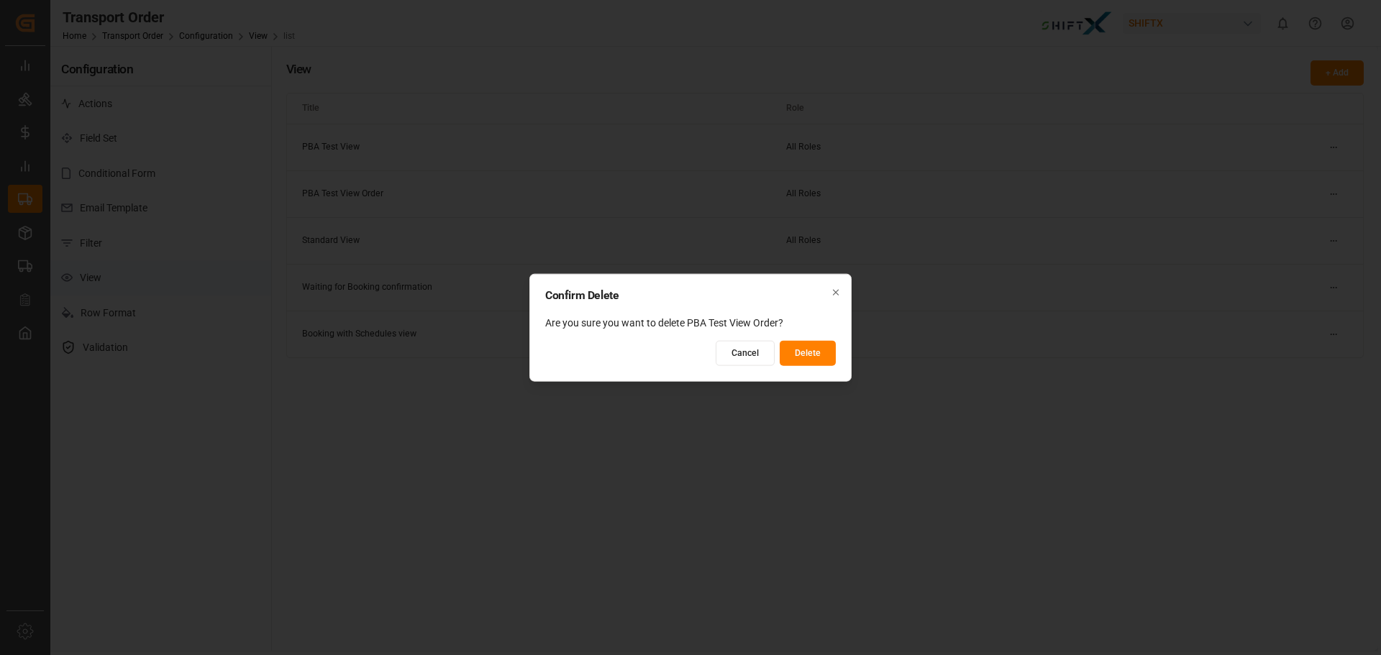
click at [814, 355] on button "Delete" at bounding box center [808, 353] width 56 height 25
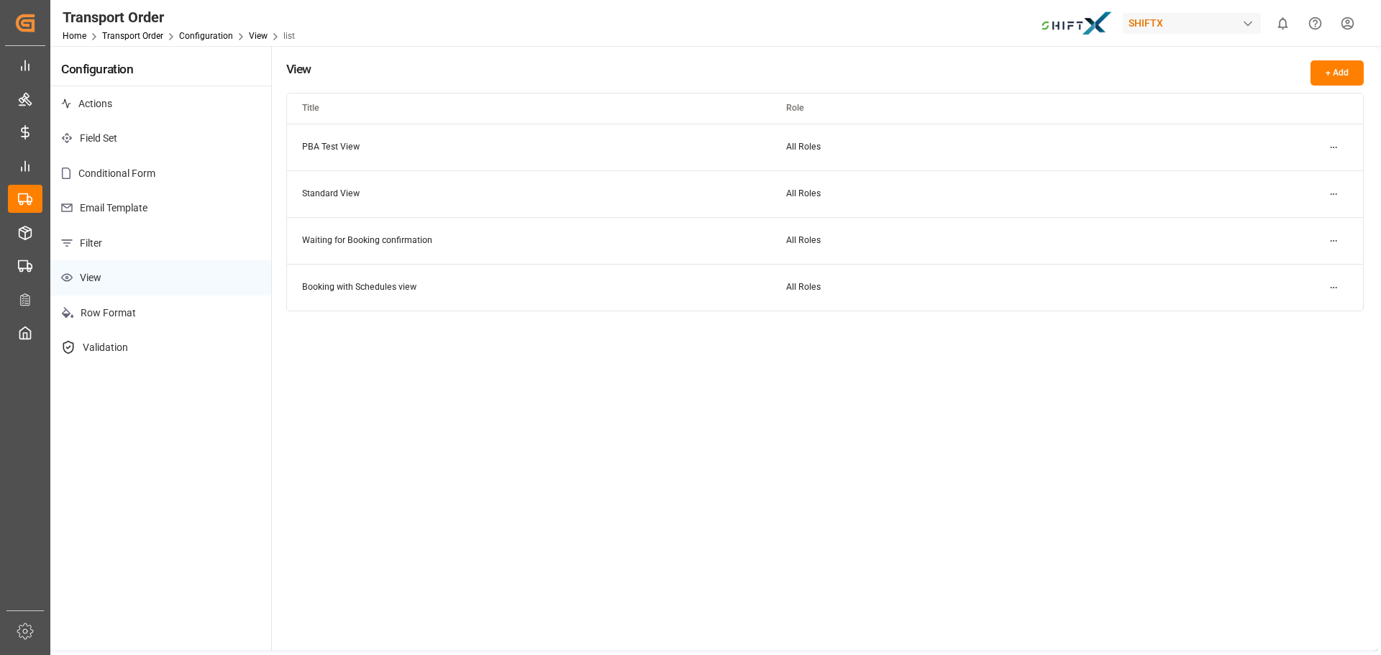
click at [117, 98] on p "Actions" at bounding box center [160, 103] width 221 height 35
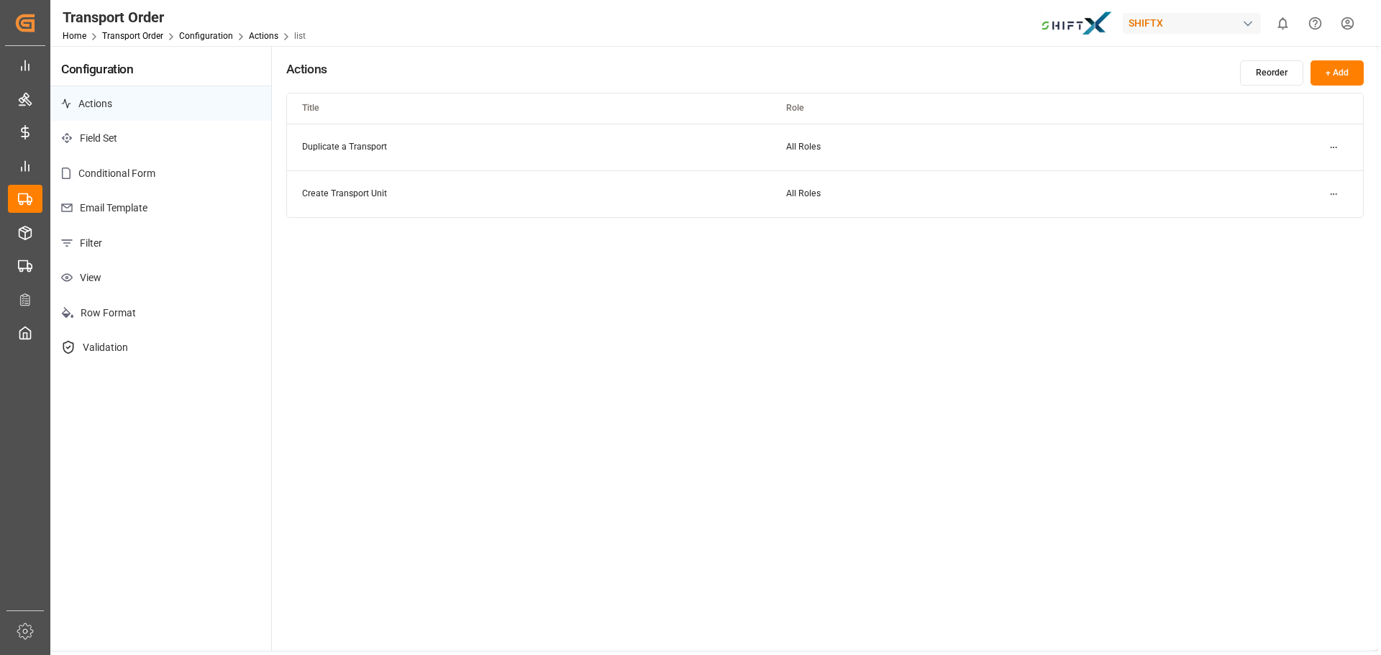
click at [123, 173] on p "Conditional Form" at bounding box center [160, 173] width 221 height 35
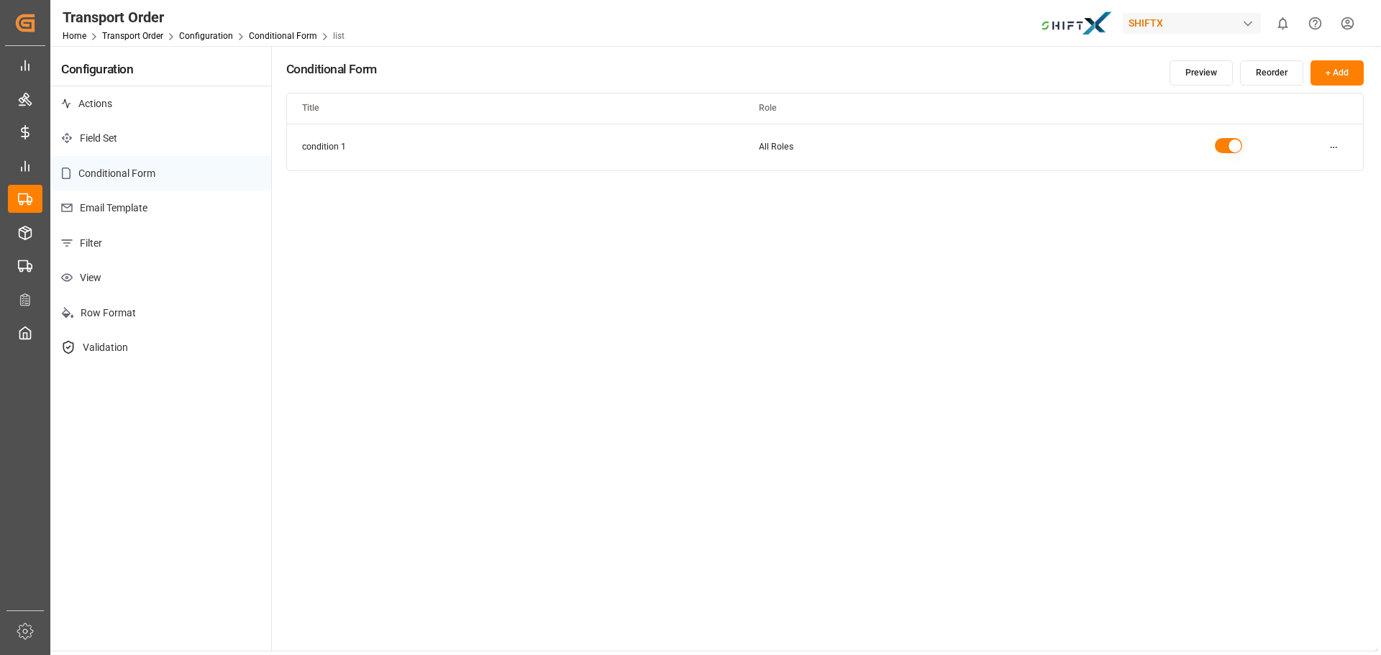
click at [121, 143] on p "Field Set" at bounding box center [160, 138] width 221 height 35
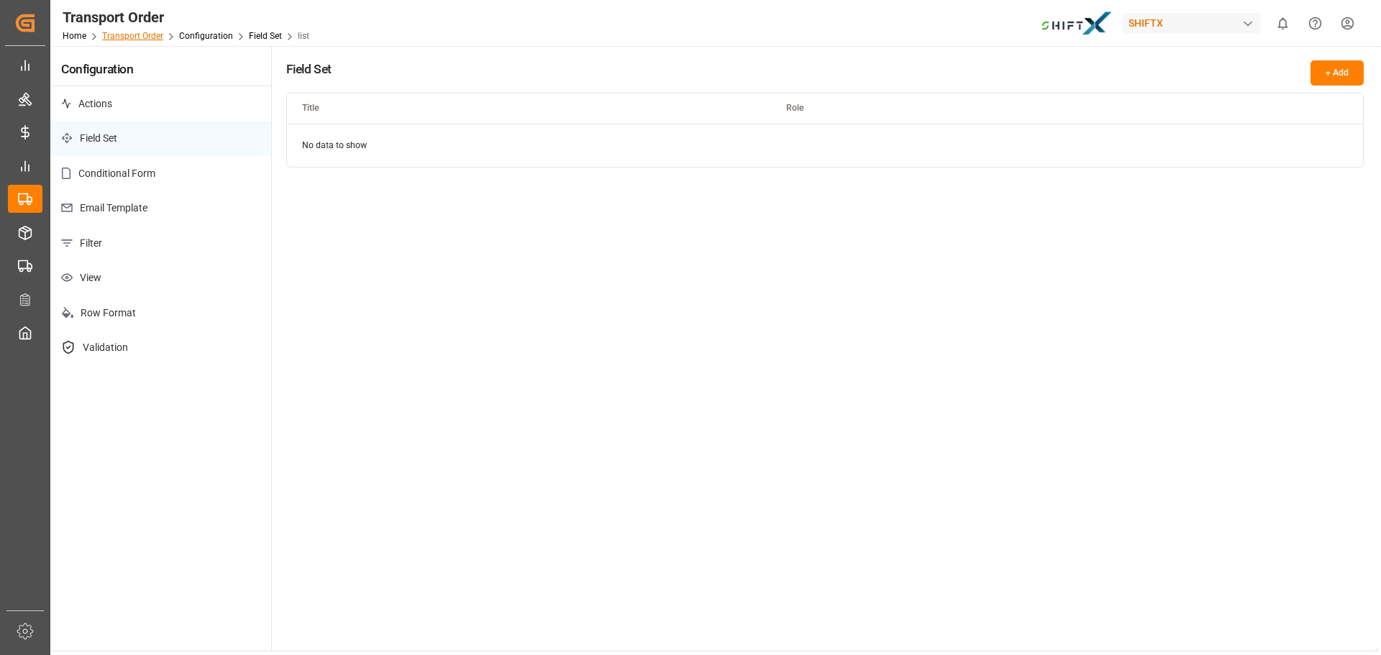
click at [120, 35] on link "Transport Order" at bounding box center [132, 36] width 61 height 10
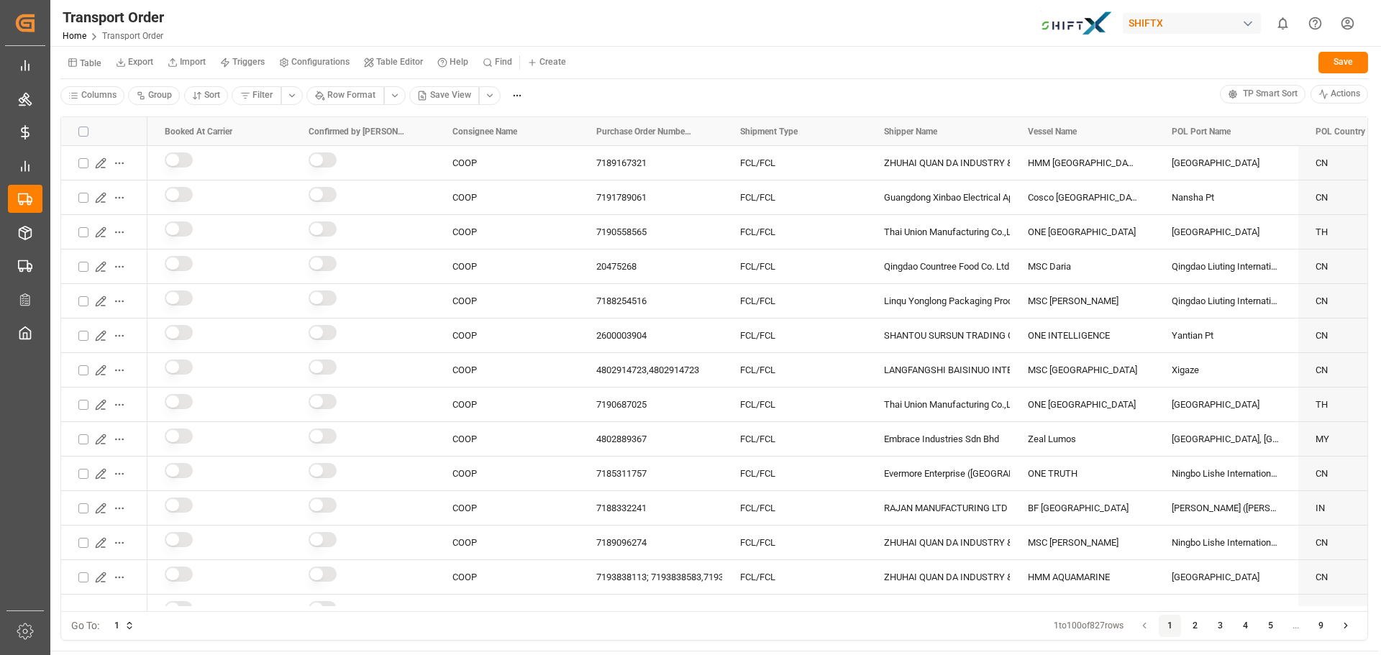
click at [577, 94] on div "Columns Group Sort Filter Row Format Save View" at bounding box center [640, 96] width 1160 height 22
click at [607, 71] on div "Table Export Import Triggers Configurations Table Editor Help Find Create Refre…" at bounding box center [714, 64] width 1308 height 29
click at [494, 24] on div "Transport Order Home Transport Order SHIFTX 0 Notifications Only show unread Al…" at bounding box center [710, 23] width 1341 height 46
click at [101, 160] on icon "Press SPACE to select this row." at bounding box center [100, 162] width 9 height 9
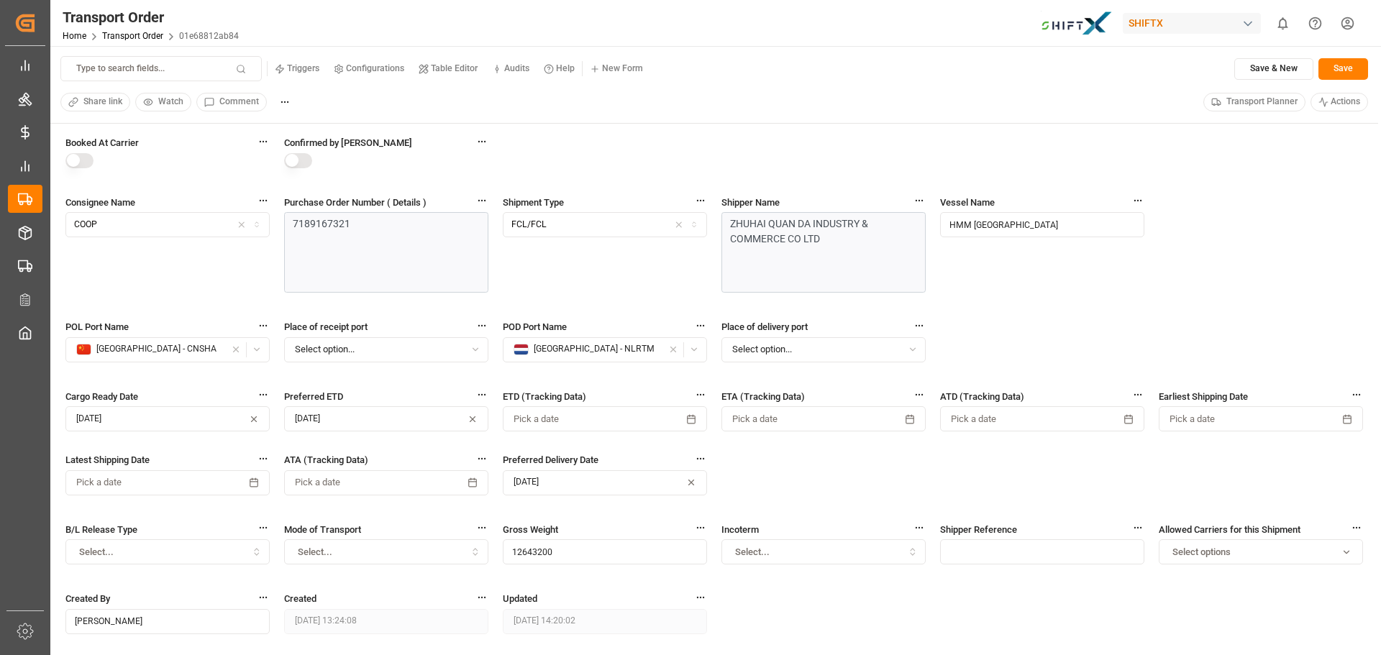
click at [439, 114] on div "Type to search fields... Triggers Configurations Table Editor Audits Help New F…" at bounding box center [714, 85] width 1328 height 78
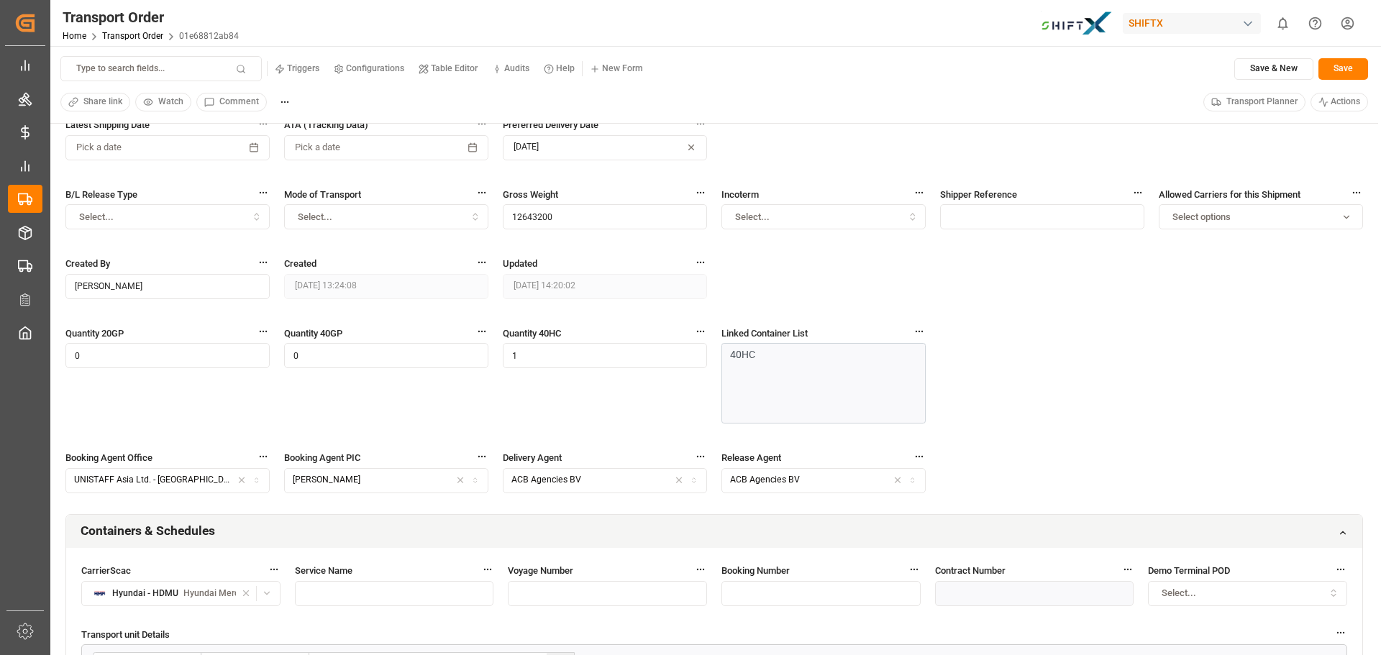
scroll to position [360, 0]
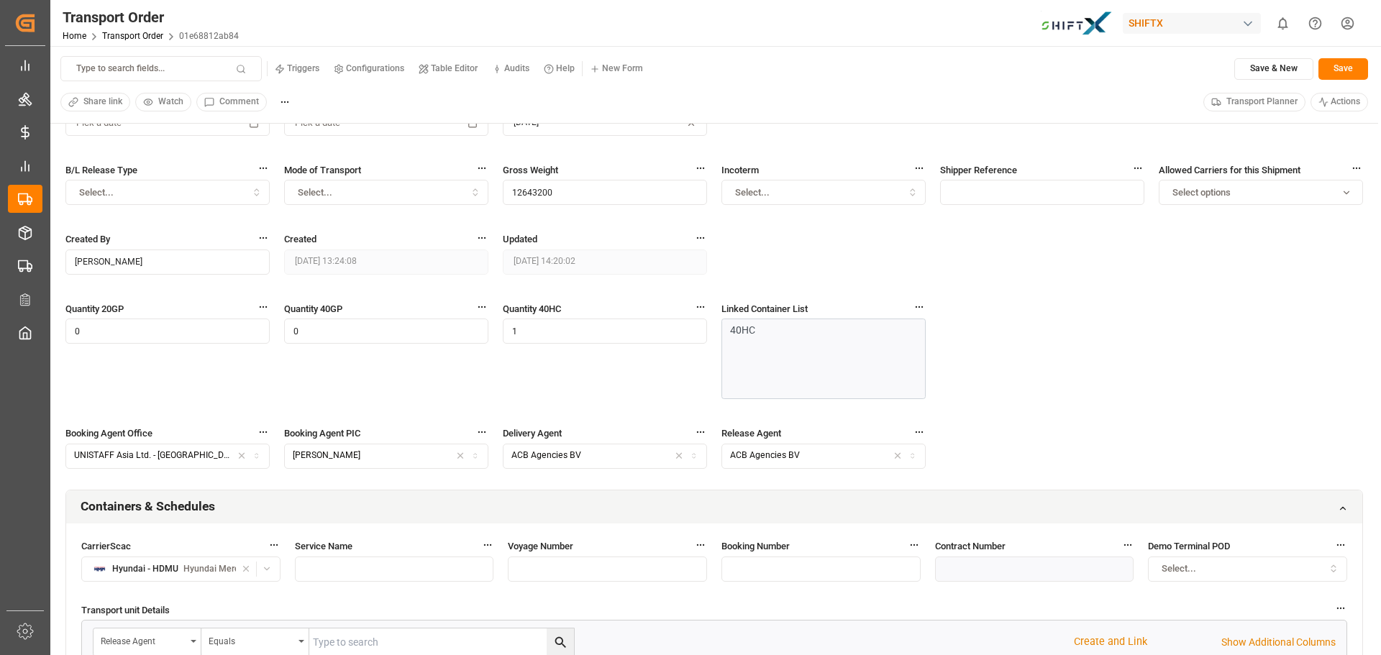
click at [498, 373] on div "Booked At Carrier Confirmed by Carrier Consignee Name COOP Purchase Order Numbe…" at bounding box center [714, 133] width 1298 height 714
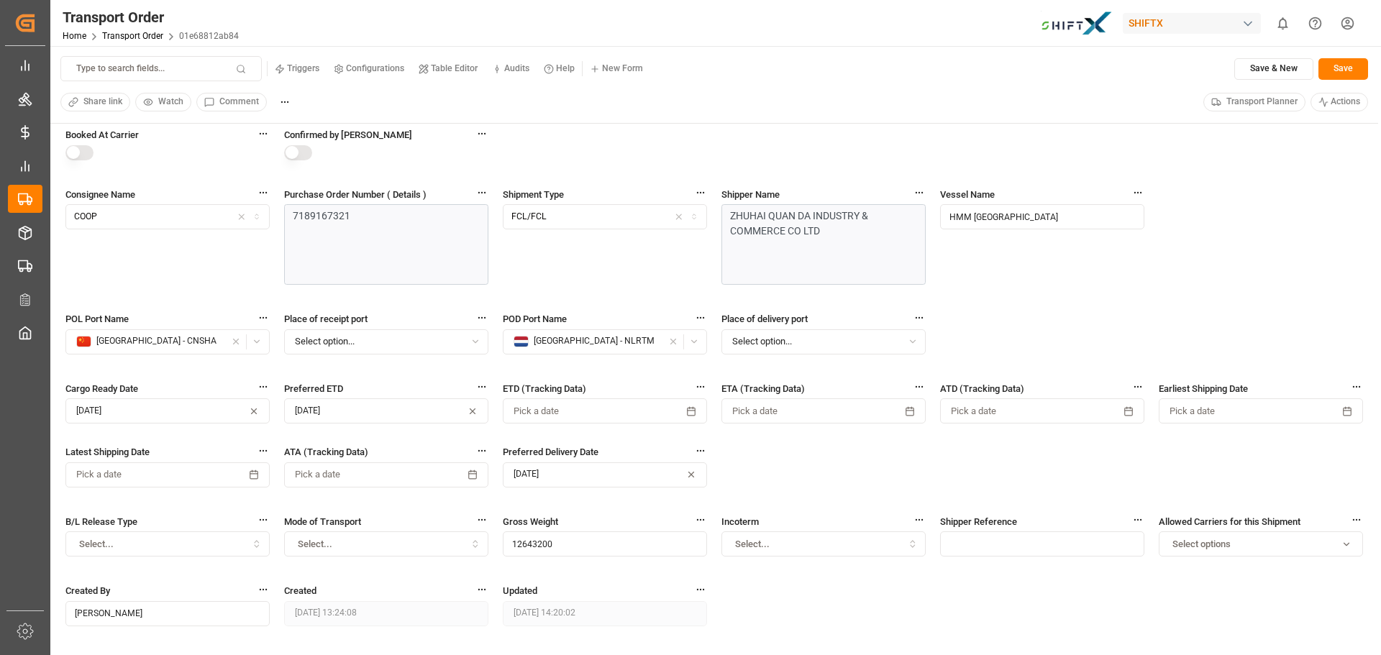
scroll to position [0, 0]
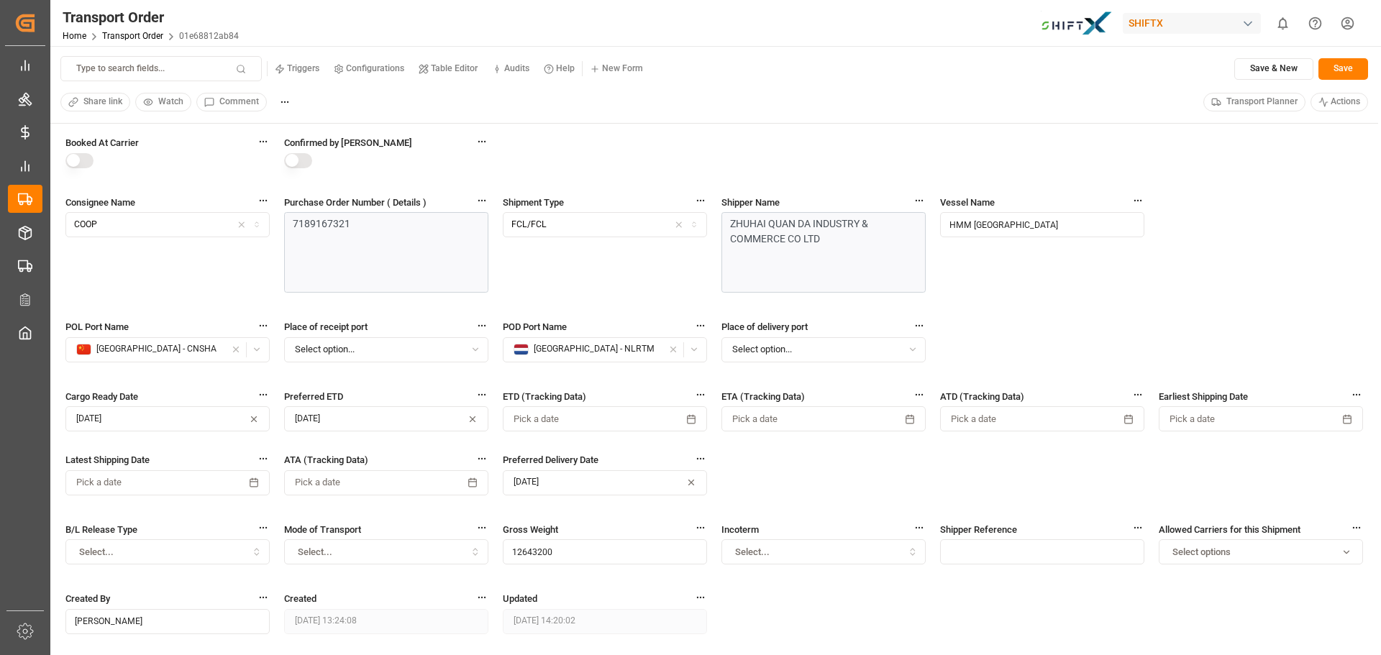
click at [753, 150] on div "Booked At Carrier Confirmed by Carrier Consignee Name COOP Purchase Order Numbe…" at bounding box center [714, 492] width 1298 height 714
click at [927, 242] on div "Booked At Carrier Confirmed by Carrier Consignee Name COOP Purchase Order Numbe…" at bounding box center [714, 492] width 1298 height 714
click at [668, 163] on div "Booked At Carrier Confirmed by Carrier Consignee Name COOP Purchase Order Numbe…" at bounding box center [714, 492] width 1298 height 714
click at [666, 153] on div "Booked At Carrier Confirmed by Carrier Consignee Name COOP Purchase Order Numbe…" at bounding box center [714, 492] width 1298 height 714
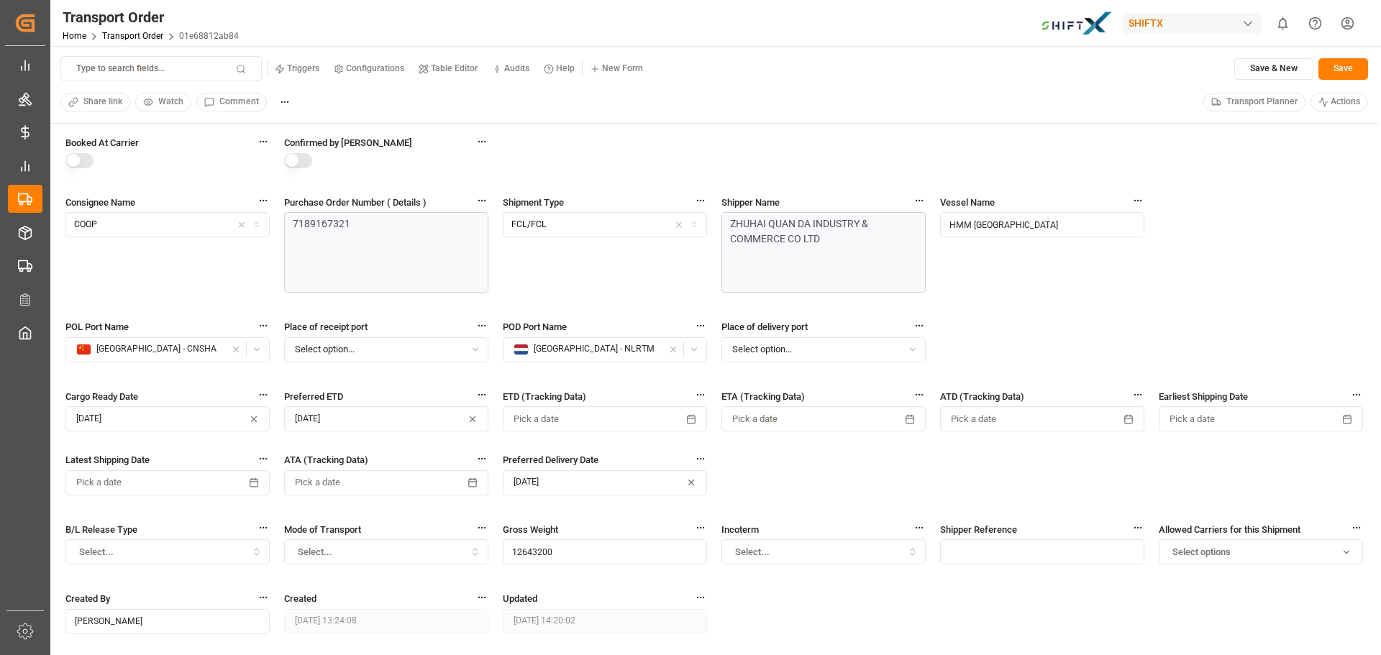
click at [547, 143] on div "Booked At Carrier Confirmed by Carrier Consignee Name COOP Purchase Order Numbe…" at bounding box center [714, 492] width 1298 height 714
click at [704, 27] on div "Transport Order Home Transport Order 01e68812ab84 SHIFTX 0 Notifications Only s…" at bounding box center [710, 23] width 1341 height 46
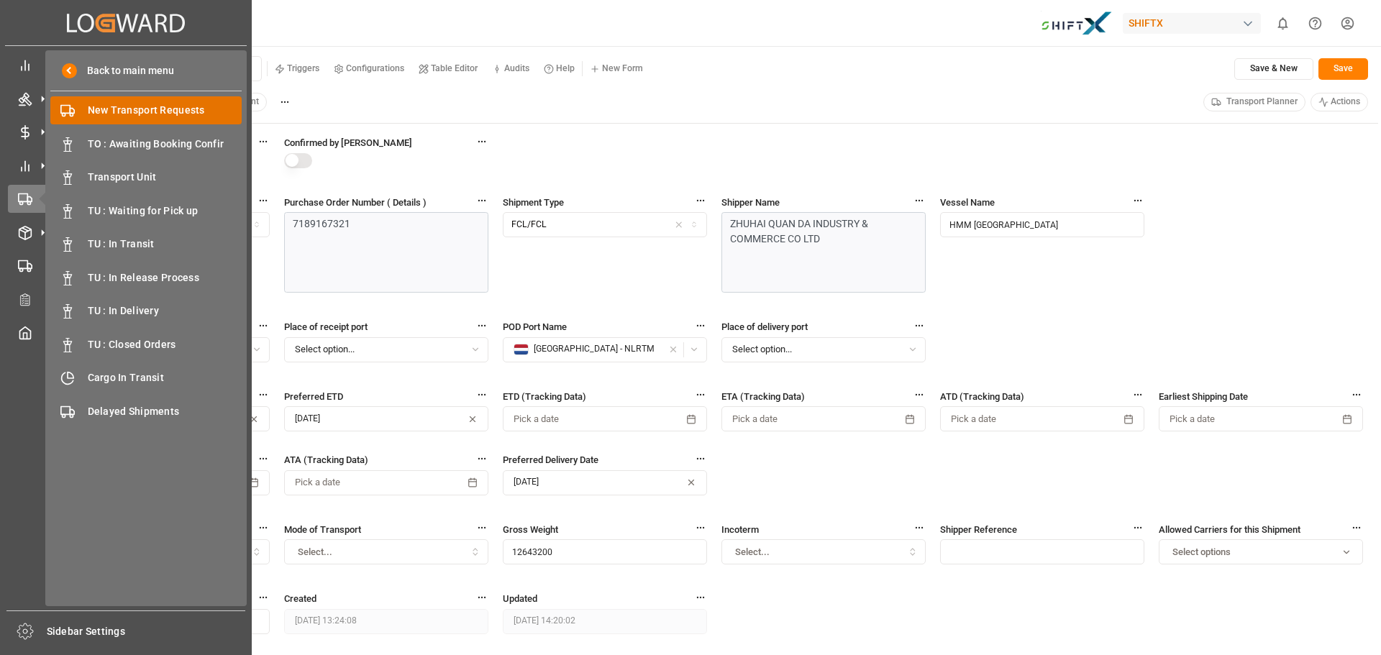
click at [117, 117] on span "New Transport Requests" at bounding box center [165, 110] width 155 height 15
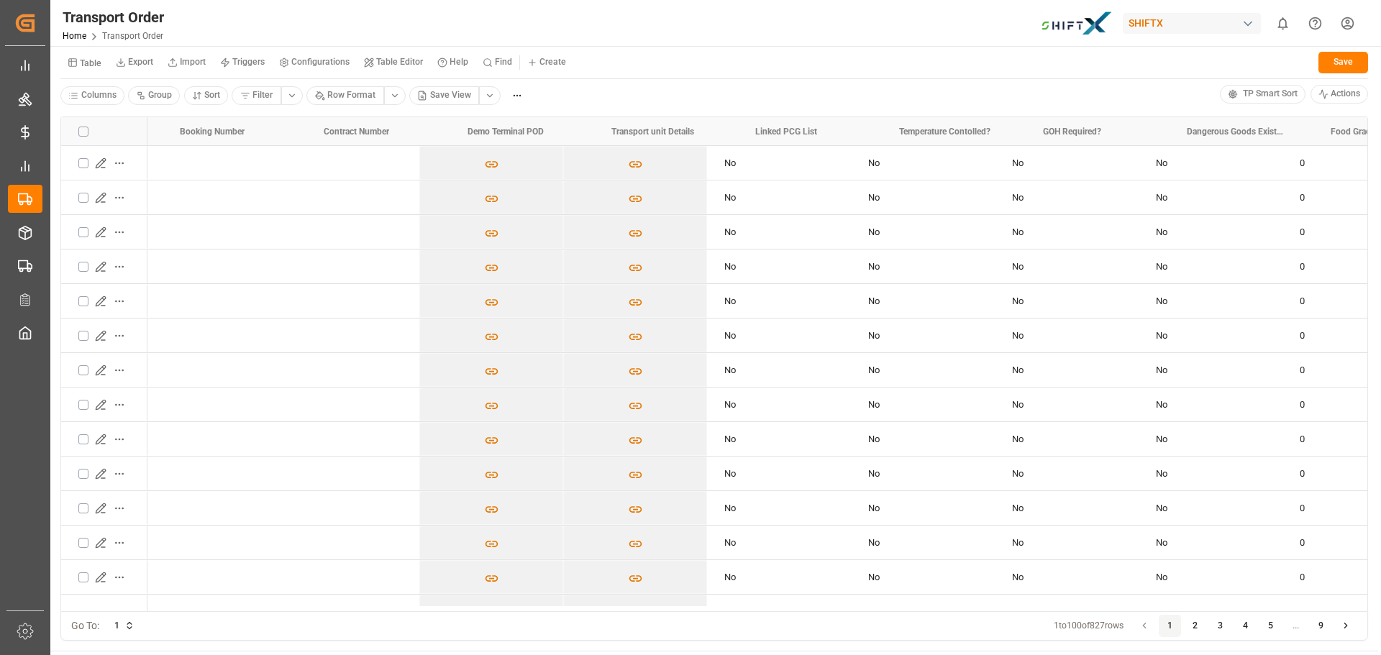
scroll to position [0, 6342]
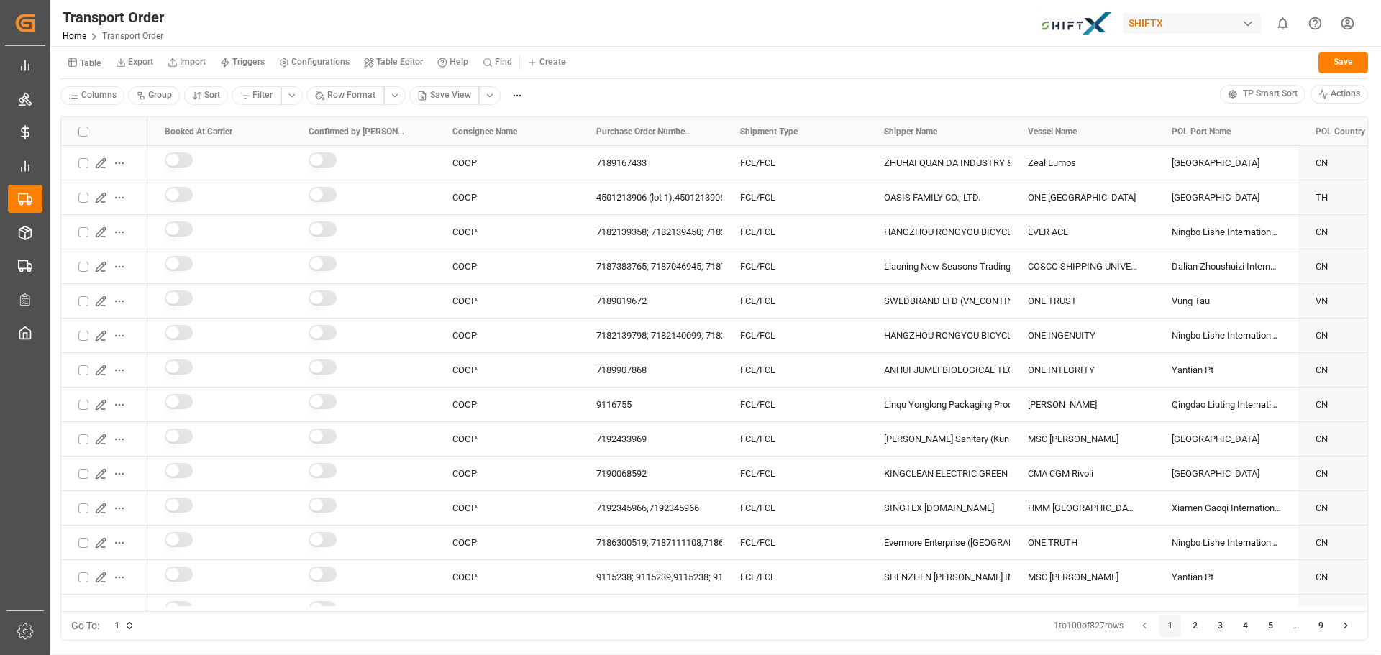
click at [481, 96] on html "Created by potrace 1.15, written by Peter Selinger 2001-2017 Created by potrace…" at bounding box center [690, 327] width 1381 height 655
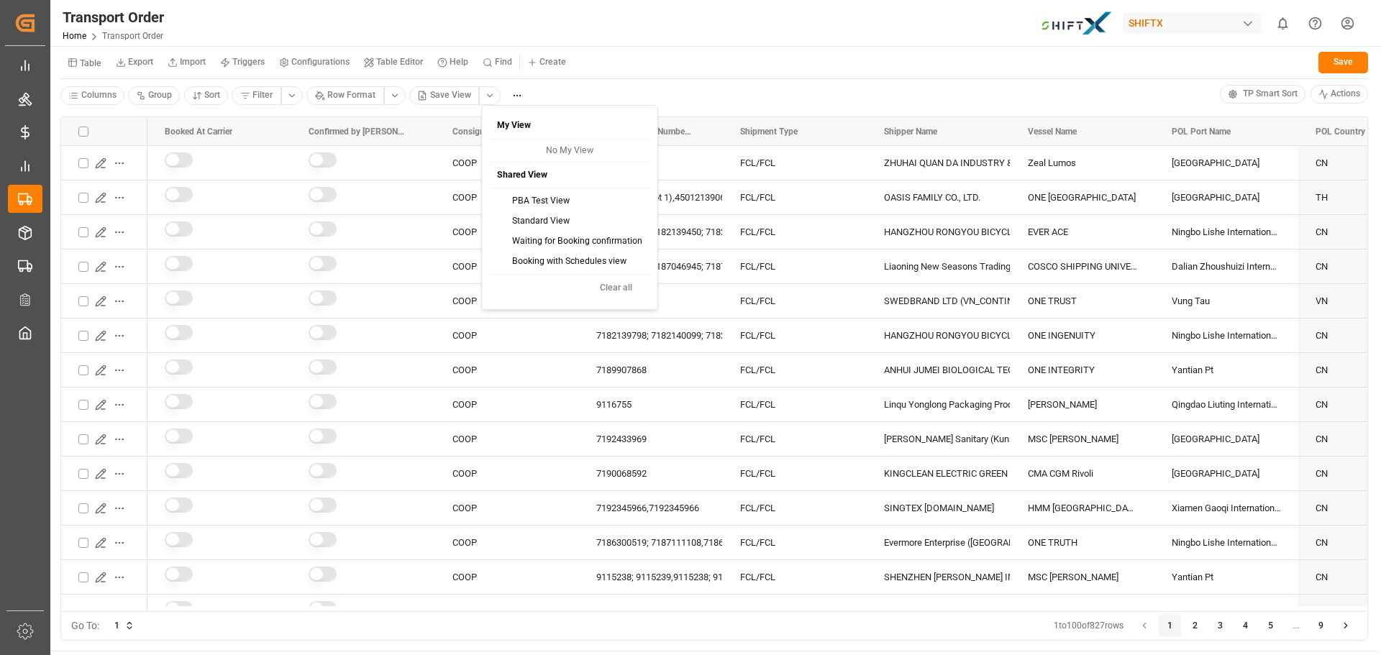
click at [510, 222] on div "Standard View" at bounding box center [569, 222] width 155 height 20
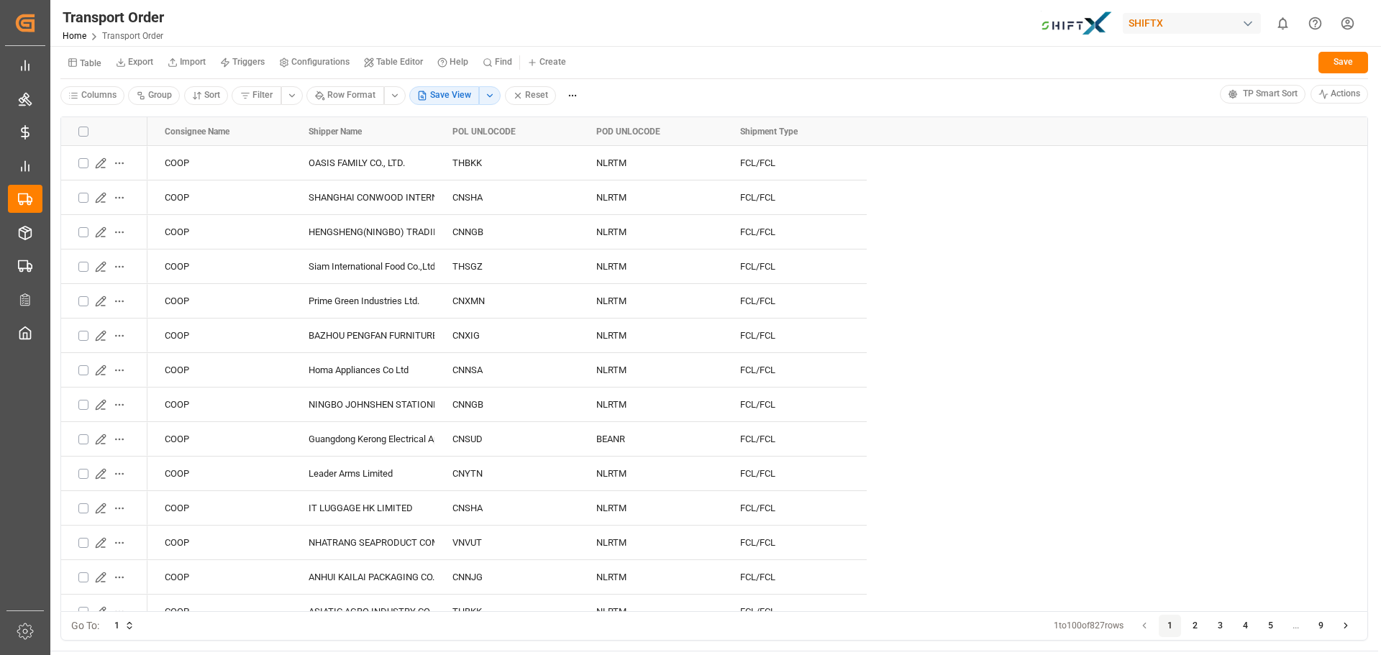
click at [489, 95] on html "Created by potrace 1.15, written by [PERSON_NAME] [DATE]-[DATE] Created by potr…" at bounding box center [690, 327] width 1381 height 655
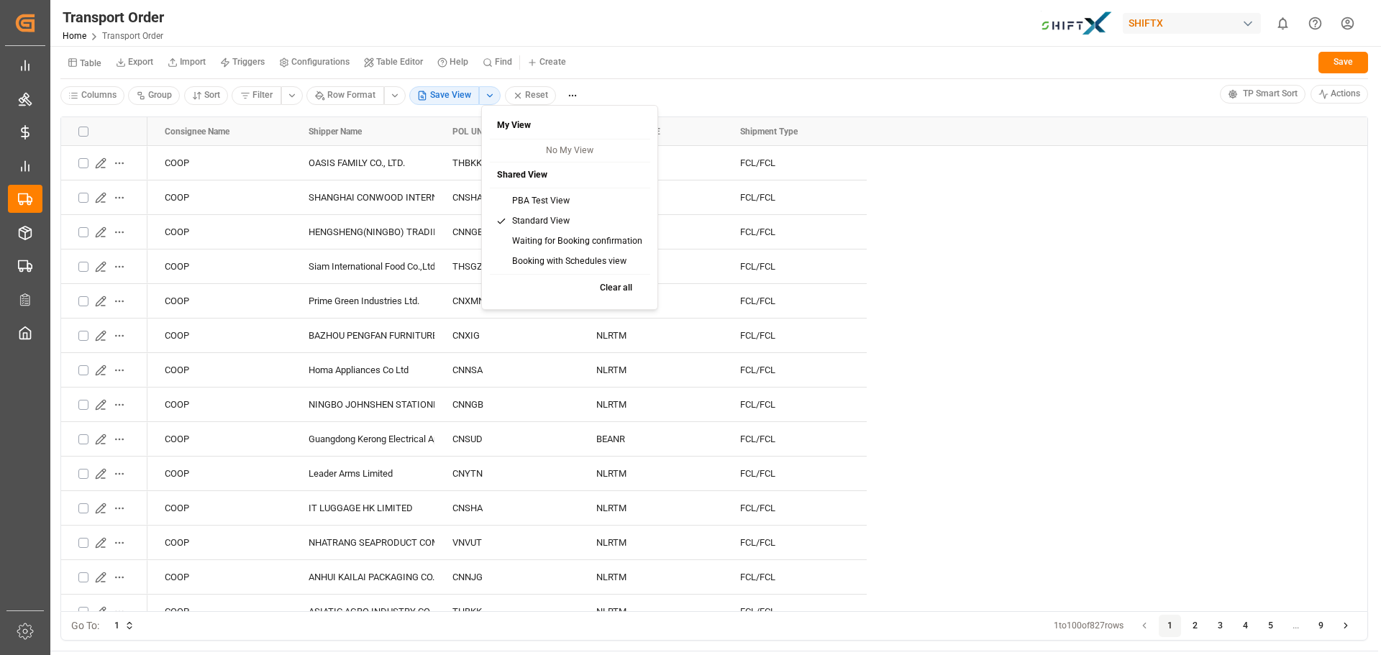
click at [510, 199] on div "PBA Test View" at bounding box center [569, 201] width 155 height 20
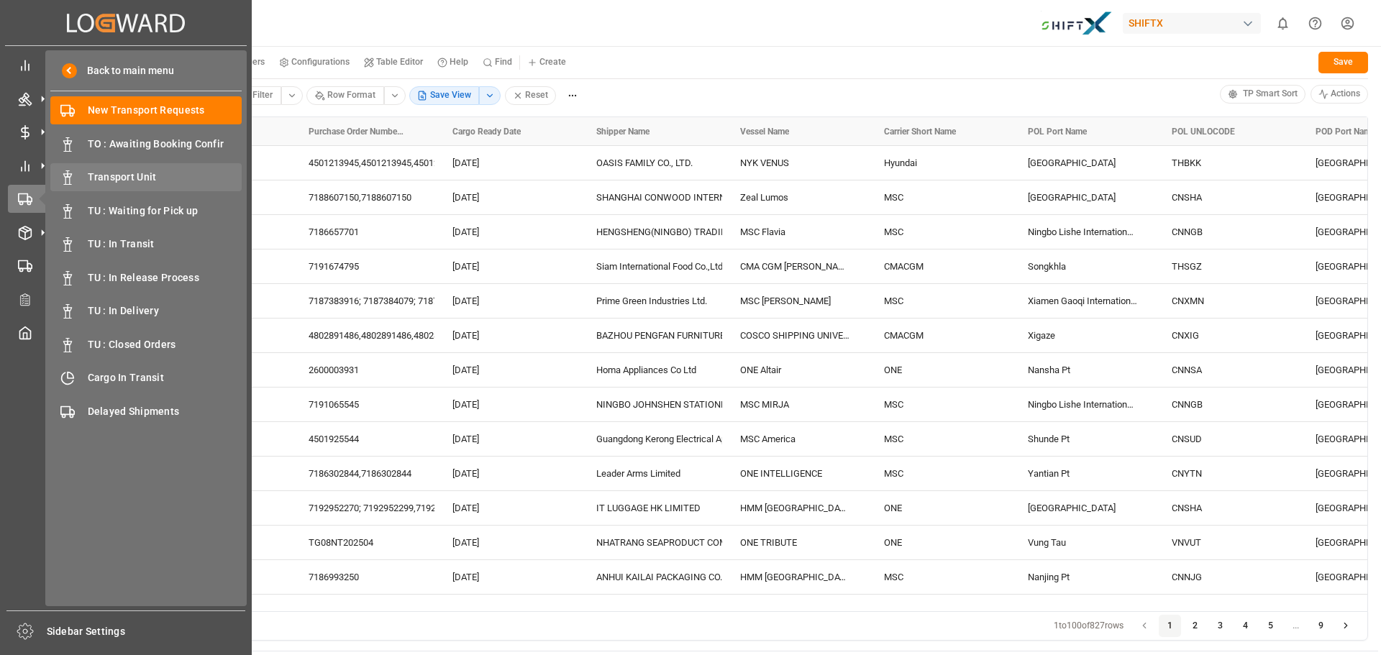
click at [147, 181] on span "Transport Unit" at bounding box center [165, 177] width 155 height 15
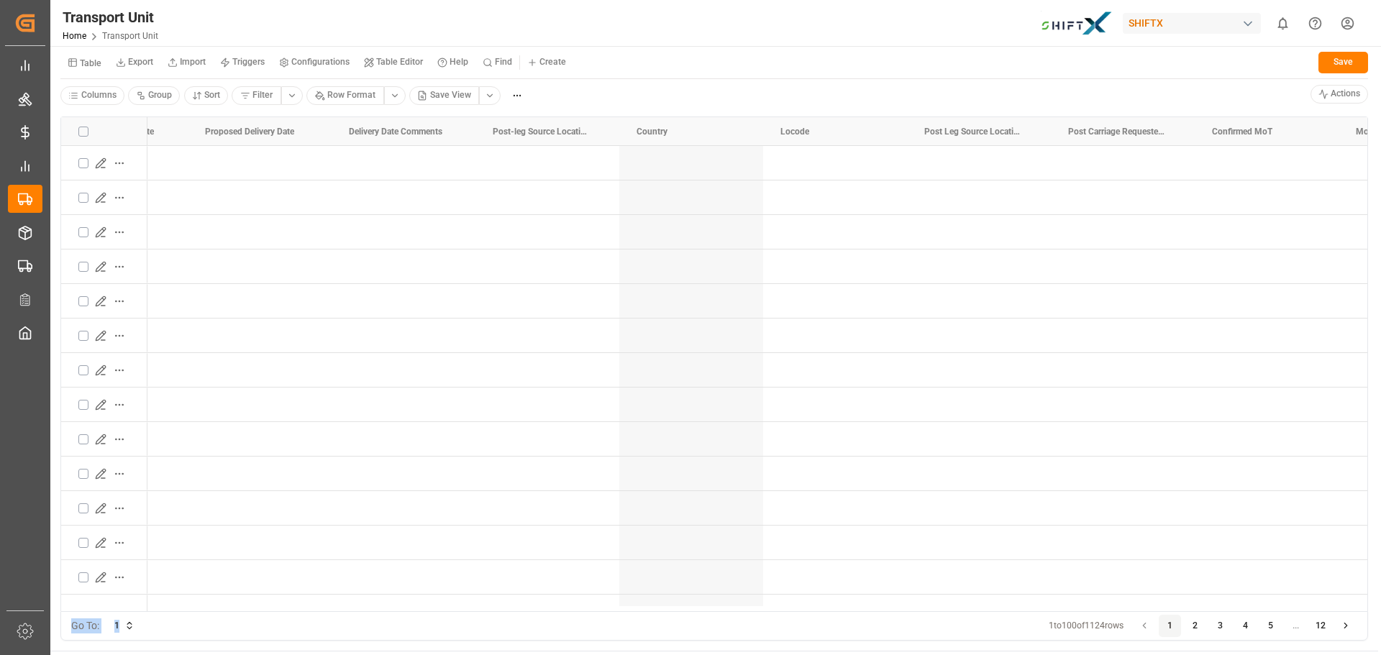
drag, startPoint x: 291, startPoint y: 612, endPoint x: 343, endPoint y: 609, distance: 52.6
click at [343, 609] on div "Drag here to set row groups Drag here to set column labels Carries Haulage: Act…" at bounding box center [714, 378] width 1328 height 545
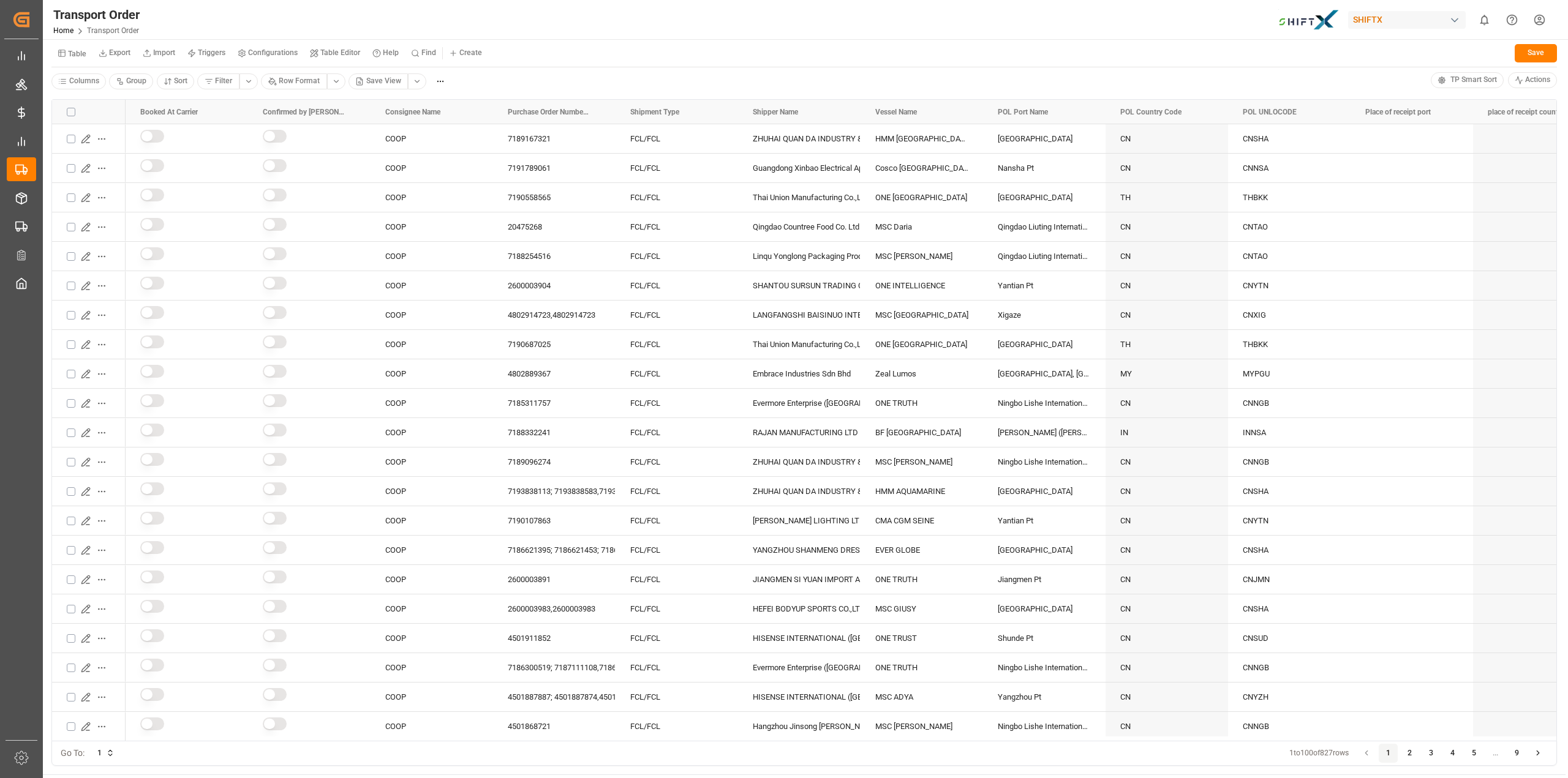
click at [466, 15] on div "Transport Order Home Transport Order SHIFTX 0 Notifications Only show unread Al…" at bounding box center [801, 20] width 1534 height 39
click at [424, 12] on div "Transport Order Home Transport Order SHIFTX 0 Notifications Only show unread Al…" at bounding box center [801, 20] width 1534 height 39
click at [509, 3] on div "Transport Order Home Transport Order SHIFTX 0 Notifications Only show unread Al…" at bounding box center [801, 20] width 1534 height 39
drag, startPoint x: 381, startPoint y: 0, endPoint x: 411, endPoint y: 12, distance: 32.3
click at [411, 12] on div "Transport Order Home Transport Order SHIFTX 0 Notifications Only show unread Al…" at bounding box center [801, 20] width 1534 height 39
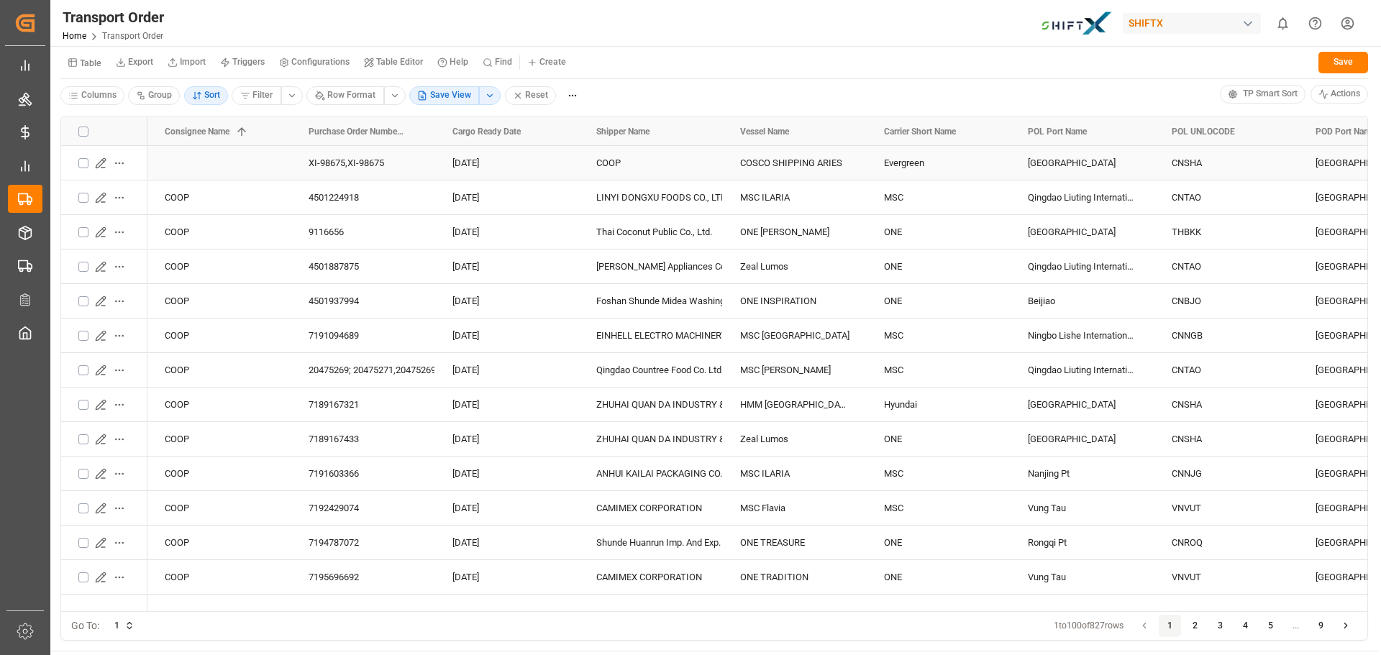
click at [123, 165] on html "Created by potrace 1.15, written by [PERSON_NAME] [DATE]-[DATE] Created by potr…" at bounding box center [690, 327] width 1381 height 655
click at [122, 163] on html "Created by potrace 1.15, written by [PERSON_NAME] [DATE]-[DATE] Created by potr…" at bounding box center [690, 327] width 1381 height 655
click at [104, 99] on html "Created by potrace 1.15, written by [PERSON_NAME] [DATE]-[DATE] Created by potr…" at bounding box center [690, 327] width 1381 height 655
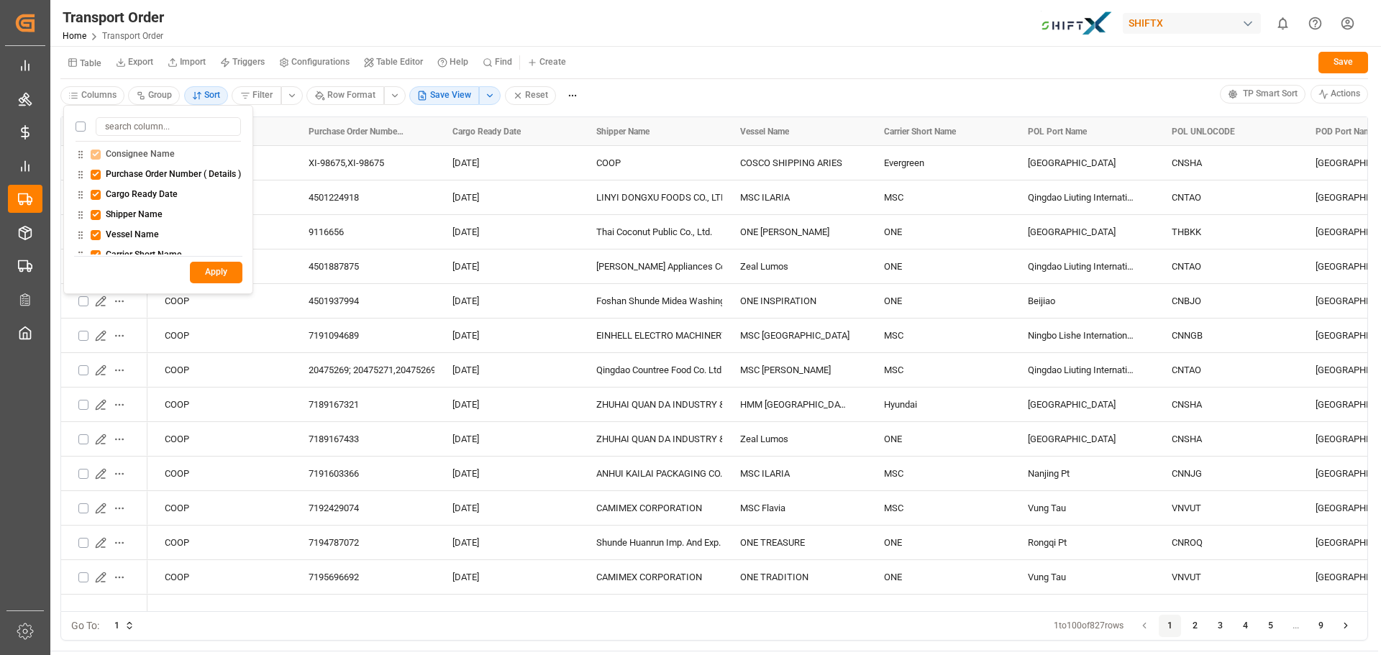
click at [127, 127] on input at bounding box center [168, 126] width 145 height 19
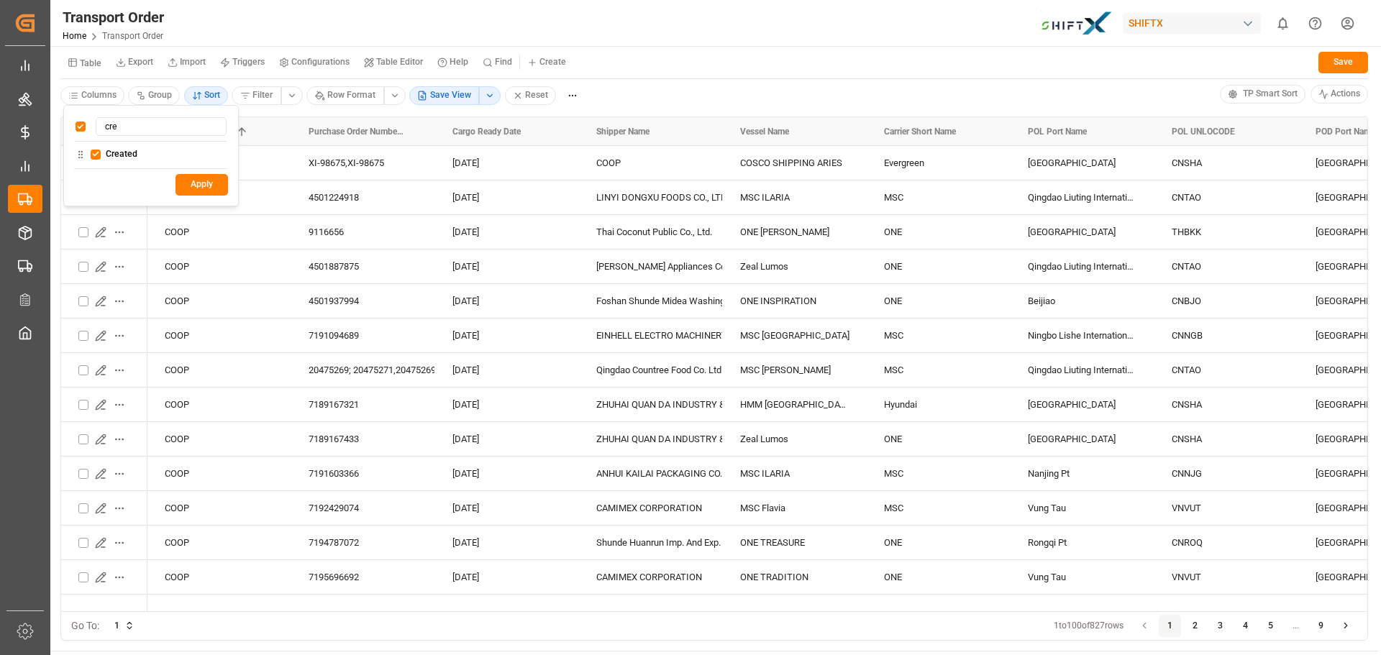
click at [171, 130] on input "cre" at bounding box center [161, 126] width 131 height 19
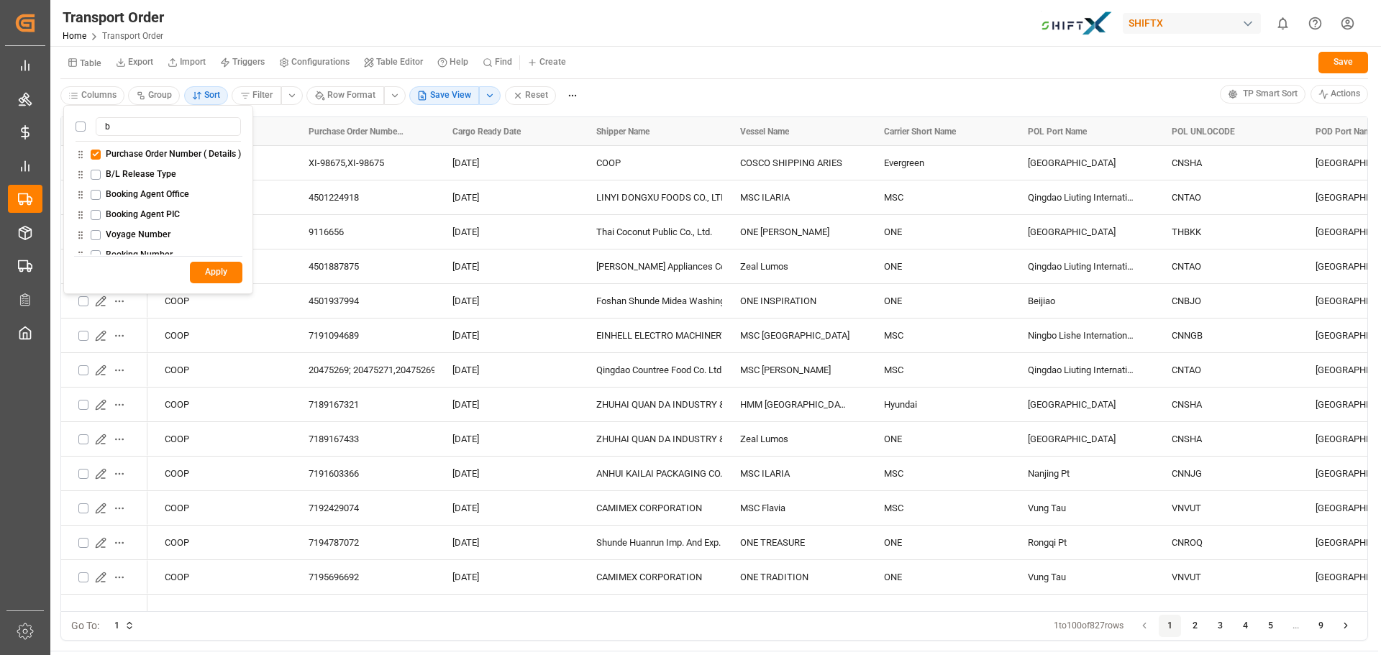
type input "by"
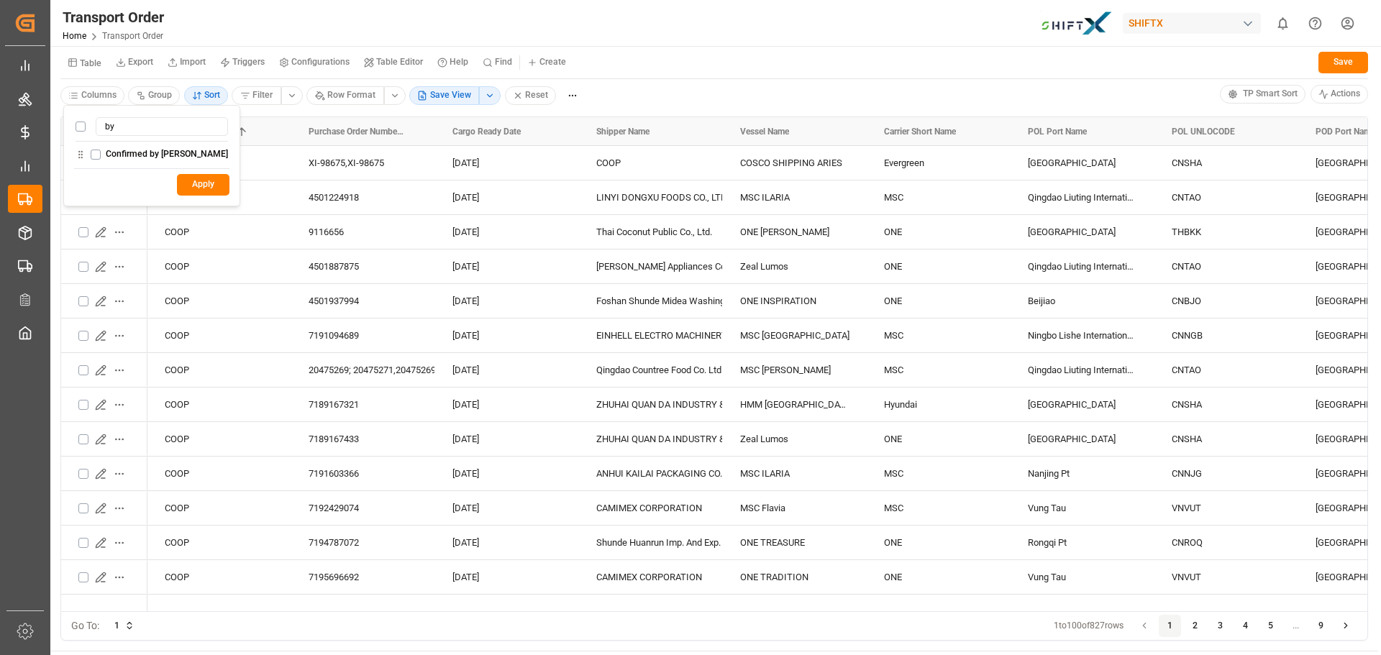
click at [703, 83] on html "Created by potrace 1.15, written by [PERSON_NAME] [DATE]-[DATE] Created by potr…" at bounding box center [690, 327] width 1381 height 655
click at [481, 93] on html "Created by potrace 1.15, written by [PERSON_NAME] [DATE]-[DATE] Created by potr…" at bounding box center [690, 327] width 1381 height 655
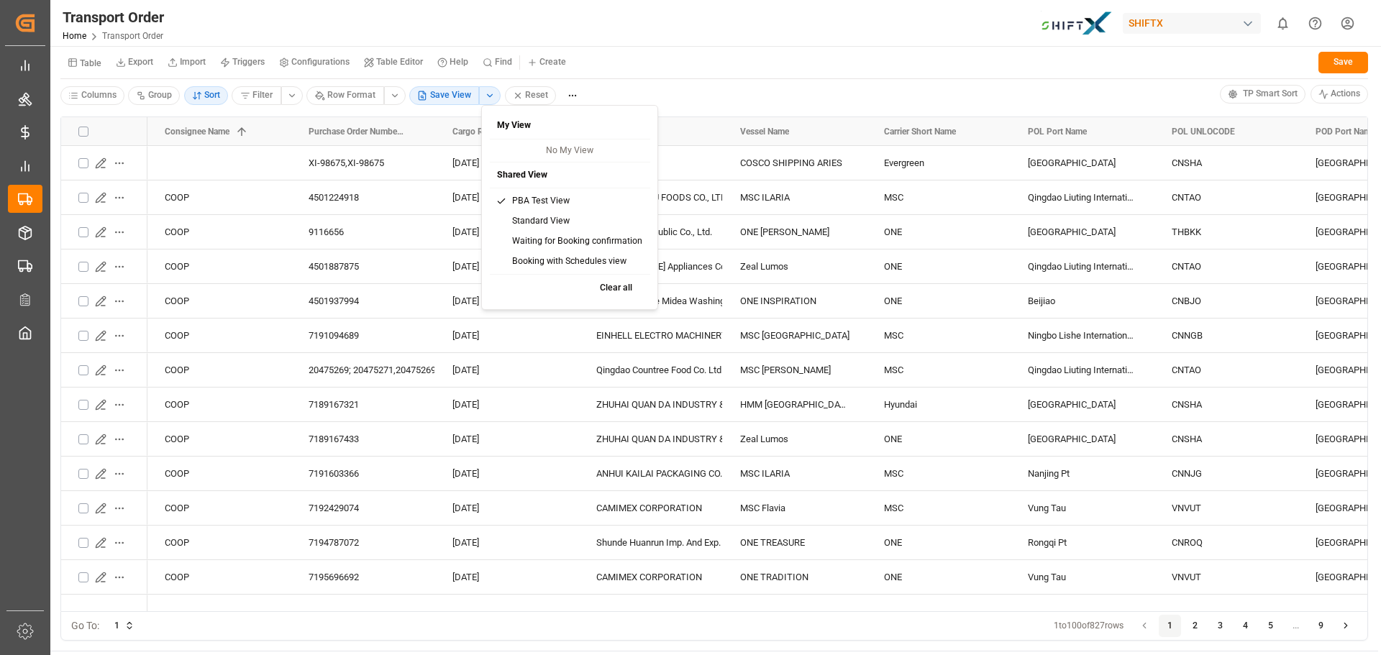
click at [522, 198] on div "PBA Test View" at bounding box center [569, 201] width 155 height 20
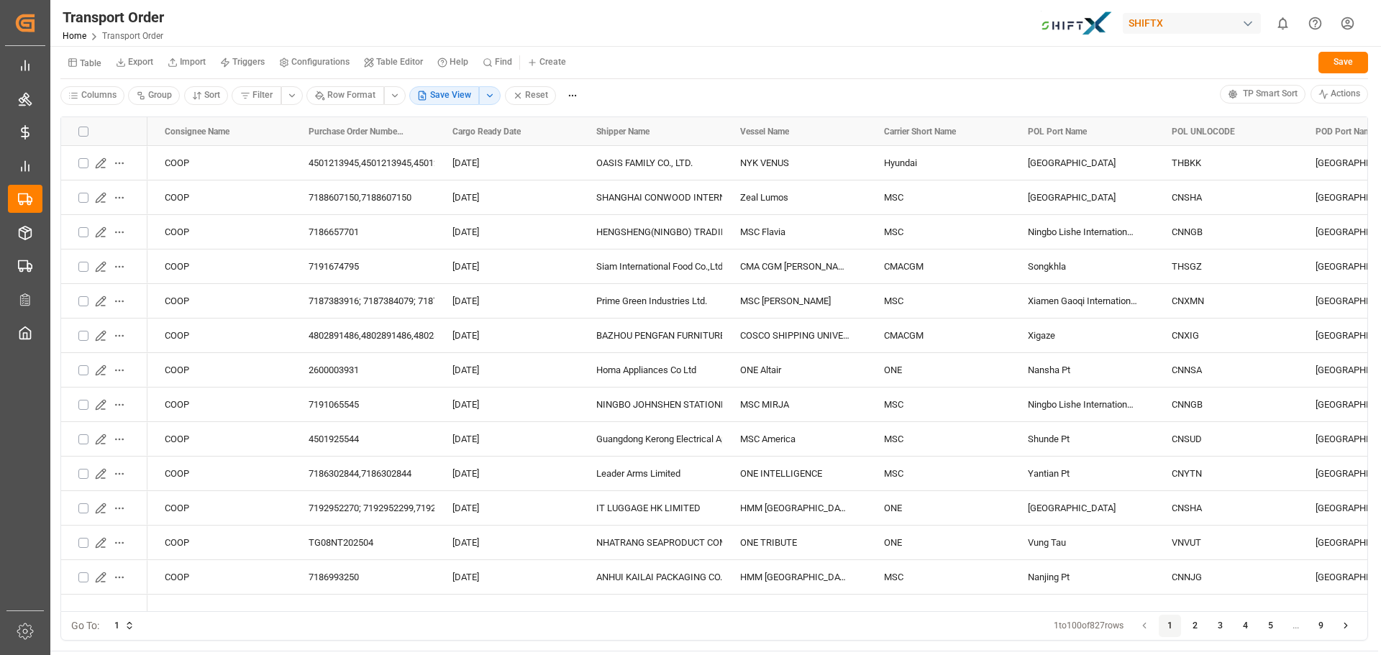
click at [101, 100] on html "Created by potrace 1.15, written by [PERSON_NAME] [DATE]-[DATE] Created by potr…" at bounding box center [690, 327] width 1381 height 655
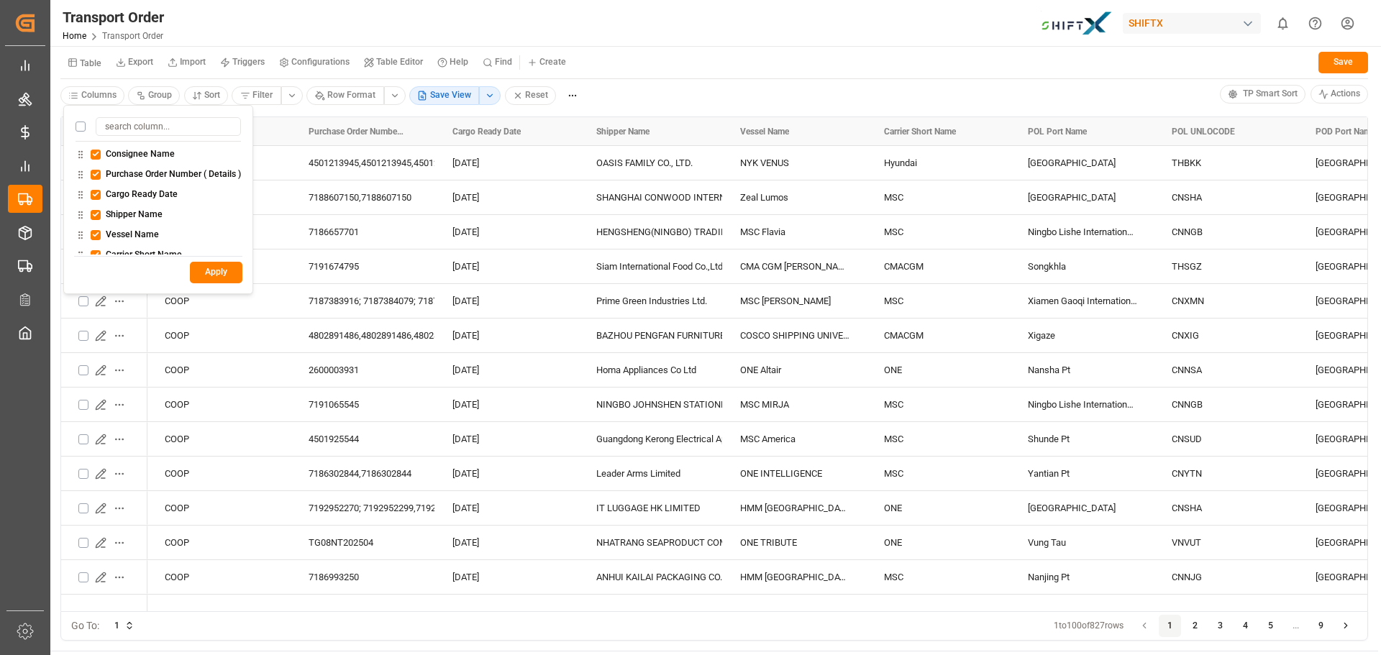
click at [108, 122] on input at bounding box center [168, 126] width 145 height 19
type input "by"
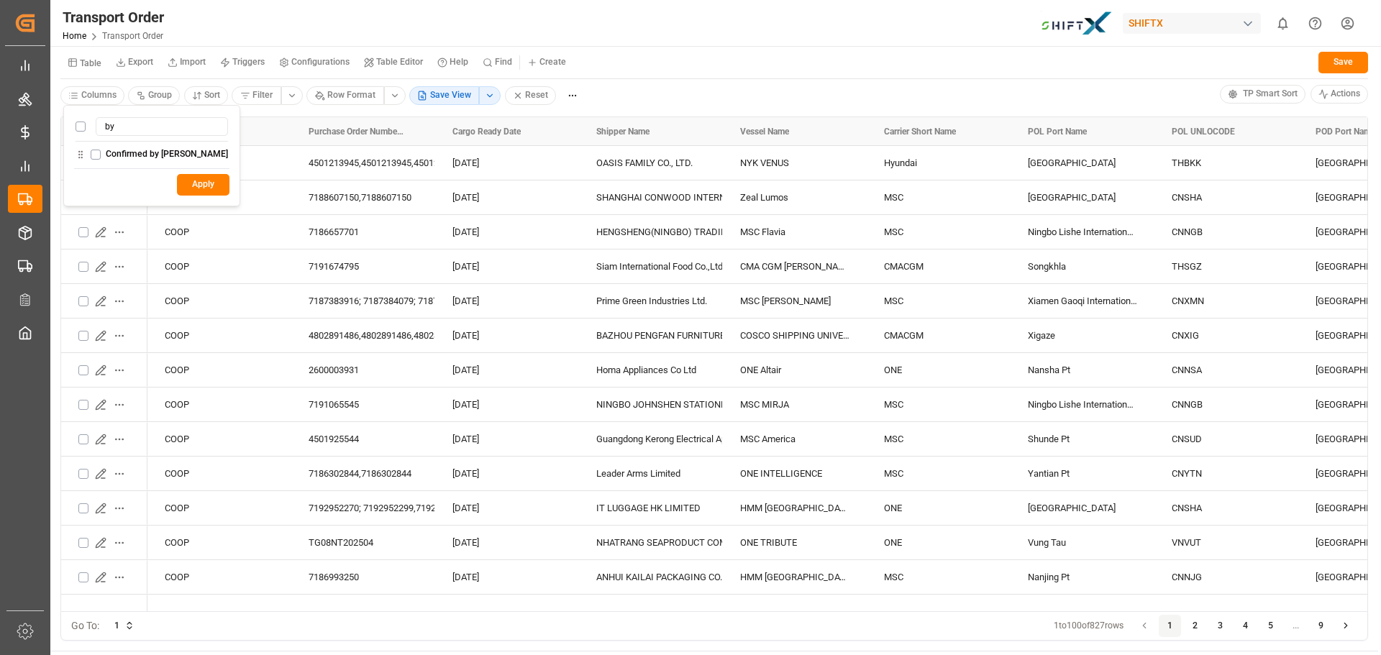
click at [116, 130] on input "by" at bounding box center [162, 126] width 132 height 19
click at [695, 88] on html "Created by potrace 1.15, written by Peter Selinger 2001-2017 Created by potrace…" at bounding box center [690, 327] width 1381 height 655
click at [101, 165] on icon "Press SPACE to select this row." at bounding box center [100, 162] width 9 height 9
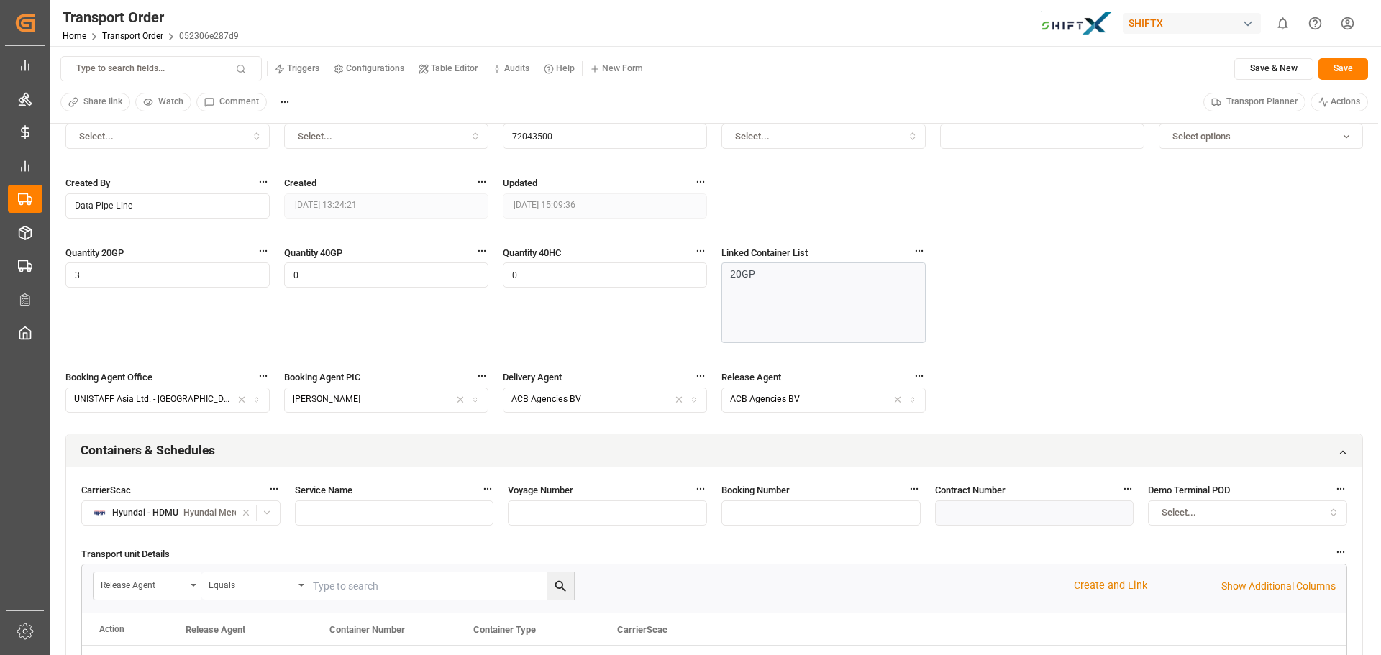
scroll to position [432, 0]
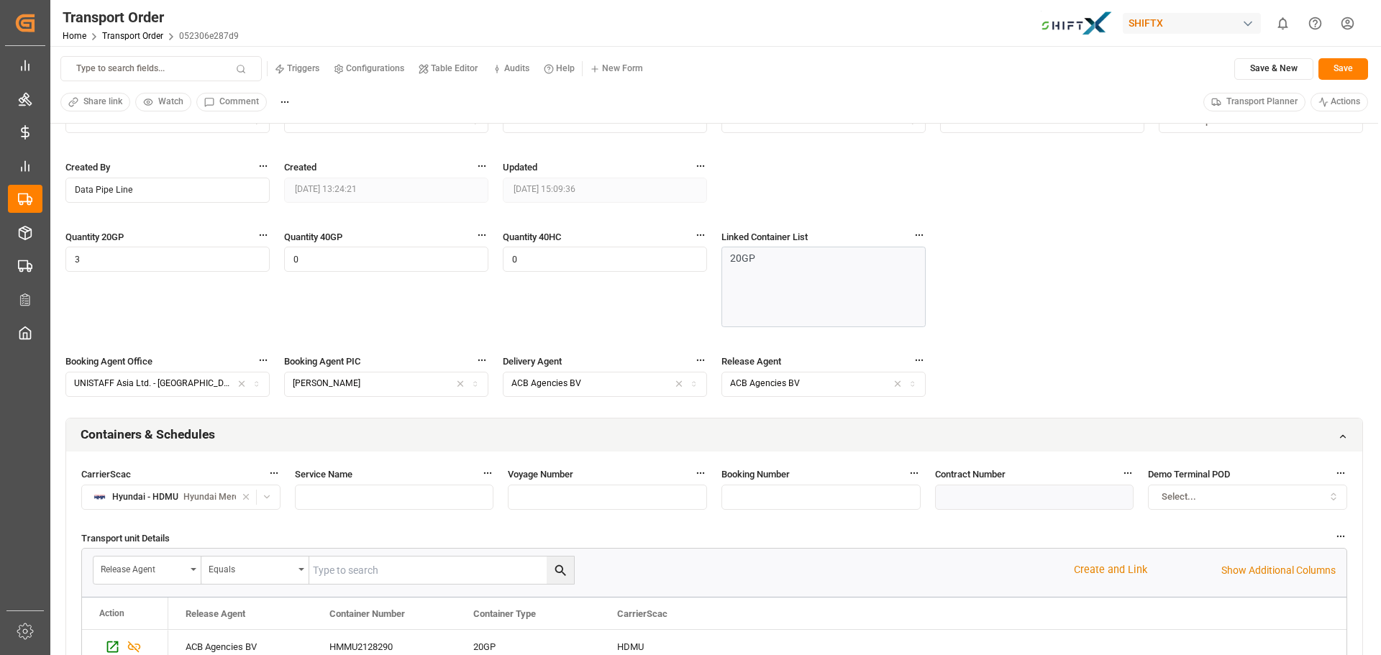
click at [264, 169] on icon "button" at bounding box center [263, 166] width 10 height 10
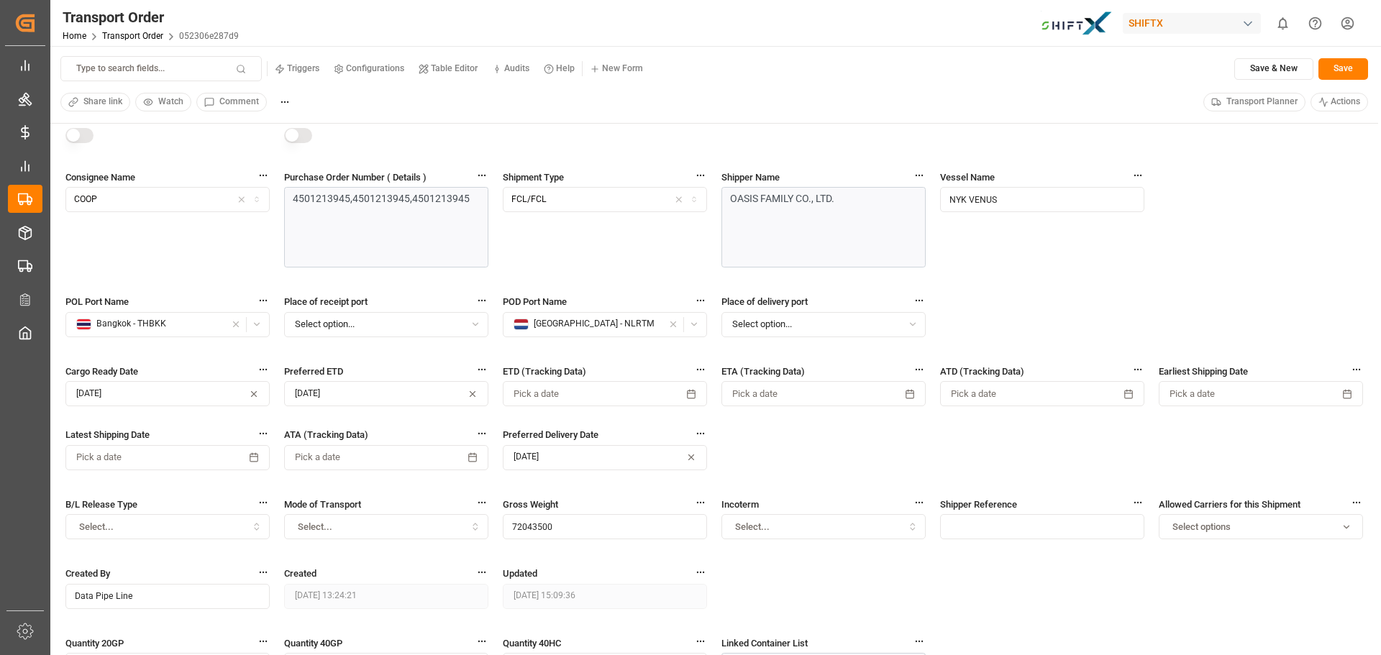
scroll to position [0, 0]
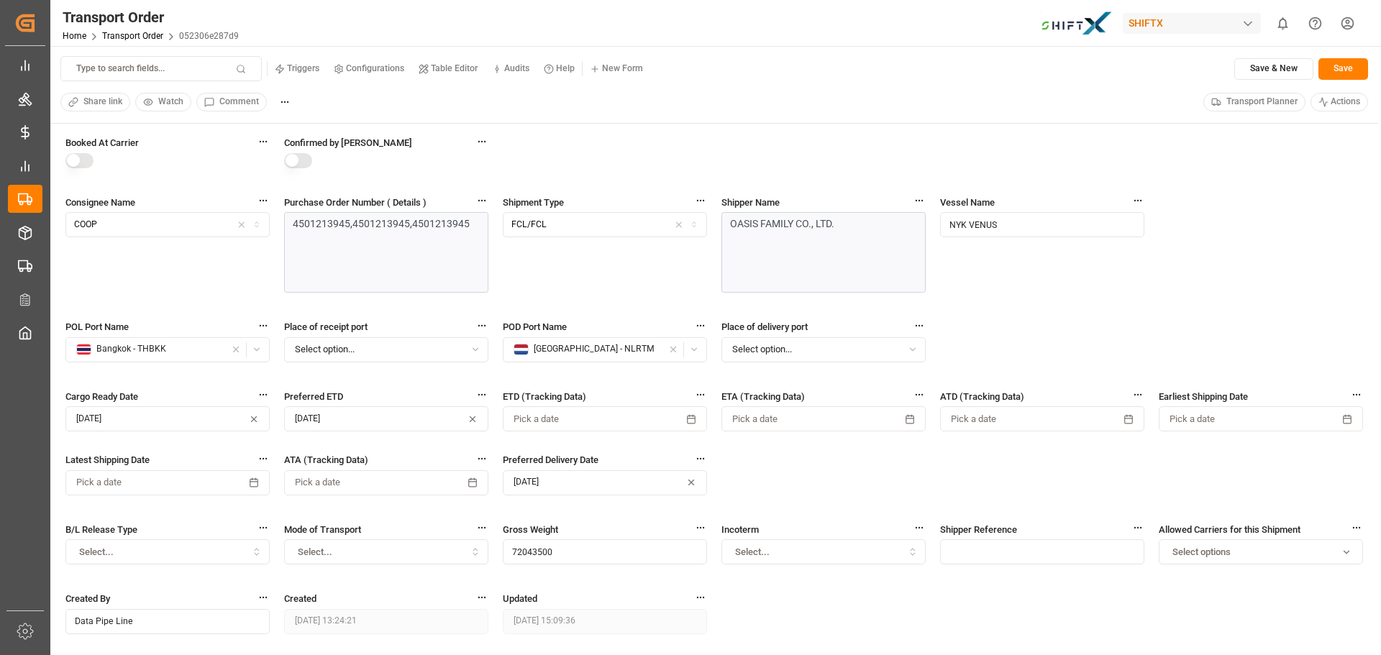
click at [782, 85] on div "Type to search fields... Triggers Configurations Table Editor Audits Help New F…" at bounding box center [714, 85] width 1328 height 78
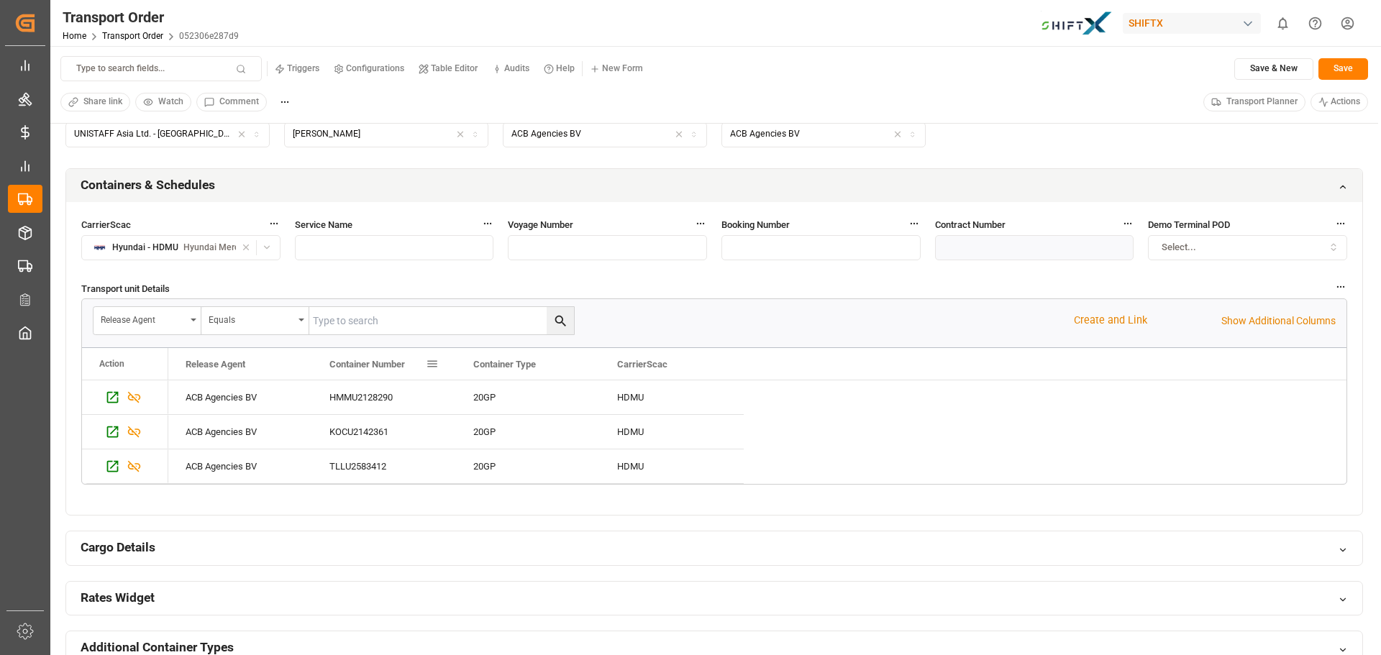
scroll to position [648, 0]
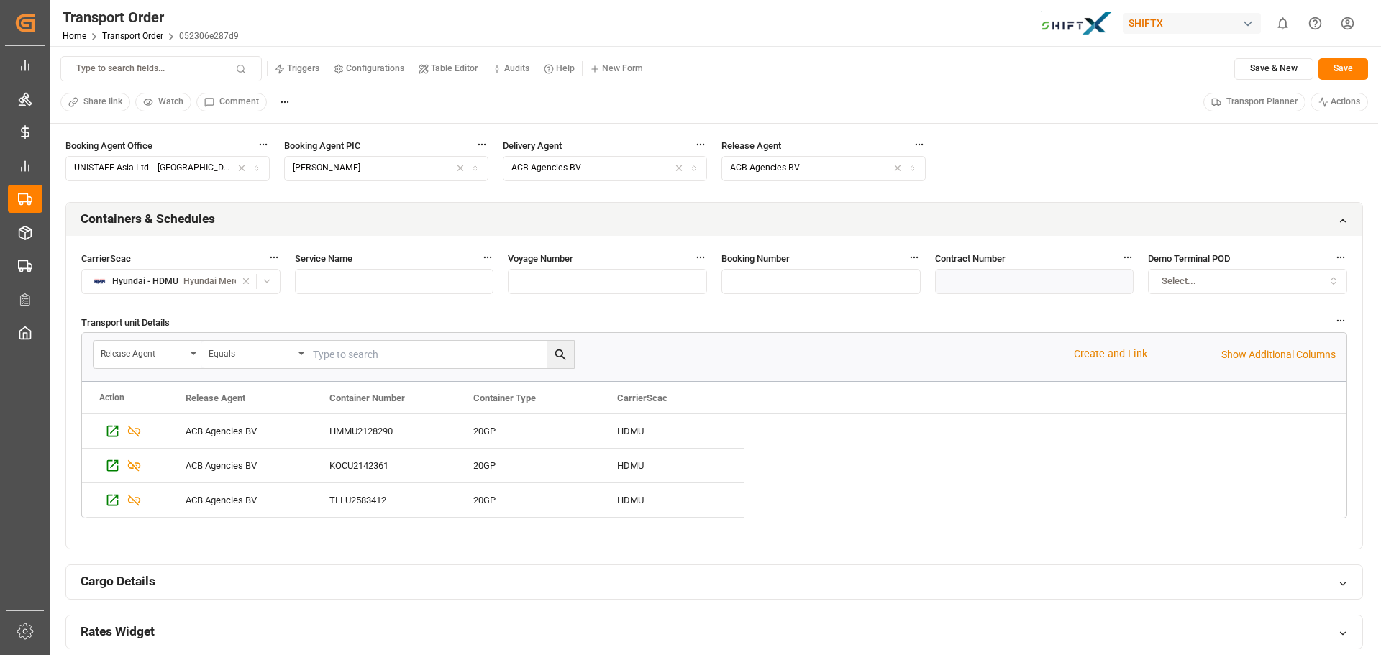
click at [787, 532] on div "Transport unit Details Release Agent Equals Create and Link Show Additional Col…" at bounding box center [714, 424] width 1266 height 219
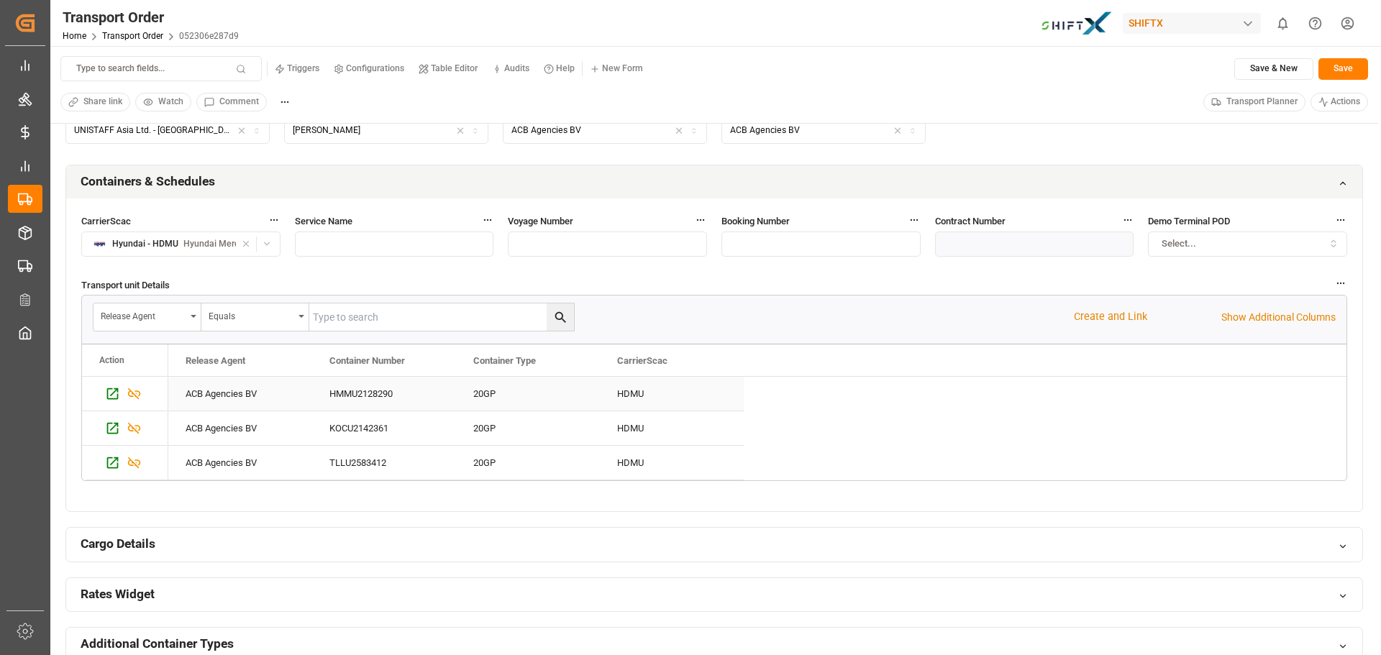
scroll to position [720, 0]
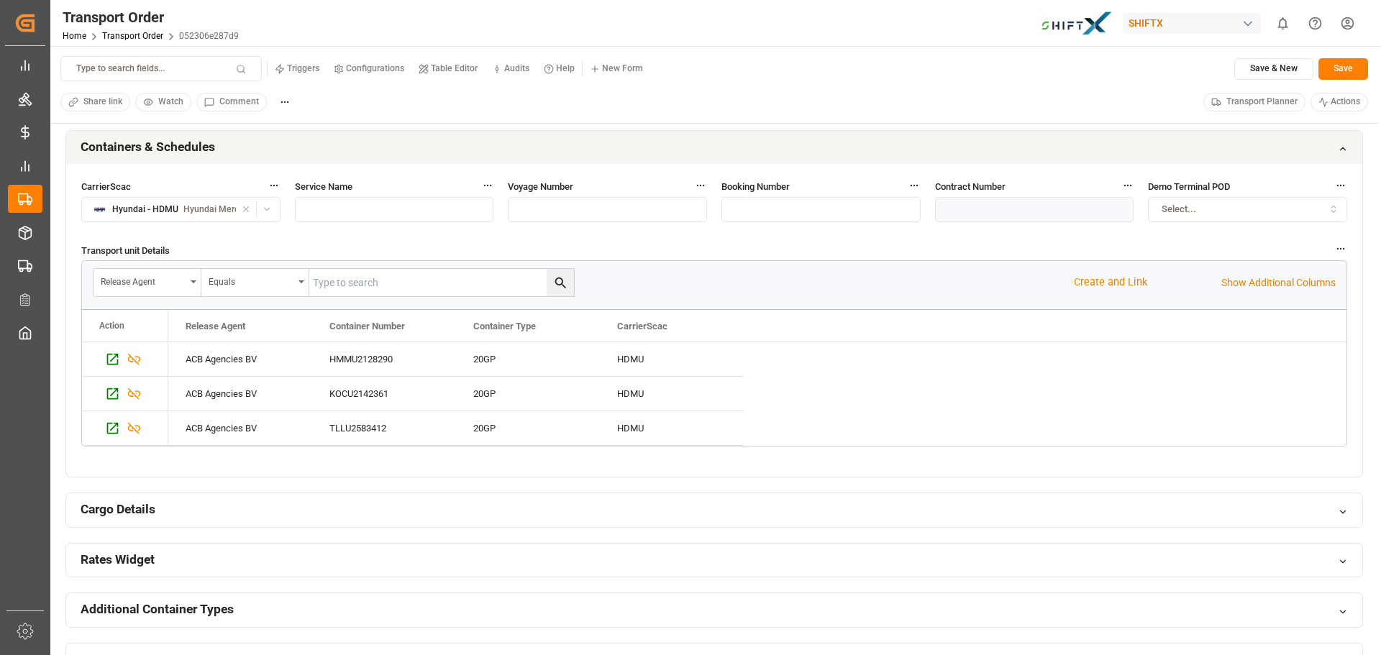
drag, startPoint x: 391, startPoint y: 457, endPoint x: 402, endPoint y: 465, distance: 13.4
click at [391, 457] on div "Transport unit Details Release Agent Equals Create and Link Show Additional Col…" at bounding box center [714, 352] width 1266 height 219
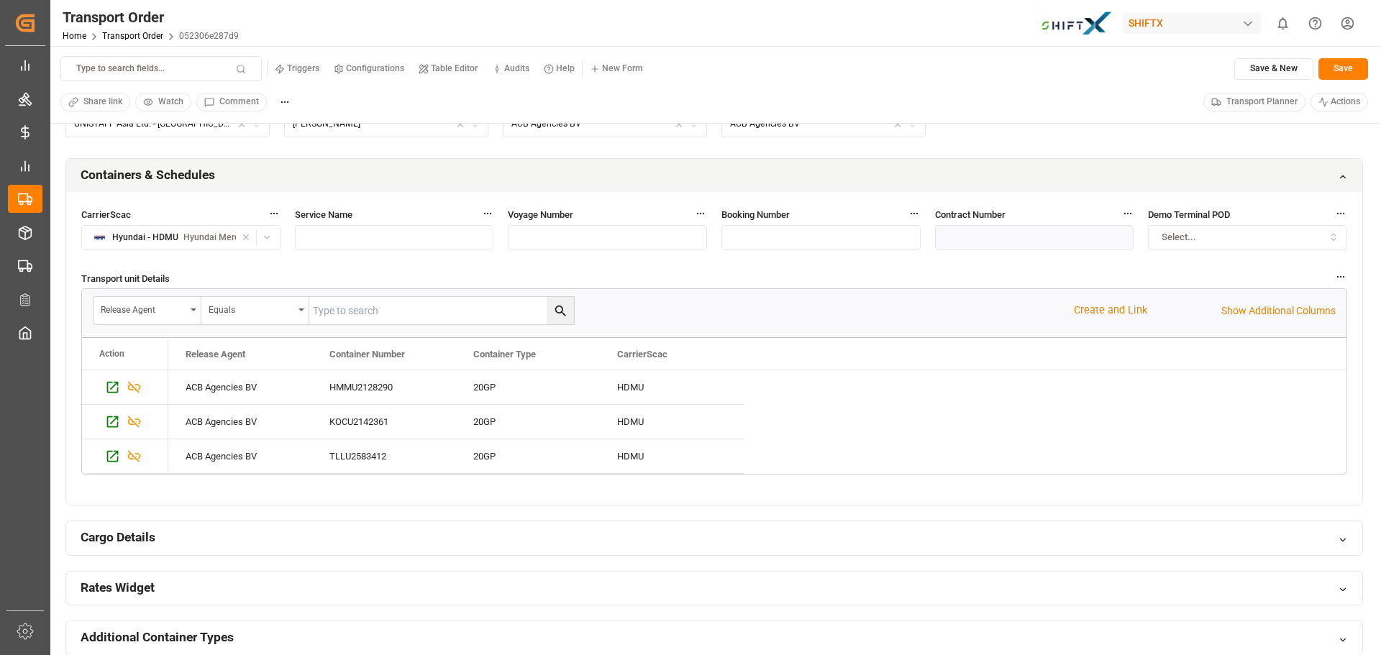
scroll to position [648, 0]
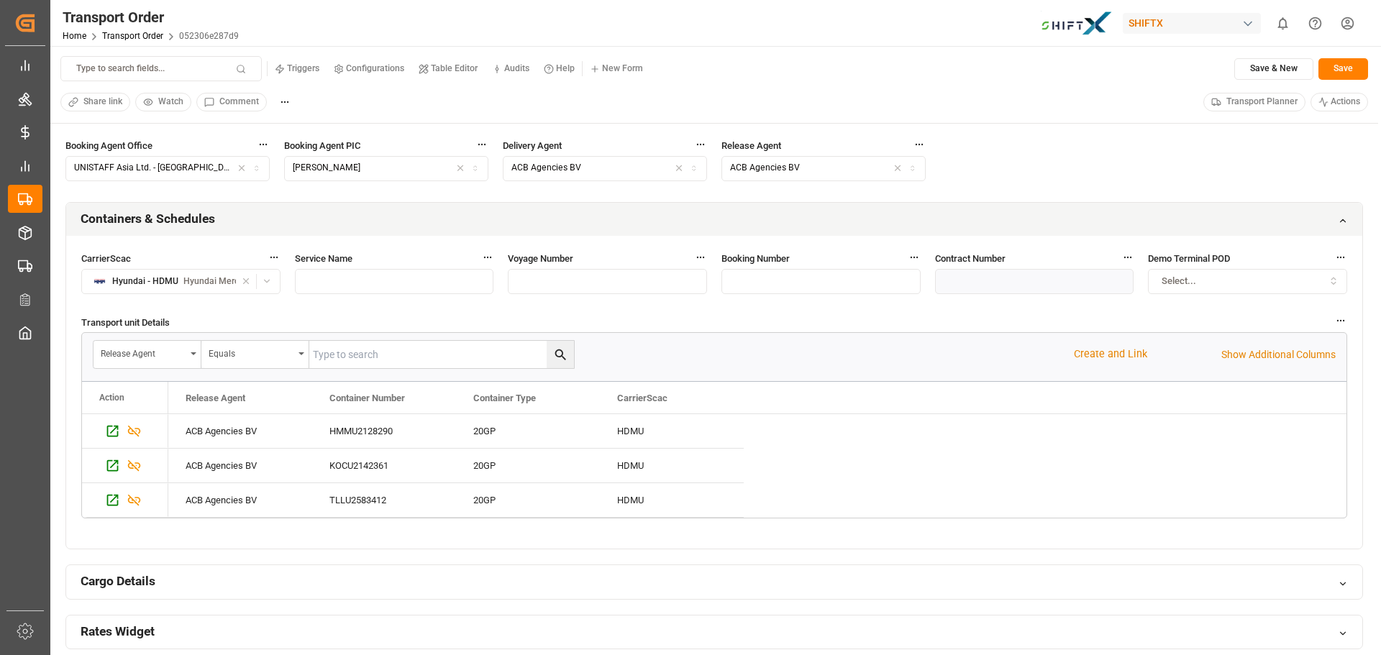
click at [271, 532] on div "Transport unit Details Release Agent Equals Create and Link Show Additional Col…" at bounding box center [714, 424] width 1266 height 219
click at [295, 552] on div "Booked At Carrier Confirmed by Carrier Consignee Name COOP Purchase Order Numbe…" at bounding box center [714, 144] width 1298 height 1312
click at [294, 552] on div "Booked At Carrier Confirmed by Carrier Consignee Name COOP Purchase Order Numbe…" at bounding box center [714, 144] width 1298 height 1312
click at [138, 217] on h2 "Containers & Schedules" at bounding box center [148, 219] width 135 height 18
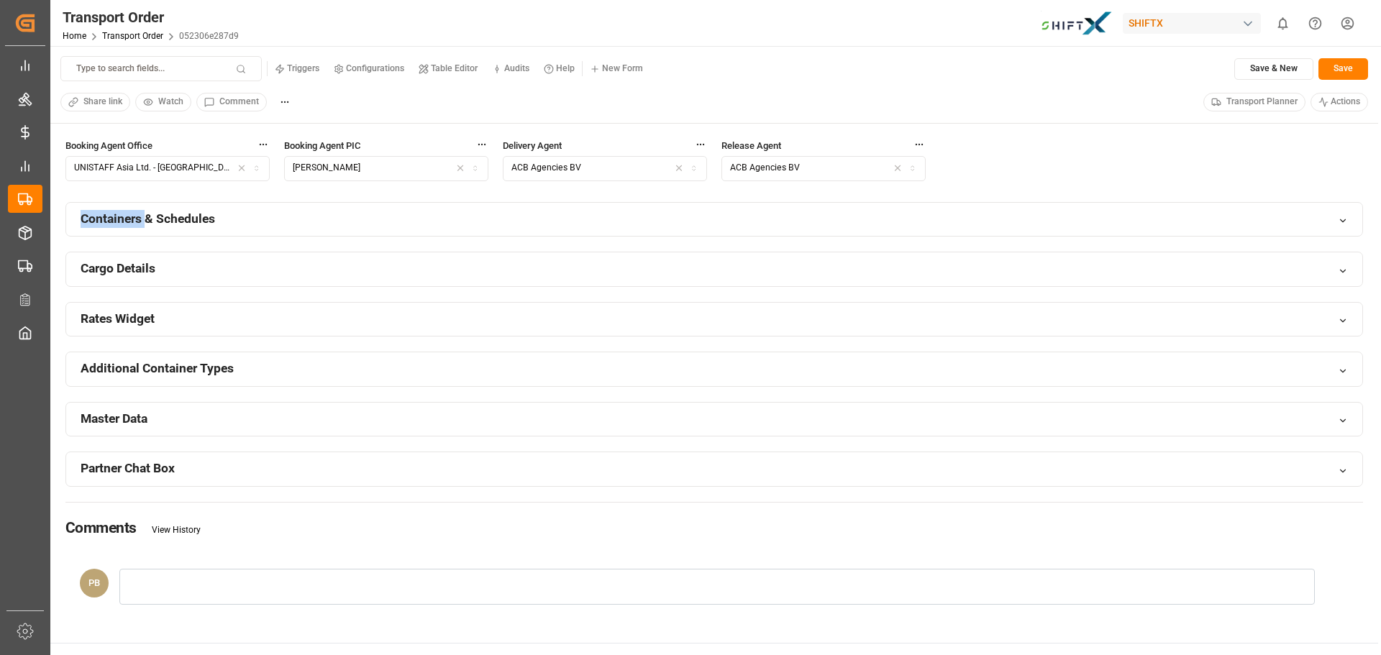
click at [138, 217] on h2 "Containers & Schedules" at bounding box center [148, 219] width 135 height 18
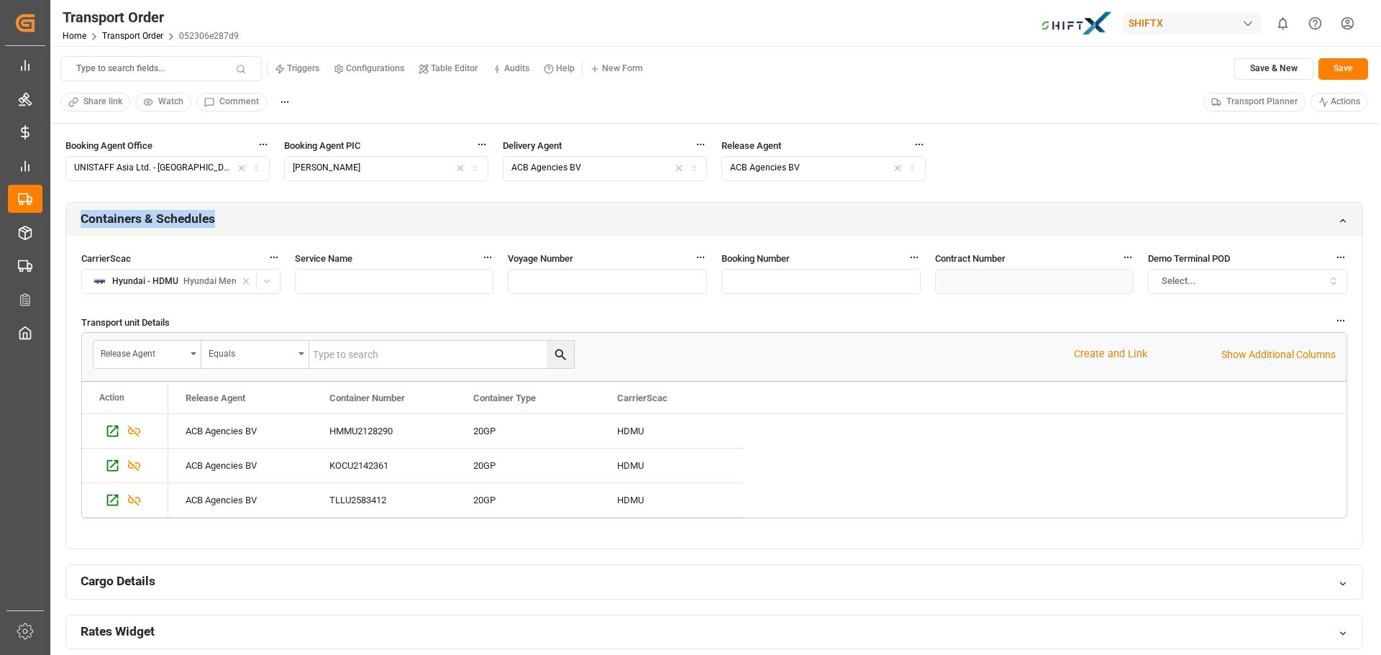
click at [138, 217] on h2 "Containers & Schedules" at bounding box center [148, 219] width 135 height 18
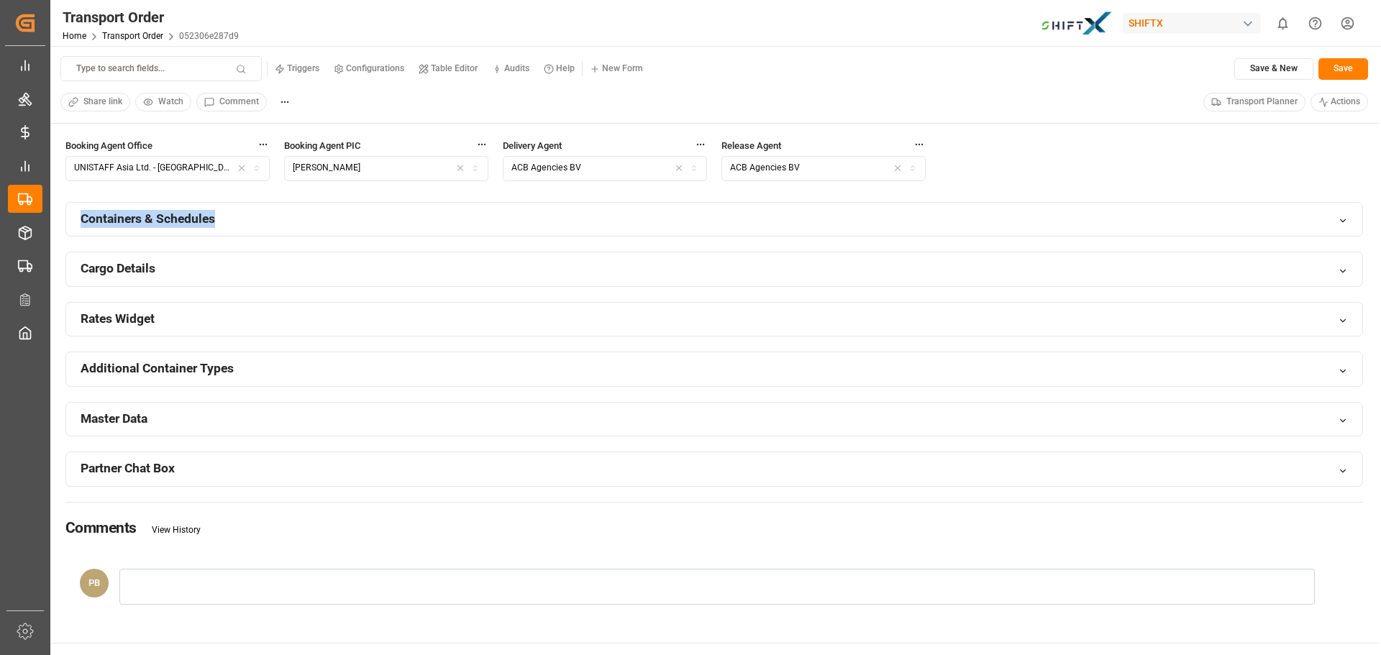
copy div "Containers & Schedules"
click at [145, 217] on h2 "Containers & Schedules" at bounding box center [148, 219] width 135 height 18
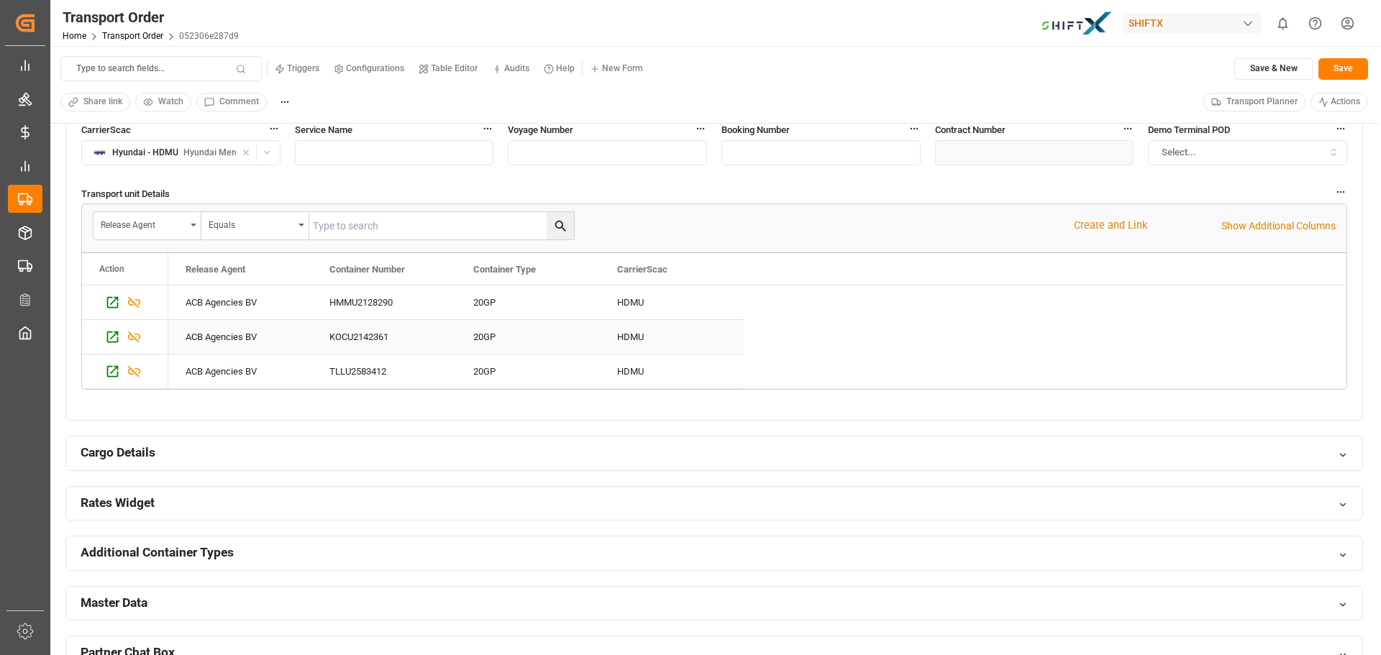
scroll to position [791, 0]
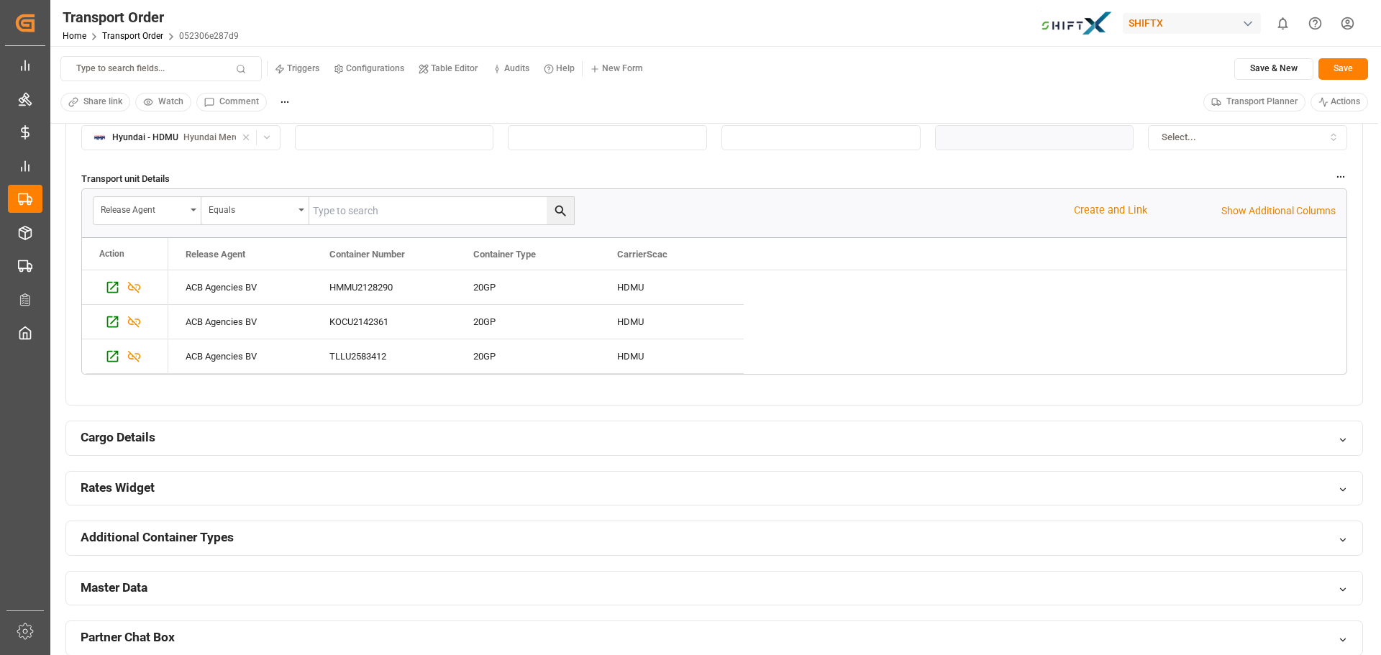
click at [146, 483] on h2 "Rates Widget" at bounding box center [118, 488] width 74 height 18
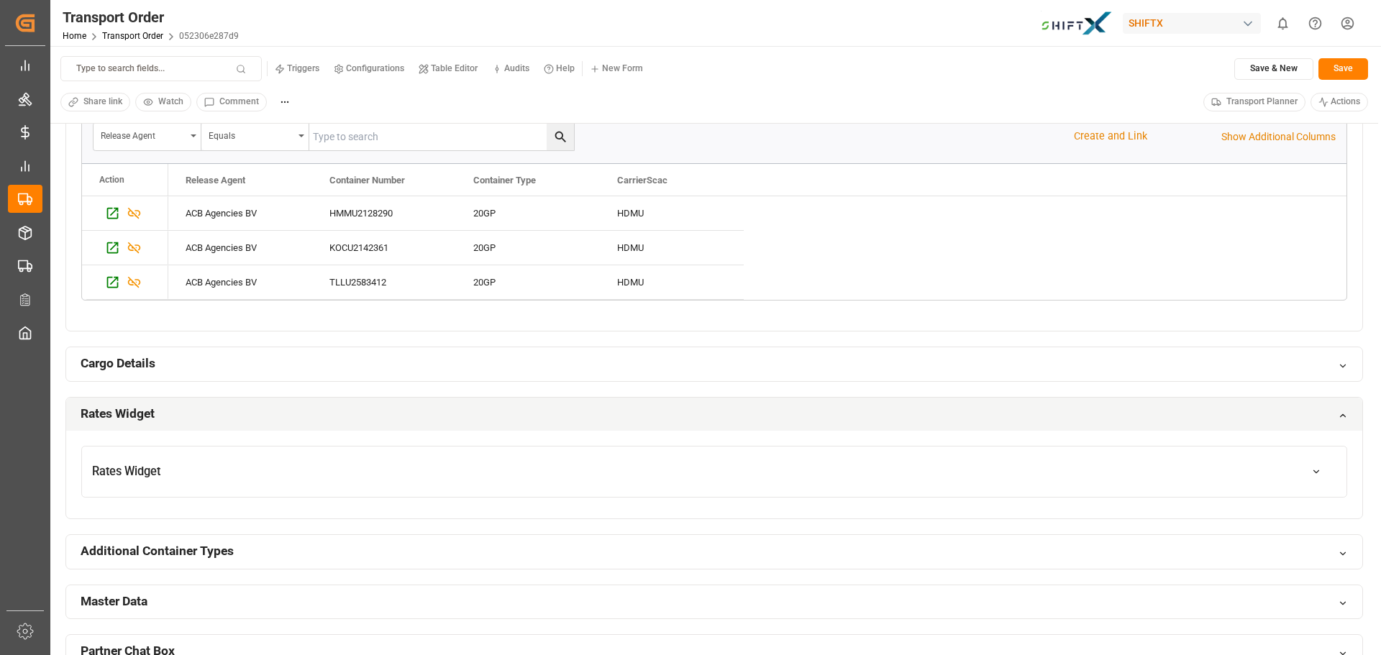
scroll to position [1007, 0]
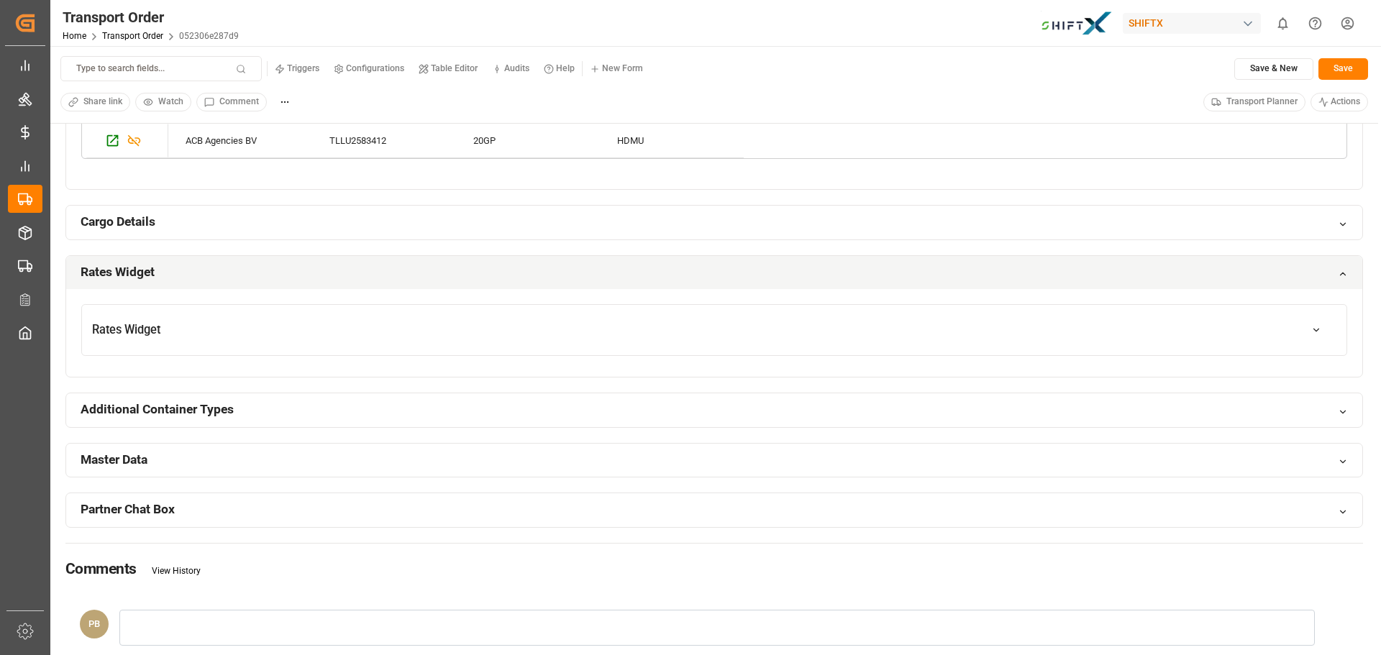
click at [129, 347] on button "Rates Widget" at bounding box center [714, 330] width 1265 height 40
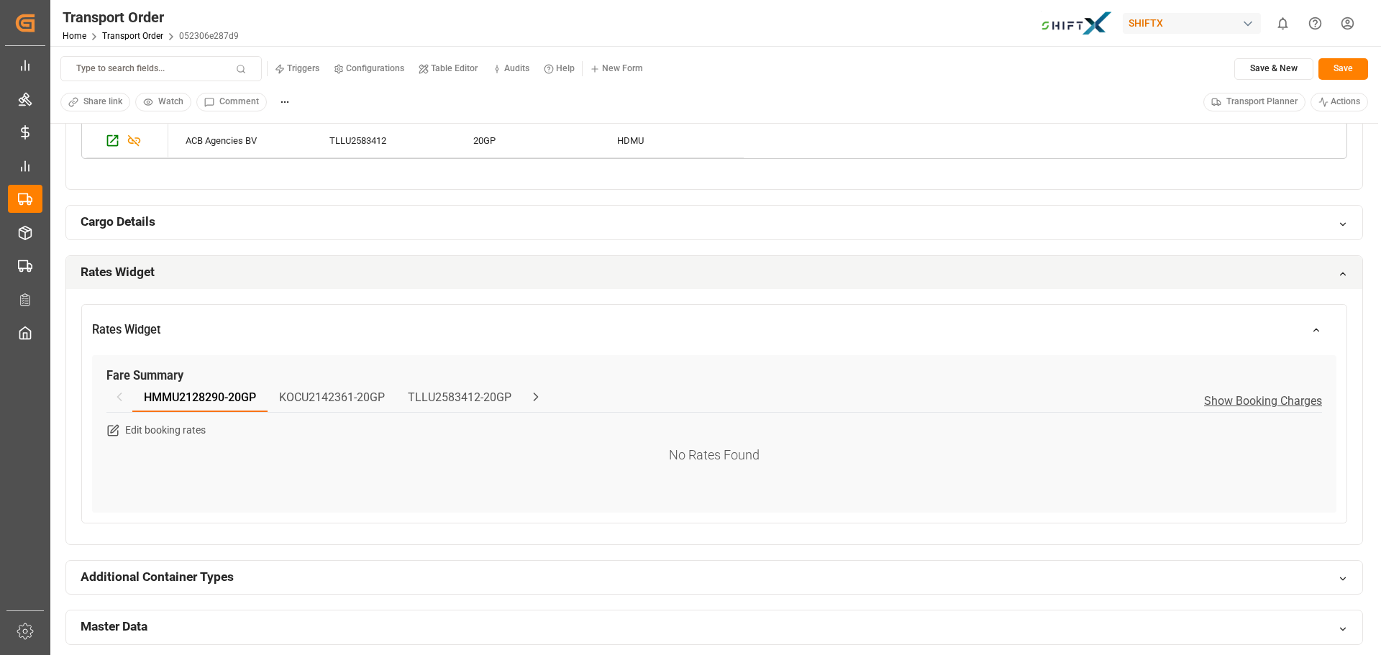
click at [353, 436] on div "Edit booking rates" at bounding box center [714, 431] width 1216 height 13
click at [109, 275] on h2 "Rates Widget" at bounding box center [118, 272] width 74 height 18
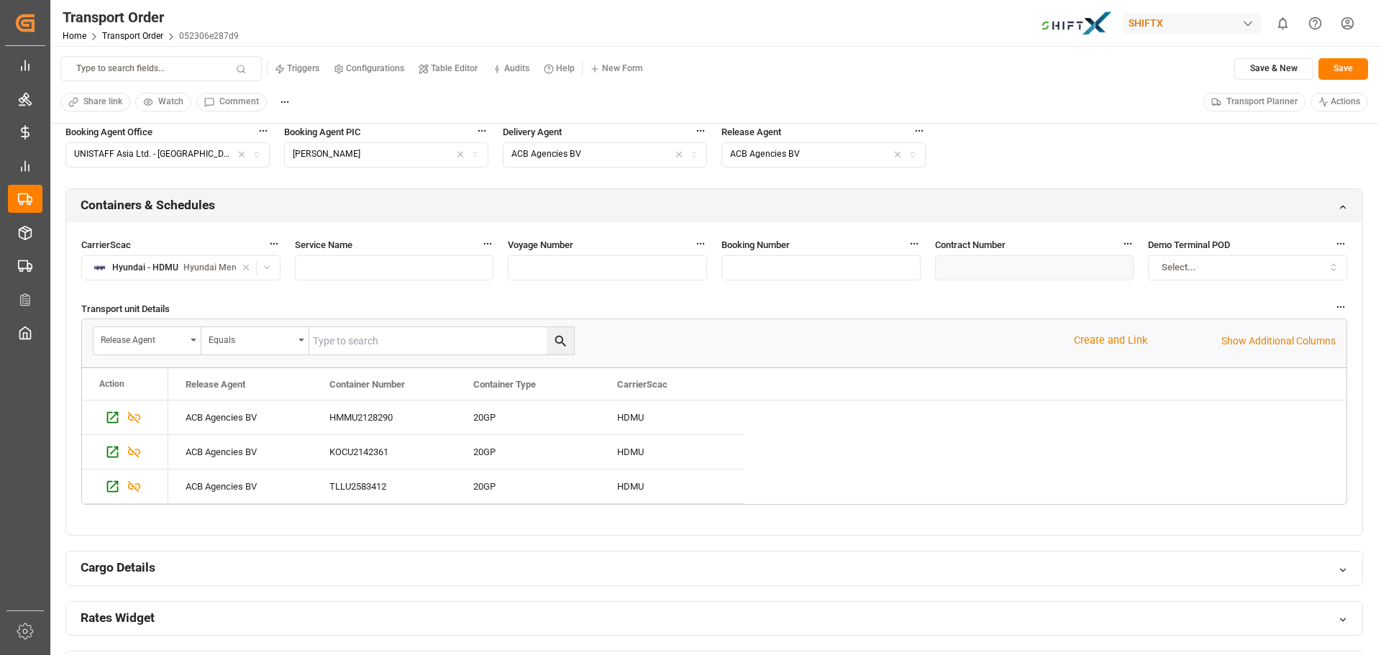
scroll to position [648, 0]
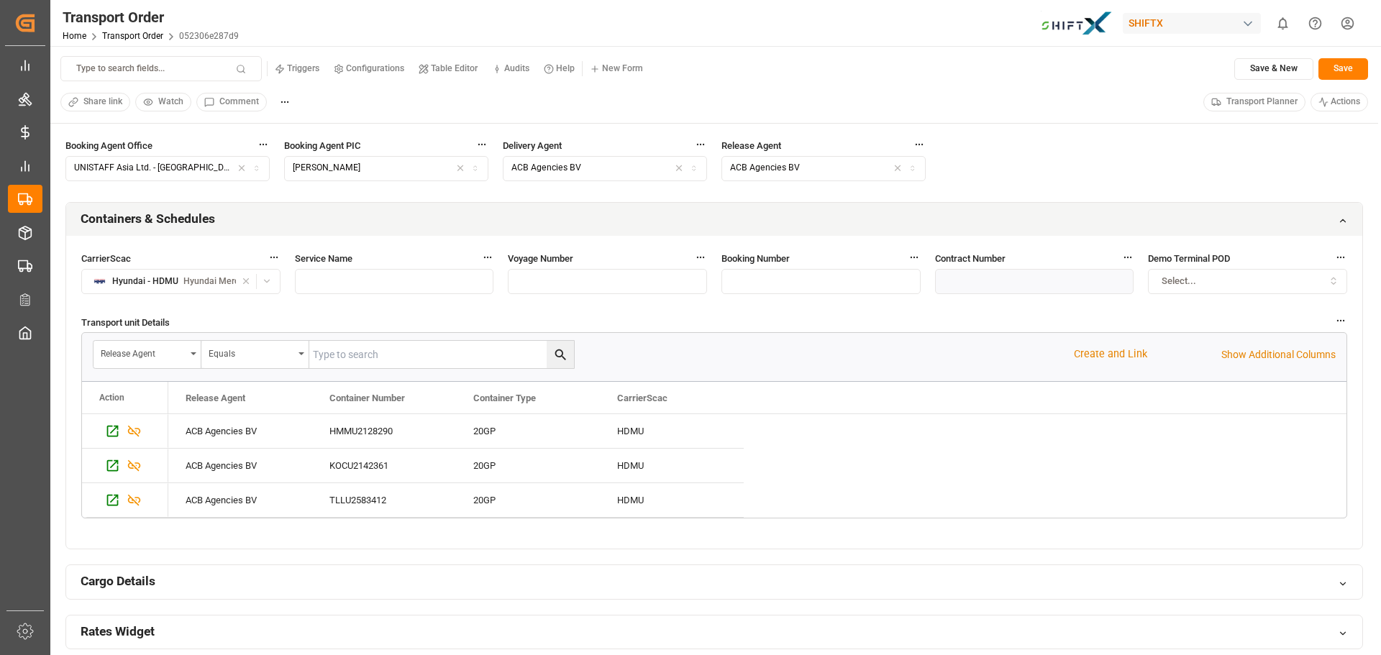
click at [750, 83] on div "Type to search fields... Triggers Configurations Table Editor Audits Help New F…" at bounding box center [714, 85] width 1328 height 78
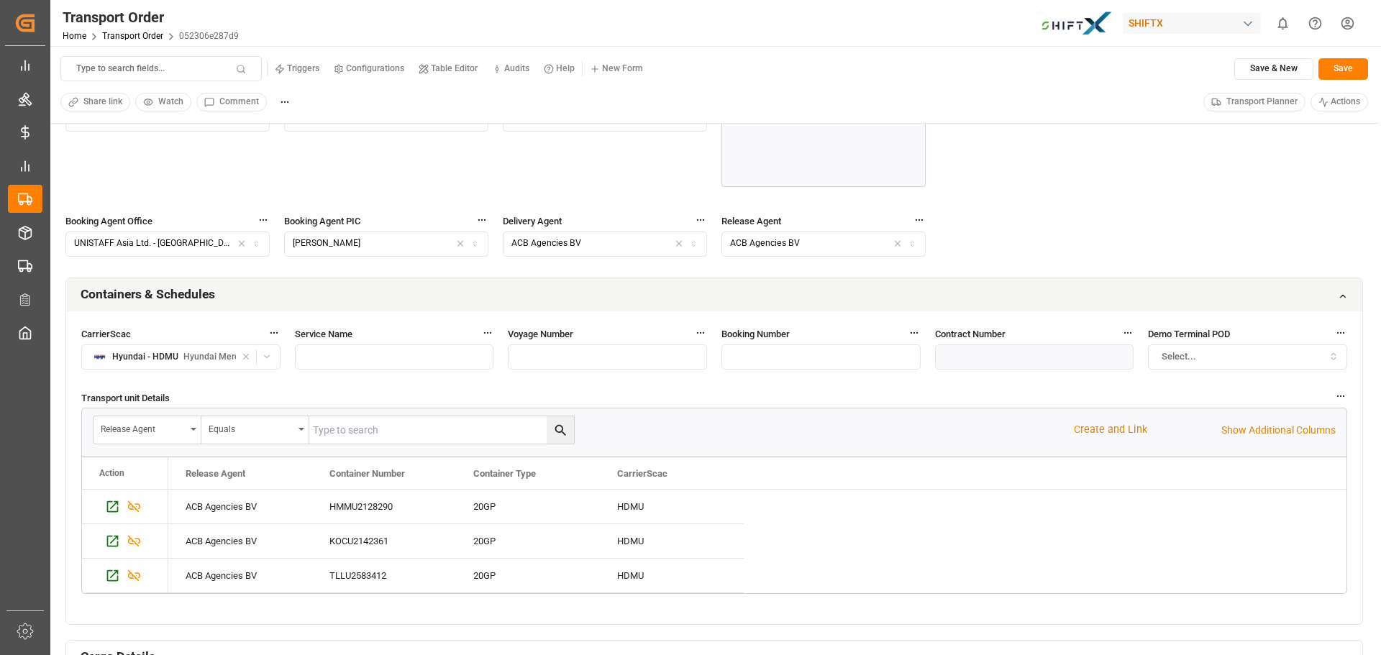
scroll to position [432, 0]
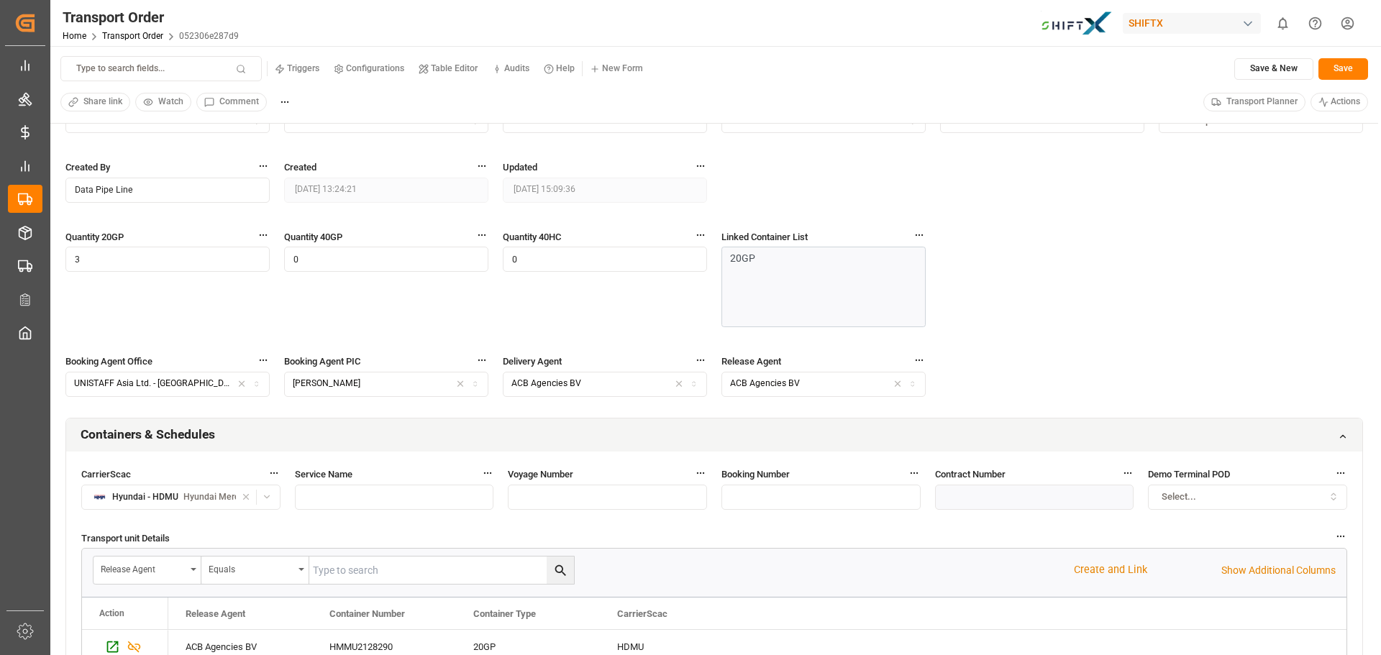
click at [440, 70] on small "Table Editor" at bounding box center [454, 68] width 47 height 9
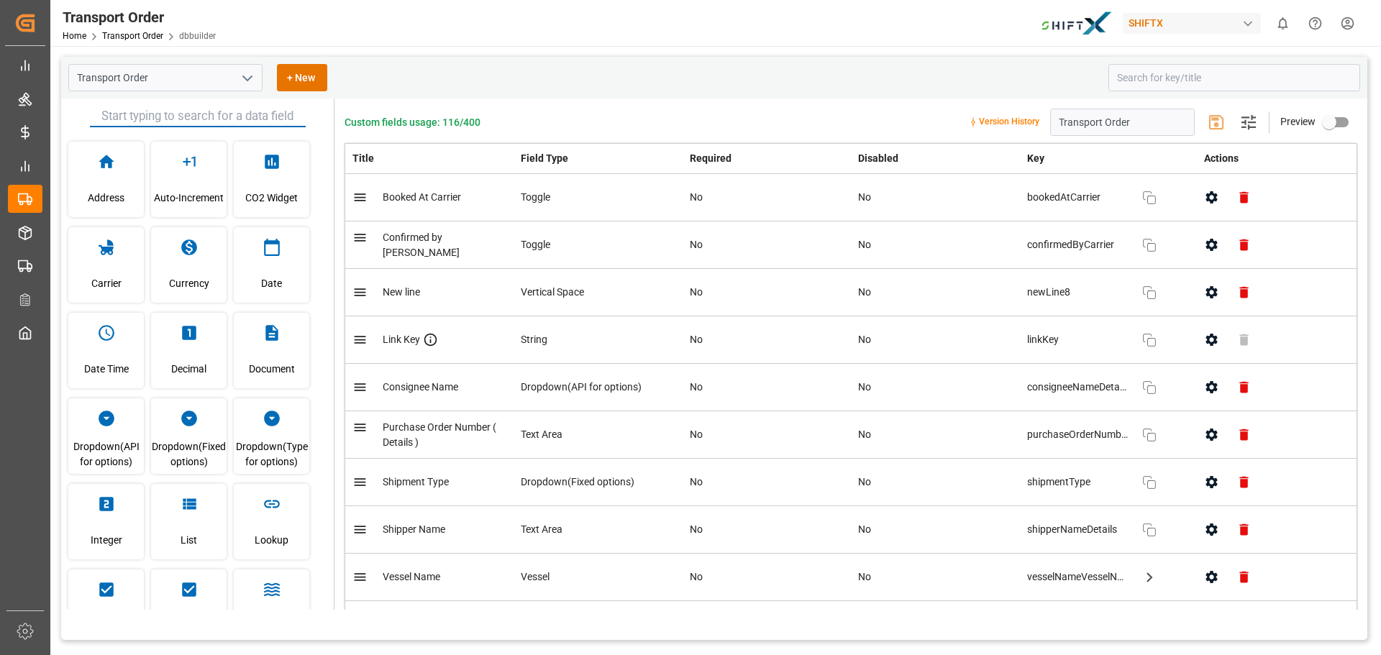
click at [217, 113] on input "text" at bounding box center [198, 117] width 216 height 22
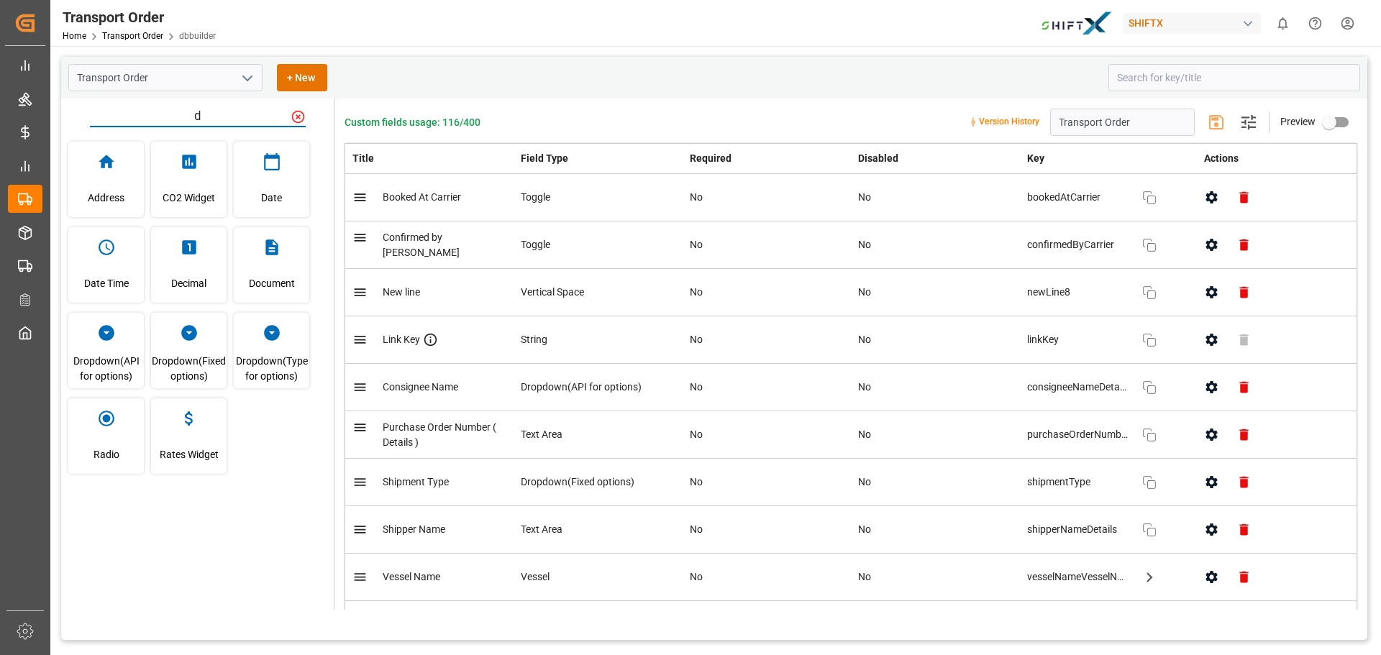
type input "d"
click at [299, 119] on icon at bounding box center [297, 116] width 13 height 13
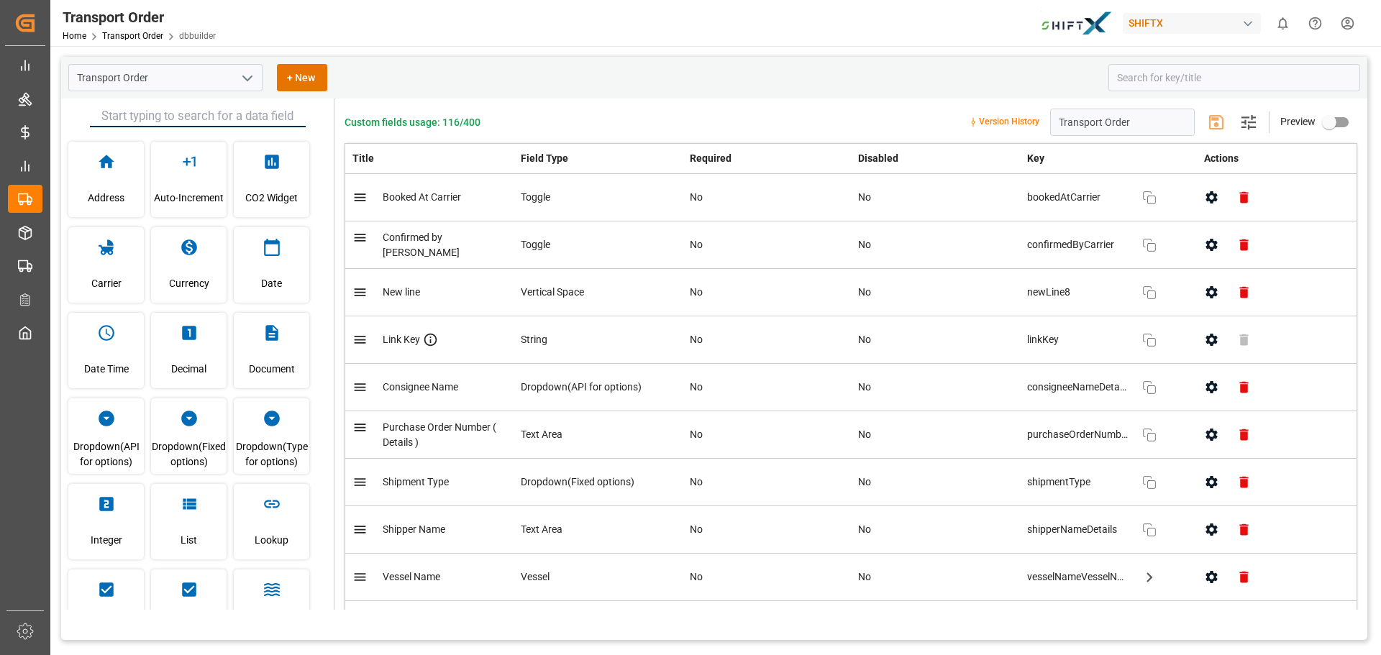
click at [448, 68] on div "Transport Order + New" at bounding box center [583, 77] width 1030 height 27
click at [132, 41] on div "Home Transport Order dbbuilder" at bounding box center [139, 35] width 153 height 15
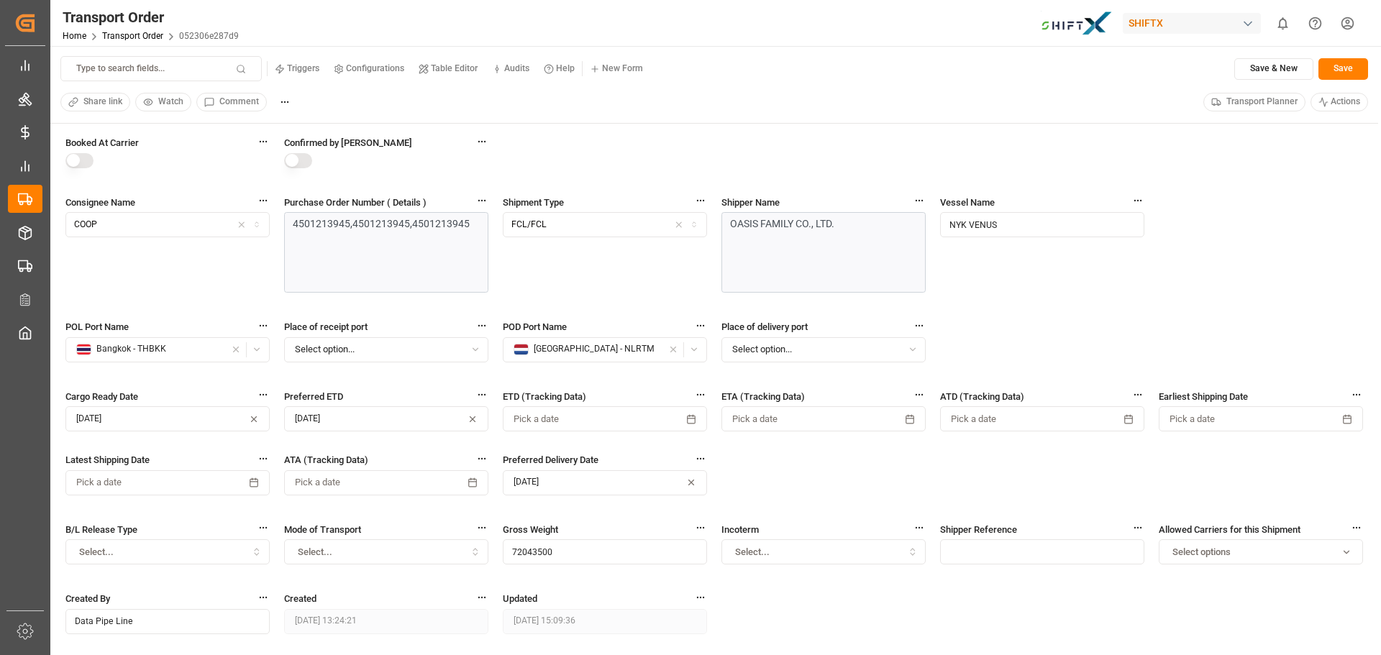
click at [494, 296] on div "Booked At Carrier Confirmed by Carrier Consignee Name COOP Purchase Order Numbe…" at bounding box center [714, 492] width 1298 height 714
click at [1279, 22] on icon "show 0 new notifications" at bounding box center [1283, 23] width 15 height 15
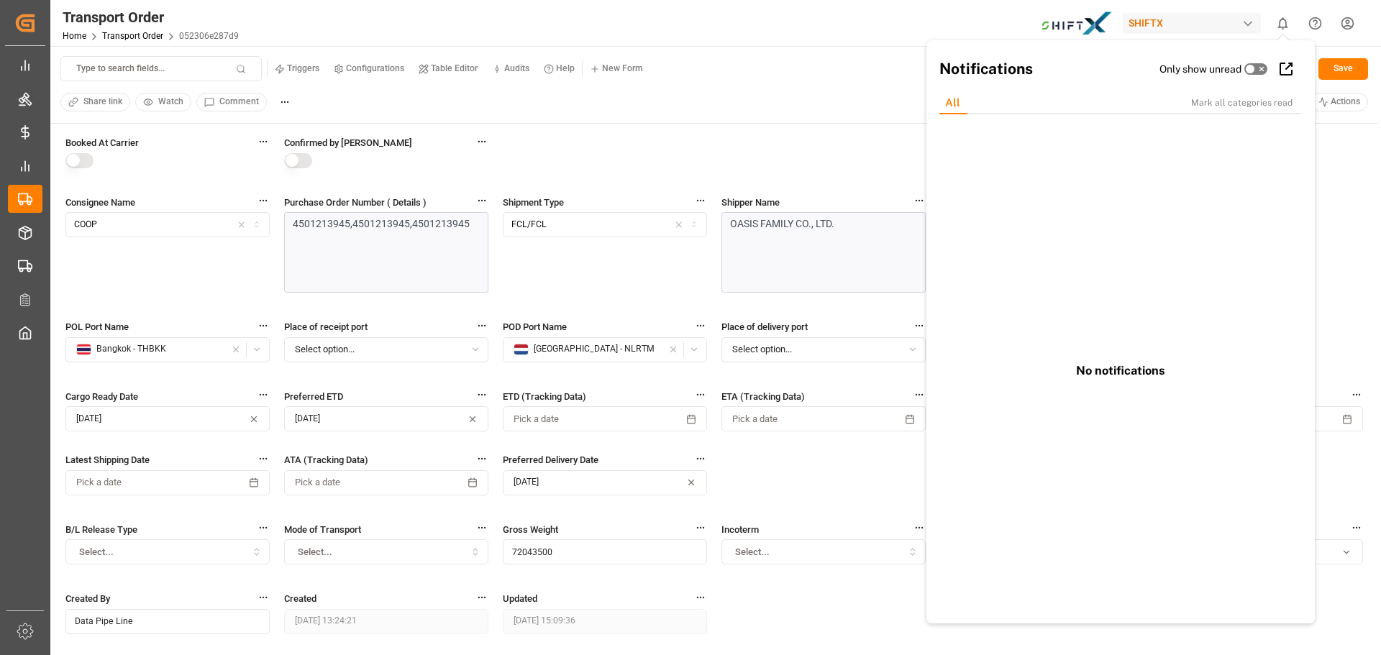
click at [1279, 22] on icon "show 0 new notifications" at bounding box center [1283, 23] width 15 height 15
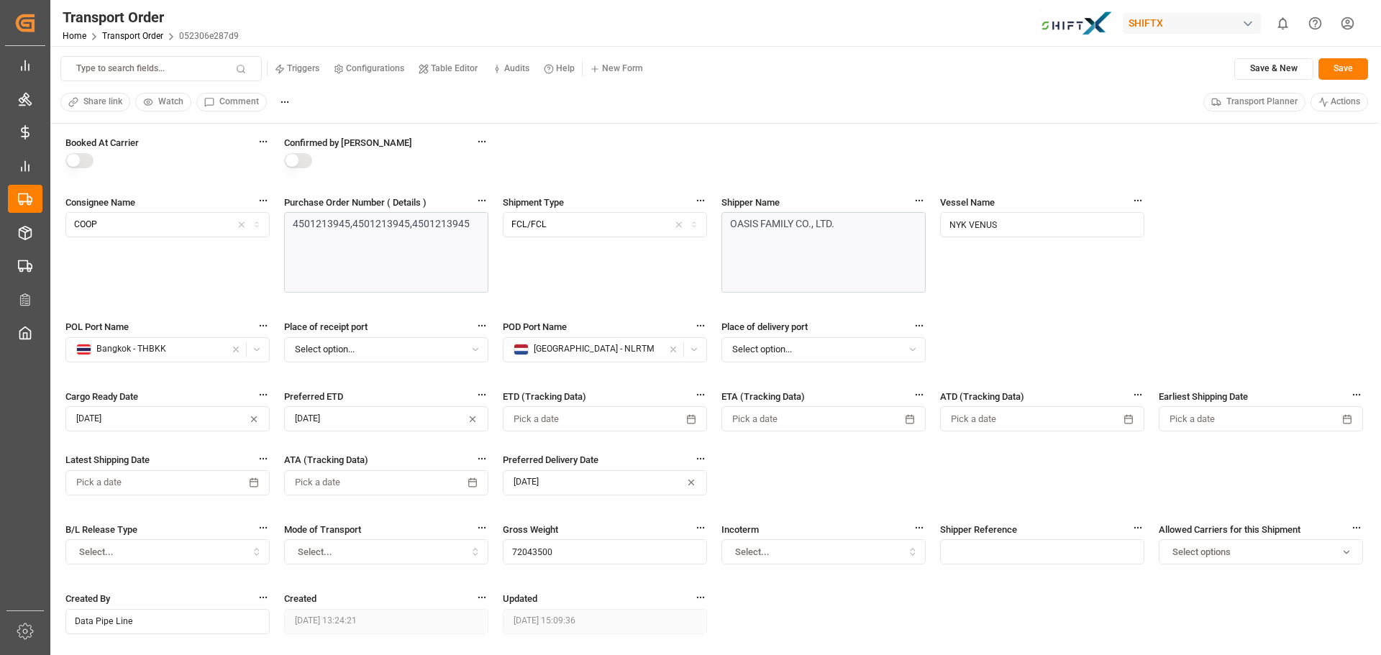
click at [912, 27] on div "Transport Order Home Transport Order 052306e287d9 SHIFTX 0 Notifications Only s…" at bounding box center [710, 23] width 1341 height 46
click at [710, 155] on div "Booked At Carrier Confirmed by Carrier Consignee Name COOP Purchase Order Numbe…" at bounding box center [714, 492] width 1298 height 714
click at [712, 299] on div "Booked At Carrier Confirmed by Carrier Consignee Name COOP Purchase Order Numbe…" at bounding box center [714, 492] width 1298 height 714
click at [393, 13] on div "Transport Order Home Transport Order 052306e287d9 SHIFTX 0 Notifications Only s…" at bounding box center [710, 23] width 1341 height 46
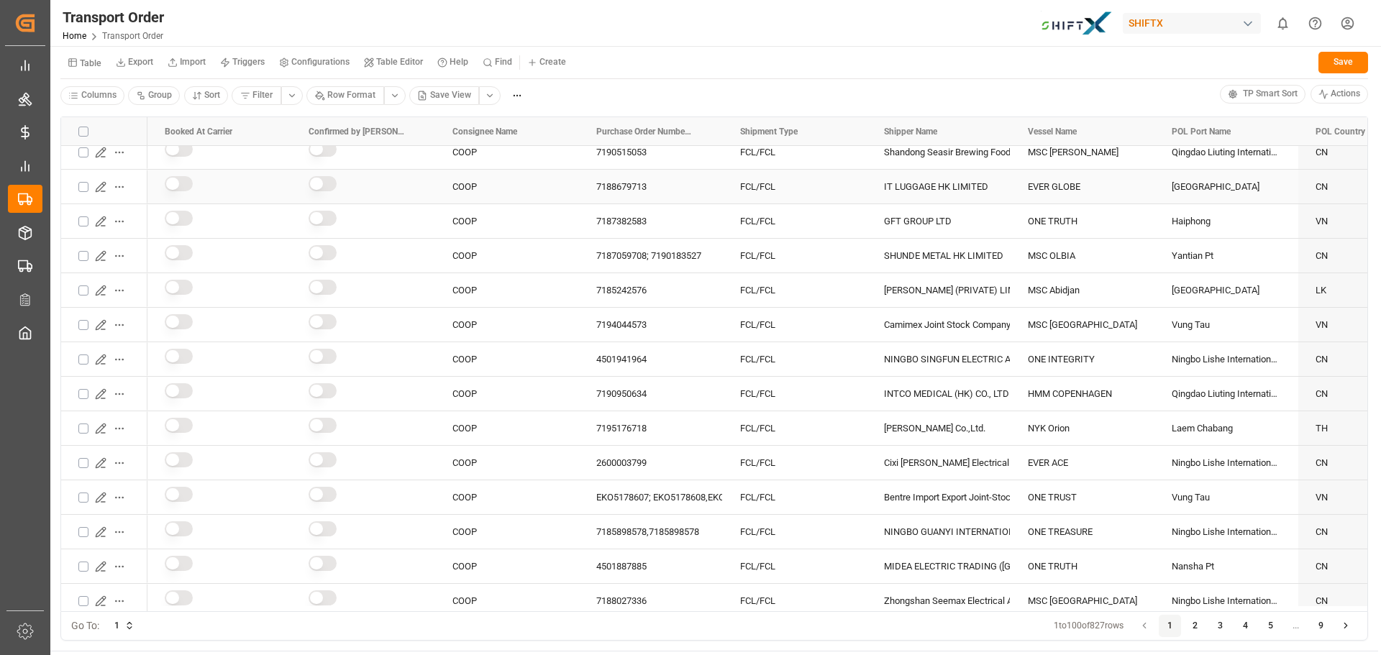
scroll to position [288, 0]
drag, startPoint x: 721, startPoint y: 130, endPoint x: 719, endPoint y: 145, distance: 15.3
click at [719, 145] on div at bounding box center [721, 131] width 6 height 29
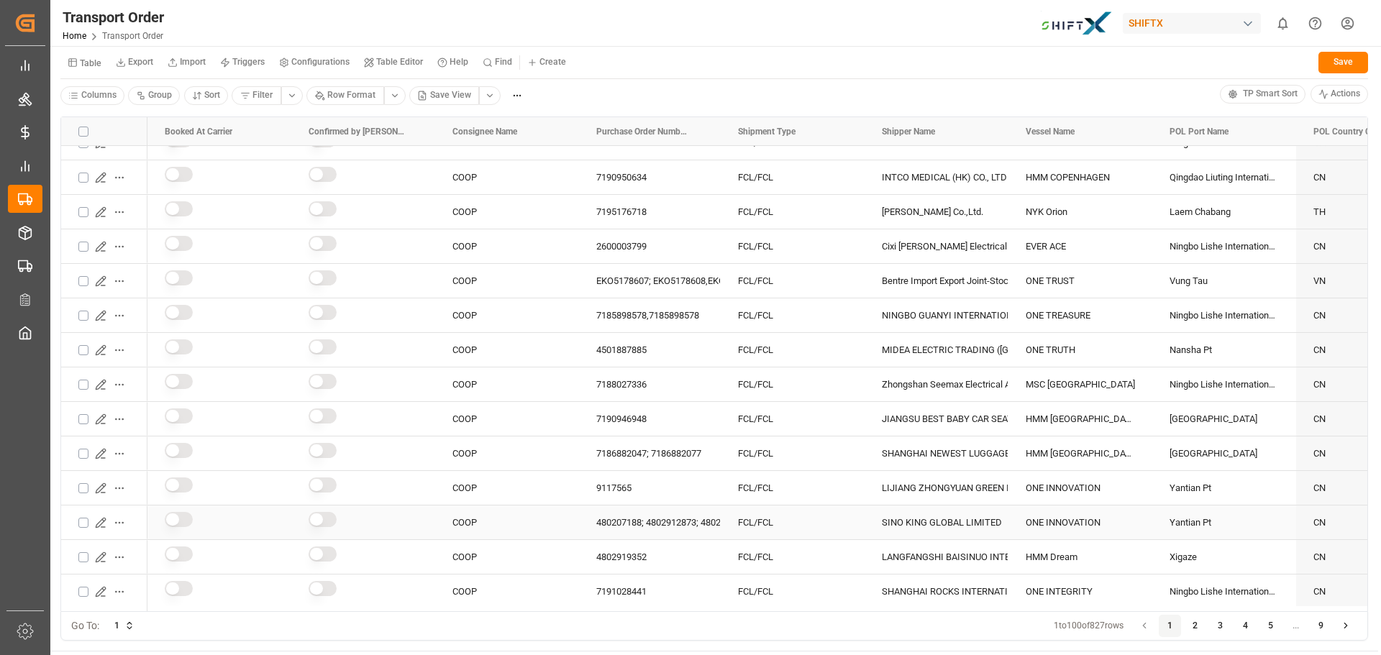
scroll to position [432, 0]
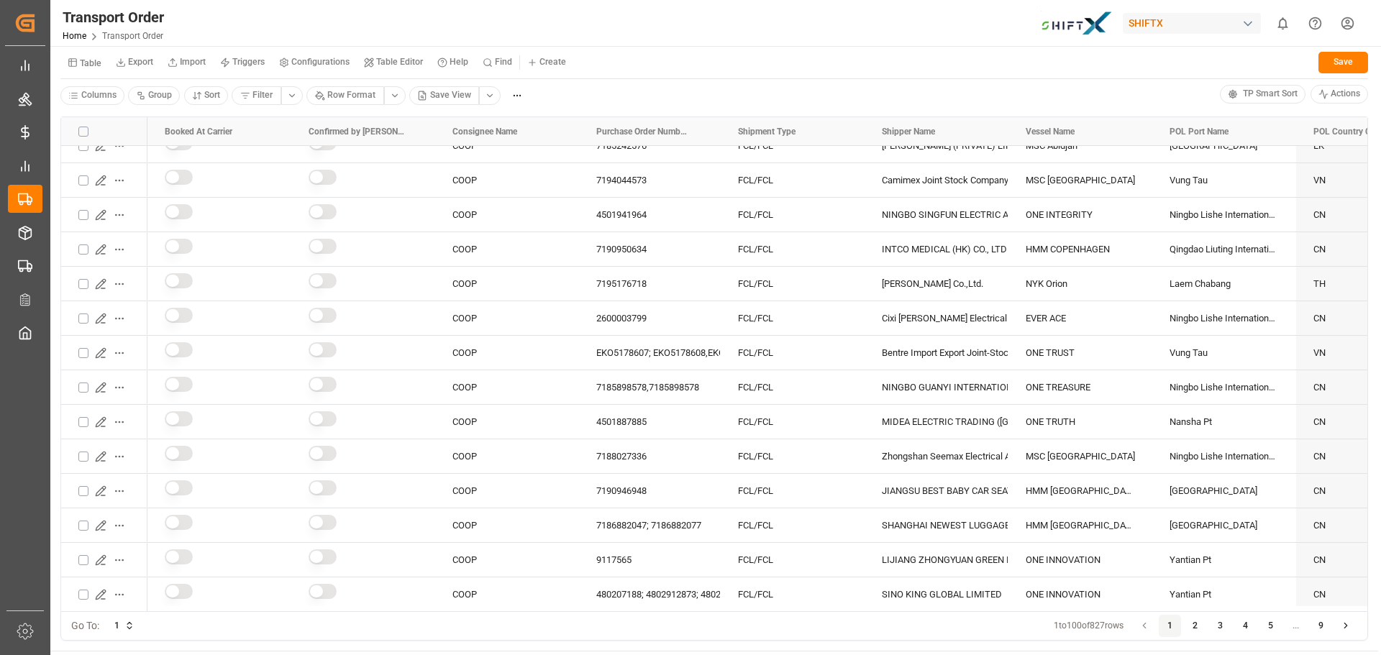
click at [703, 84] on div "Table Export Import Triggers Configurations Table Editor Help Find Create Save …" at bounding box center [714, 76] width 1328 height 60
click at [708, 89] on div "Columns Group Sort Filter Row Format Save View" at bounding box center [640, 96] width 1160 height 22
click at [737, 57] on div "Table Export Import Triggers Configurations Table Editor Help Find Create Save" at bounding box center [714, 64] width 1308 height 29
click at [740, 89] on div "Columns Group Sort Filter Row Format Save View" at bounding box center [640, 96] width 1160 height 22
click at [747, 89] on div "Columns Group Sort Filter Row Format Save View" at bounding box center [640, 96] width 1160 height 22
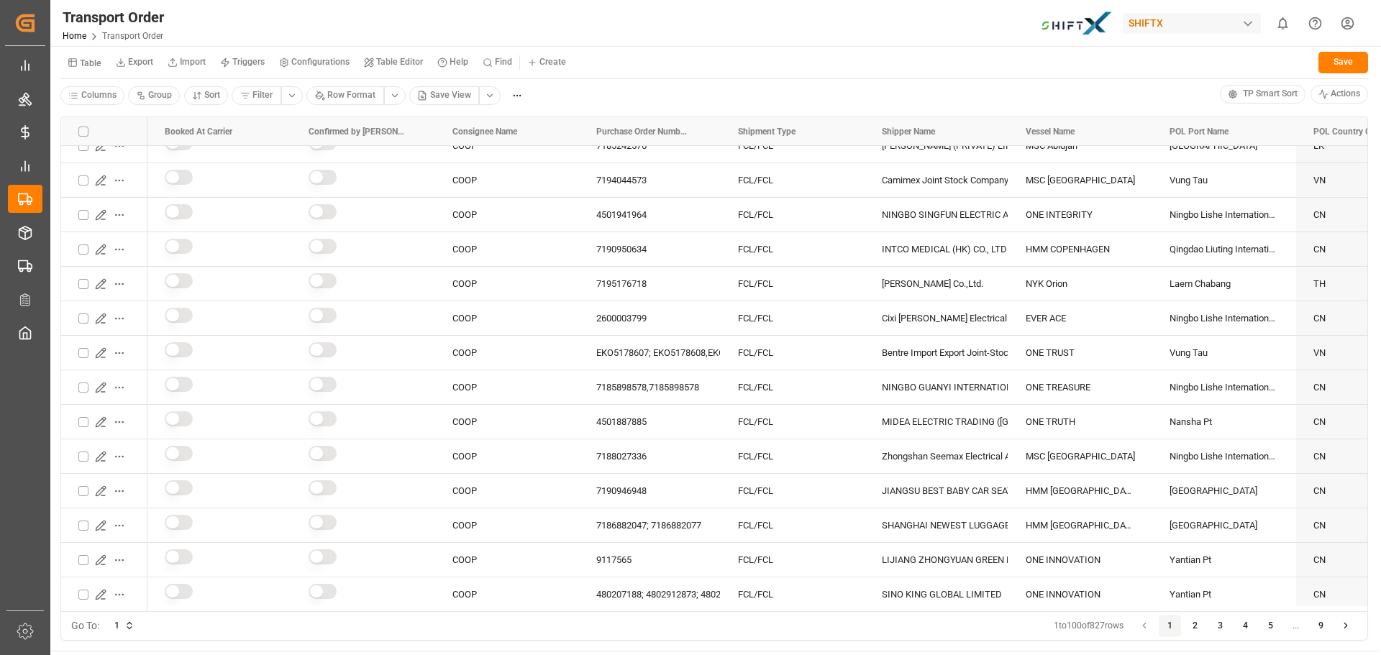
click at [755, 92] on div "Columns Group Sort Filter Row Format Save View" at bounding box center [640, 96] width 1160 height 22
click at [755, 91] on div "Columns Group Sort Filter Row Format Save View" at bounding box center [640, 96] width 1160 height 22
click at [580, 95] on div "Columns Group Sort Filter Row Format Save View" at bounding box center [640, 96] width 1160 height 22
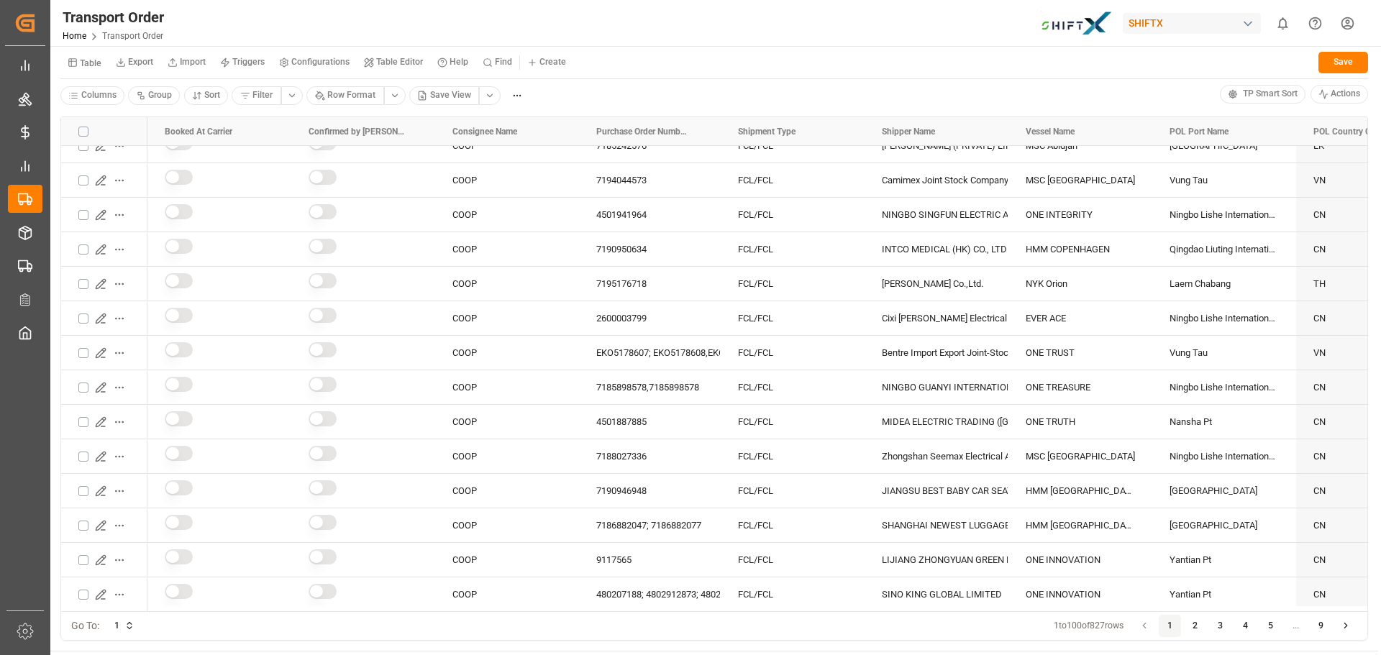
click at [580, 95] on div "Columns Group Sort Filter Row Format Save View" at bounding box center [640, 96] width 1160 height 22
